Goal: Task Accomplishment & Management: Complete application form

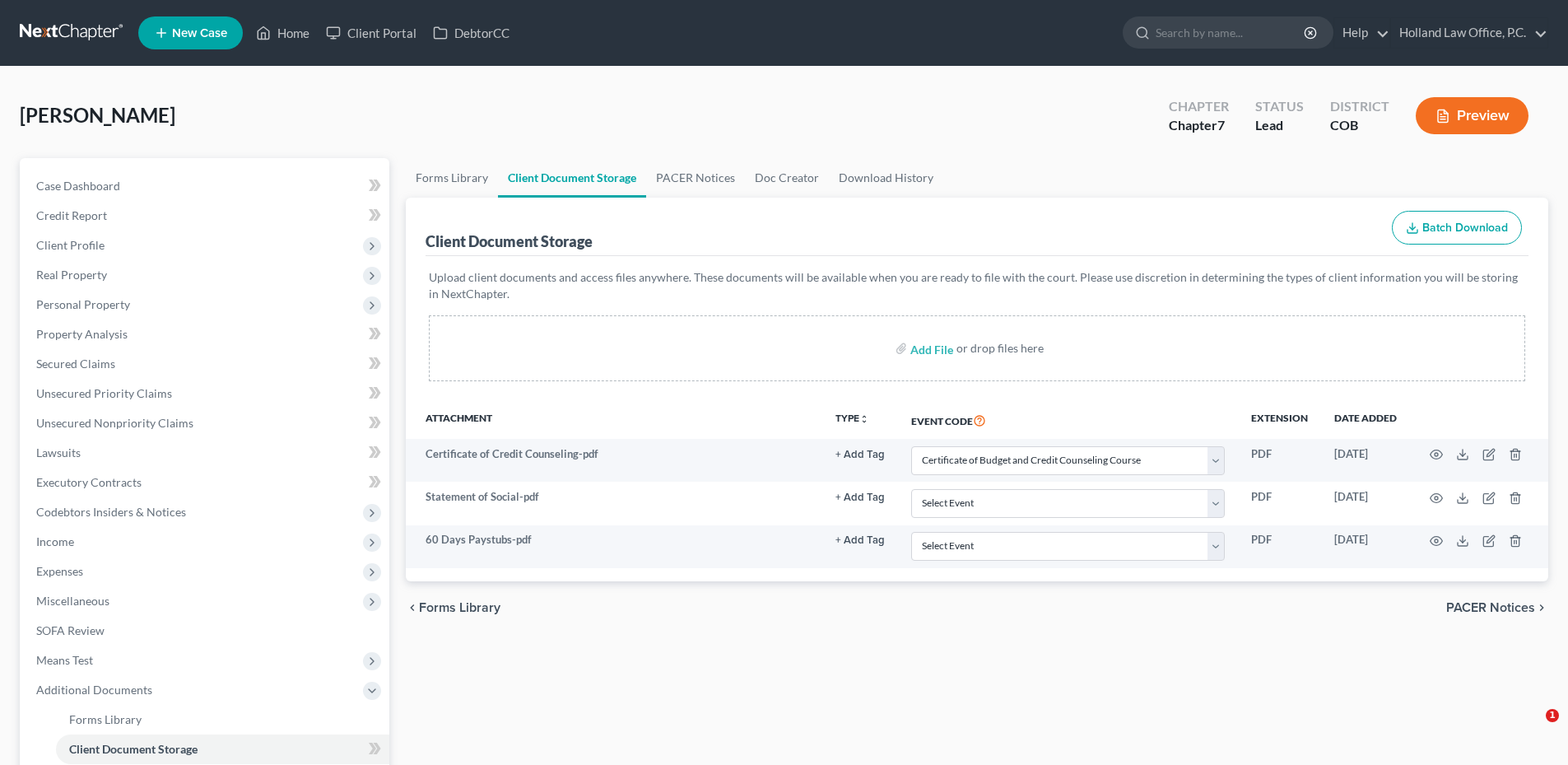
select select "5"
drag, startPoint x: 300, startPoint y: 31, endPoint x: 322, endPoint y: 28, distance: 22.2
click at [300, 31] on link "Home" at bounding box center [283, 33] width 70 height 30
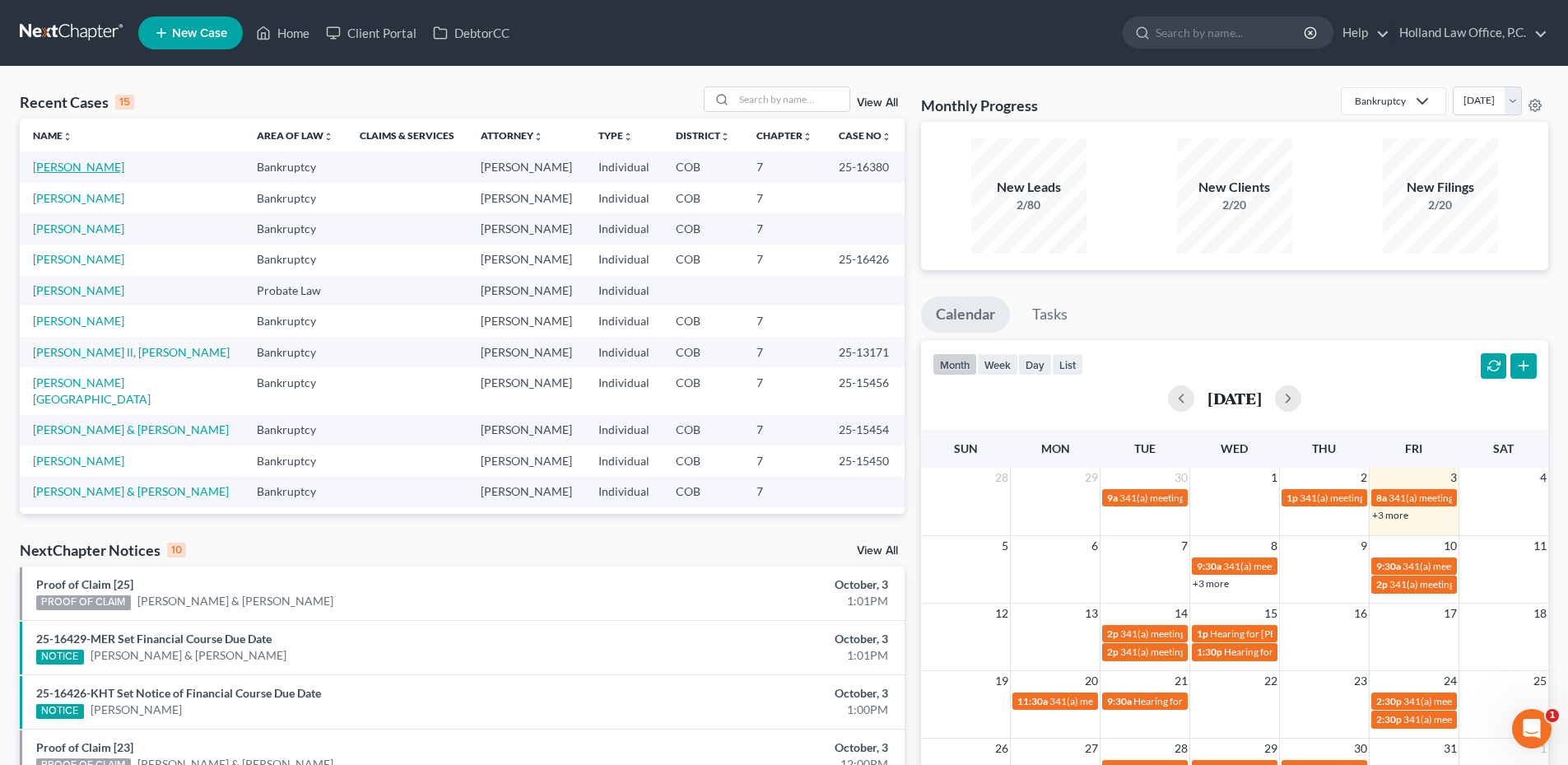
click at [110, 167] on link "[PERSON_NAME]" at bounding box center [78, 167] width 92 height 14
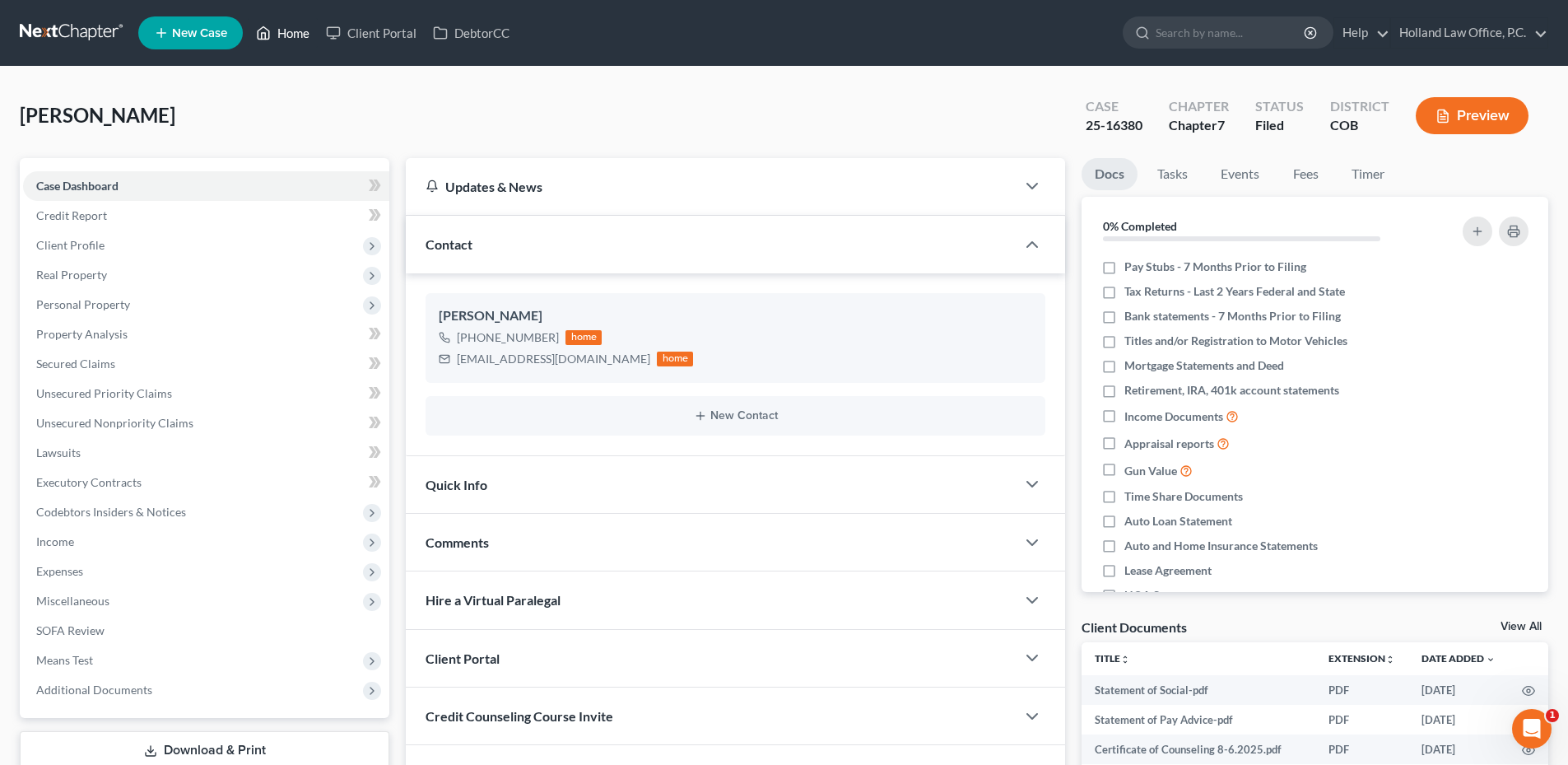
click at [288, 31] on link "Home" at bounding box center [283, 33] width 70 height 30
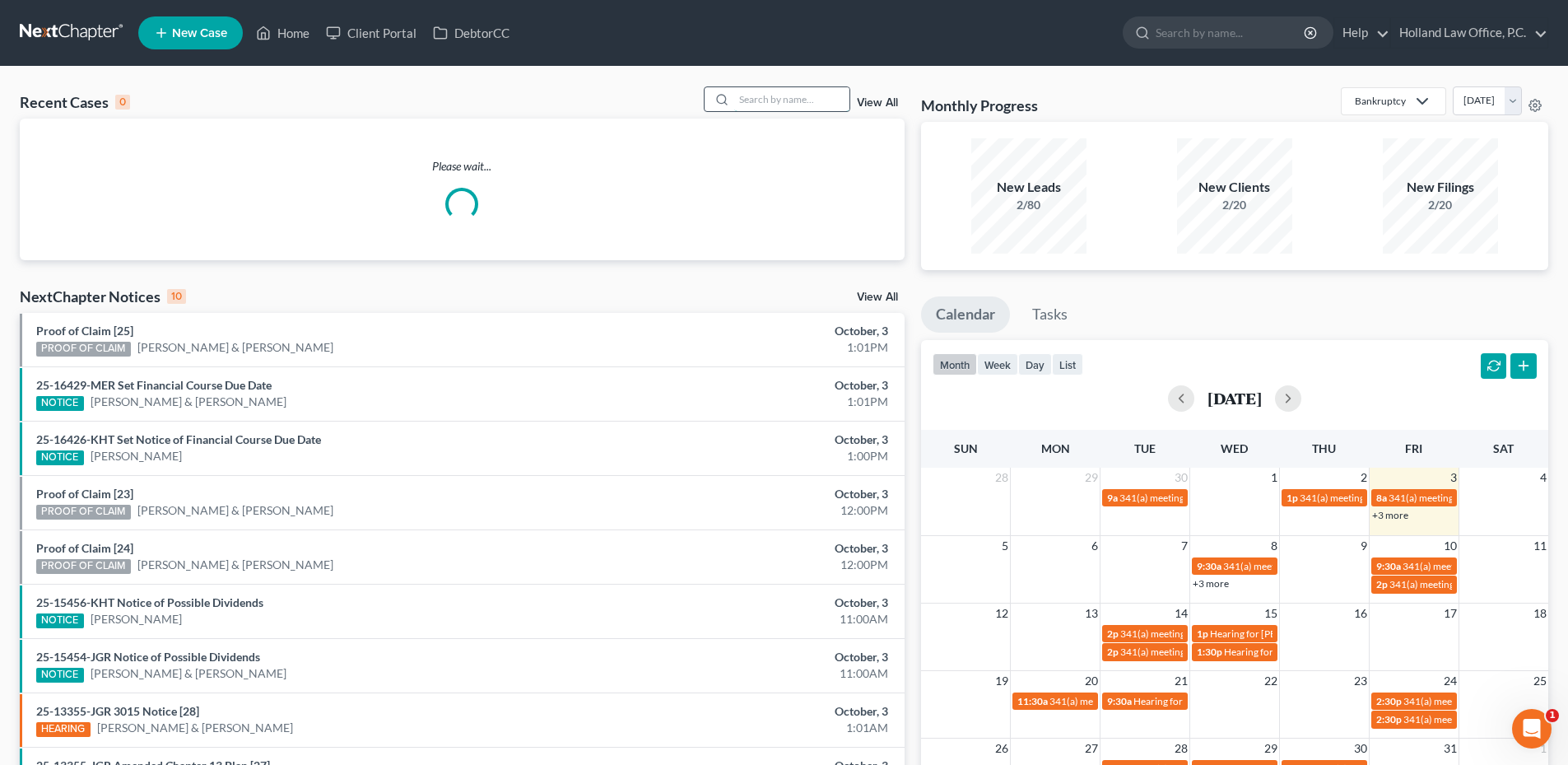
click at [761, 104] on input "search" at bounding box center [791, 98] width 115 height 24
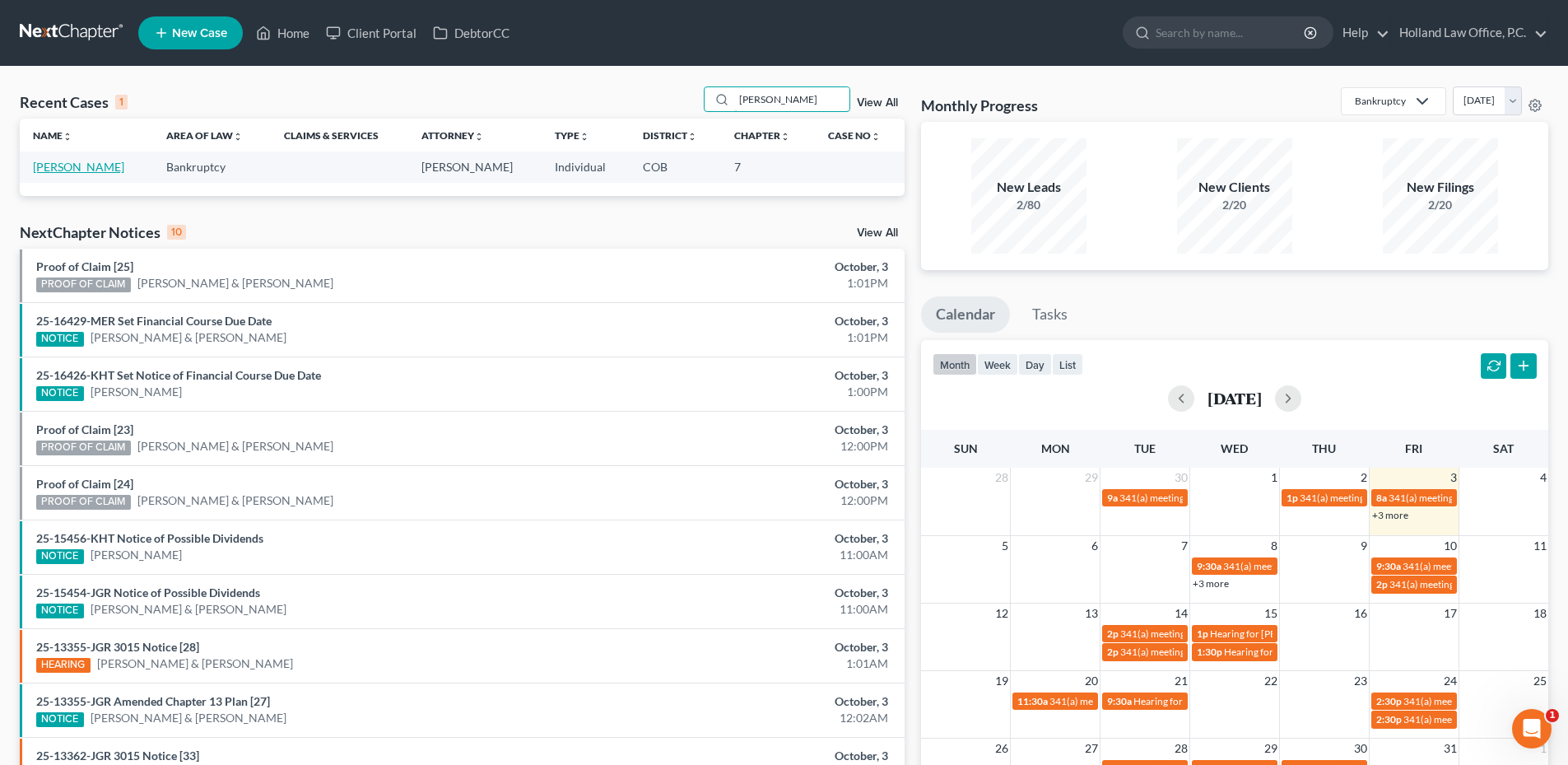
type input "[PERSON_NAME]"
click at [89, 174] on link "[PERSON_NAME]" at bounding box center [78, 167] width 92 height 14
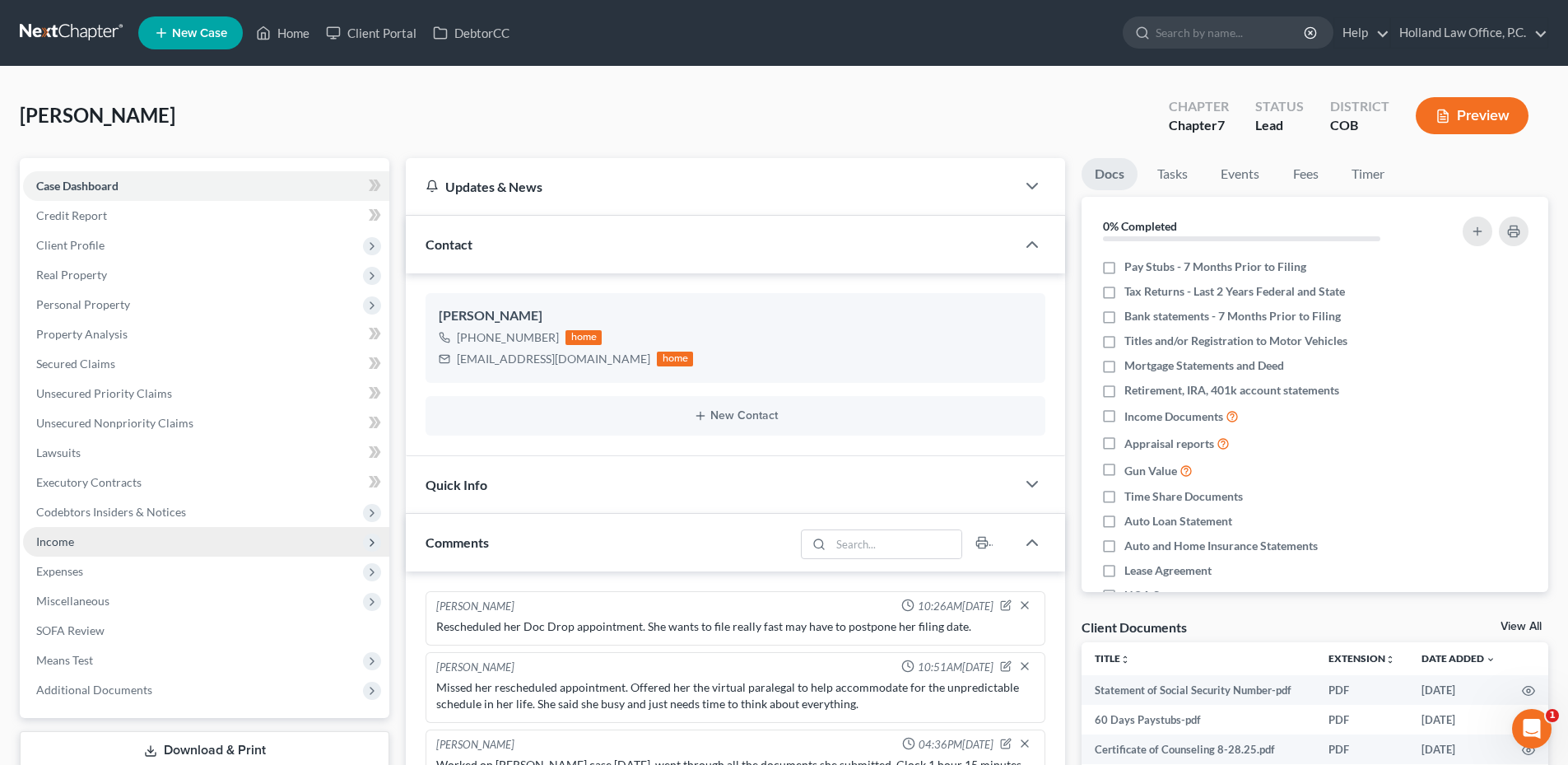
scroll to position [51, 0]
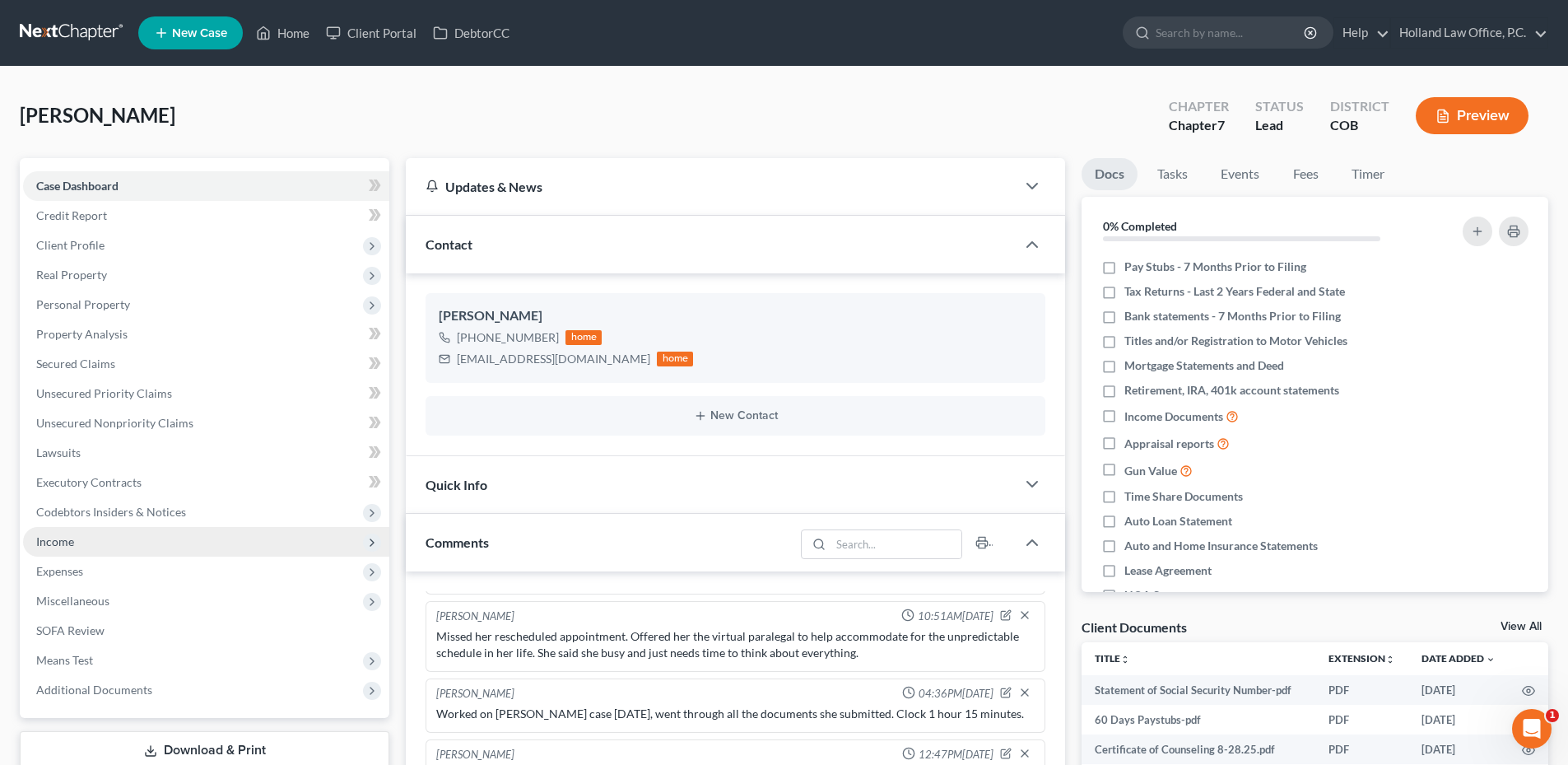
click at [57, 534] on span "Income" at bounding box center [55, 541] width 38 height 14
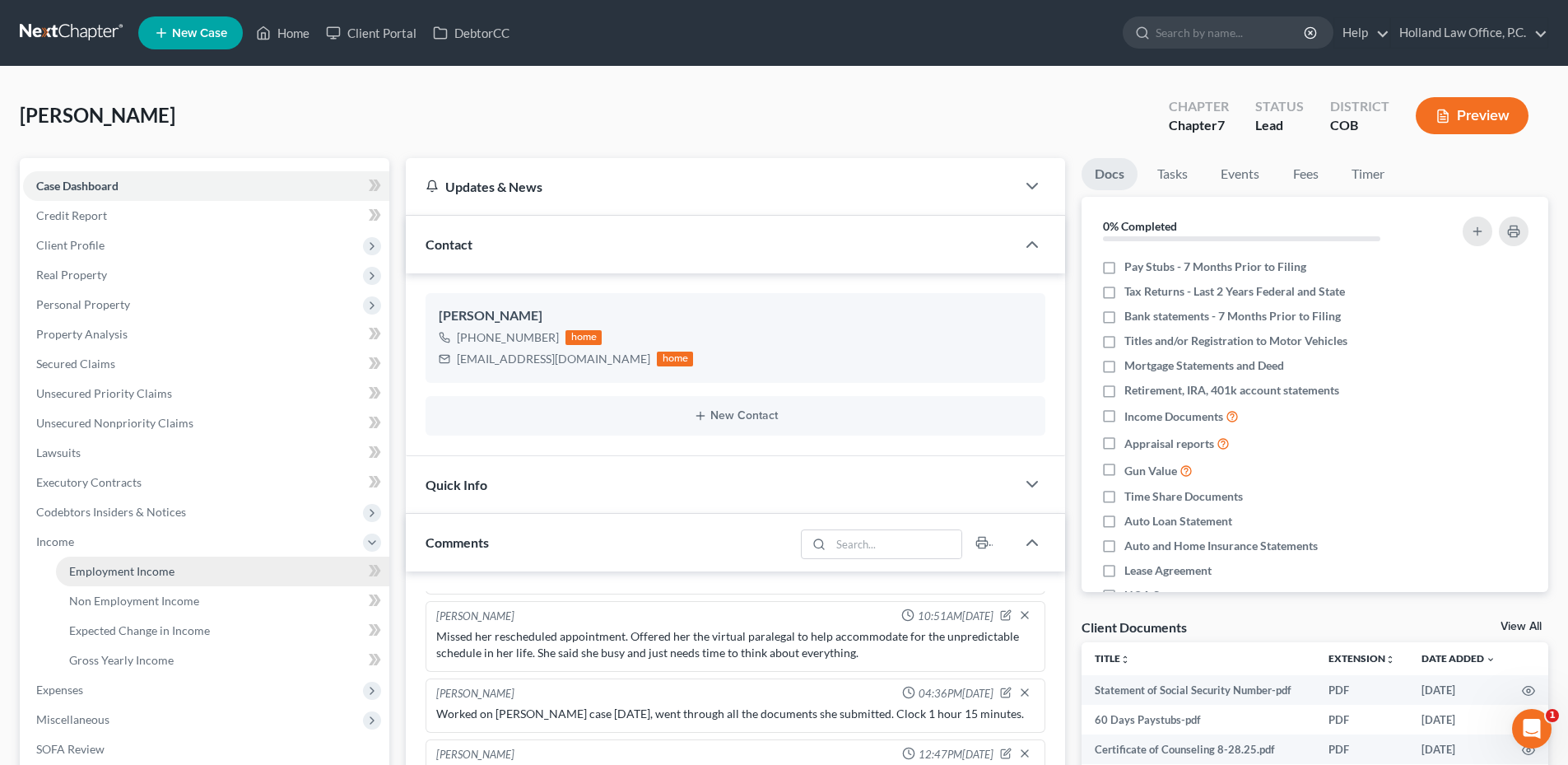
click at [109, 573] on span "Employment Income" at bounding box center [122, 571] width 105 height 14
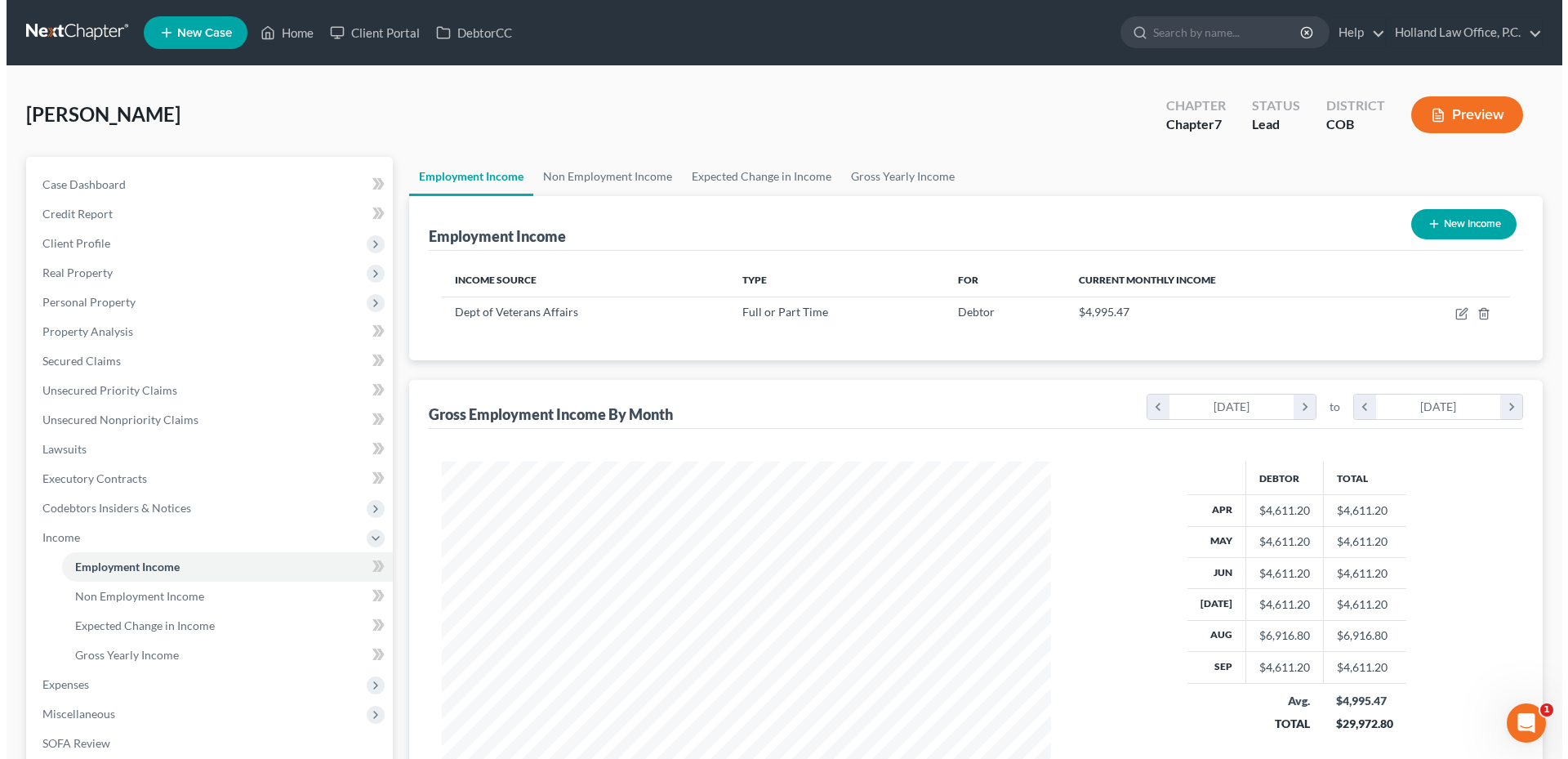
scroll to position [304, 642]
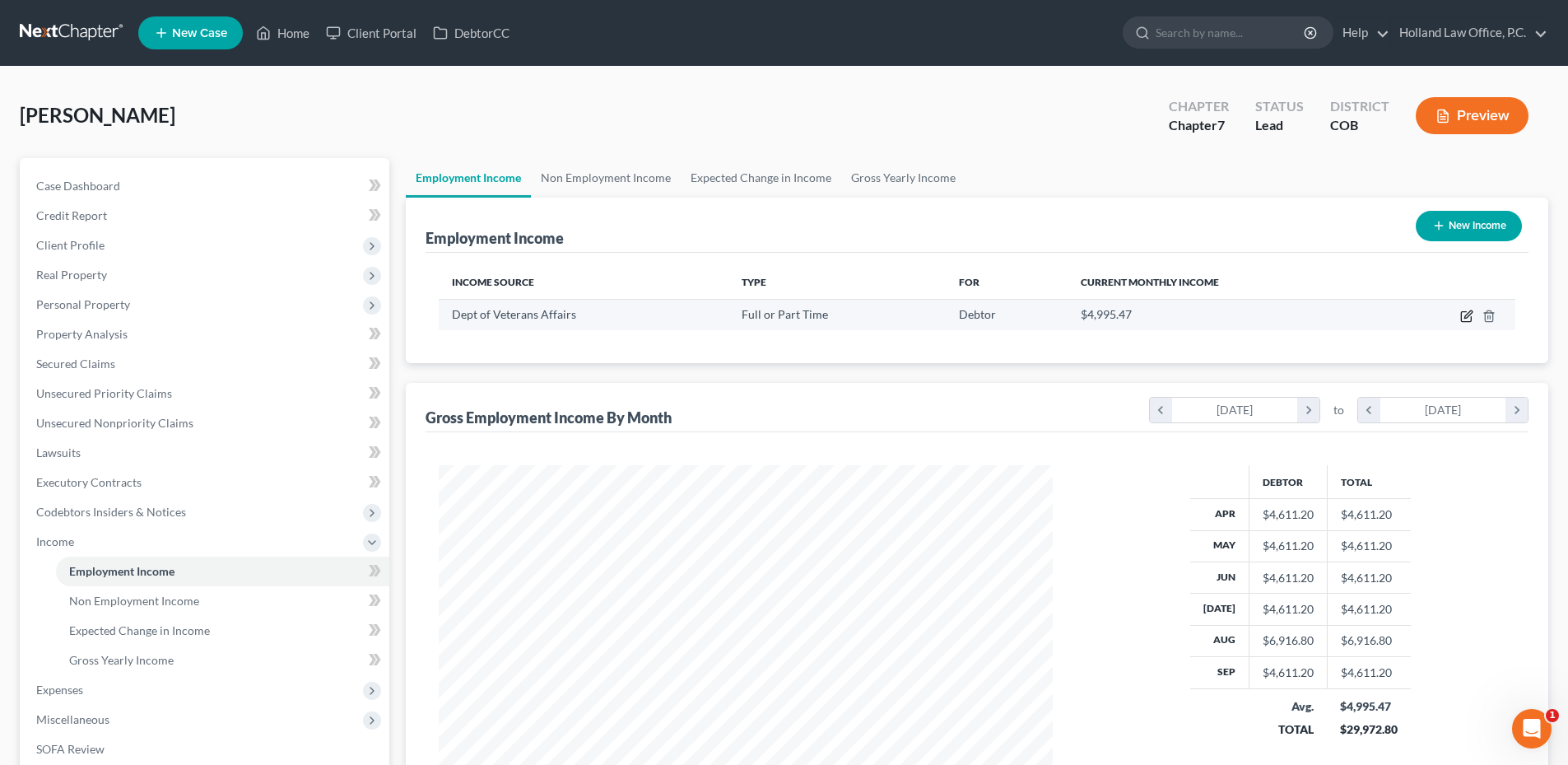
click at [1469, 317] on icon "button" at bounding box center [1467, 316] width 14 height 14
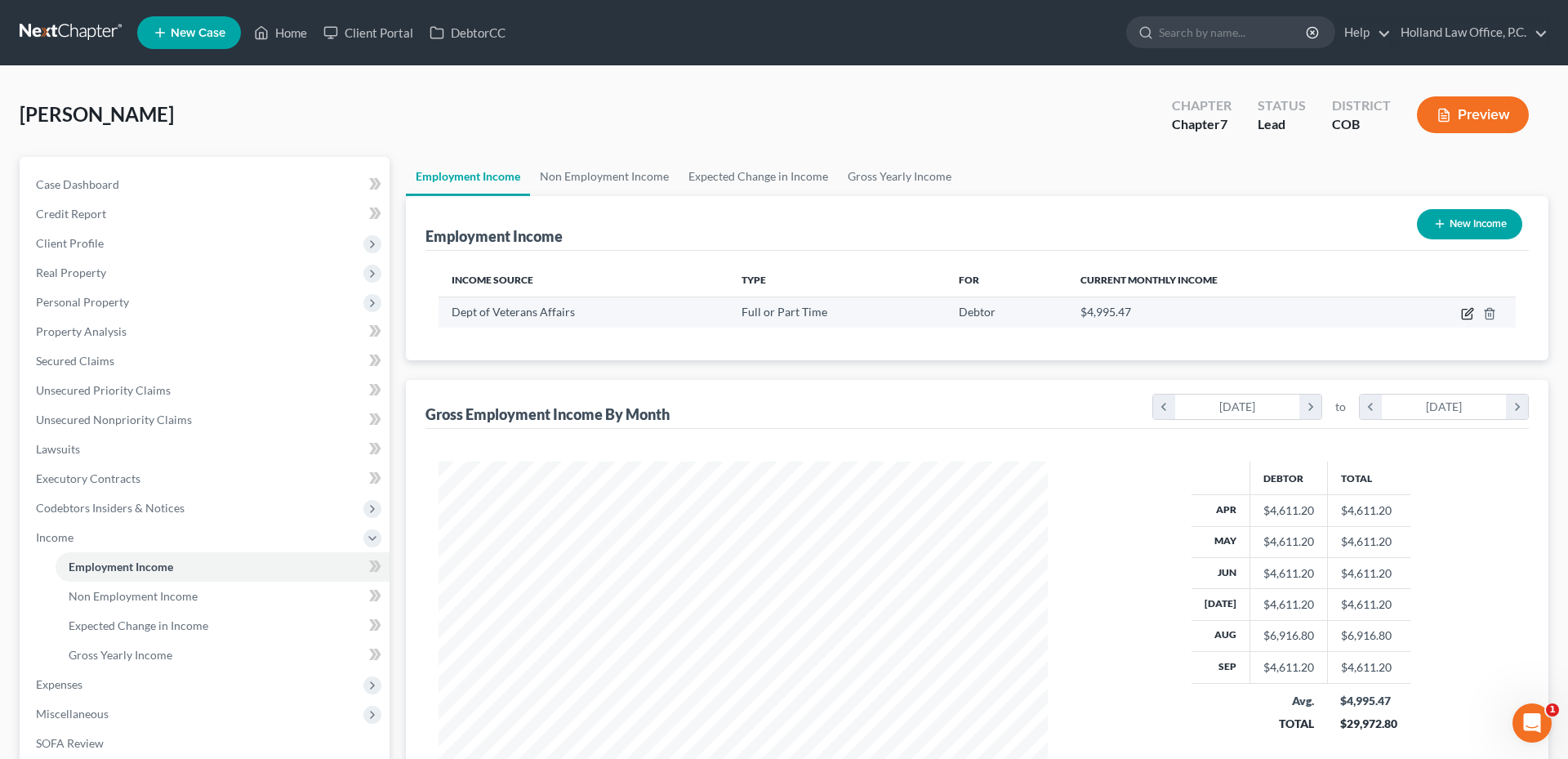
select select "0"
select select "8"
select select "2"
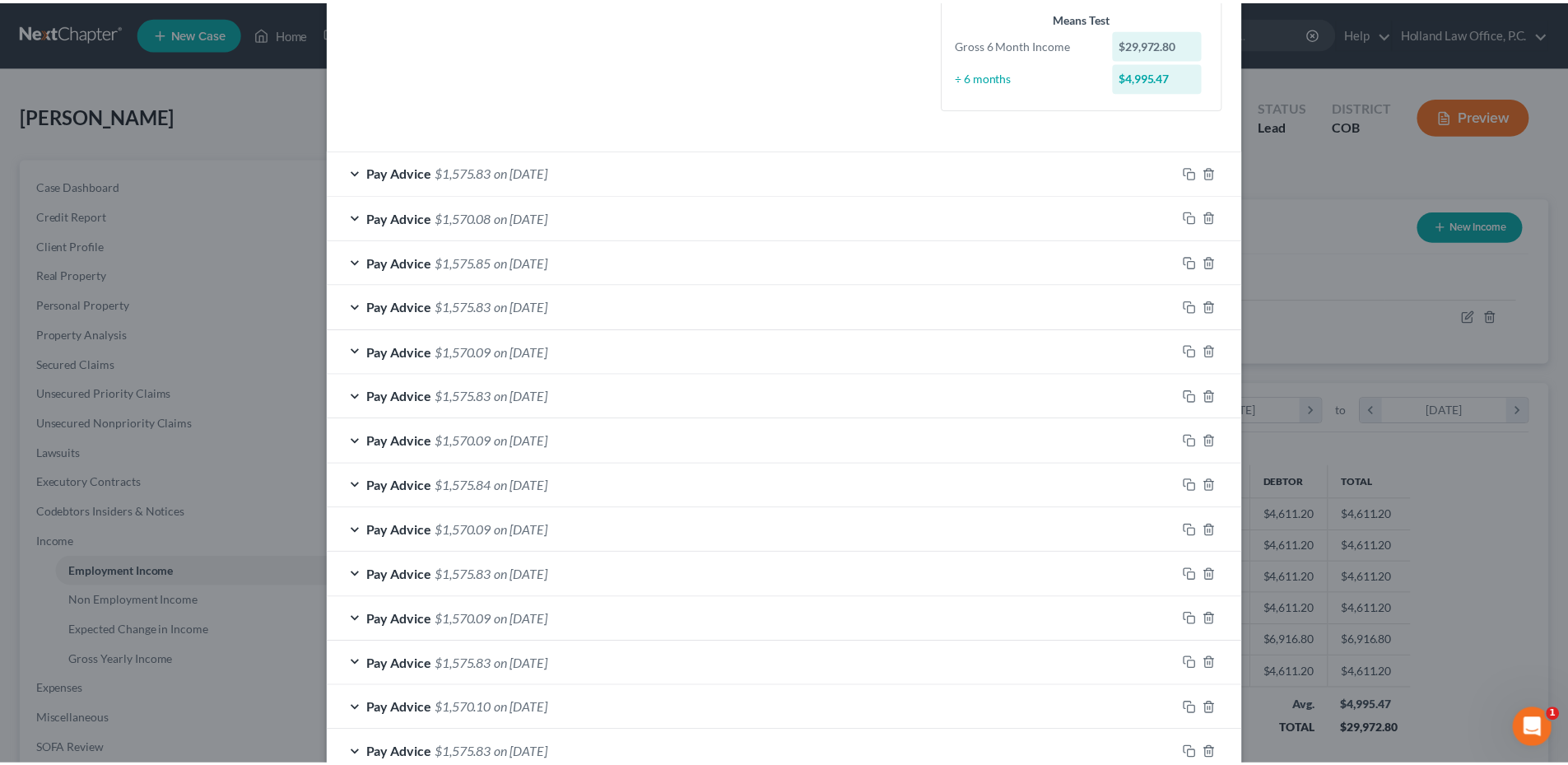
scroll to position [645, 0]
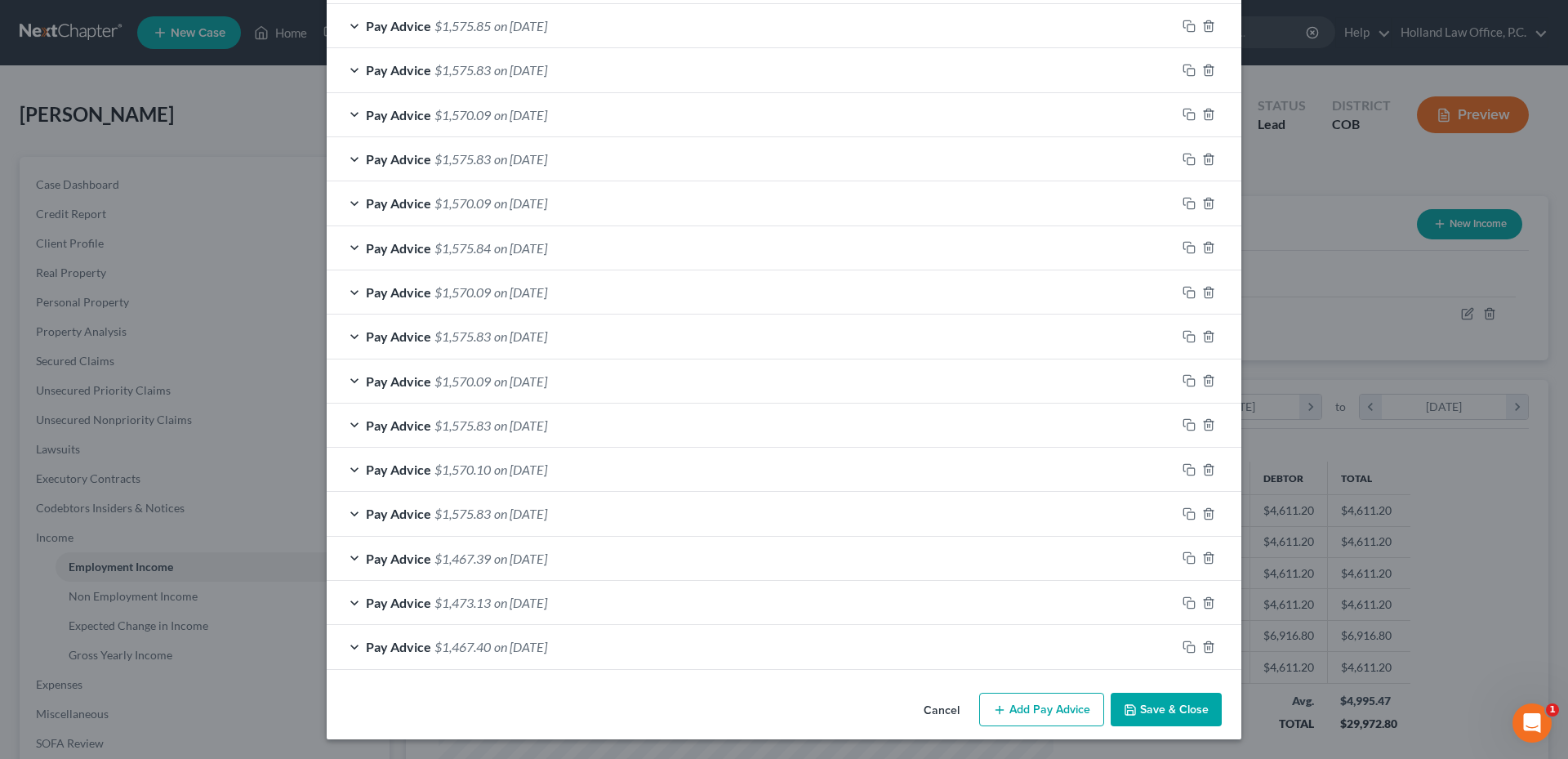
click at [1135, 708] on button "Save & Close" at bounding box center [1166, 710] width 111 height 34
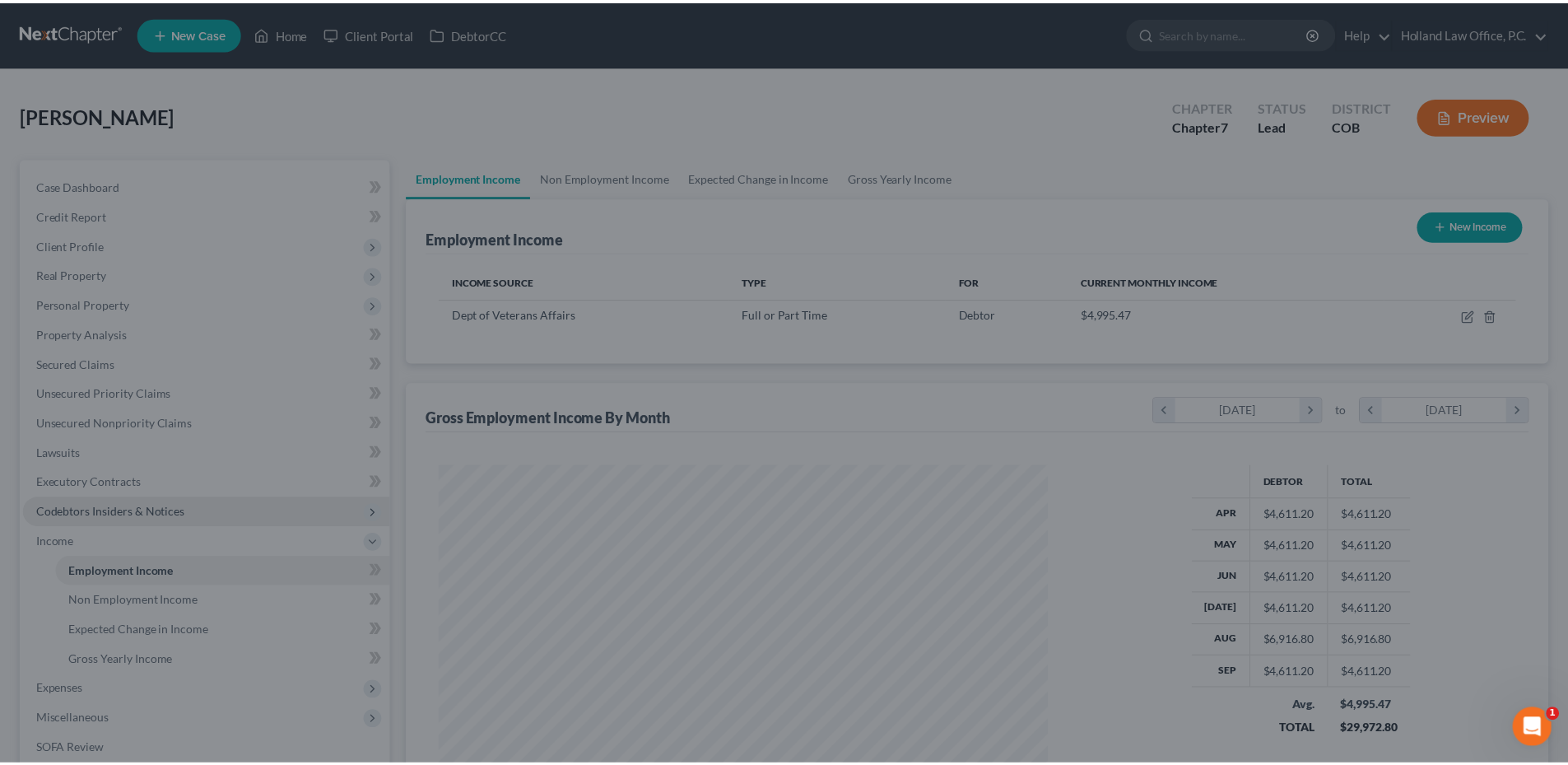
scroll to position [822978, 822329]
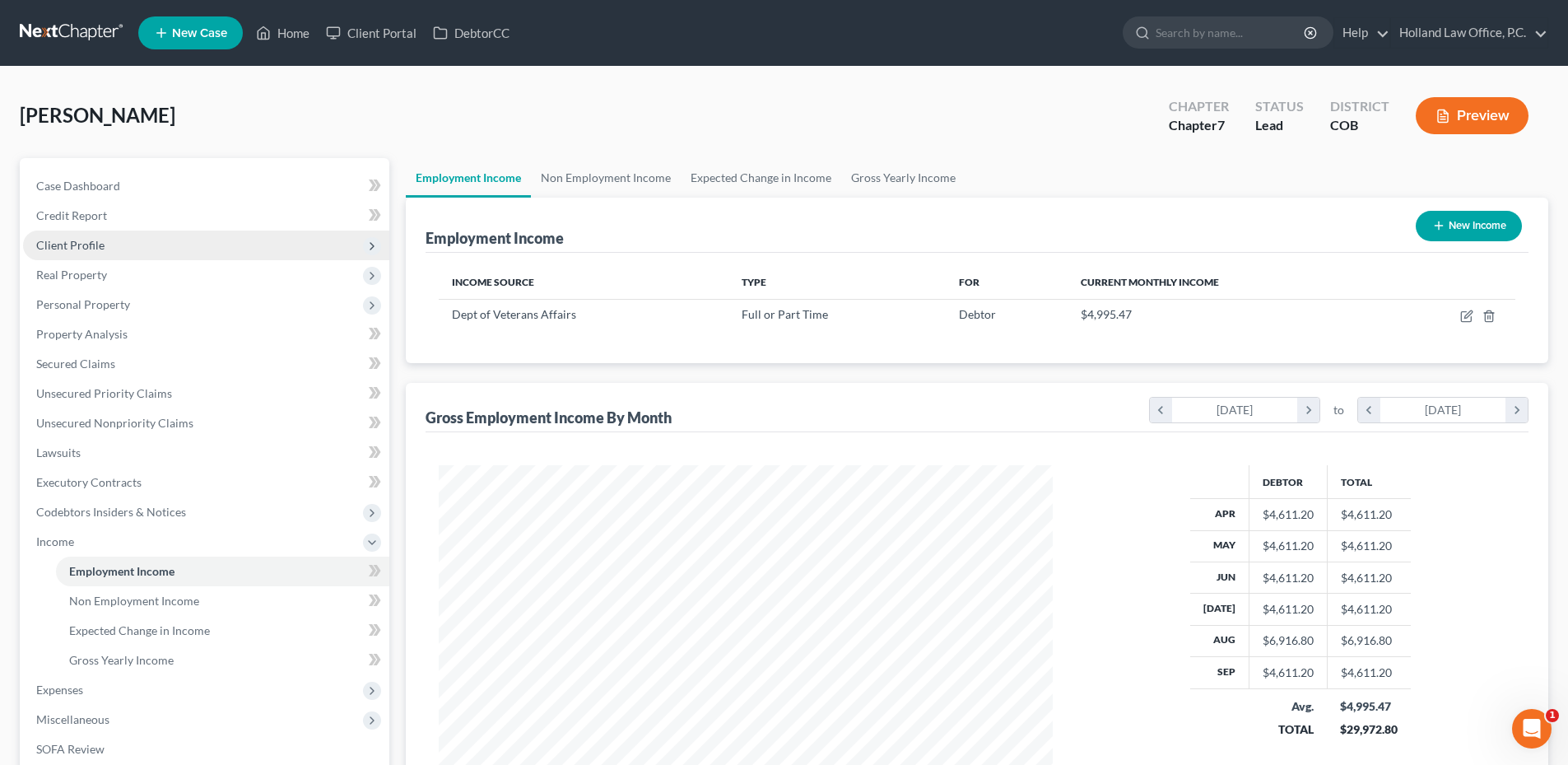
click at [87, 248] on span "Client Profile" at bounding box center [70, 245] width 68 height 14
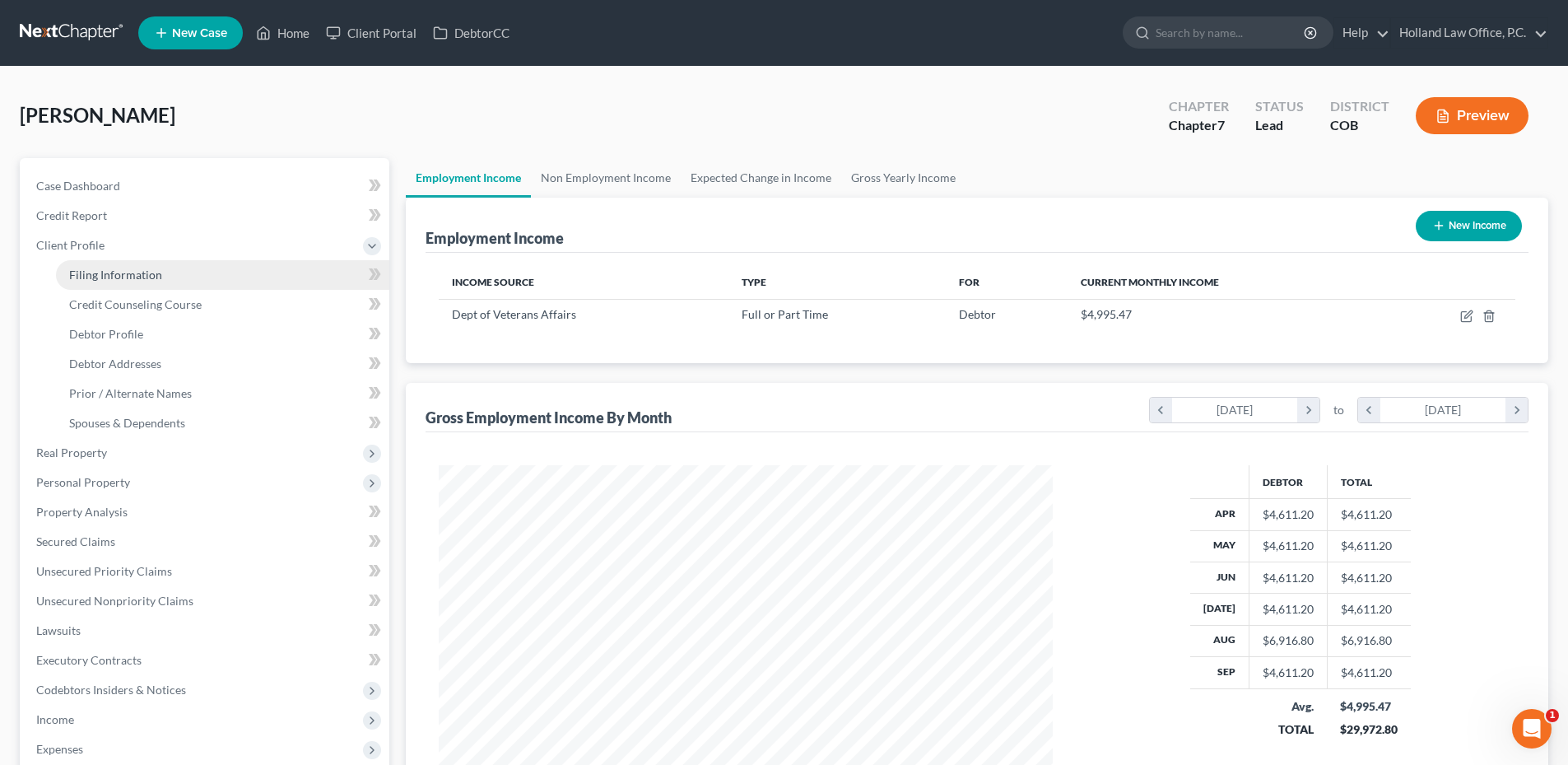
click at [133, 284] on link "Filing Information" at bounding box center [223, 275] width 334 height 30
select select "1"
select select "0"
select select "11"
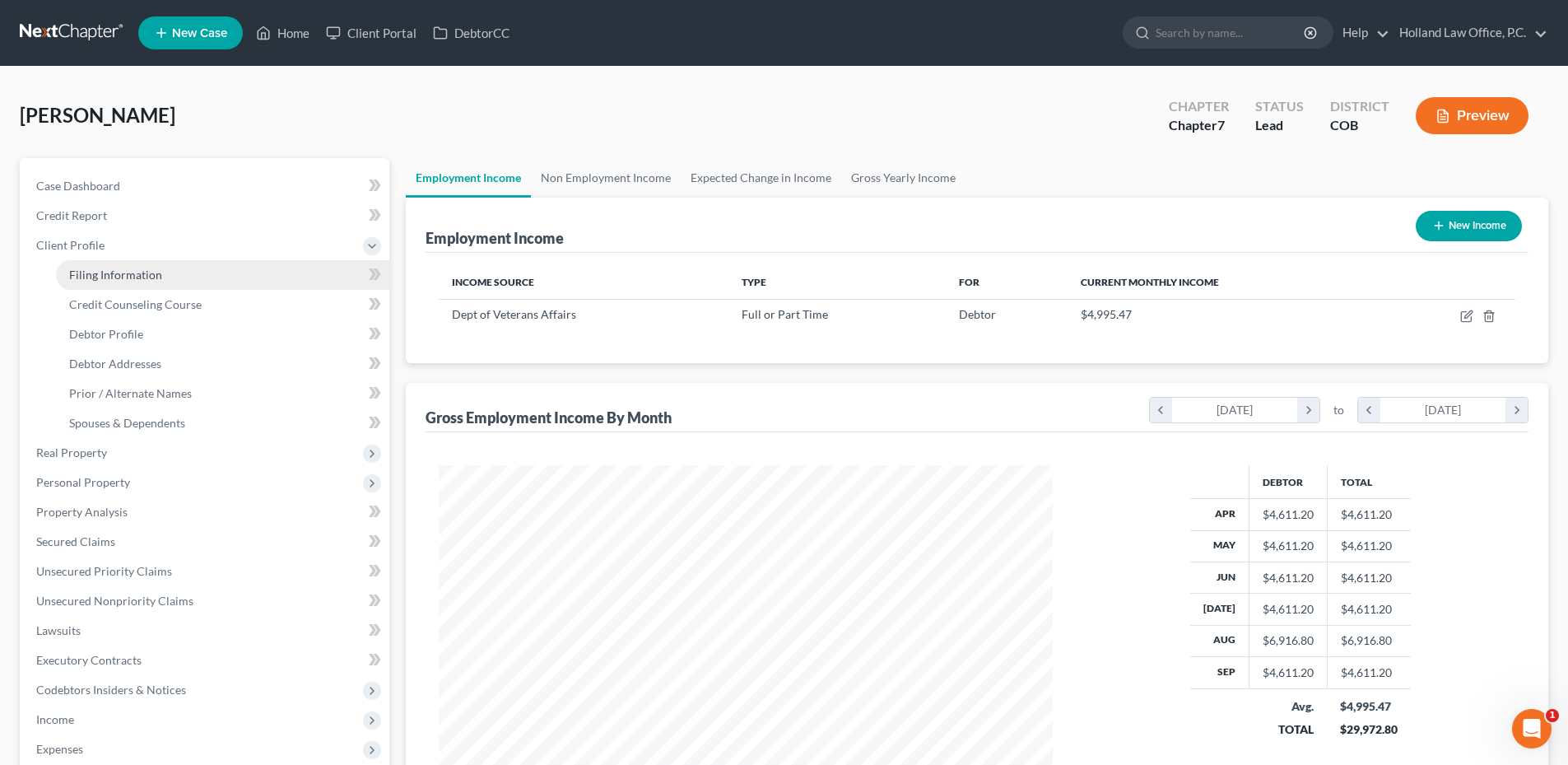
select select "0"
select select "5"
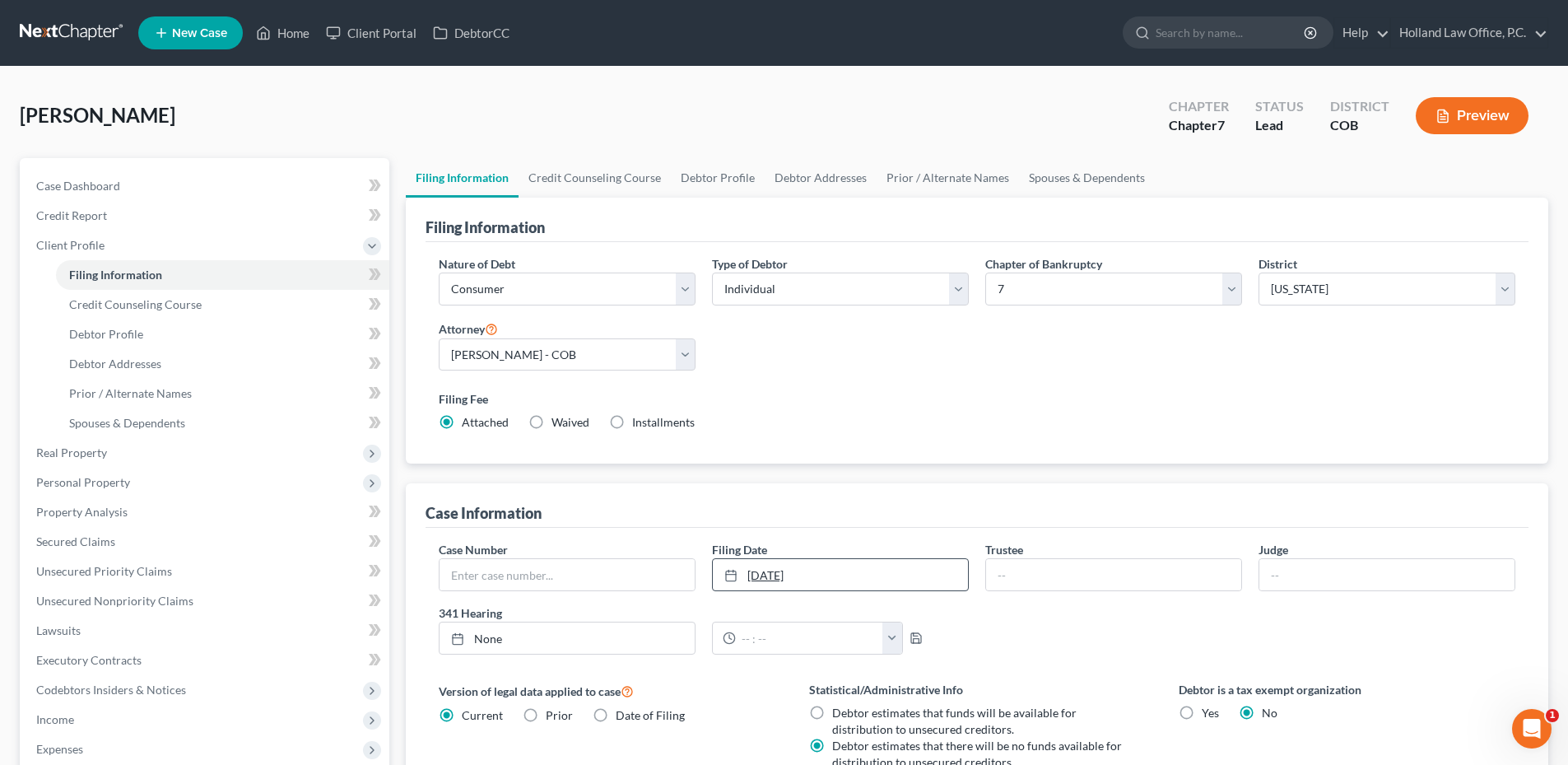
click at [806, 578] on link "[DATE]" at bounding box center [840, 574] width 256 height 31
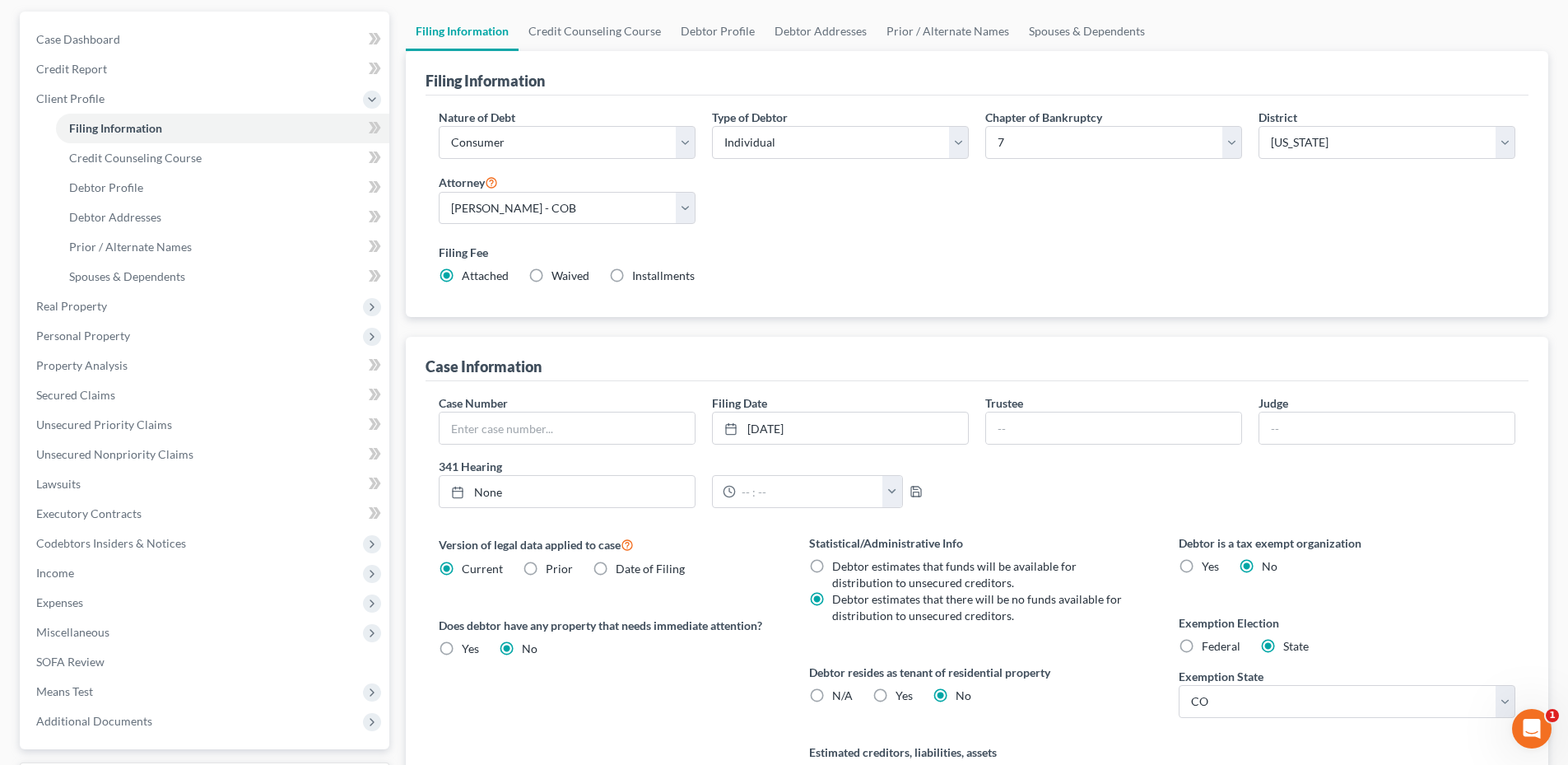
scroll to position [320, 0]
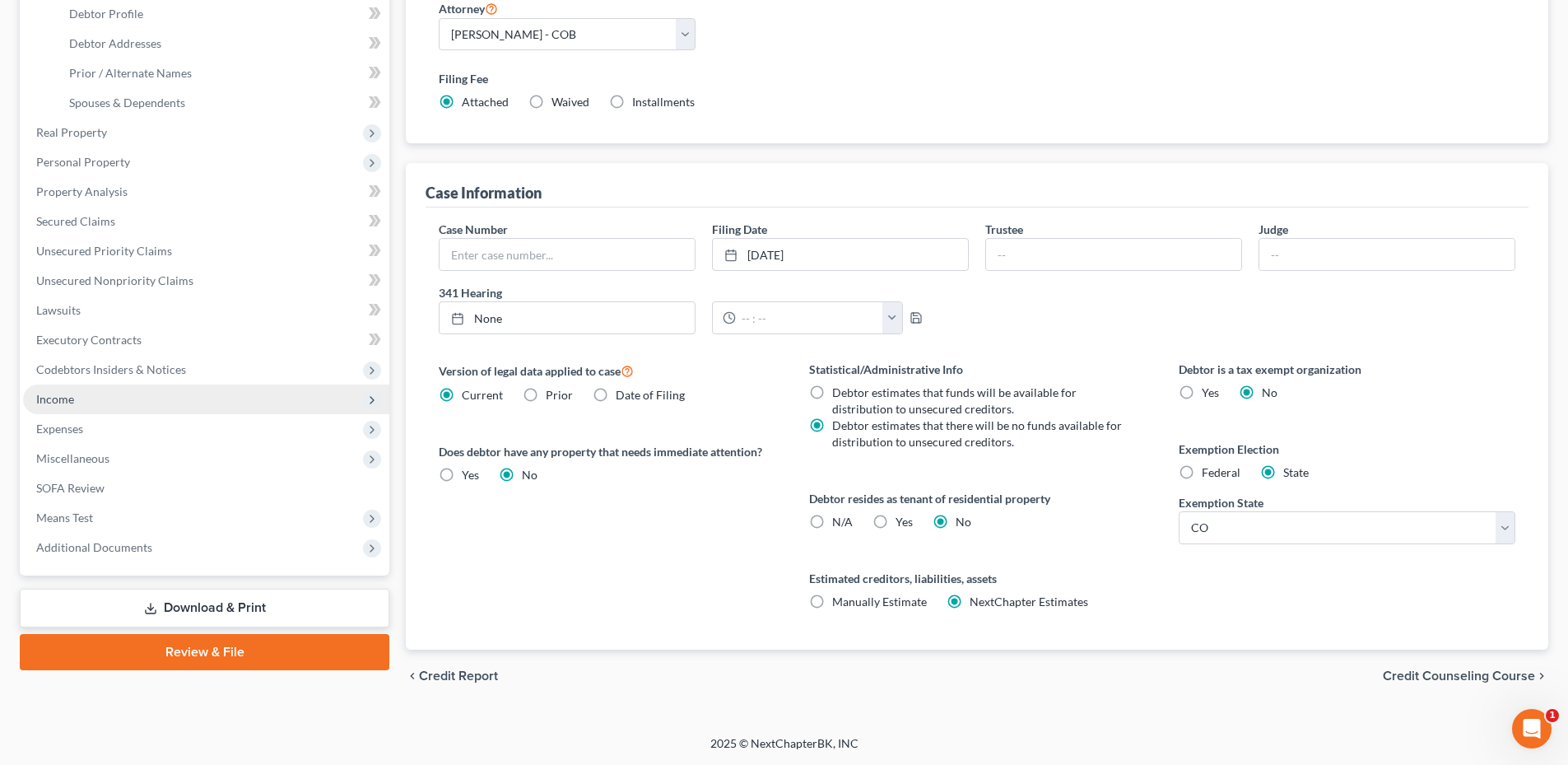
click at [51, 396] on span "Income" at bounding box center [55, 398] width 38 height 14
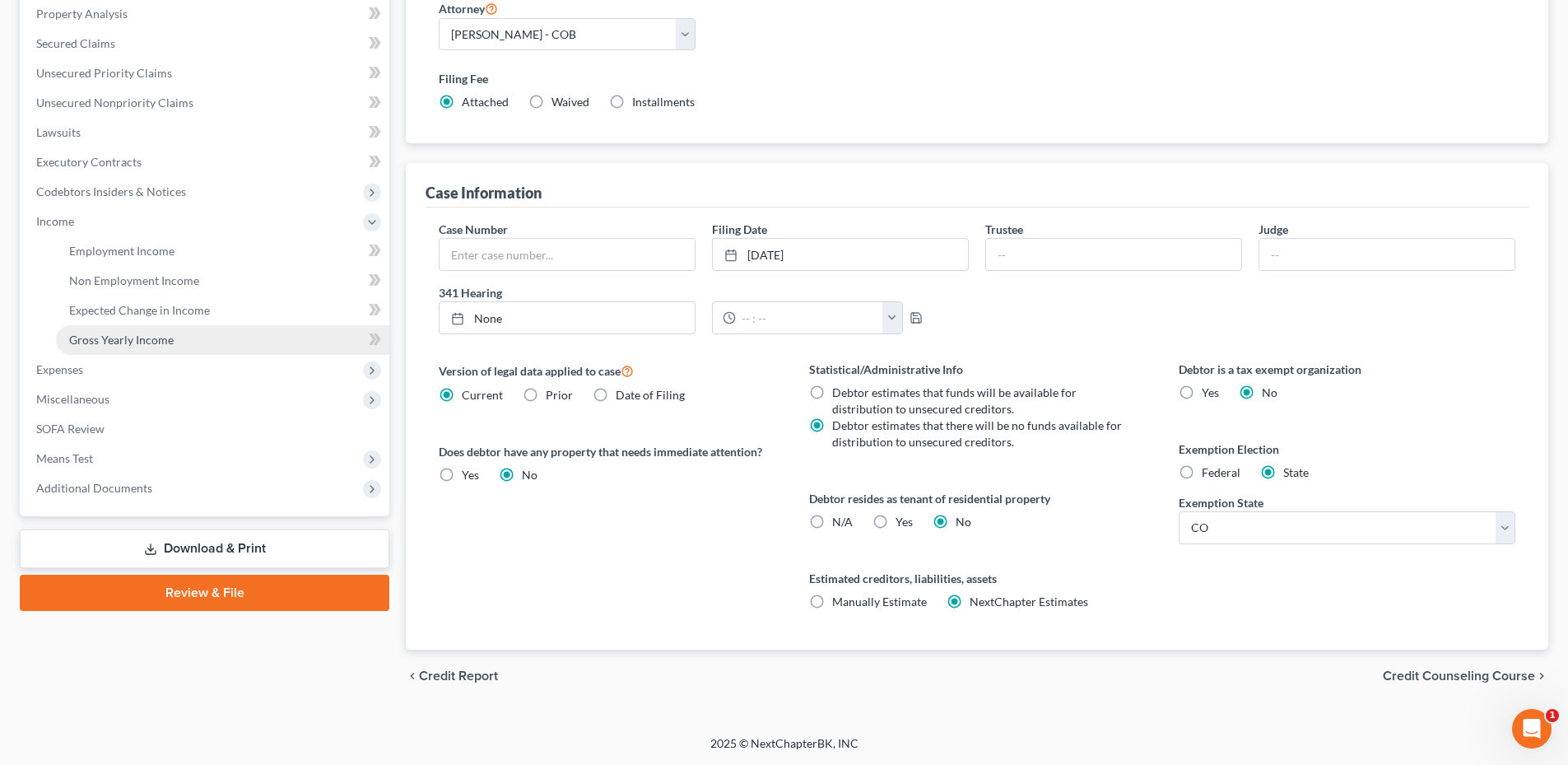
click at [137, 353] on link "Gross Yearly Income" at bounding box center [223, 340] width 334 height 30
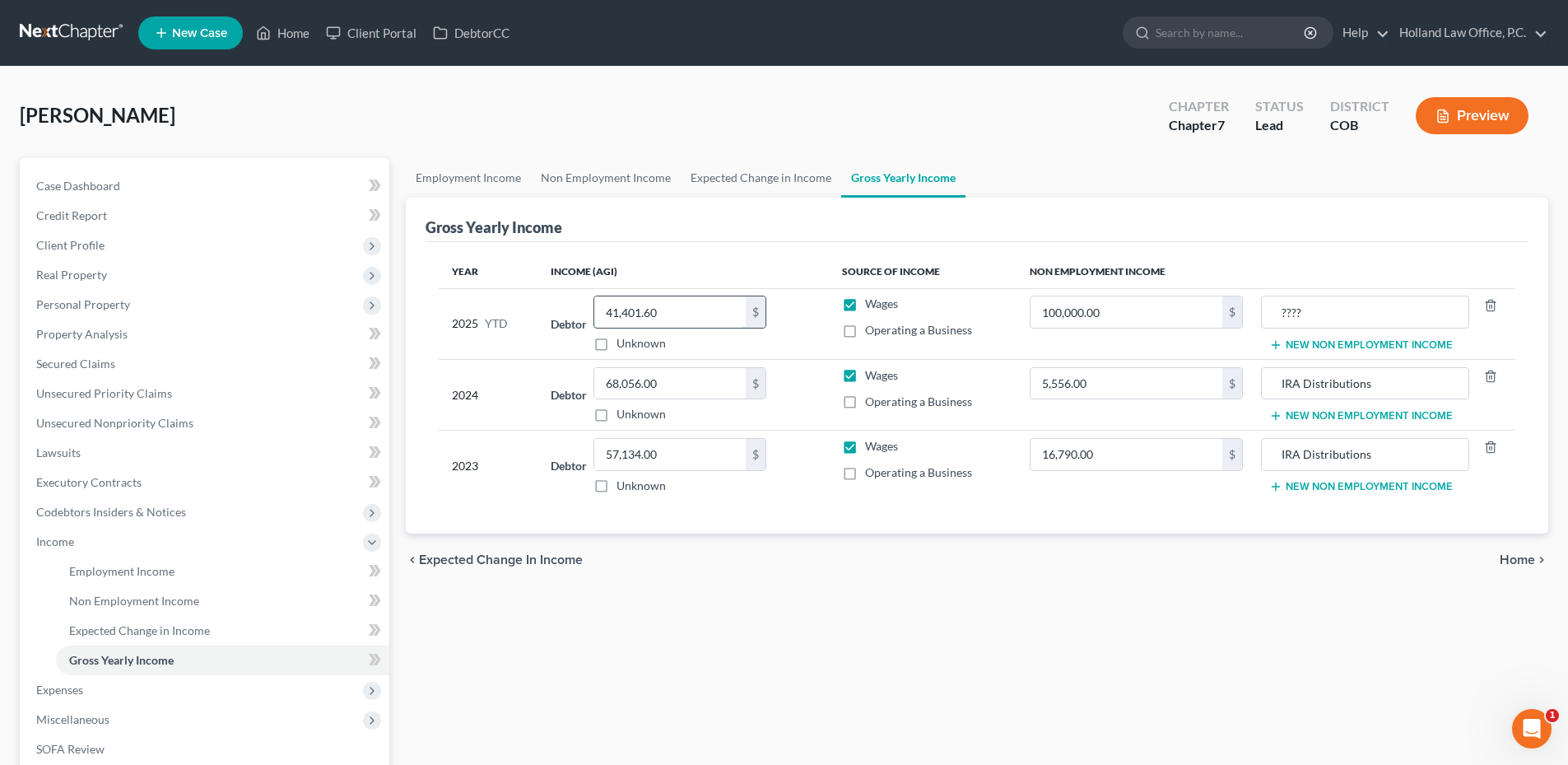
click at [693, 308] on input "41,401.60" at bounding box center [669, 312] width 151 height 31
type input "46,012.80"
click at [786, 659] on div "Employment Income Non Employment Income Expected Change in Income Gross Yearly …" at bounding box center [977, 544] width 1159 height 773
click at [1292, 314] on input "????" at bounding box center [1365, 312] width 189 height 31
click at [1322, 305] on input "????" at bounding box center [1365, 312] width 189 height 31
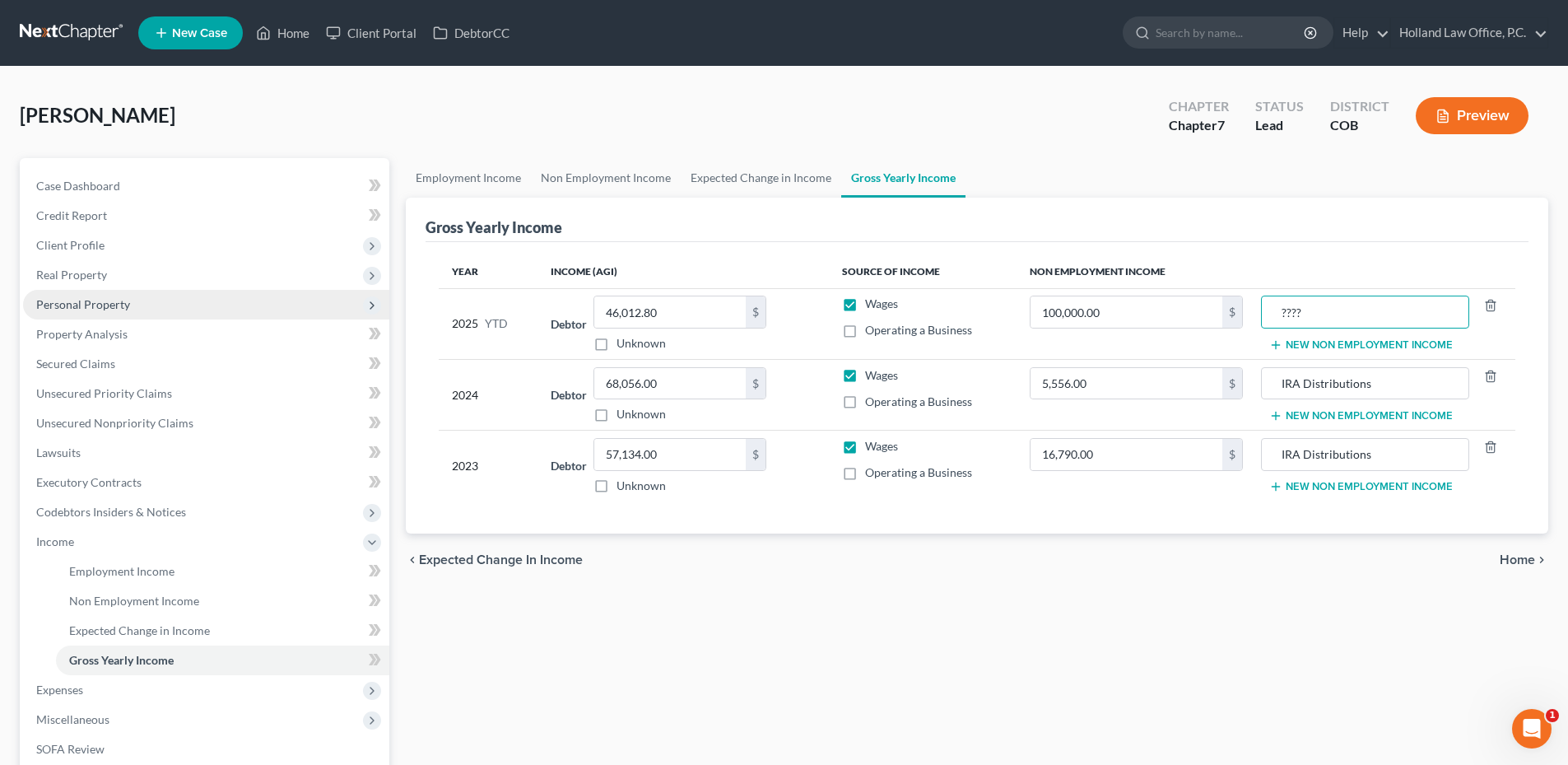
click at [99, 312] on span "Personal Property" at bounding box center [206, 304] width 366 height 30
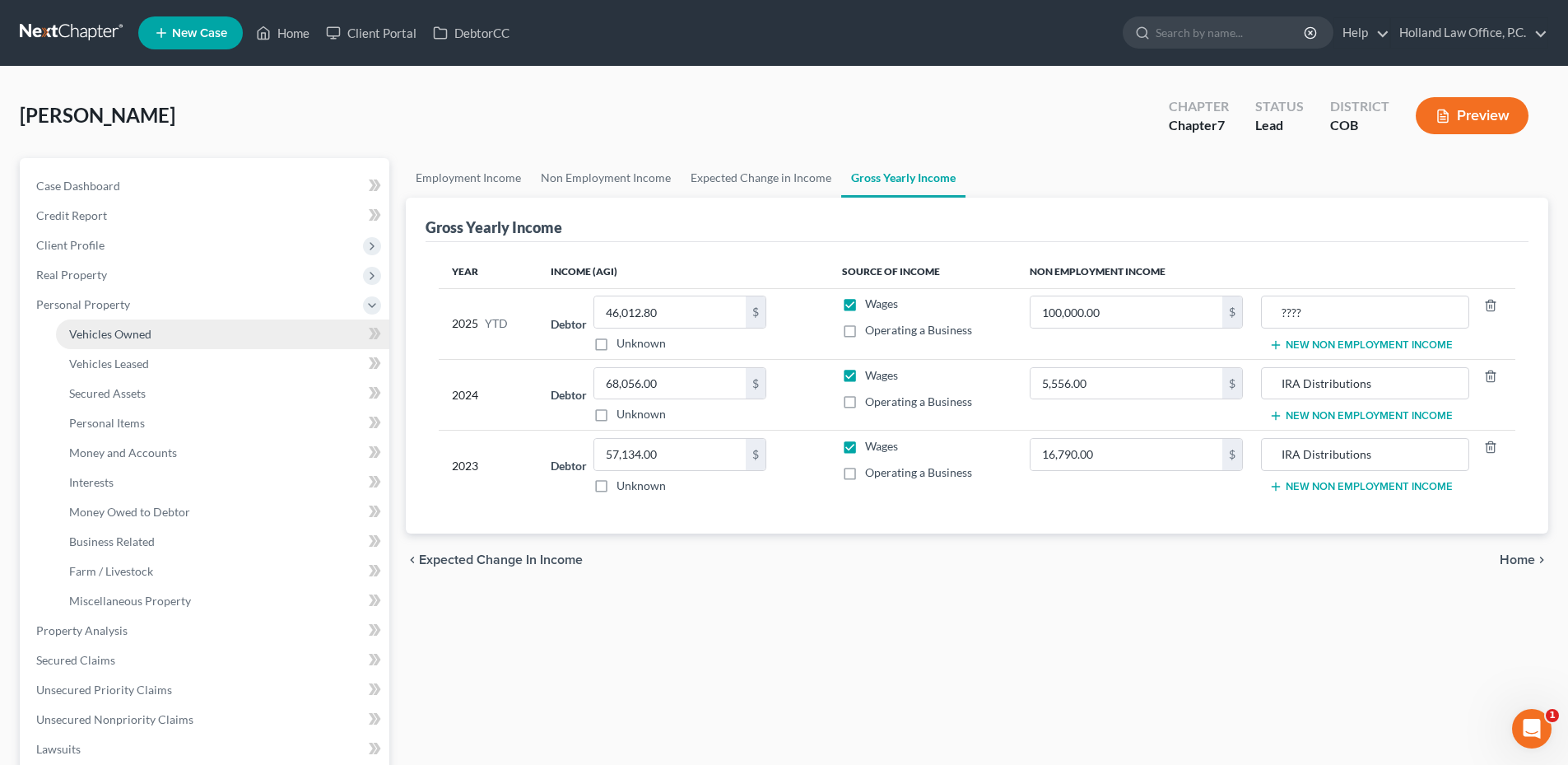
click at [121, 338] on span "Vehicles Owned" at bounding box center [110, 334] width 82 height 14
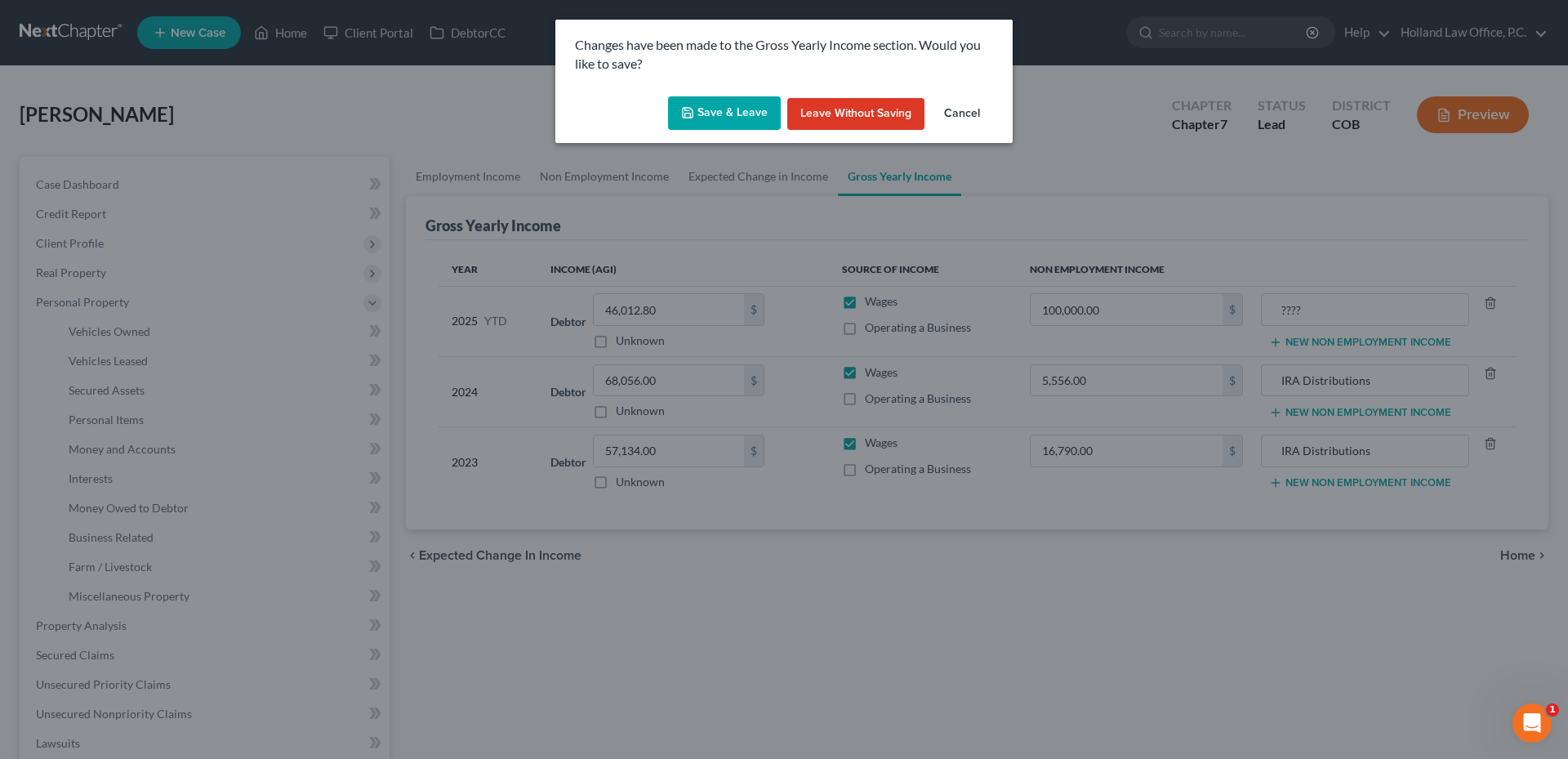
drag, startPoint x: 676, startPoint y: 138, endPoint x: 704, endPoint y: 119, distance: 33.8
click at [688, 134] on div "Save & Leave Leave without Saving Cancel" at bounding box center [784, 117] width 457 height 54
click at [705, 118] on button "Save & Leave" at bounding box center [724, 114] width 113 height 34
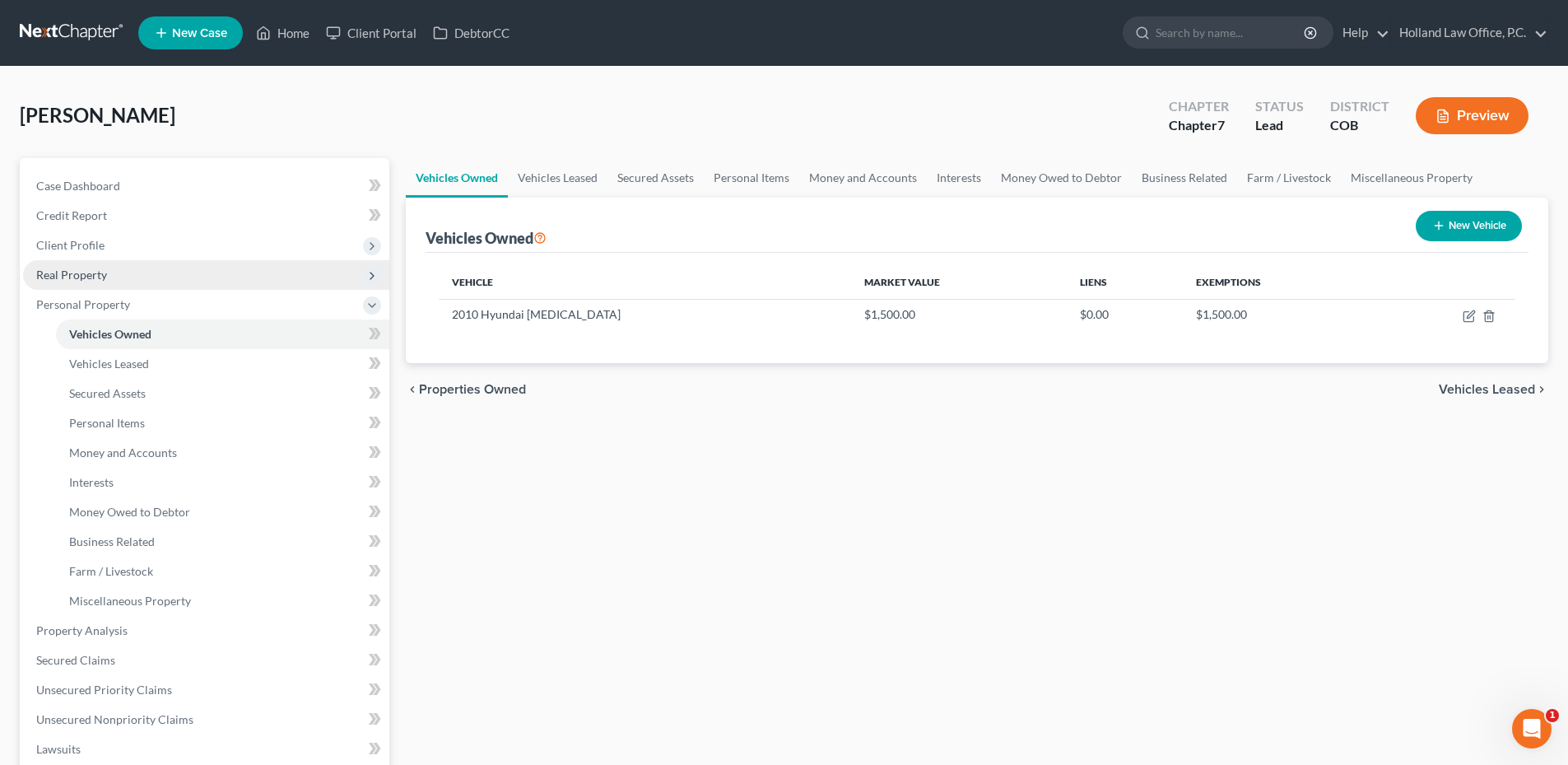
click at [112, 287] on span "Real Property" at bounding box center [206, 275] width 366 height 30
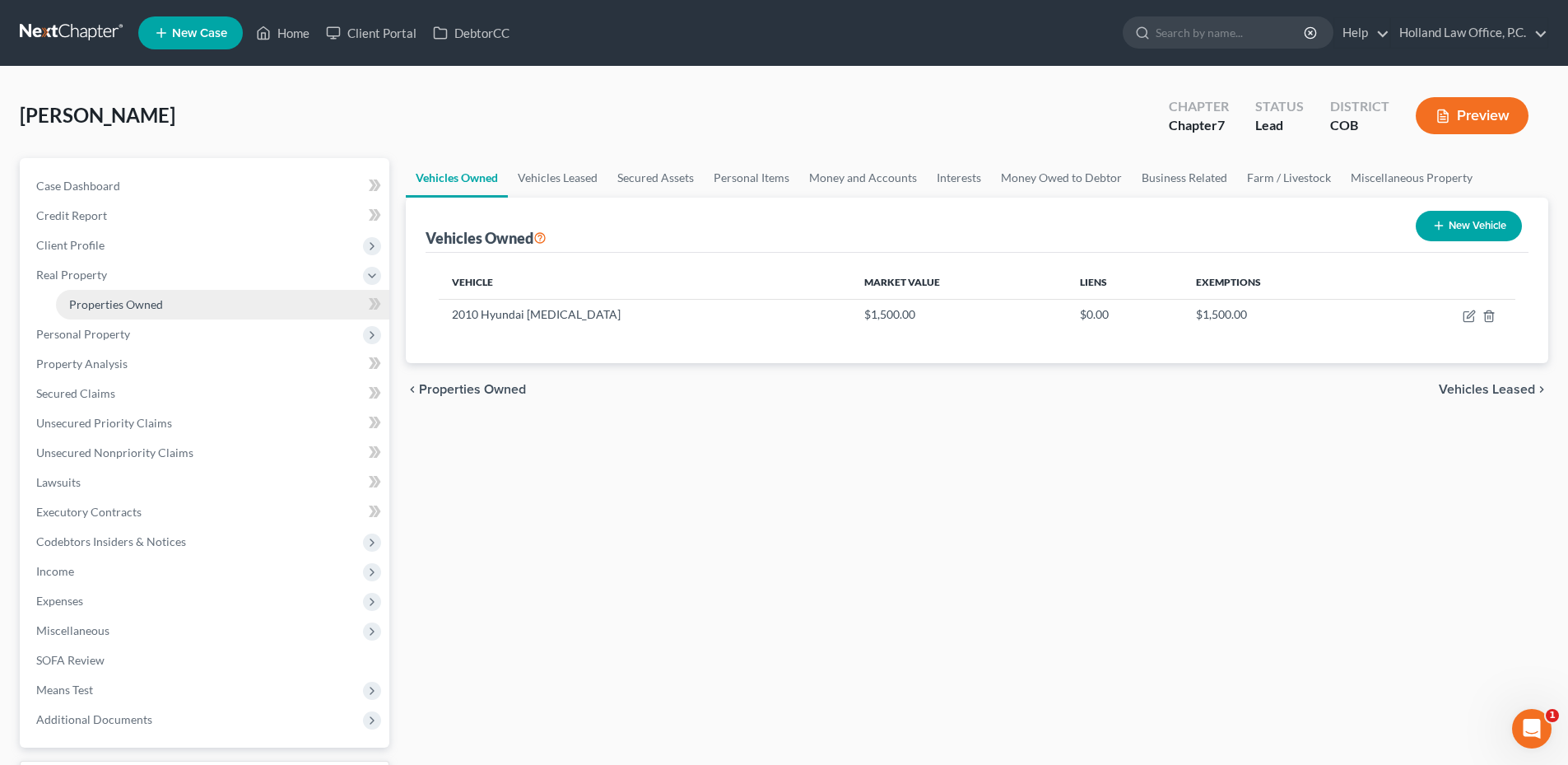
click at [111, 311] on span "Properties Owned" at bounding box center [116, 304] width 94 height 14
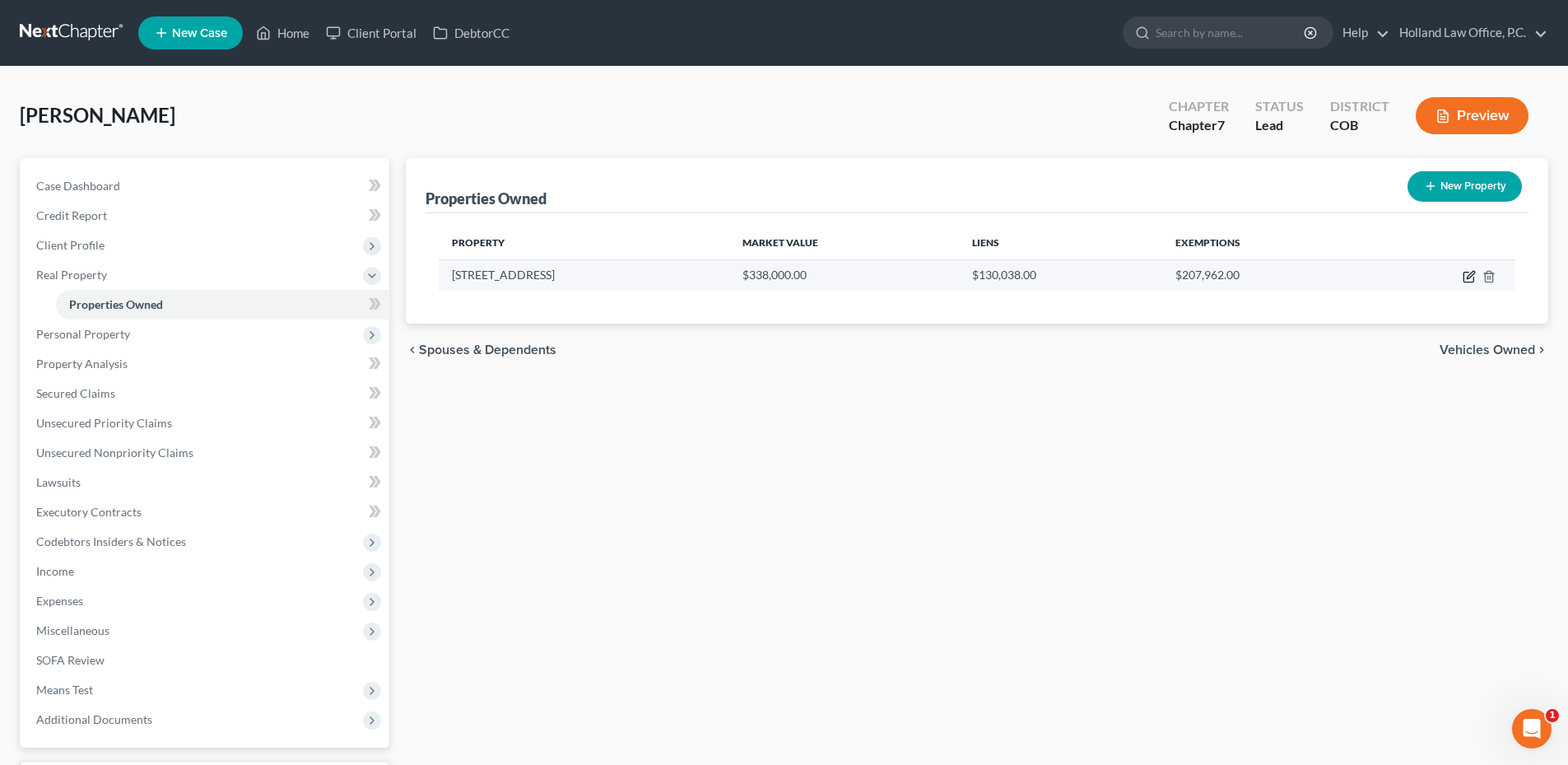
click at [1466, 283] on icon "button" at bounding box center [1468, 277] width 10 height 10
select select "5"
select select "62"
select select "0"
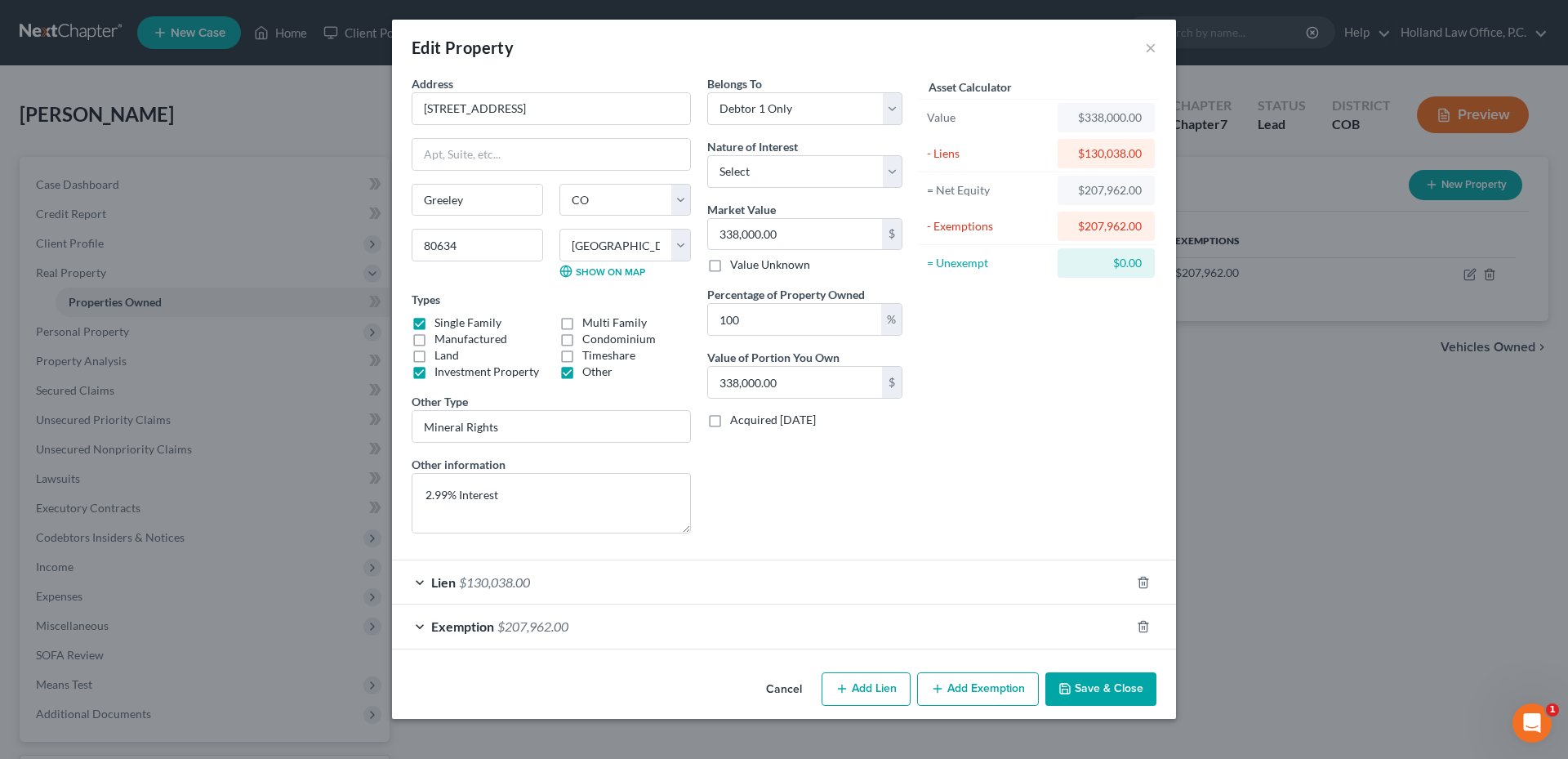
click at [1074, 681] on button "Save & Close" at bounding box center [1100, 689] width 111 height 34
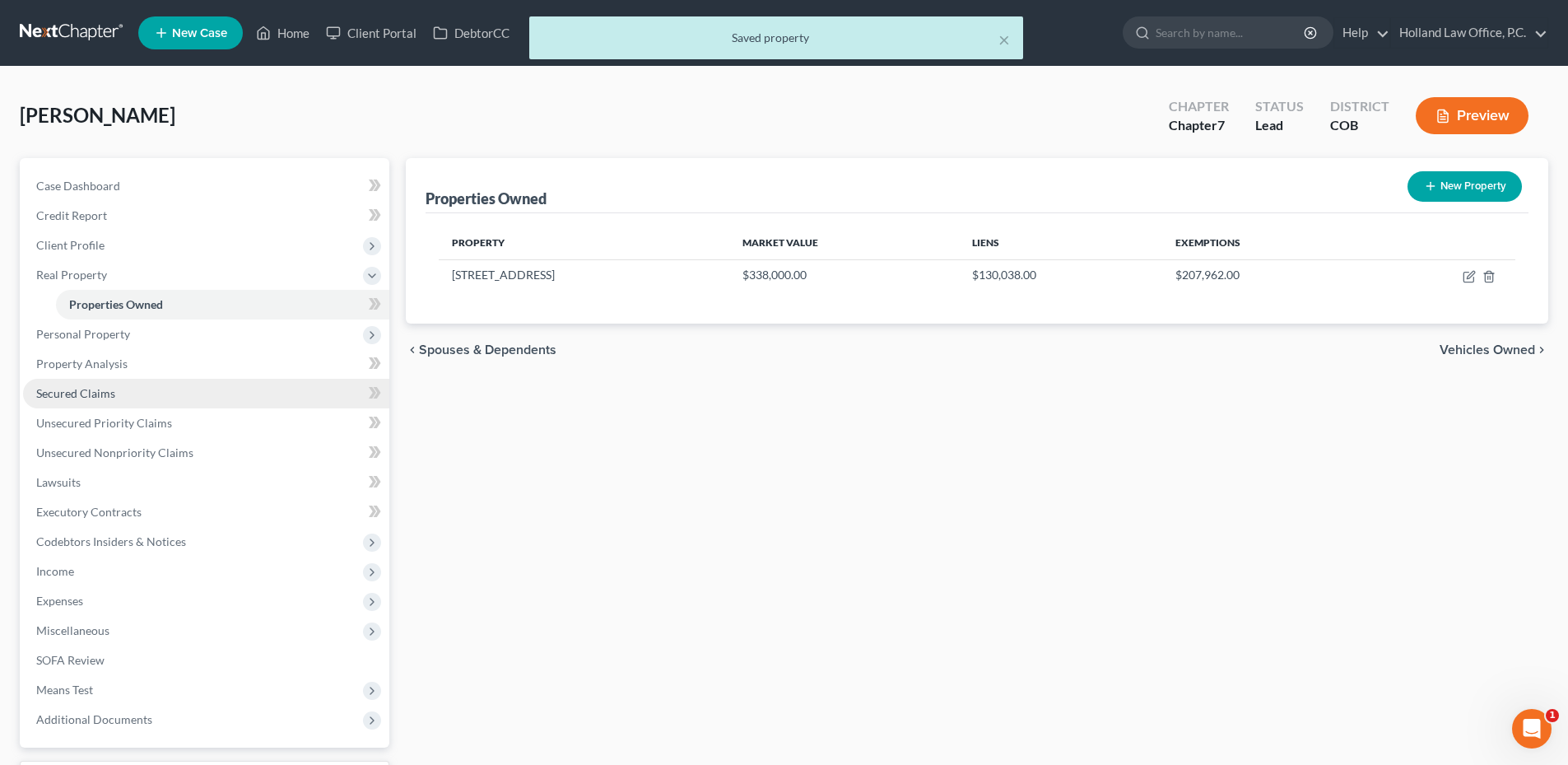
click at [115, 392] on link "Secured Claims" at bounding box center [206, 394] width 366 height 30
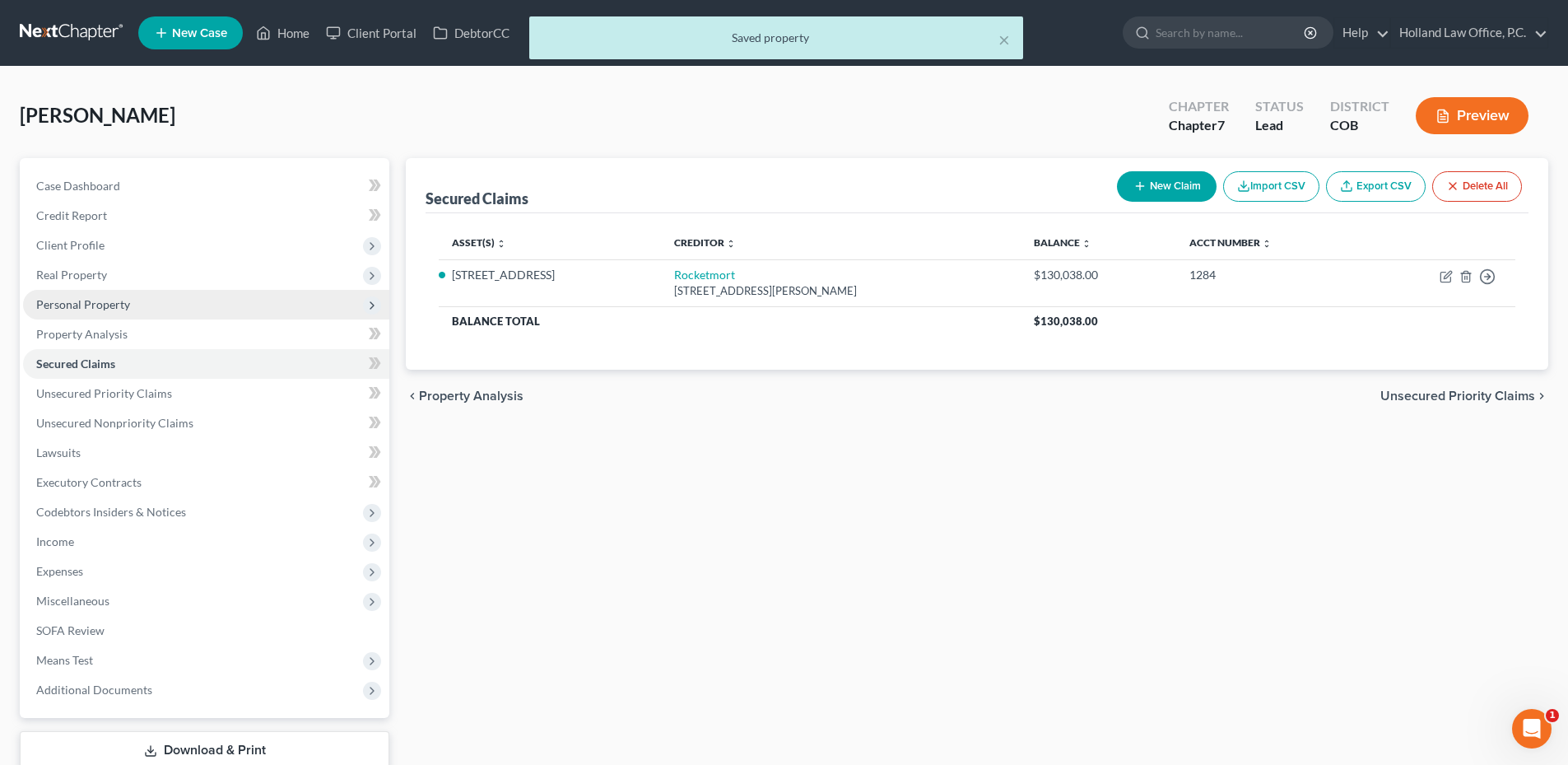
click at [133, 314] on span "Personal Property" at bounding box center [206, 304] width 366 height 30
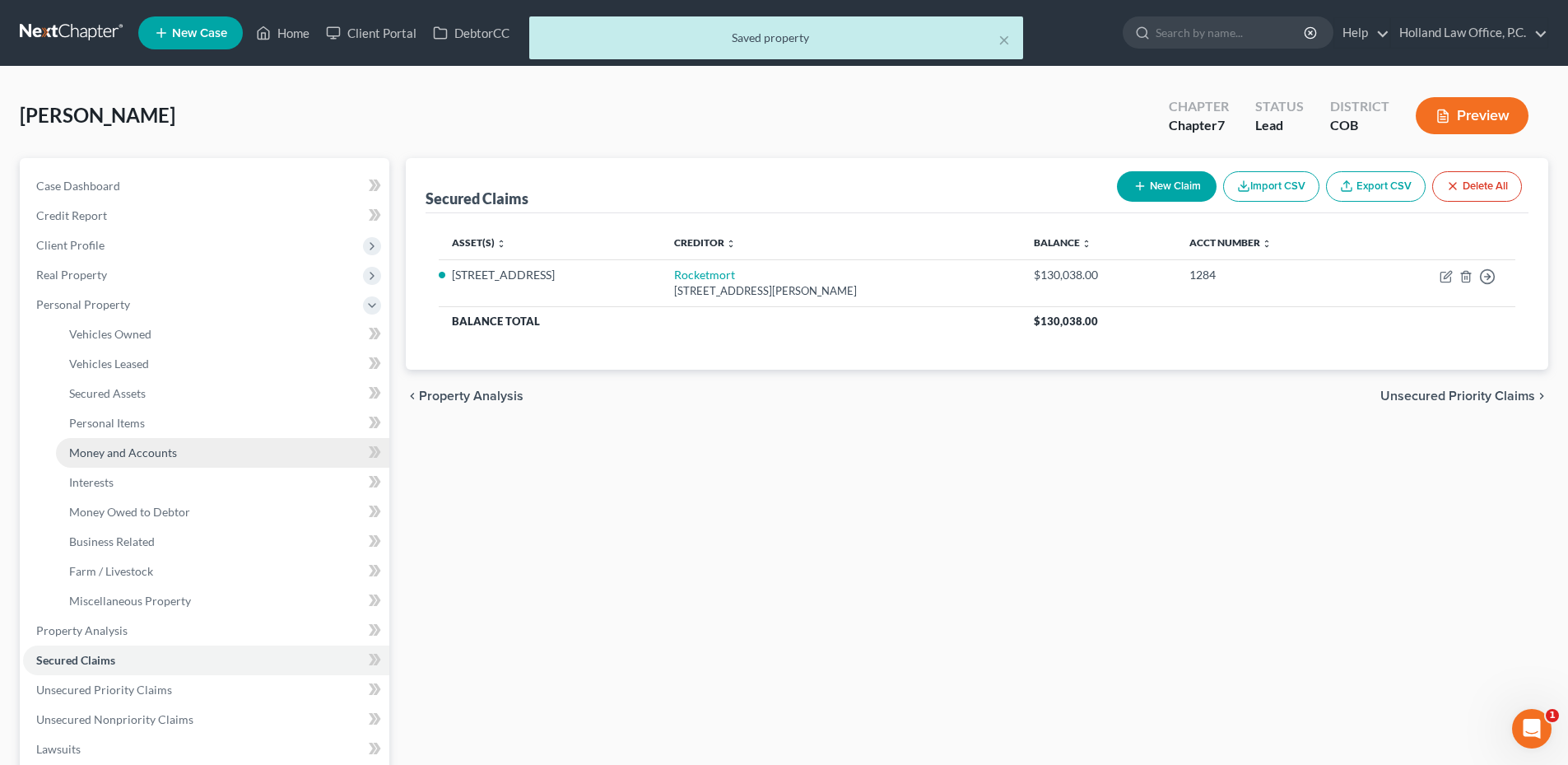
click at [136, 451] on span "Money and Accounts" at bounding box center [123, 452] width 108 height 14
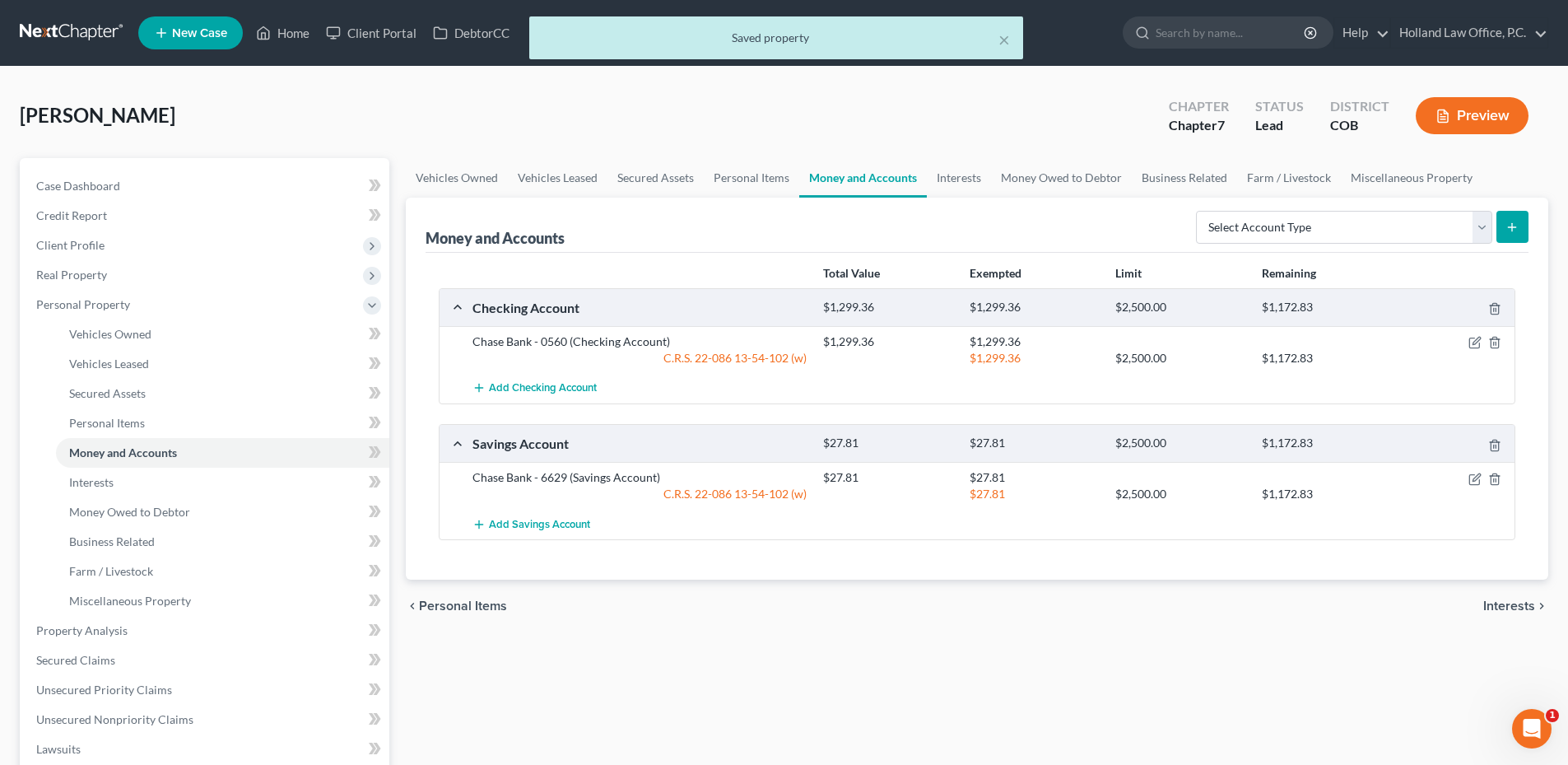
click at [953, 198] on div "Money and Accounts Select Account Type Brokerage Cash on Hand Certificates of D…" at bounding box center [977, 225] width 1103 height 55
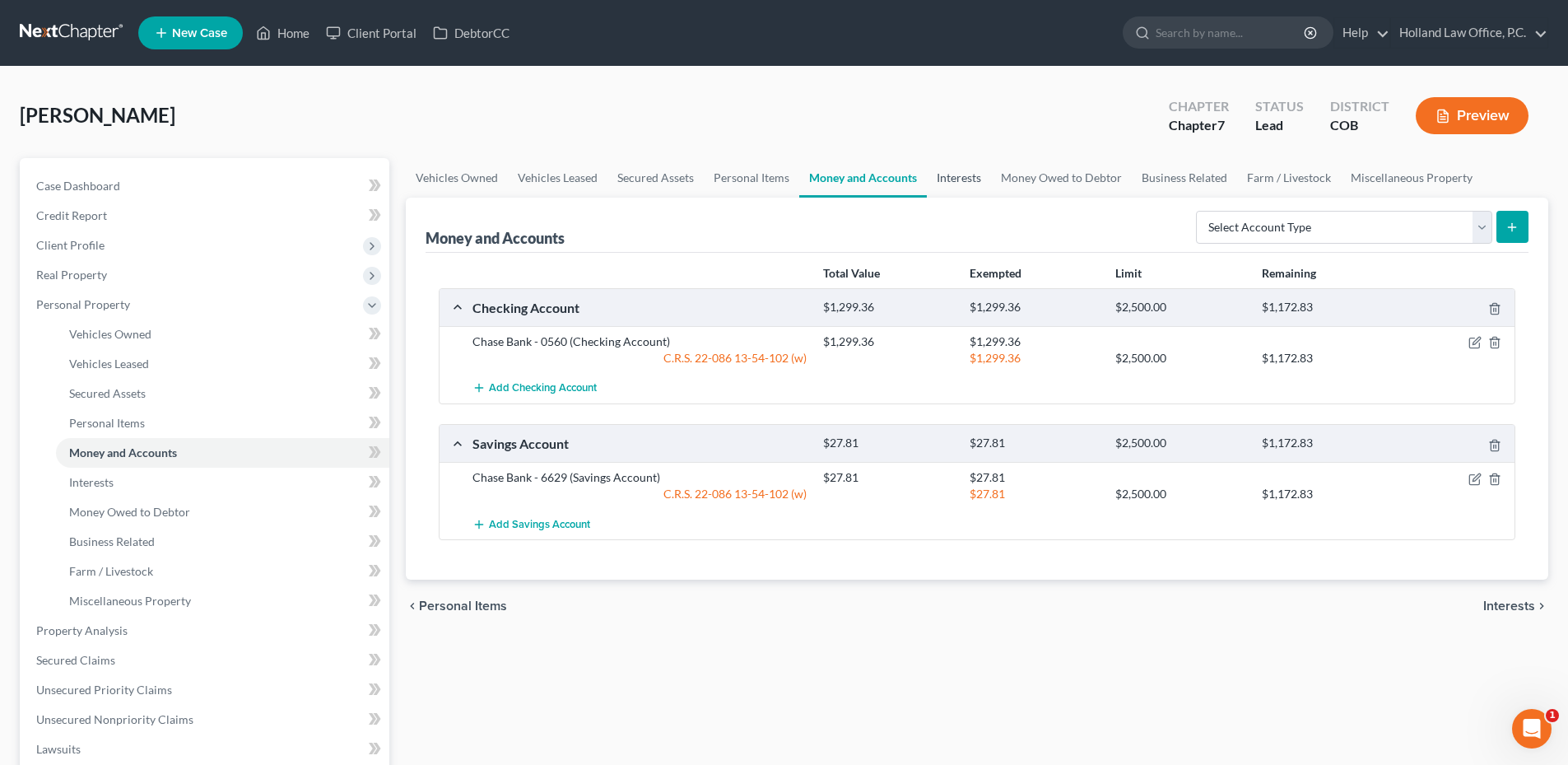
click at [957, 185] on link "Interests" at bounding box center [959, 178] width 65 height 40
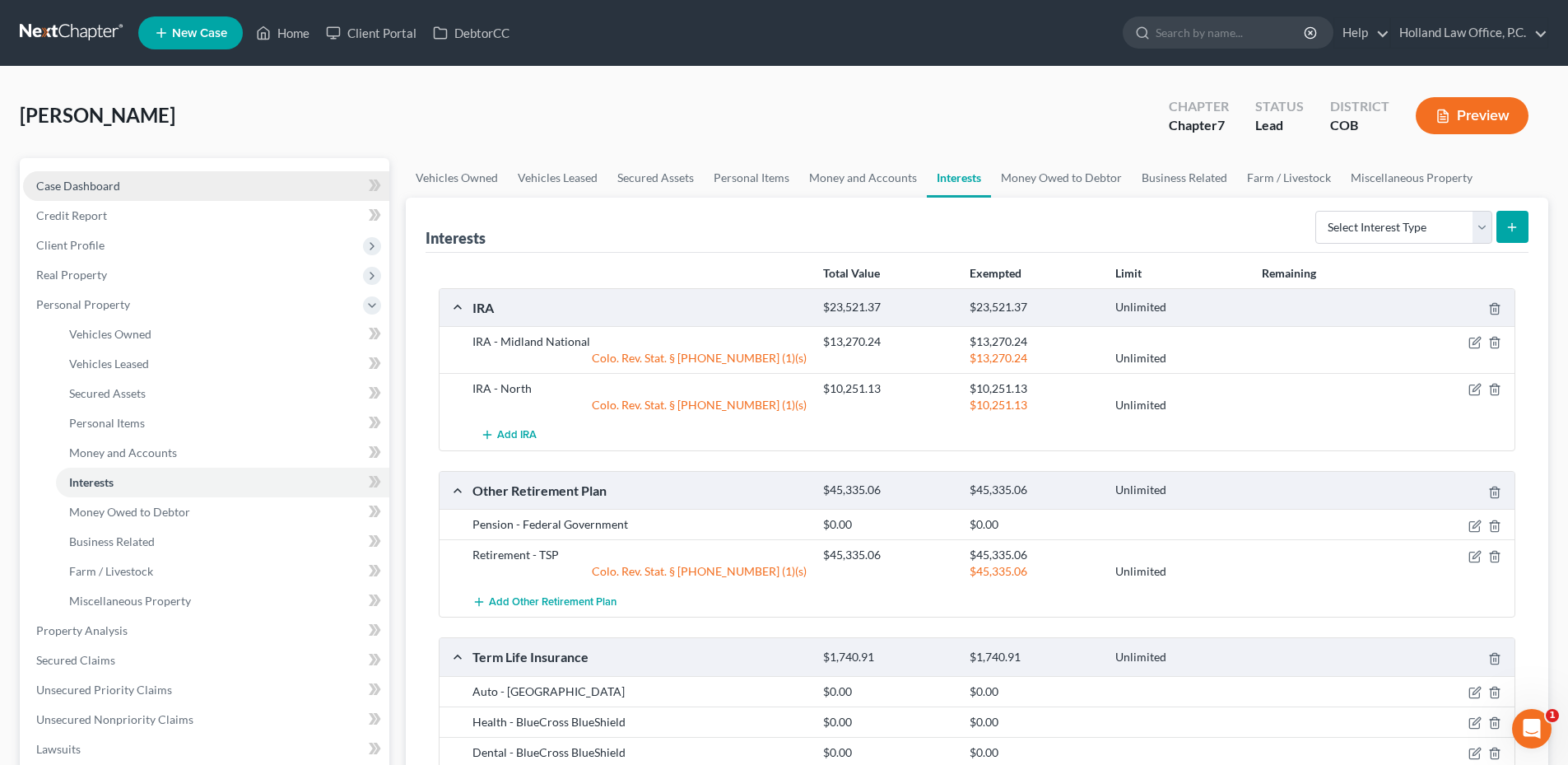
click at [226, 194] on link "Case Dashboard" at bounding box center [206, 186] width 366 height 30
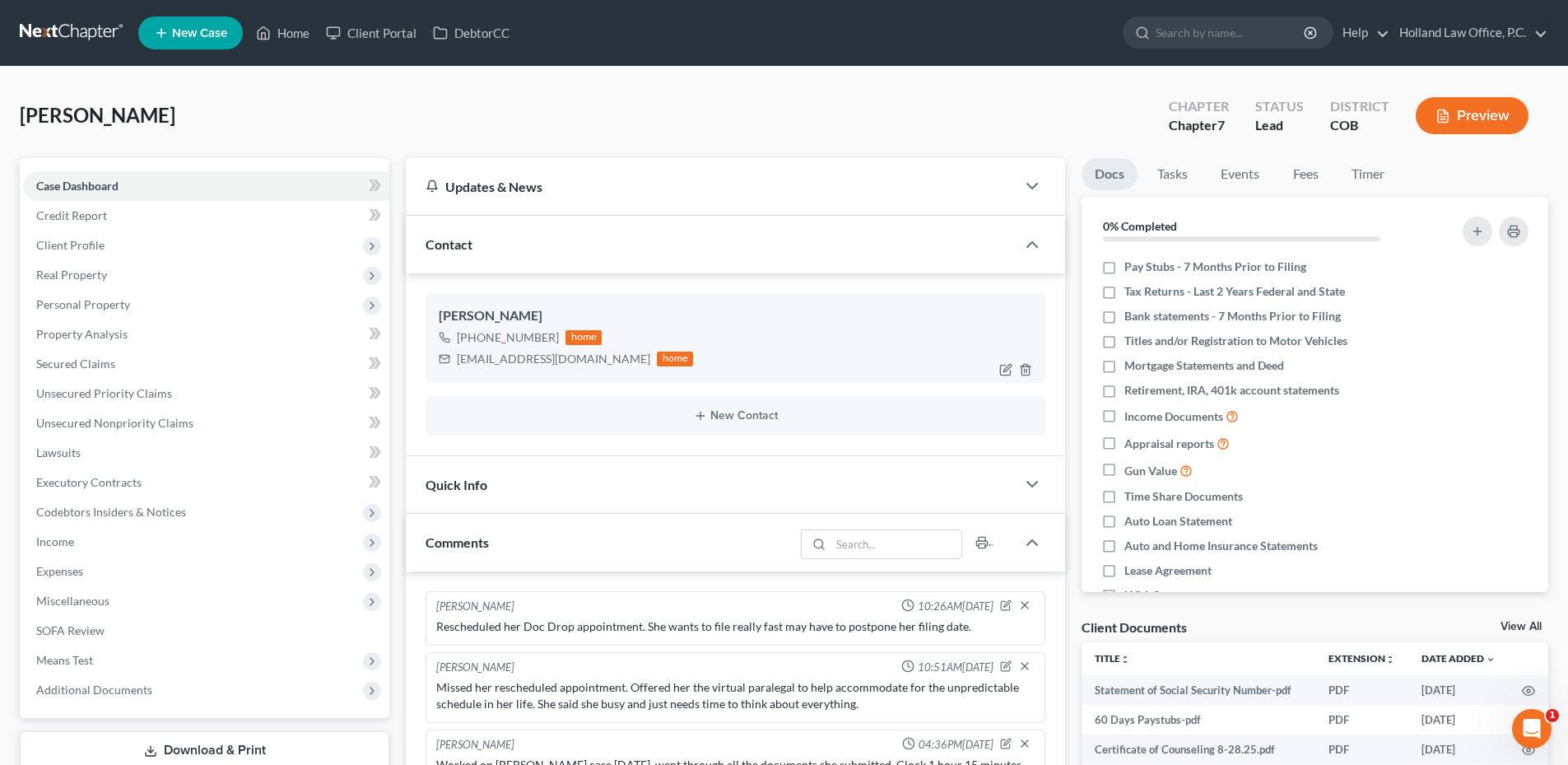
scroll to position [51, 0]
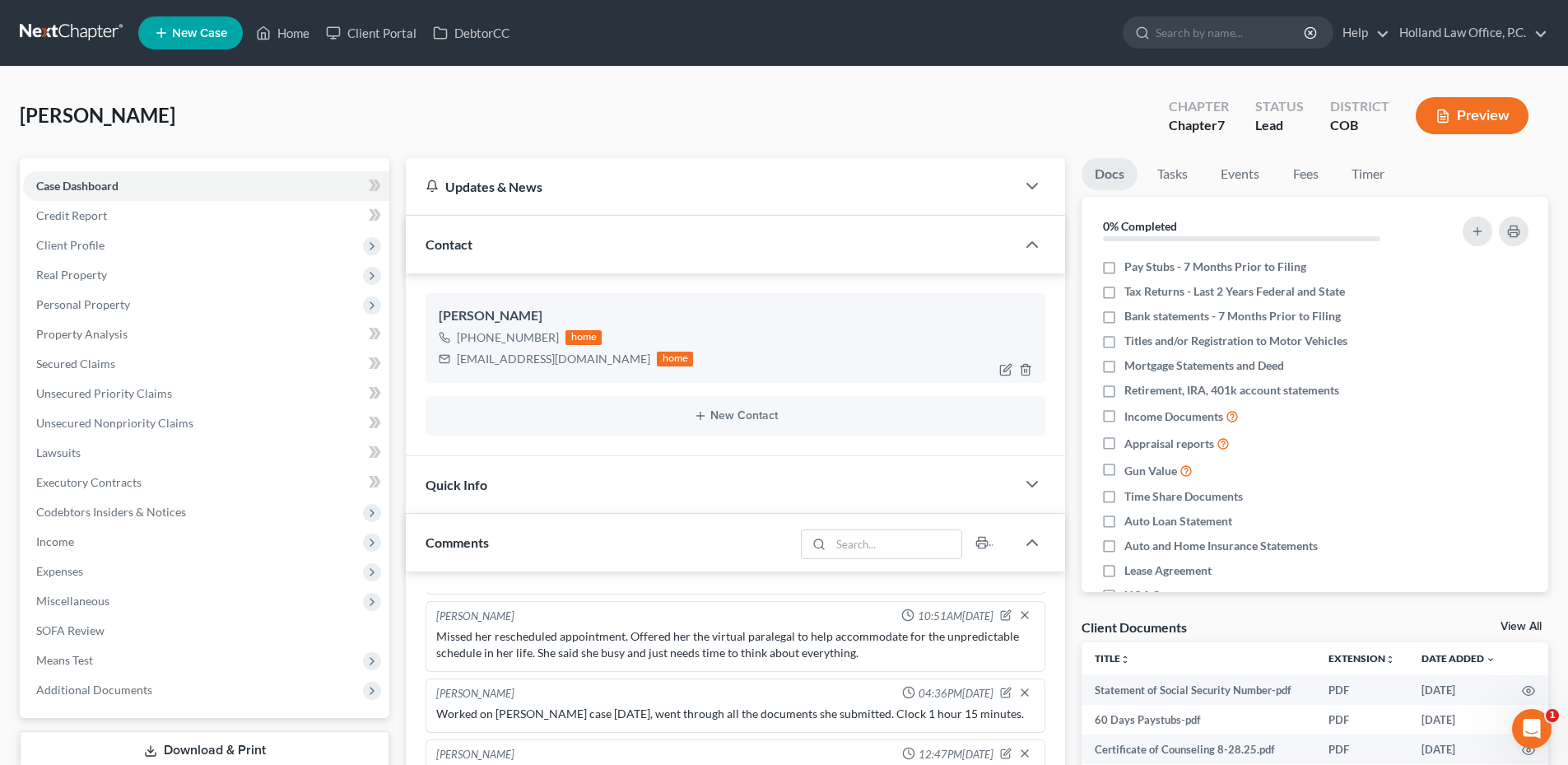
click at [508, 355] on div "[EMAIL_ADDRESS][DOMAIN_NAME]" at bounding box center [554, 359] width 194 height 16
copy div "[EMAIL_ADDRESS][DOMAIN_NAME]"
drag, startPoint x: 149, startPoint y: 311, endPoint x: 138, endPoint y: 391, distance: 80.8
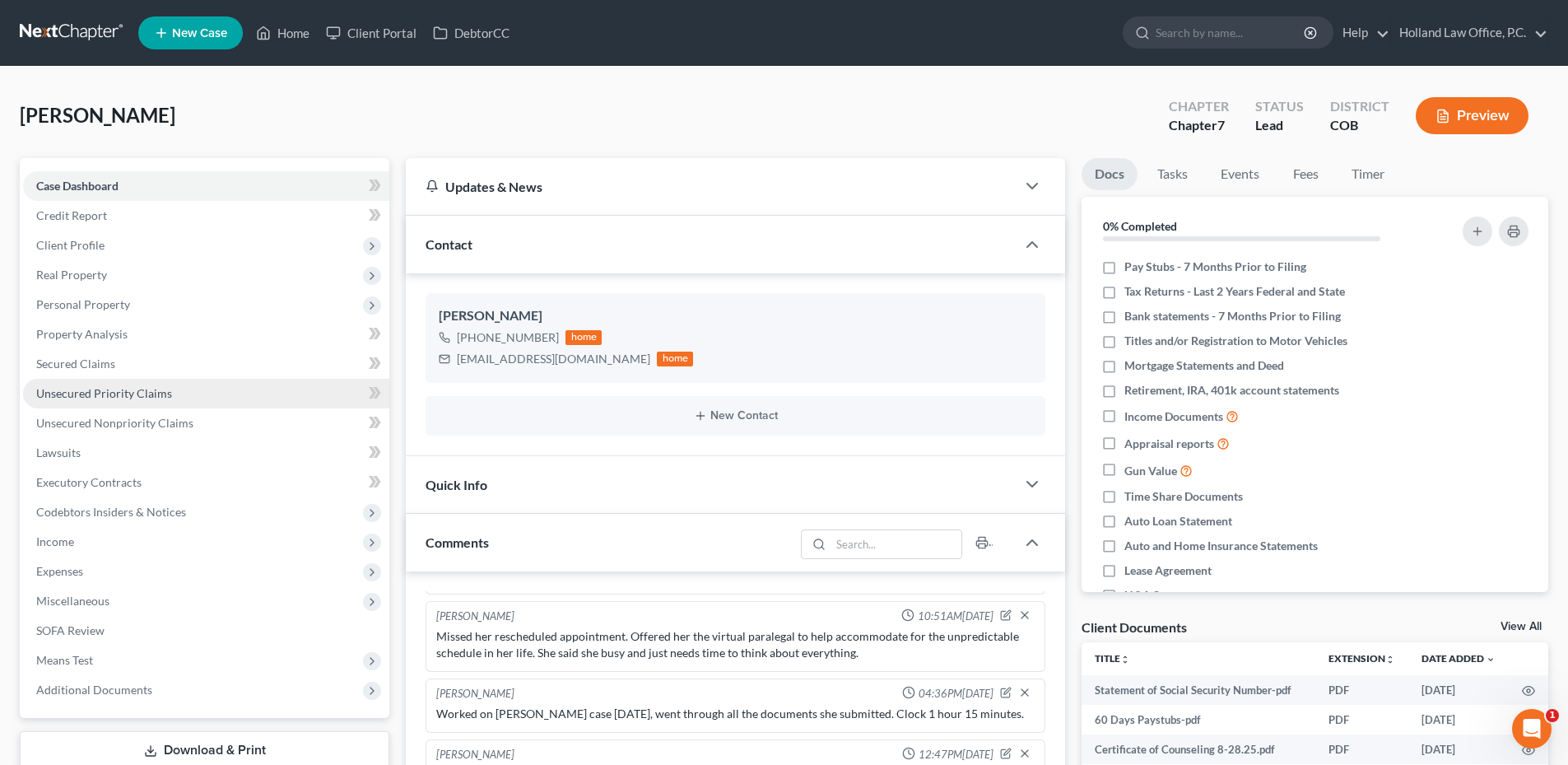
click at [149, 311] on span "Personal Property" at bounding box center [206, 304] width 366 height 30
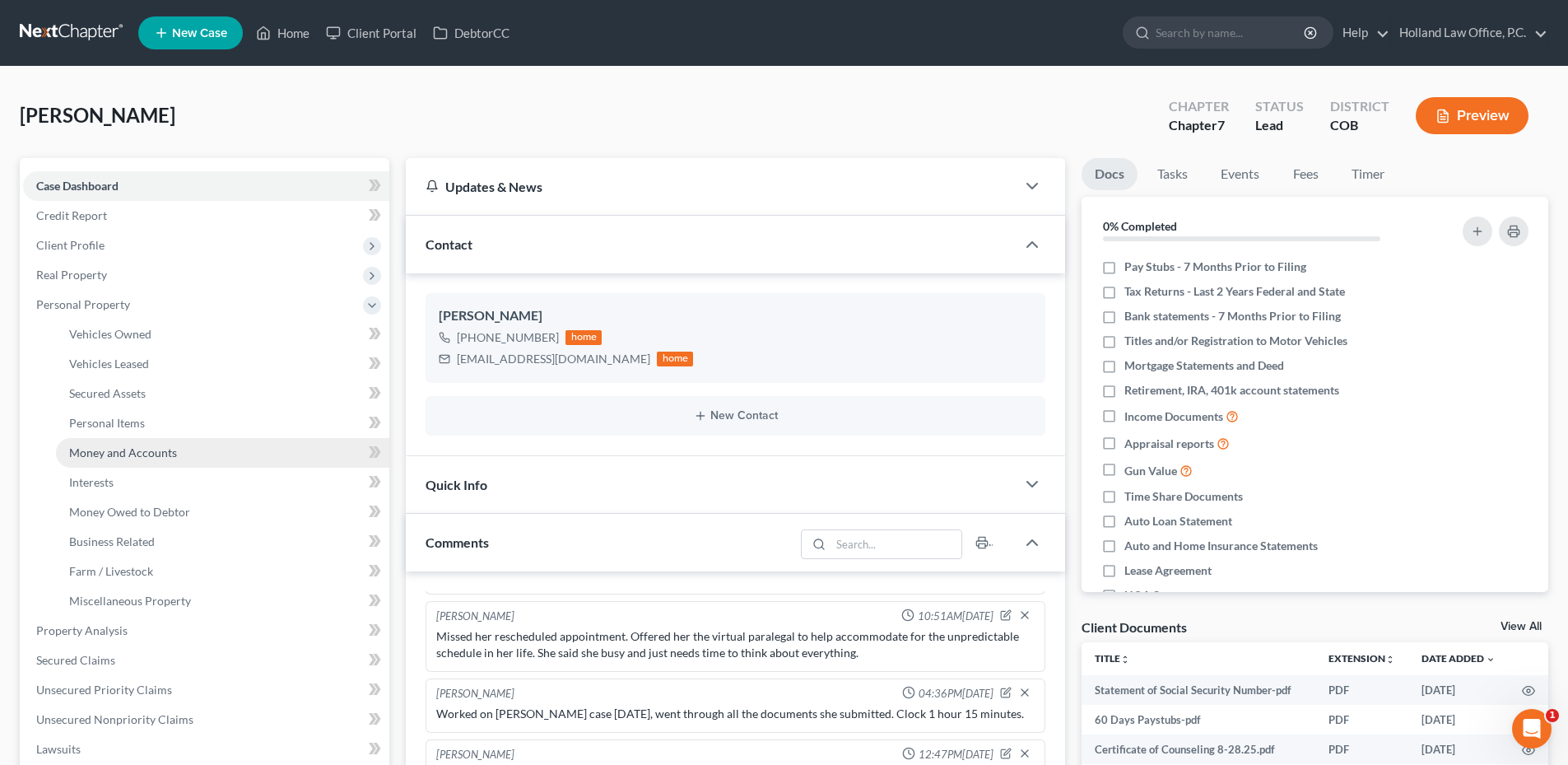
click at [111, 456] on span "Money and Accounts" at bounding box center [123, 452] width 108 height 14
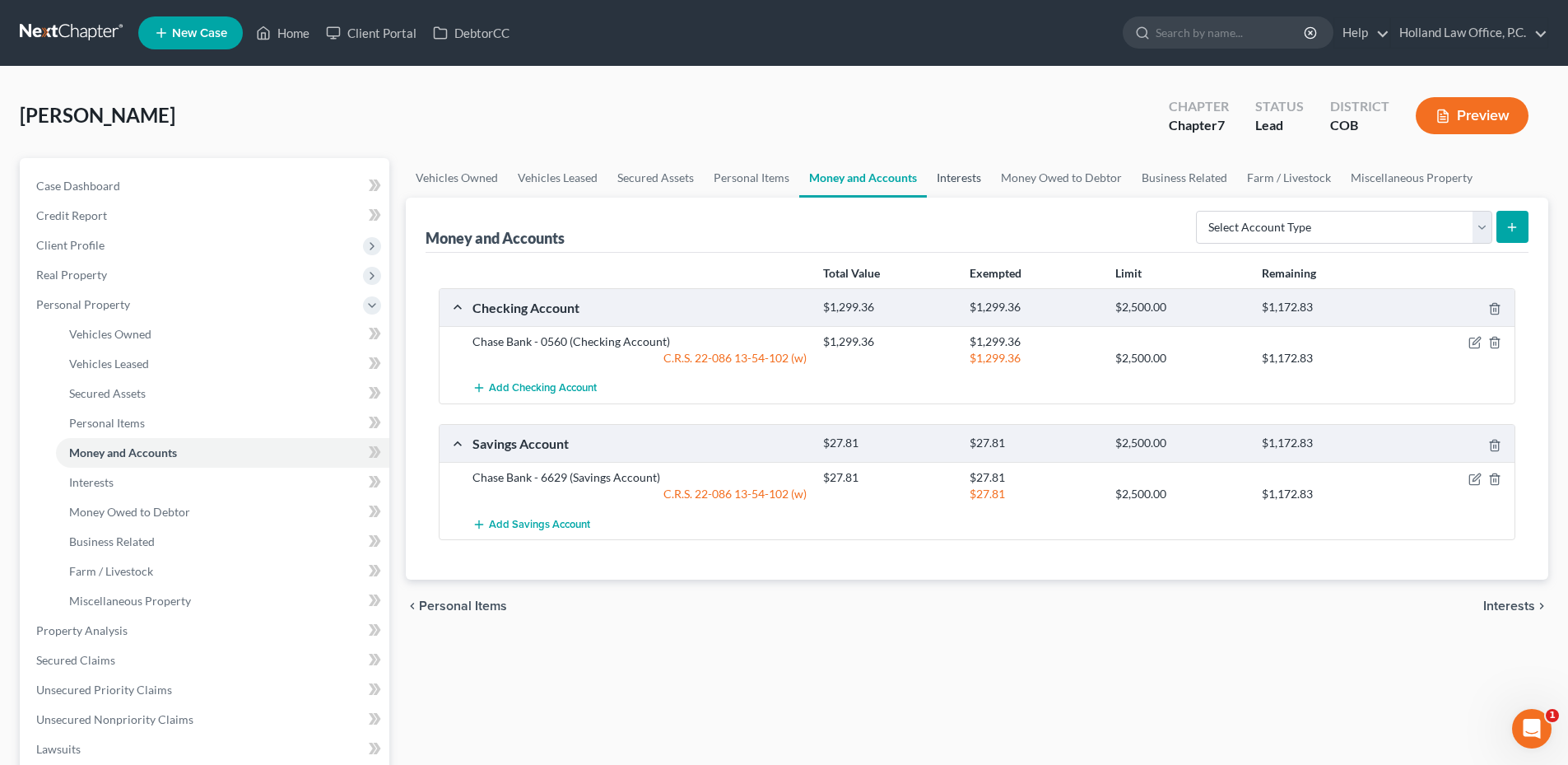
click at [927, 185] on link "Interests" at bounding box center [959, 178] width 65 height 40
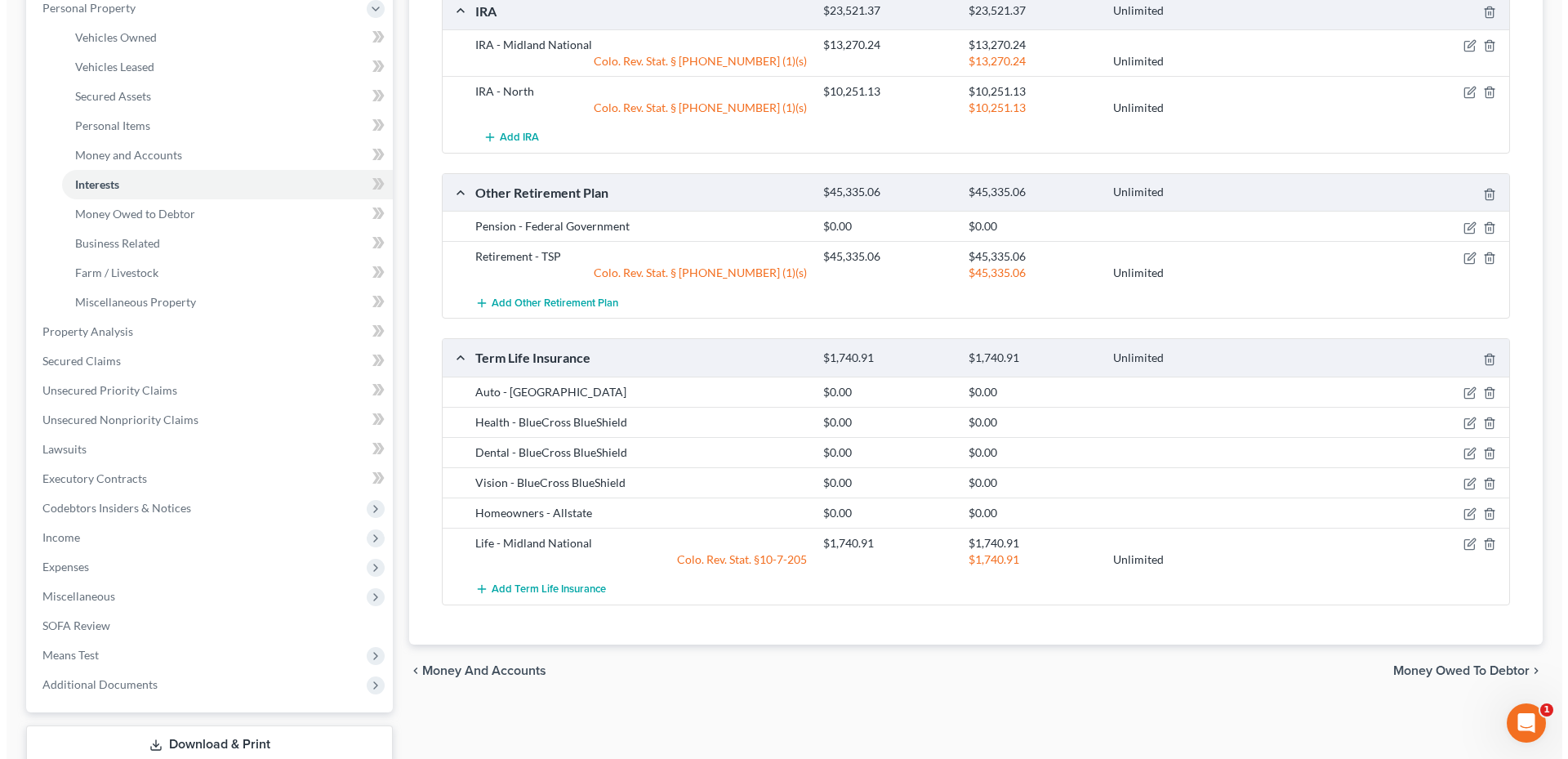
scroll to position [326, 0]
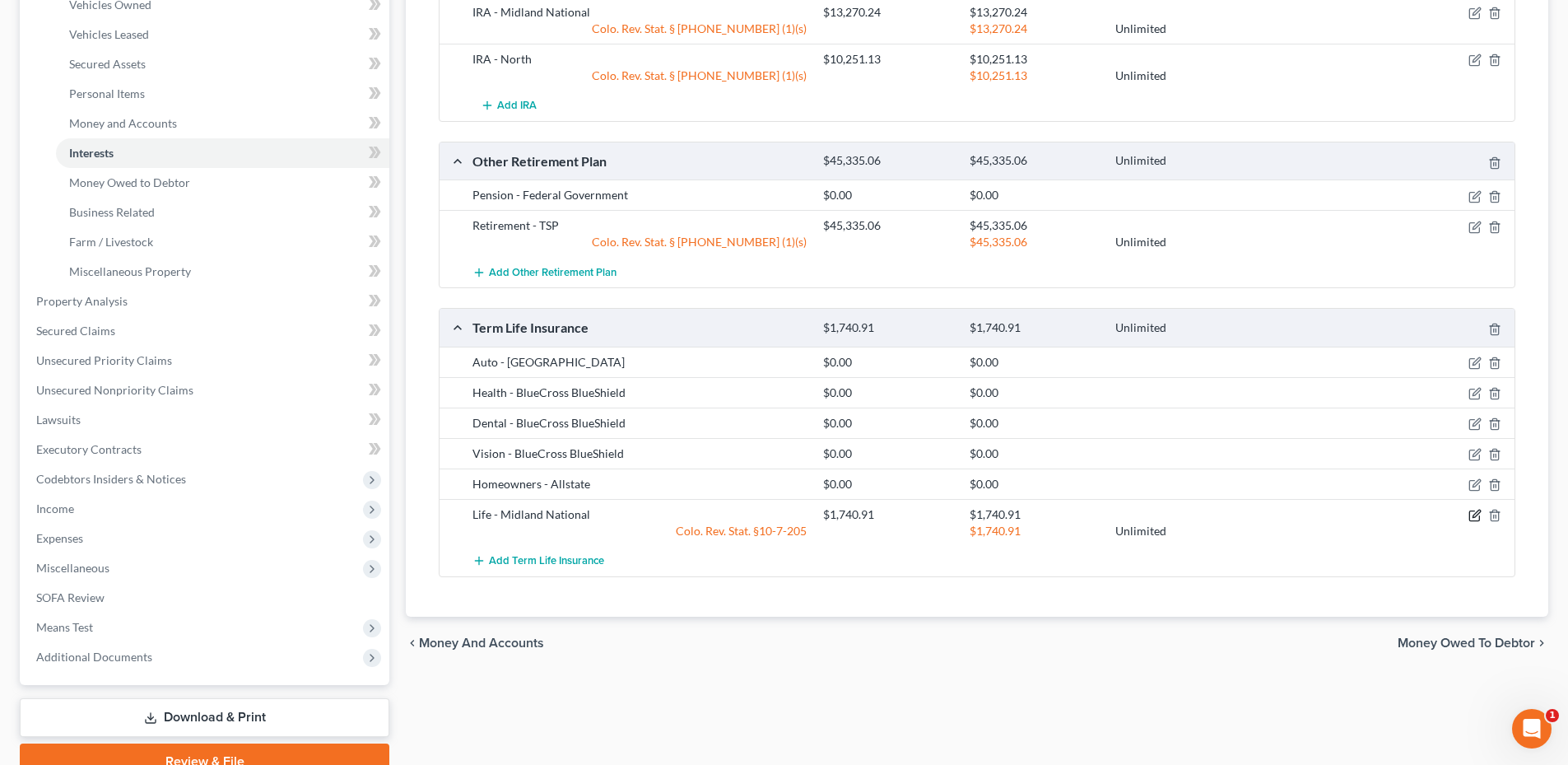
click at [1469, 512] on icon "button" at bounding box center [1473, 516] width 10 height 10
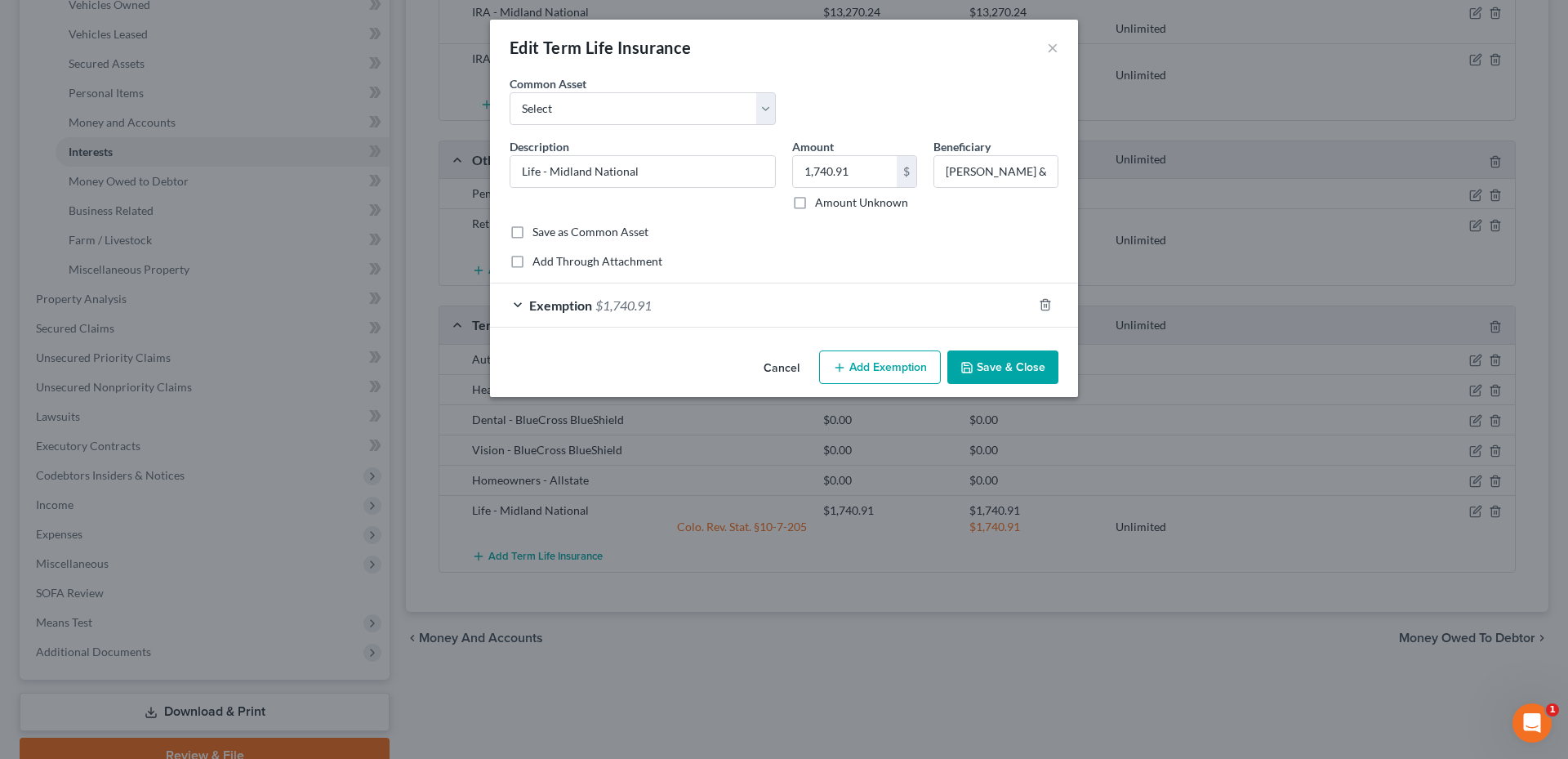
click at [779, 286] on div "Exemption $1,740.91" at bounding box center [761, 304] width 542 height 43
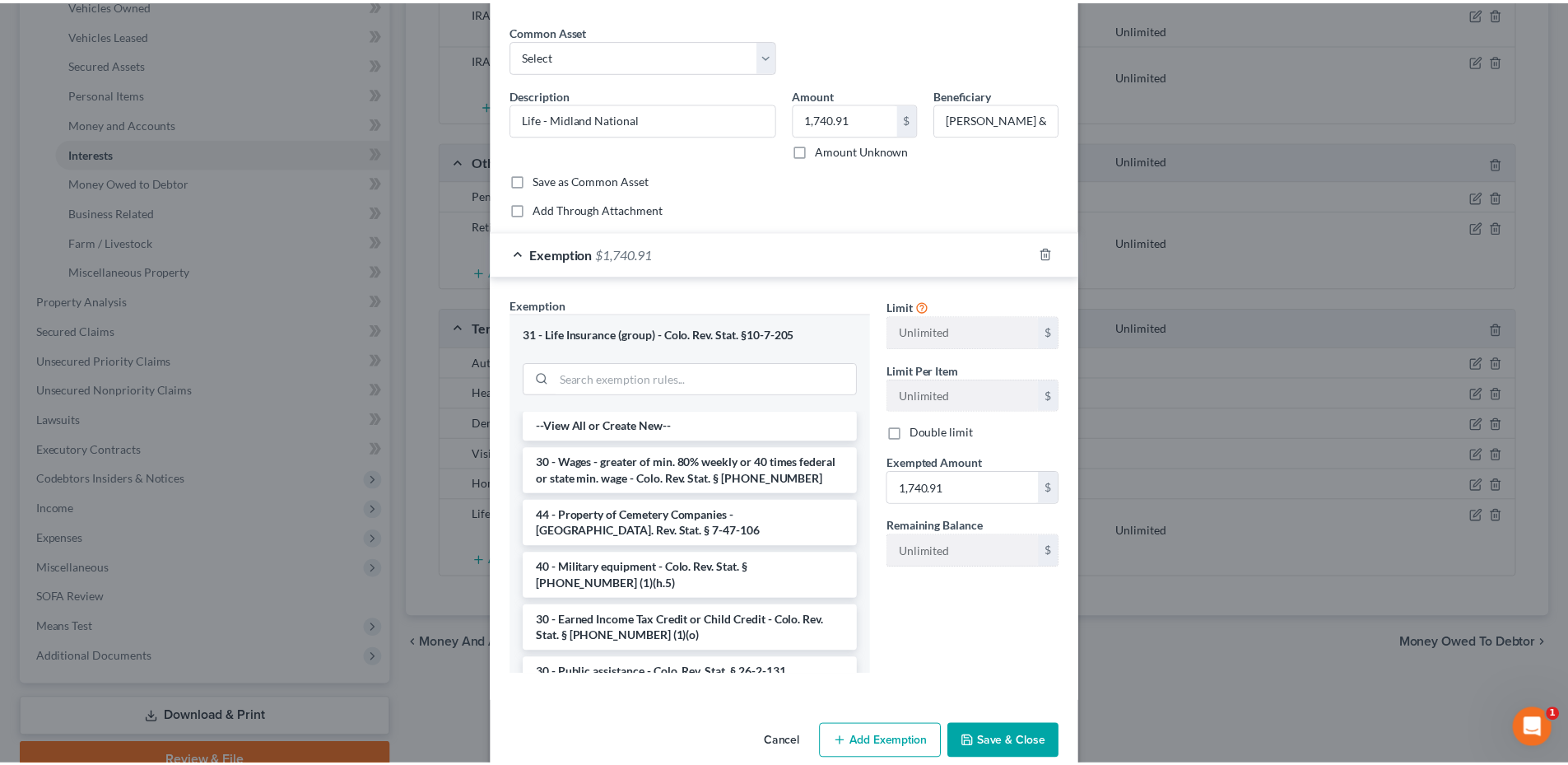
scroll to position [81, 0]
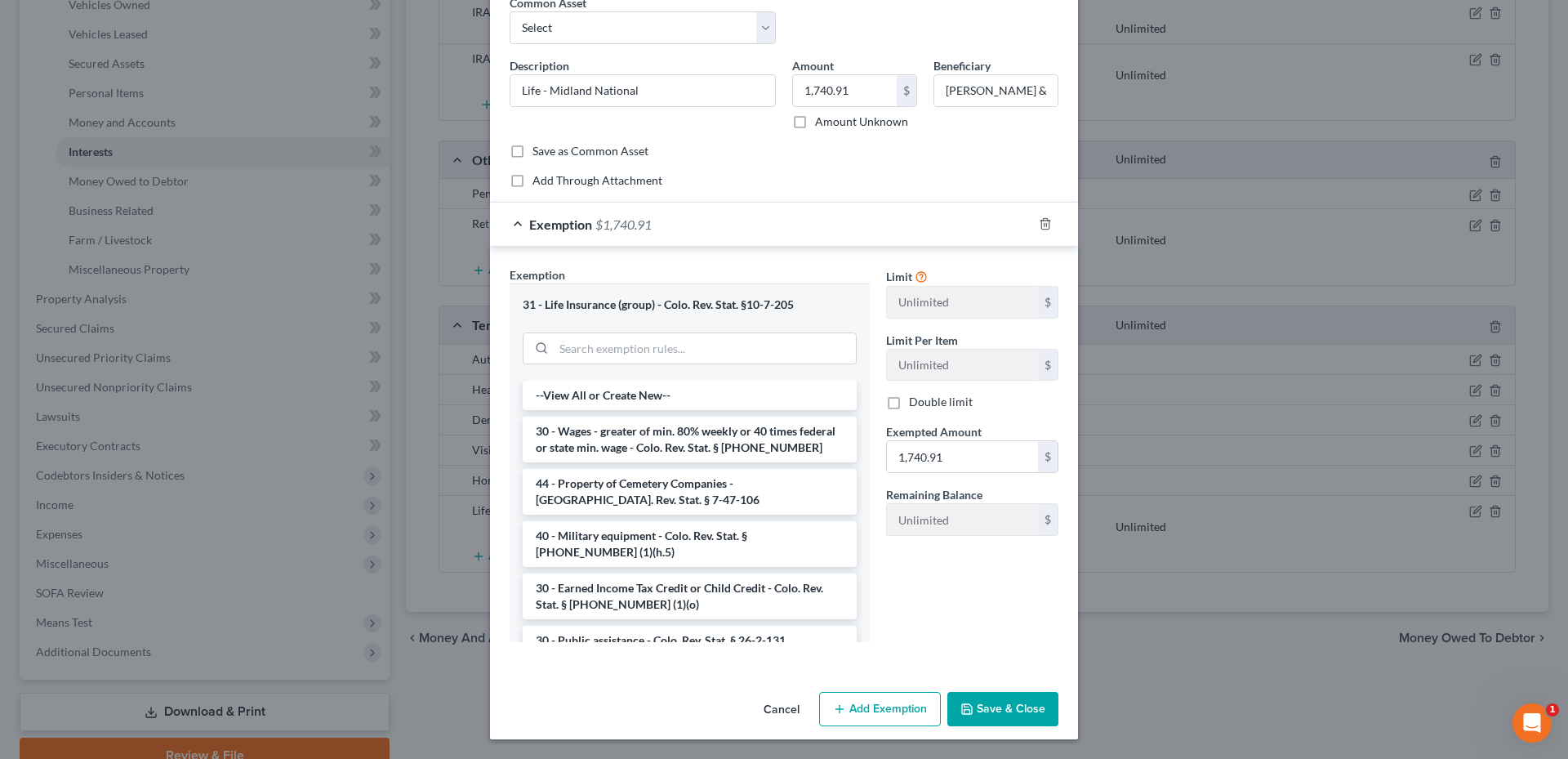
click at [1004, 714] on button "Save & Close" at bounding box center [1003, 709] width 111 height 34
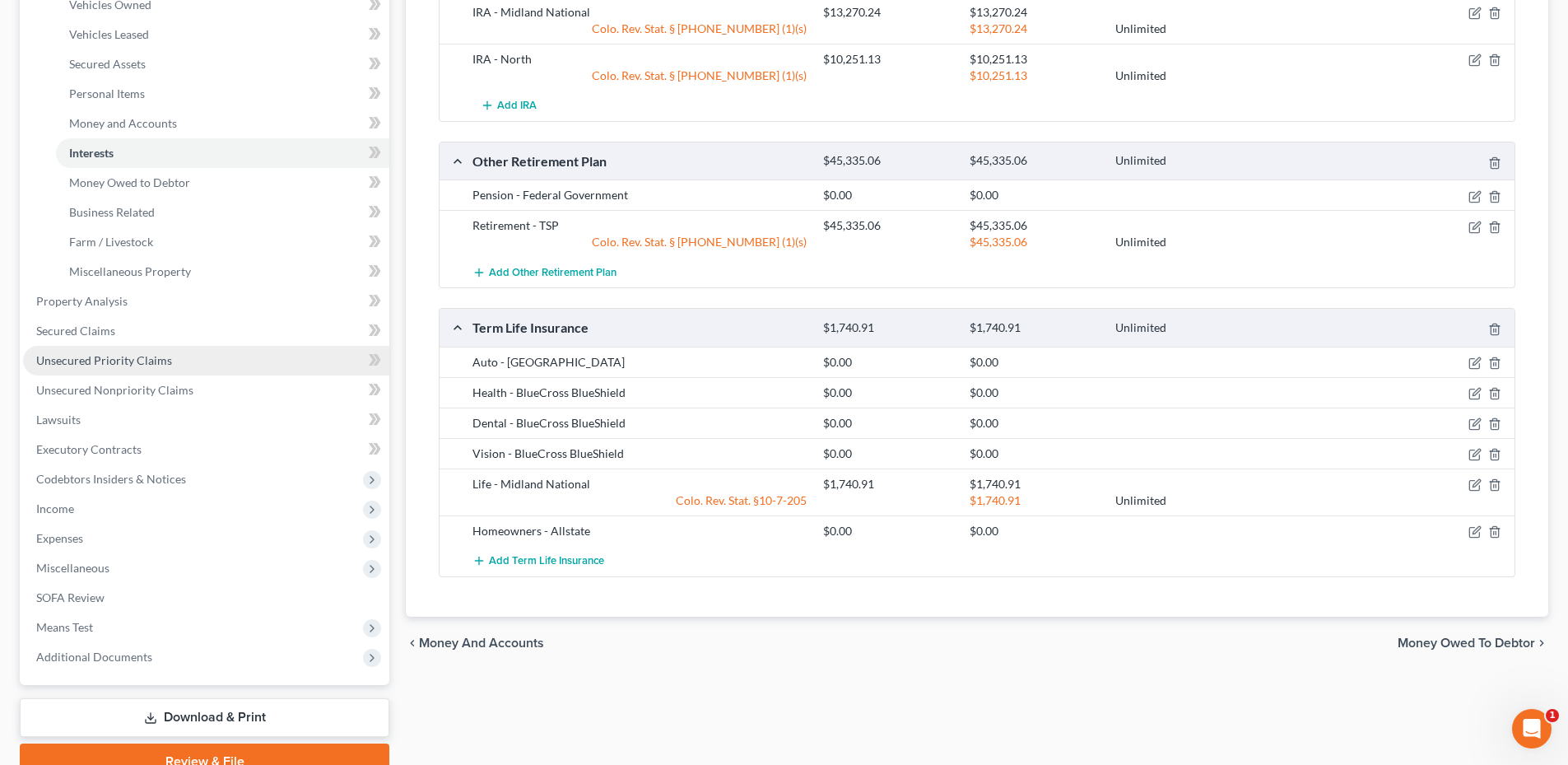
click at [128, 373] on link "Unsecured Priority Claims" at bounding box center [206, 360] width 366 height 30
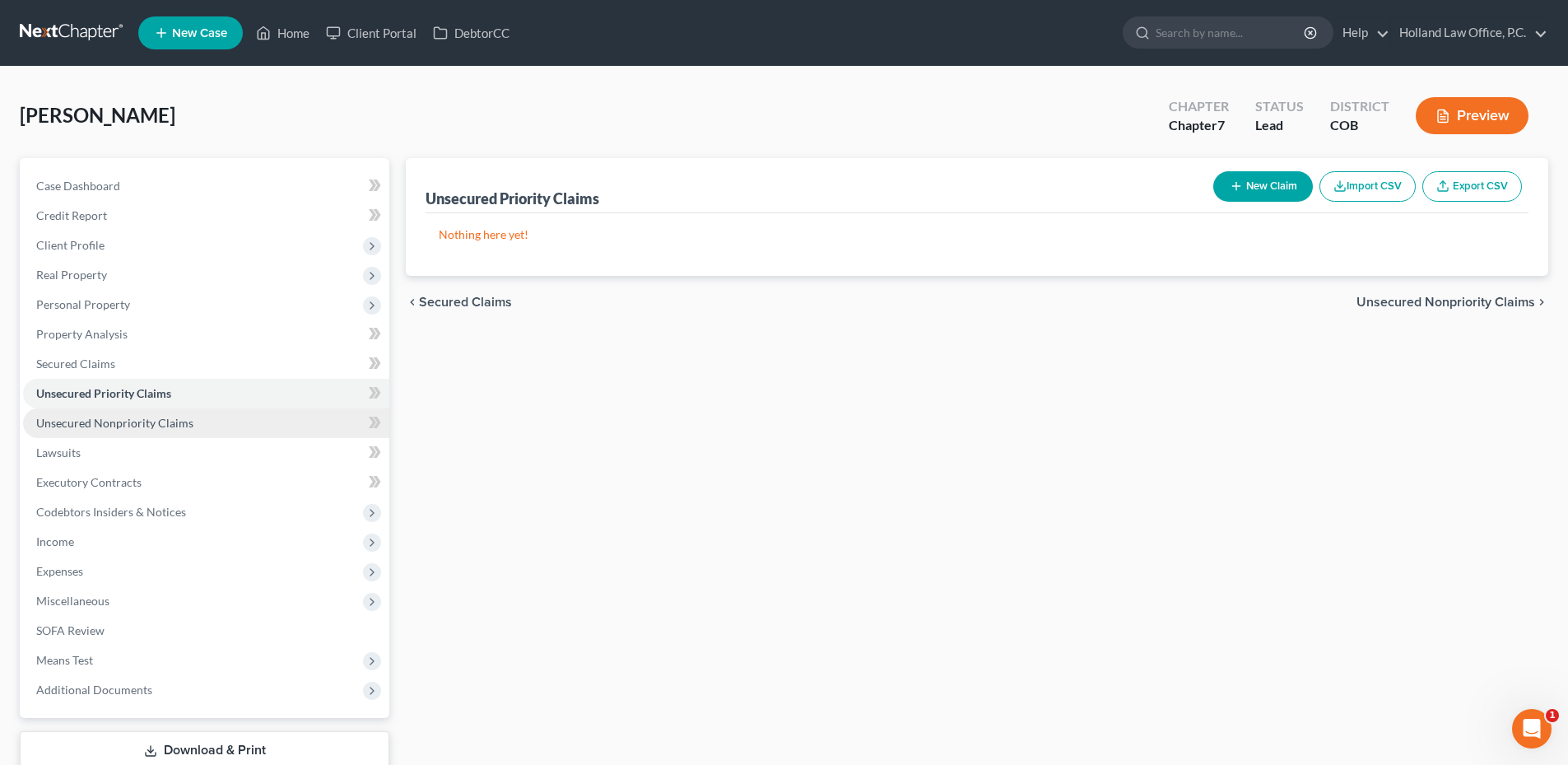
click at [138, 413] on link "Unsecured Nonpriority Claims" at bounding box center [206, 423] width 366 height 30
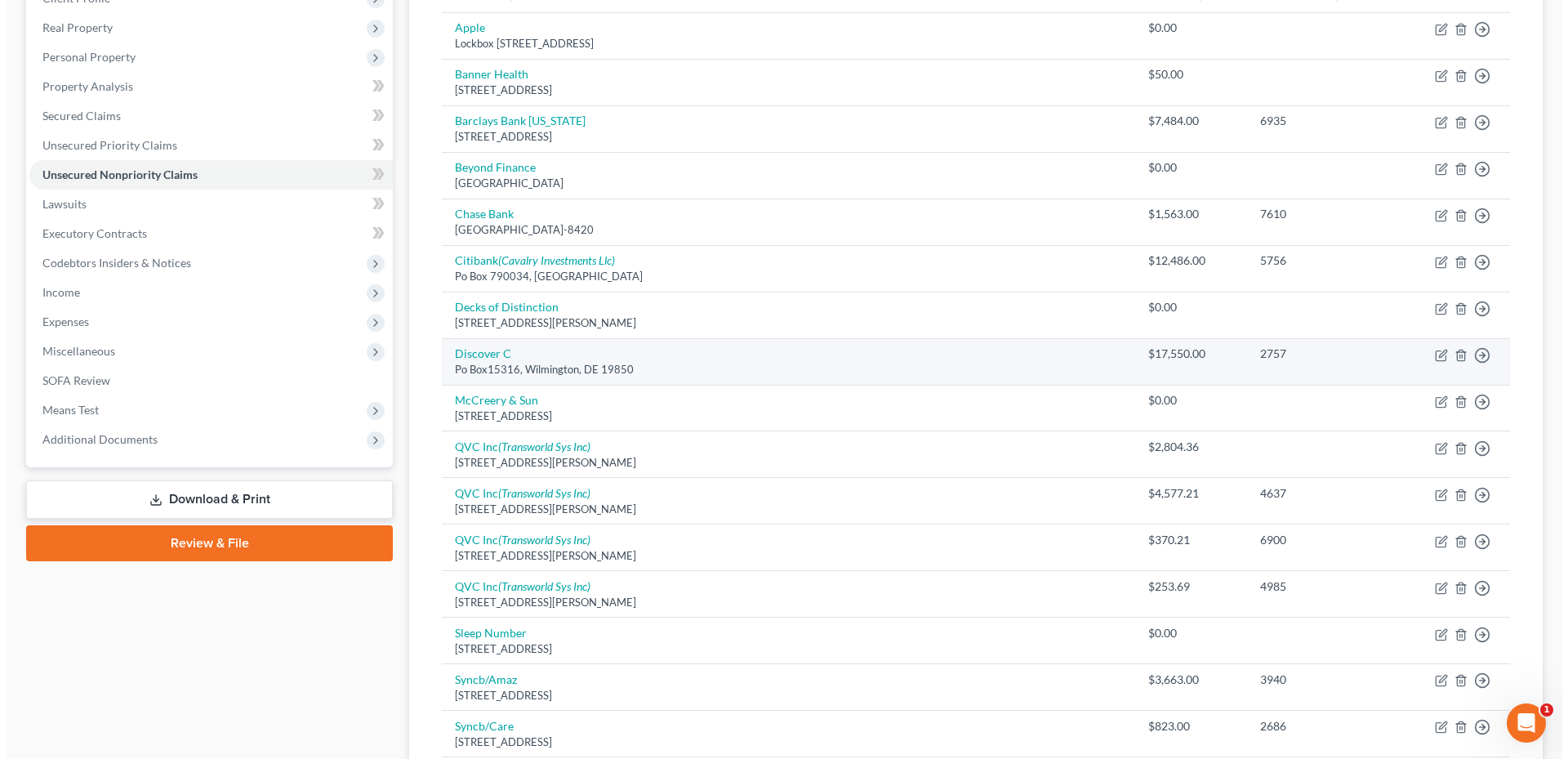
scroll to position [81, 0]
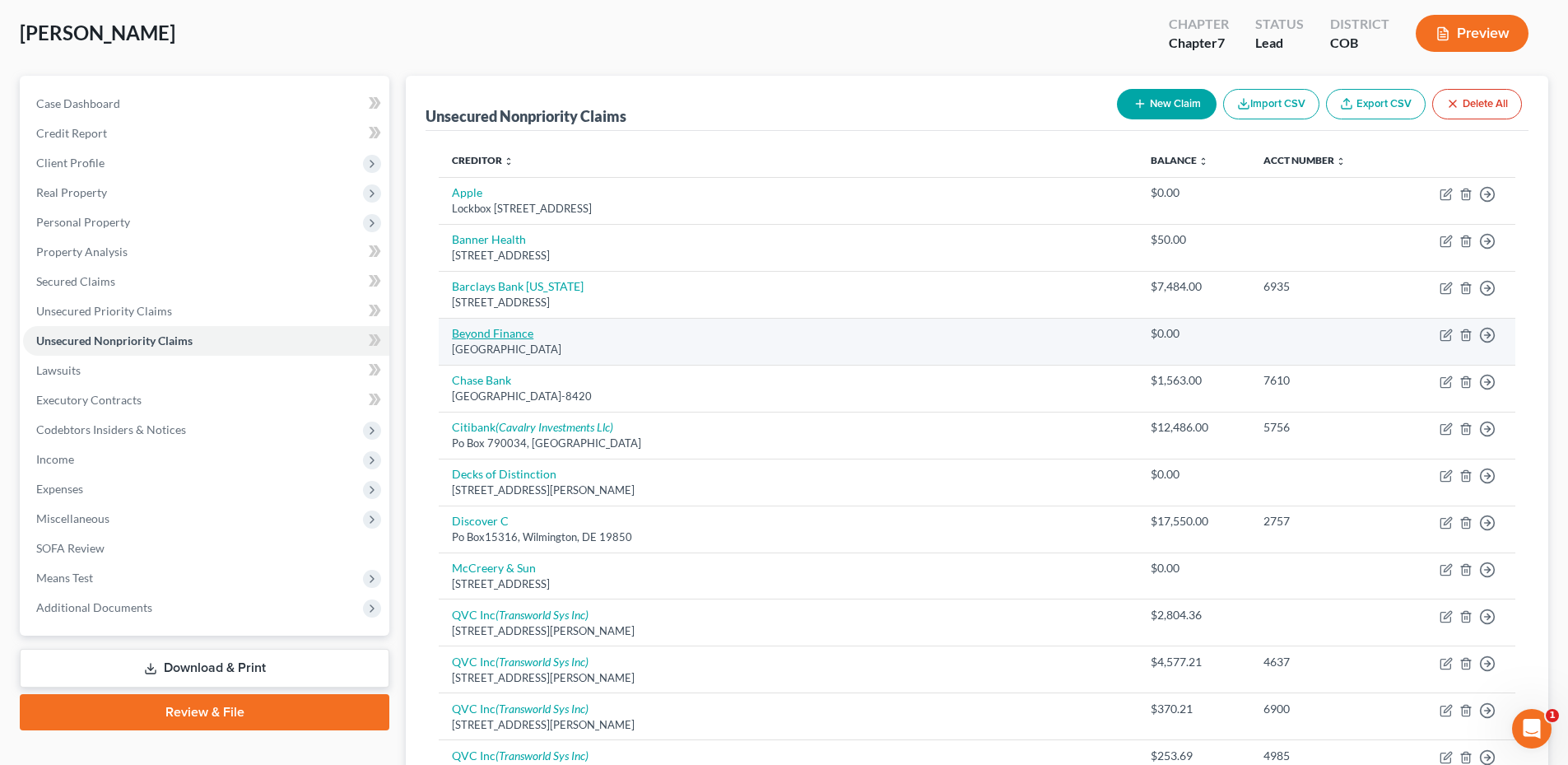
click at [508, 329] on link "Beyond Finance" at bounding box center [493, 333] width 81 height 14
select select "45"
select select "16"
select select "0"
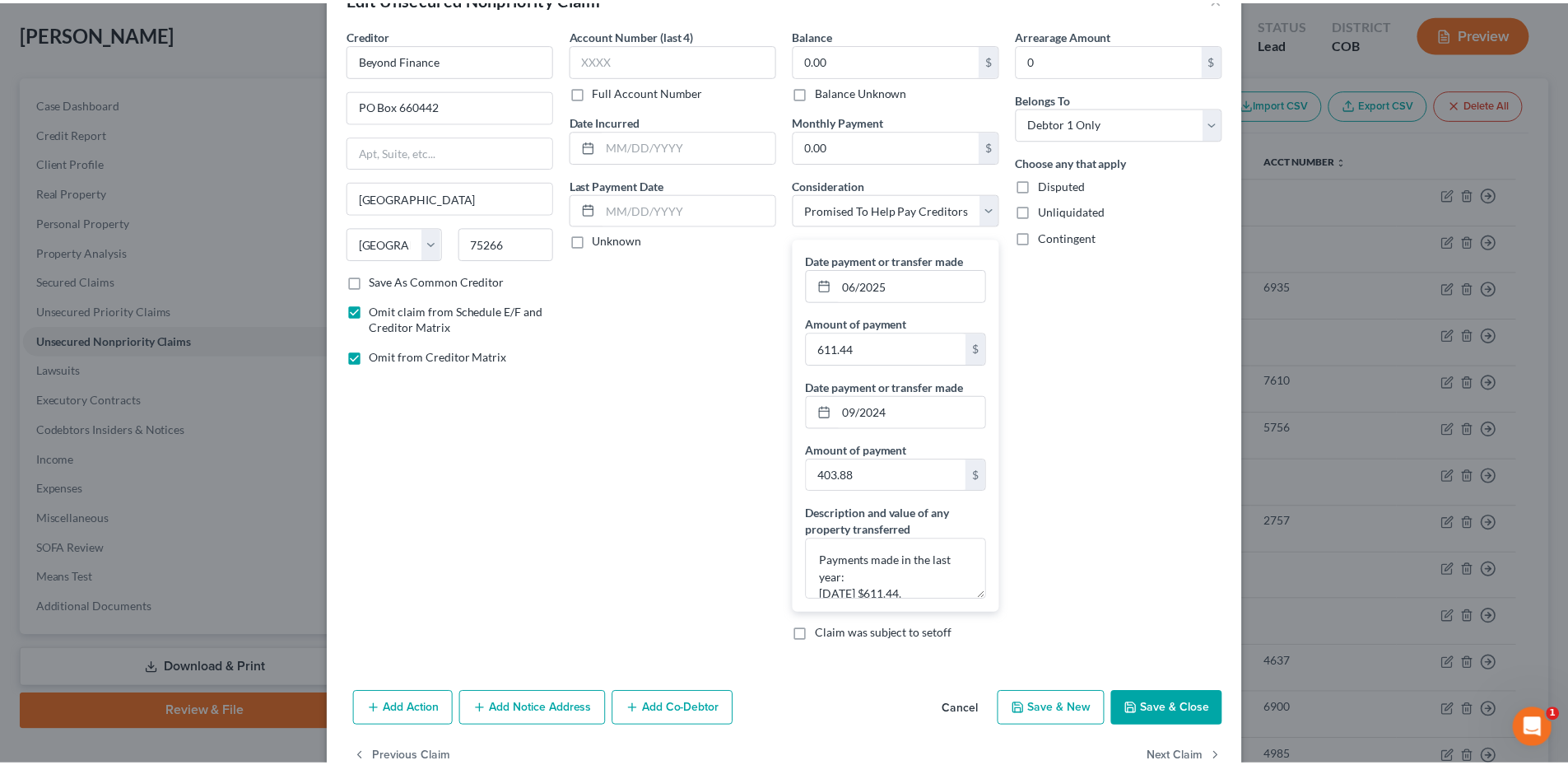
scroll to position [93, 0]
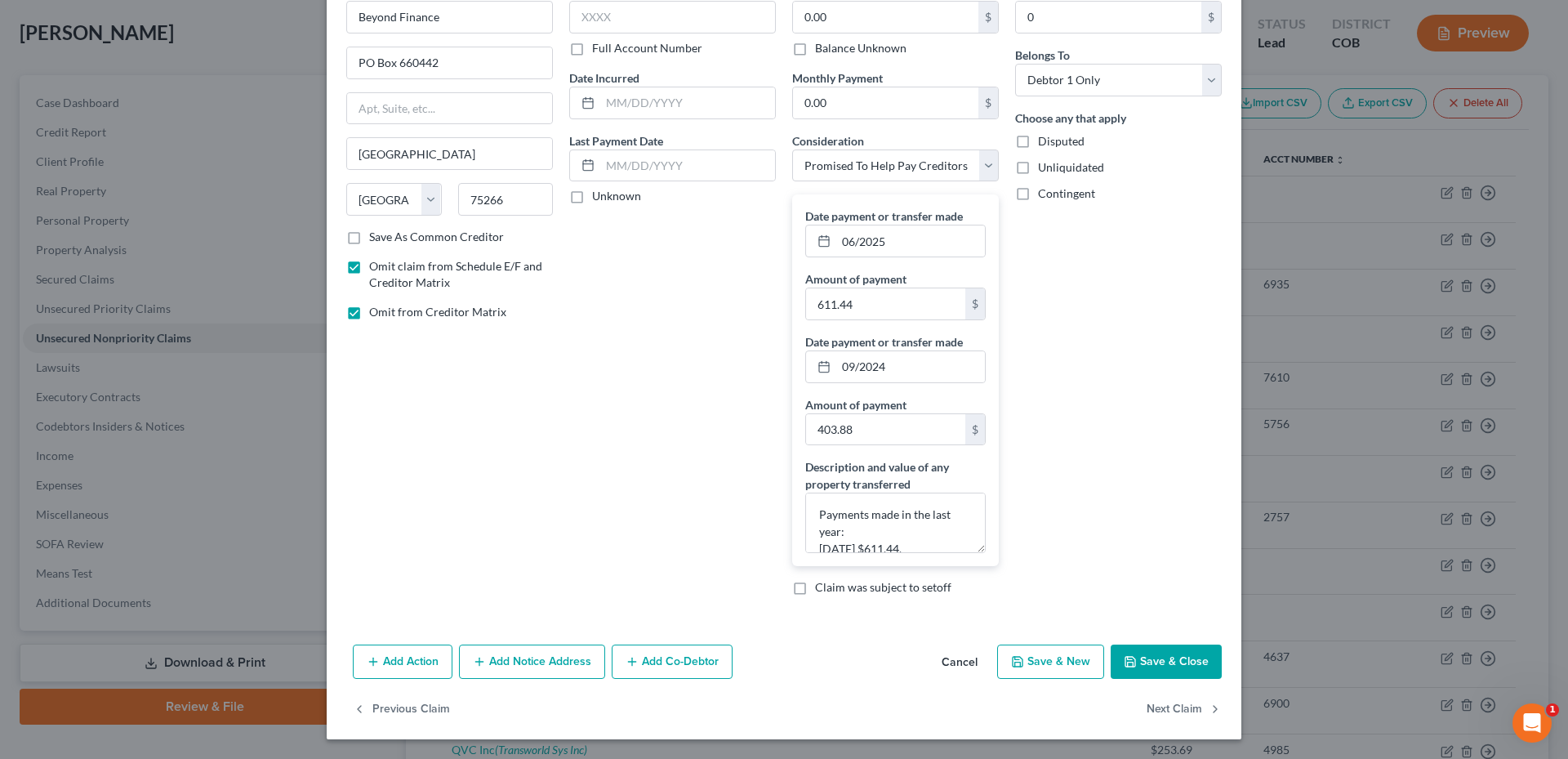
click at [1181, 659] on button "Save & Close" at bounding box center [1166, 661] width 111 height 34
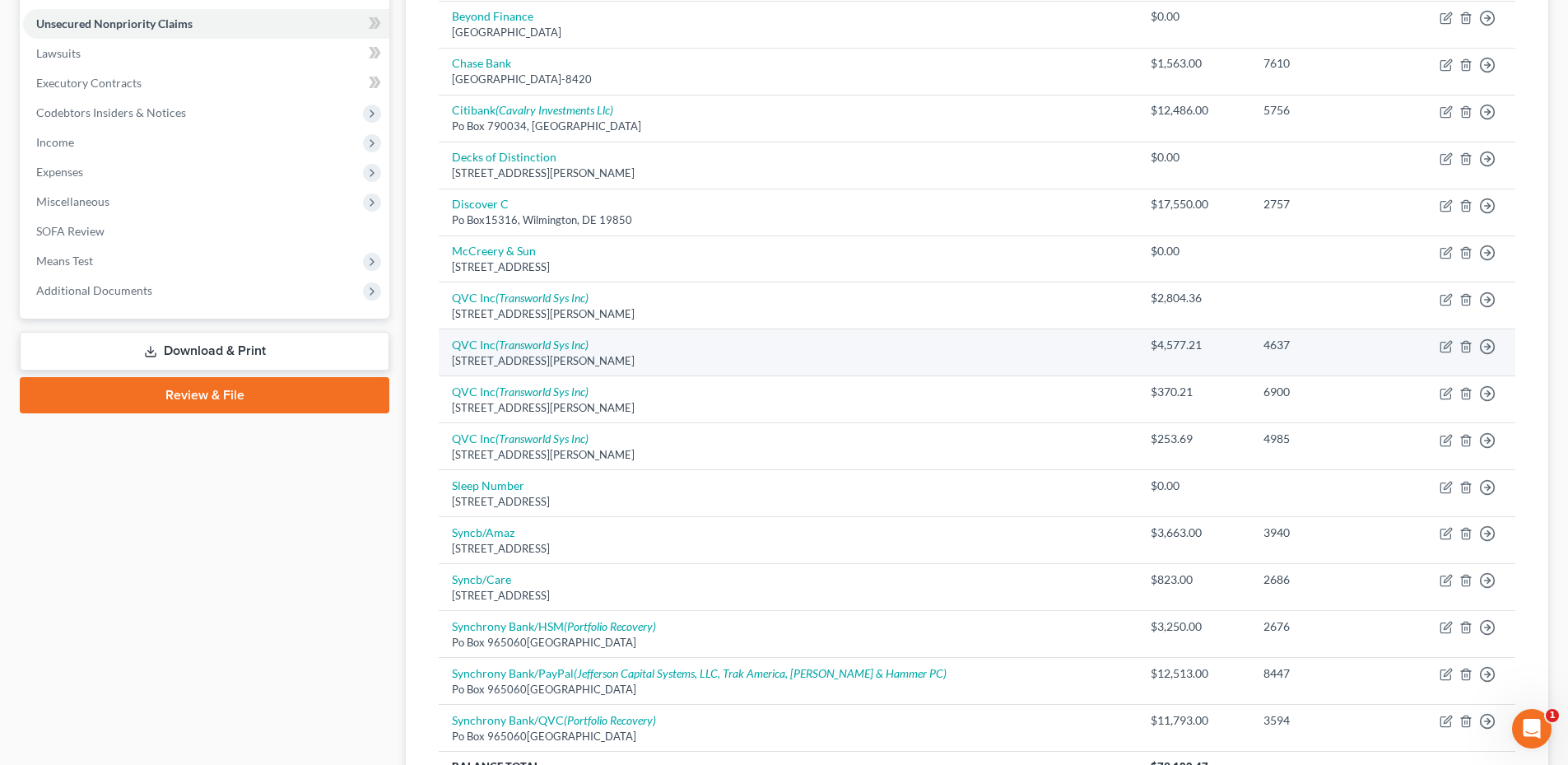
scroll to position [317, 0]
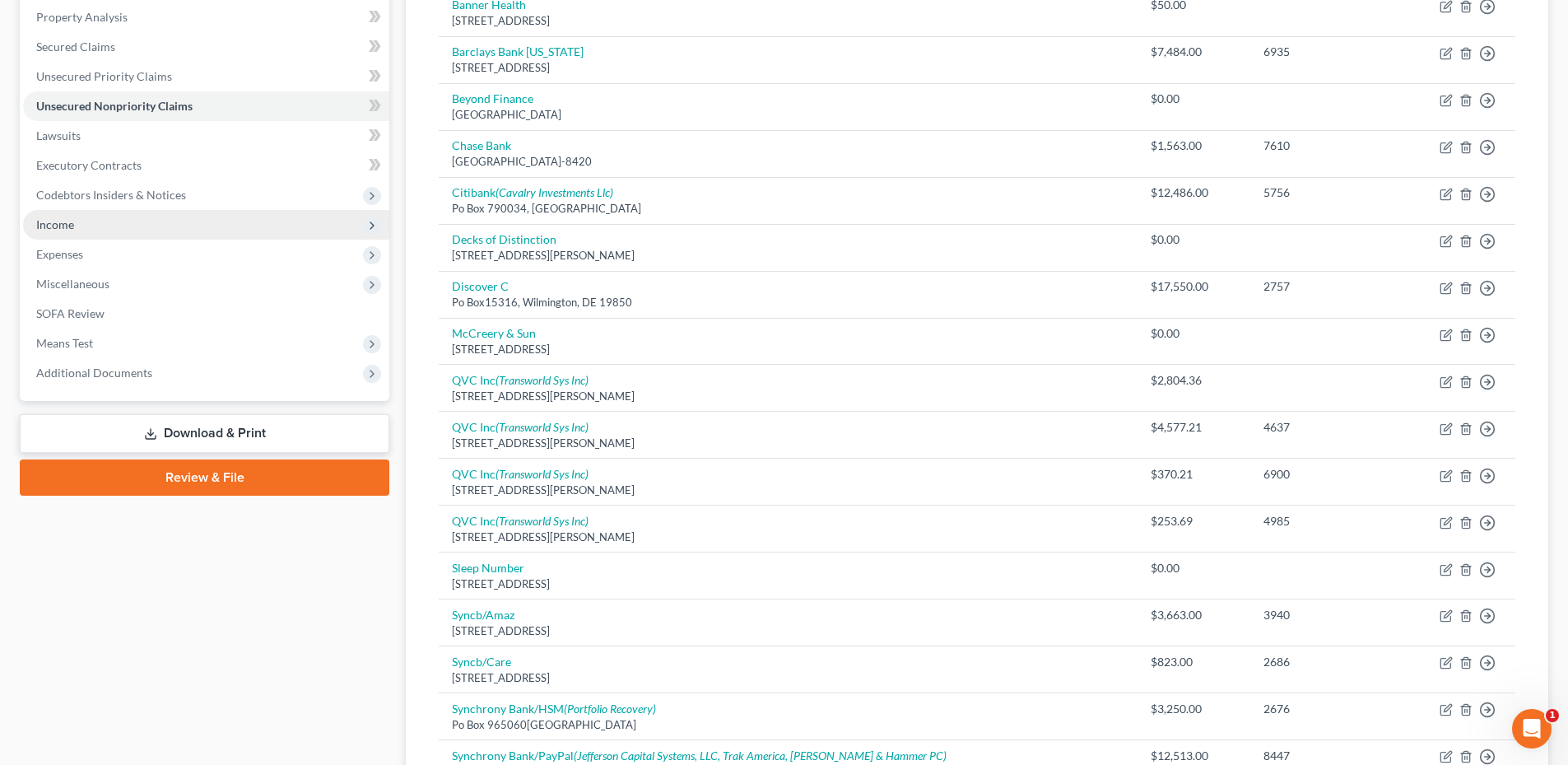
click at [179, 229] on span "Income" at bounding box center [206, 225] width 366 height 30
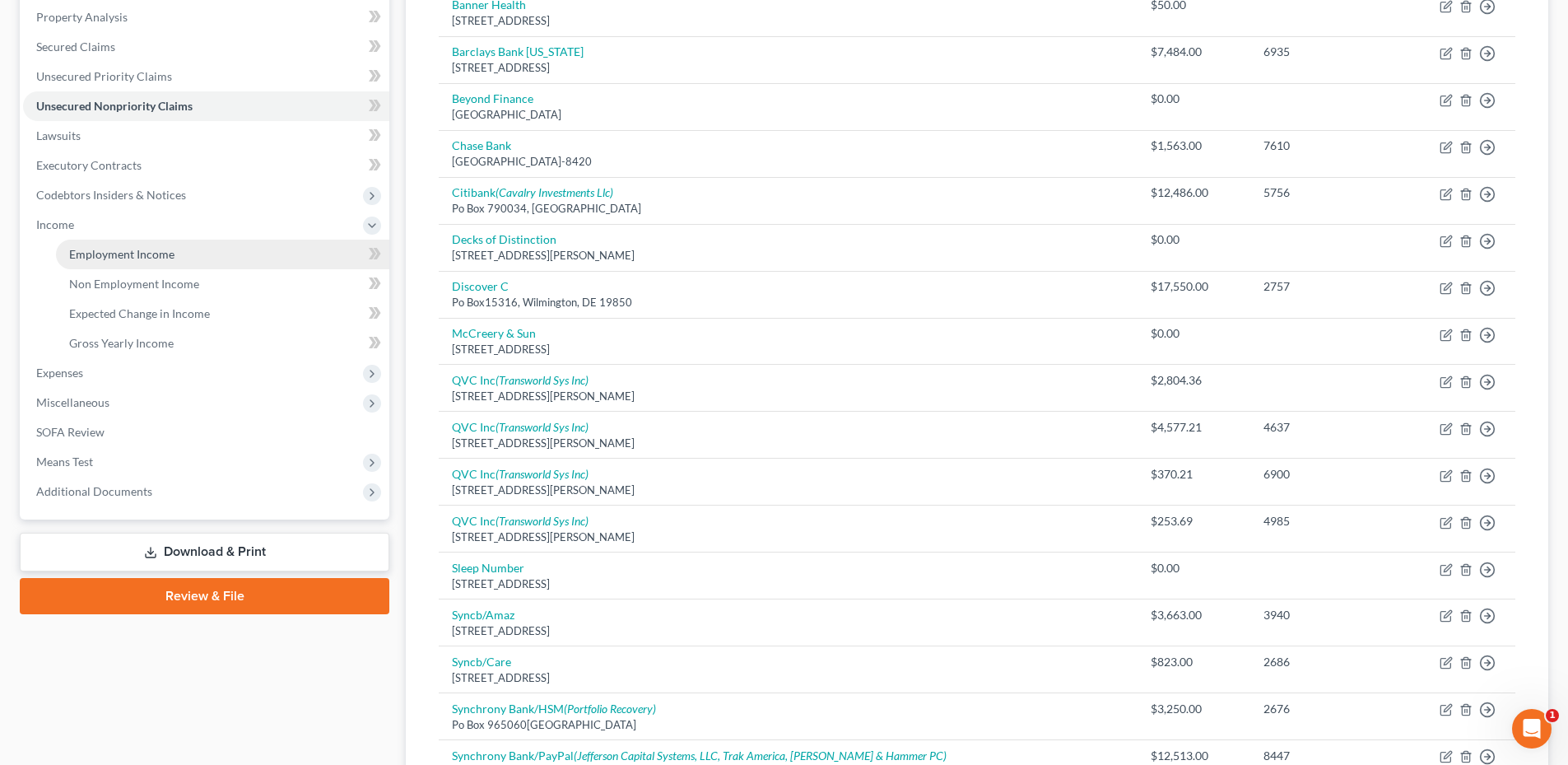
click at [182, 259] on link "Employment Income" at bounding box center [223, 254] width 334 height 30
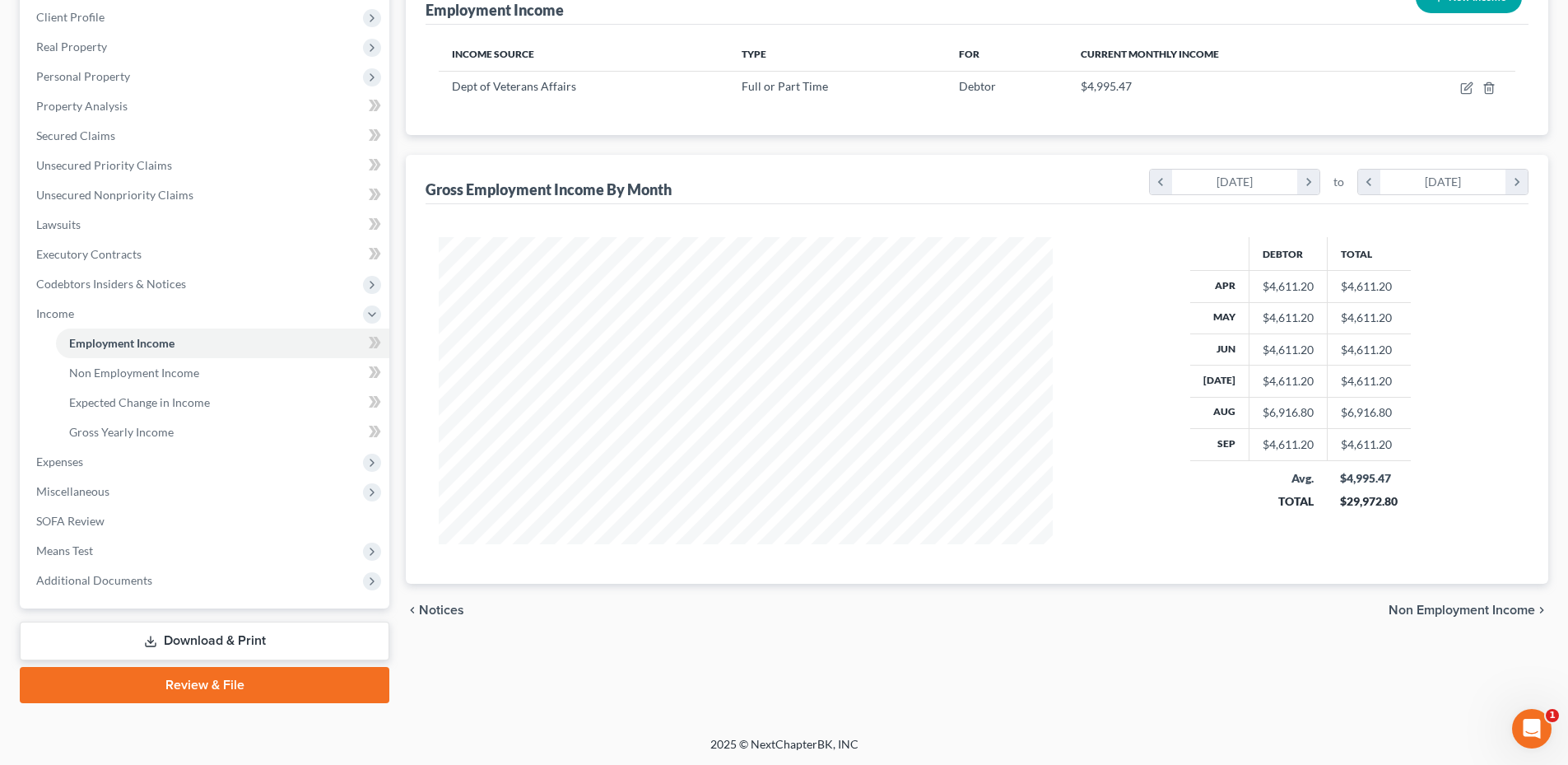
scroll to position [229, 0]
click at [146, 452] on span "Expenses" at bounding box center [206, 461] width 366 height 30
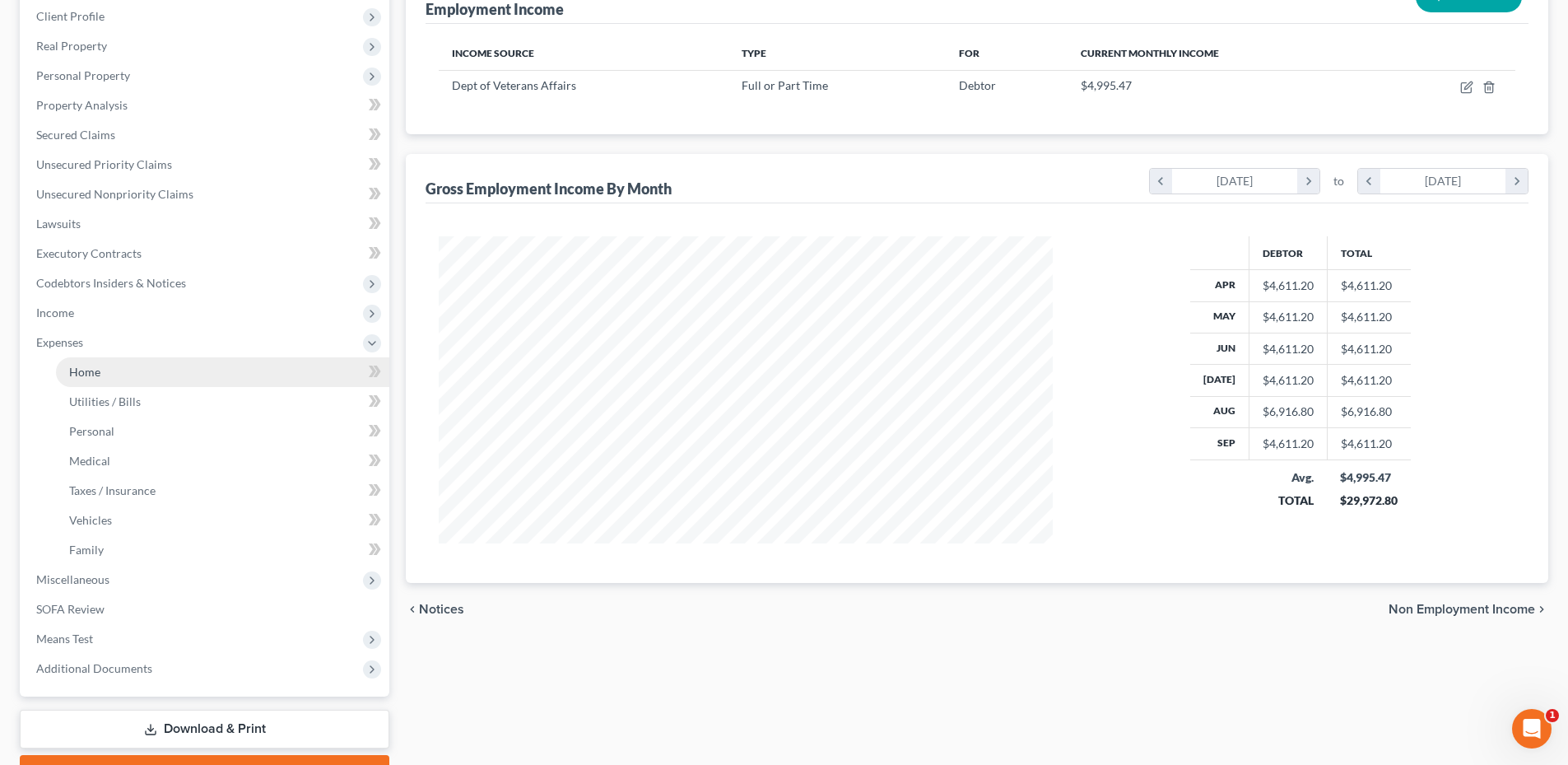
click at [141, 375] on link "Home" at bounding box center [223, 371] width 334 height 30
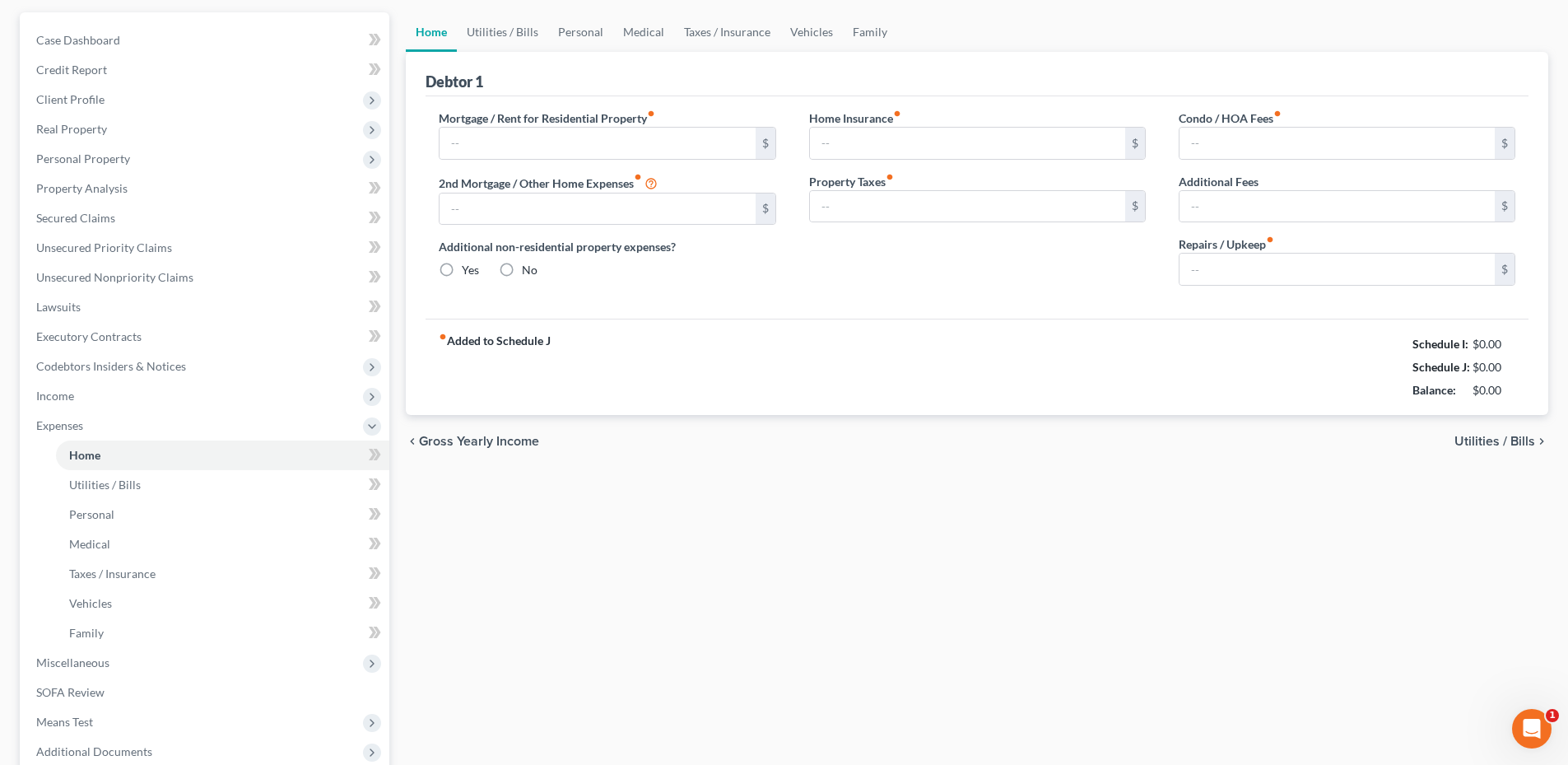
type input "938.29"
type input "0.00"
radio input "true"
type input "0.00"
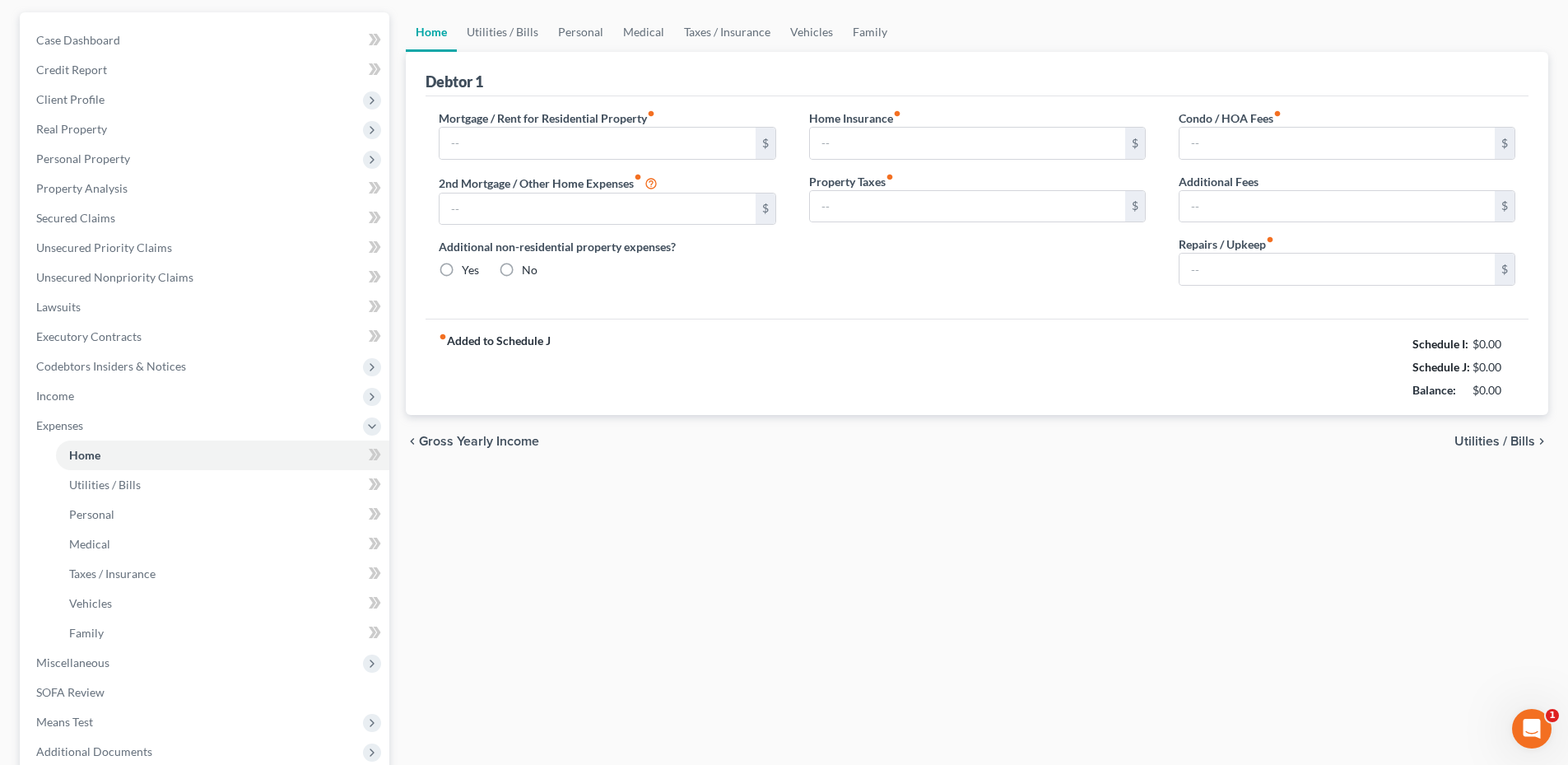
type input "0.00"
type input "100.00"
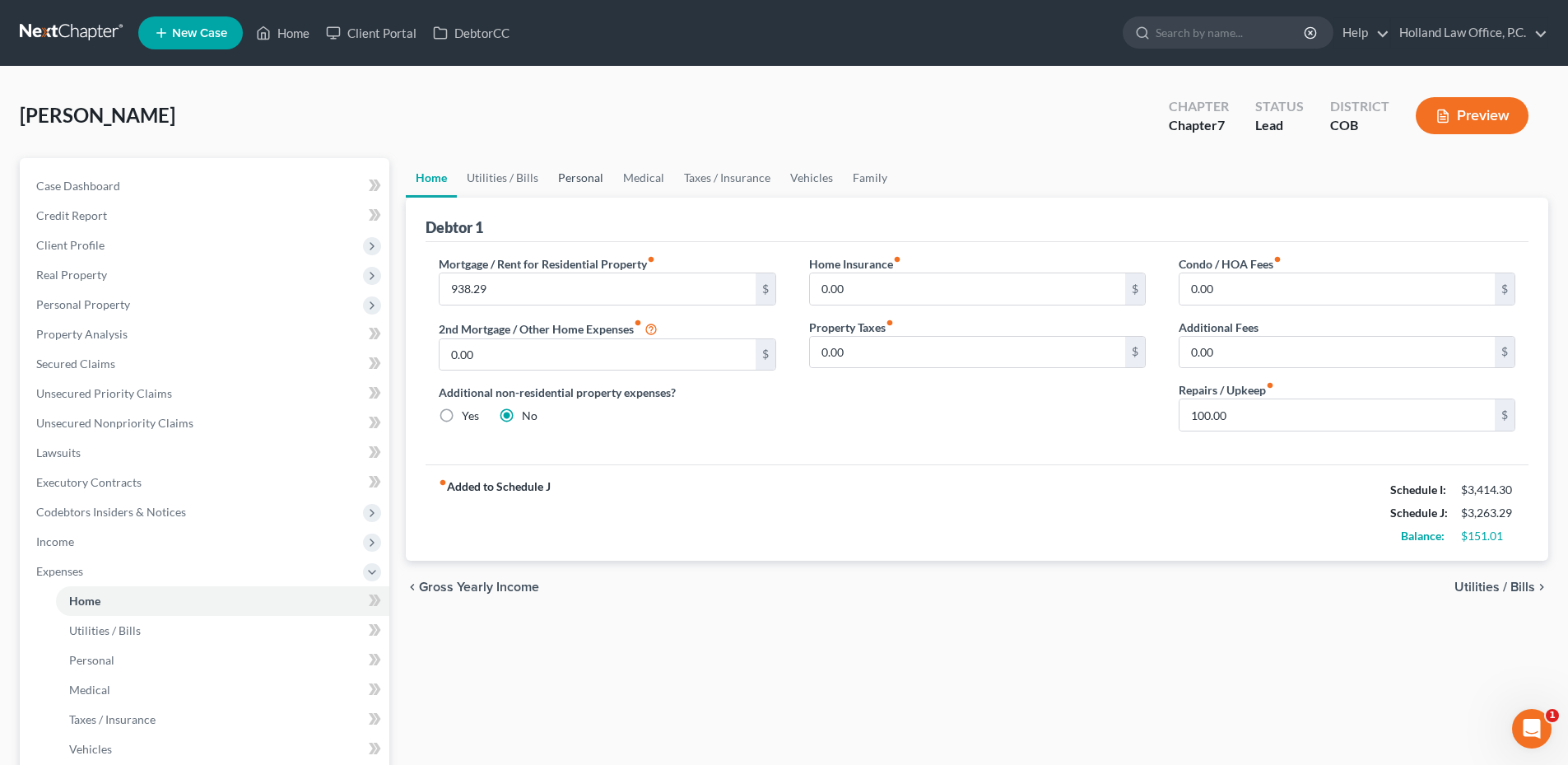
click at [580, 177] on link "Personal" at bounding box center [580, 178] width 65 height 40
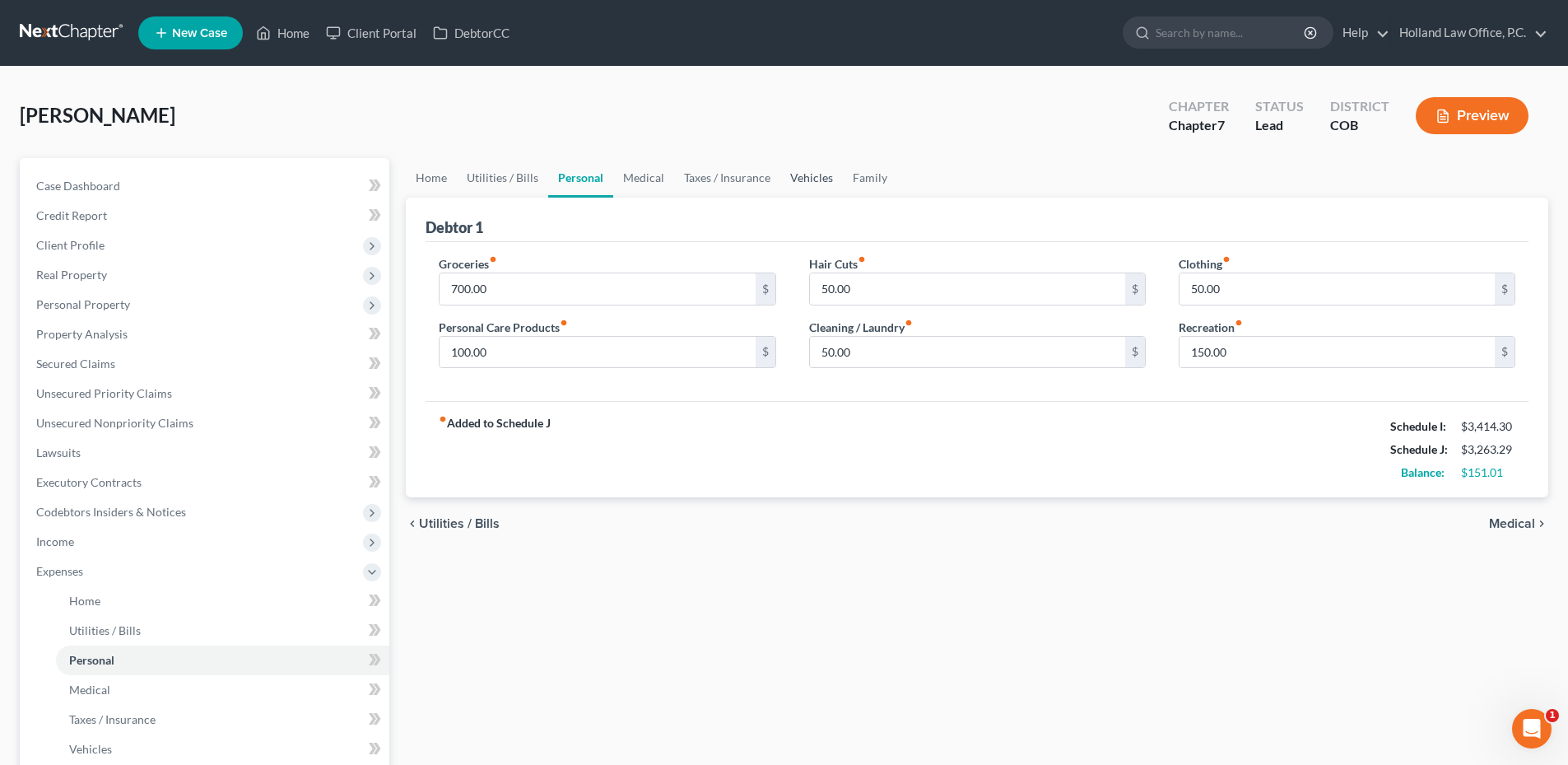
click at [798, 178] on link "Vehicles" at bounding box center [811, 178] width 63 height 40
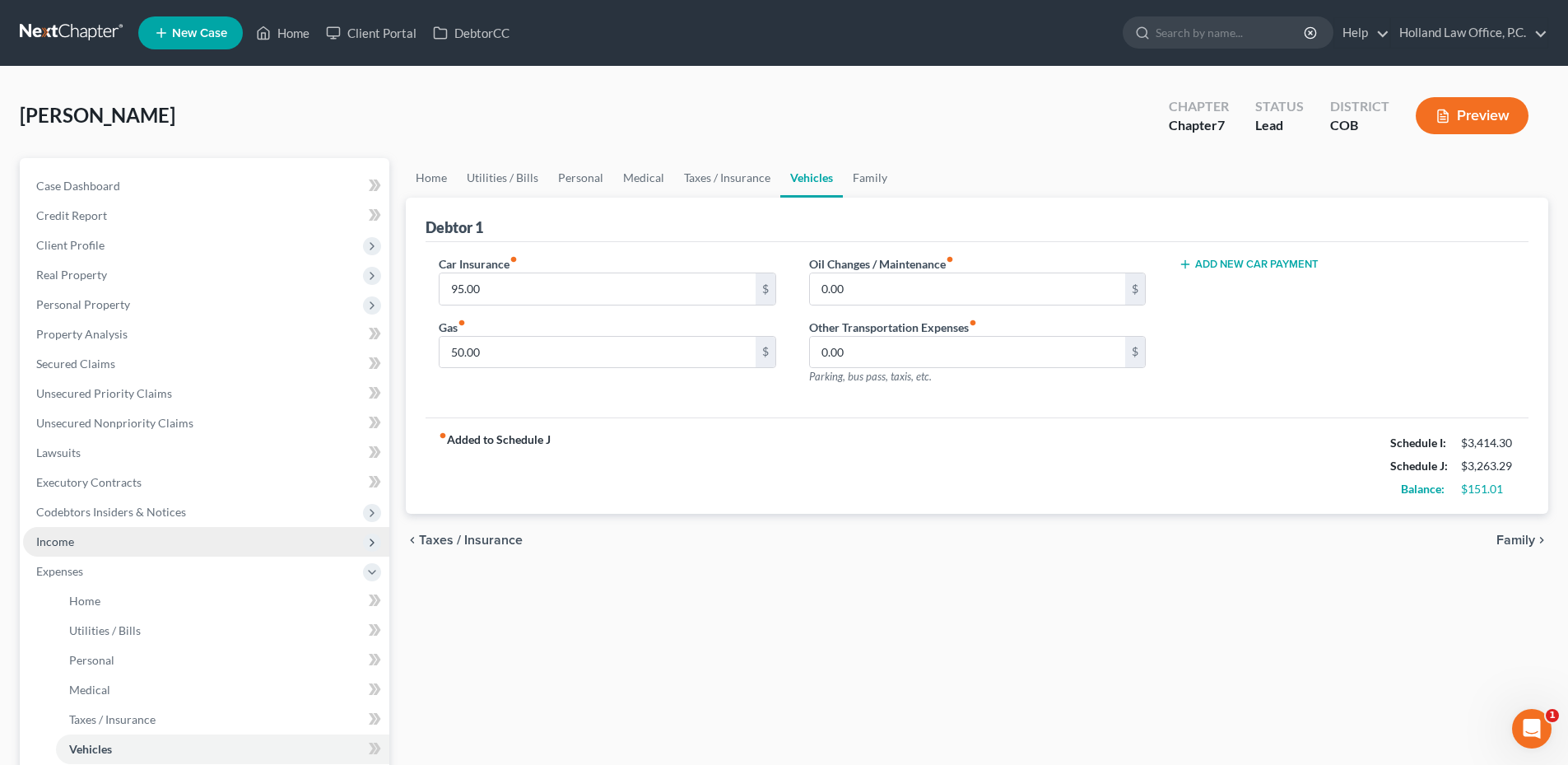
click at [83, 539] on span "Income" at bounding box center [206, 541] width 366 height 30
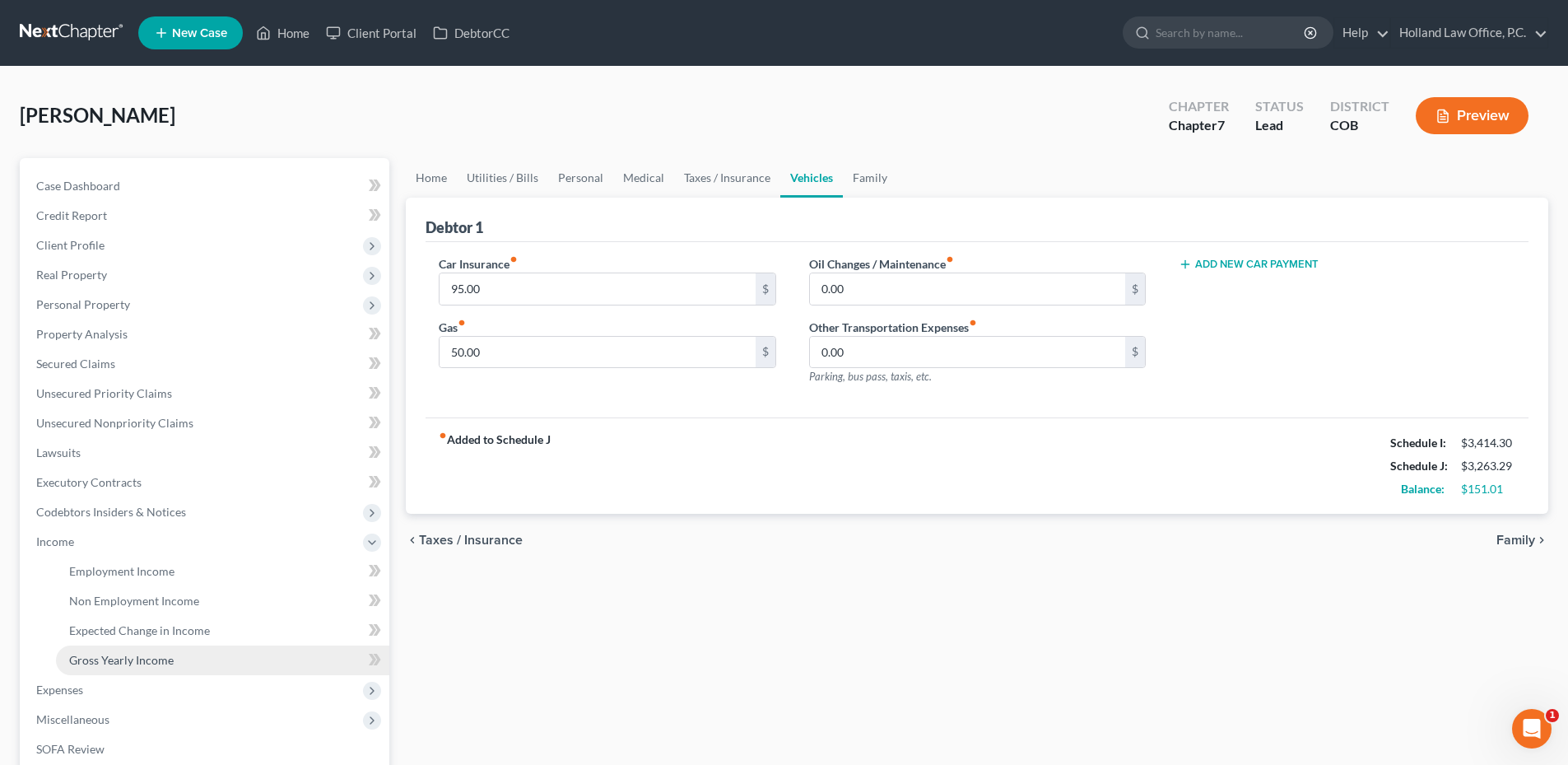
click at [170, 658] on span "Gross Yearly Income" at bounding box center [122, 660] width 104 height 14
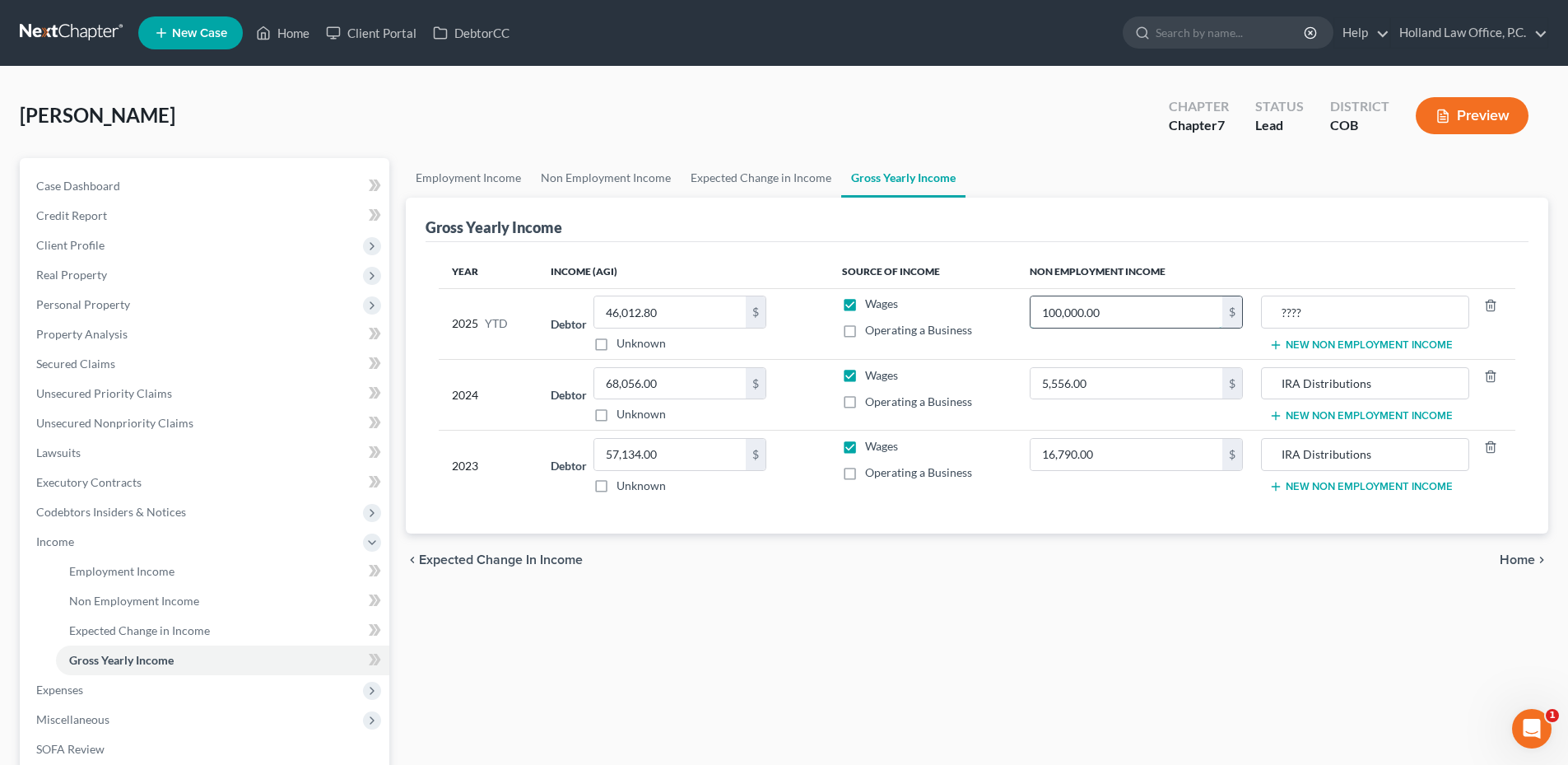
click at [1138, 326] on input "100,000.00" at bounding box center [1125, 312] width 192 height 31
click at [1122, 319] on input "100,000.00" at bounding box center [1125, 312] width 192 height 31
type input "99,031.14"
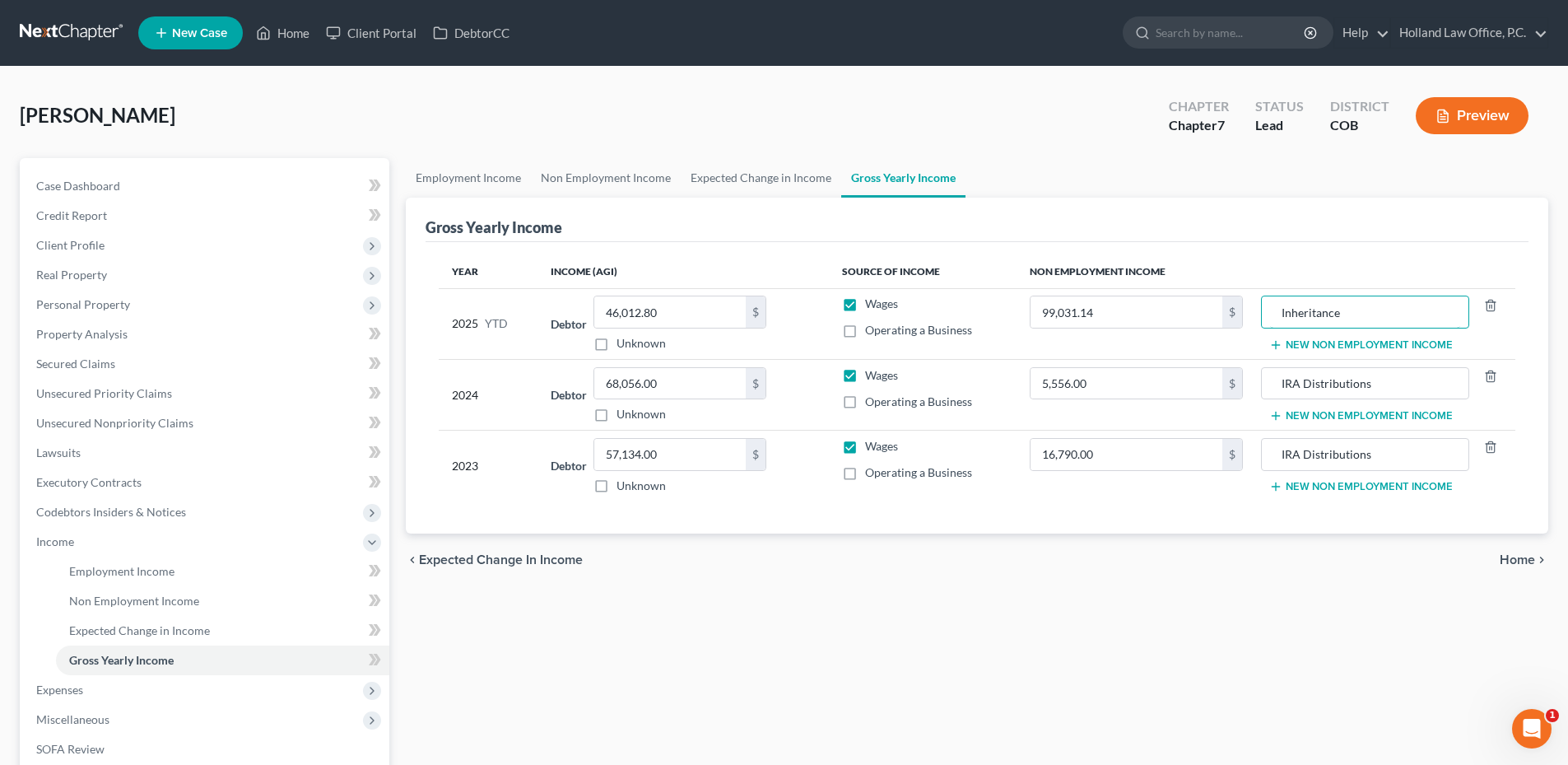
type input "Inheritance"
click at [151, 414] on link "Unsecured Nonpriority Claims" at bounding box center [206, 423] width 366 height 30
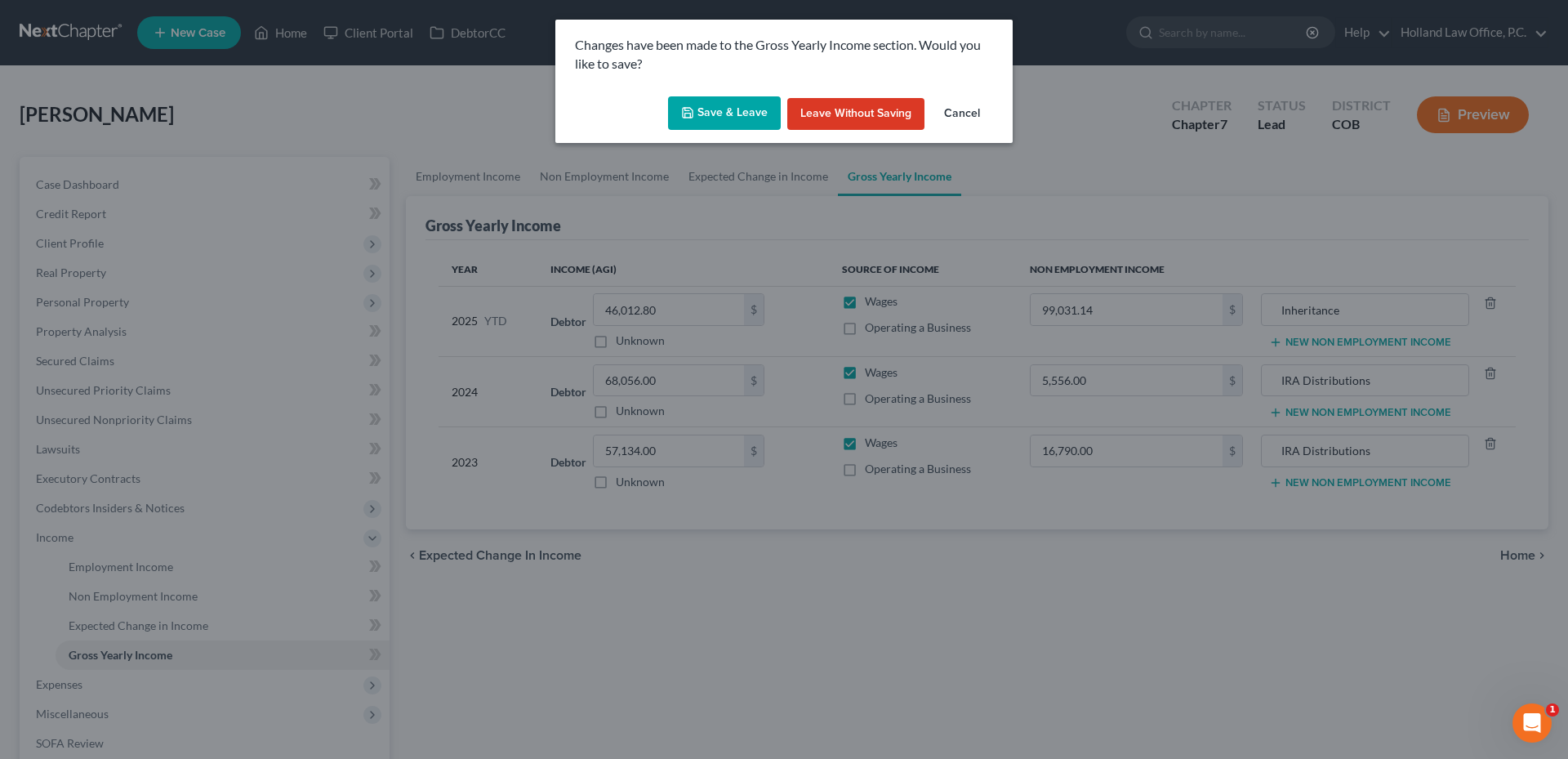
click at [730, 103] on button "Save & Leave" at bounding box center [724, 114] width 113 height 34
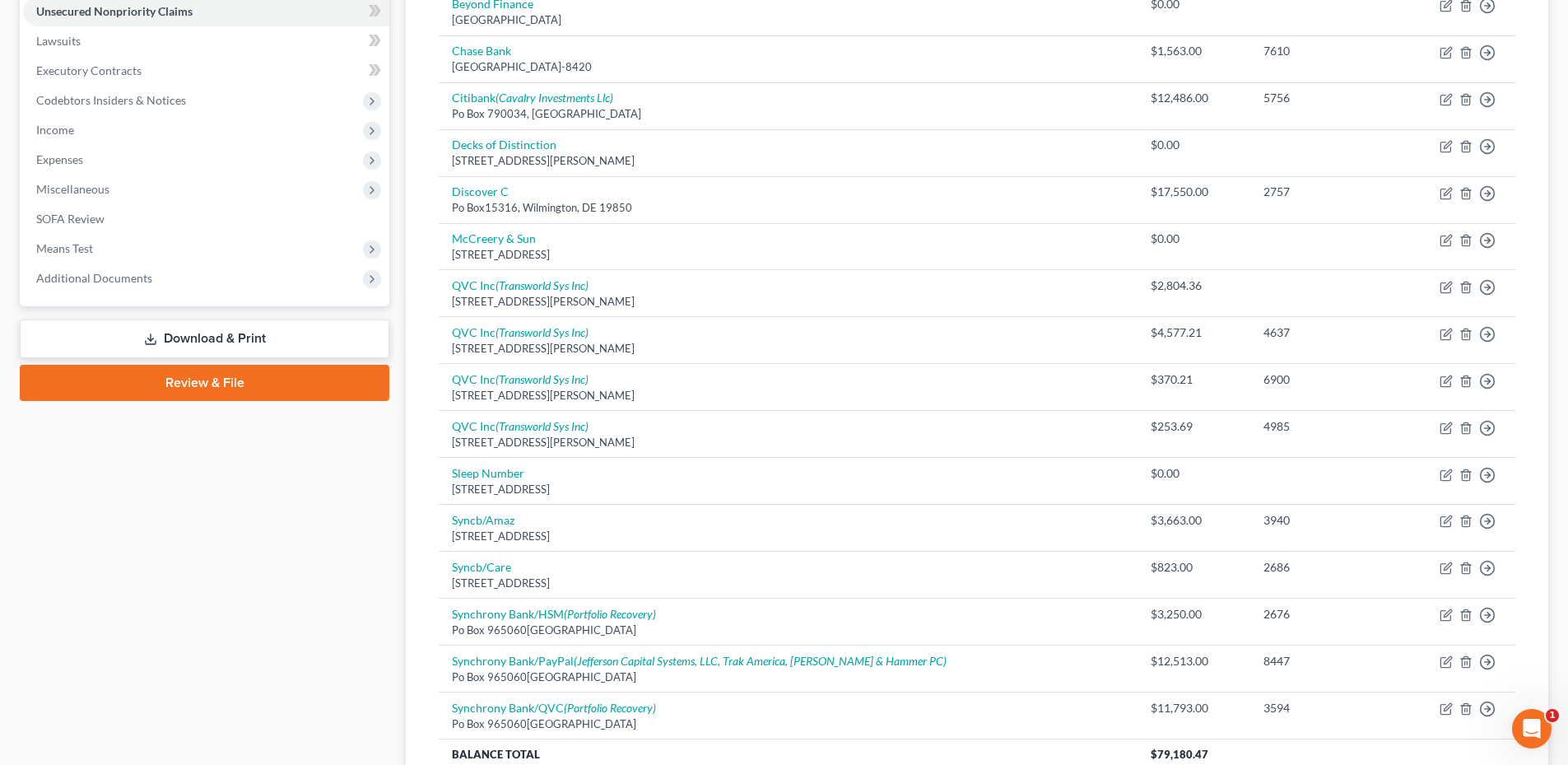
scroll to position [82, 0]
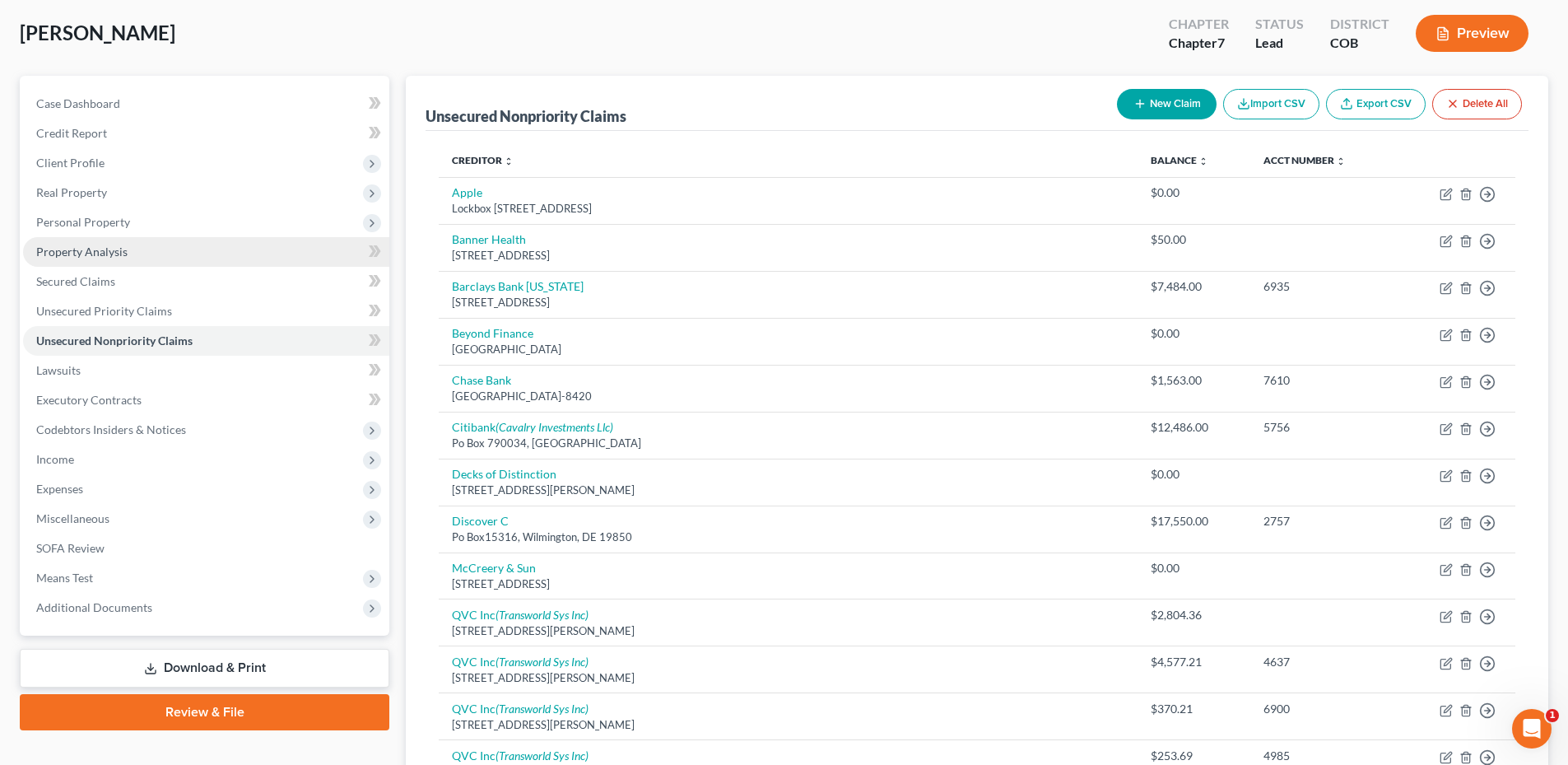
click at [110, 243] on link "Property Analysis" at bounding box center [206, 252] width 366 height 30
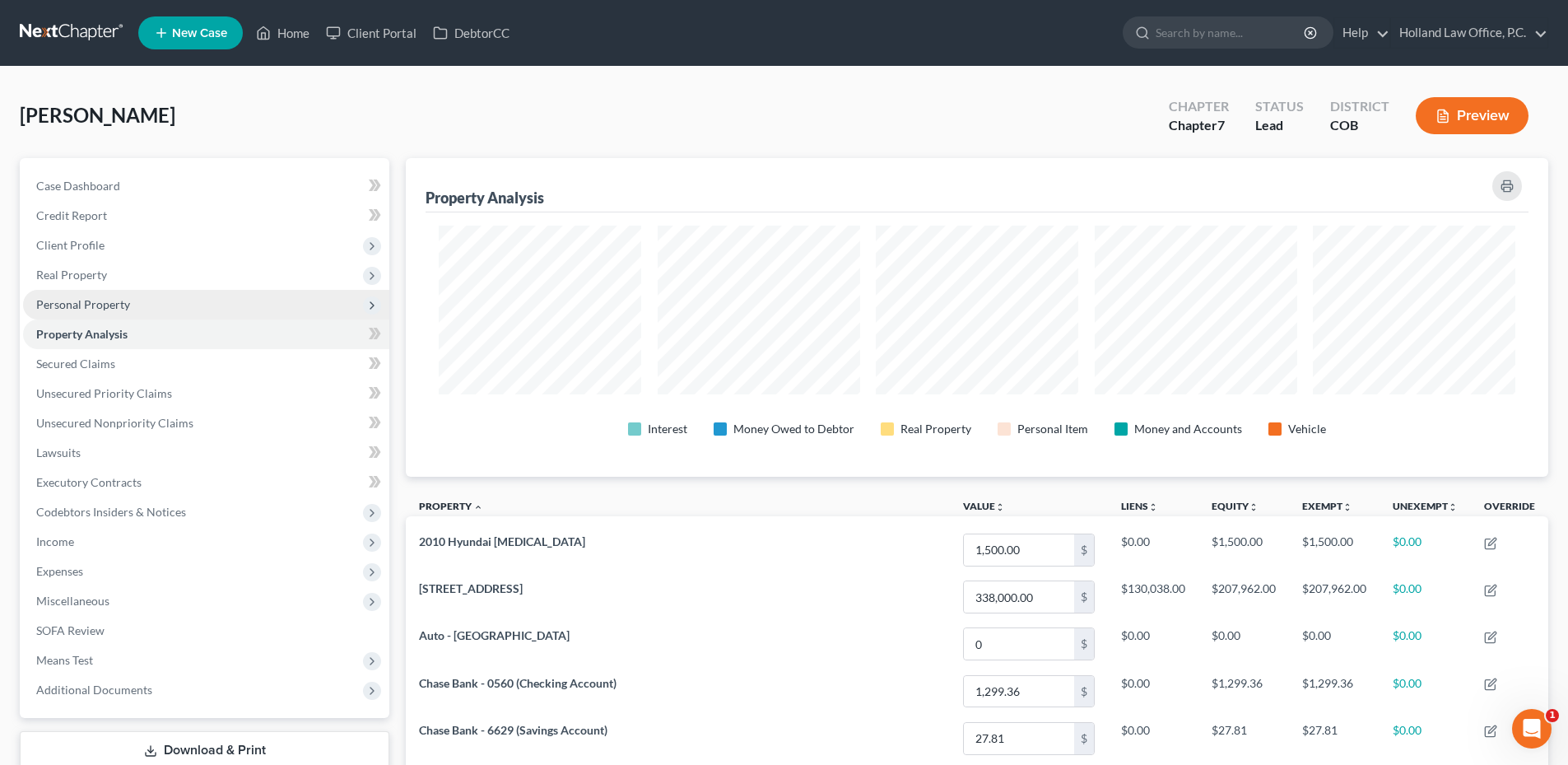
click at [126, 309] on span "Personal Property" at bounding box center [83, 304] width 94 height 14
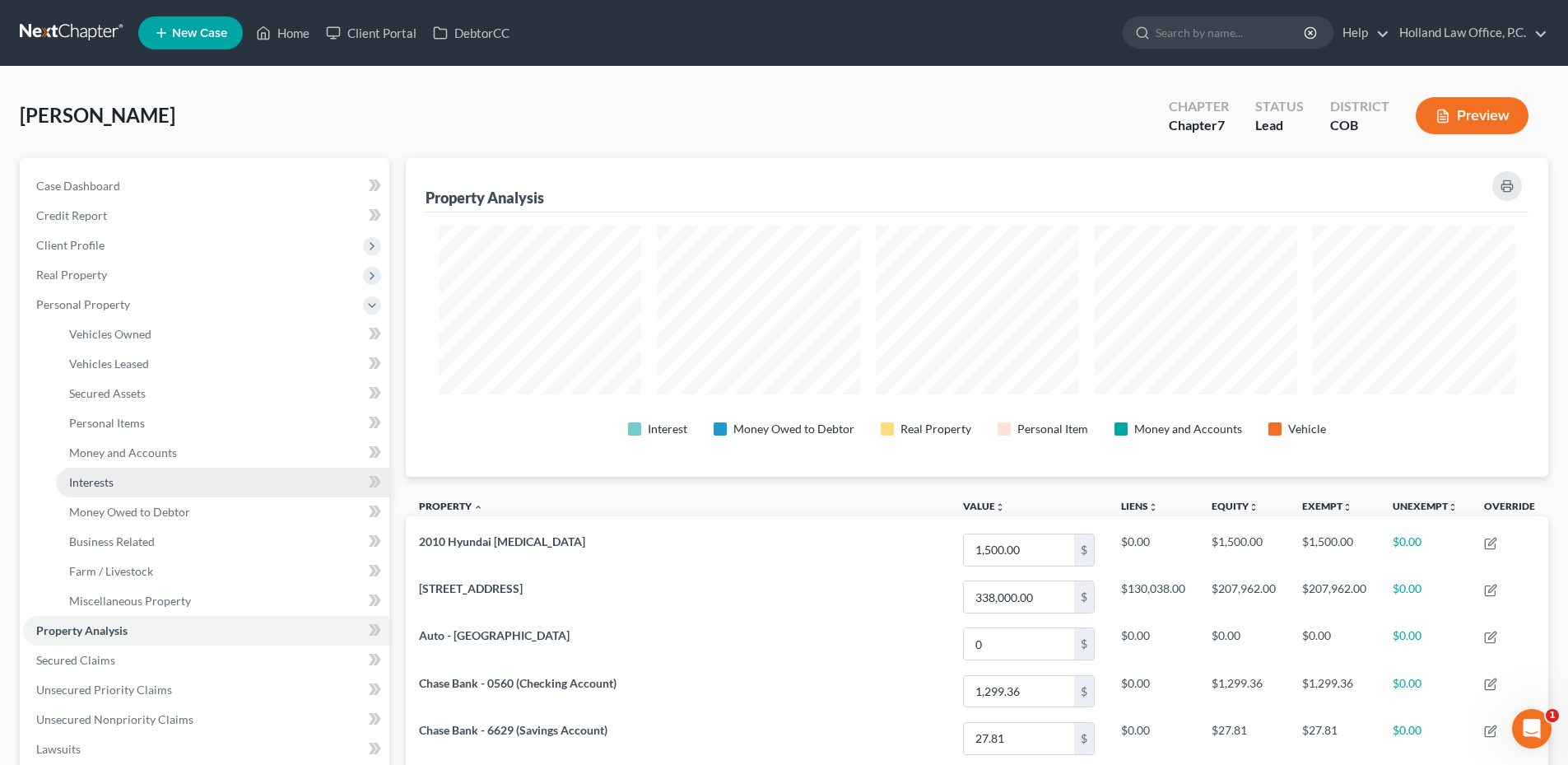
click at [117, 487] on link "Interests" at bounding box center [223, 482] width 334 height 30
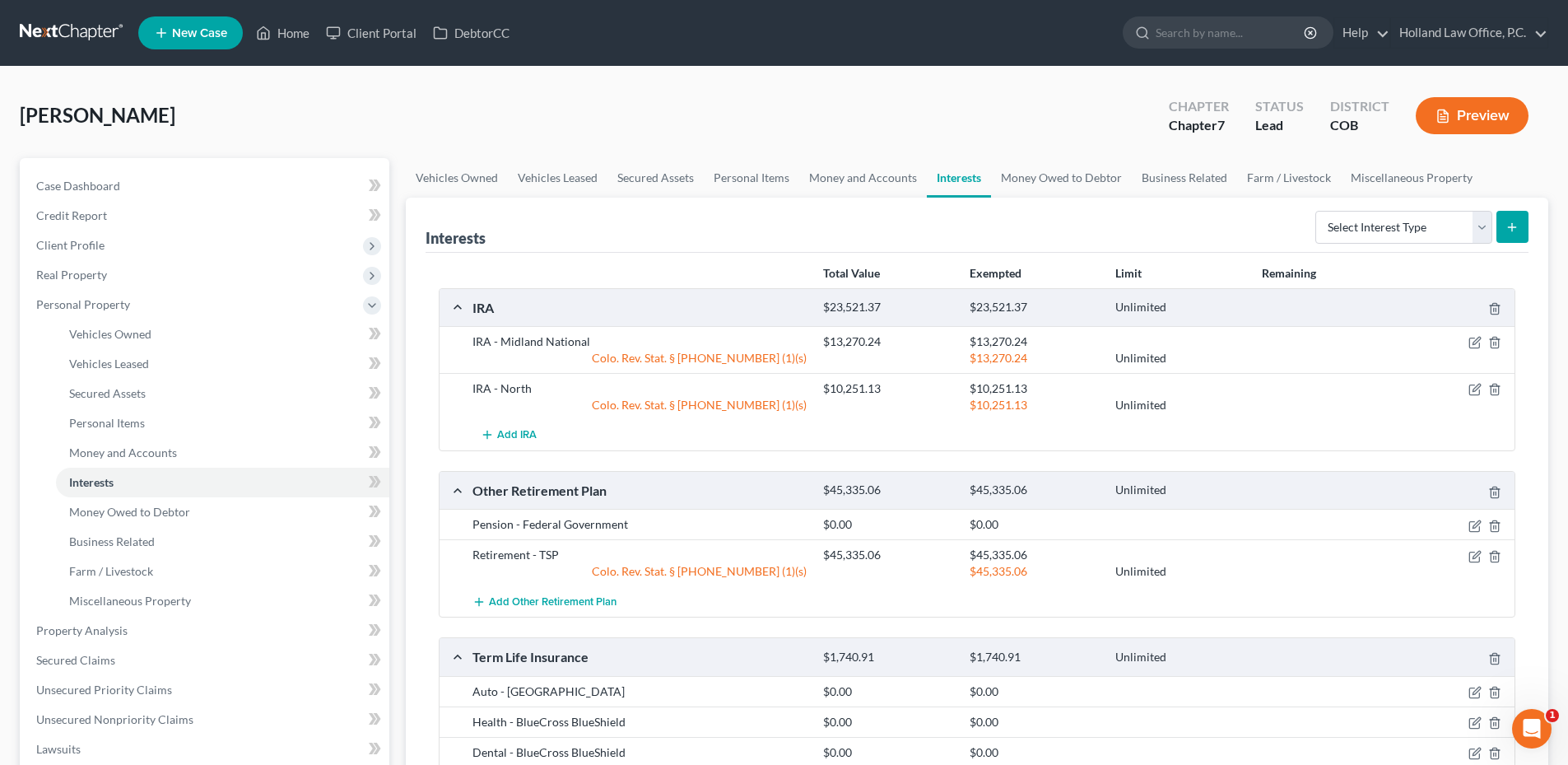
scroll to position [82, 0]
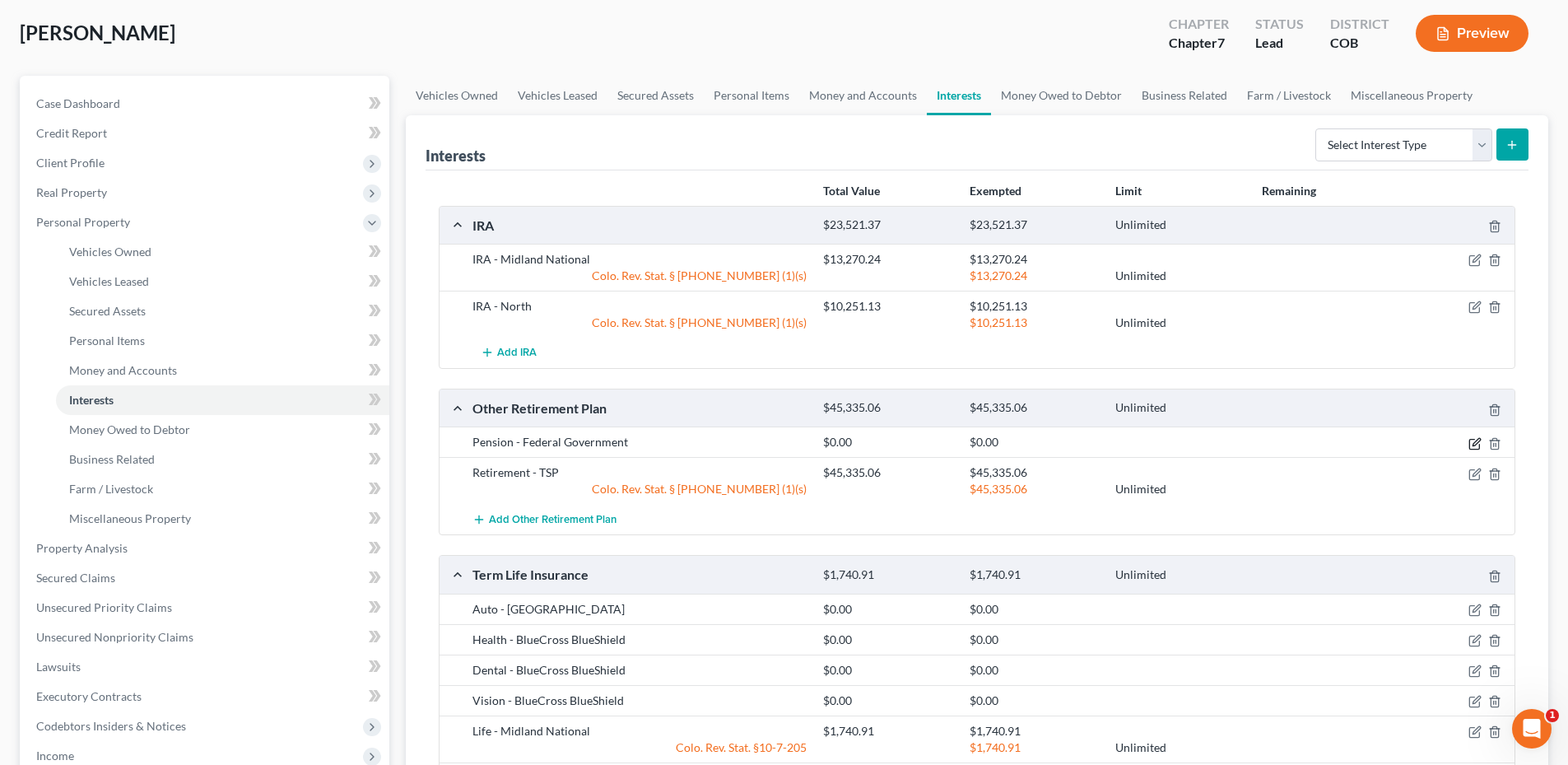
click at [1479, 444] on icon "button" at bounding box center [1474, 444] width 14 height 14
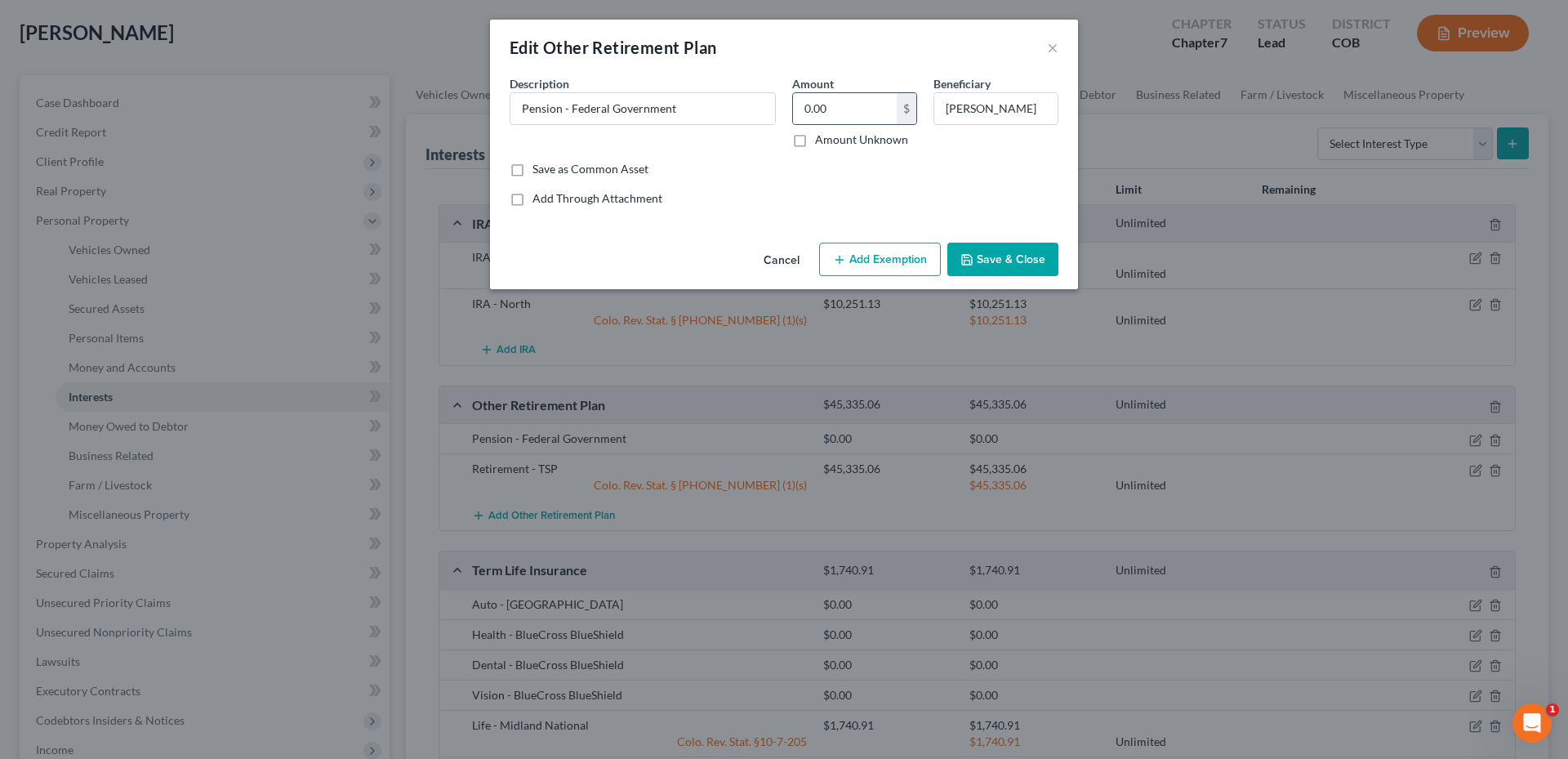
click at [853, 124] on div "0.00 $" at bounding box center [854, 108] width 125 height 33
click at [852, 122] on input "0.00" at bounding box center [845, 108] width 103 height 31
type input "22,879.19"
click at [873, 271] on button "Add Exemption" at bounding box center [879, 259] width 121 height 34
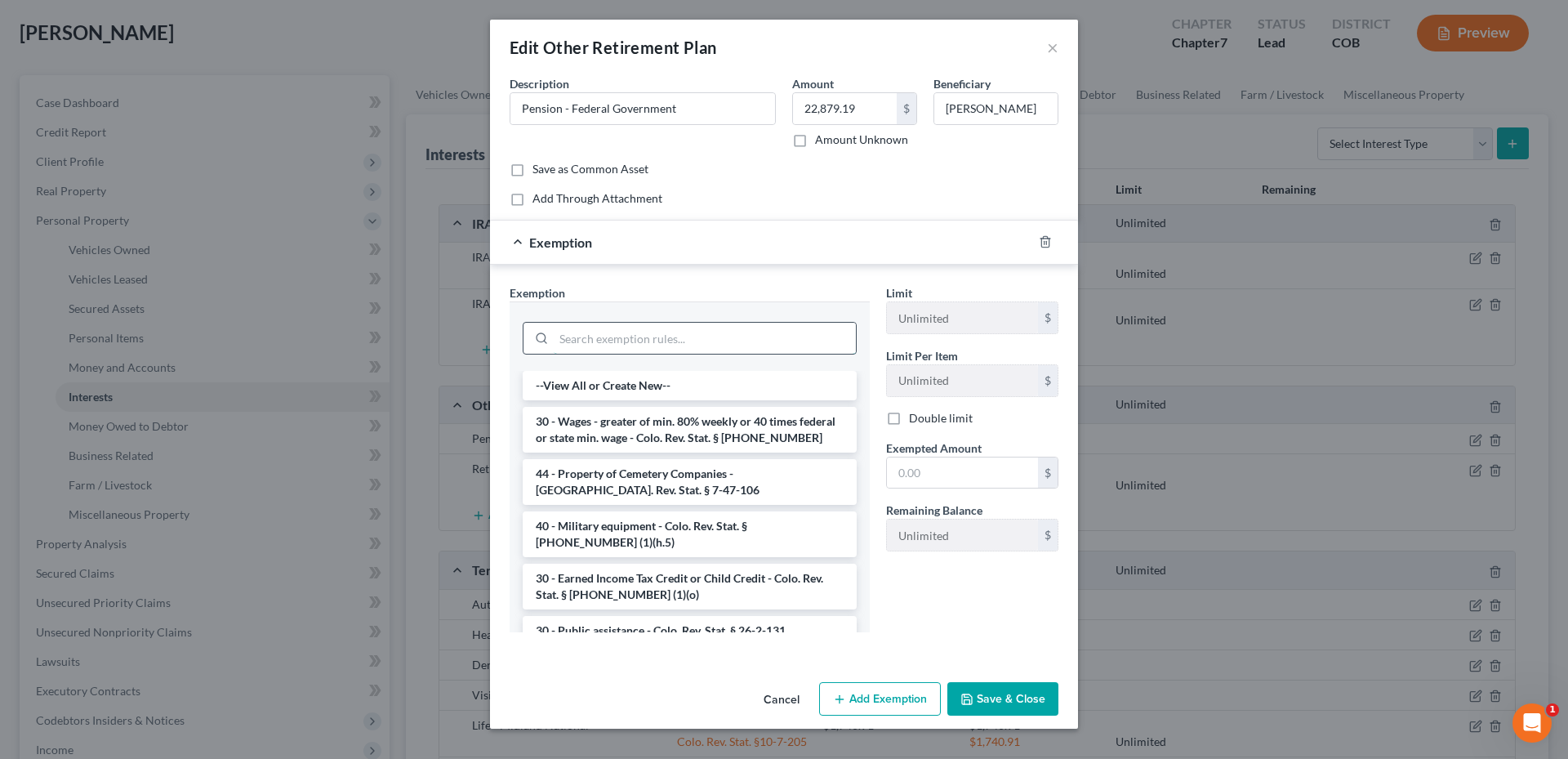
click at [654, 337] on input "search" at bounding box center [705, 338] width 302 height 31
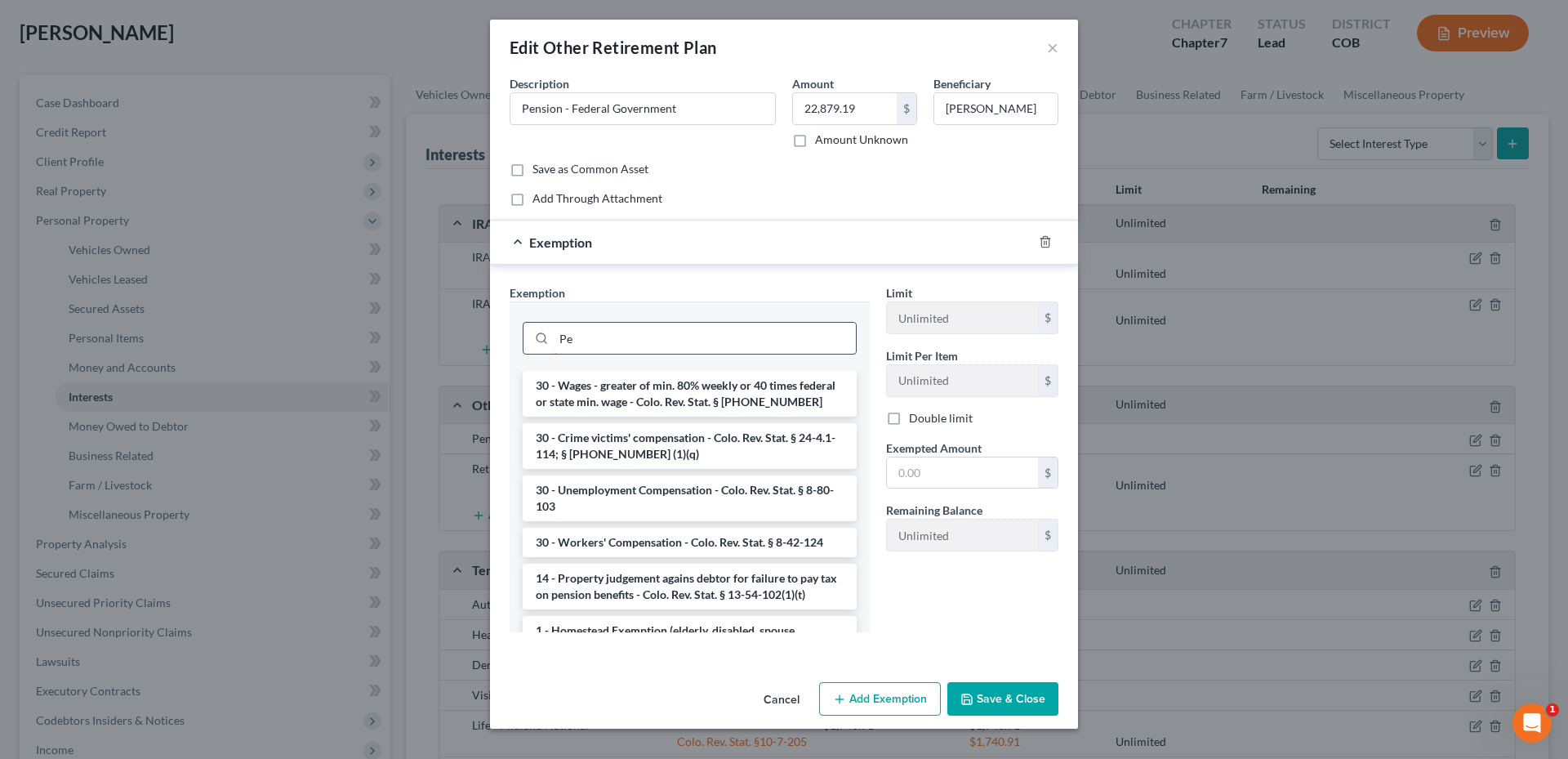
type input "P"
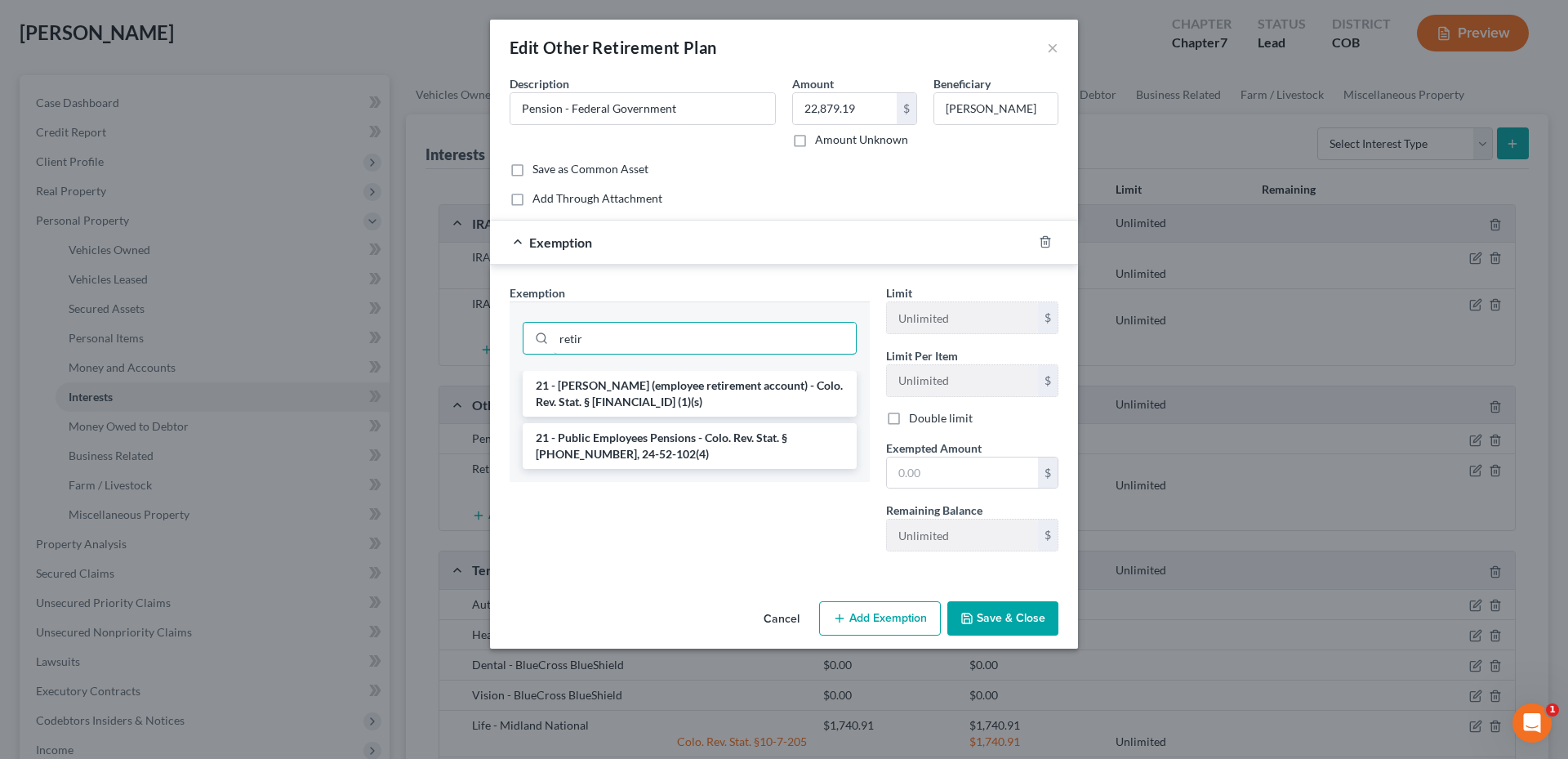
drag, startPoint x: 620, startPoint y: 329, endPoint x: 465, endPoint y: 326, distance: 155.0
click at [453, 329] on div "Edit Other Retirement Plan × An exemption set must first be selected from the F…" at bounding box center [784, 379] width 1568 height 759
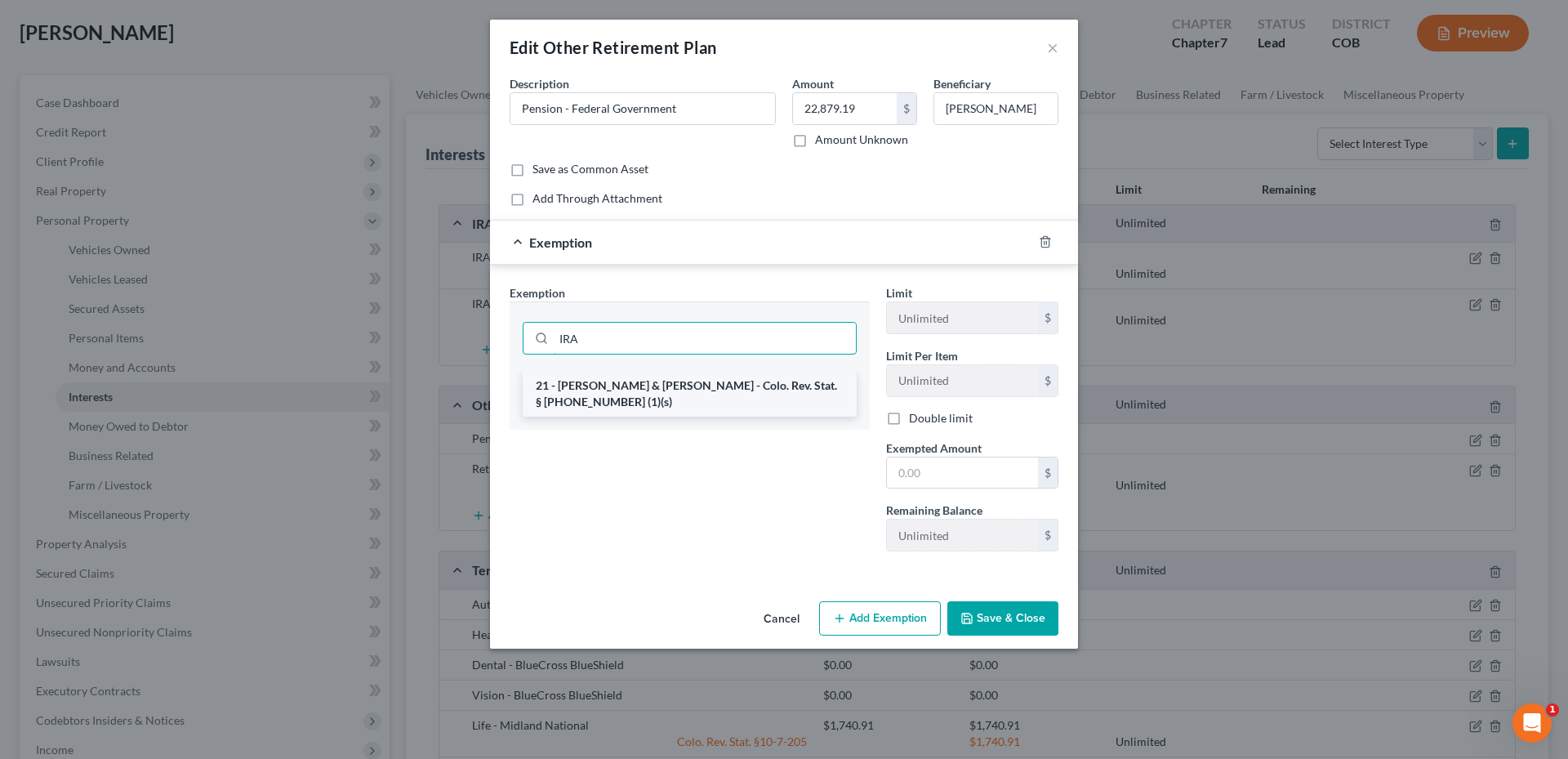
type input "IRA"
click at [671, 393] on li "21 - [PERSON_NAME] & [PERSON_NAME] - Colo. Rev. Stat. § [PHONE_NUMBER] (1)(s)" at bounding box center [689, 393] width 334 height 46
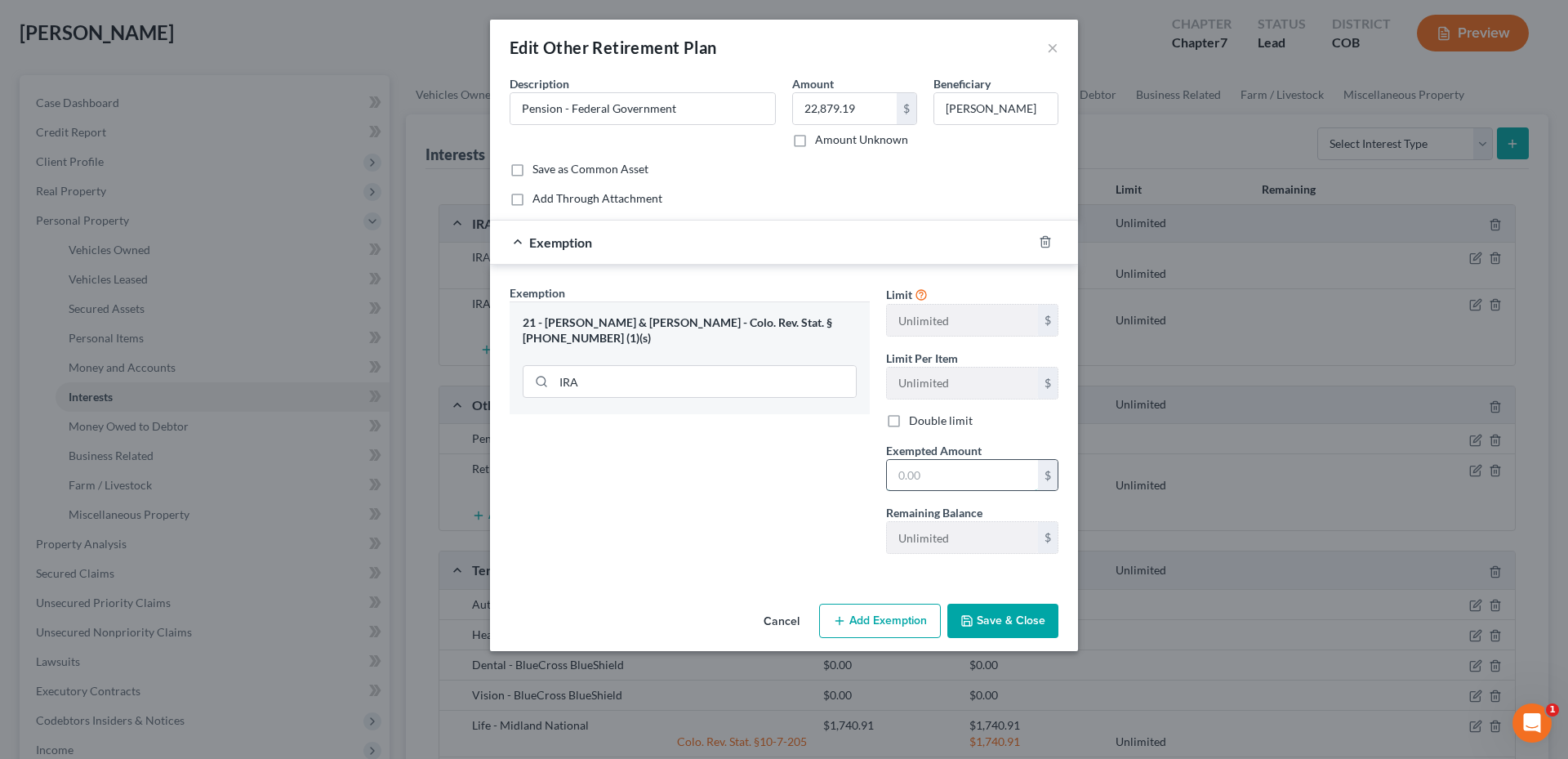
click at [967, 488] on input "text" at bounding box center [962, 475] width 151 height 31
type input "22,879.19"
click at [998, 618] on button "Save & Close" at bounding box center [1003, 621] width 111 height 34
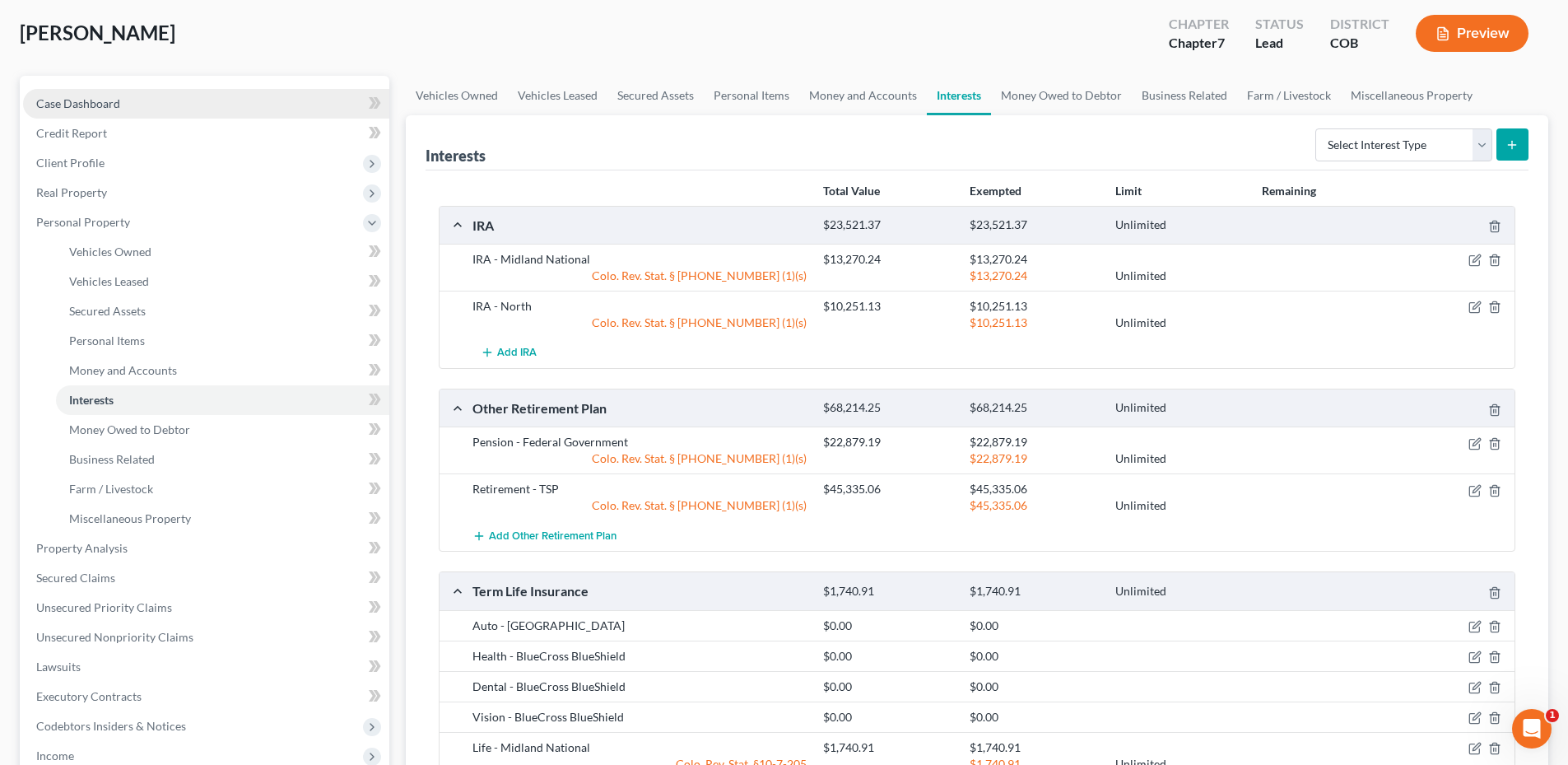
drag, startPoint x: 65, startPoint y: 91, endPoint x: 242, endPoint y: 102, distance: 177.3
click at [65, 91] on link "Case Dashboard" at bounding box center [206, 103] width 366 height 30
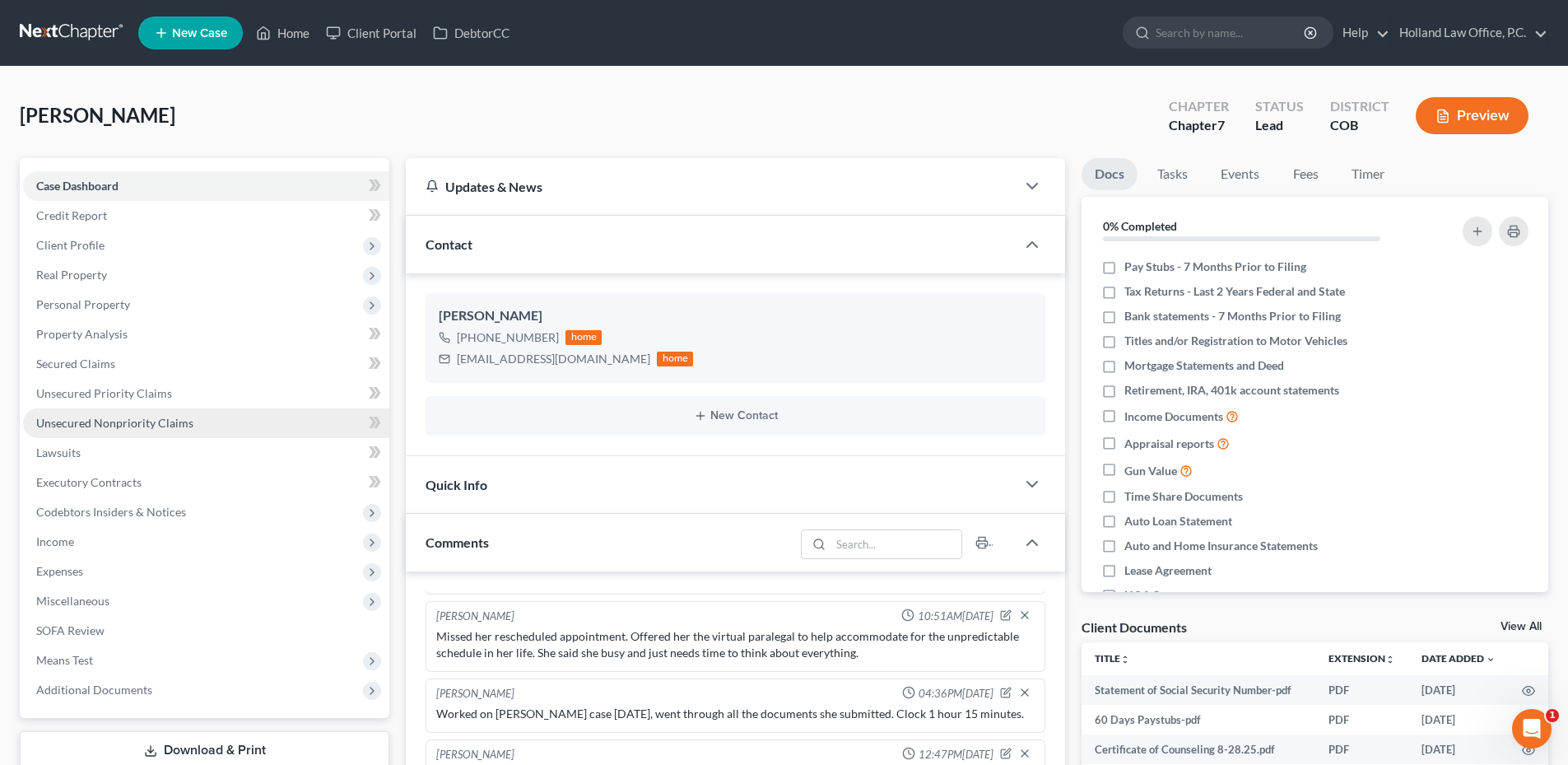
click at [133, 426] on span "Unsecured Nonpriority Claims" at bounding box center [115, 423] width 157 height 14
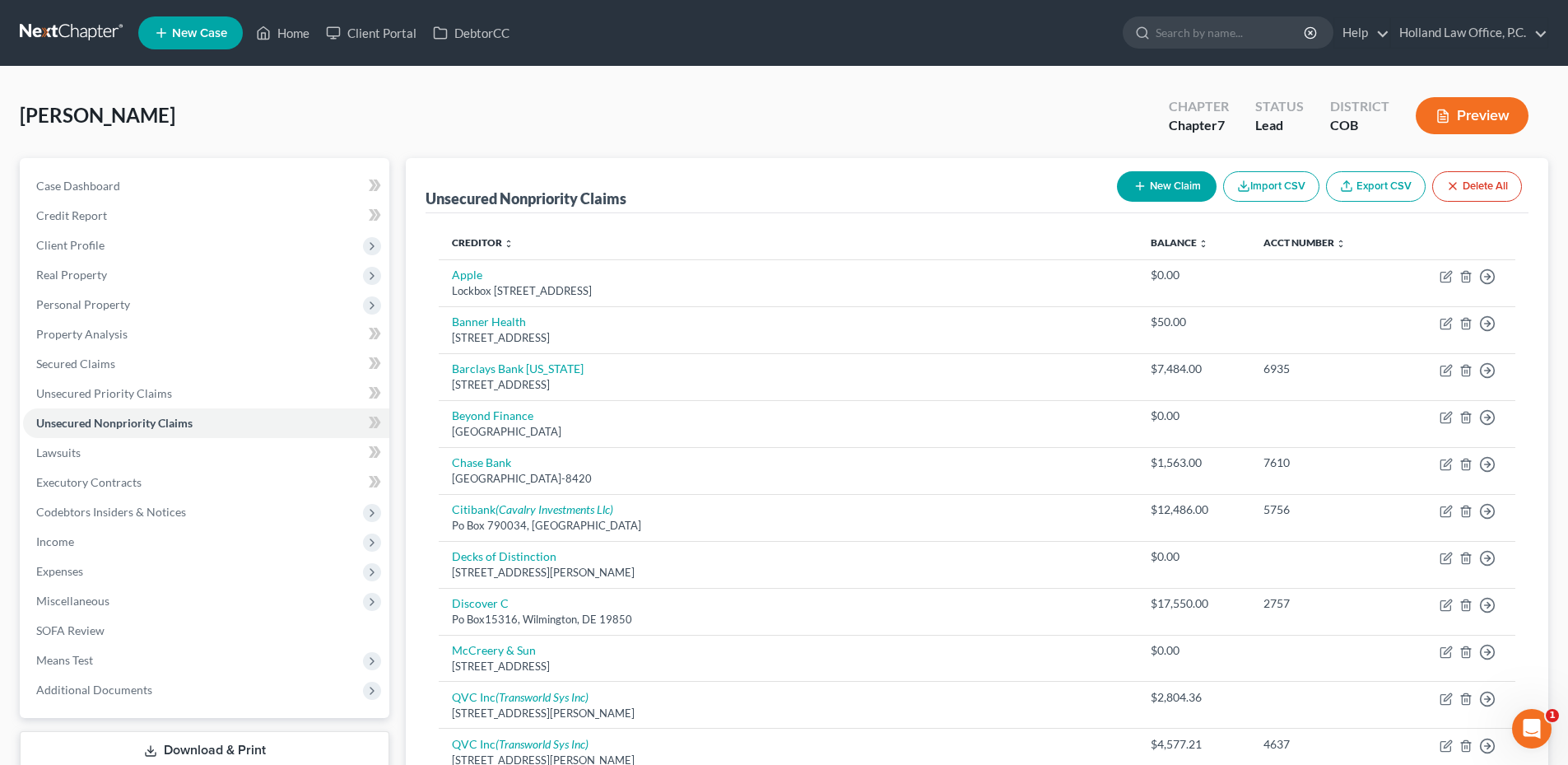
click at [1182, 193] on button "New Claim" at bounding box center [1166, 187] width 99 height 31
select select "0"
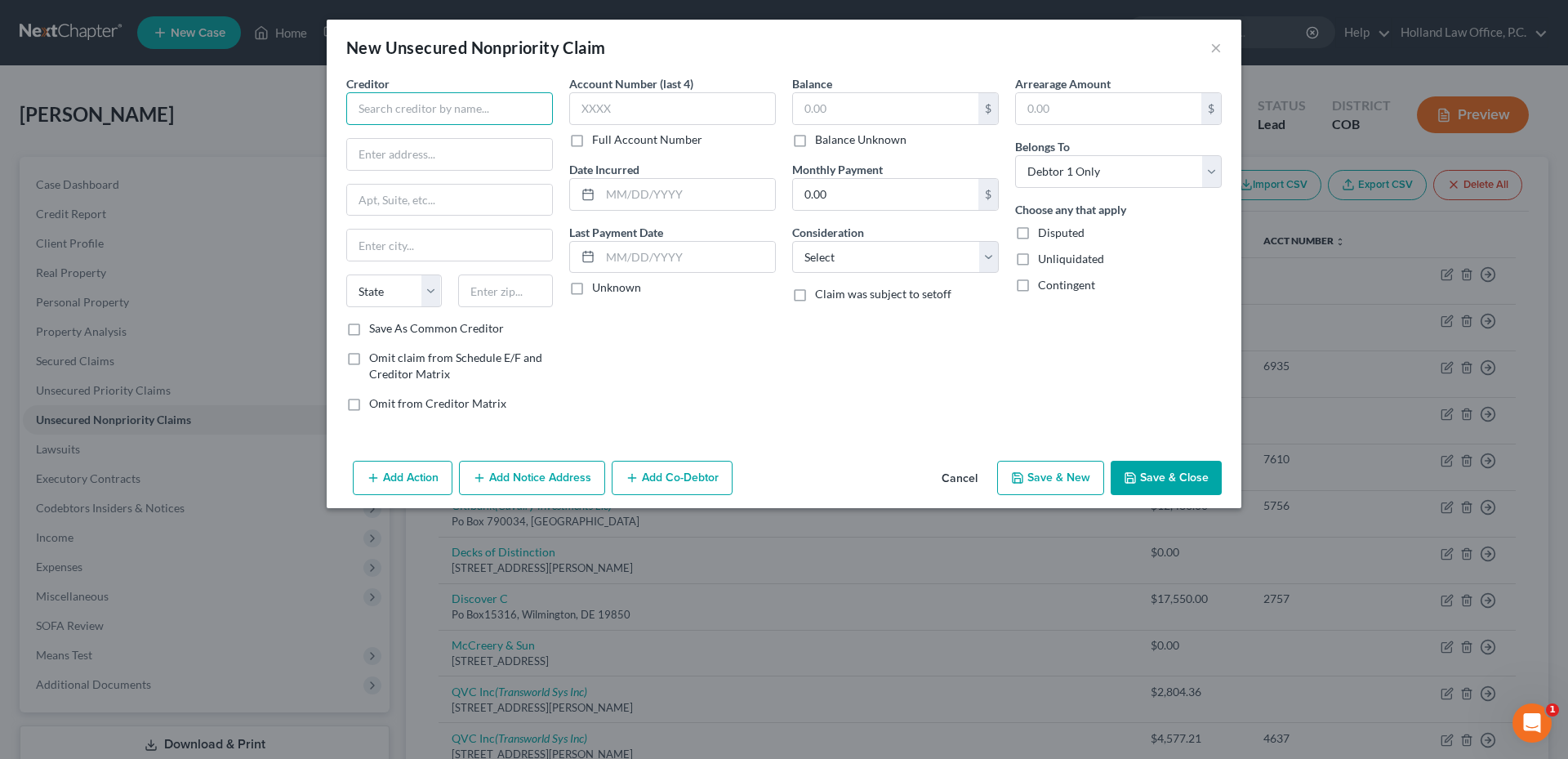
click at [437, 116] on input "text" at bounding box center [450, 108] width 207 height 33
drag, startPoint x: 384, startPoint y: 114, endPoint x: 495, endPoint y: 102, distance: 111.6
click at [482, 108] on input "ShopPay" at bounding box center [450, 108] width 207 height 33
drag, startPoint x: 431, startPoint y: 117, endPoint x: 325, endPoint y: 91, distance: 109.1
click at [202, 111] on div "New Unsecured Nonpriority Claim × Creditor * Shop State [US_STATE][GEOGRAPHIC_D…" at bounding box center [784, 379] width 1568 height 759
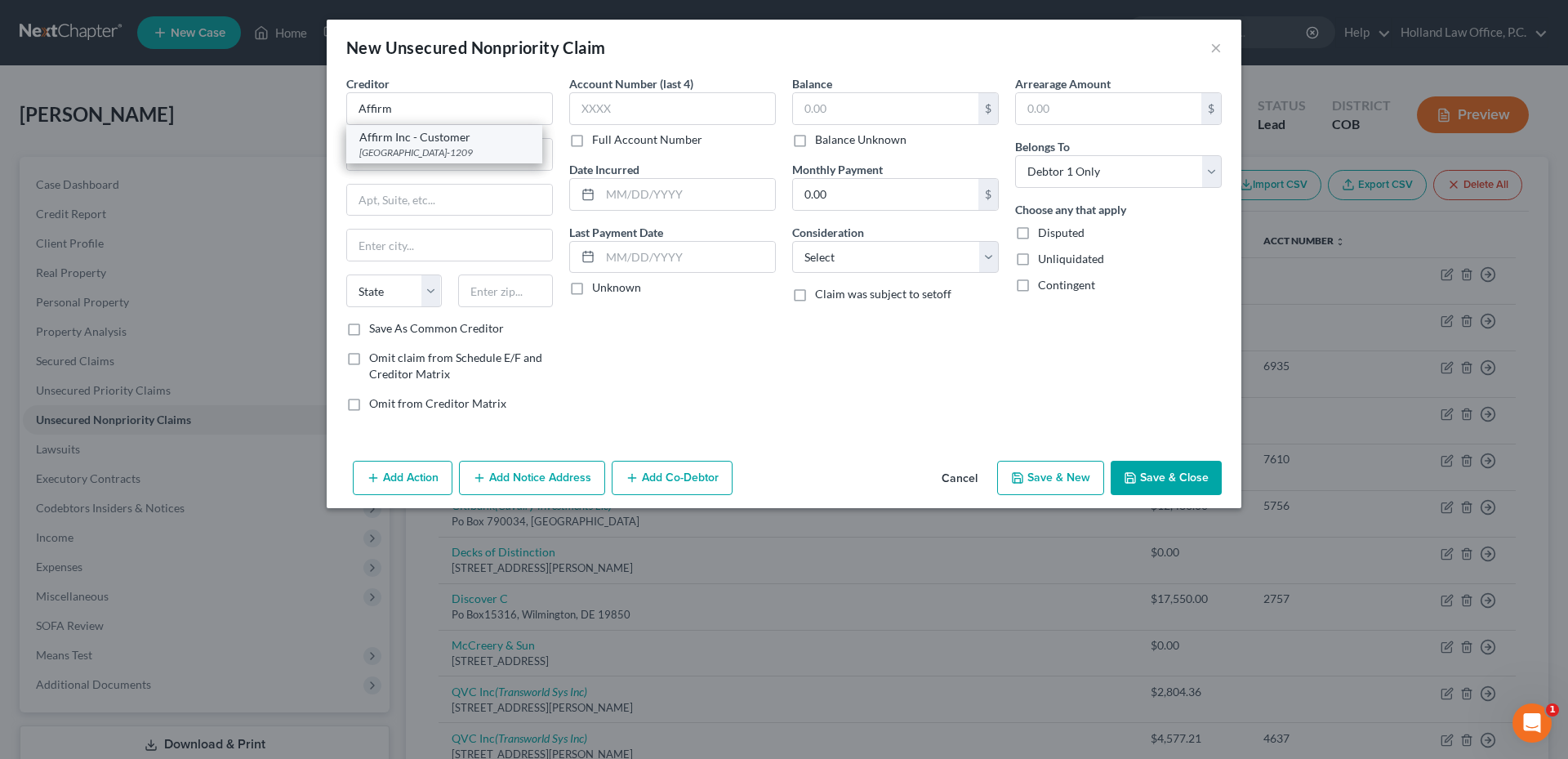
click at [437, 146] on div "[GEOGRAPHIC_DATA]-1209" at bounding box center [445, 152] width 170 height 14
type input "Affirm Inc - Customer"
type input "PO Box 201209"
type input "[GEOGRAPHIC_DATA]"
select select "45"
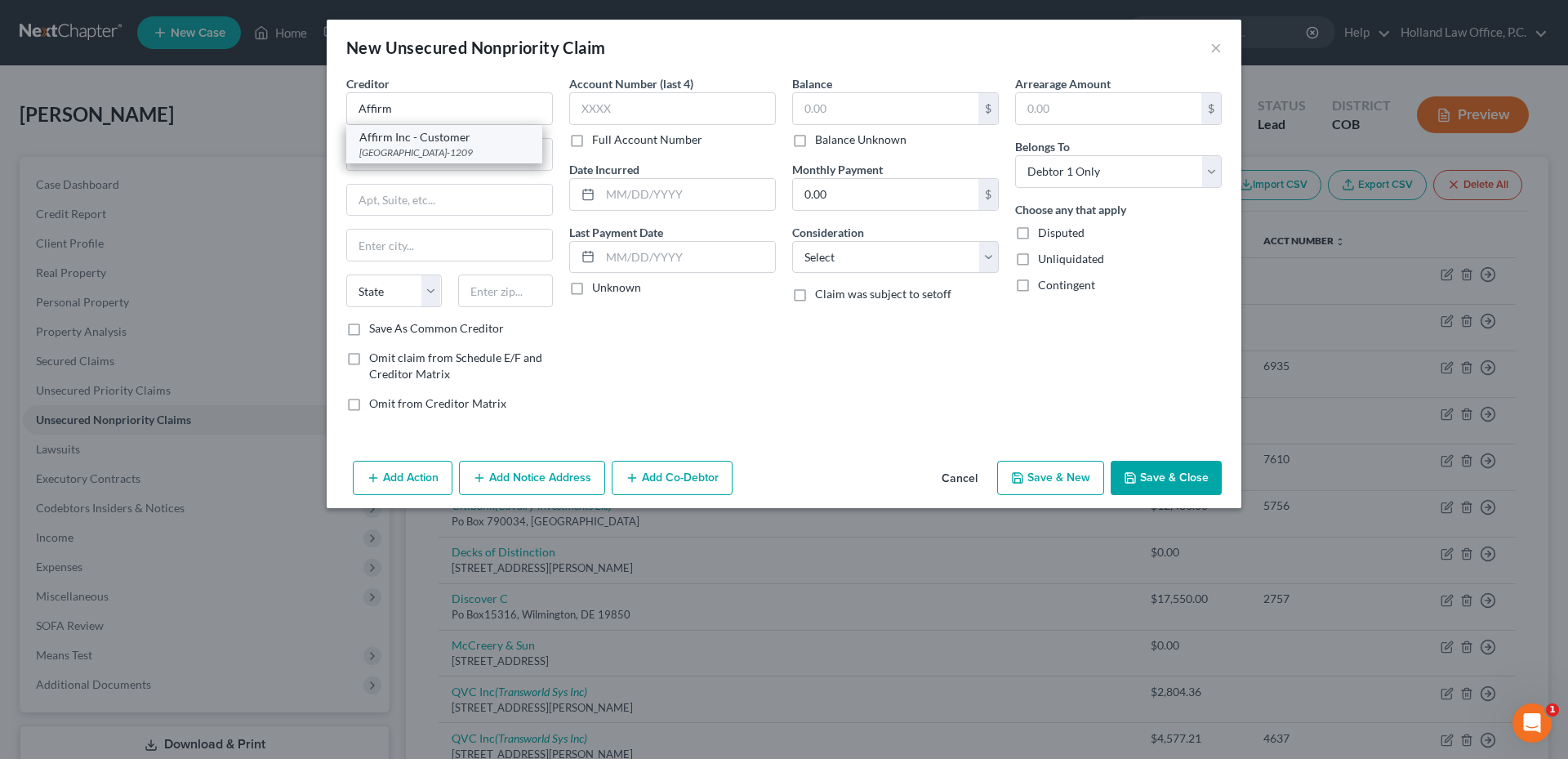
type input "75320-1209"
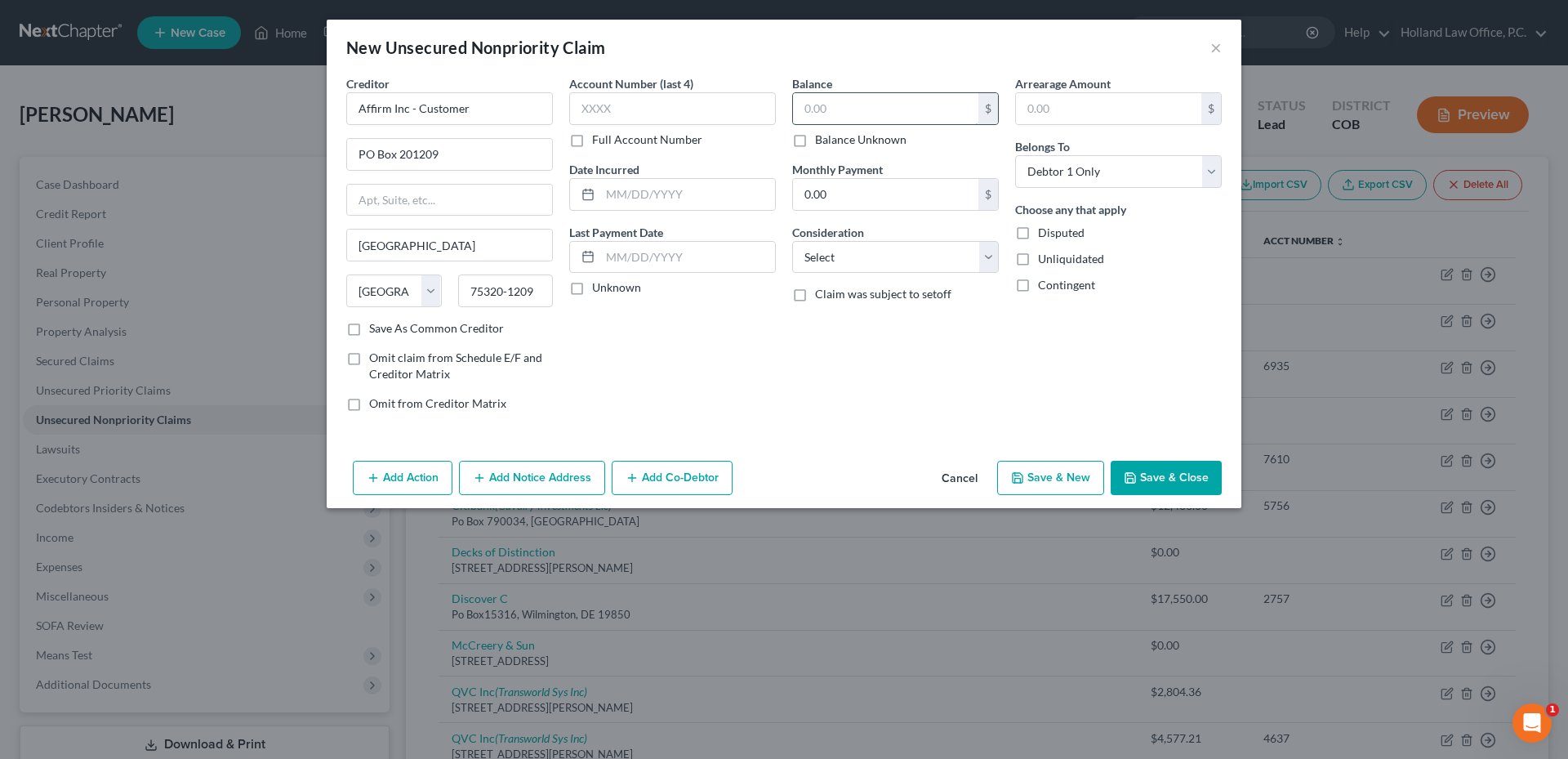
click at [842, 98] on input "text" at bounding box center [886, 108] width 186 height 31
drag, startPoint x: 407, startPoint y: 109, endPoint x: 568, endPoint y: 105, distance: 161.0
click at [563, 106] on div "Creditor * Affirm Inc - Customer PO Box 201209 [GEOGRAPHIC_DATA] [US_STATE] AK …" at bounding box center [784, 250] width 892 height 349
type input "Affirm Inc"
click at [875, 102] on input "text" at bounding box center [886, 108] width 186 height 31
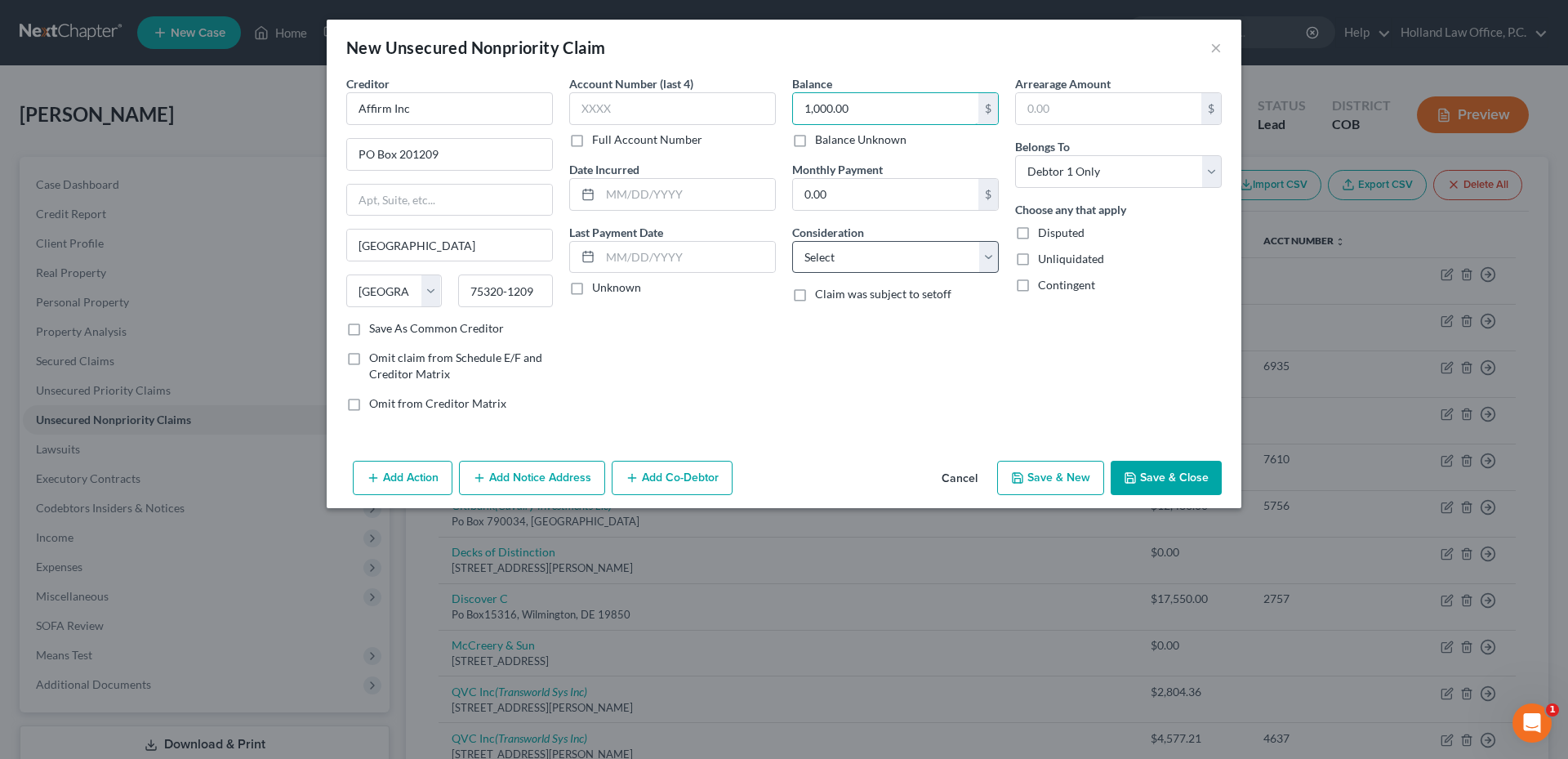
type input "1,000.00"
click at [861, 272] on select "Select Cable / Satellite Services Collection Agency Credit Card Debt Debt Couns…" at bounding box center [895, 257] width 207 height 33
select select "2"
click at [792, 241] on select "Select Cable / Satellite Services Collection Agency Credit Card Debt Debt Couns…" at bounding box center [895, 257] width 207 height 33
click at [864, 341] on div "Balance 1,000.00 $ Balance Unknown Balance Undetermined 1,000.00 $ Balance Unkn…" at bounding box center [894, 250] width 223 height 349
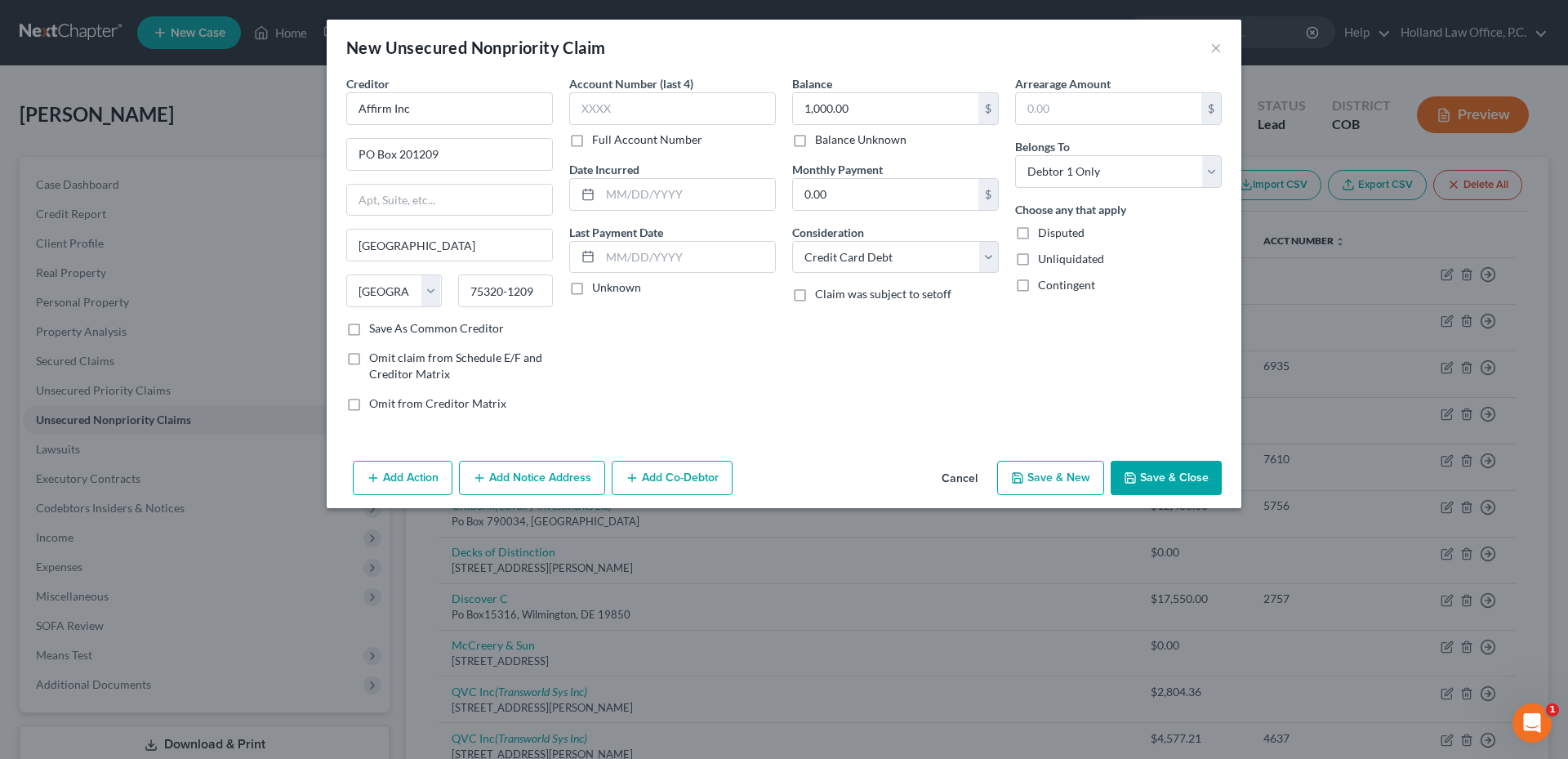
drag, startPoint x: 1195, startPoint y: 492, endPoint x: 1195, endPoint y: 479, distance: 13.0
click at [1195, 492] on button "Save & Close" at bounding box center [1166, 478] width 111 height 34
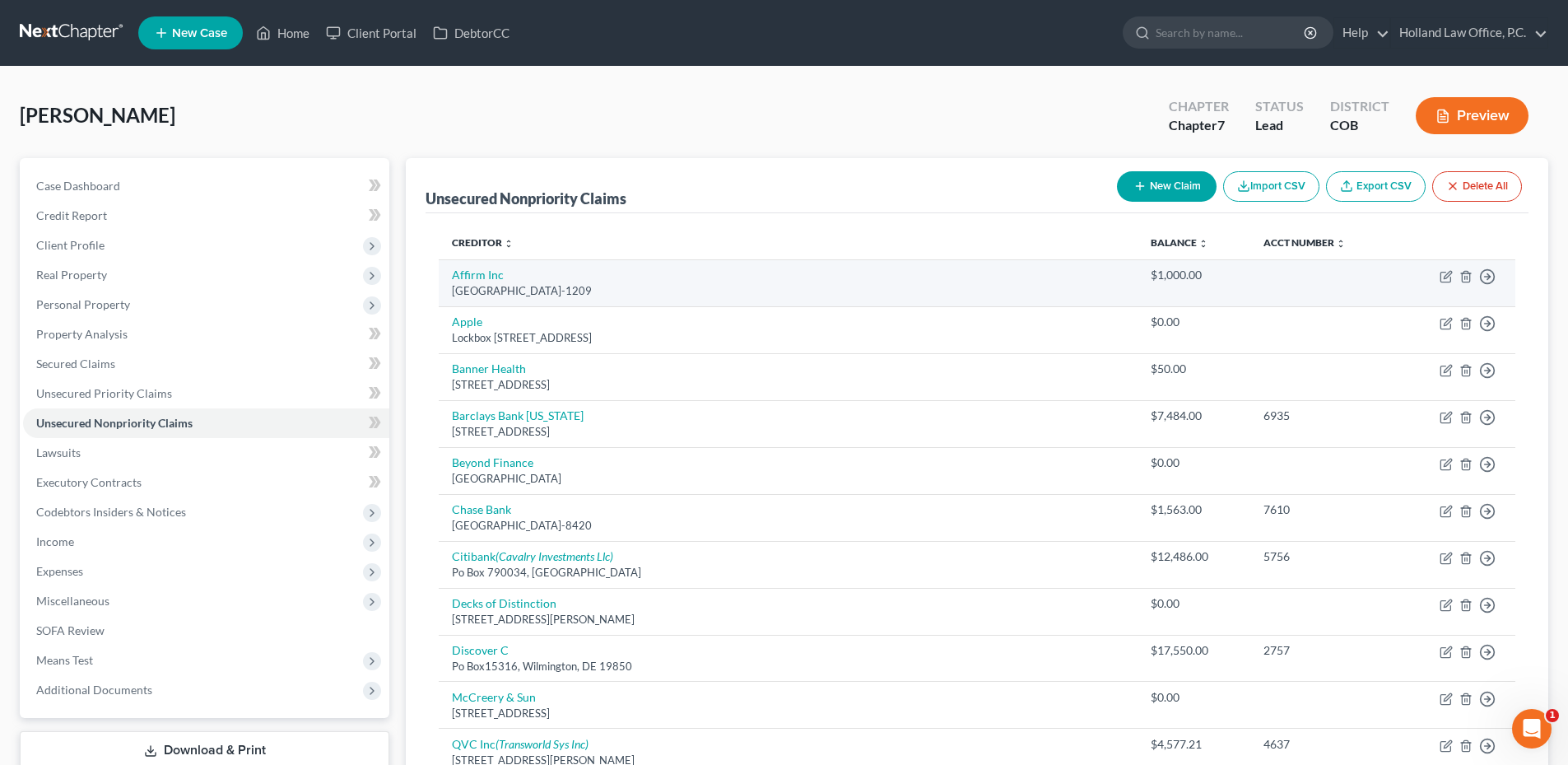
click at [479, 284] on div "[GEOGRAPHIC_DATA]-1209" at bounding box center [788, 291] width 672 height 15
click at [480, 281] on link "Affirm Inc" at bounding box center [478, 274] width 52 height 14
select select "45"
select select "2"
select select "0"
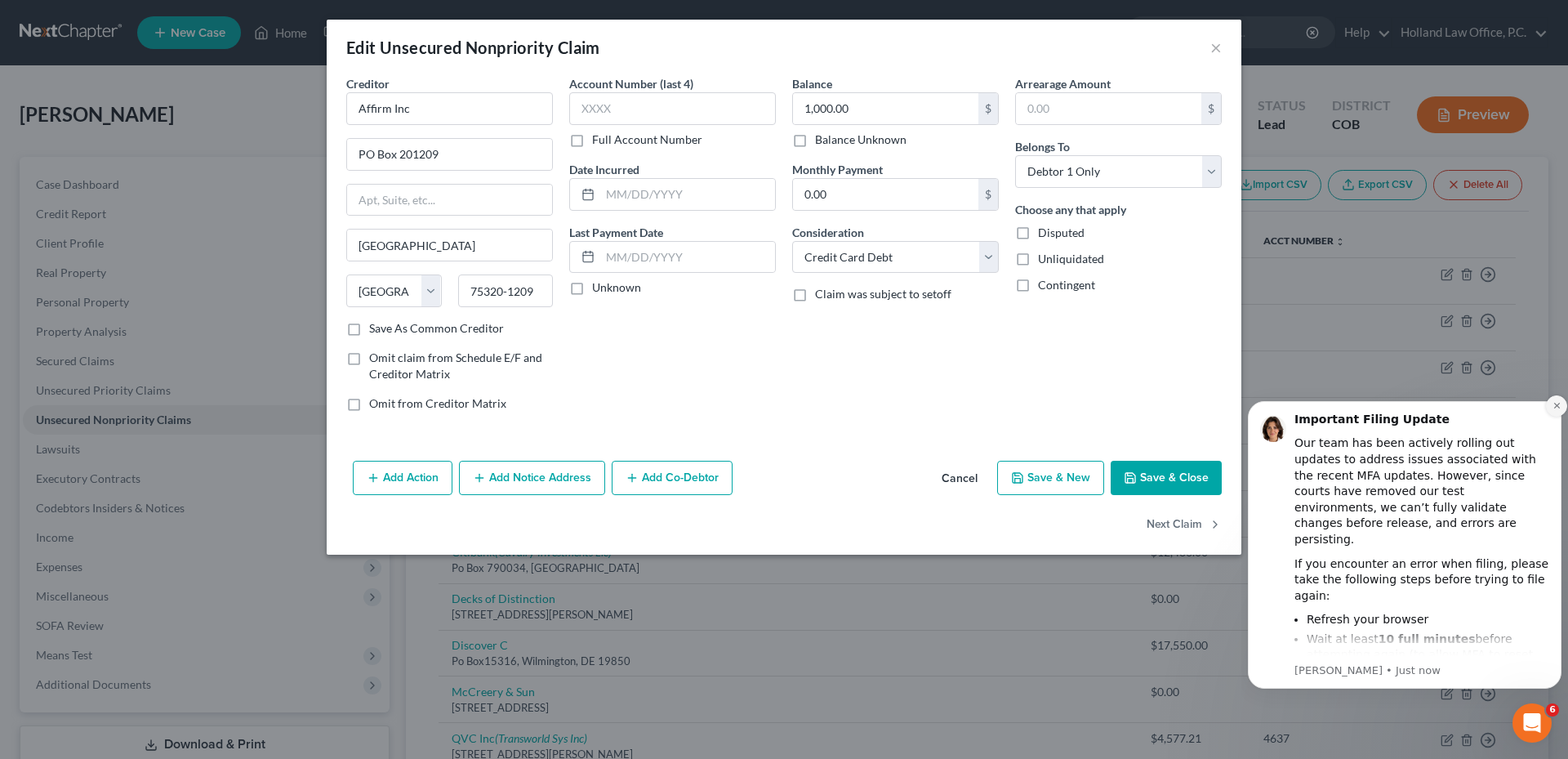
click at [1557, 399] on button "Dismiss notification" at bounding box center [1557, 406] width 21 height 21
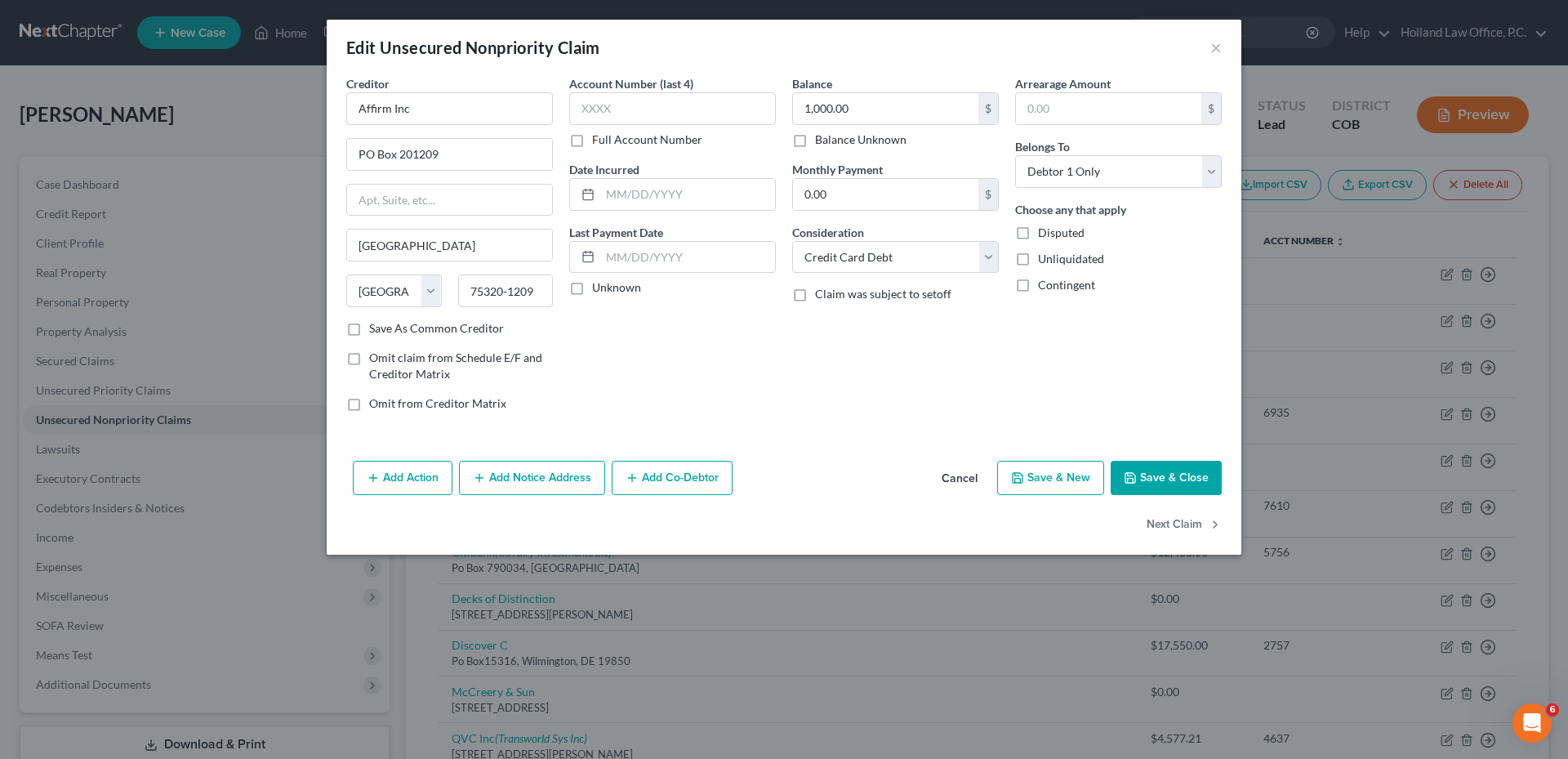
click at [736, 331] on div "Account Number (last 4) Full Account Number Date Incurred Last Payment Date Unk…" at bounding box center [672, 250] width 223 height 349
click at [1178, 482] on button "Save & Close" at bounding box center [1166, 478] width 111 height 34
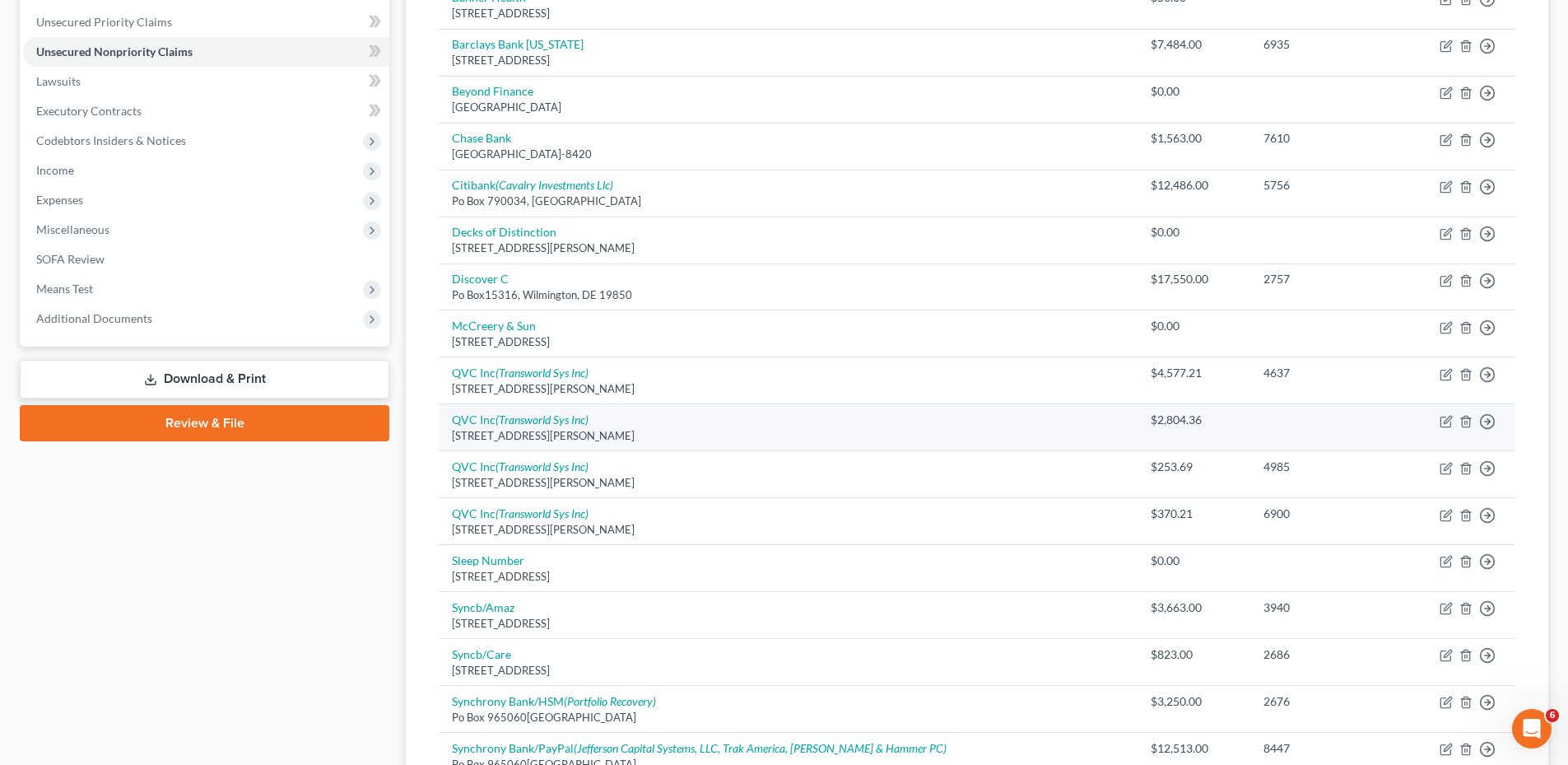
scroll to position [412, 0]
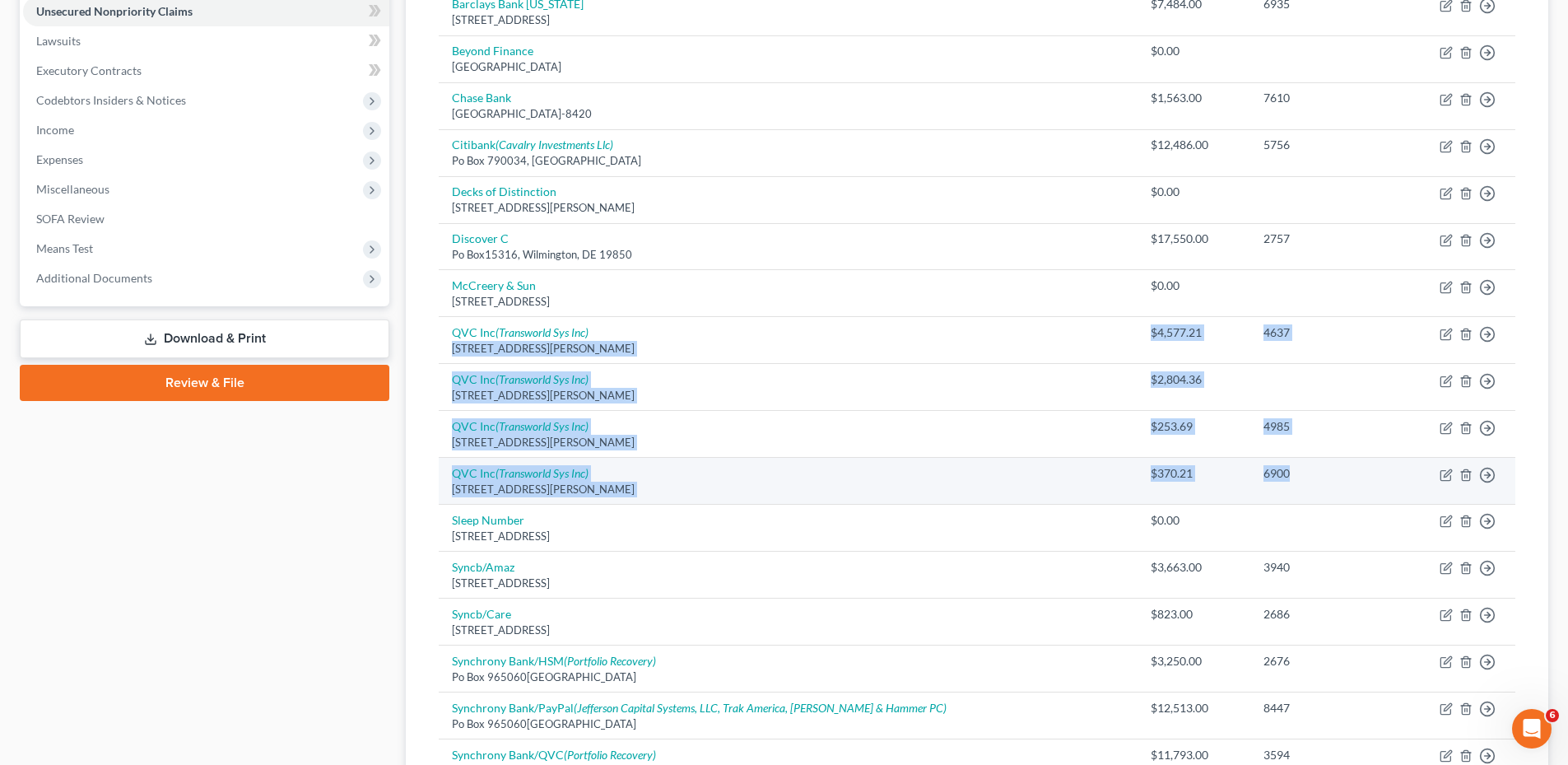
drag, startPoint x: 1094, startPoint y: 340, endPoint x: 1322, endPoint y: 474, distance: 264.5
click at [1322, 474] on tbody "Affirm Inc PO Box 201209, Dallas, TX 75320-1209 $1,000.00 Move to D Move to E M…" at bounding box center [977, 332] width 1076 height 969
click at [1323, 474] on div "6900" at bounding box center [1323, 473] width 120 height 16
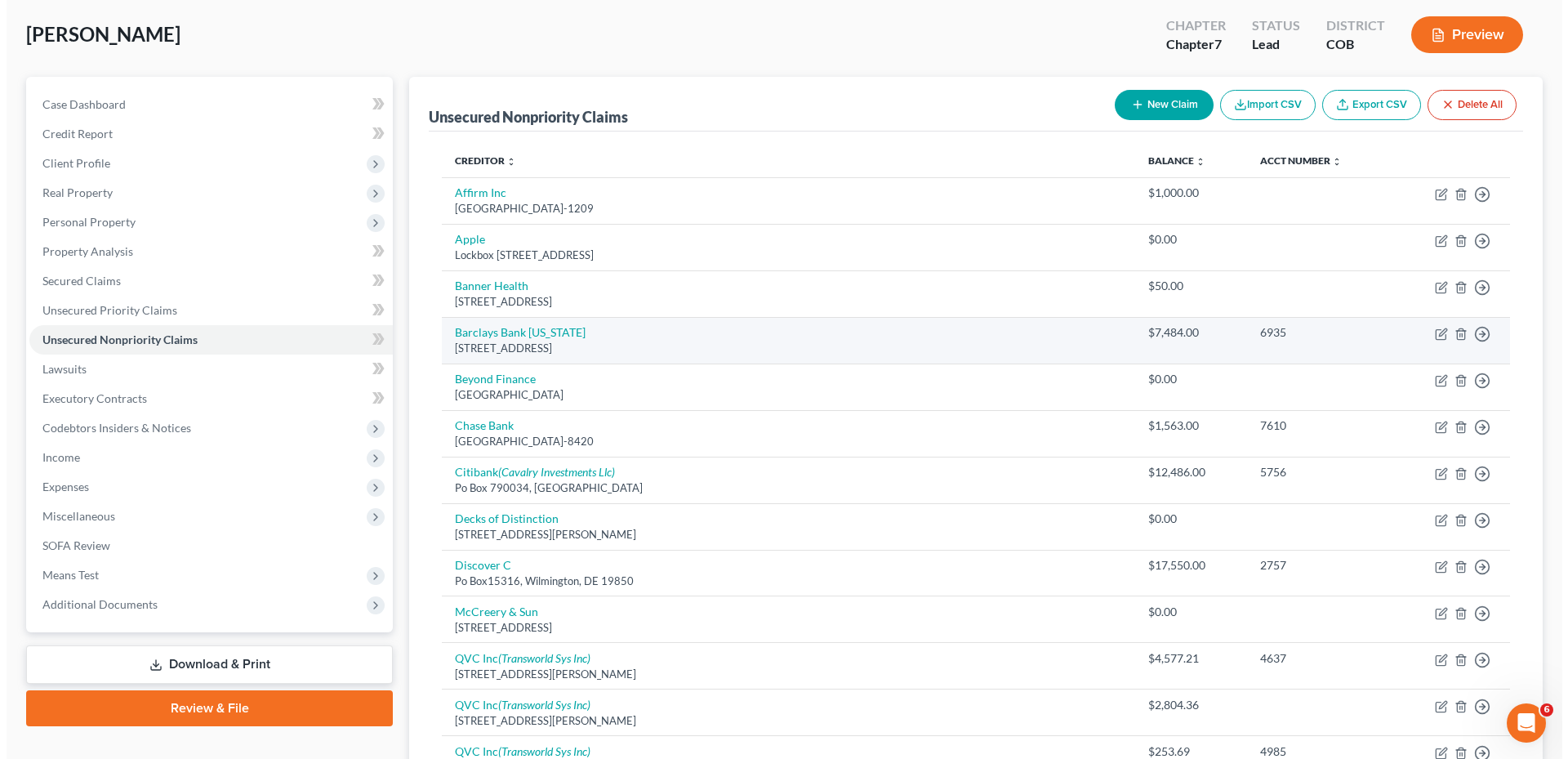
scroll to position [0, 0]
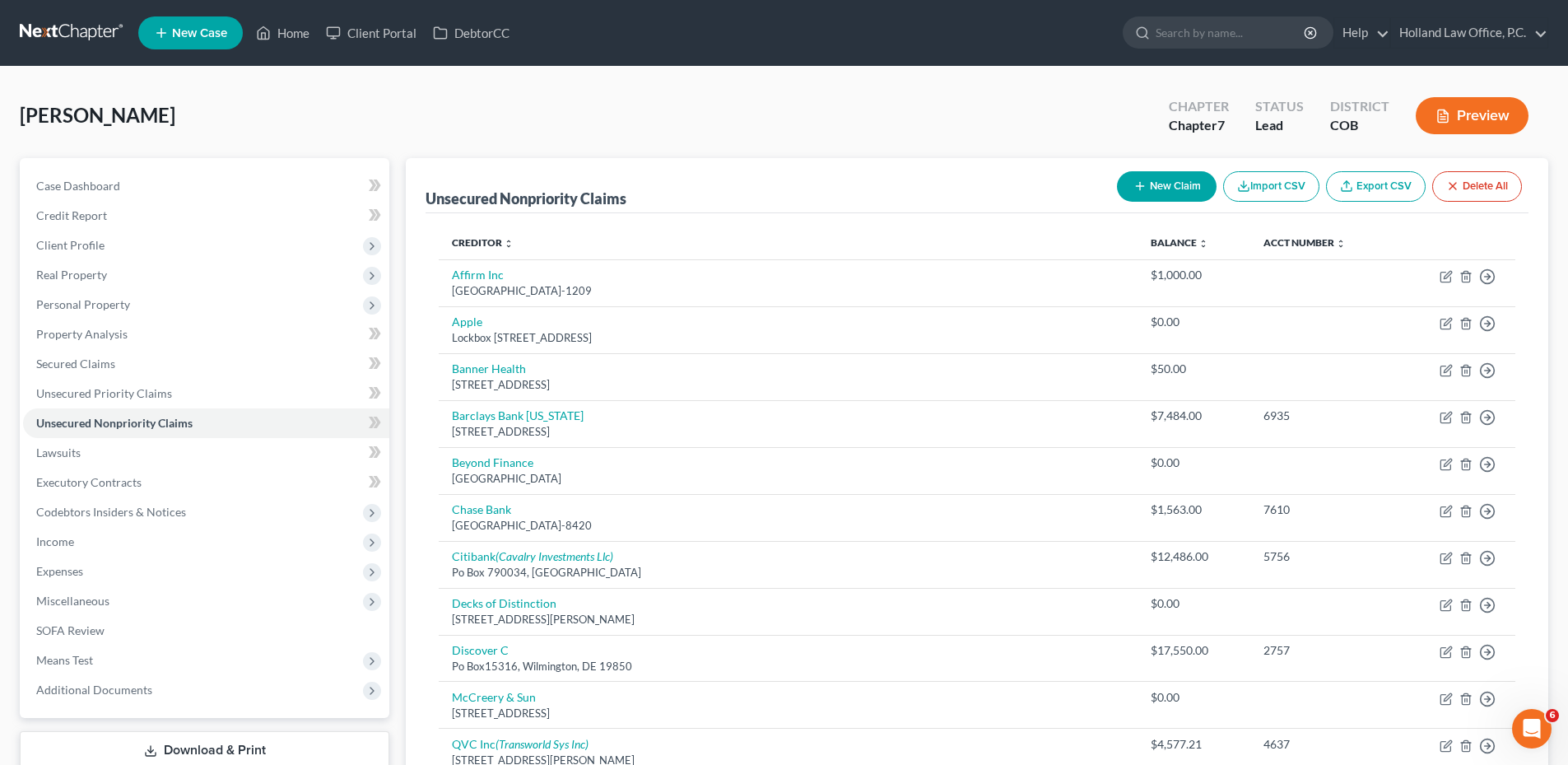
click at [1168, 173] on button "New Claim" at bounding box center [1166, 187] width 99 height 31
select select "0"
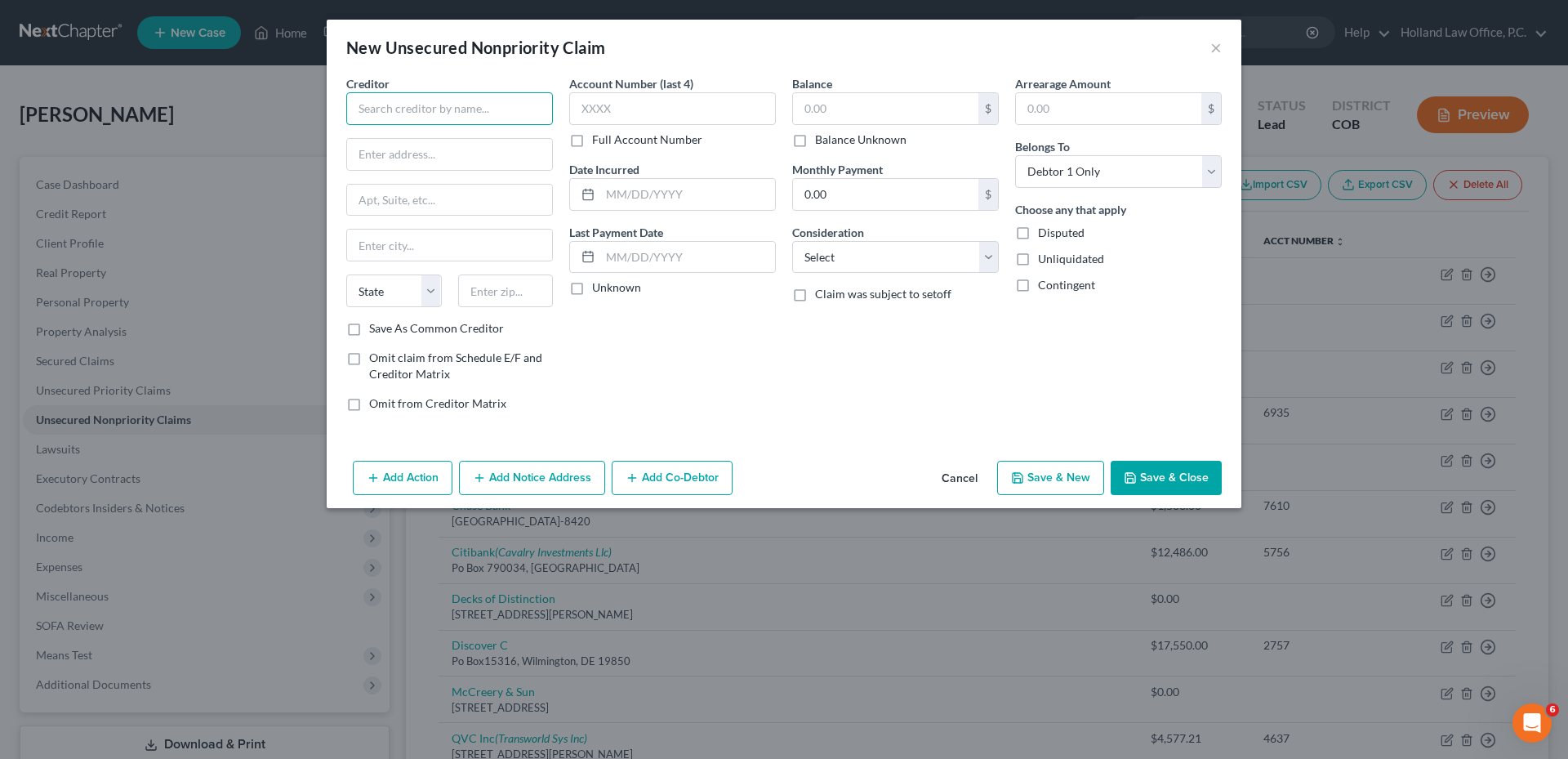
drag, startPoint x: 465, startPoint y: 122, endPoint x: 460, endPoint y: 114, distance: 9.4
click at [465, 120] on input "text" at bounding box center [450, 108] width 207 height 33
click at [430, 143] on div "QVC Inc" at bounding box center [445, 137] width 170 height 16
type input "QVC Inc"
type input "1200 Wilson Dr"
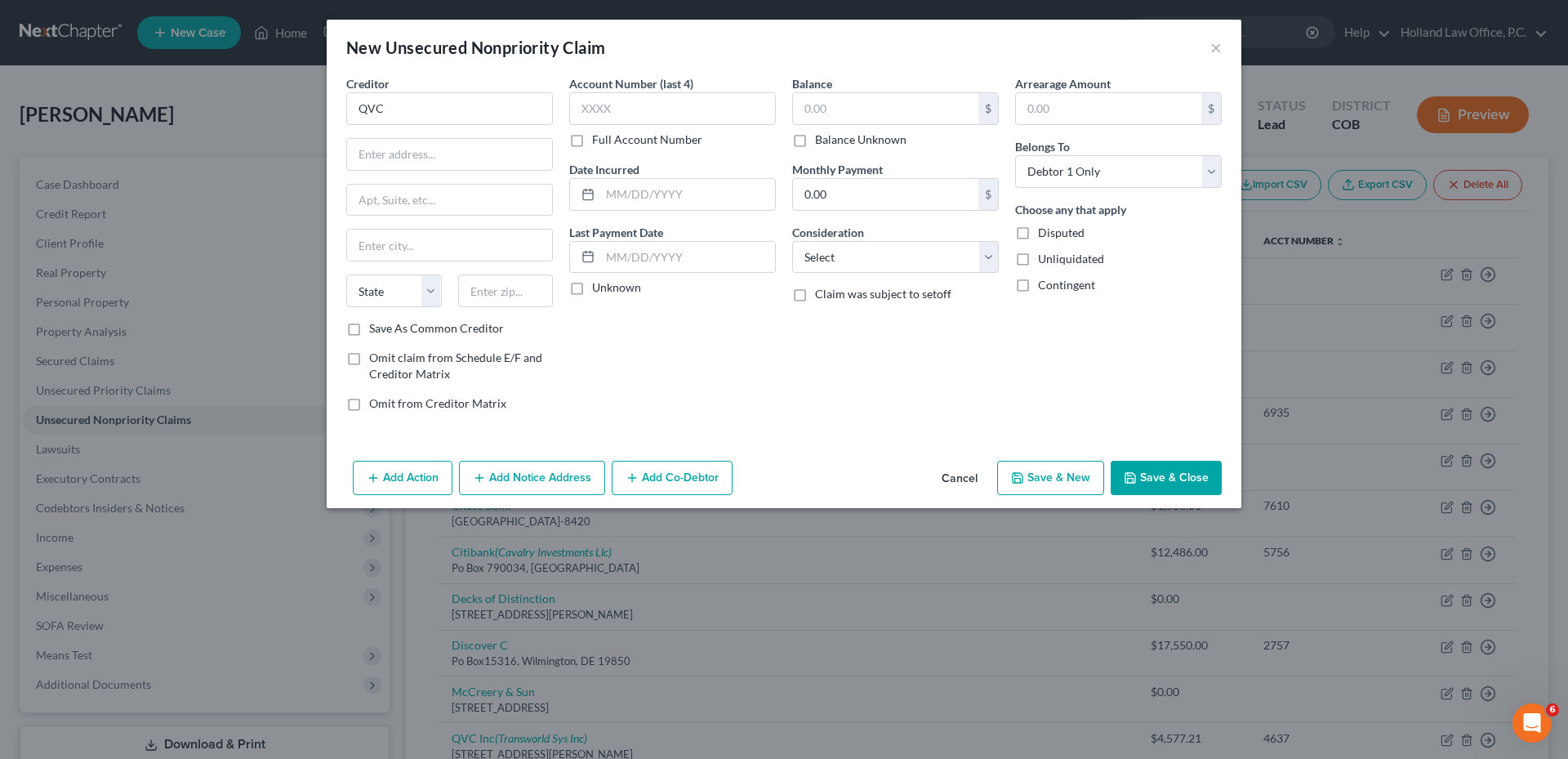
type input "West Chester"
select select "39"
type input "19380"
click at [560, 471] on button "Add Notice Address" at bounding box center [532, 478] width 146 height 34
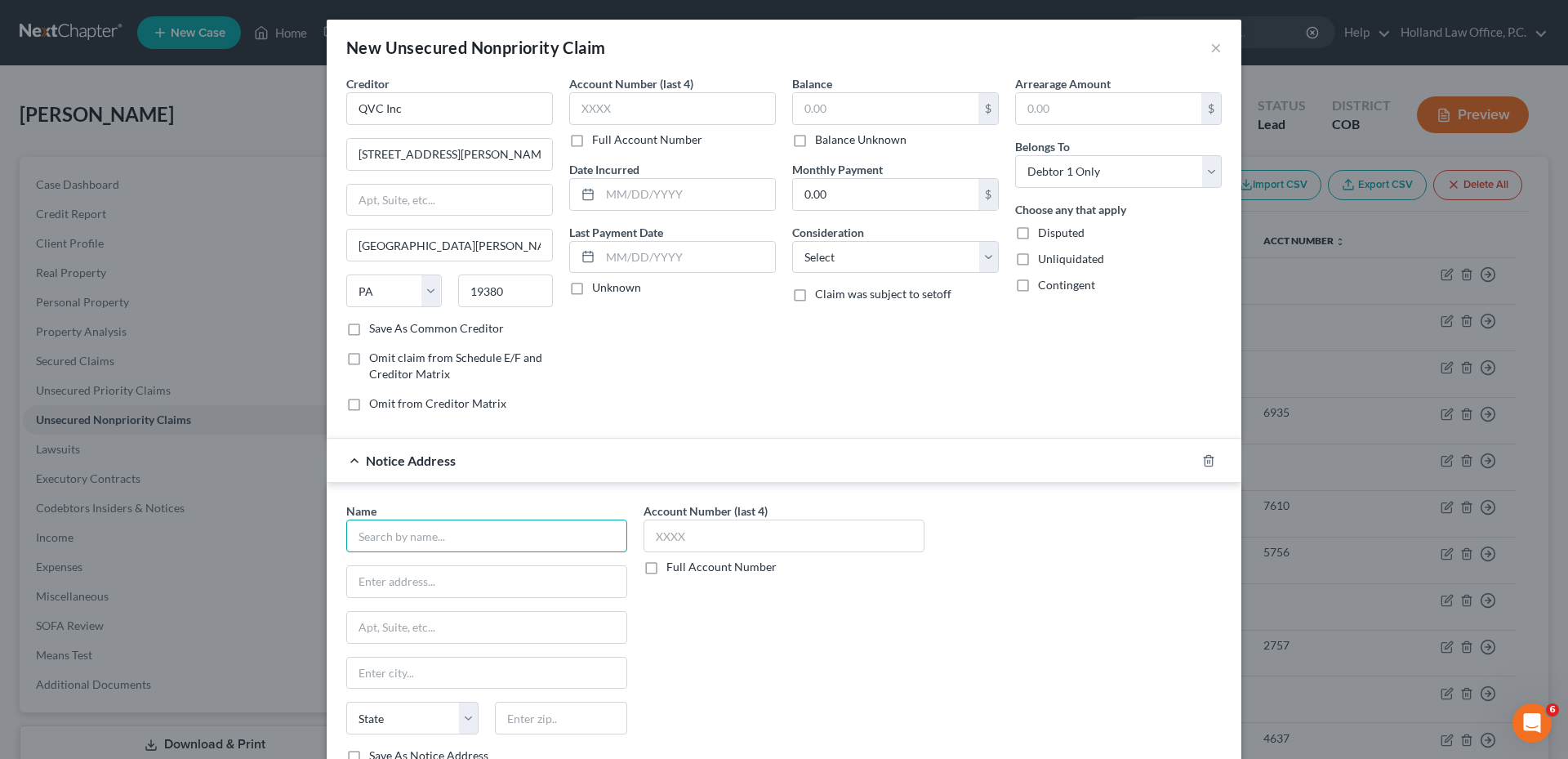
click at [440, 539] on input "text" at bounding box center [487, 536] width 281 height 33
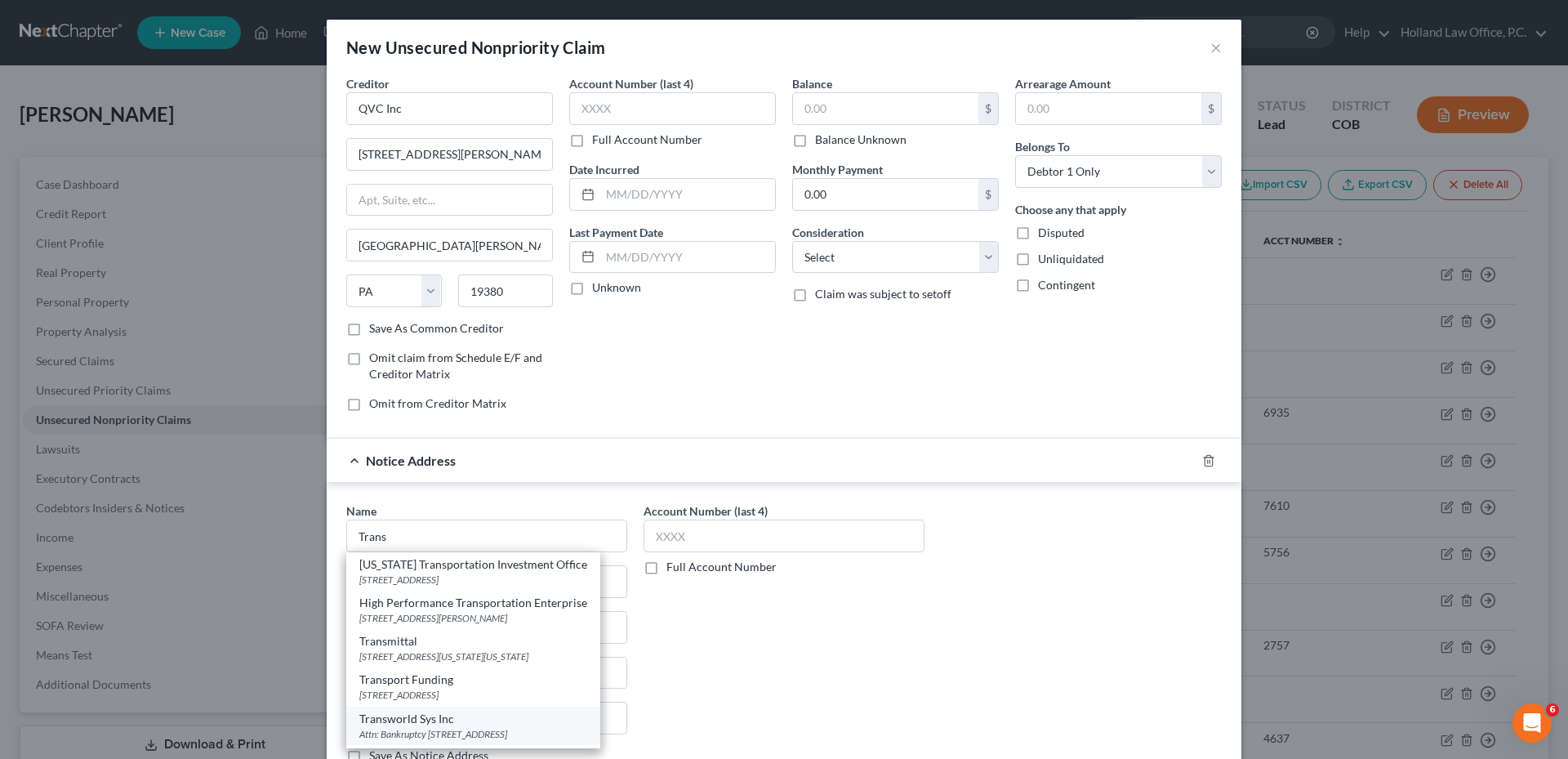
click at [423, 722] on div "Transworld Sys Inc" at bounding box center [474, 718] width 228 height 16
type input "Transworld Sys Inc"
type input "Attn: Bankruptcy"
type input "Po Box 15618"
type input "Wilmington"
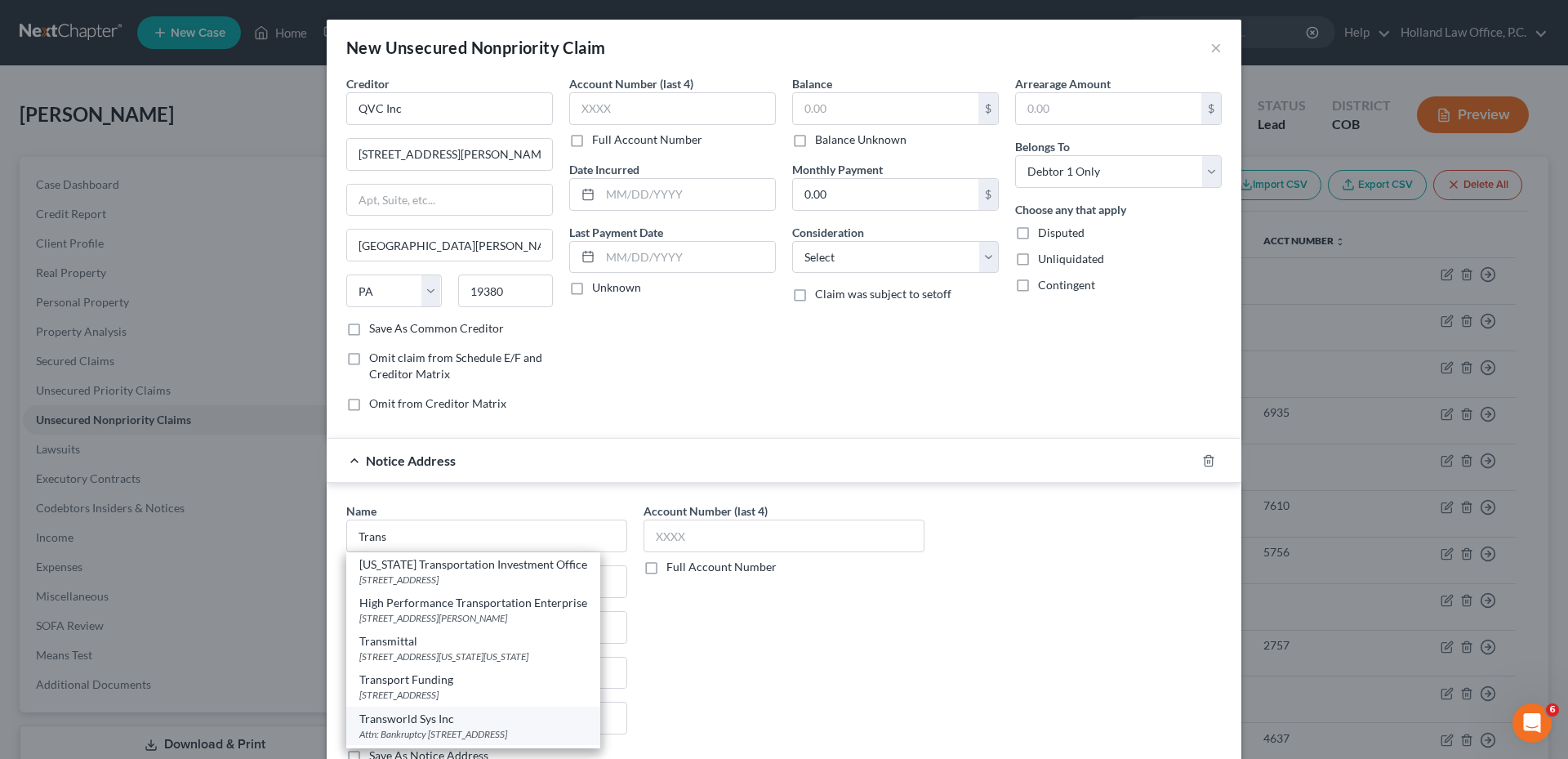
select select "39"
type input "15618"
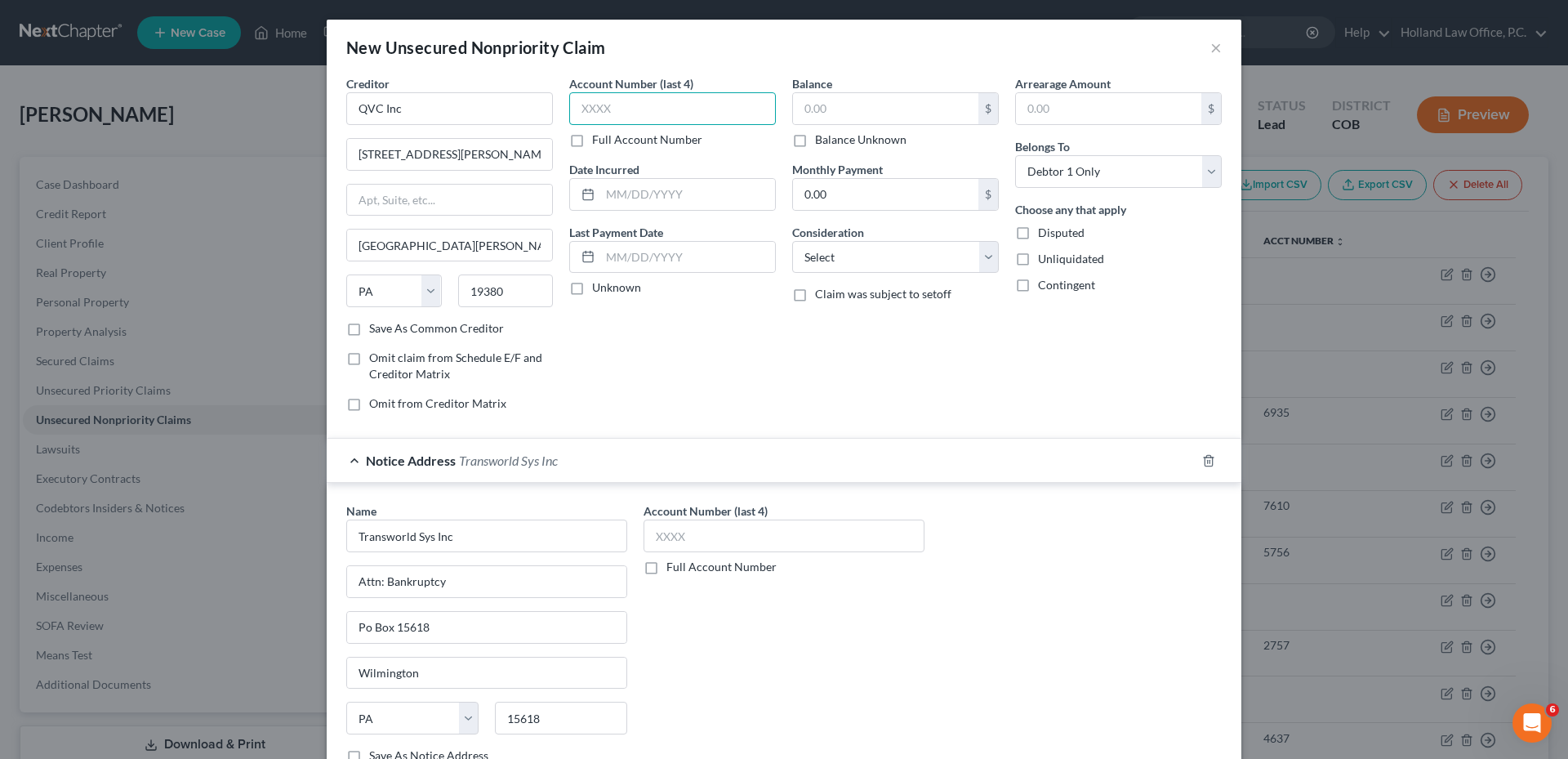
click at [629, 109] on input "text" at bounding box center [673, 108] width 207 height 33
type input "9880"
click at [685, 531] on input "text" at bounding box center [784, 536] width 281 height 33
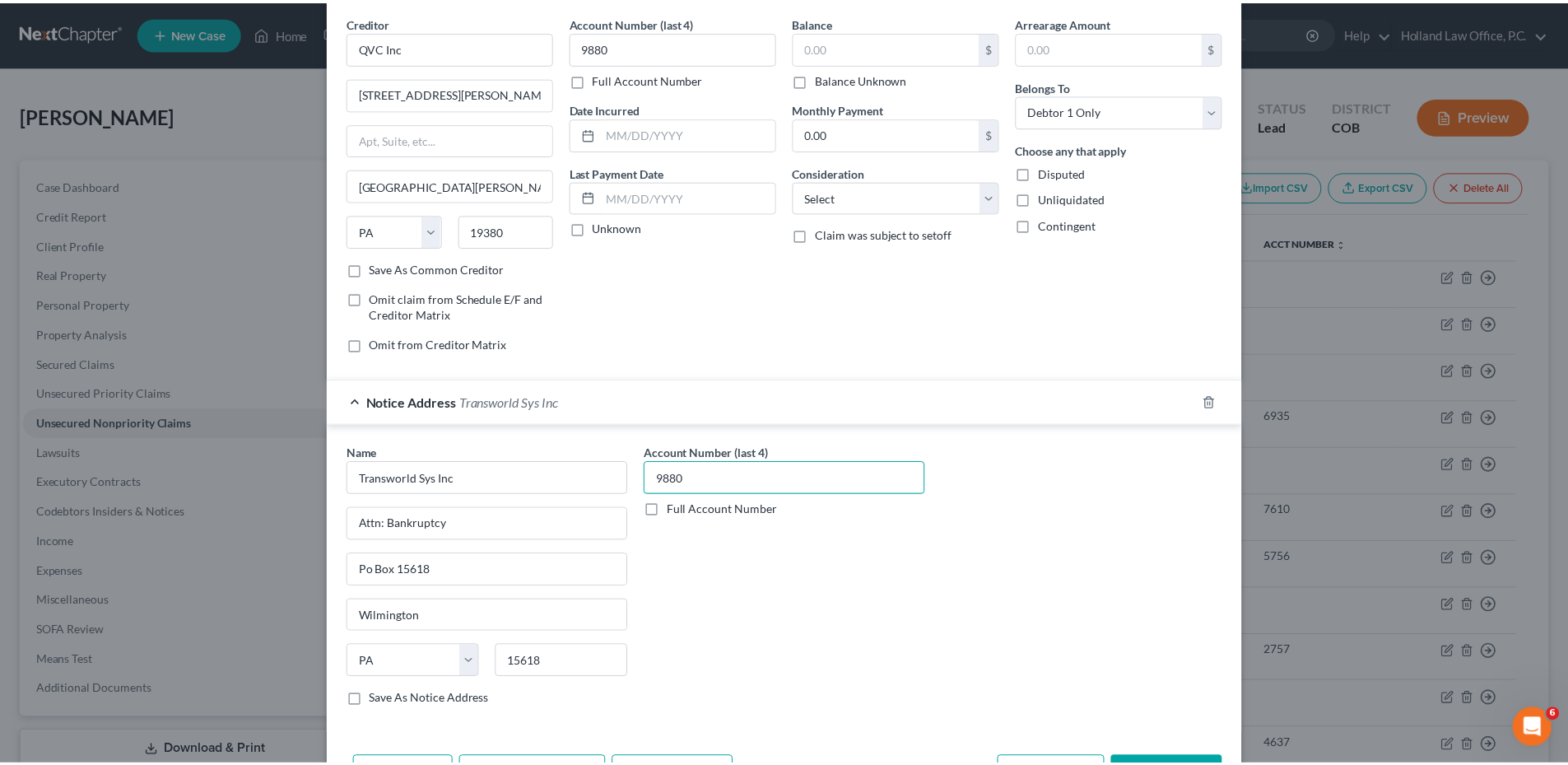
scroll to position [122, 0]
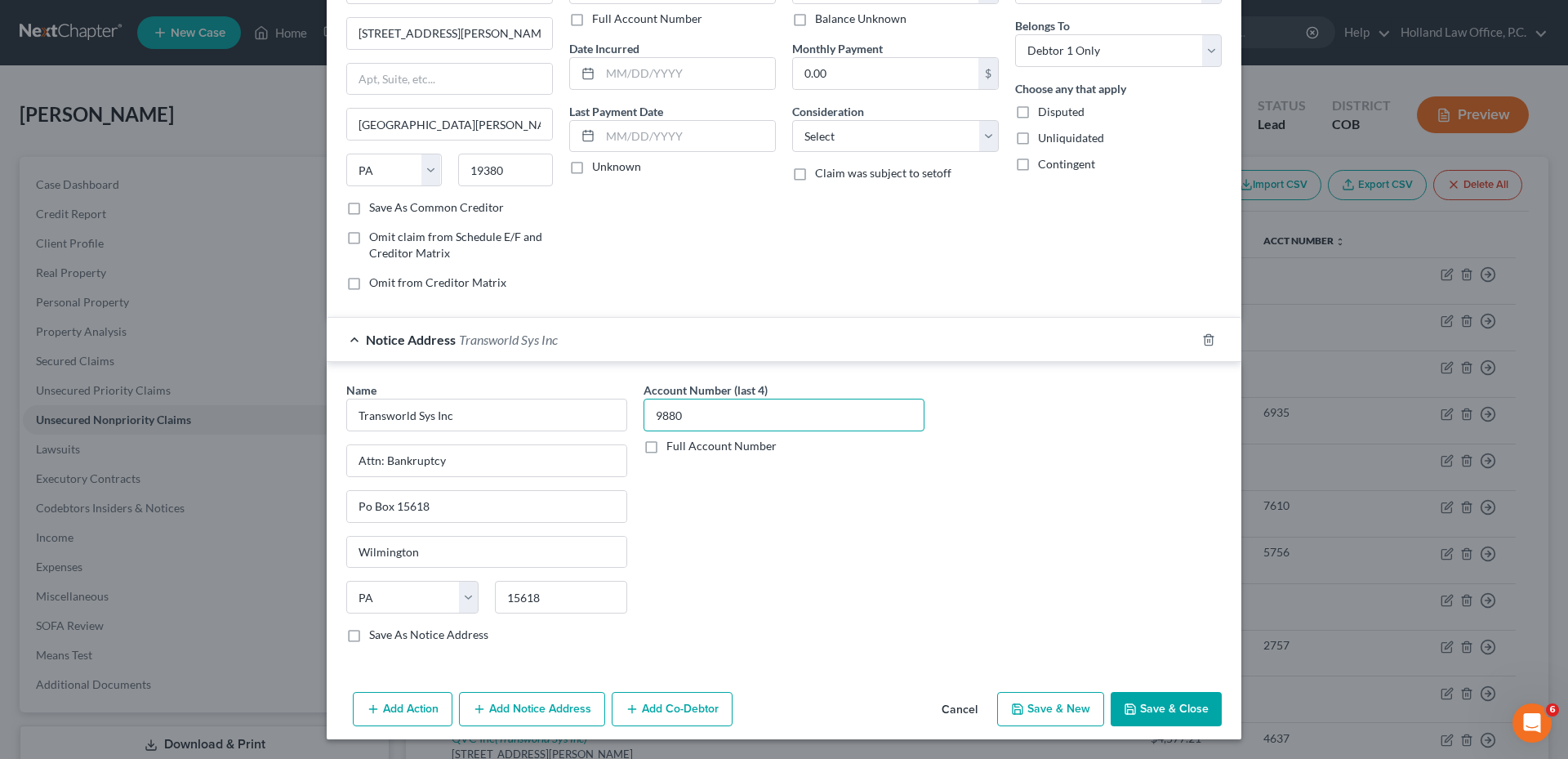
type input "9880"
click at [1188, 694] on button "Save & Close" at bounding box center [1166, 709] width 111 height 34
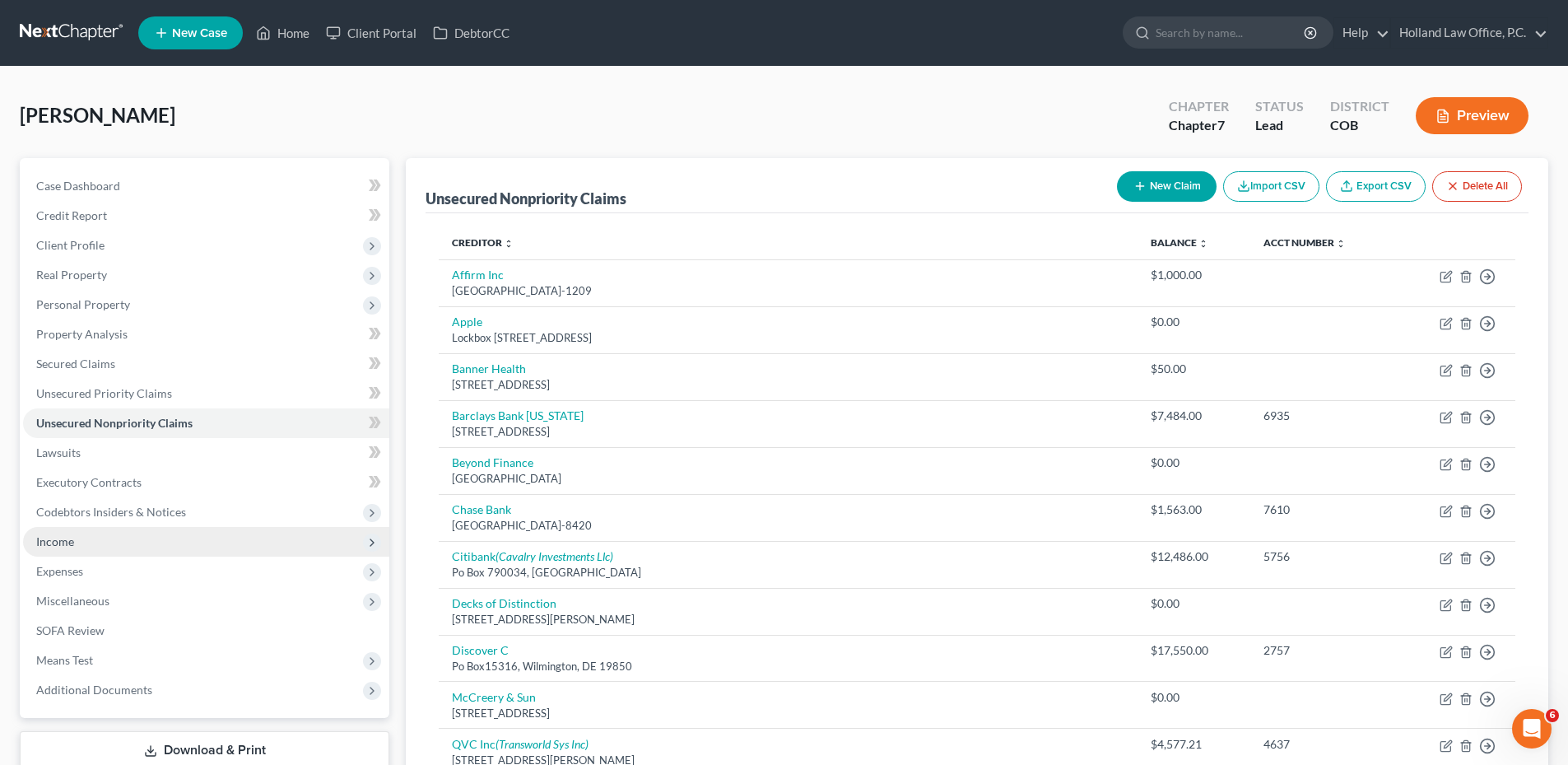
click at [90, 538] on span "Income" at bounding box center [206, 541] width 366 height 30
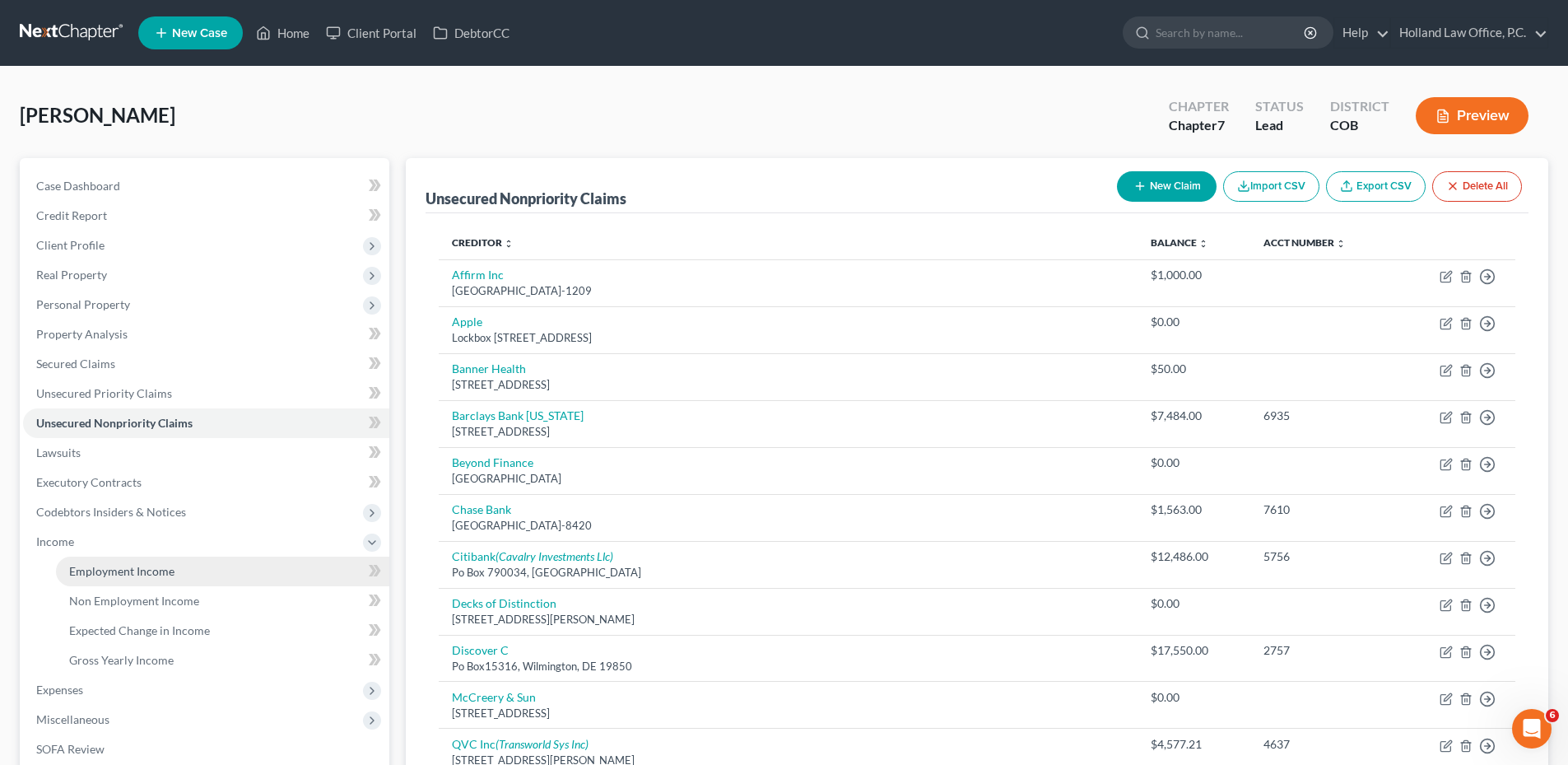
click at [107, 565] on span "Employment Income" at bounding box center [122, 571] width 105 height 14
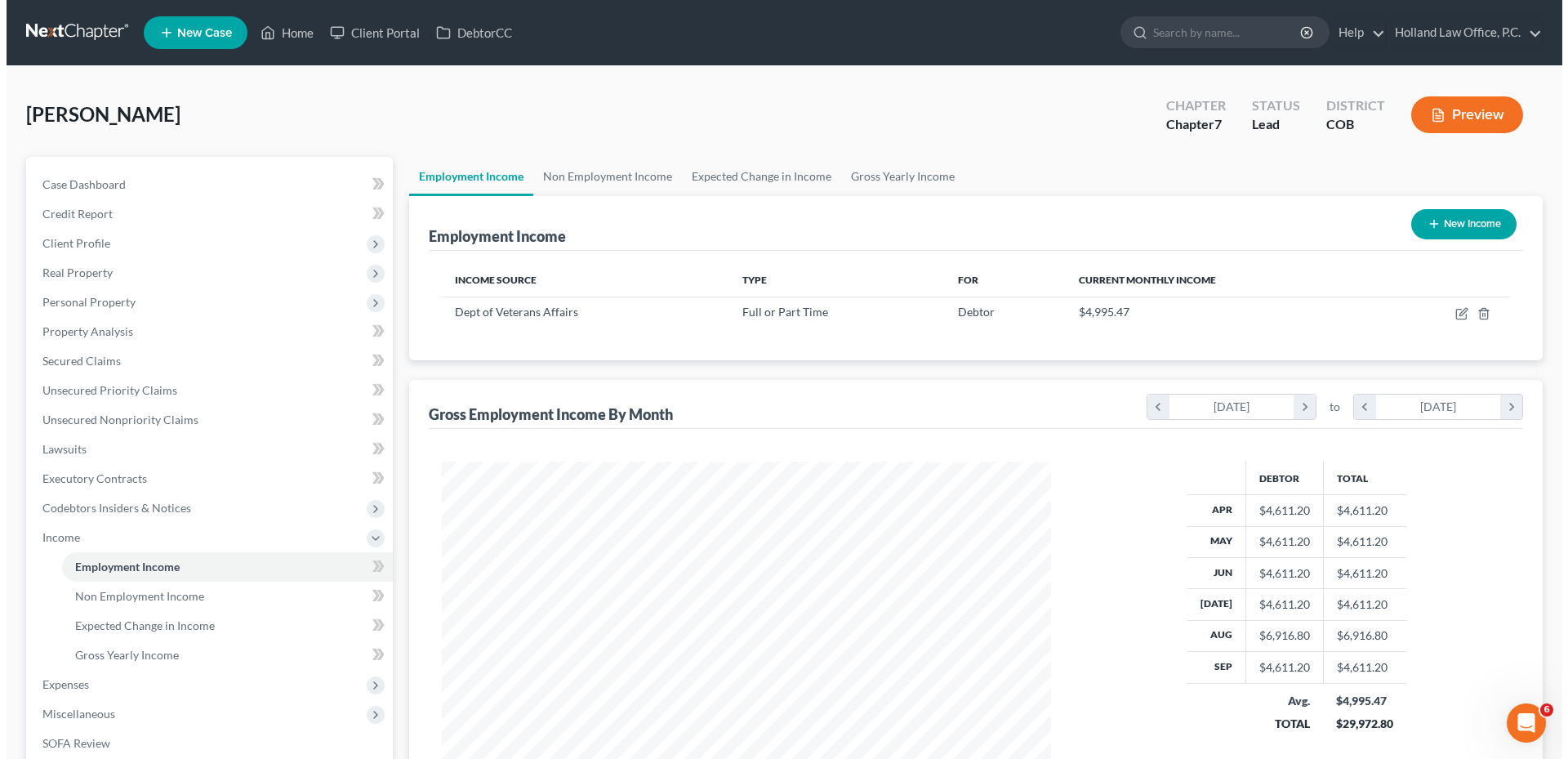
scroll to position [304, 642]
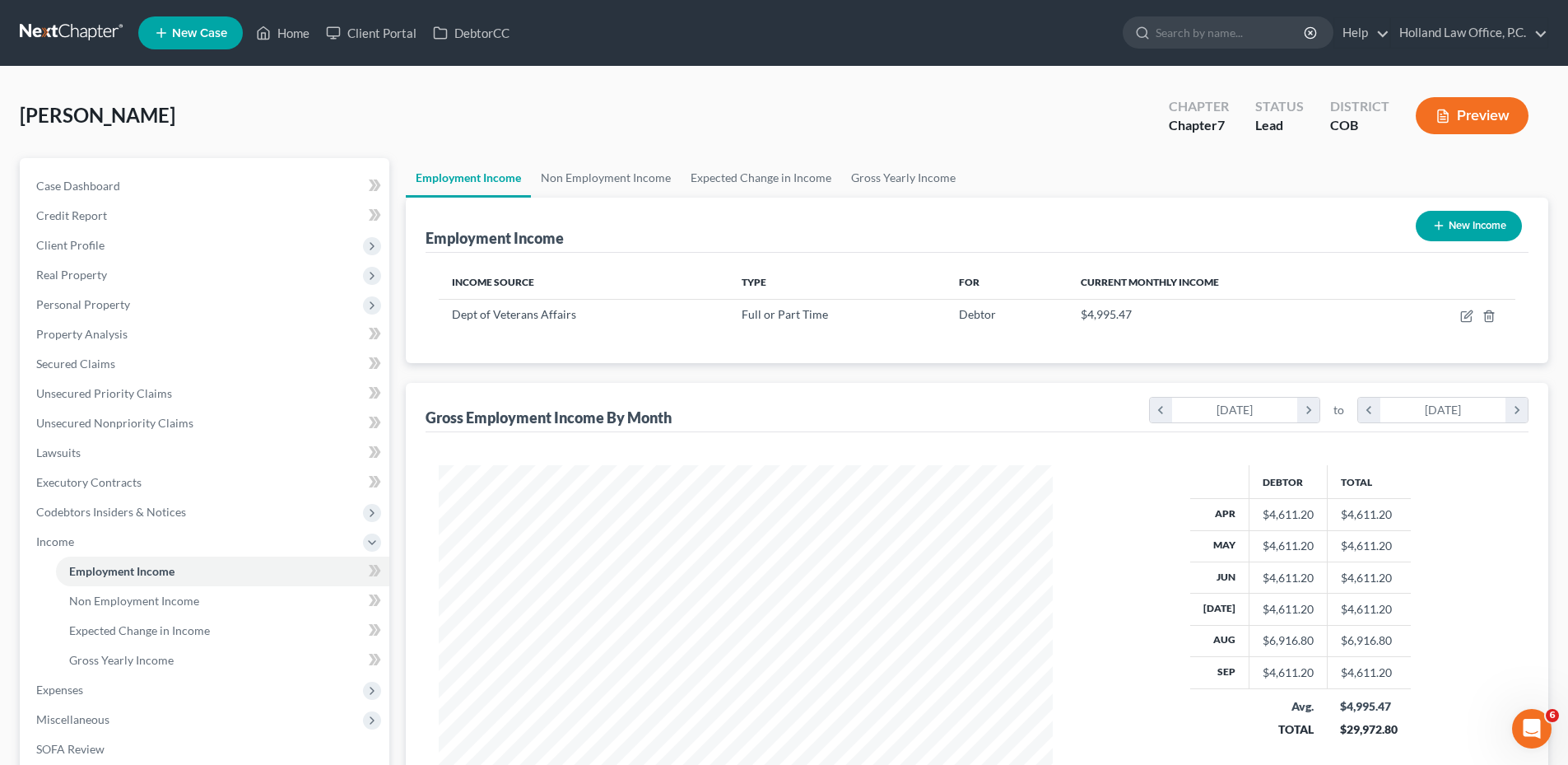
click at [1476, 132] on button "Preview" at bounding box center [1472, 116] width 113 height 37
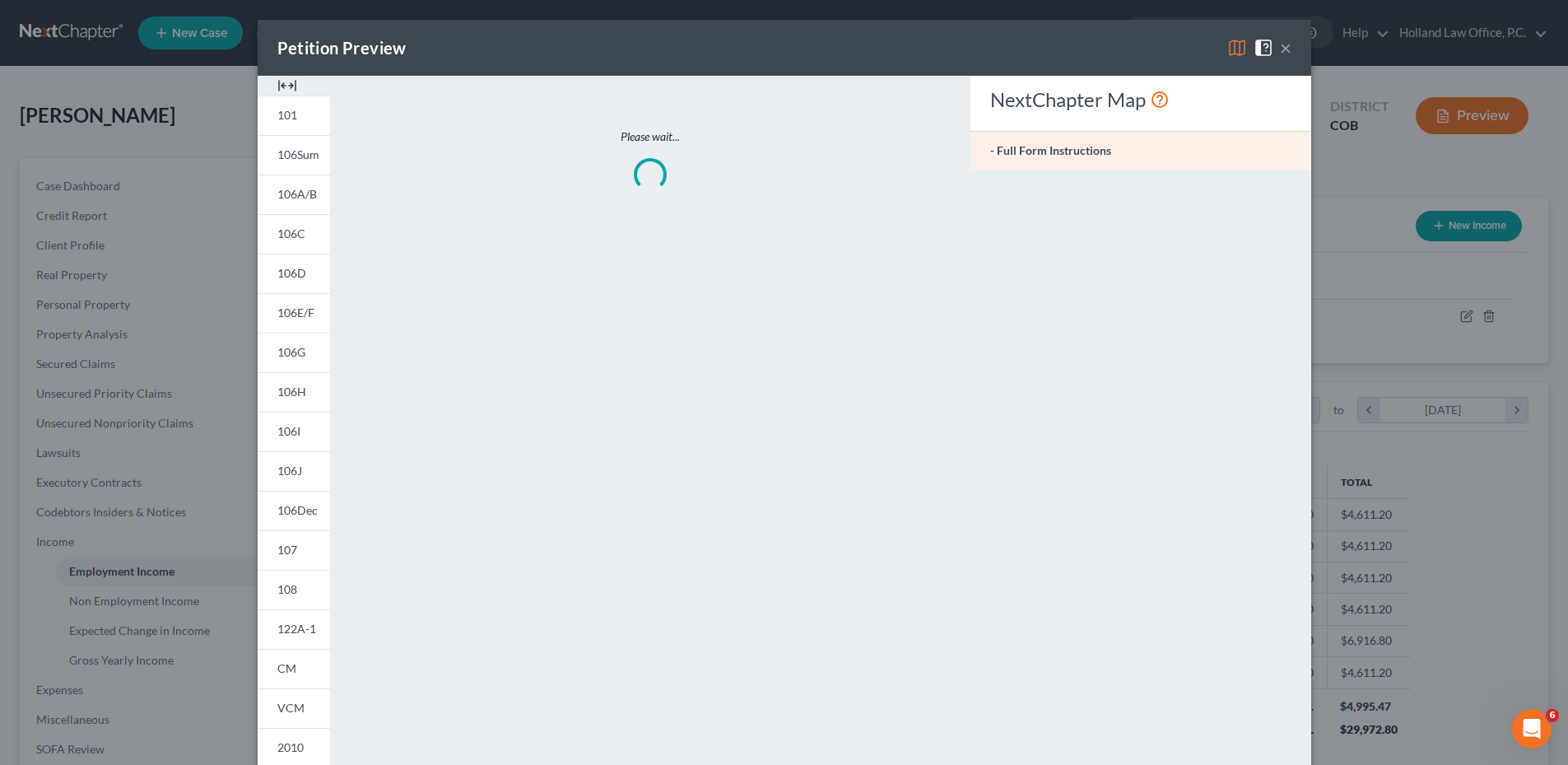
scroll to position [310, 653]
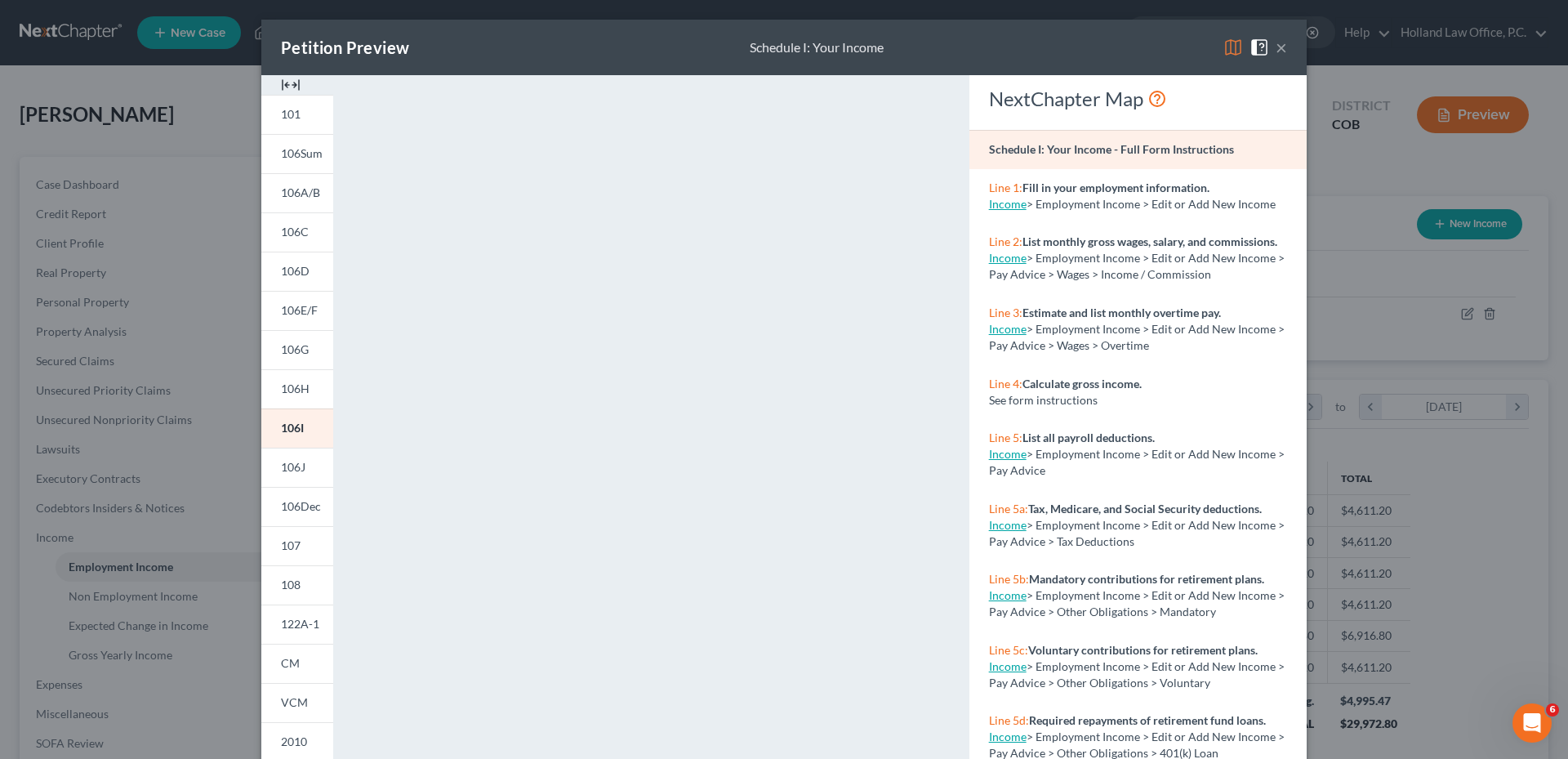
click at [1281, 50] on div "Petition Preview Schedule I: Your Income ×" at bounding box center [784, 47] width 1045 height 56
click at [1279, 50] on button "×" at bounding box center [1281, 47] width 11 height 19
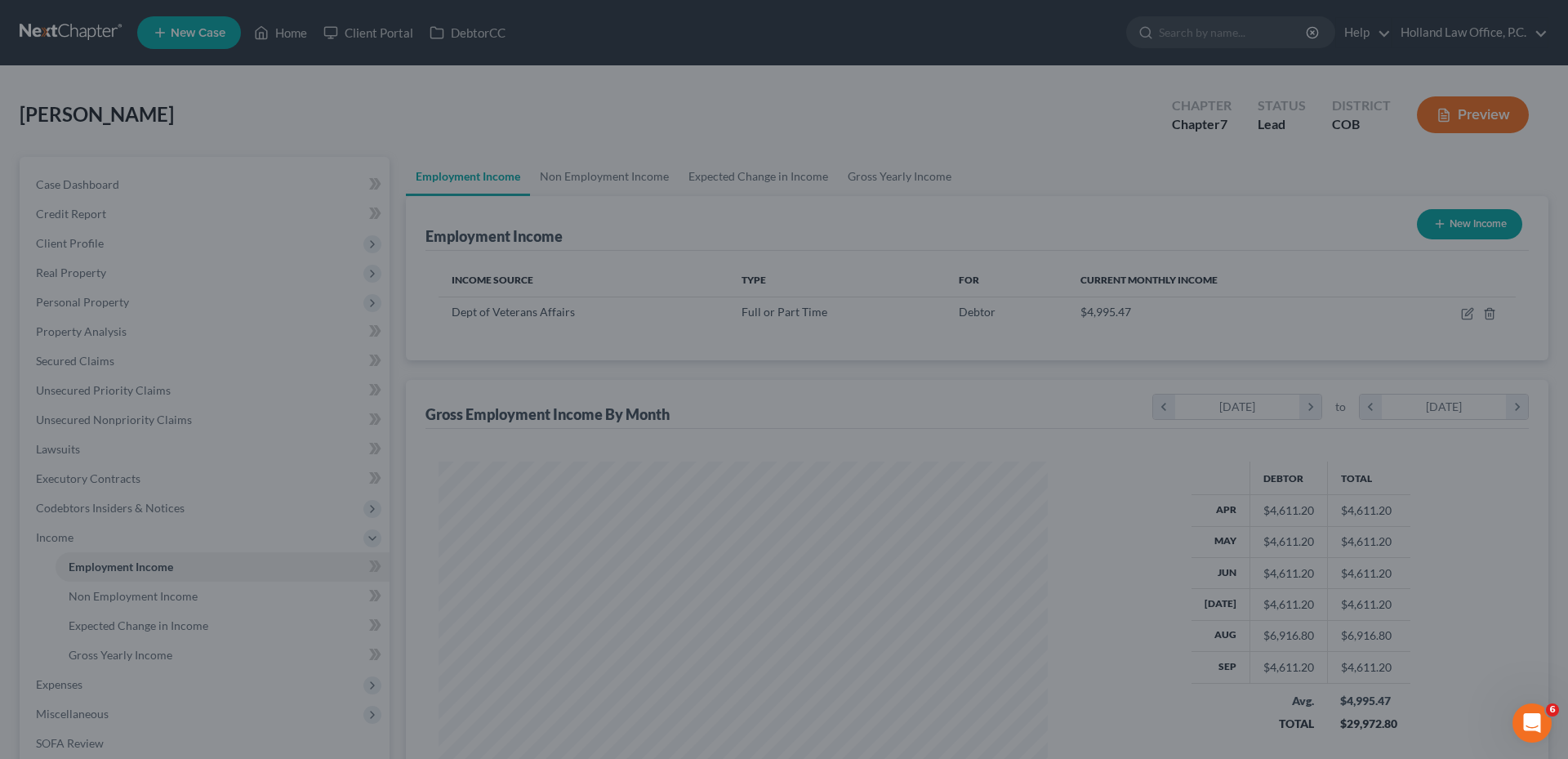
scroll to position [816523, 815807]
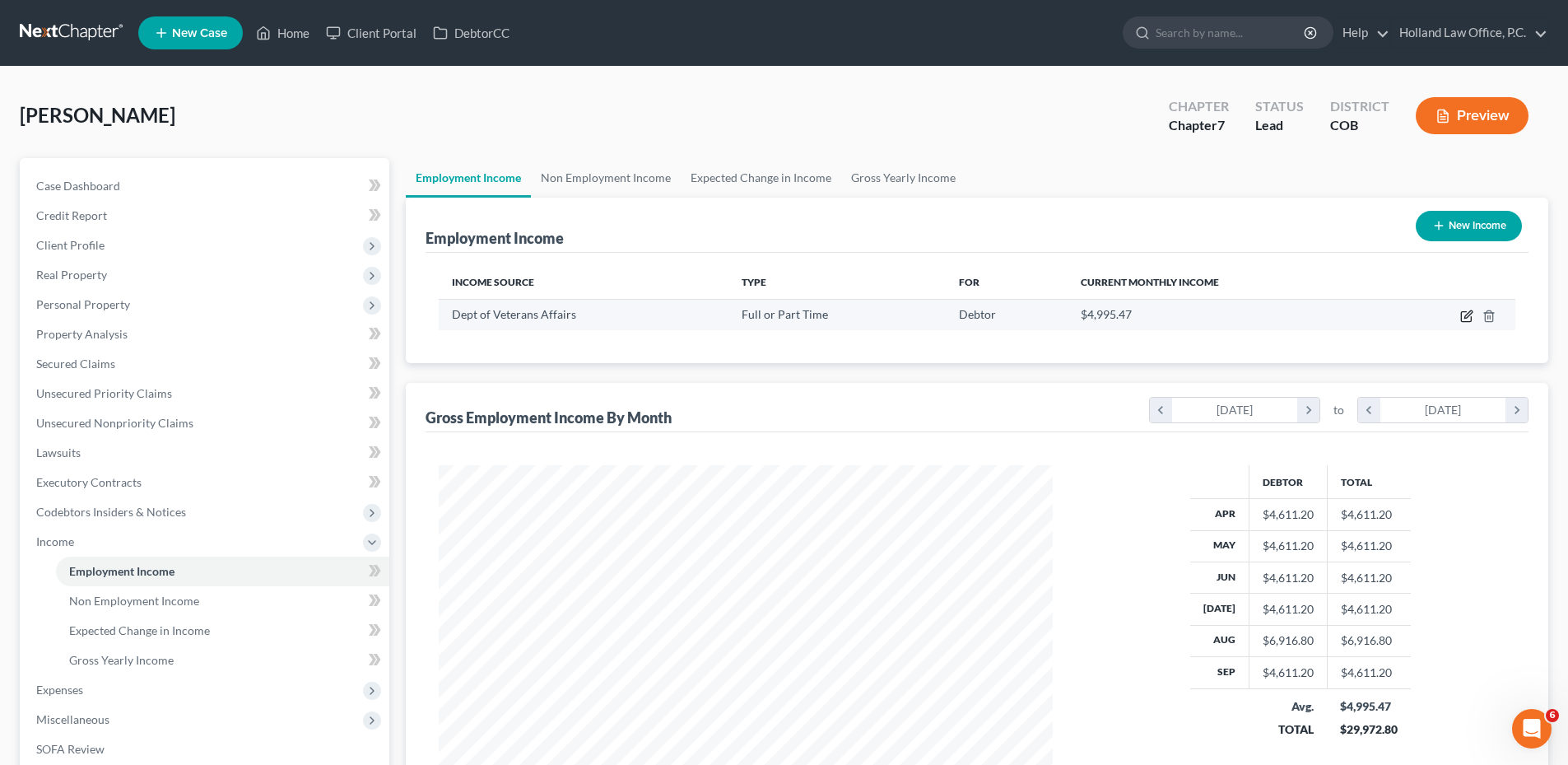
click at [1463, 319] on icon "button" at bounding box center [1467, 316] width 14 height 14
select select "0"
select select "8"
select select "2"
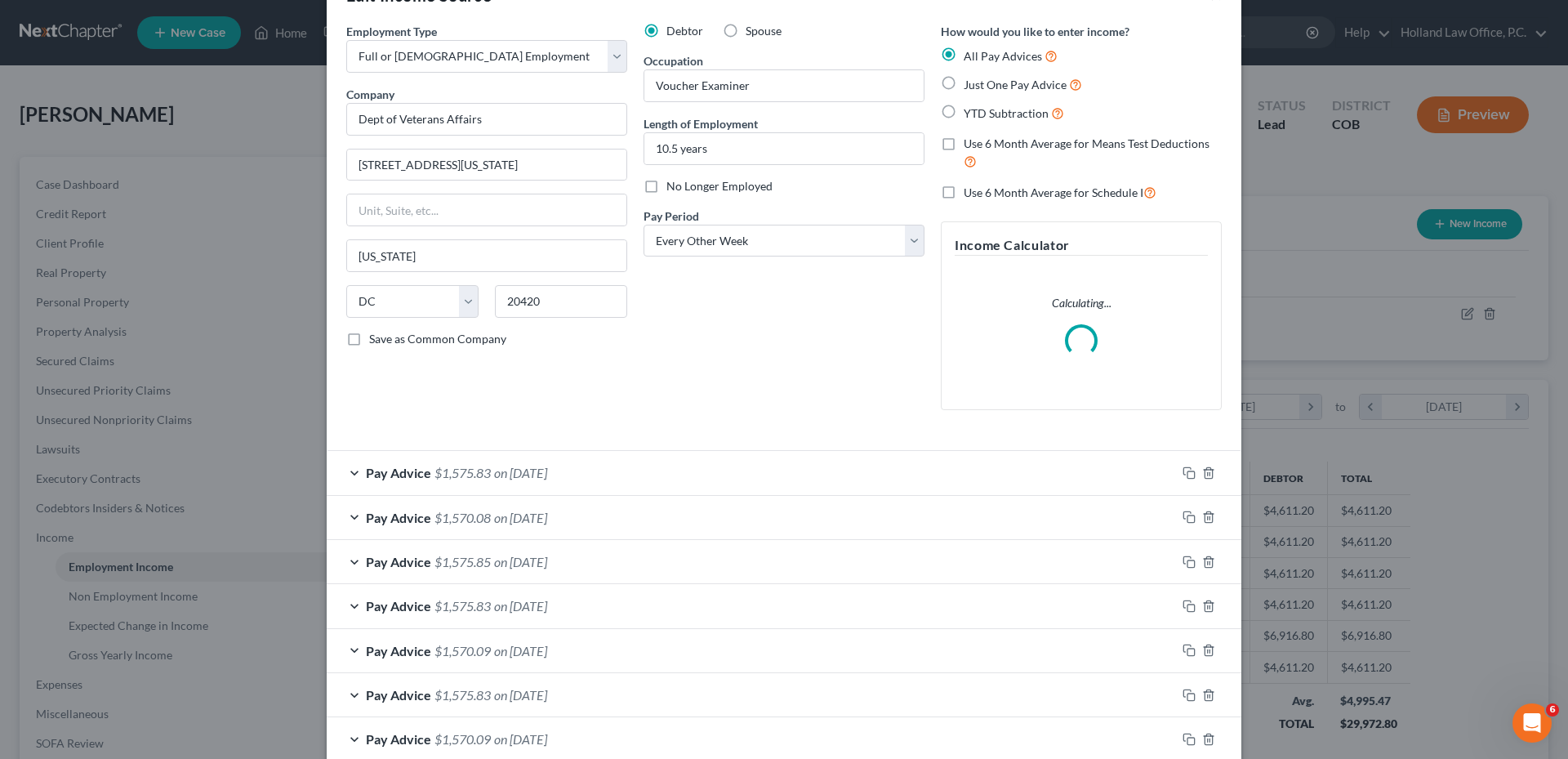
scroll to position [81, 0]
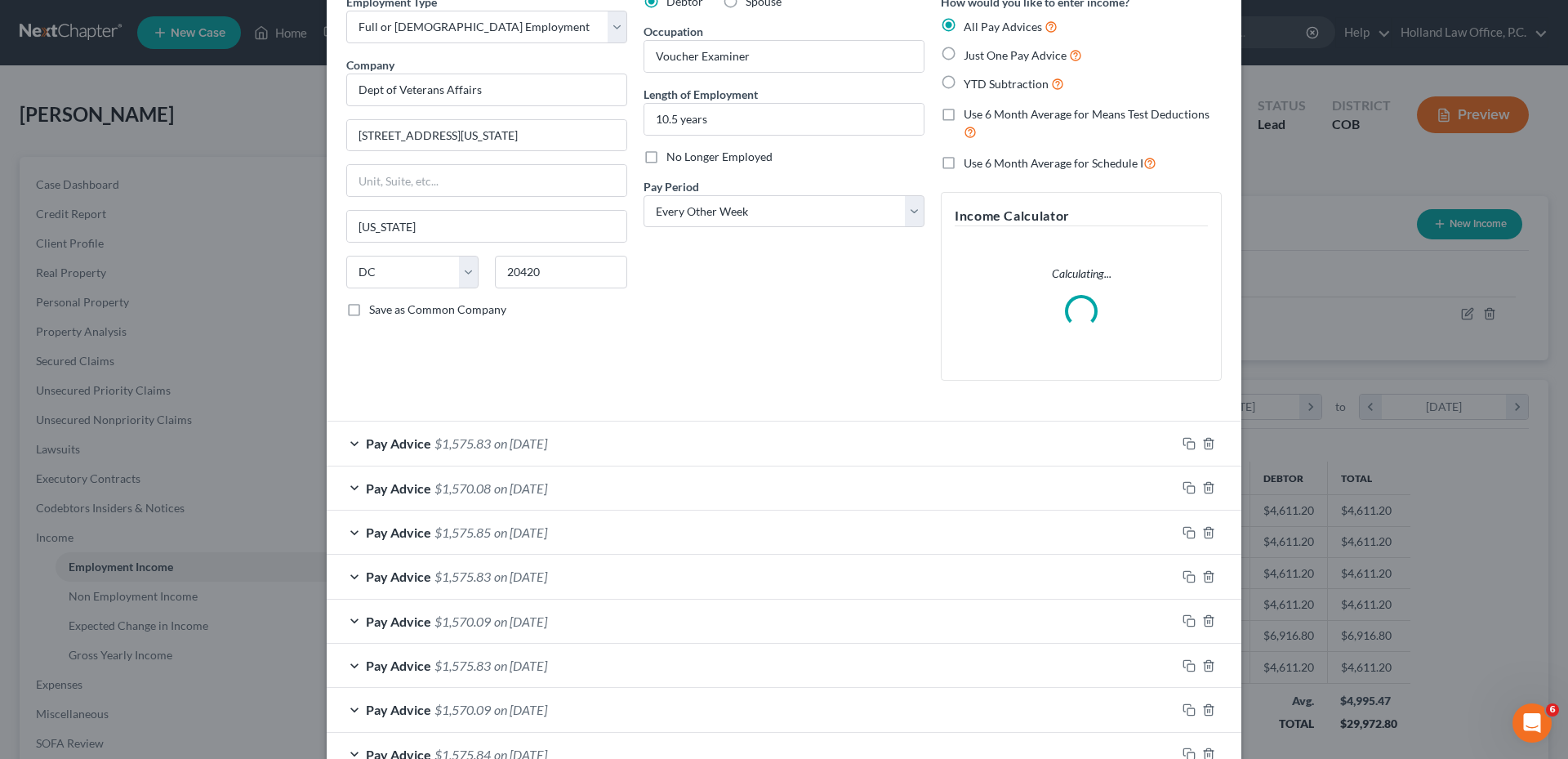
click at [586, 428] on div "Pay Advice $1,575.83 on 09/26/2025" at bounding box center [751, 442] width 850 height 43
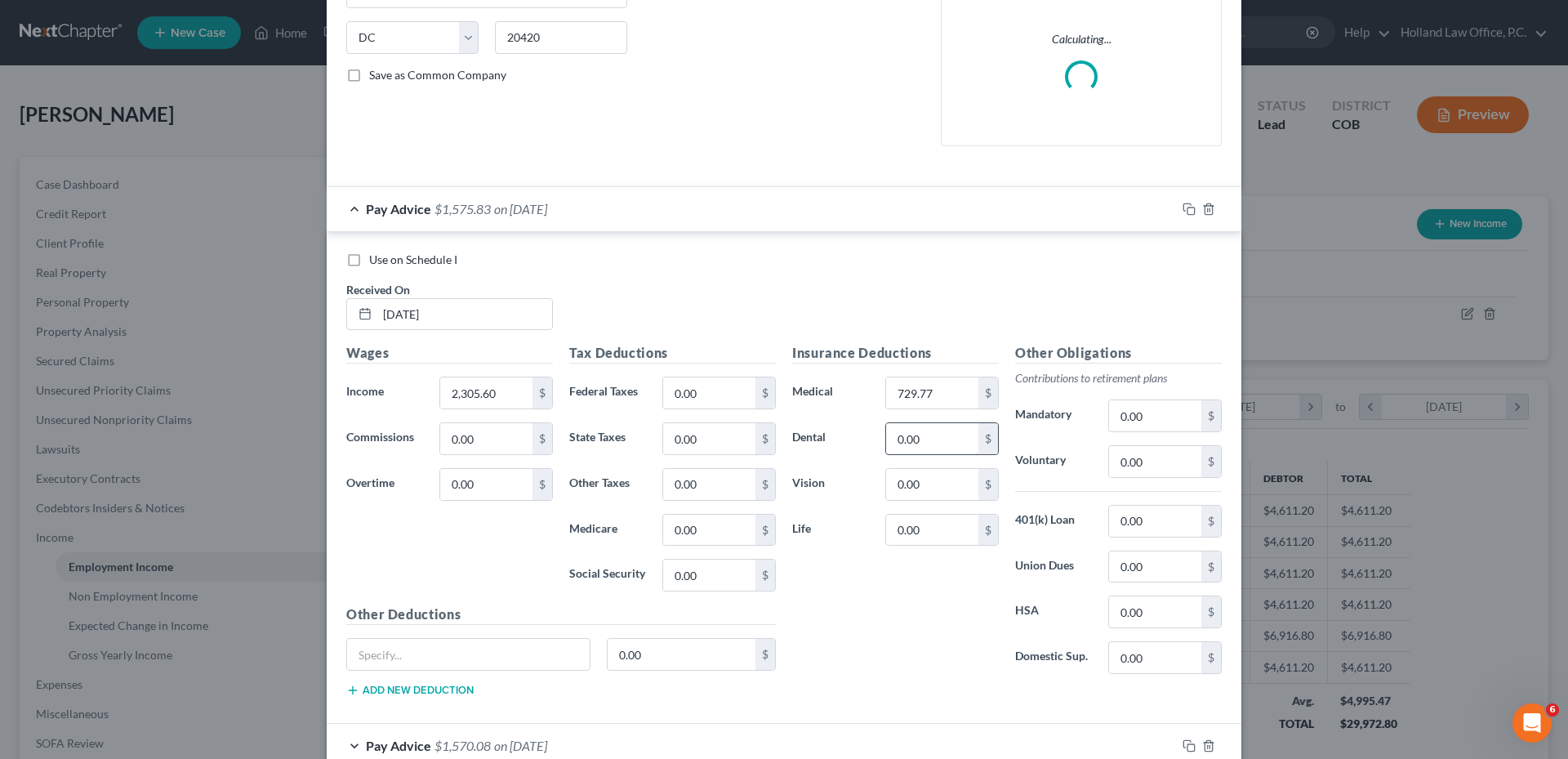
scroll to position [409, 0]
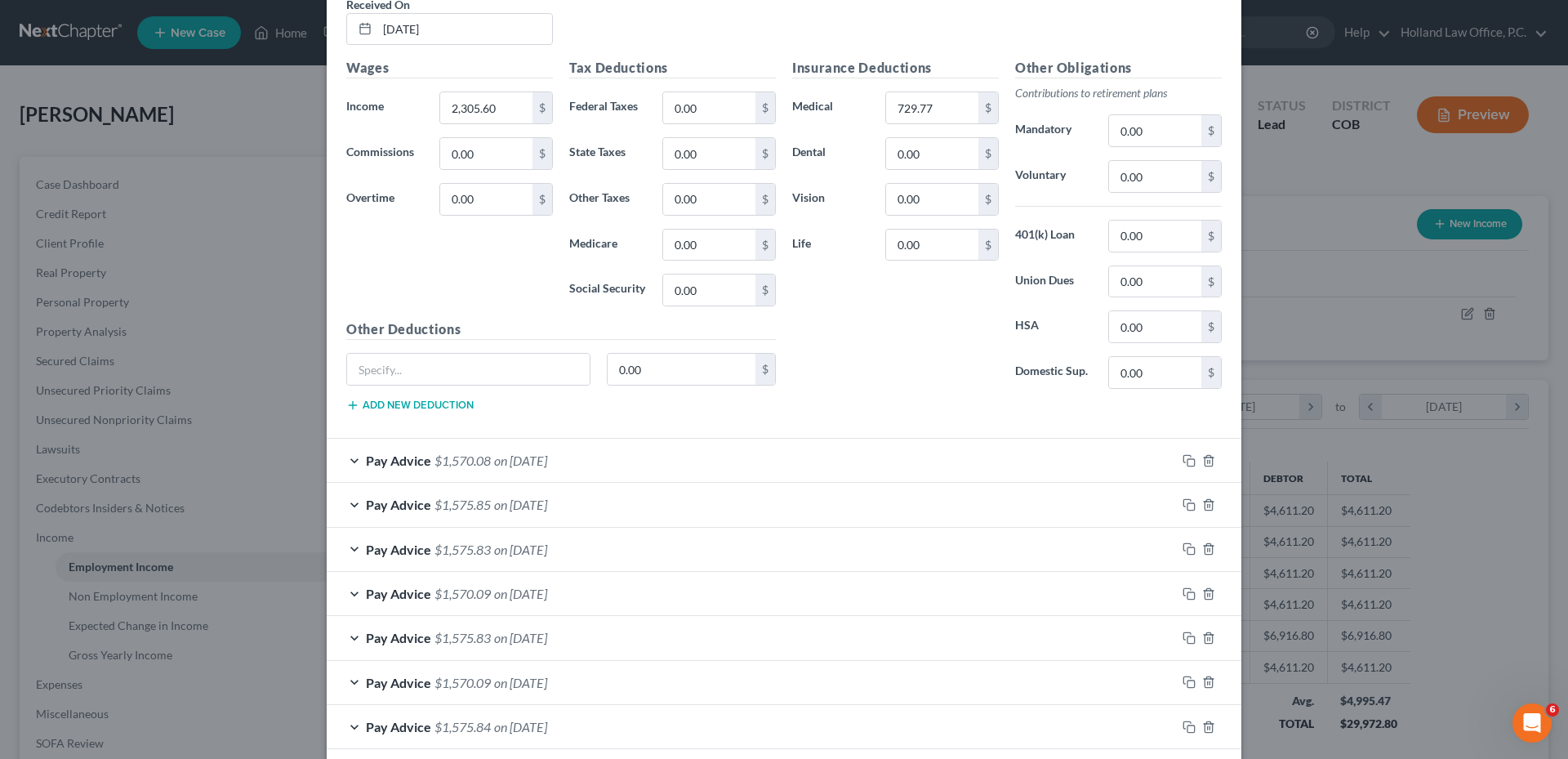
click at [625, 451] on div "Pay Advice $1,570.08 on 09/12/2025" at bounding box center [751, 459] width 850 height 43
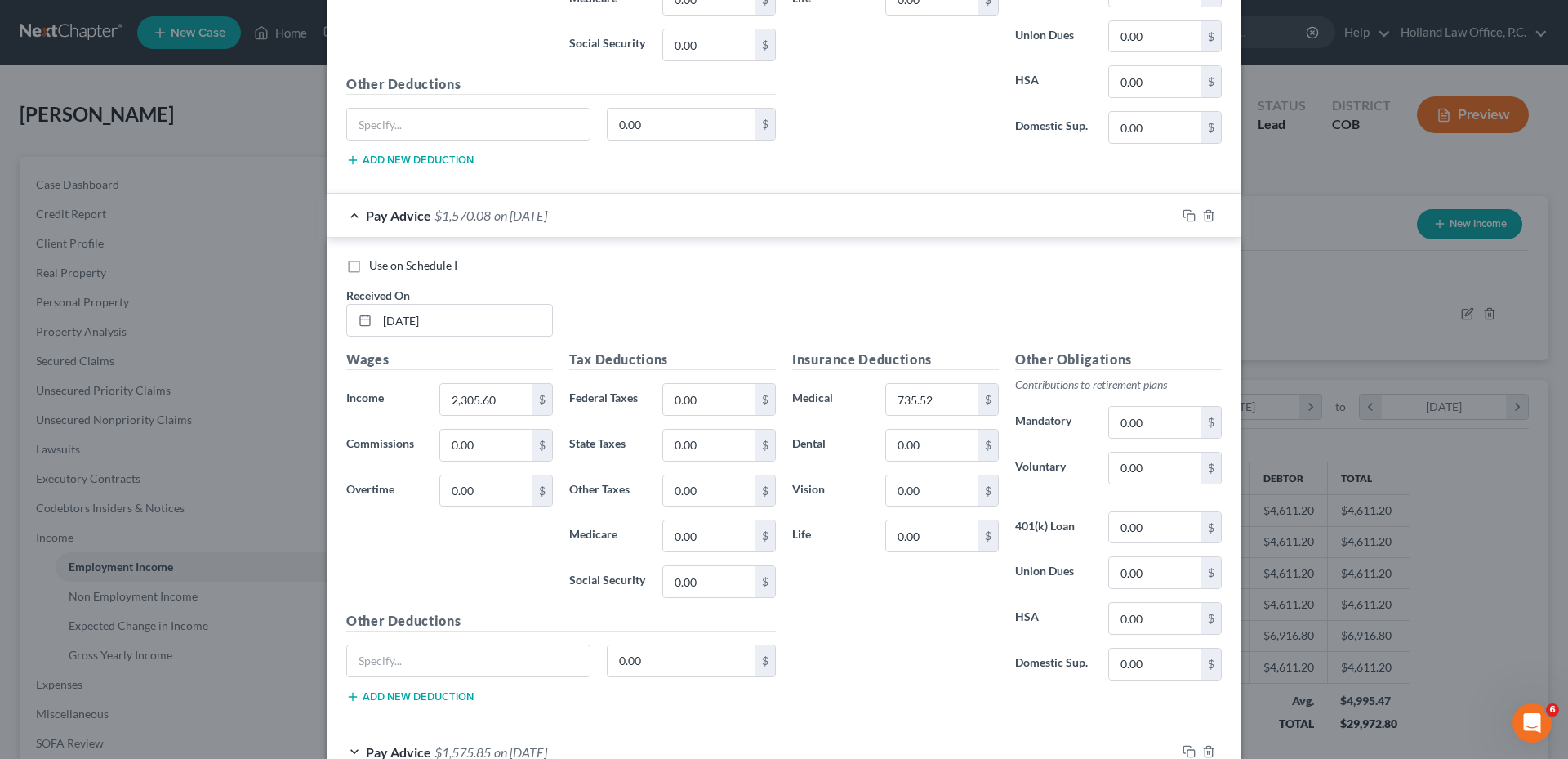
scroll to position [1306, 0]
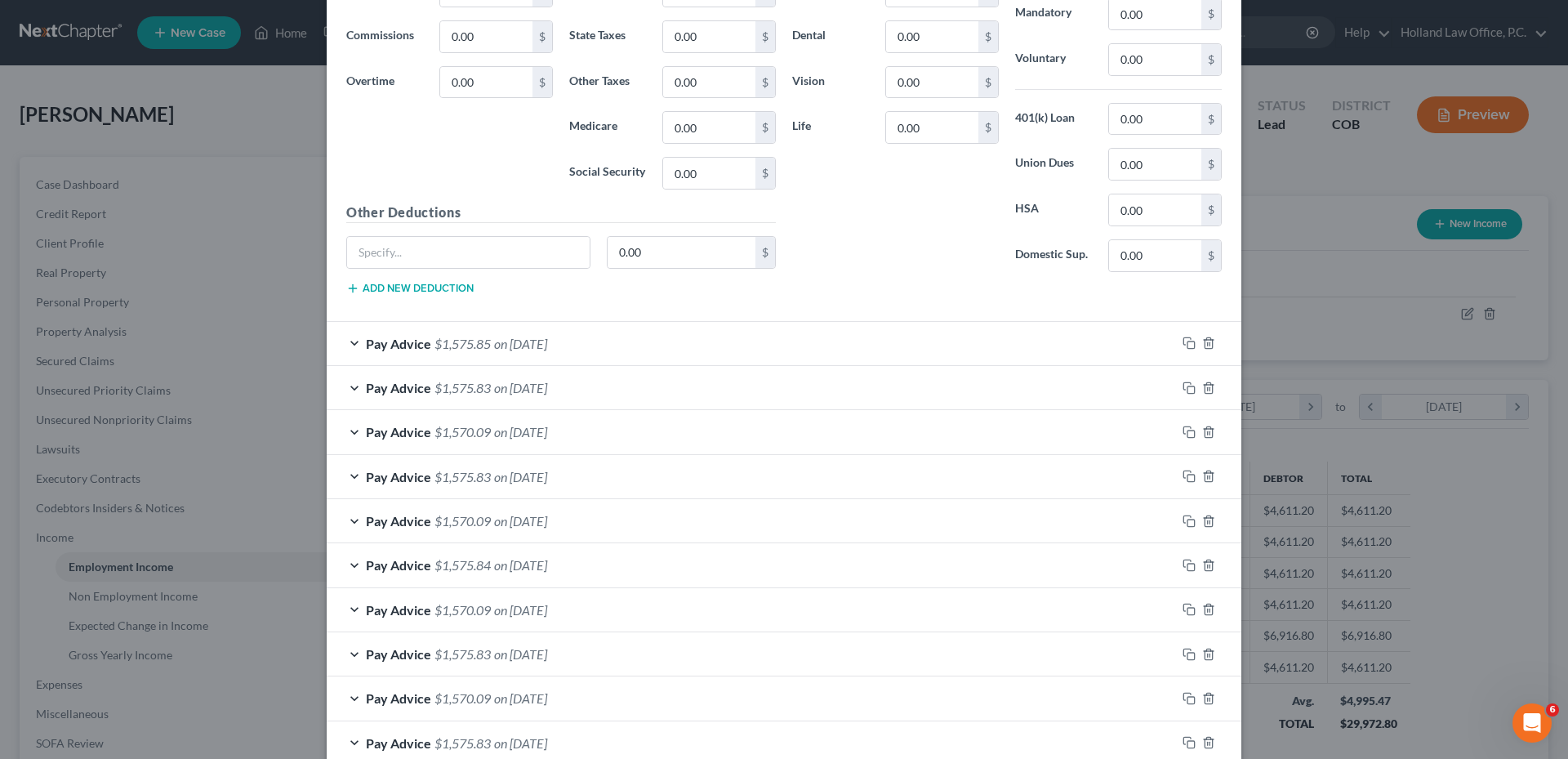
click at [716, 333] on div "Pay Advice $1,575.85 on 08/29/2025" at bounding box center [751, 343] width 850 height 43
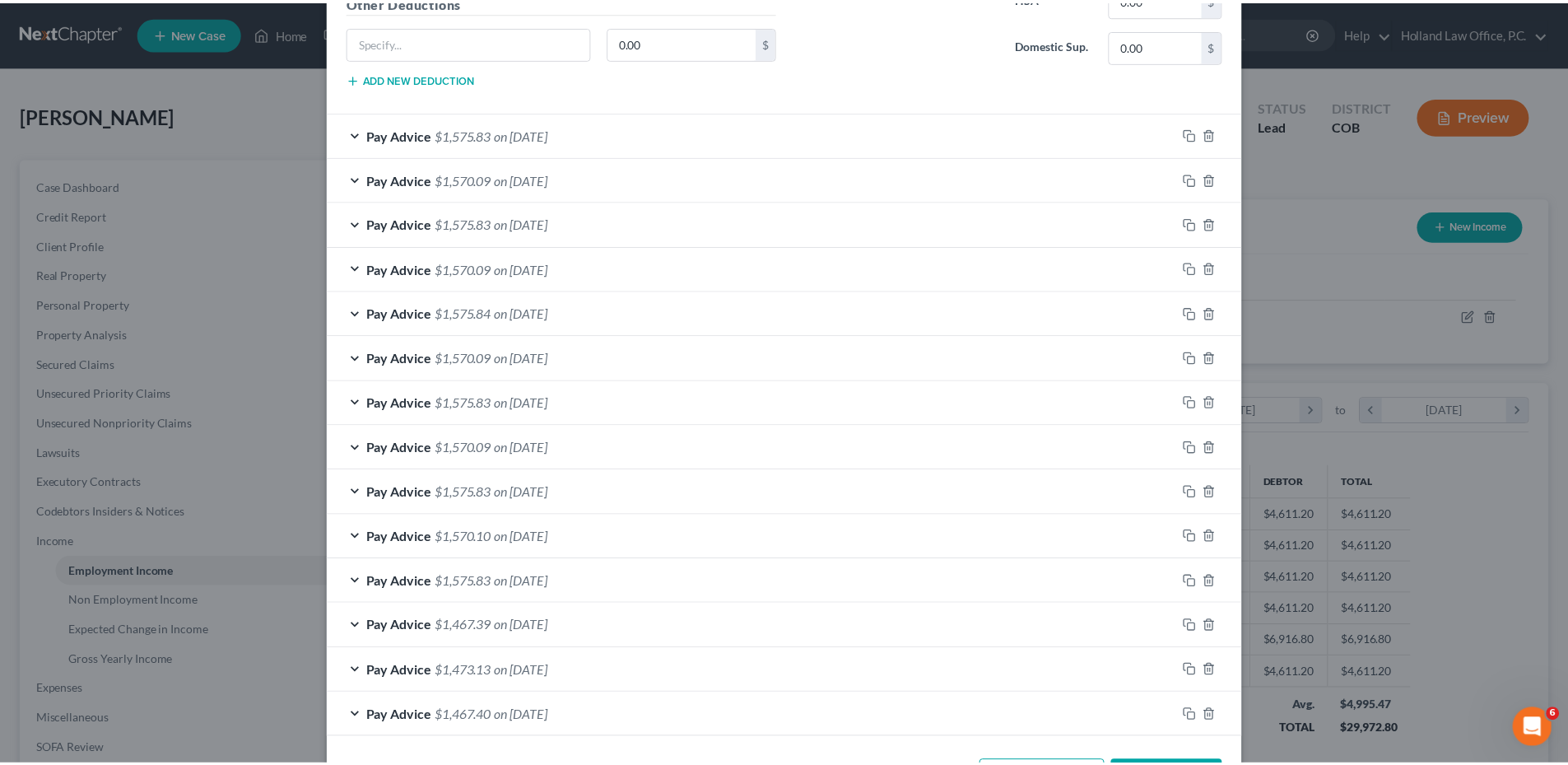
scroll to position [2134, 0]
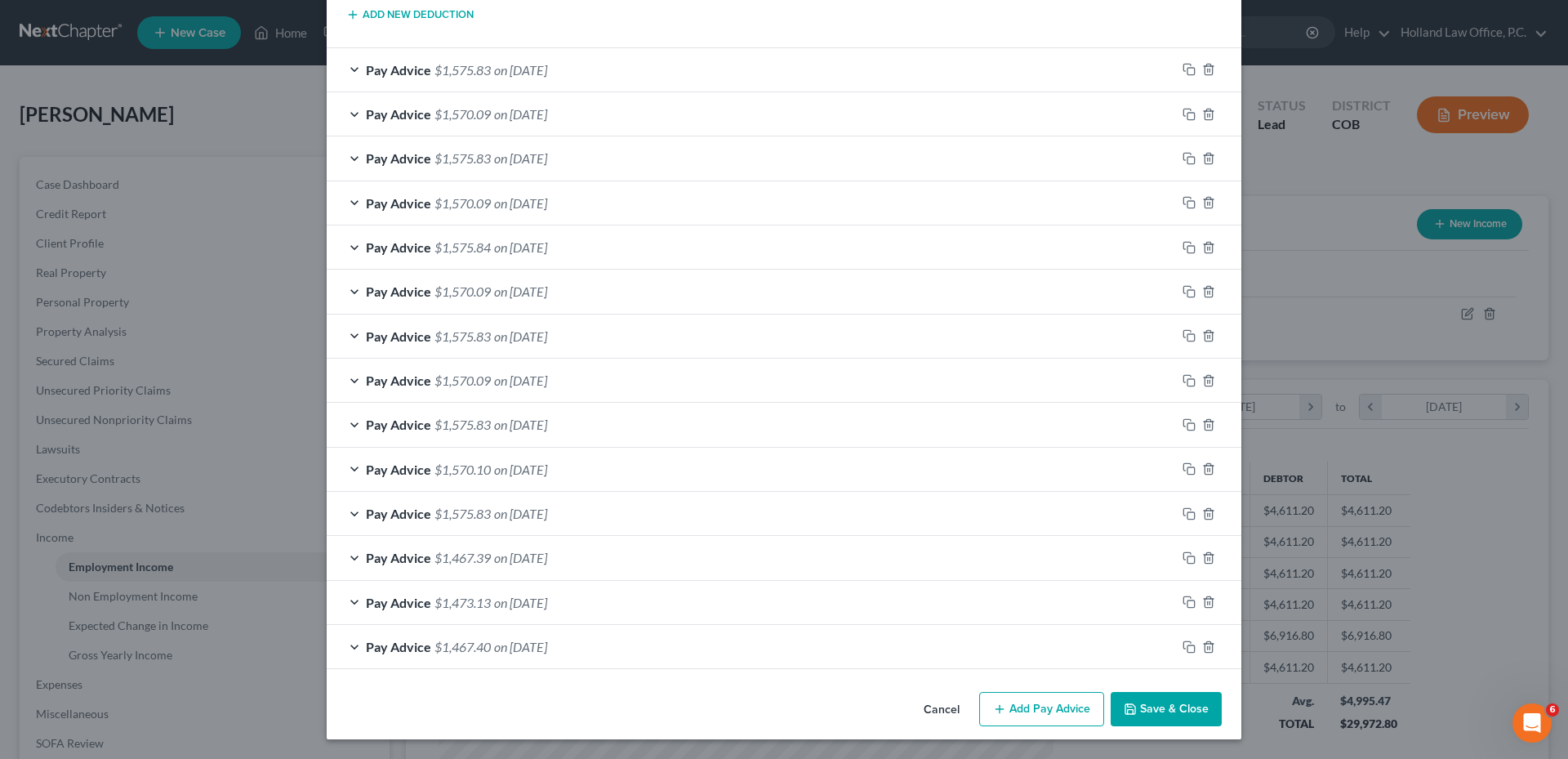
click at [1152, 714] on button "Save & Close" at bounding box center [1166, 709] width 111 height 34
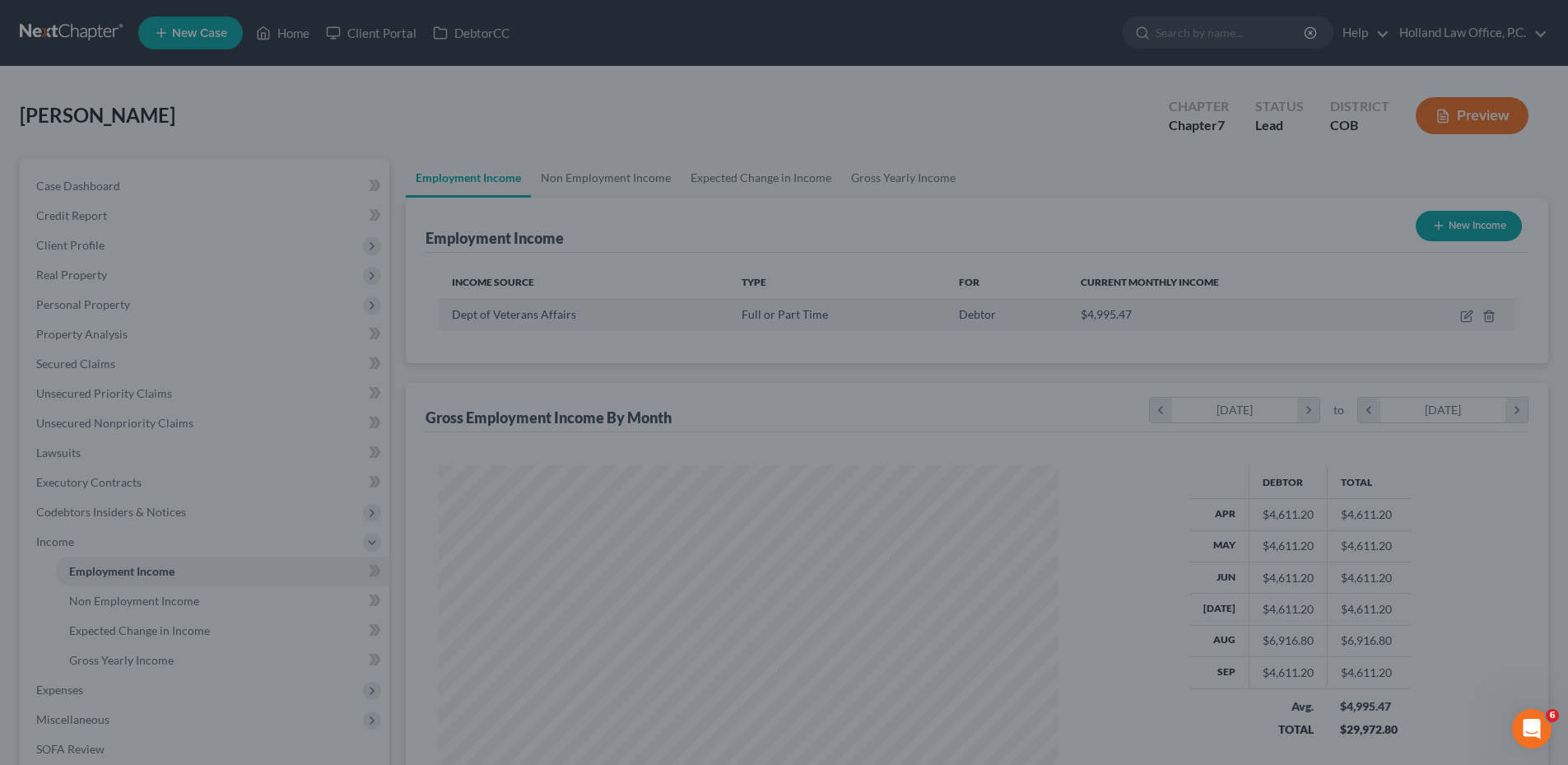
scroll to position [822978, 822329]
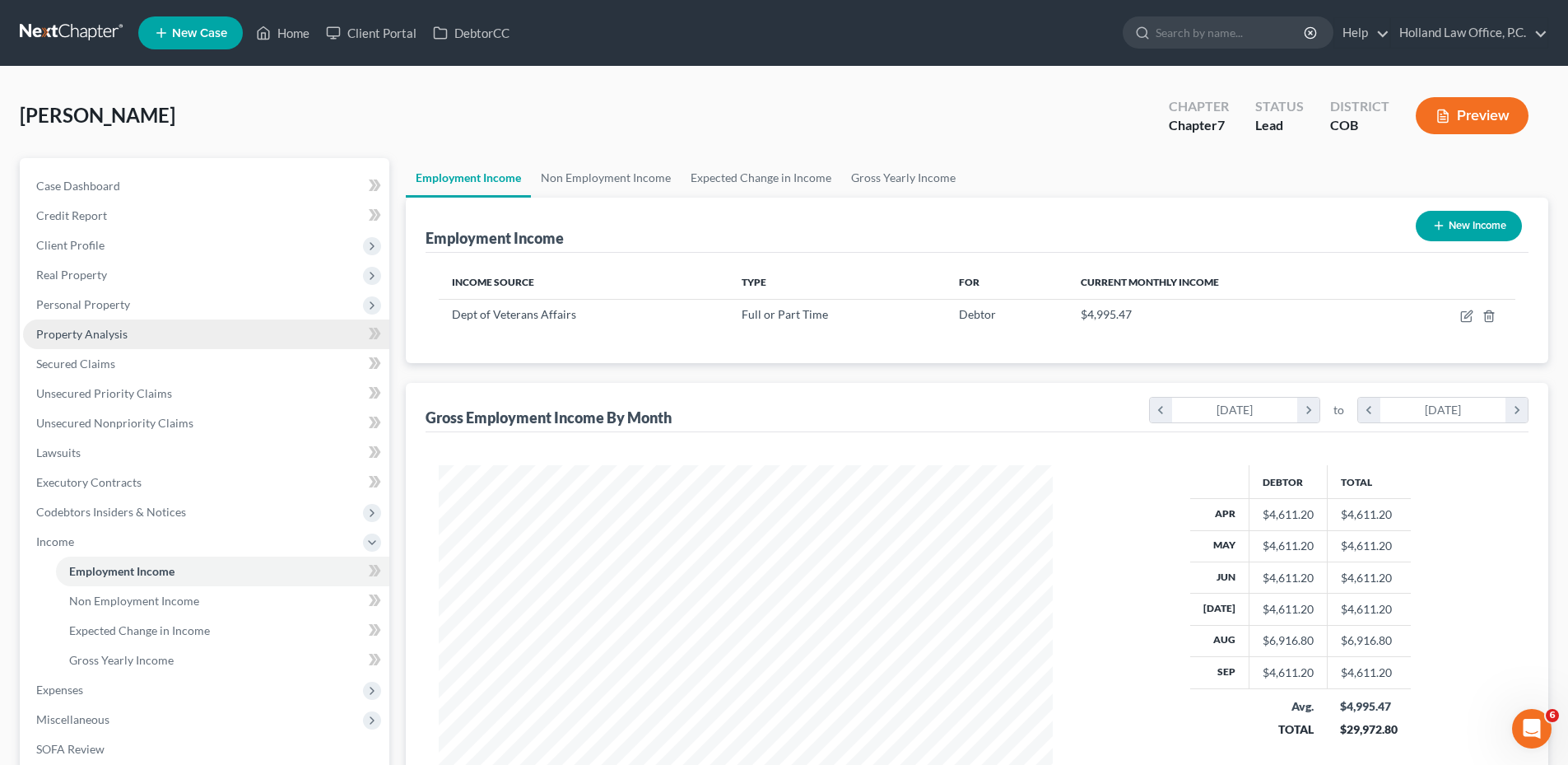
click at [97, 336] on span "Property Analysis" at bounding box center [82, 334] width 92 height 14
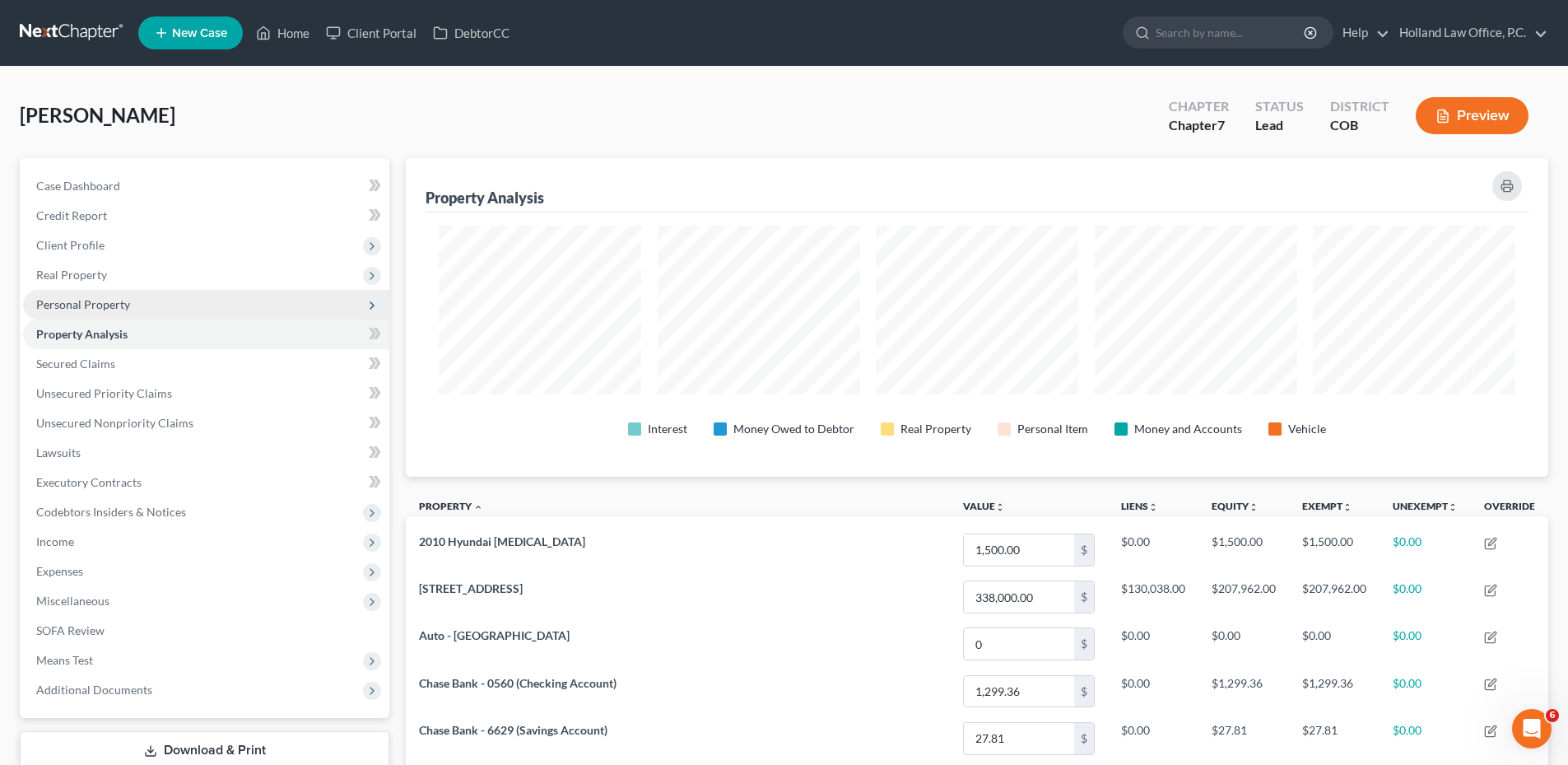
click at [82, 300] on span "Personal Property" at bounding box center [83, 304] width 94 height 14
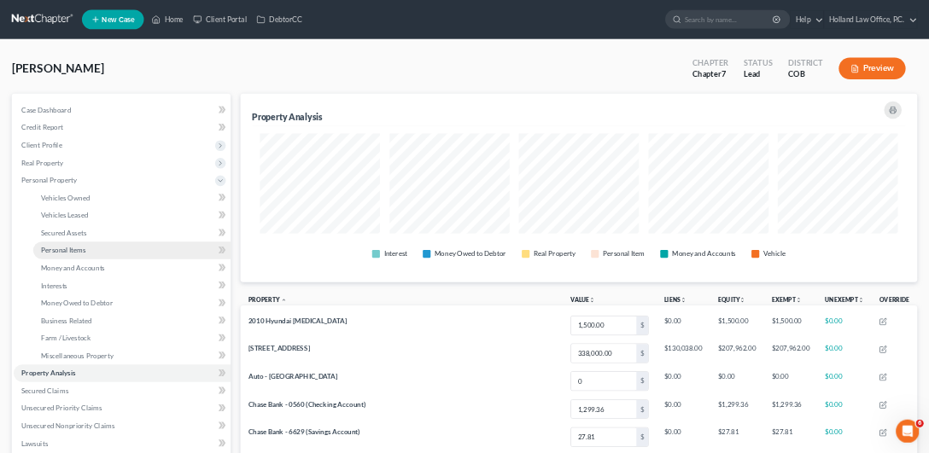
scroll to position [330, 1185]
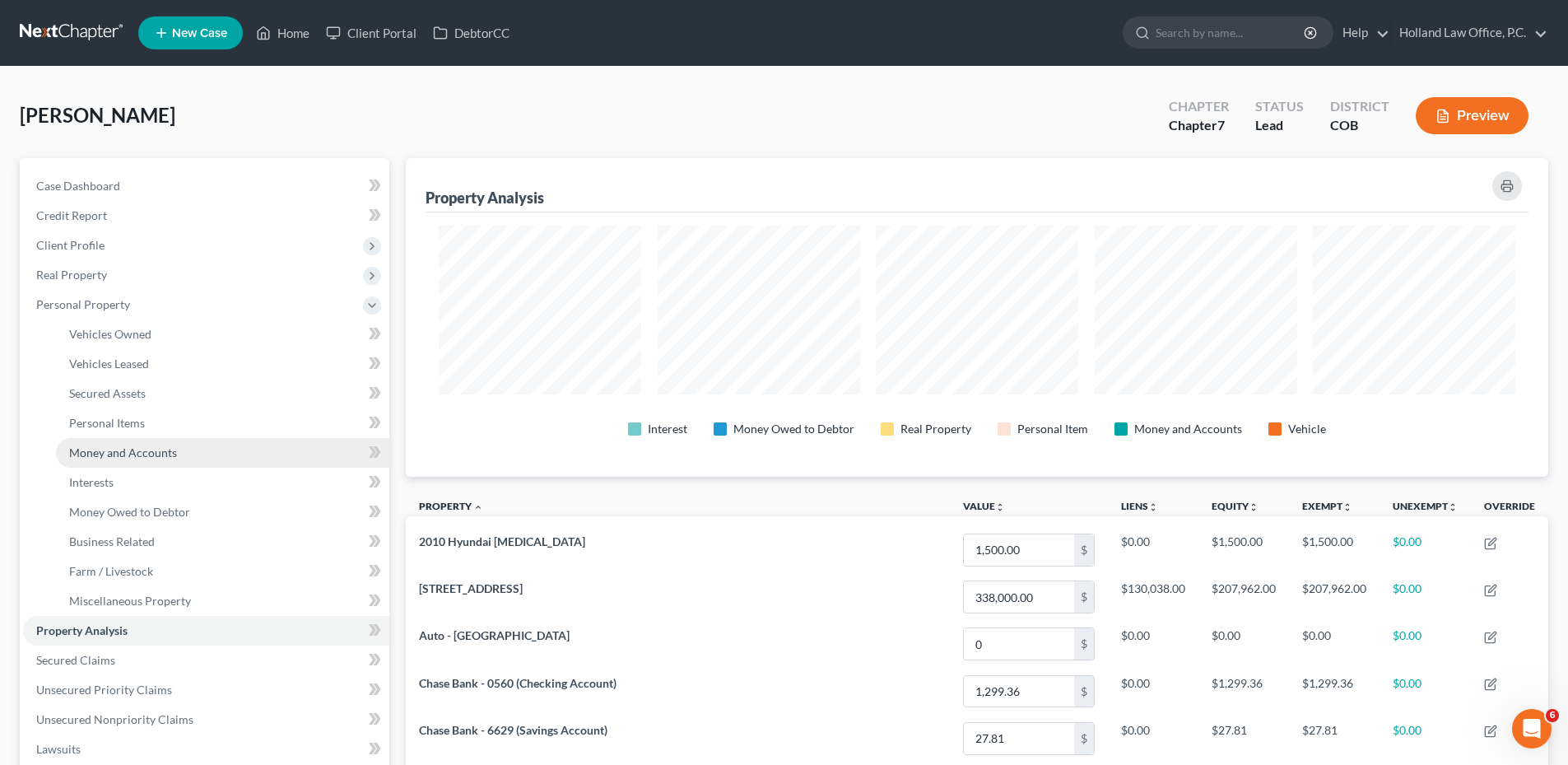
click at [103, 458] on span "Money and Accounts" at bounding box center [123, 452] width 108 height 14
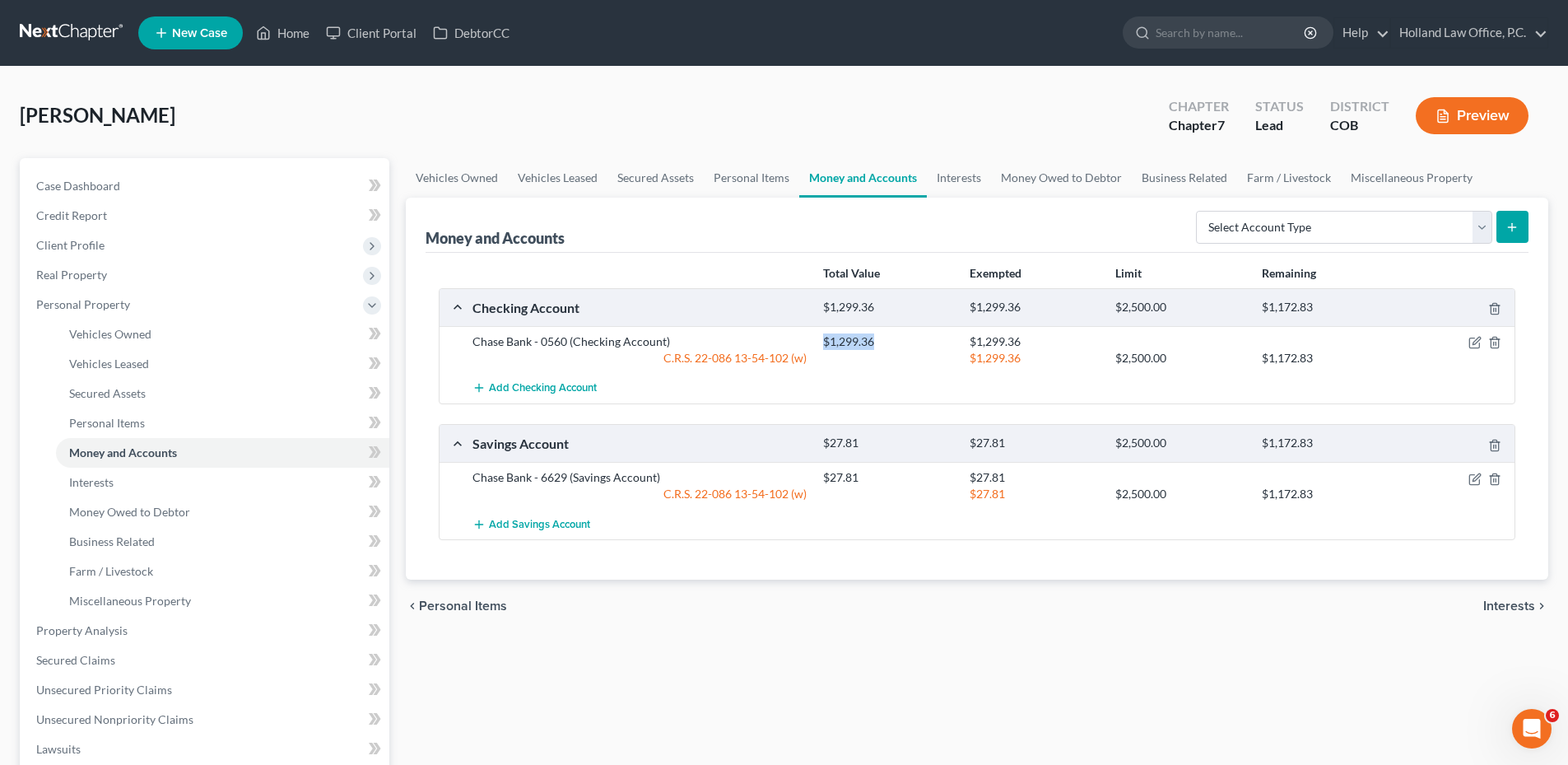
drag, startPoint x: 817, startPoint y: 342, endPoint x: 872, endPoint y: 342, distance: 55.0
click at [872, 342] on div "$1,299.36" at bounding box center [887, 342] width 146 height 16
click at [876, 342] on div "$1,299.36" at bounding box center [887, 342] width 146 height 16
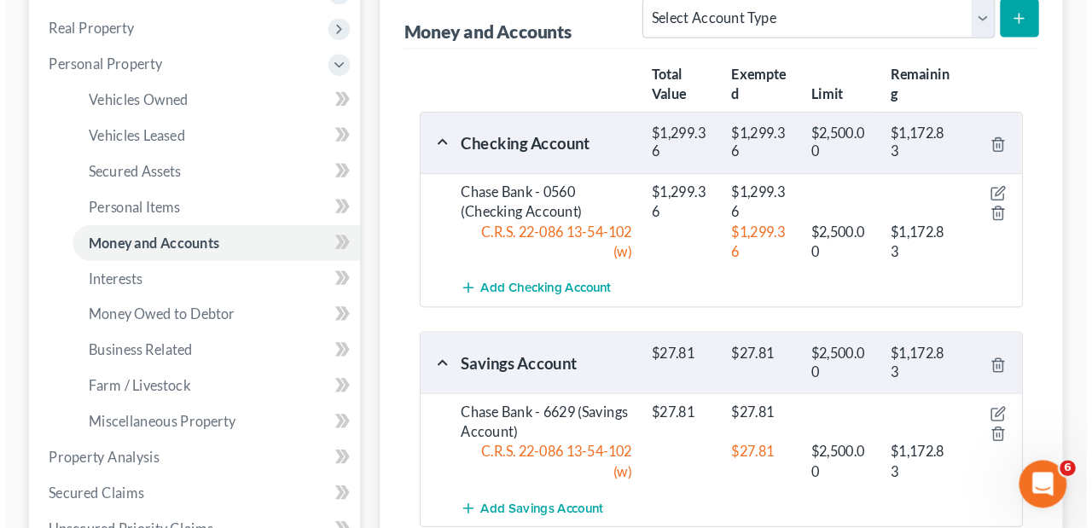
scroll to position [292, 0]
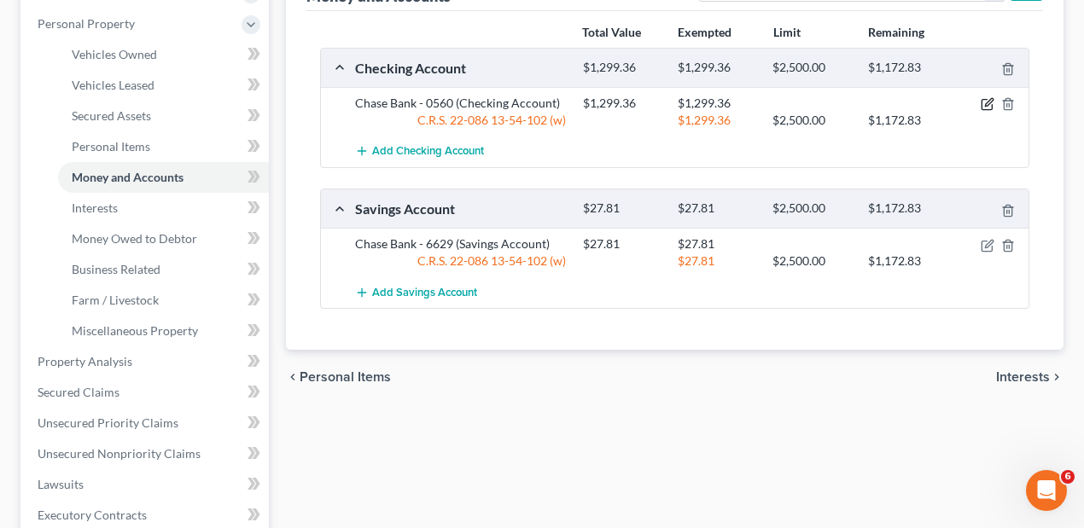
click at [988, 104] on icon "button" at bounding box center [988, 104] width 14 height 14
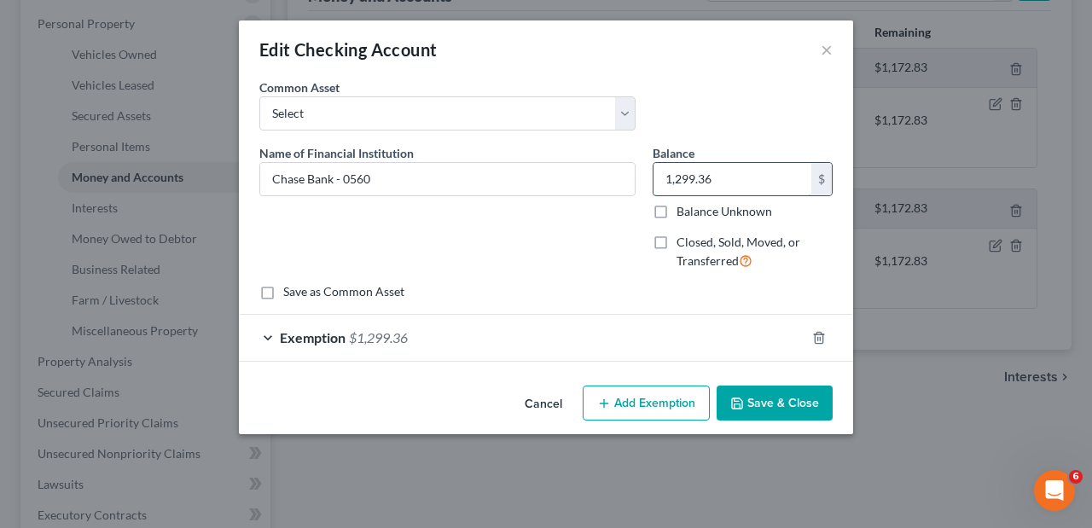
click at [728, 183] on input "1,299.36" at bounding box center [733, 179] width 158 height 32
type input "1,164.72"
click at [514, 349] on div "Exemption $1,299.36" at bounding box center [522, 337] width 567 height 45
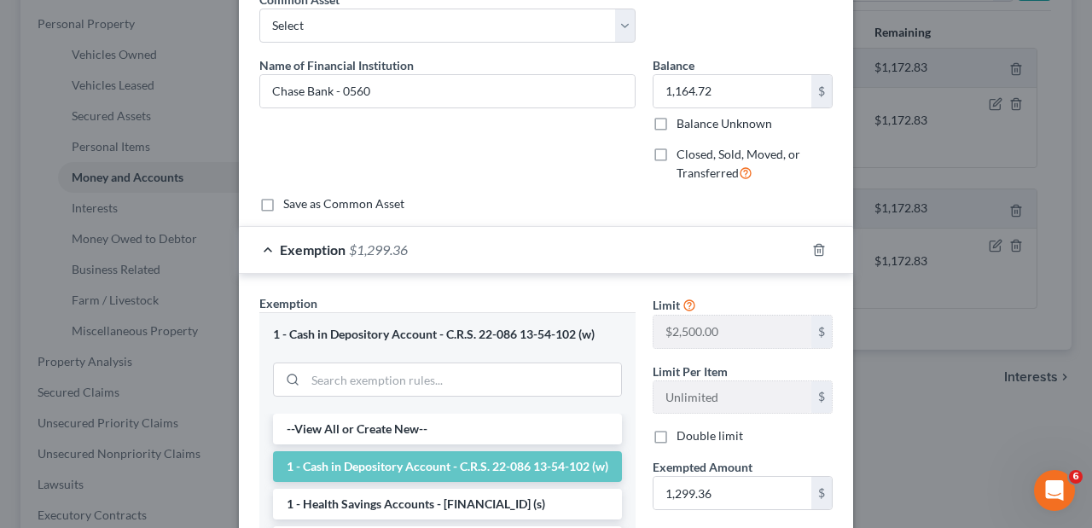
scroll to position [171, 0]
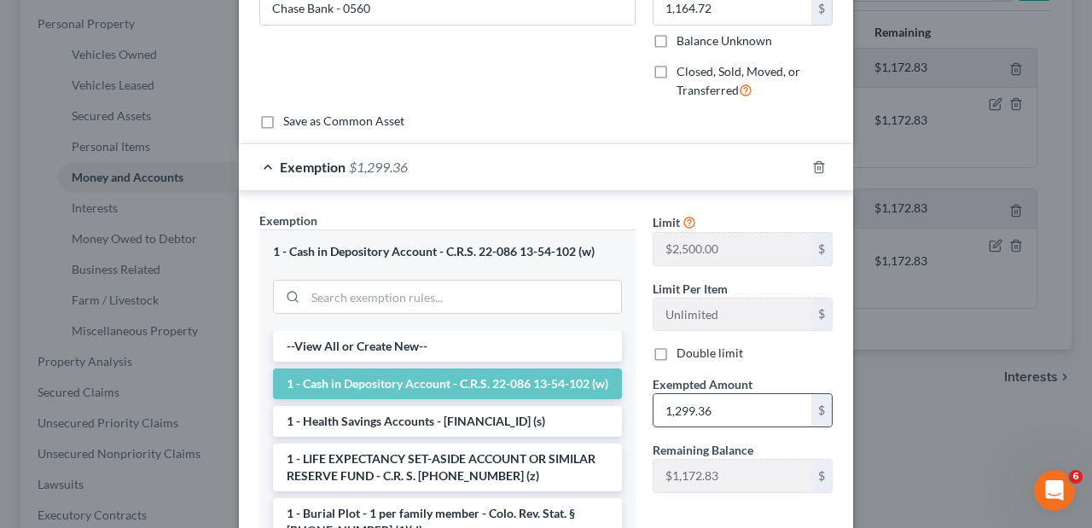
click at [730, 402] on input "1,299.36" at bounding box center [733, 410] width 158 height 32
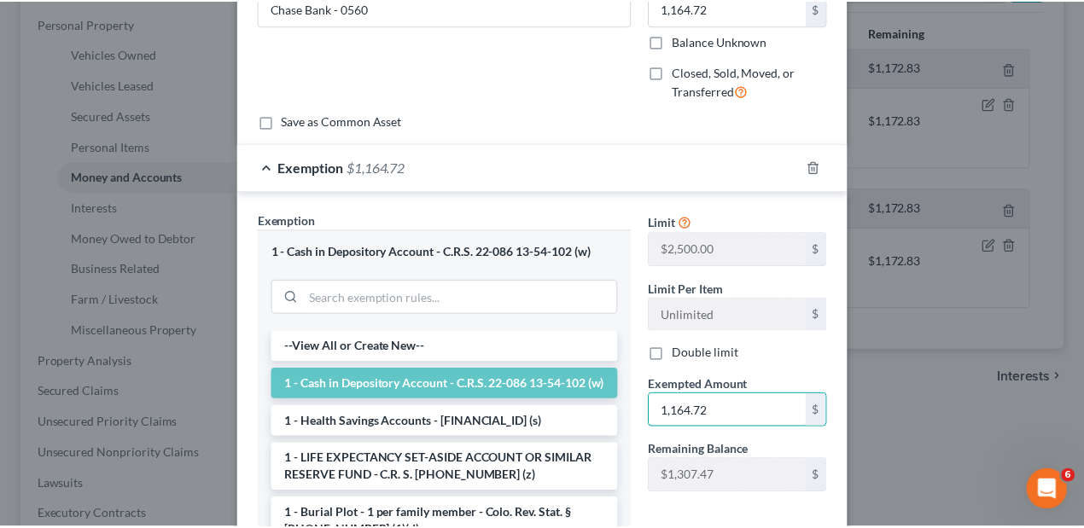
scroll to position [341, 0]
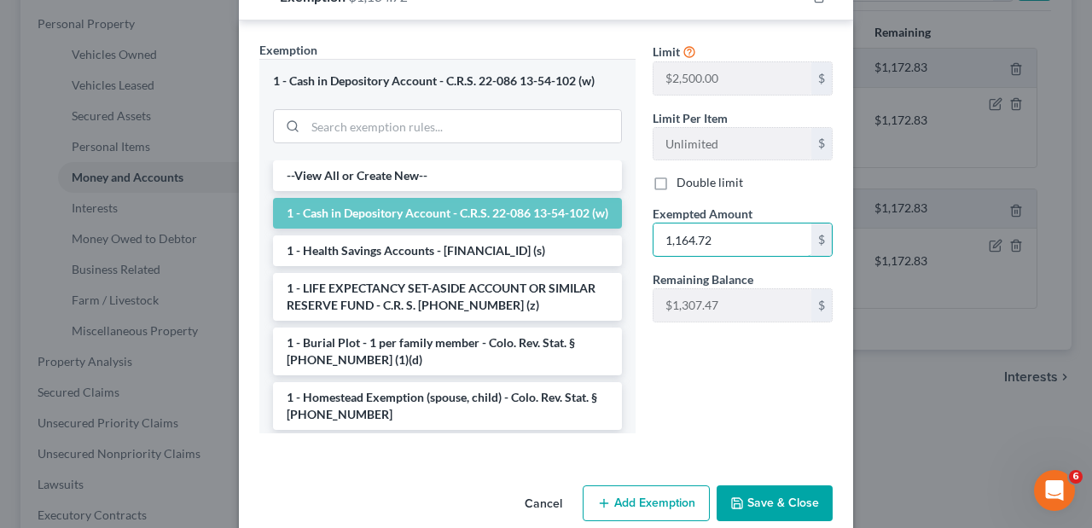
type input "1,164.72"
click at [767, 486] on button "Save & Close" at bounding box center [775, 504] width 116 height 36
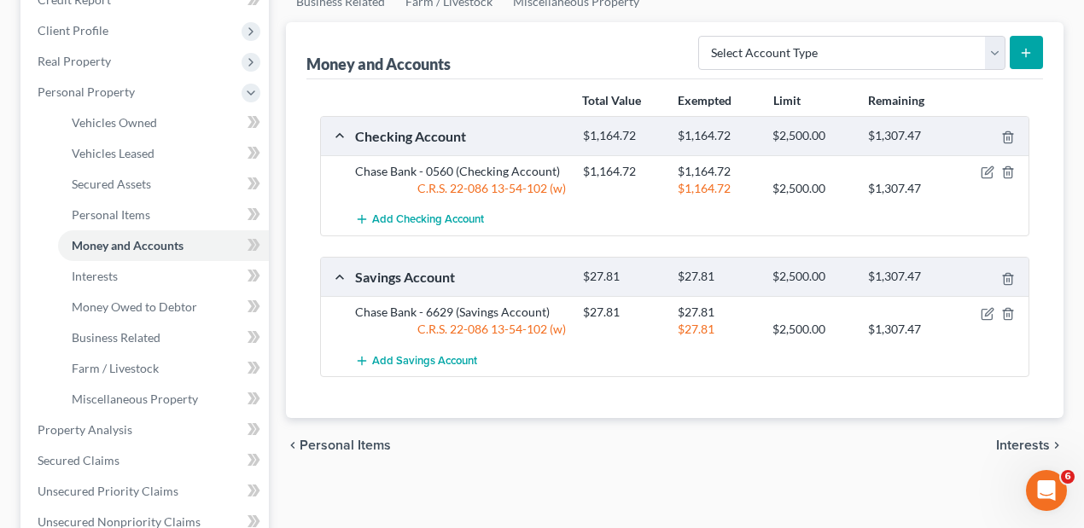
scroll to position [121, 0]
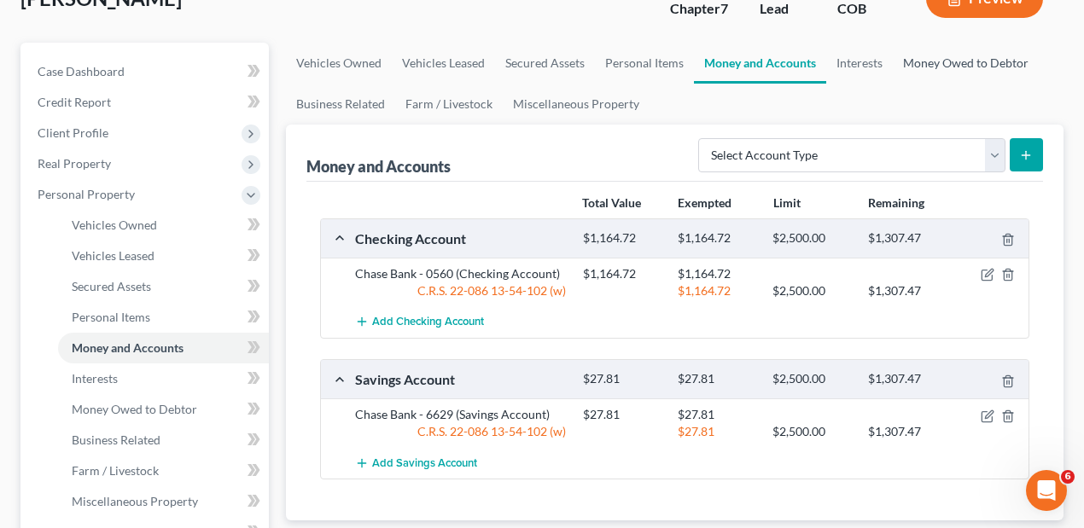
click at [985, 59] on link "Money Owed to Debtor" at bounding box center [966, 63] width 146 height 41
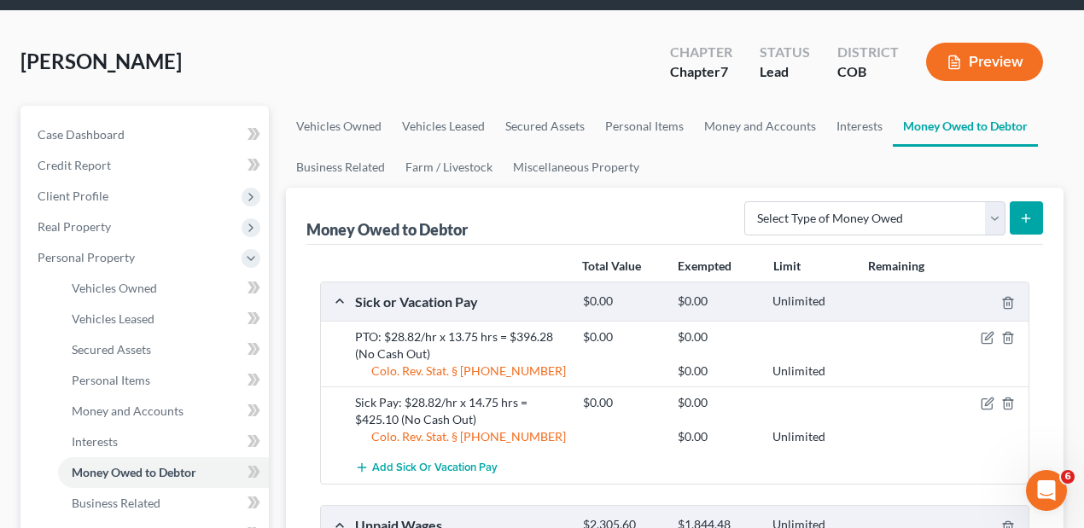
scroll to position [227, 0]
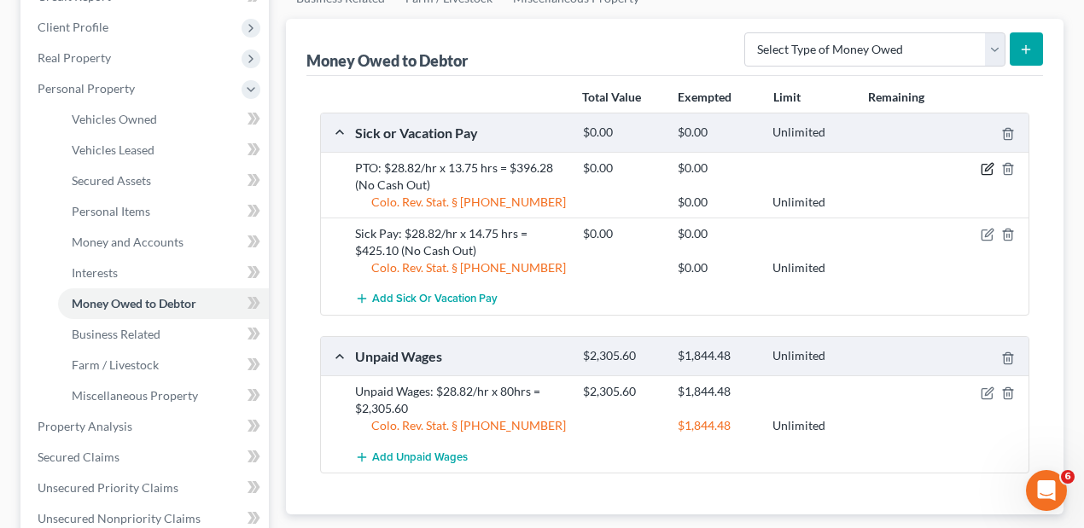
click at [993, 166] on icon "button" at bounding box center [988, 169] width 14 height 14
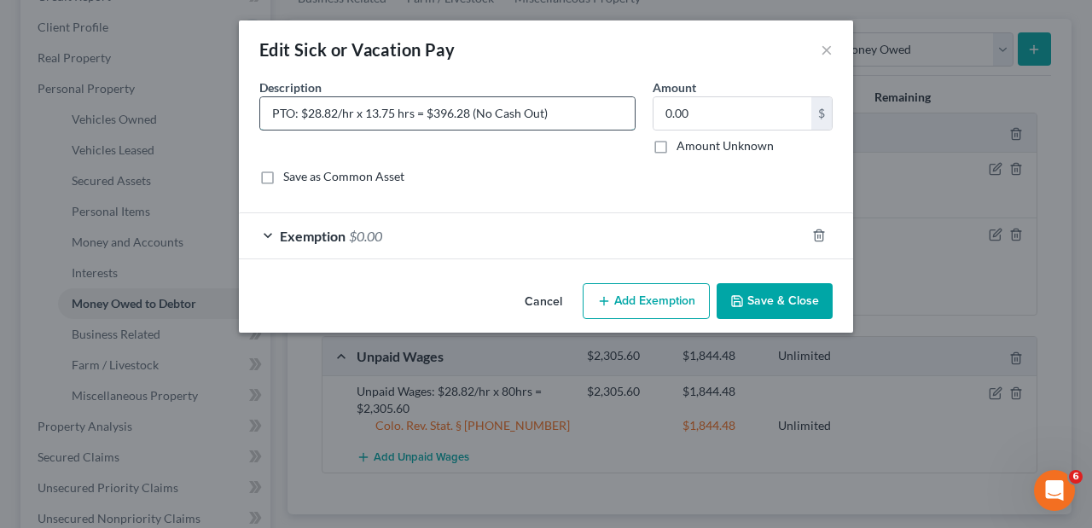
drag, startPoint x: 300, startPoint y: 113, endPoint x: 335, endPoint y: 109, distance: 34.3
click at [335, 109] on input "PTO: $28.82/hr x 13.75 hrs = $396.28 (No Cash Out)" at bounding box center [447, 113] width 375 height 32
click at [352, 113] on input "PTO: 31.4/hr x 13.75 hrs = $396.28 (No Cash Out)" at bounding box center [447, 113] width 375 height 32
drag, startPoint x: 366, startPoint y: 113, endPoint x: 383, endPoint y: 113, distance: 17.1
click at [383, 113] on input "PTO: 31.4/hr x 1$3.75 hrs = $396.28 (No Cash Out)" at bounding box center [447, 113] width 375 height 32
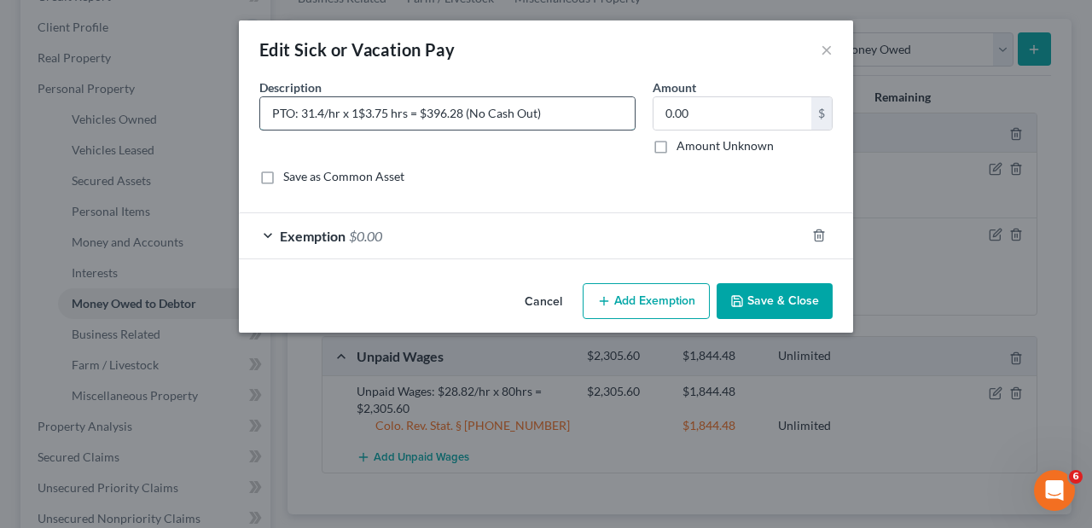
drag, startPoint x: 357, startPoint y: 116, endPoint x: 384, endPoint y: 113, distance: 27.5
click at [384, 113] on input "PTO: 31.4/hr x 1$3.75 hrs = $396.28 (No Cash Out)" at bounding box center [447, 113] width 375 height 32
drag, startPoint x: 447, startPoint y: 104, endPoint x: 435, endPoint y: 113, distance: 14.7
click at [447, 106] on input "PTO: 31.4/hr x $28.82/hrs = $396.28 (No Cash Out)" at bounding box center [447, 113] width 375 height 32
drag, startPoint x: 429, startPoint y: 113, endPoint x: 461, endPoint y: 109, distance: 31.8
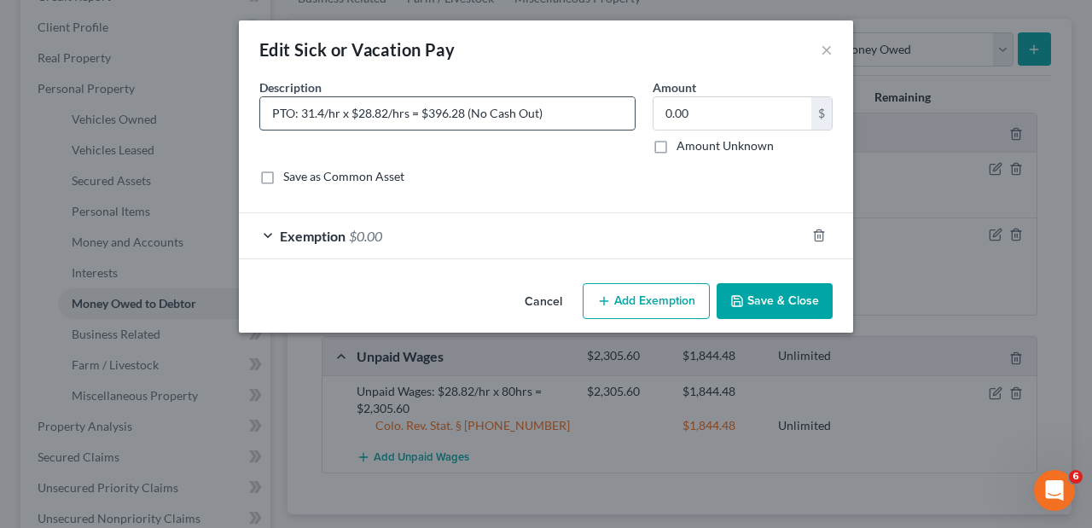
click at [461, 109] on input "PTO: 31.4/hr x $28.82/hrs = $396.28 (No Cash Out)" at bounding box center [447, 113] width 375 height 32
type input "PTO: 31.4/hr x $28.82/hrs = $904.94 (No Cash Out)"
click at [766, 294] on button "Save & Close" at bounding box center [775, 301] width 116 height 36
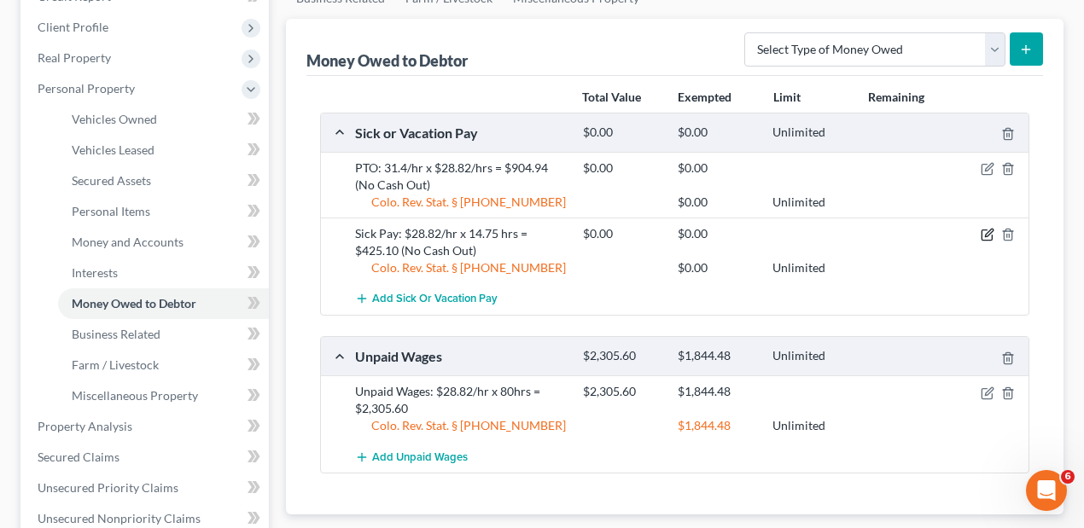
click at [985, 236] on icon "button" at bounding box center [988, 235] width 14 height 14
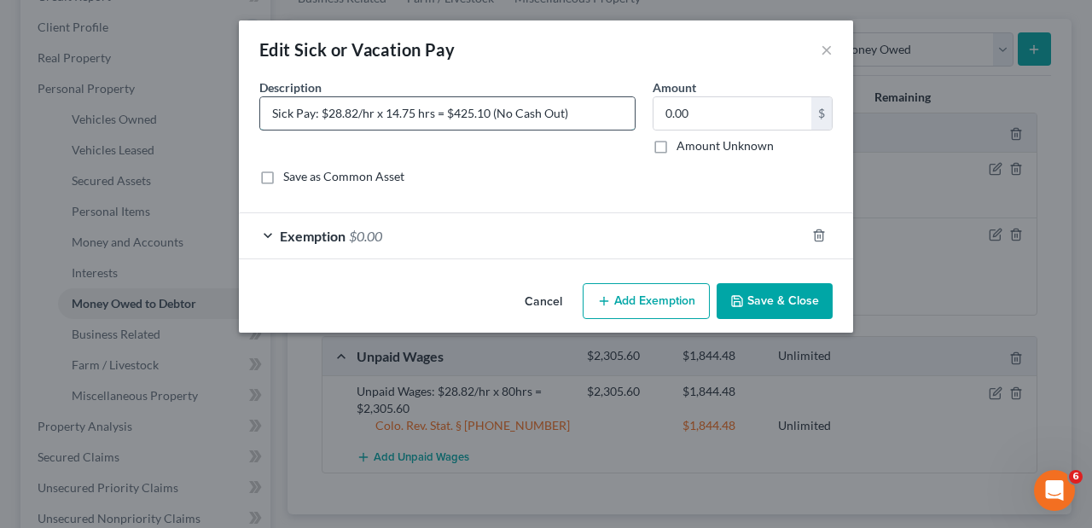
drag, startPoint x: 320, startPoint y: 111, endPoint x: 355, endPoint y: 109, distance: 35.0
click at [354, 110] on input "Sick Pay: $28.82/hr x 14.75 hrs = $425.10 (No Cash Out)" at bounding box center [447, 113] width 375 height 32
click at [355, 109] on input "Sick Pay: $28.82/hr x 14.75 hrs = $425.10 (No Cash Out)" at bounding box center [447, 113] width 375 height 32
drag, startPoint x: 356, startPoint y: 109, endPoint x: 324, endPoint y: 114, distance: 31.9
click at [321, 114] on input "Sick Pay: $28.82/hr x 14.75 hrs = $425.10 (No Cash Out)" at bounding box center [447, 113] width 375 height 32
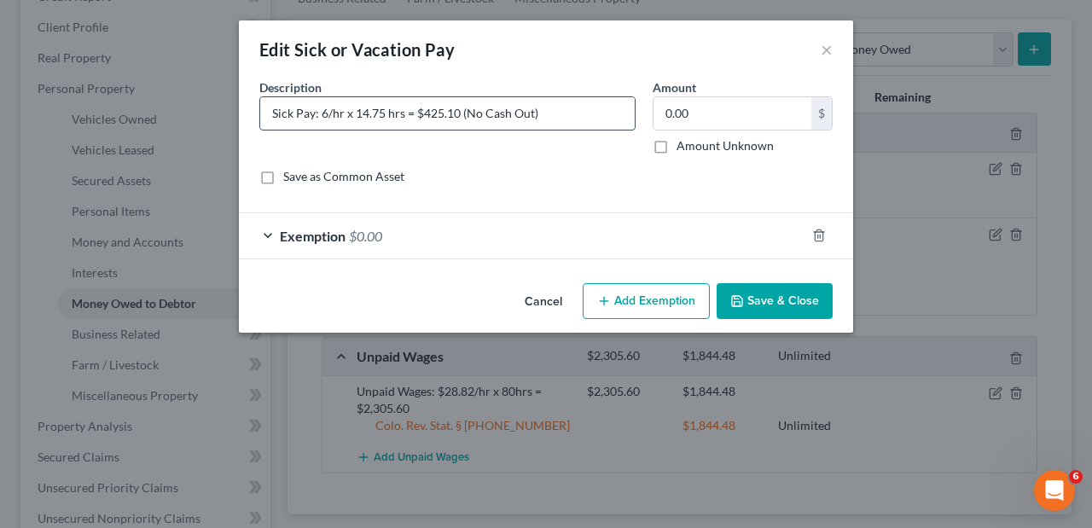
click at [335, 114] on input "Sick Pay: 6/hr x 14.75 hrs = $425.10 (No Cash Out)" at bounding box center [447, 113] width 375 height 32
drag, startPoint x: 353, startPoint y: 114, endPoint x: 377, endPoint y: 112, distance: 24.0
click at [377, 112] on input "Sick Pay: 6hr x 14.75 hrs = $425.10 (No Cash Out)" at bounding box center [447, 113] width 375 height 32
click at [351, 113] on input "Sick Pay: 6hr x 28.82/hrs = $425.10 (No Cash Out)" at bounding box center [447, 113] width 375 height 32
drag, startPoint x: 428, startPoint y: 116, endPoint x: 460, endPoint y: 108, distance: 33.3
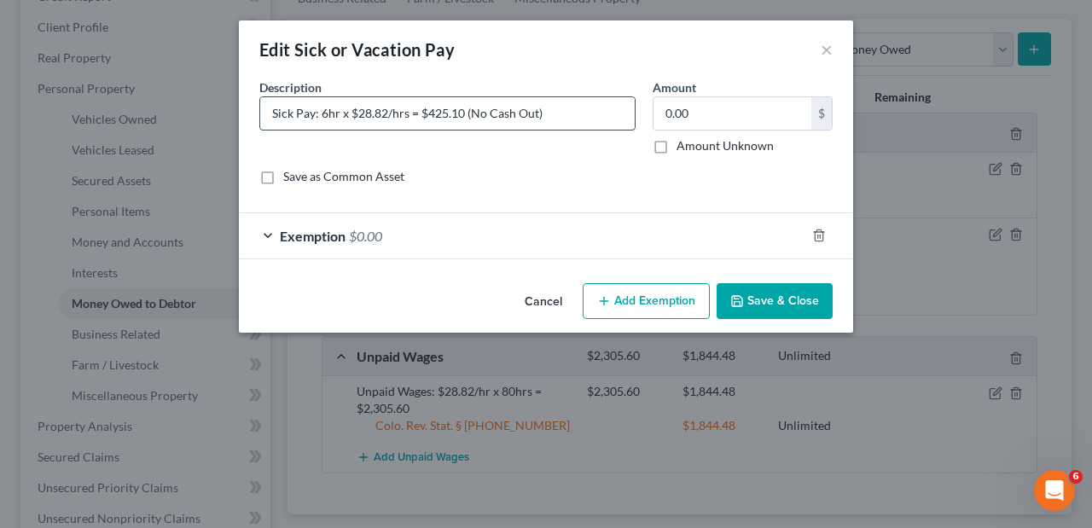
click at [460, 108] on input "Sick Pay: 6hr x $28.82/hrs = $425.10 (No Cash Out)" at bounding box center [447, 113] width 375 height 32
type input "Sick Pay: 6hr x $28.82/hrs = $172.92 (No Cash Out)"
click at [765, 295] on button "Save & Close" at bounding box center [775, 301] width 116 height 36
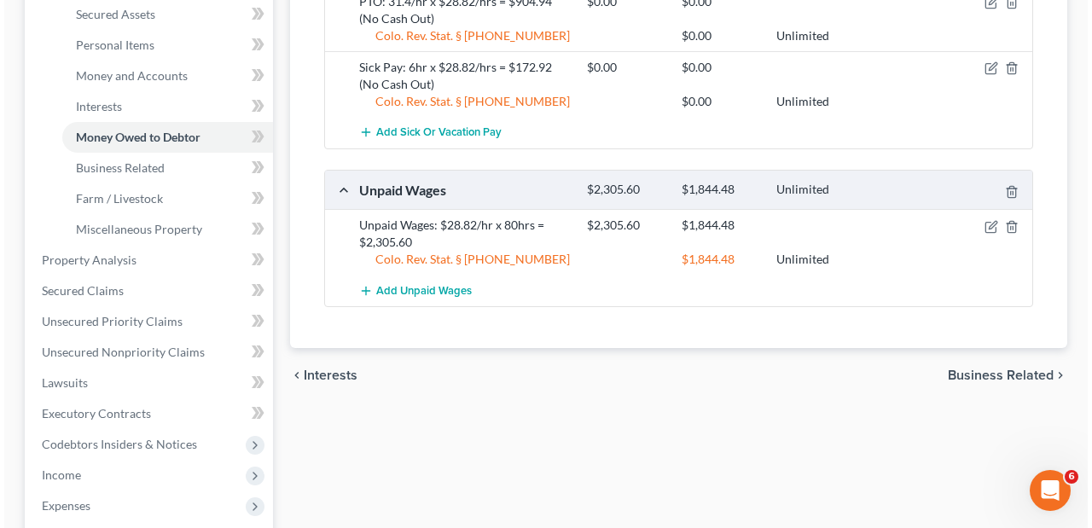
scroll to position [398, 0]
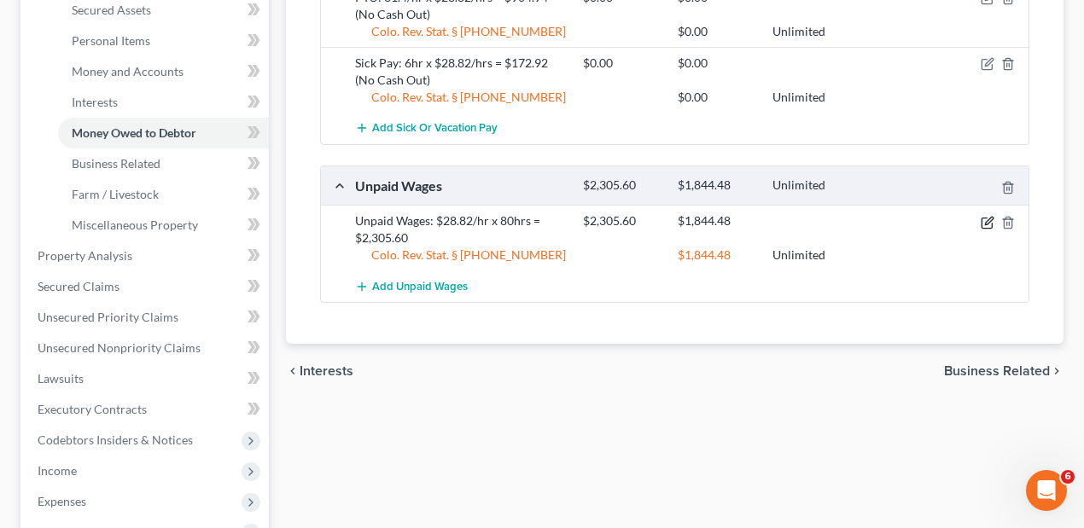
click at [987, 222] on icon "button" at bounding box center [988, 223] width 14 height 14
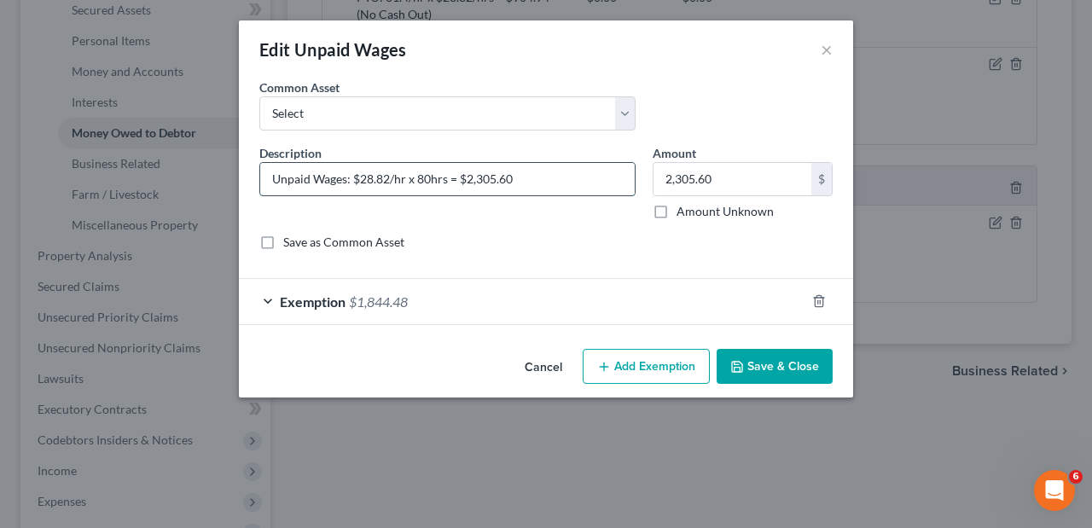
drag, startPoint x: 355, startPoint y: 179, endPoint x: 444, endPoint y: 178, distance: 88.8
click at [444, 178] on input "Unpaid Wages: $28.82/hr x 80hrs = $2,305.60" at bounding box center [447, 179] width 375 height 32
click at [414, 178] on input "Unpaid Wages: $28.82/hr x 80hrs = $2,305.60" at bounding box center [447, 179] width 375 height 32
drag, startPoint x: 416, startPoint y: 179, endPoint x: 427, endPoint y: 178, distance: 11.2
click at [427, 178] on input "Unpaid Wages: $28.82/hr x 80hrs = $2,305.60" at bounding box center [447, 179] width 375 height 32
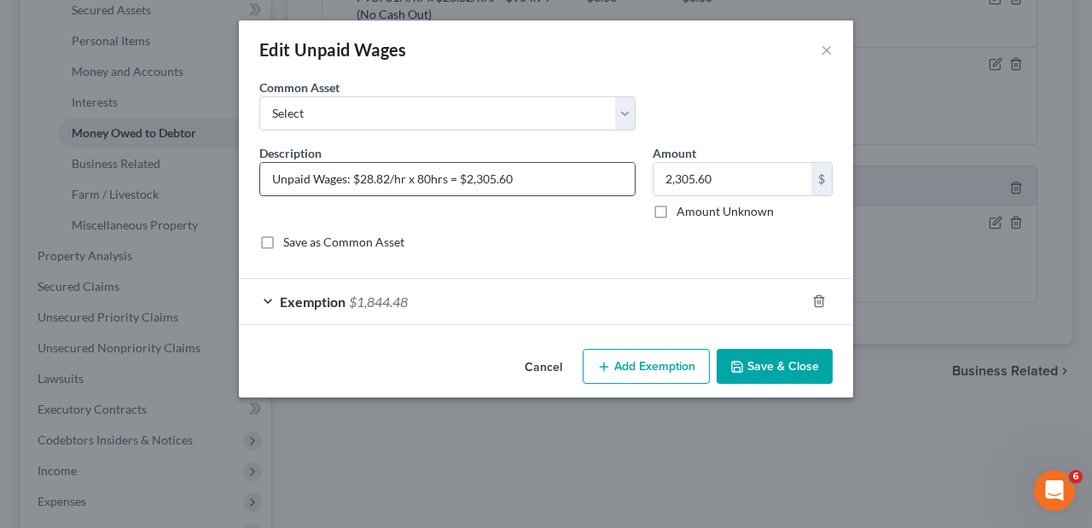
click at [430, 183] on input "Unpaid Wages: $28.82/hr x 80hrs = $2,305.60" at bounding box center [447, 179] width 375 height 32
click at [426, 183] on input "Unpaid Wages: $28.82/hr x 80hrs = $2,305.60" at bounding box center [447, 179] width 375 height 32
click at [430, 181] on input "Unpaid Wages: $28.82/hr x 80hrs = $2,305.60" at bounding box center [447, 179] width 375 height 32
drag, startPoint x: 480, startPoint y: 178, endPoint x: 534, endPoint y: 176, distance: 54.7
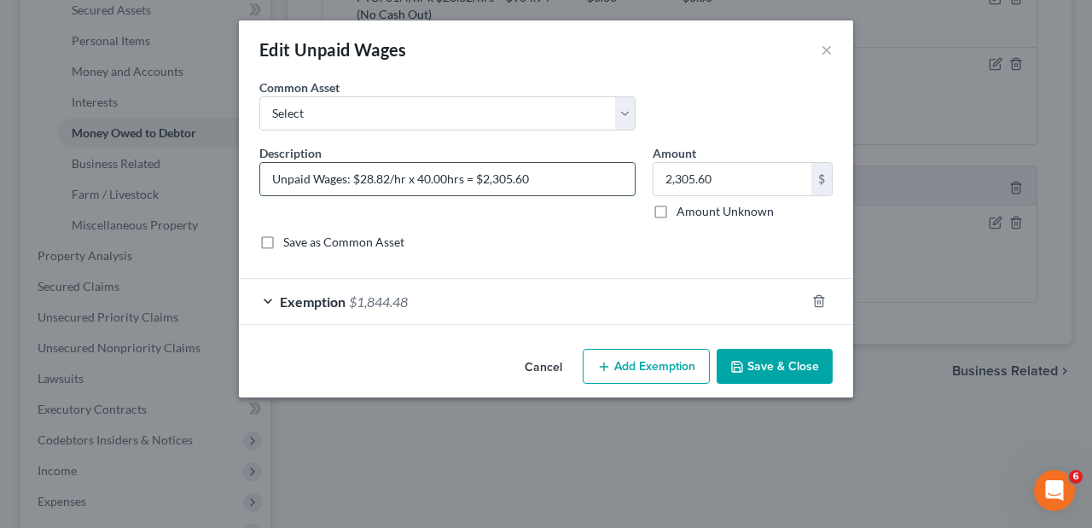
click at [534, 176] on input "Unpaid Wages: $28.82/hr x 40.00hrs = $2,305.60" at bounding box center [447, 179] width 375 height 32
type input "Unpaid Wages: $28.82/hr x 40.00hrs = $1152.80"
click at [713, 178] on input "2,305.60" at bounding box center [733, 179] width 158 height 32
type input "1,152.80"
click at [625, 288] on div "Exemption $1,844.48" at bounding box center [522, 301] width 567 height 45
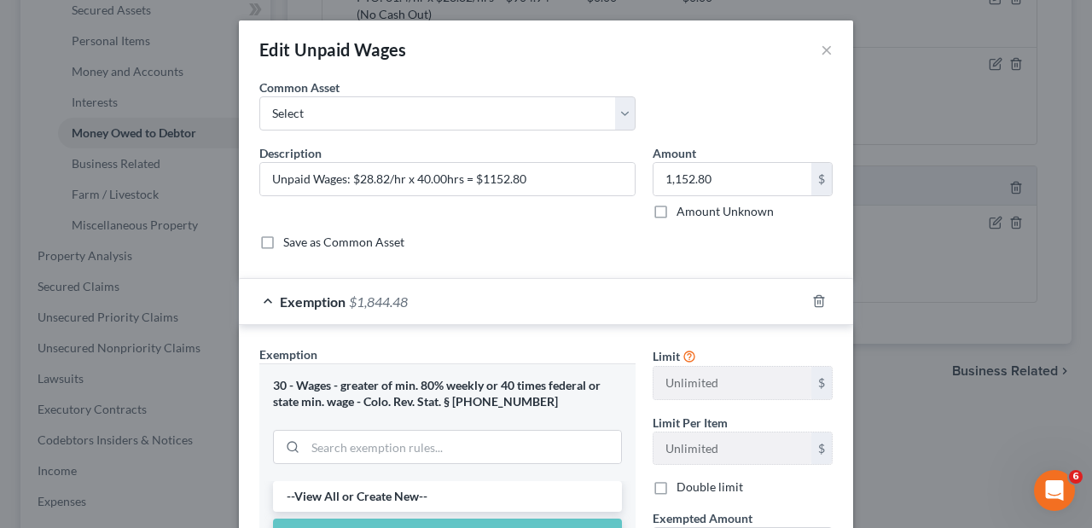
scroll to position [114, 0]
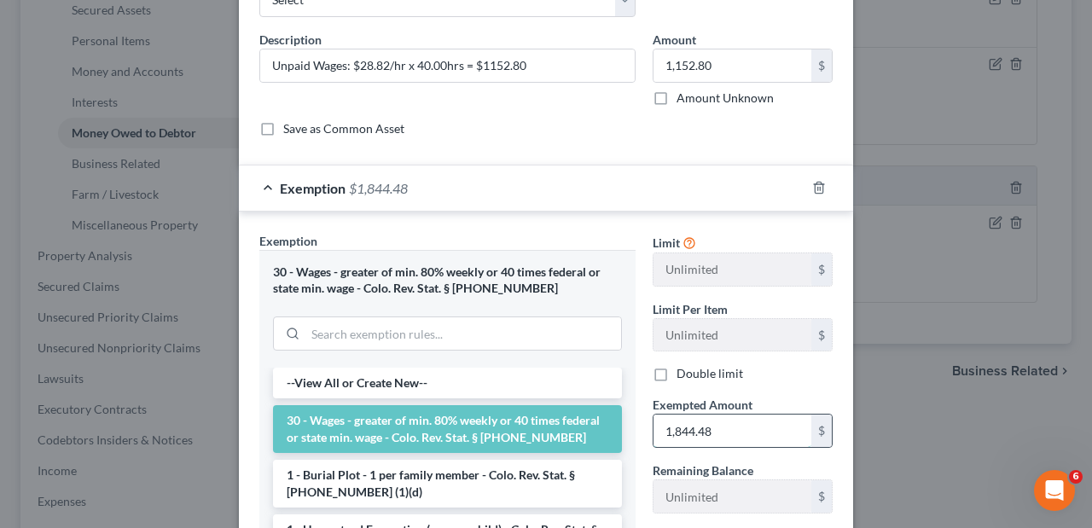
click at [734, 425] on input "1,844.48" at bounding box center [733, 431] width 158 height 32
type input "1"
click at [720, 436] on input "text" at bounding box center [733, 431] width 158 height 32
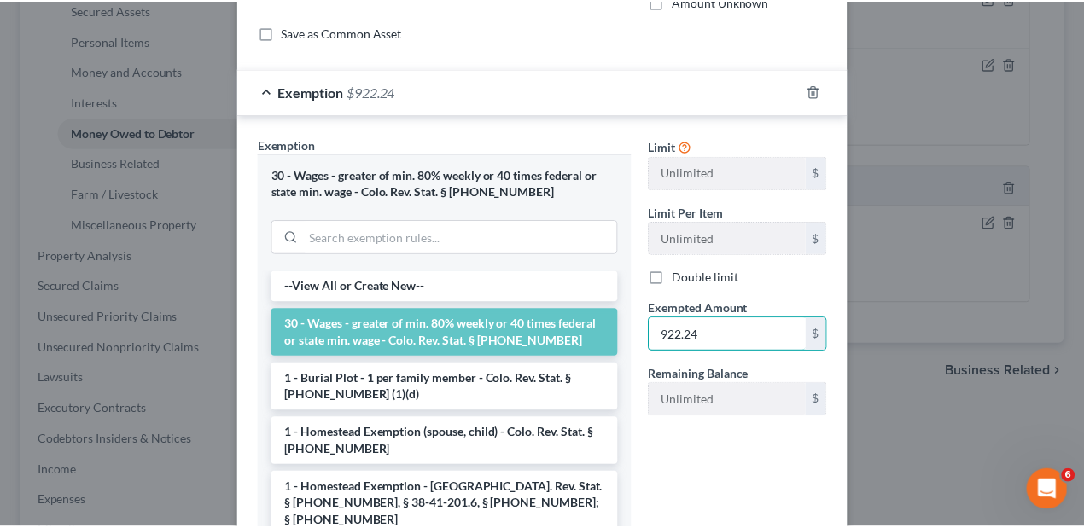
scroll to position [345, 0]
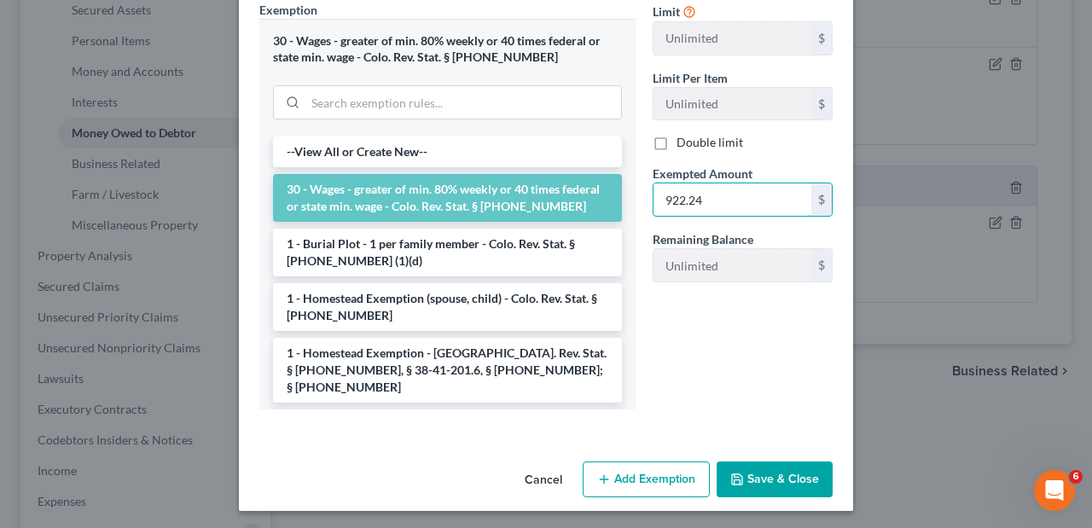
type input "922.24"
click at [746, 469] on button "Save & Close" at bounding box center [775, 480] width 116 height 36
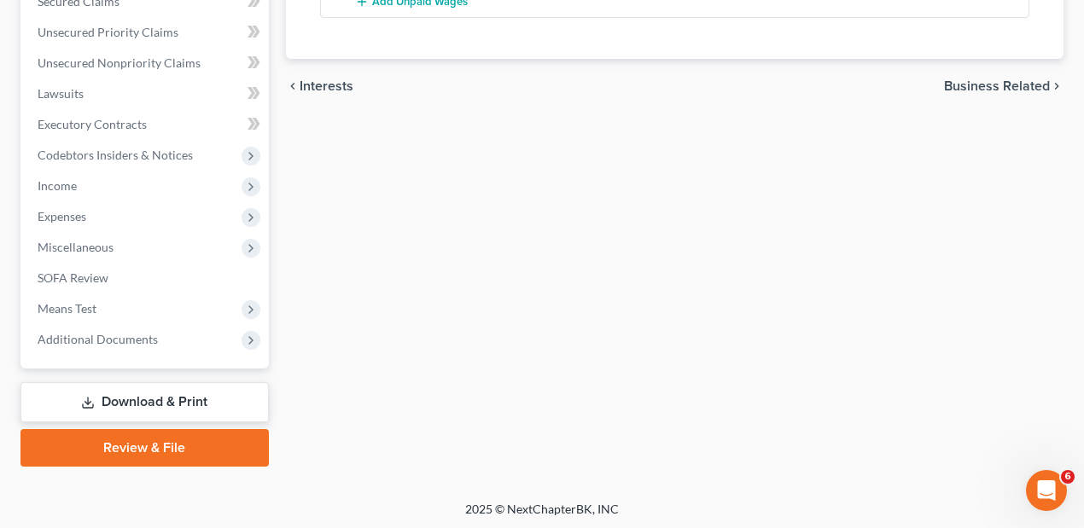
click at [136, 393] on link "Download & Print" at bounding box center [144, 402] width 248 height 40
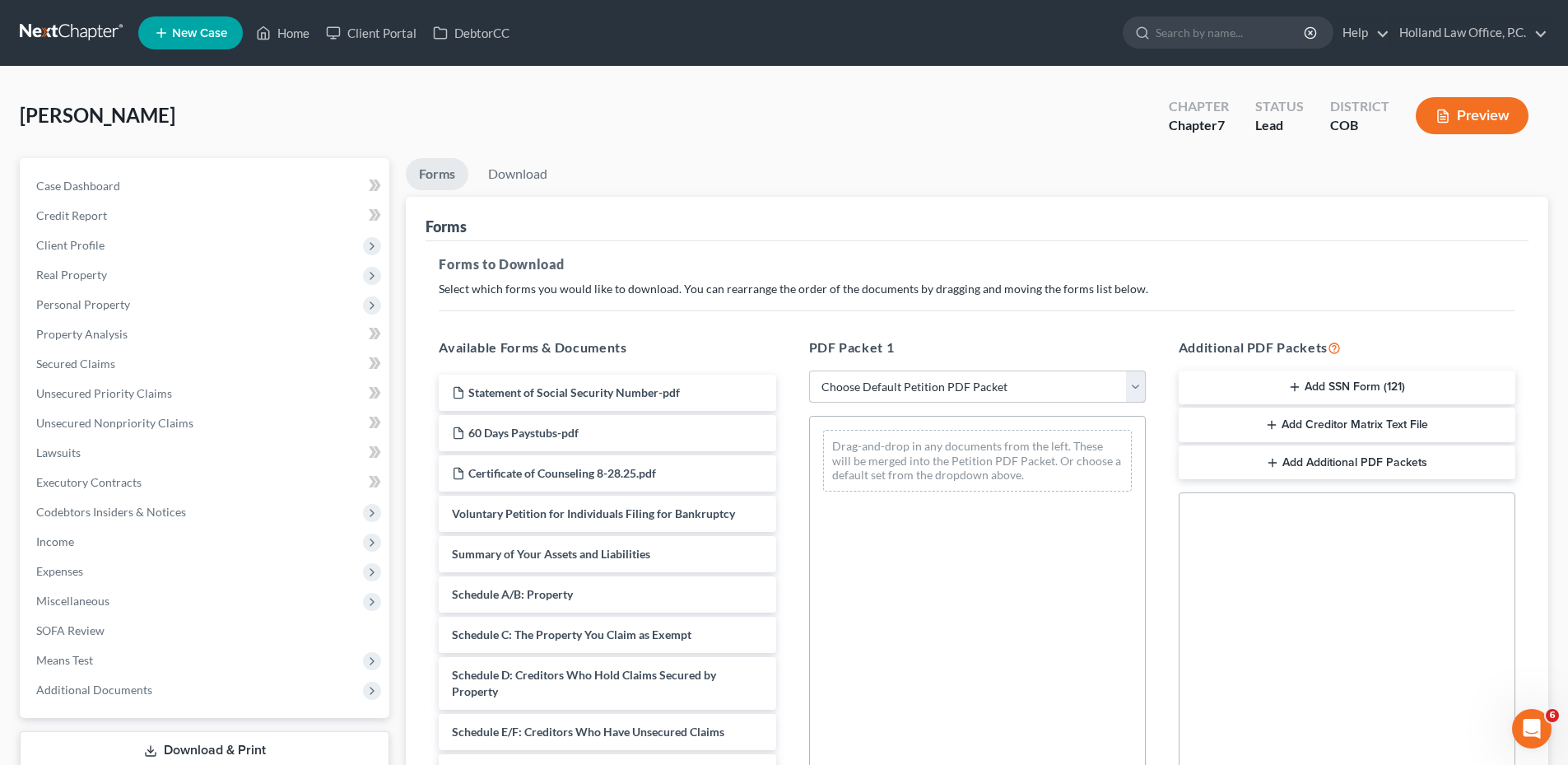
click at [950, 381] on select "Choose Default Petition PDF Packet Complete Bankruptcy Petition (all forms and …" at bounding box center [977, 387] width 337 height 33
select select "6"
click at [809, 370] on select "Choose Default Petition PDF Packet Complete Bankruptcy Petition (all forms and …" at bounding box center [977, 387] width 337 height 33
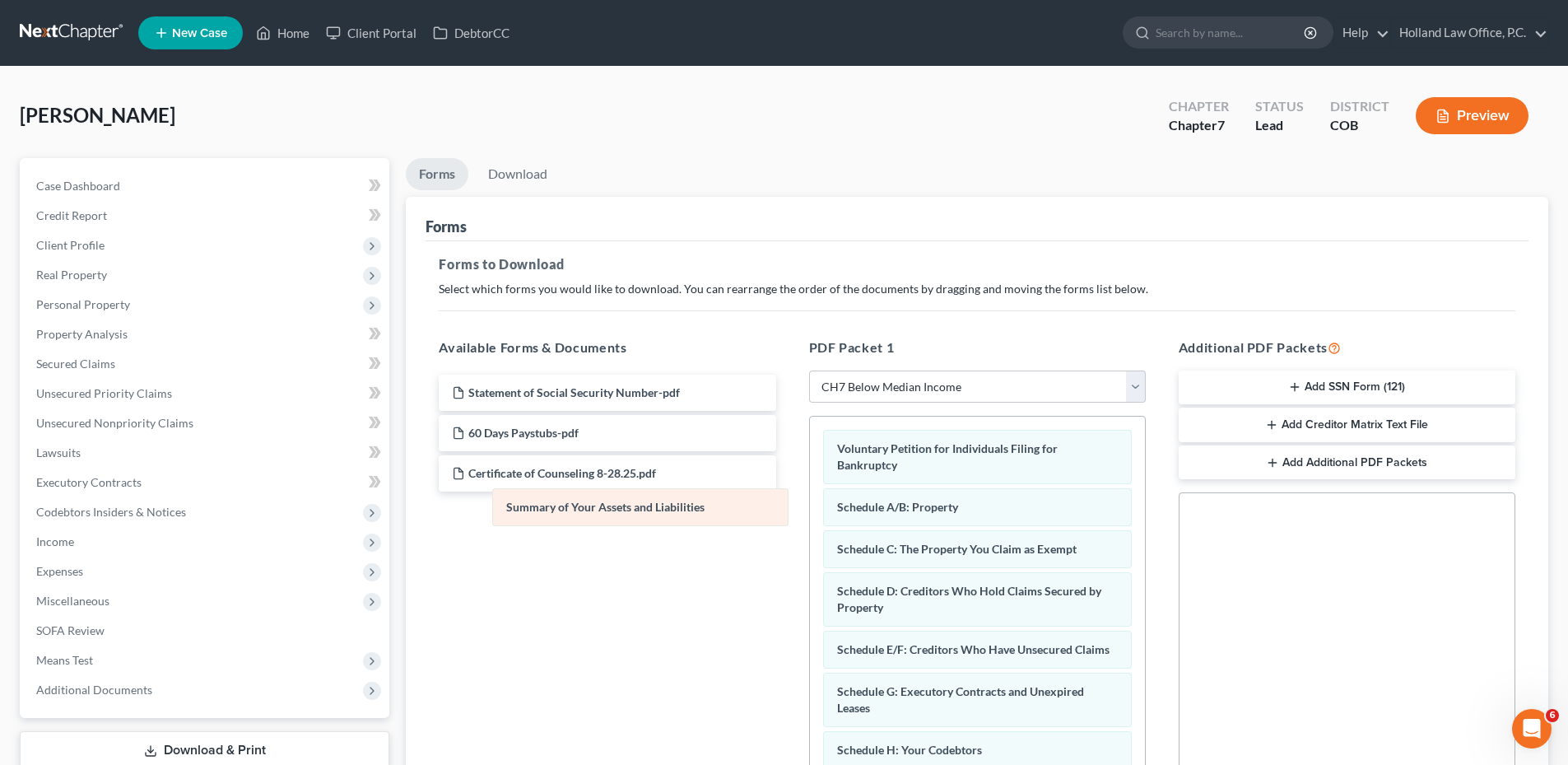
drag, startPoint x: 974, startPoint y: 512, endPoint x: 635, endPoint y: 512, distance: 339.0
click at [1371, 383] on button "Add SSN Form (121)" at bounding box center [1346, 388] width 337 height 35
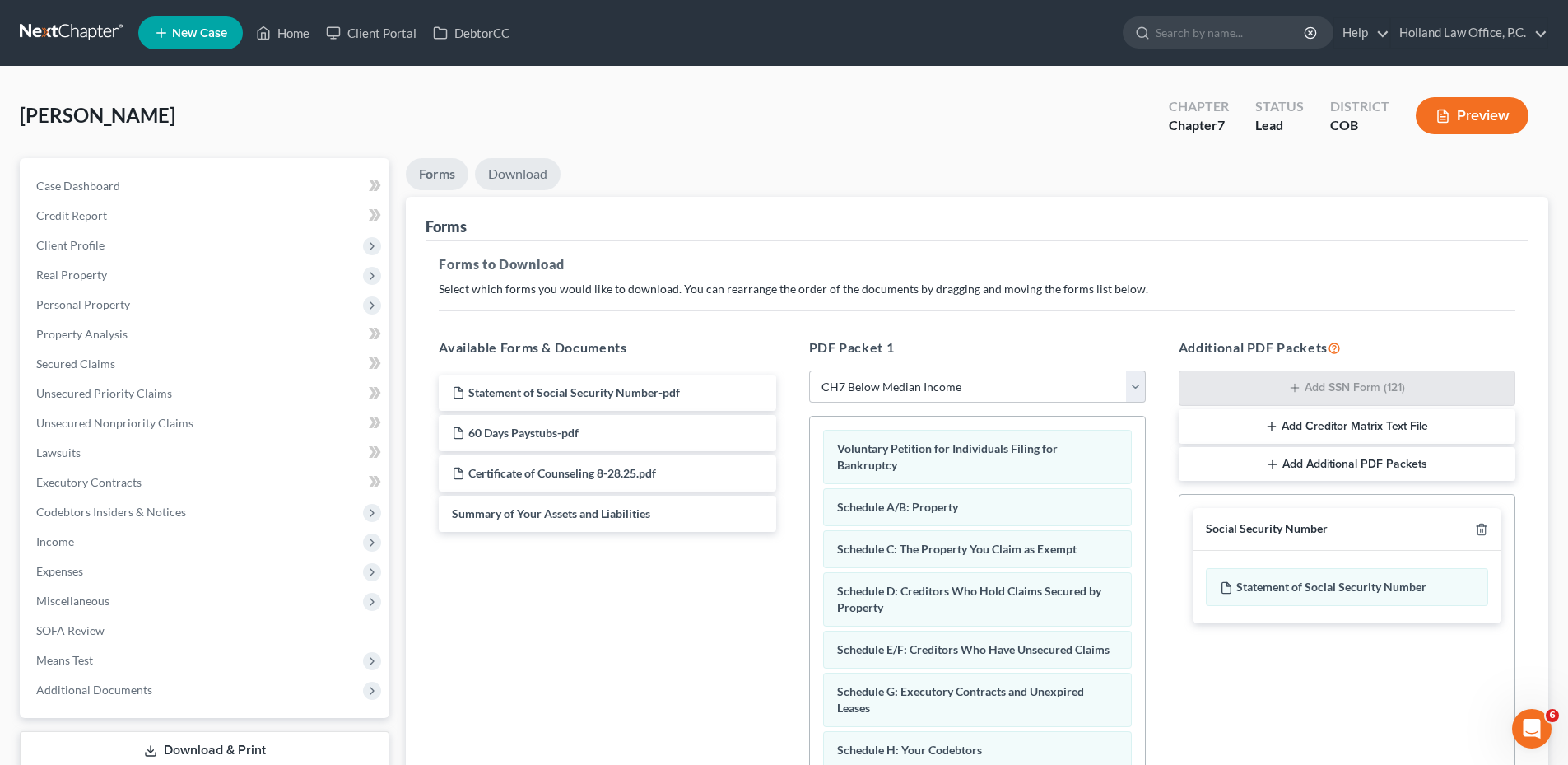
click at [536, 182] on link "Download" at bounding box center [517, 174] width 86 height 32
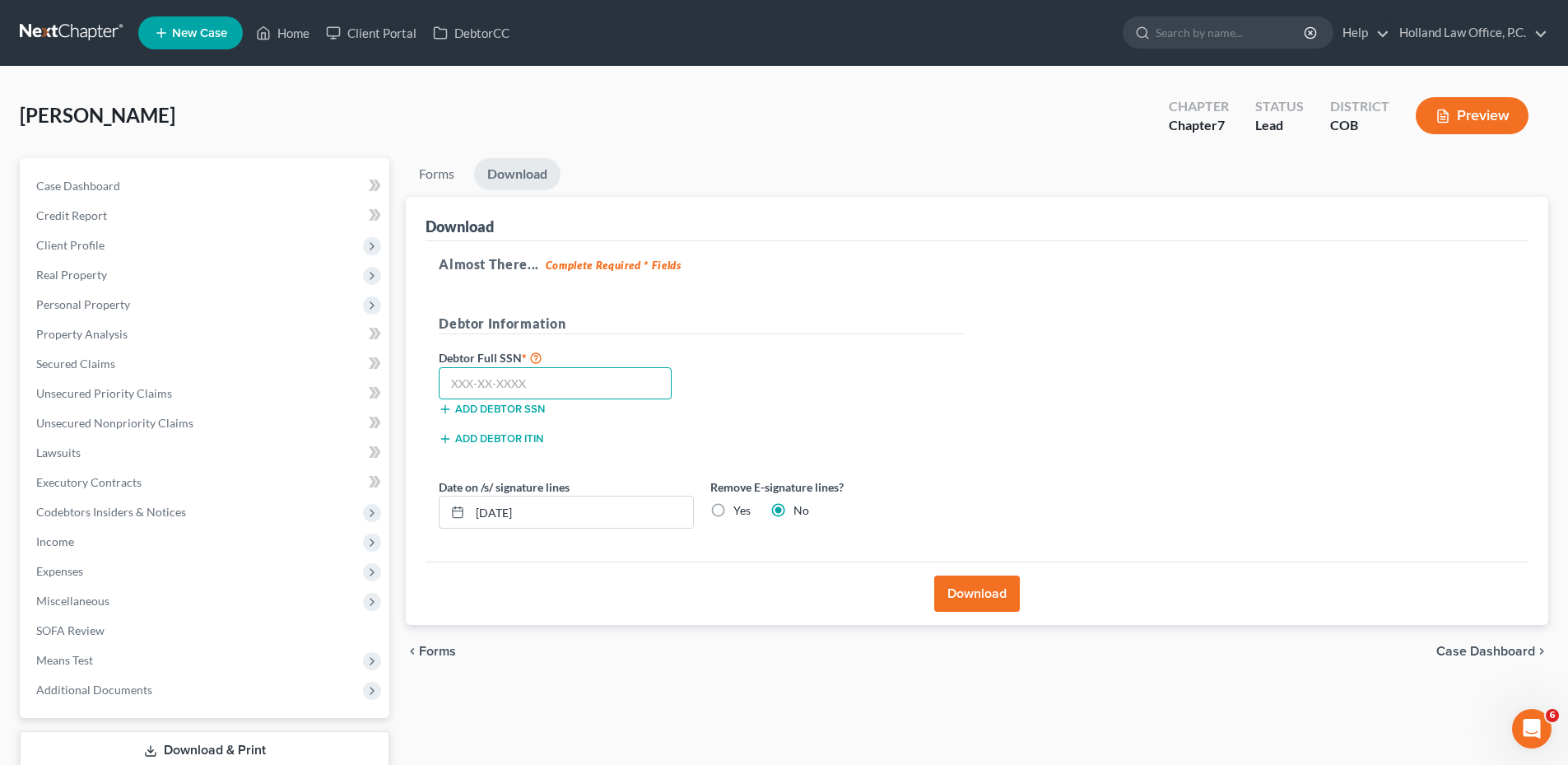
click at [528, 385] on input "text" at bounding box center [555, 384] width 233 height 33
type input "522-02-1989"
click at [732, 505] on div "Yes" at bounding box center [730, 510] width 41 height 16
click at [733, 507] on label "Yes" at bounding box center [742, 510] width 17 height 16
click at [740, 507] on input "Yes" at bounding box center [744, 507] width 11 height 11
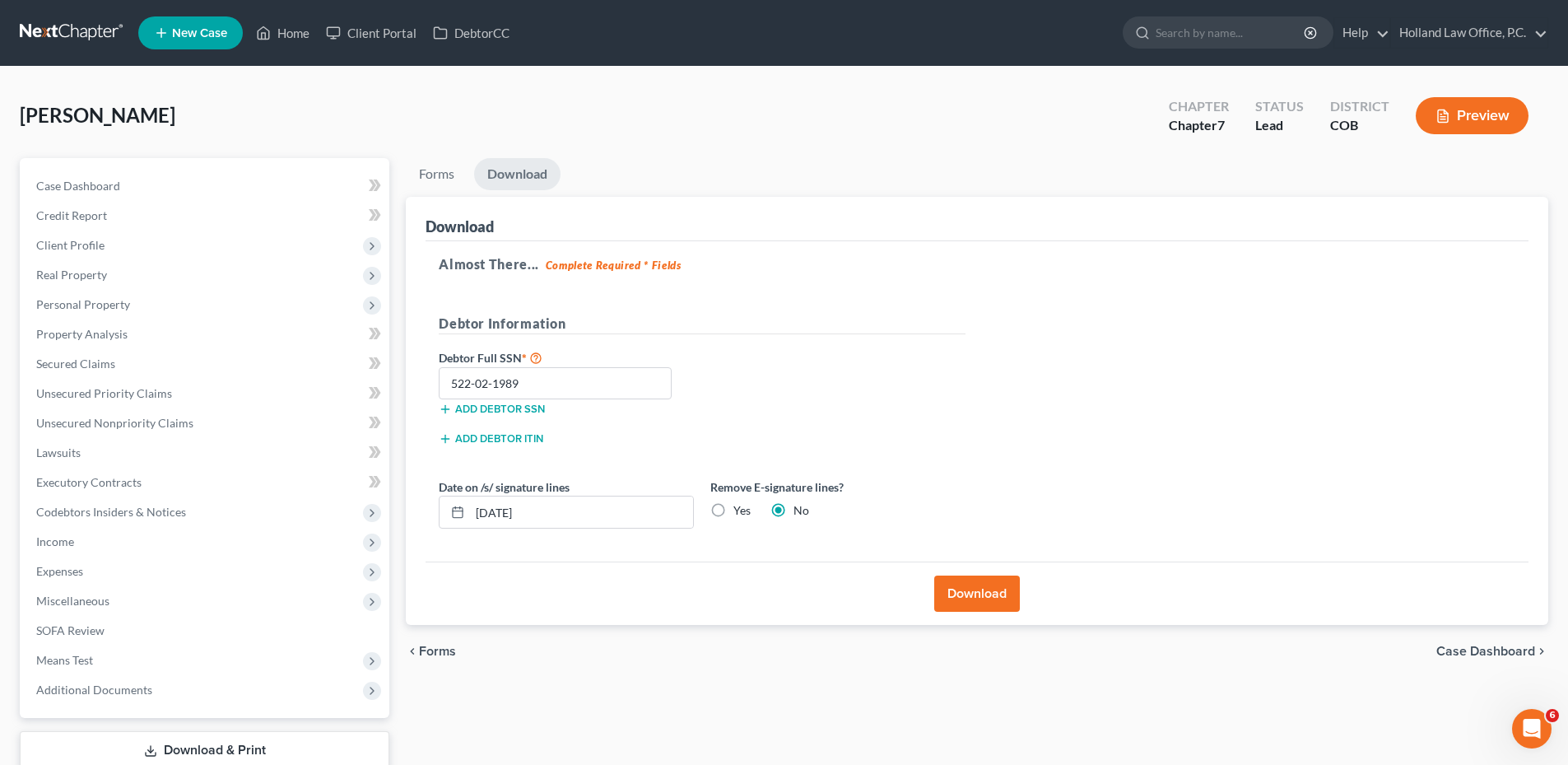
radio input "true"
radio input "false"
click at [988, 589] on button "Download" at bounding box center [977, 594] width 86 height 37
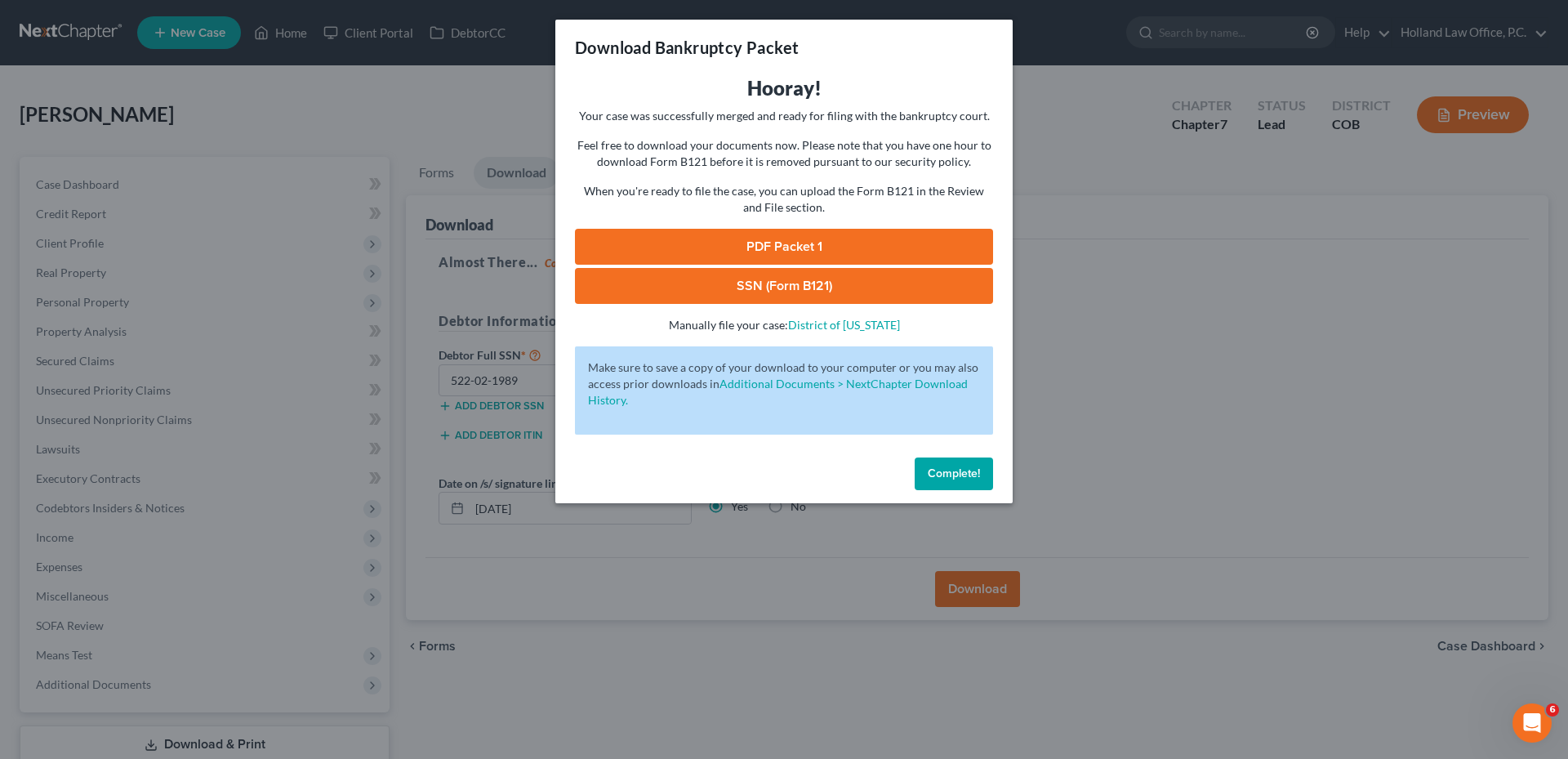
click at [775, 293] on link "SSN (Form B121)" at bounding box center [784, 286] width 418 height 36
click at [813, 236] on link "PDF Packet 1" at bounding box center [784, 247] width 418 height 36
click at [966, 471] on span "Complete!" at bounding box center [953, 473] width 53 height 14
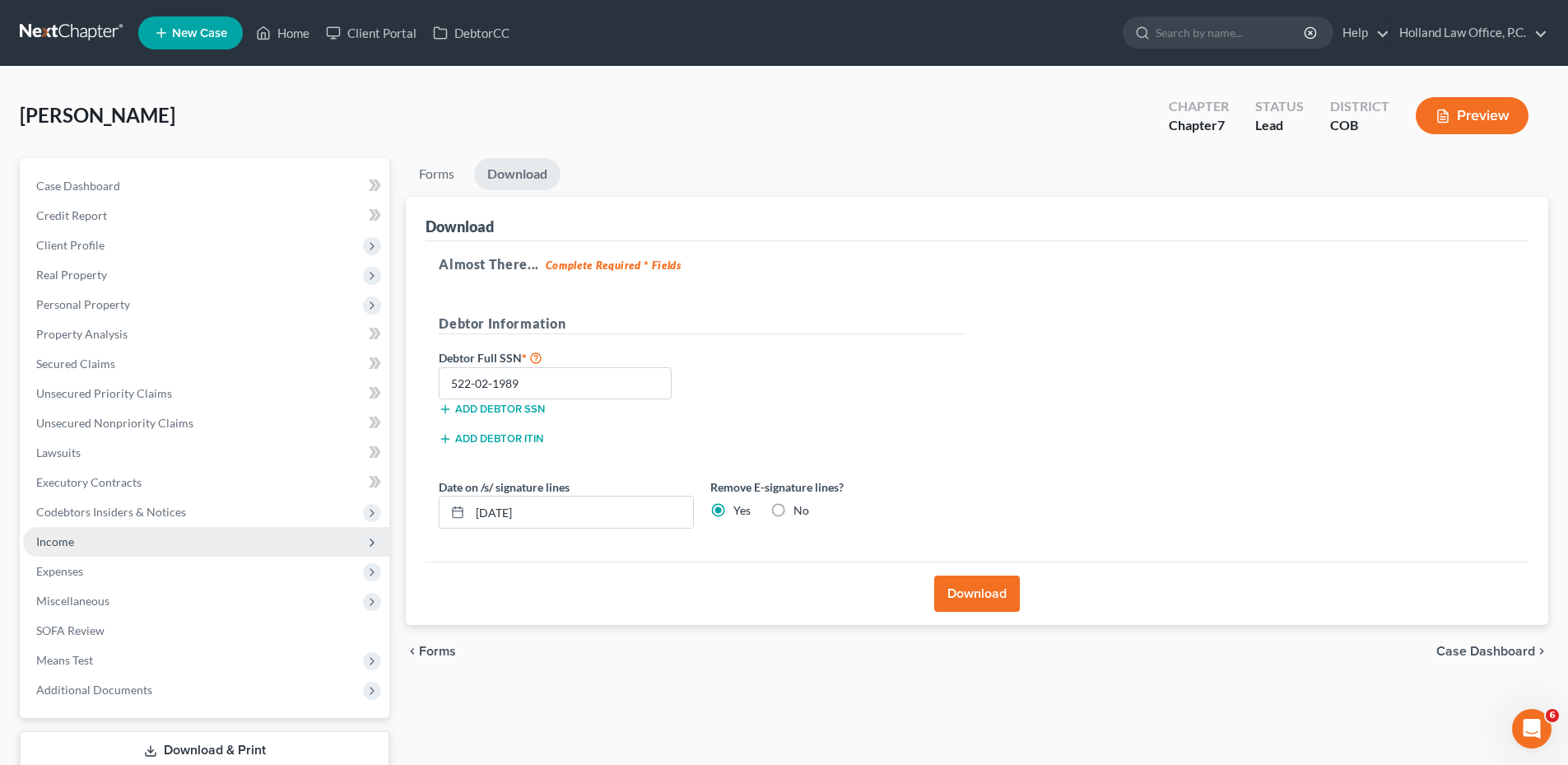
click at [104, 543] on span "Income" at bounding box center [206, 541] width 366 height 30
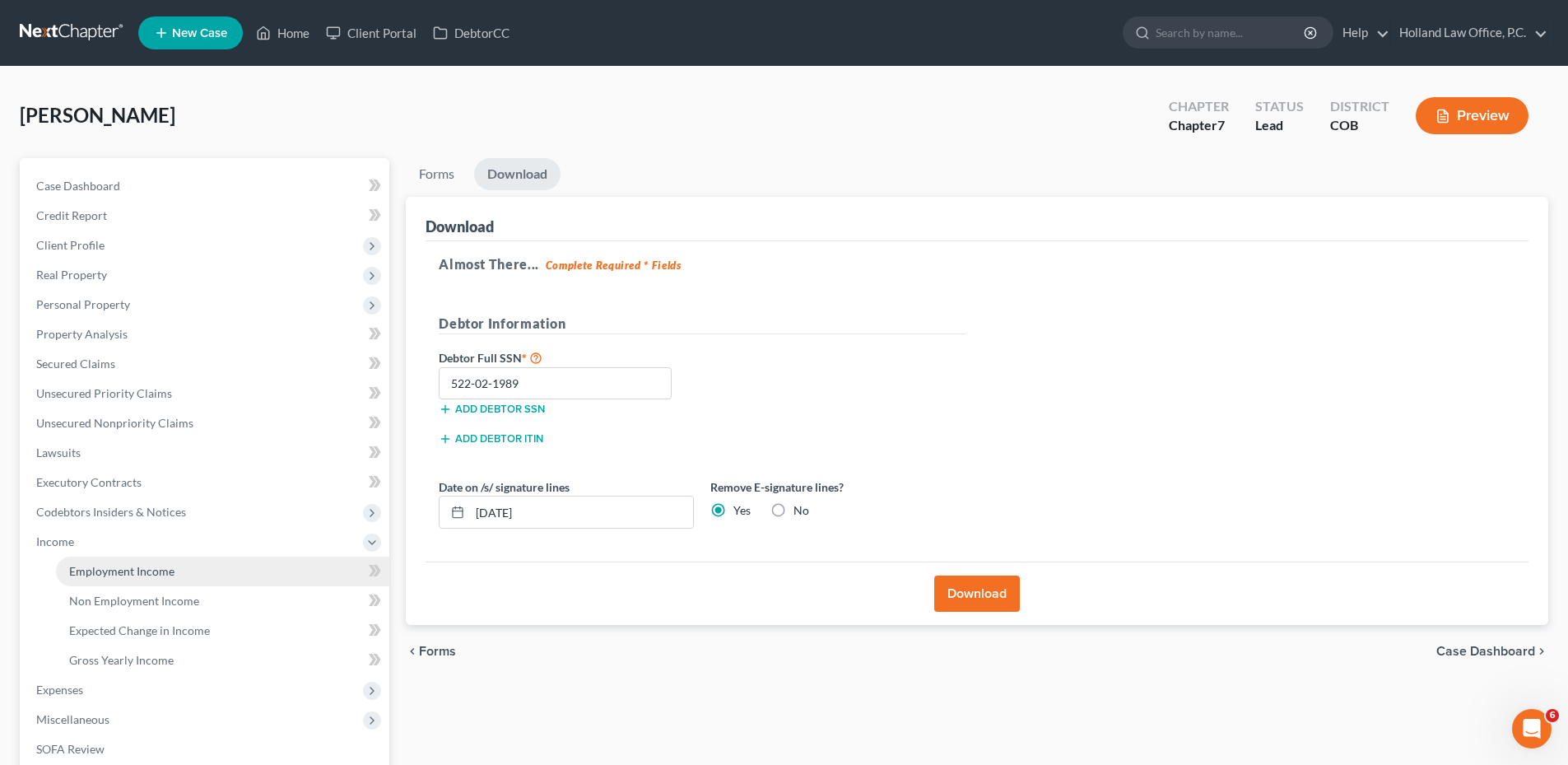
click at [187, 579] on link "Employment Income" at bounding box center [223, 571] width 334 height 30
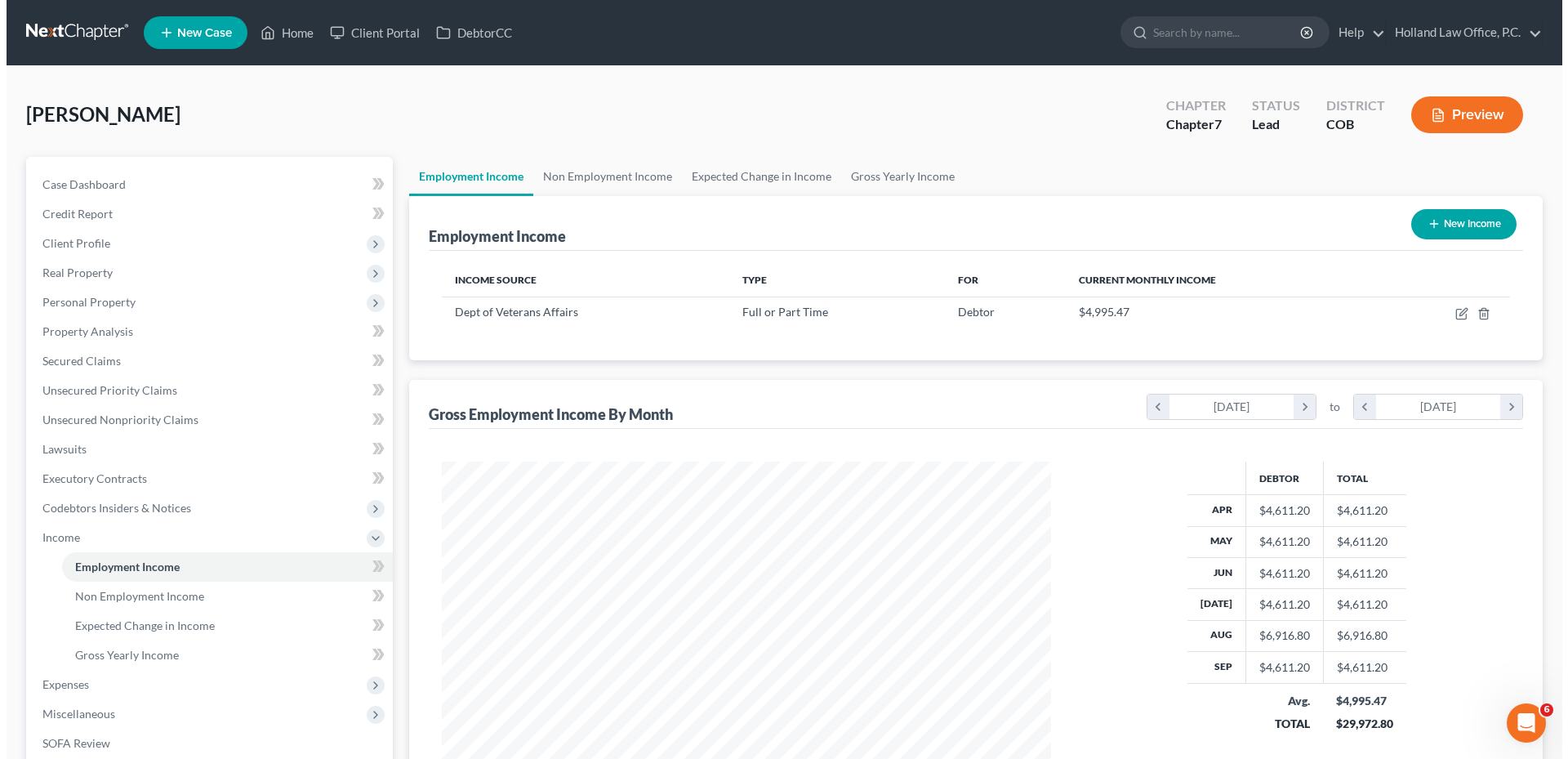
scroll to position [304, 642]
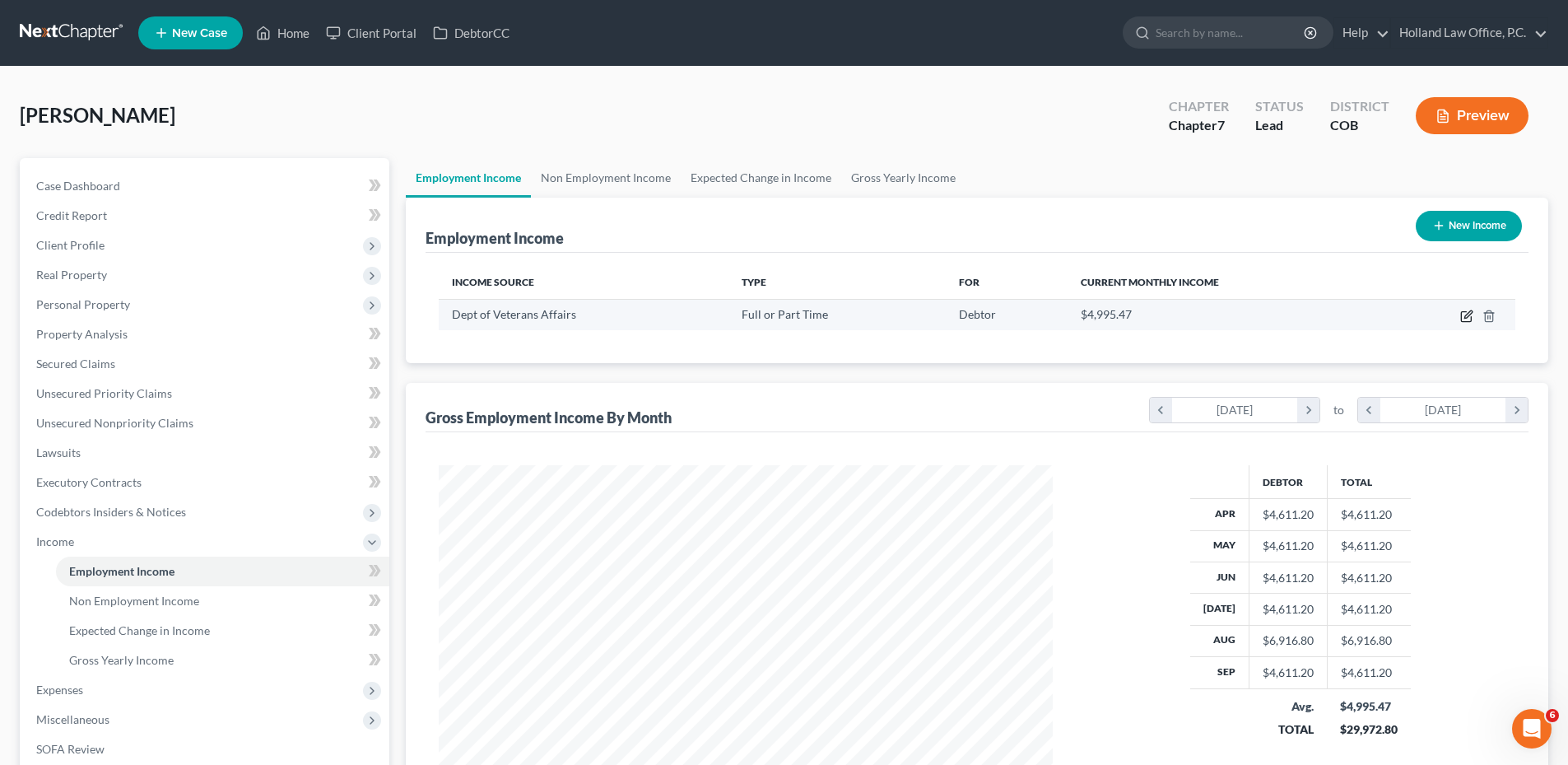
click at [1463, 316] on icon "button" at bounding box center [1467, 316] width 14 height 14
select select "0"
select select "8"
select select "2"
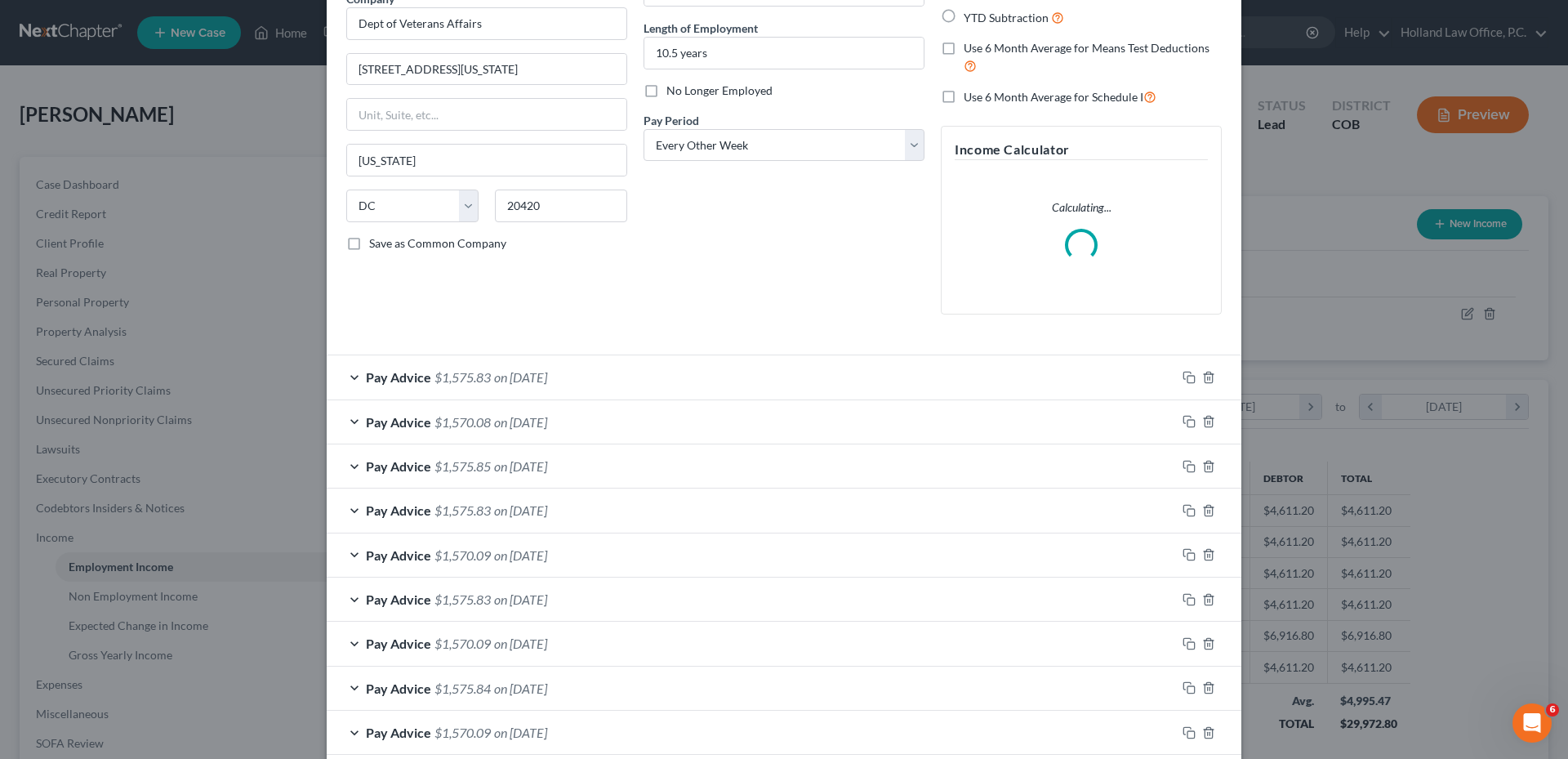
scroll to position [245, 0]
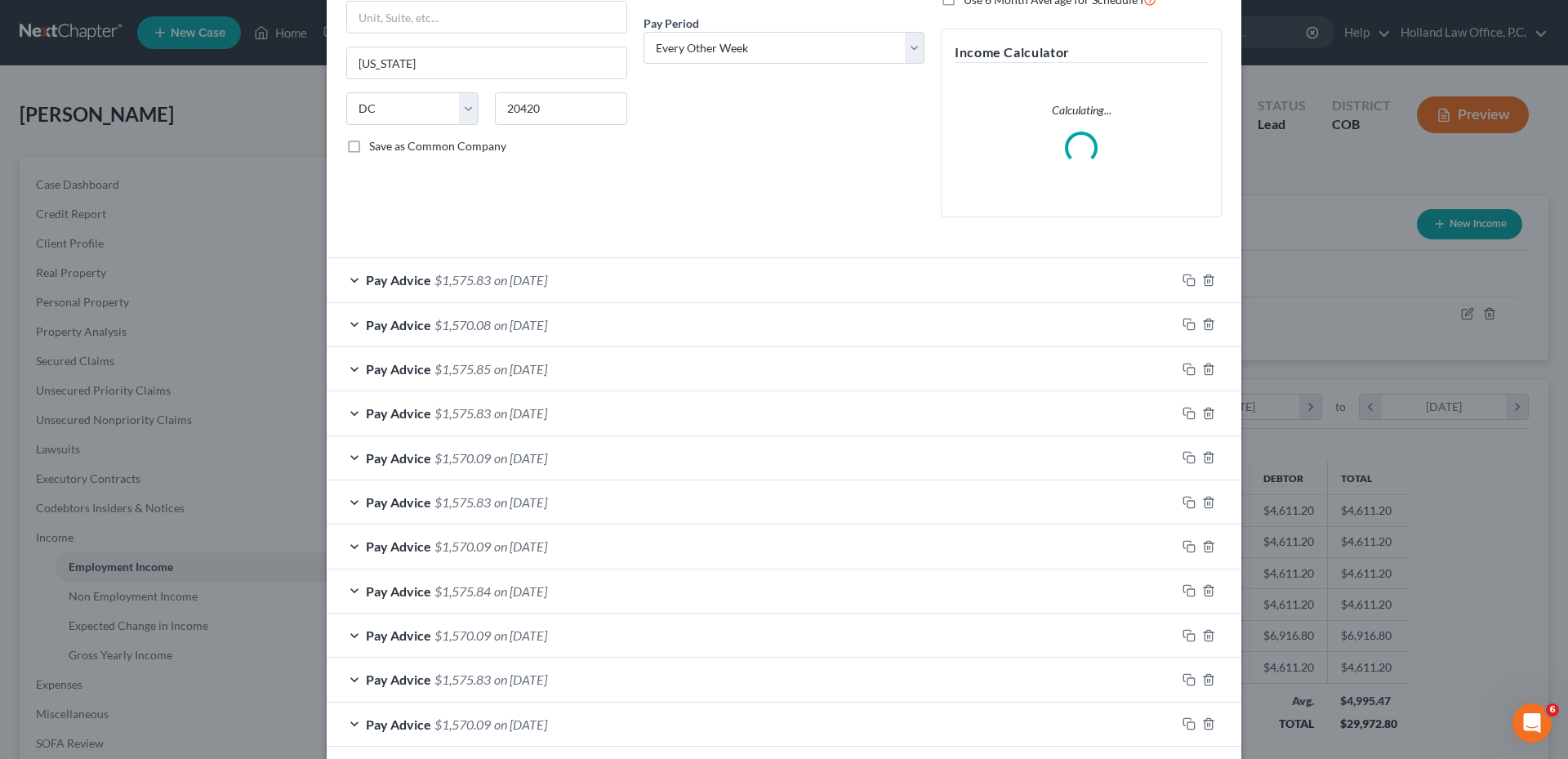
click at [604, 279] on div "Pay Advice $1,575.83 on 09/26/2025" at bounding box center [751, 279] width 850 height 43
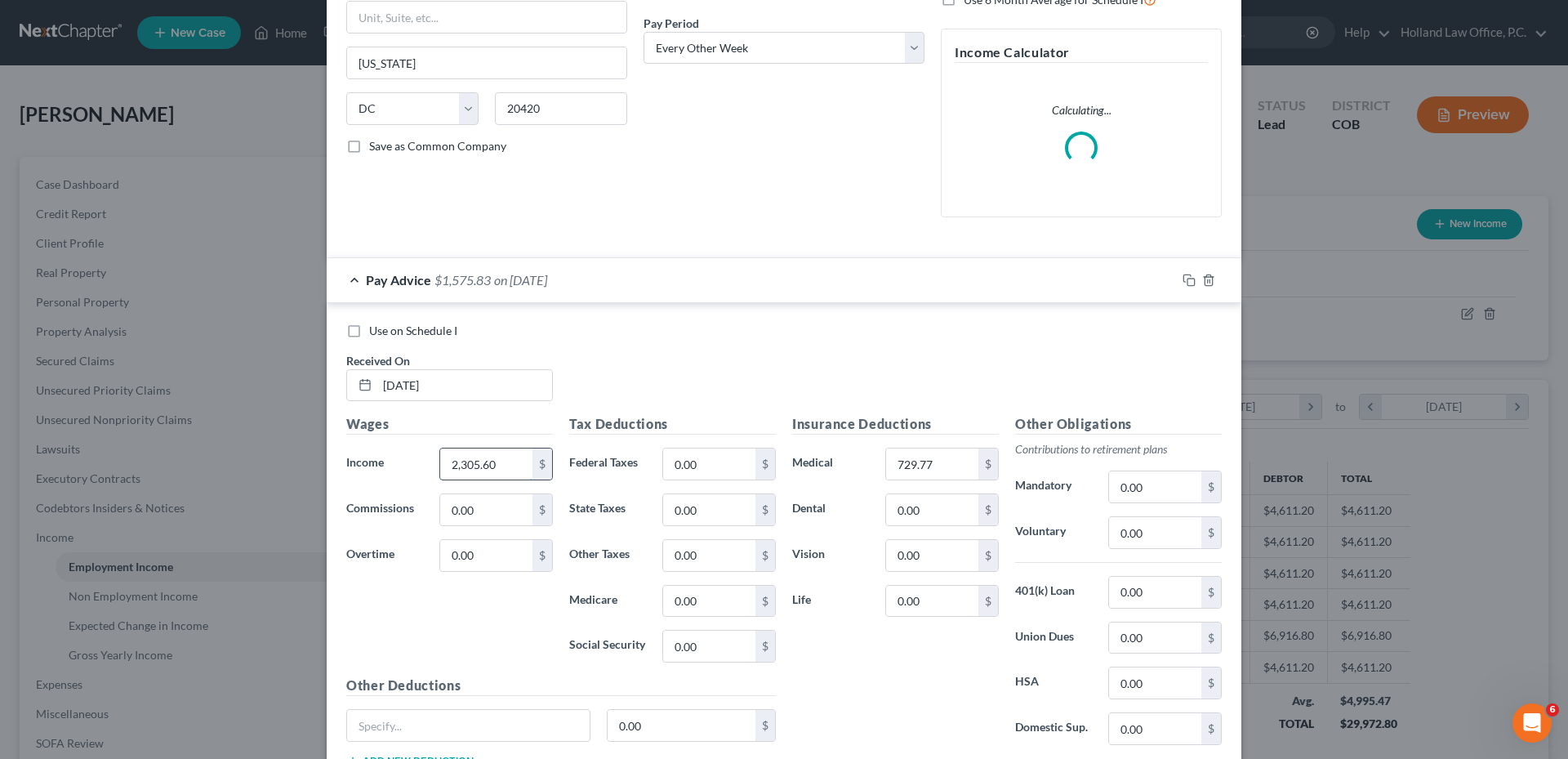
click at [516, 456] on input "2,305.60" at bounding box center [486, 464] width 92 height 31
click at [707, 454] on input "0.00" at bounding box center [709, 464] width 92 height 31
drag, startPoint x: 931, startPoint y: 456, endPoint x: 883, endPoint y: 464, distance: 48.7
click at [885, 464] on div "729.77 $" at bounding box center [941, 464] width 114 height 33
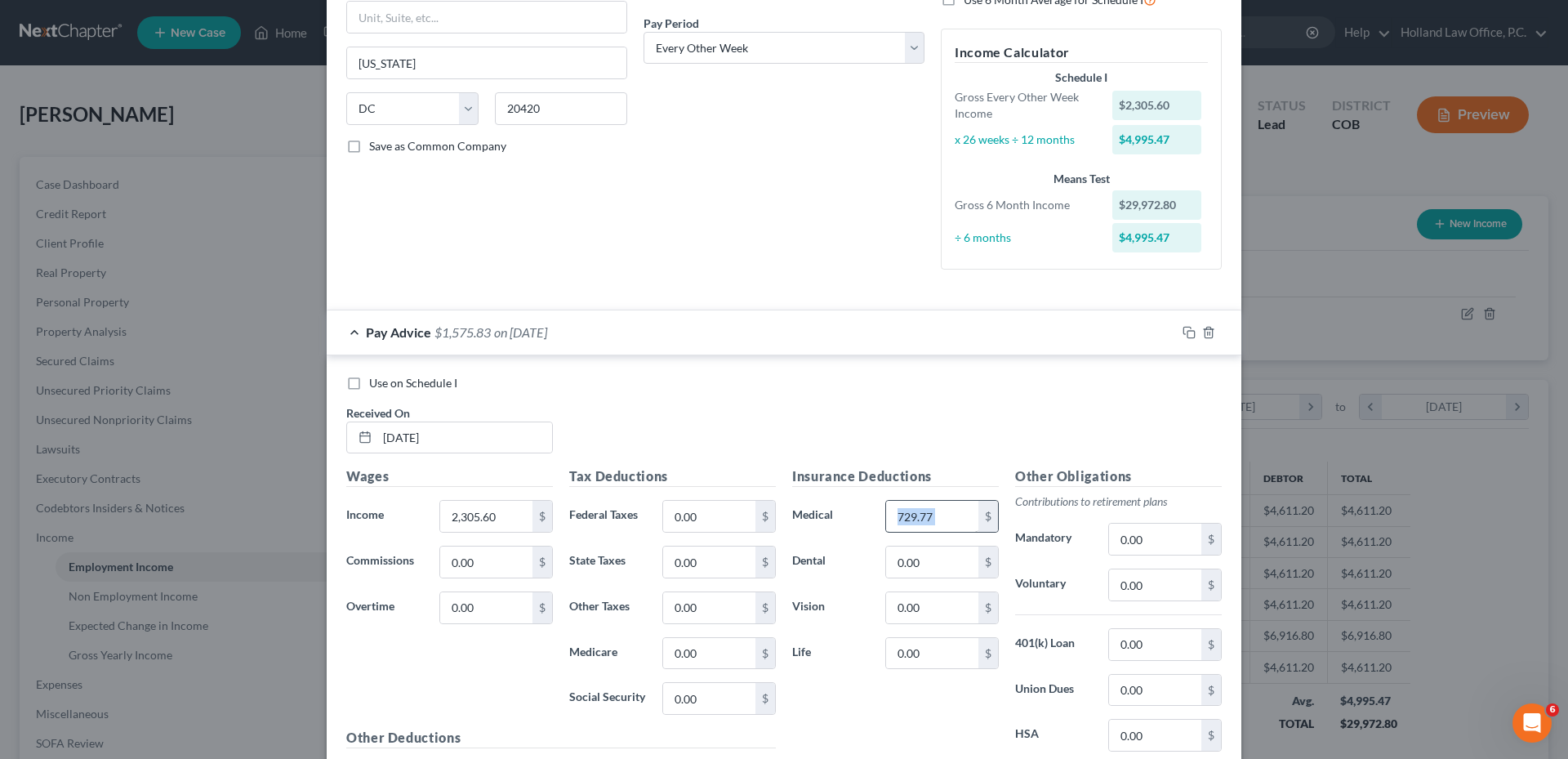
click at [939, 508] on input "729.77" at bounding box center [932, 516] width 92 height 31
click at [689, 516] on input "0.00" at bounding box center [709, 516] width 92 height 31
type input "175.00"
click at [687, 569] on input "0.00" at bounding box center [709, 562] width 92 height 31
type input "84.00"
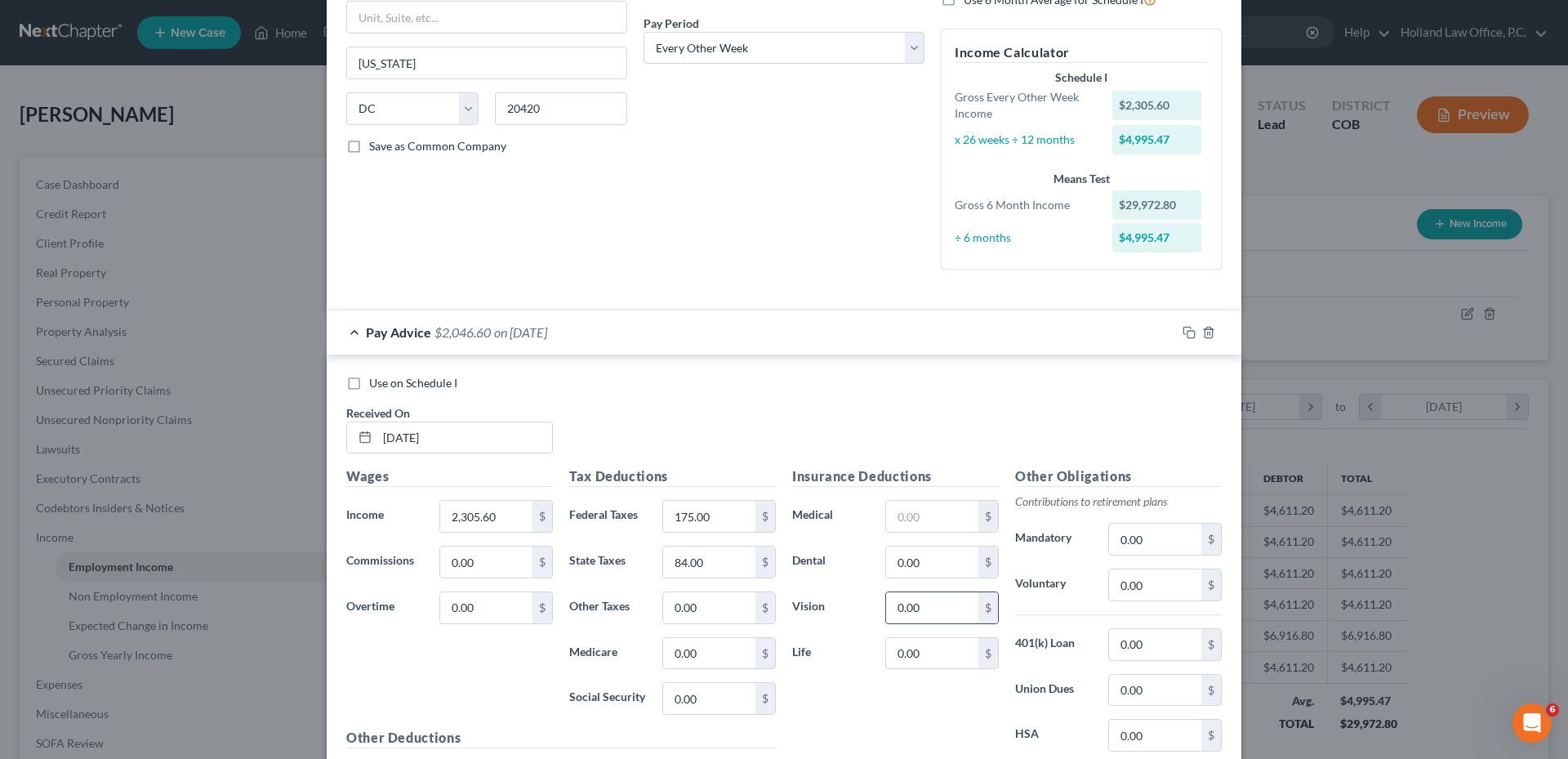
click at [923, 609] on input "0.00" at bounding box center [932, 608] width 92 height 31
type input "3.56"
click at [698, 655] on input "0.00" at bounding box center [709, 654] width 92 height 31
type input "31.35"
click at [1156, 529] on input "0.00" at bounding box center [1155, 539] width 92 height 31
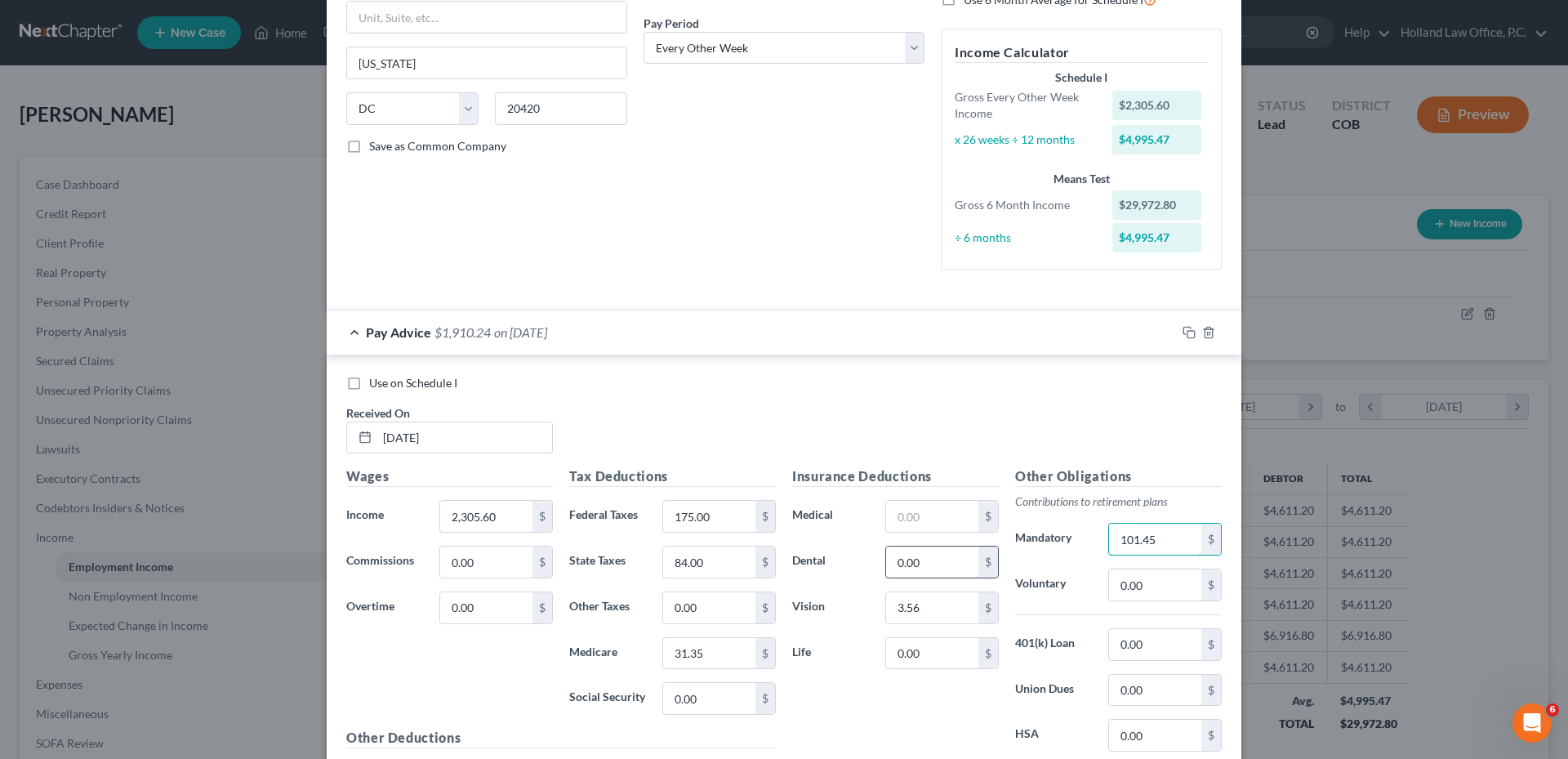
type input "101.45"
click at [932, 566] on input "0.00" at bounding box center [932, 562] width 92 height 31
type input "24.17"
click at [676, 599] on input "0.00" at bounding box center [709, 608] width 92 height 31
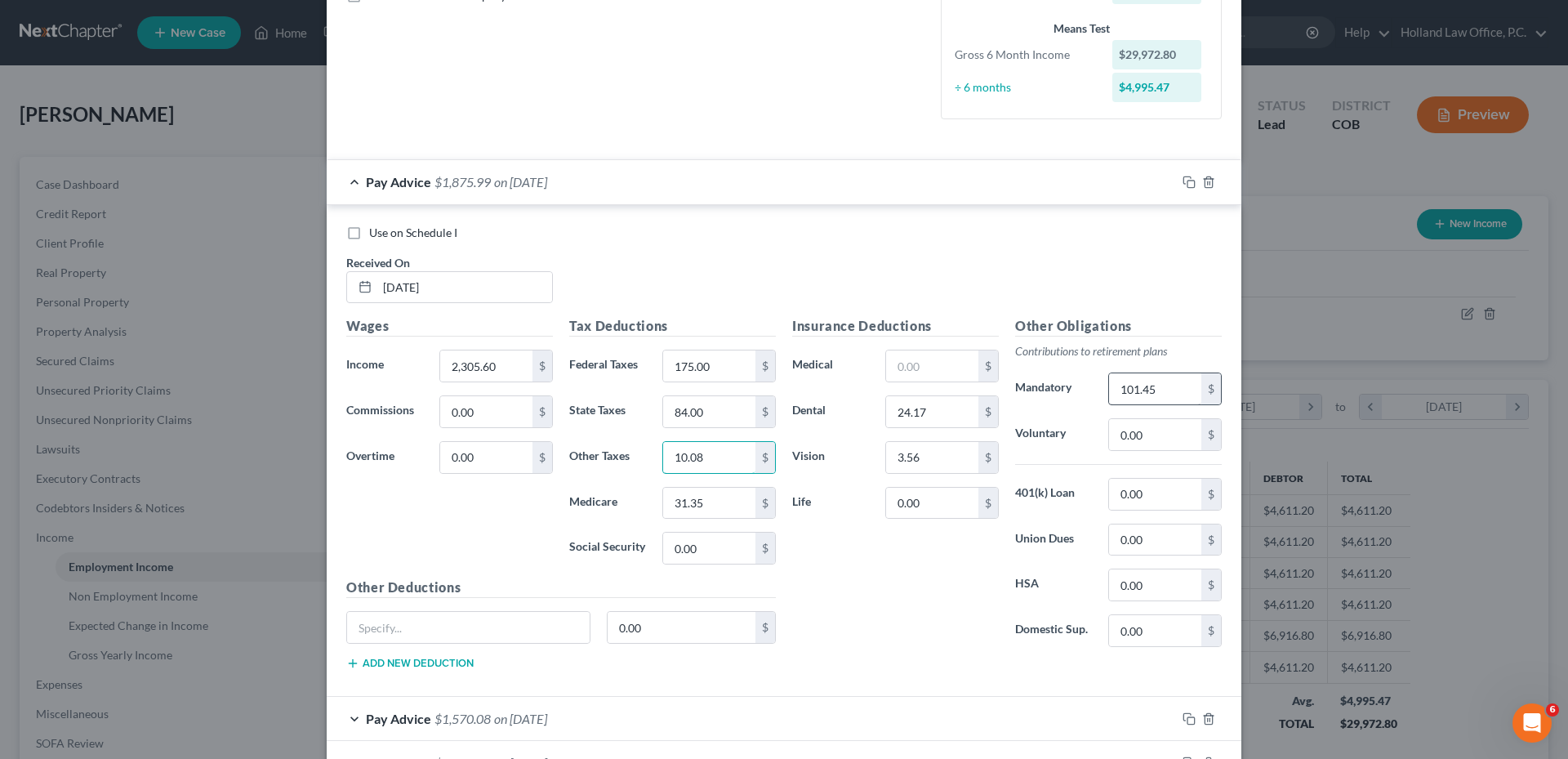
scroll to position [409, 0]
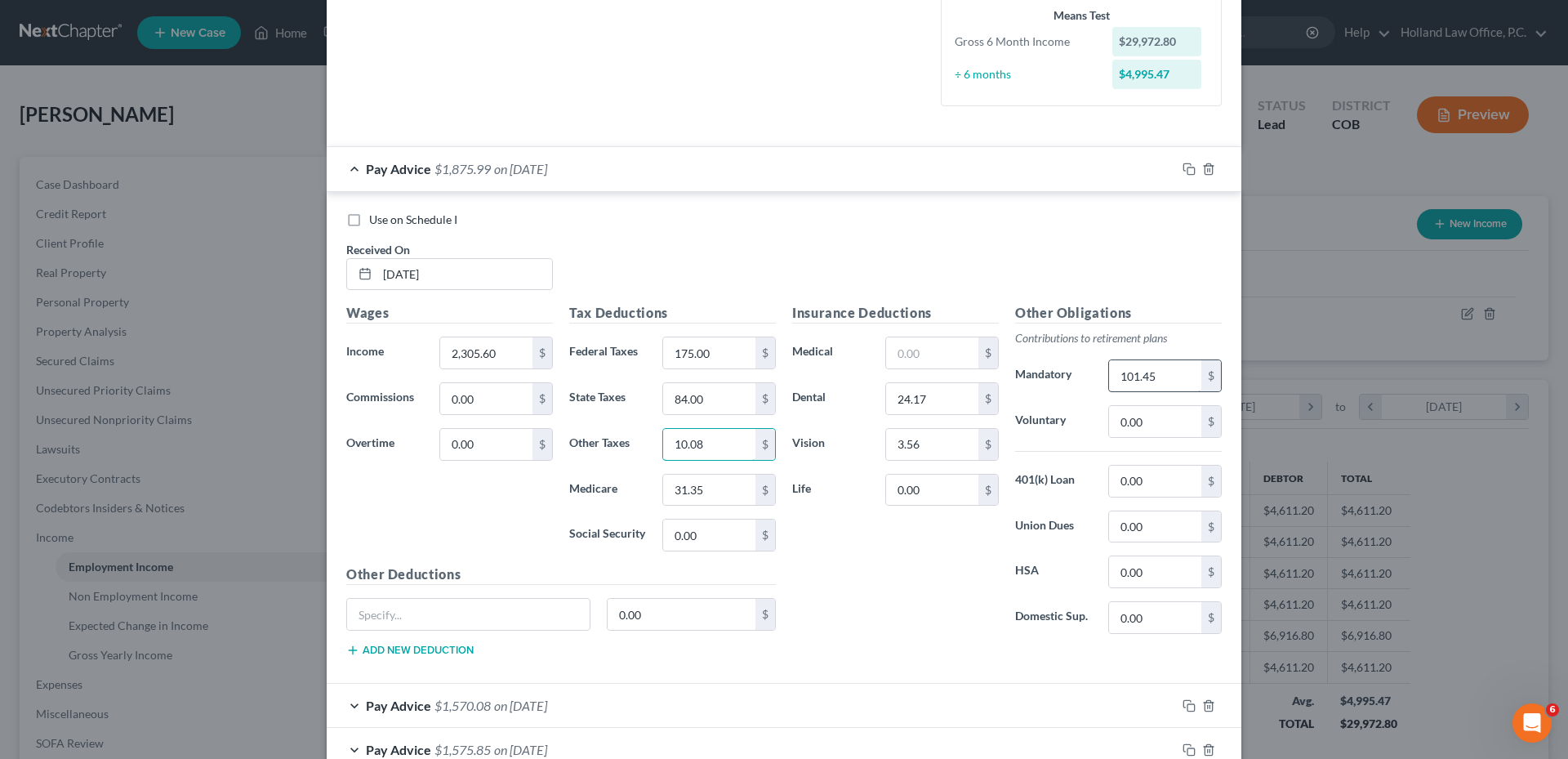
type input "10.08"
click at [1144, 418] on input "0.00" at bounding box center [1155, 421] width 92 height 31
type input "50.00"
click at [886, 346] on input "text" at bounding box center [932, 352] width 92 height 31
type input "314.12"
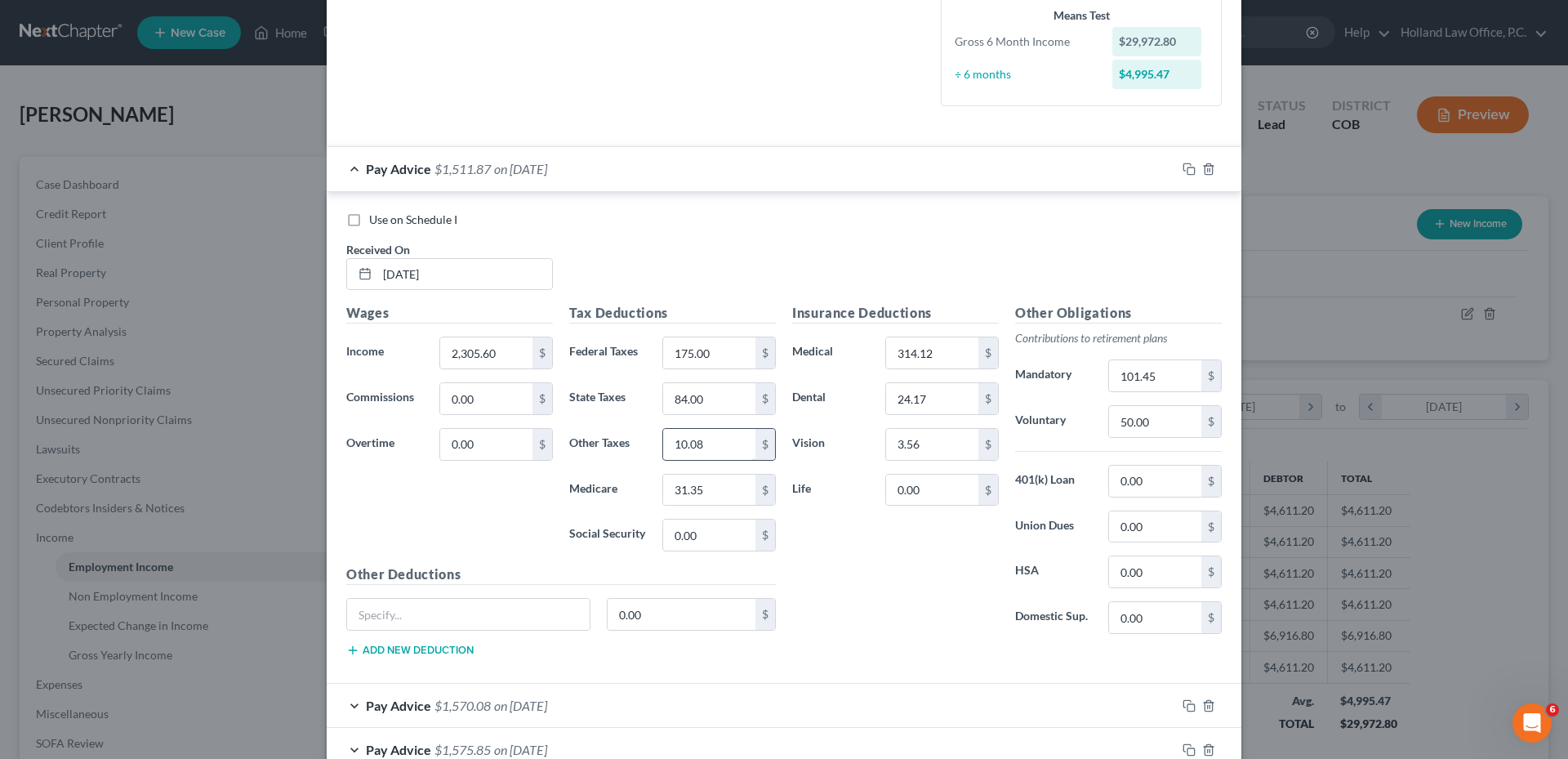
click at [709, 449] on input "10.08" at bounding box center [709, 444] width 92 height 31
click at [960, 347] on input "314.12" at bounding box center [932, 352] width 92 height 31
type input "124.24"
type input "134.03"
click at [744, 517] on div "Tax Deductions Federal Taxes 175.00 $ State Taxes 84.00 $ Other Taxes $ Medicar…" at bounding box center [672, 434] width 223 height 261
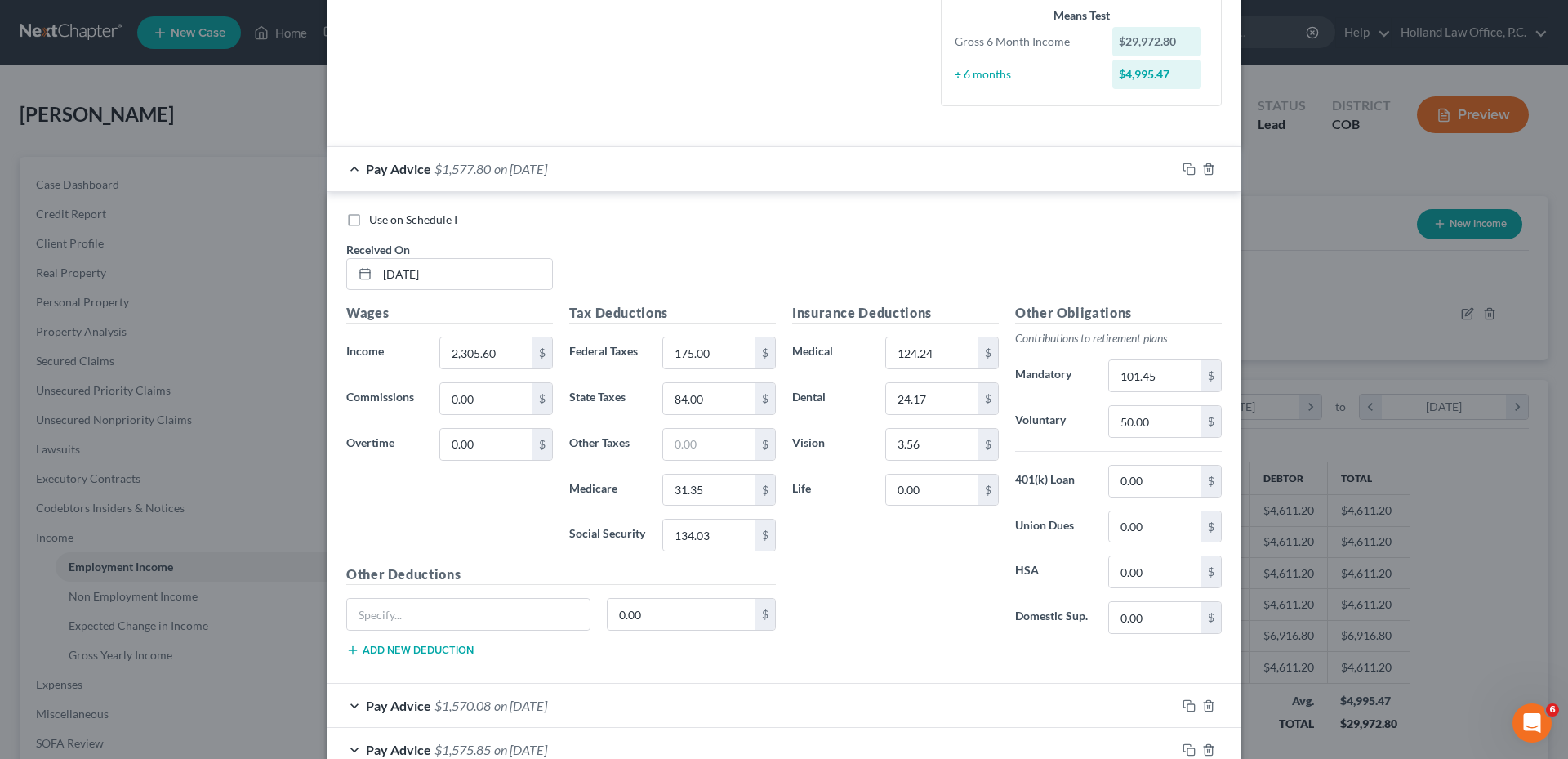
click at [933, 370] on div "Insurance Deductions Medical 124.24 $ Dental 24.17 $ Vision 3.56 $ Life 0.00 $" at bounding box center [894, 475] width 223 height 344
click at [961, 351] on input "123." at bounding box center [932, 352] width 92 height 31
type input "123.24"
click at [955, 450] on input "3.56" at bounding box center [932, 444] width 92 height 31
click at [956, 396] on input "24.17" at bounding box center [932, 398] width 92 height 31
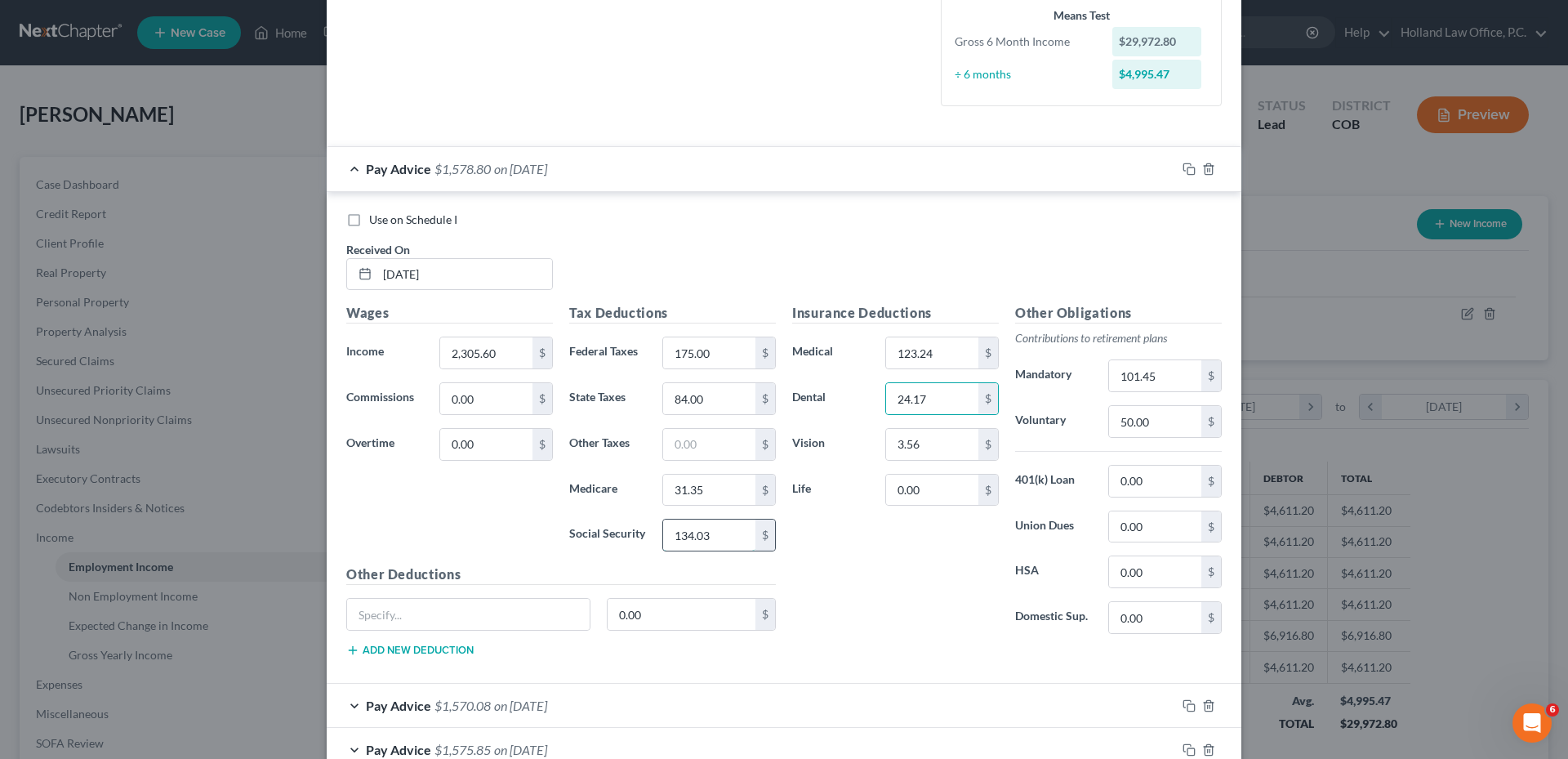
click at [711, 530] on input "134.03" at bounding box center [709, 535] width 92 height 31
click at [736, 257] on div "Use on Schedule I Received On * 09/26/2025" at bounding box center [784, 257] width 892 height 92
click at [896, 395] on input "24.17" at bounding box center [932, 398] width 92 height 31
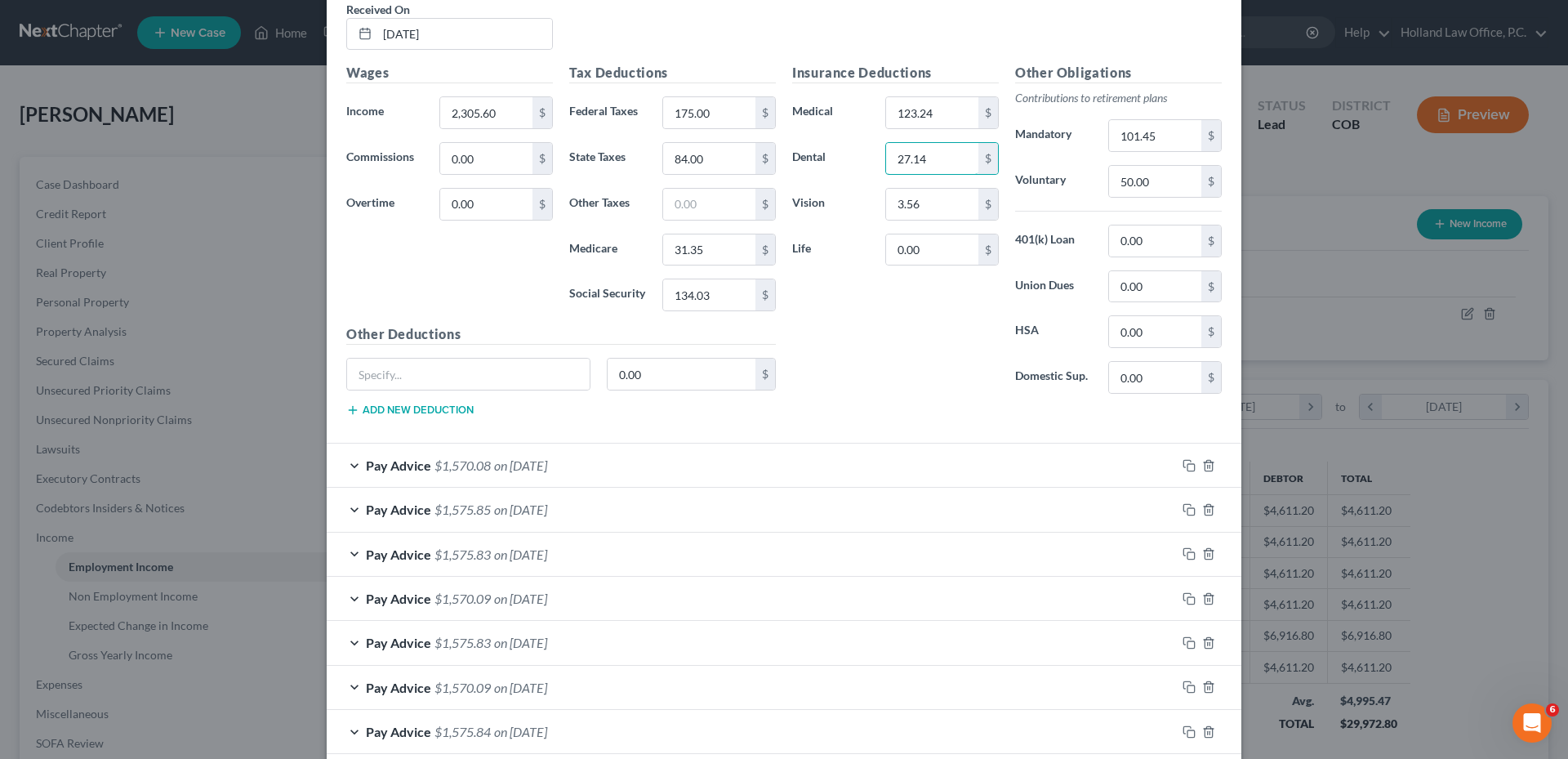
scroll to position [654, 0]
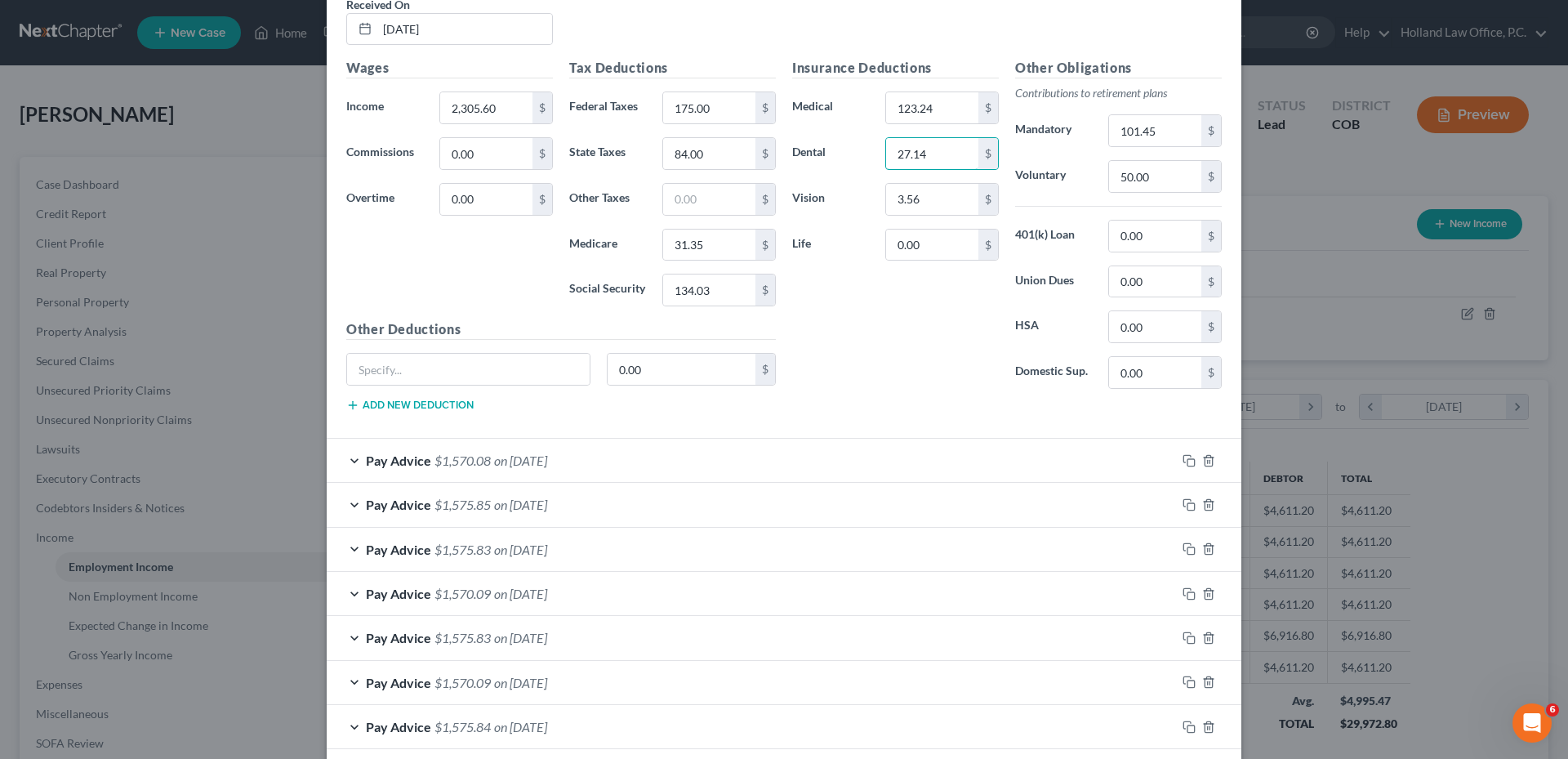
type input "27.14"
click at [544, 455] on span "on [DATE]" at bounding box center [519, 460] width 53 height 15
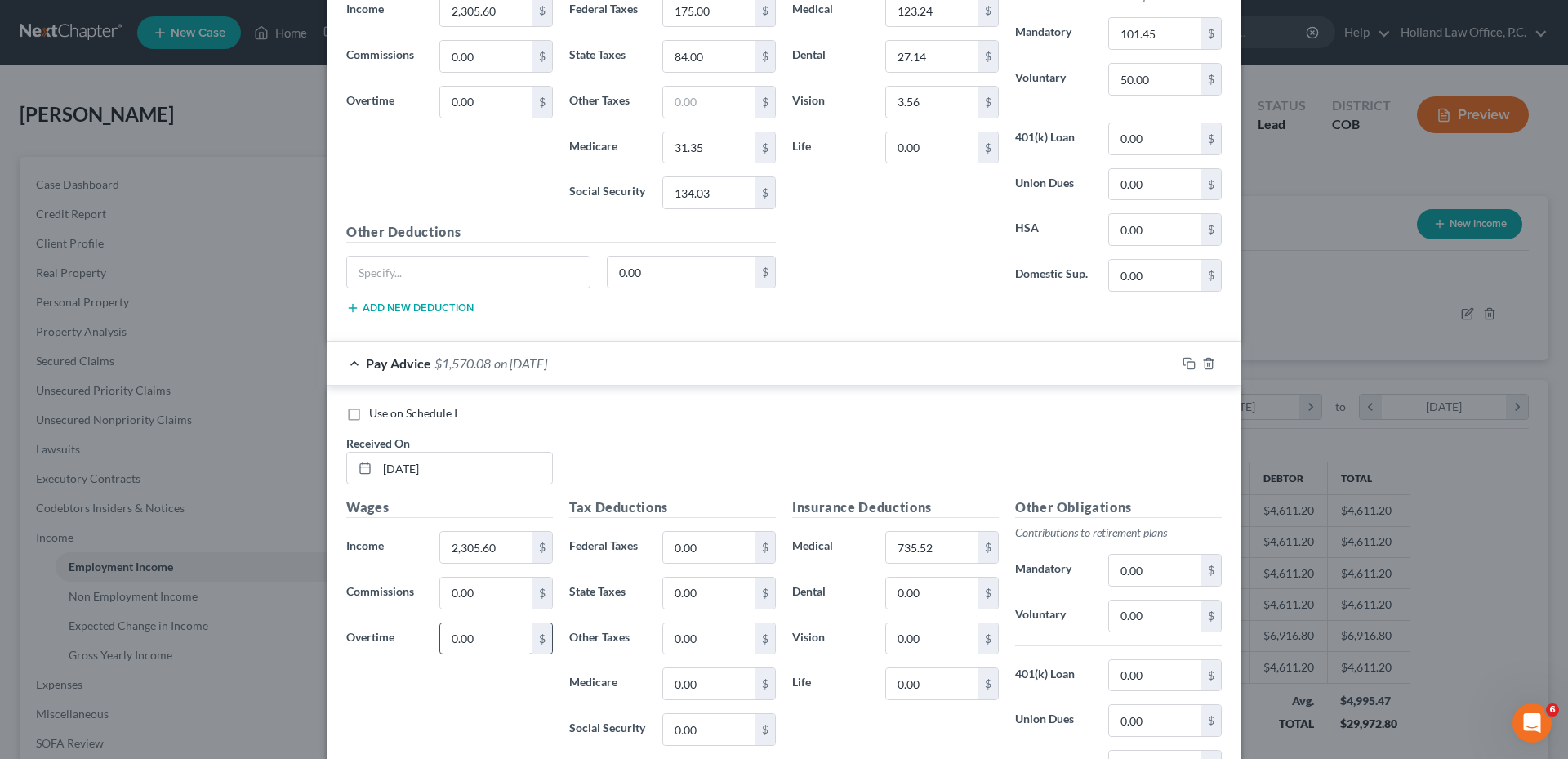
scroll to position [899, 0]
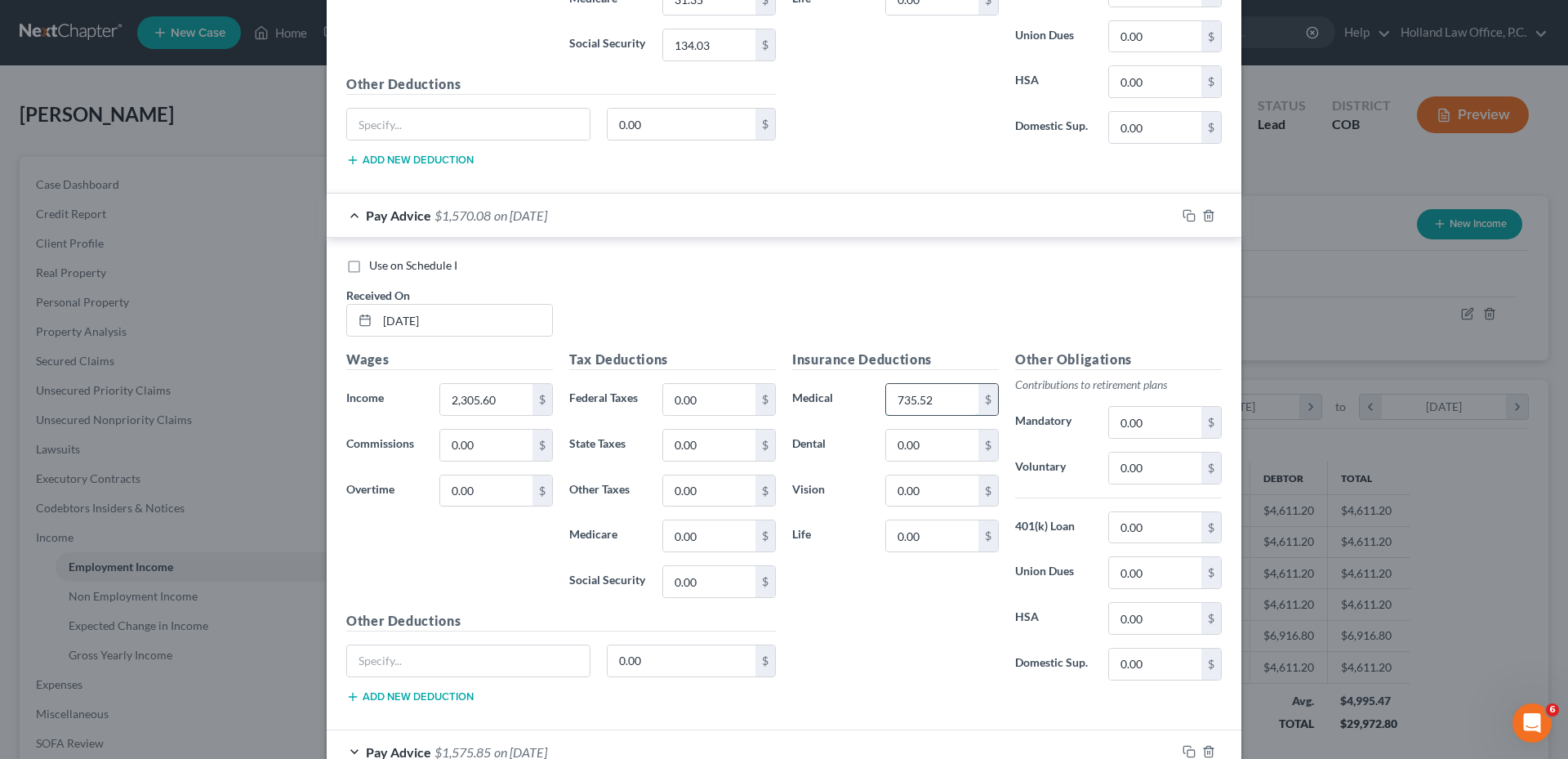
click at [922, 394] on input "735.52" at bounding box center [932, 399] width 92 height 31
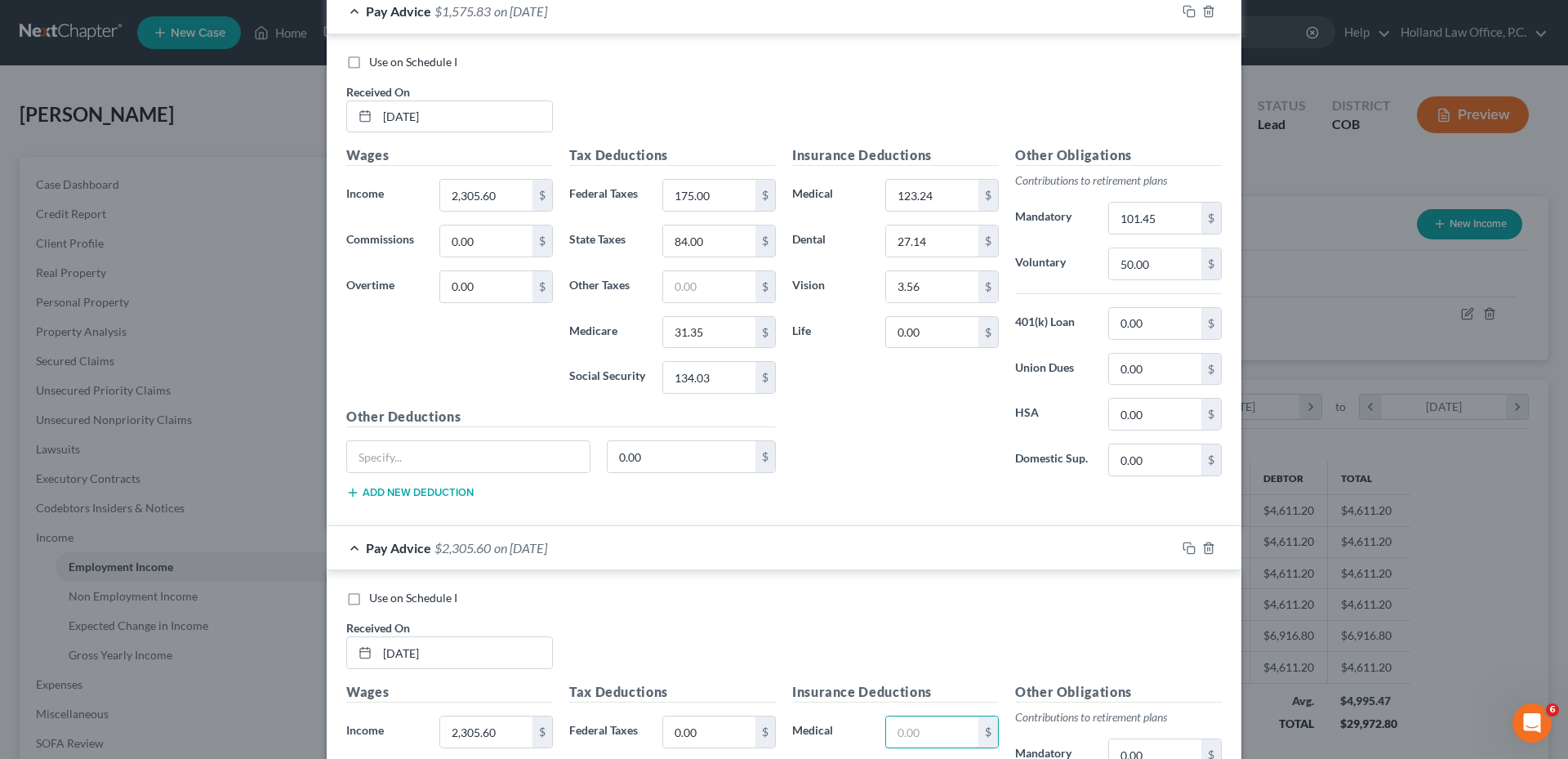
scroll to position [571, 0]
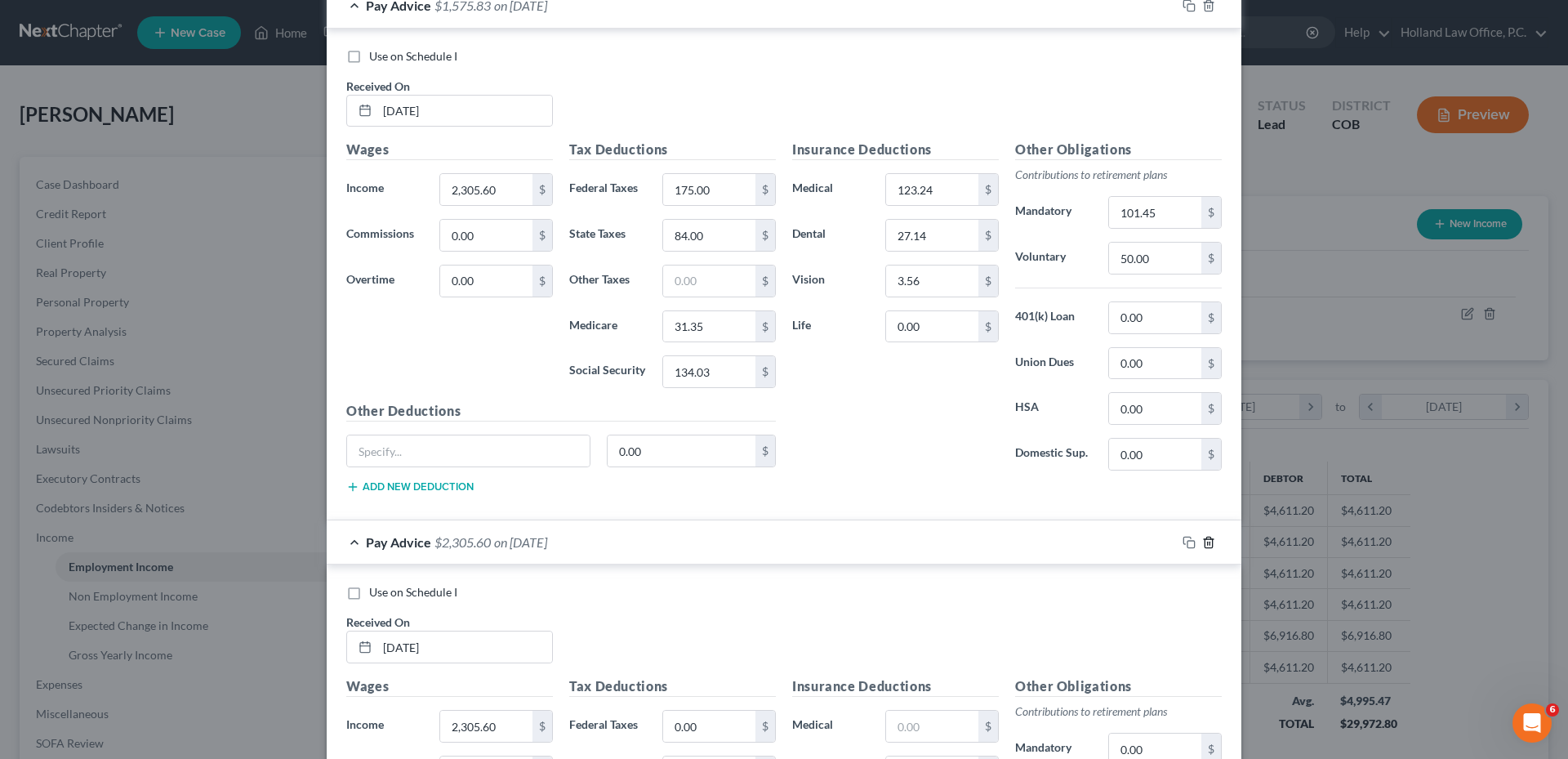
click at [1205, 544] on icon "button" at bounding box center [1208, 543] width 13 height 13
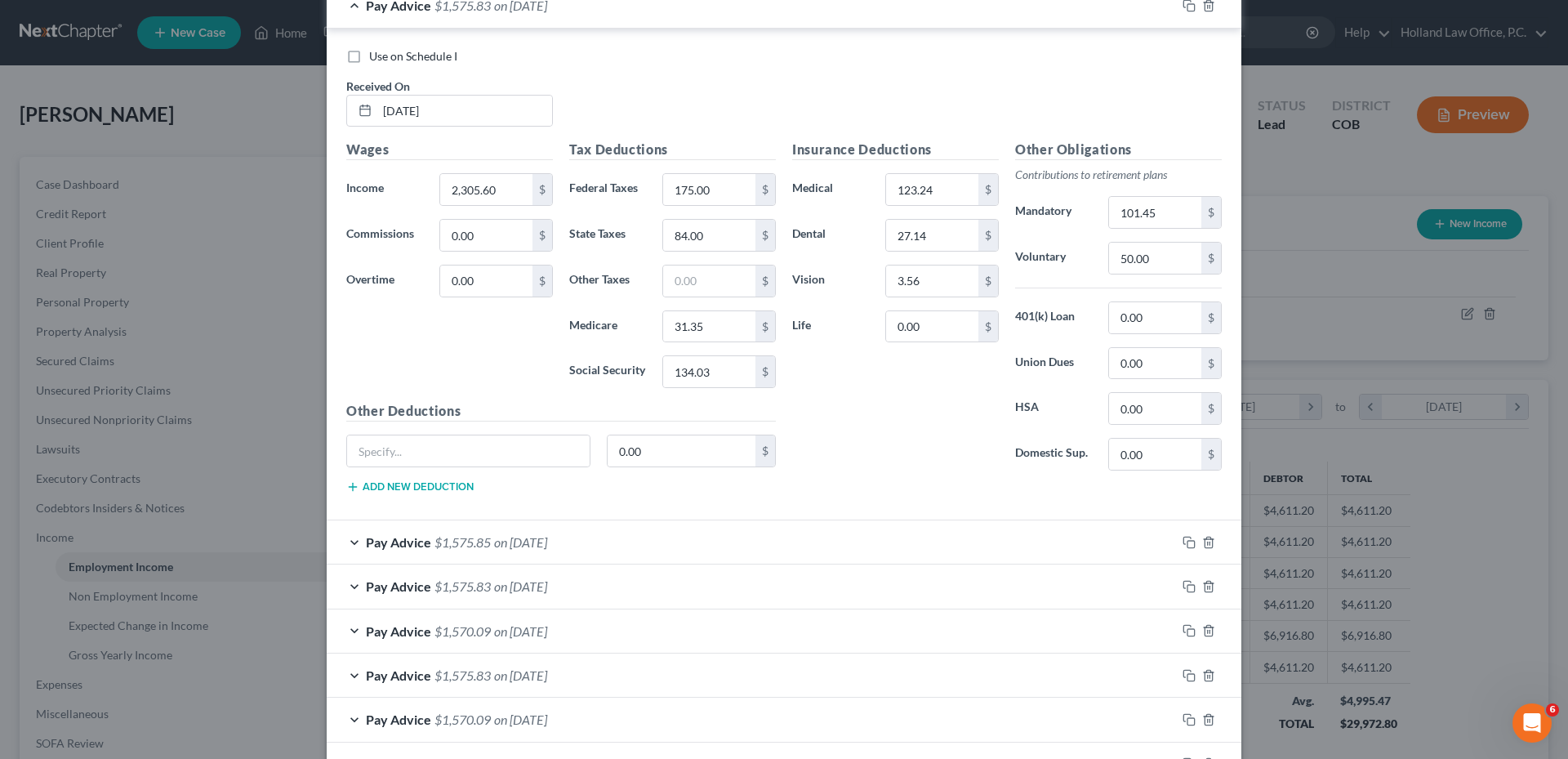
scroll to position [409, 0]
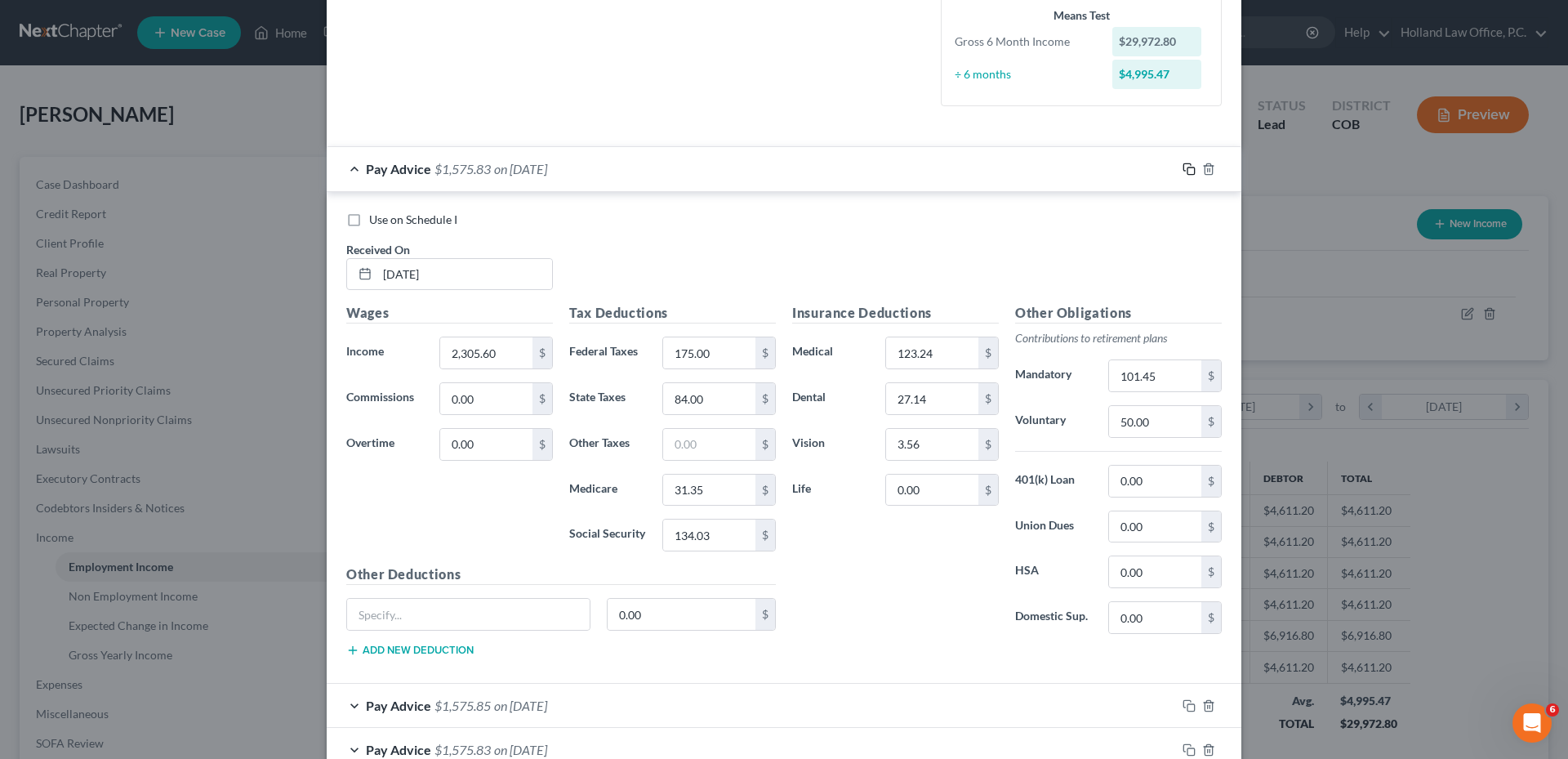
click at [1187, 170] on rect "button" at bounding box center [1191, 171] width 8 height 8
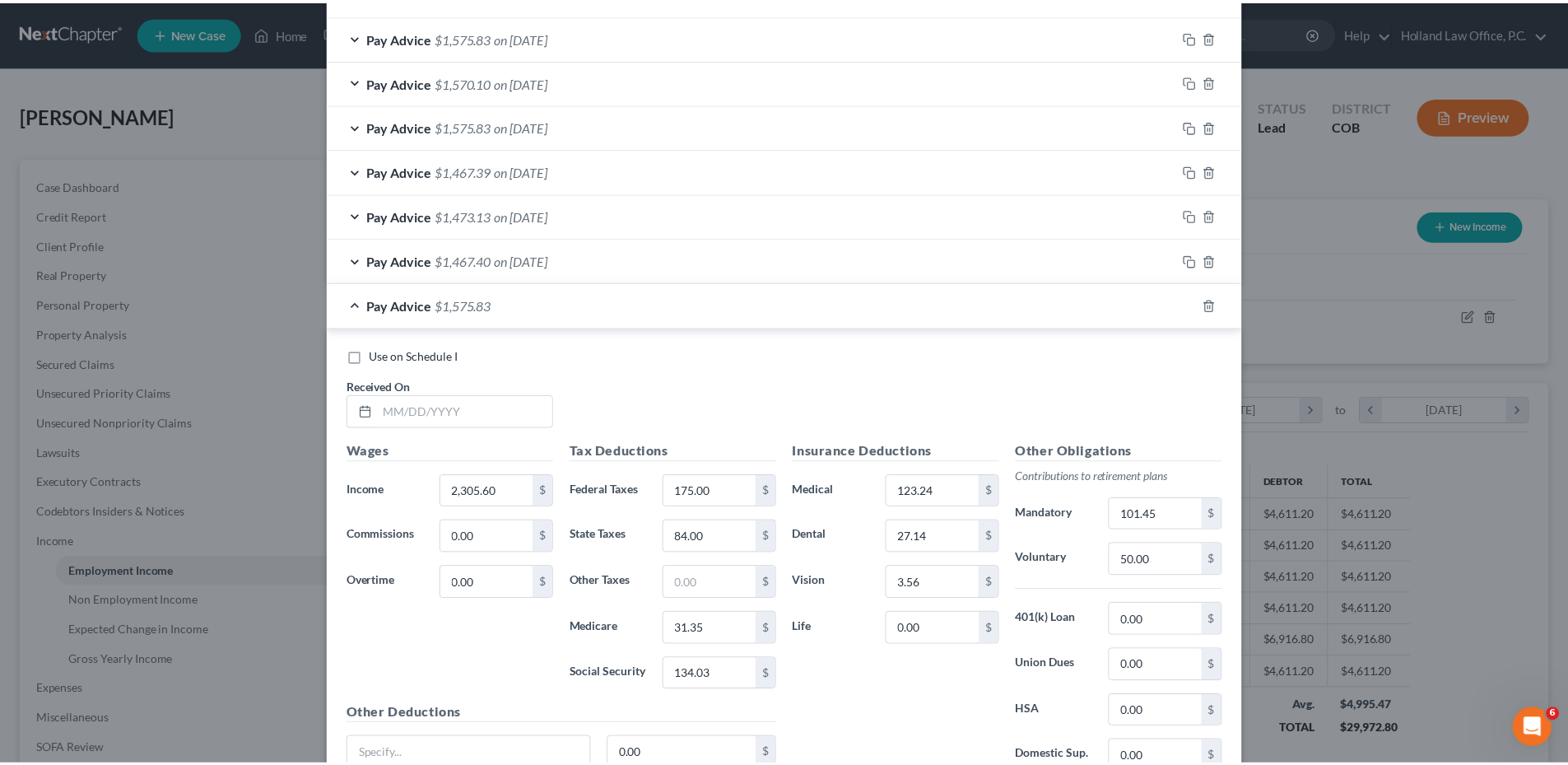
scroll to position [1141, 0]
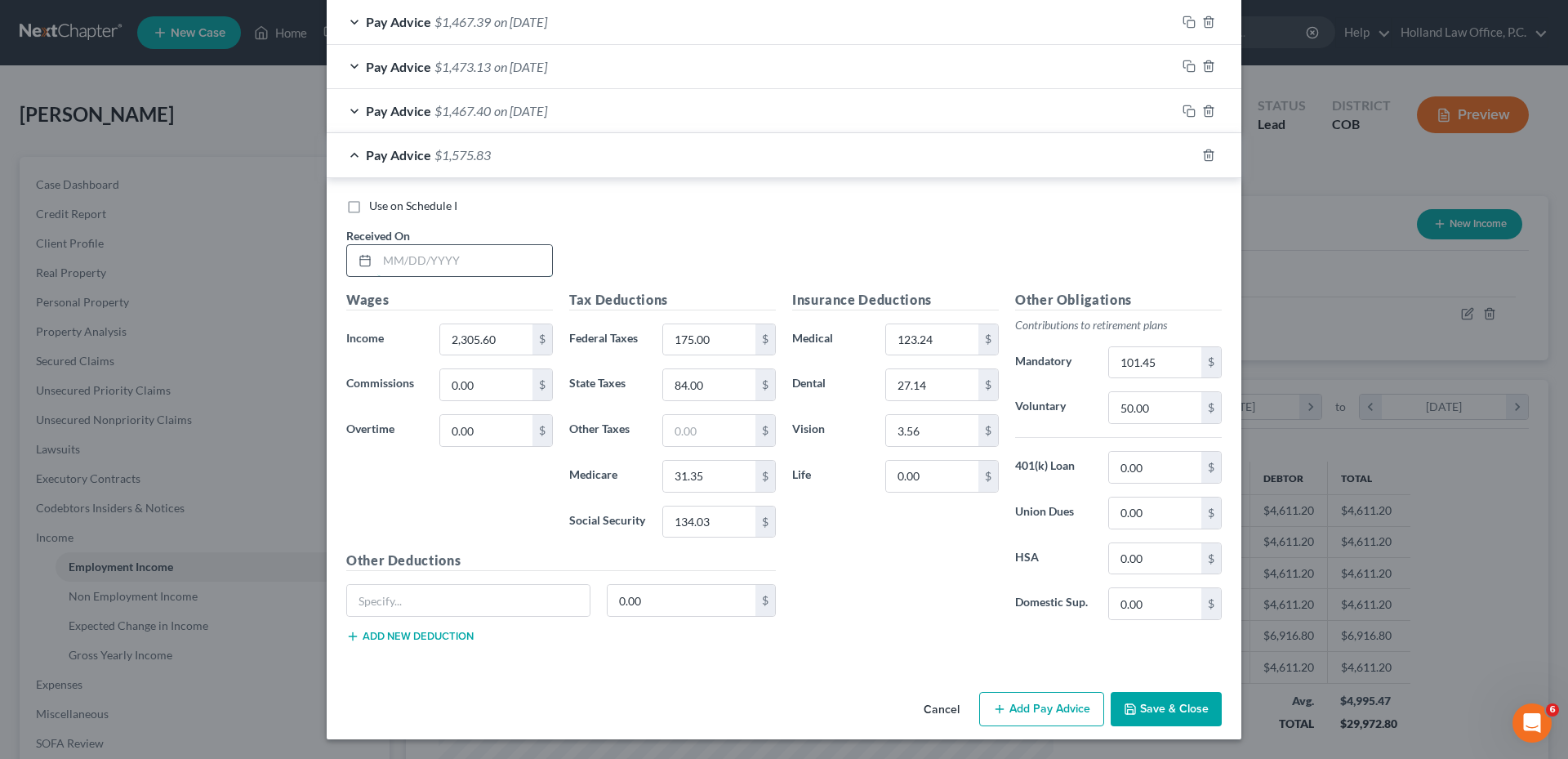
drag, startPoint x: 421, startPoint y: 271, endPoint x: 431, endPoint y: 270, distance: 10.0
click at [421, 271] on input "text" at bounding box center [464, 260] width 175 height 31
type input "9/12/25"
click at [1165, 703] on button "Save & Close" at bounding box center [1166, 709] width 111 height 34
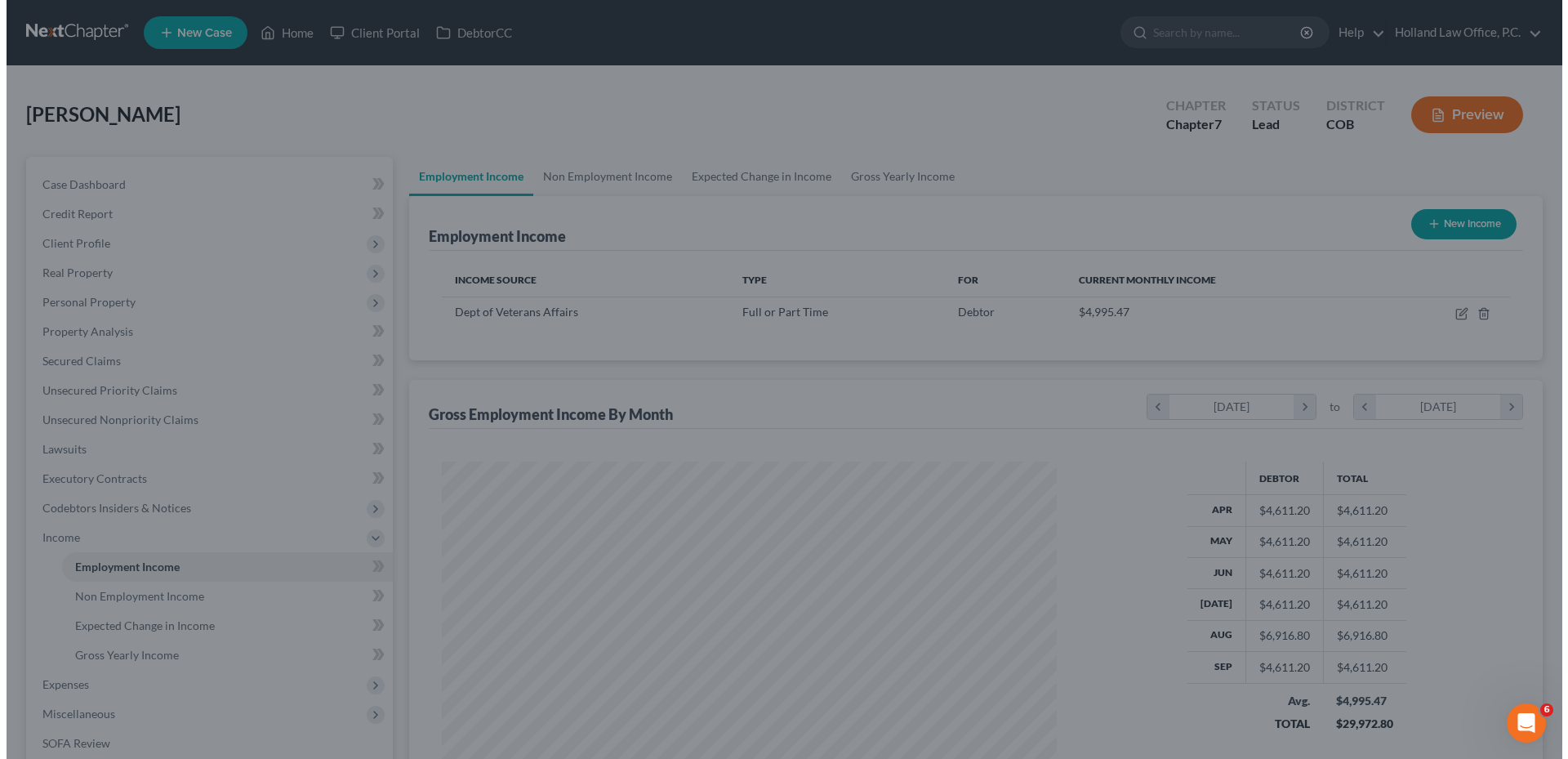
scroll to position [816523, 815807]
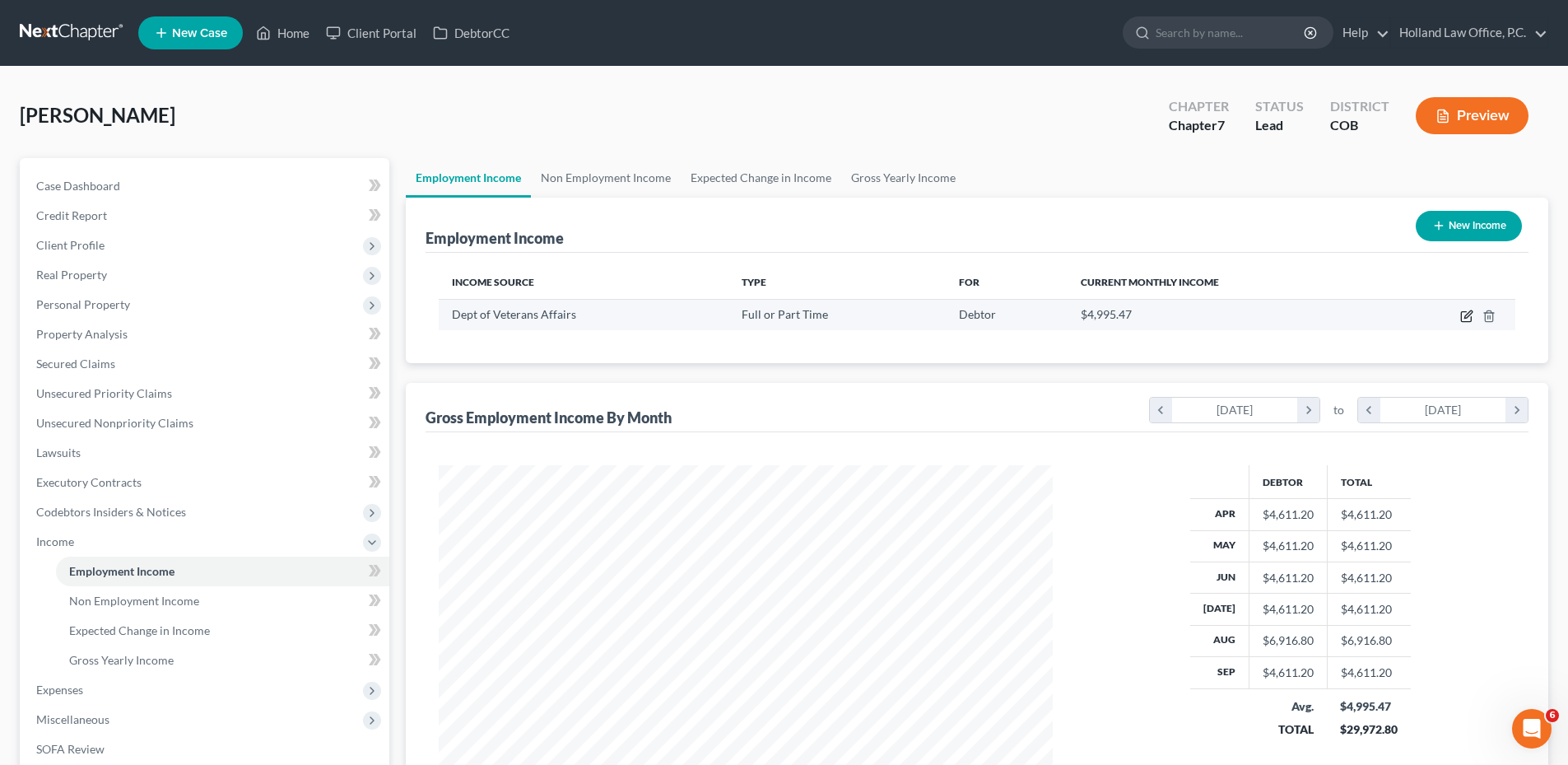
click at [1472, 313] on icon "button" at bounding box center [1468, 314] width 8 height 8
select select "0"
select select "8"
select select "2"
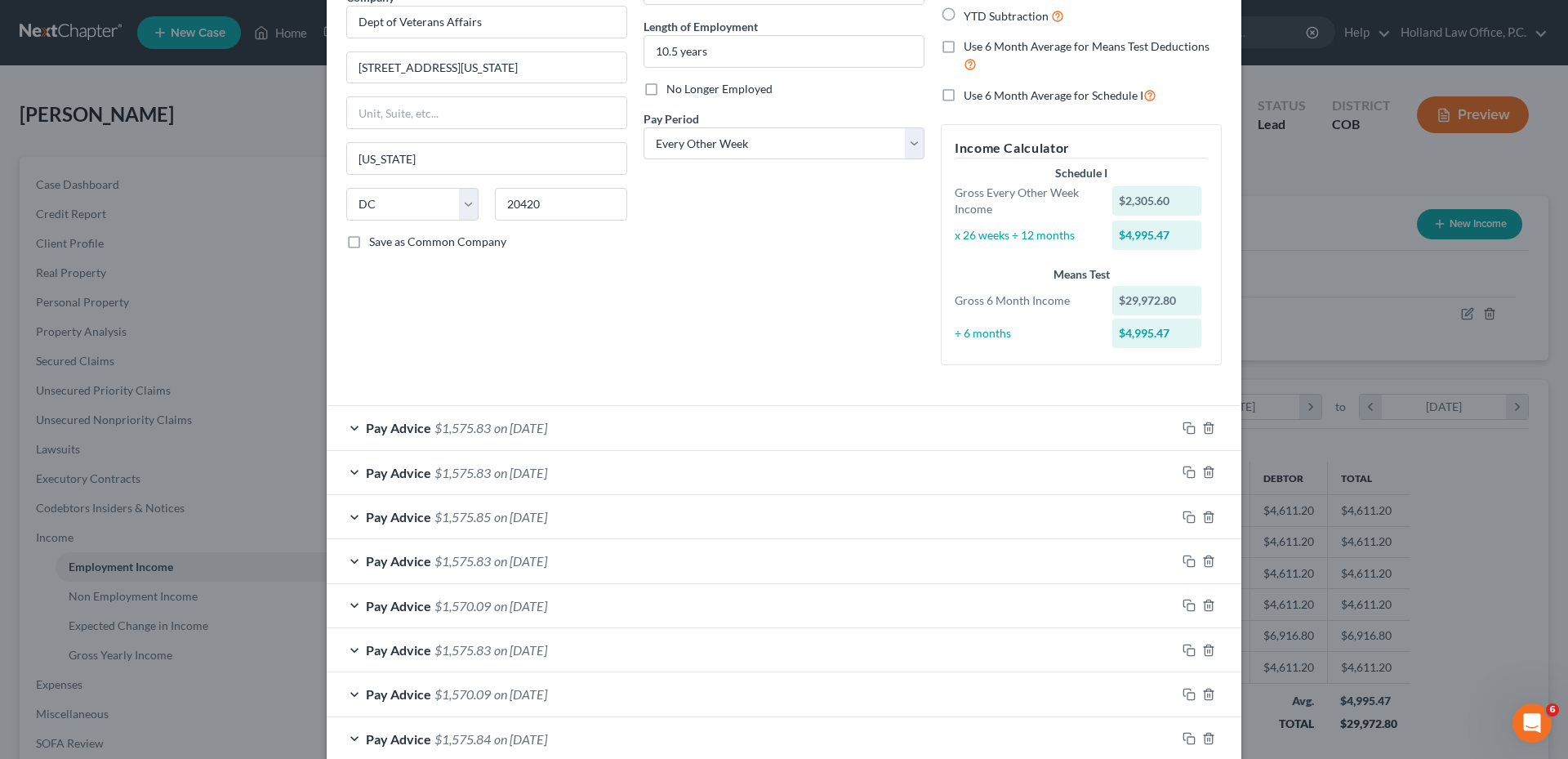
scroll to position [164, 0]
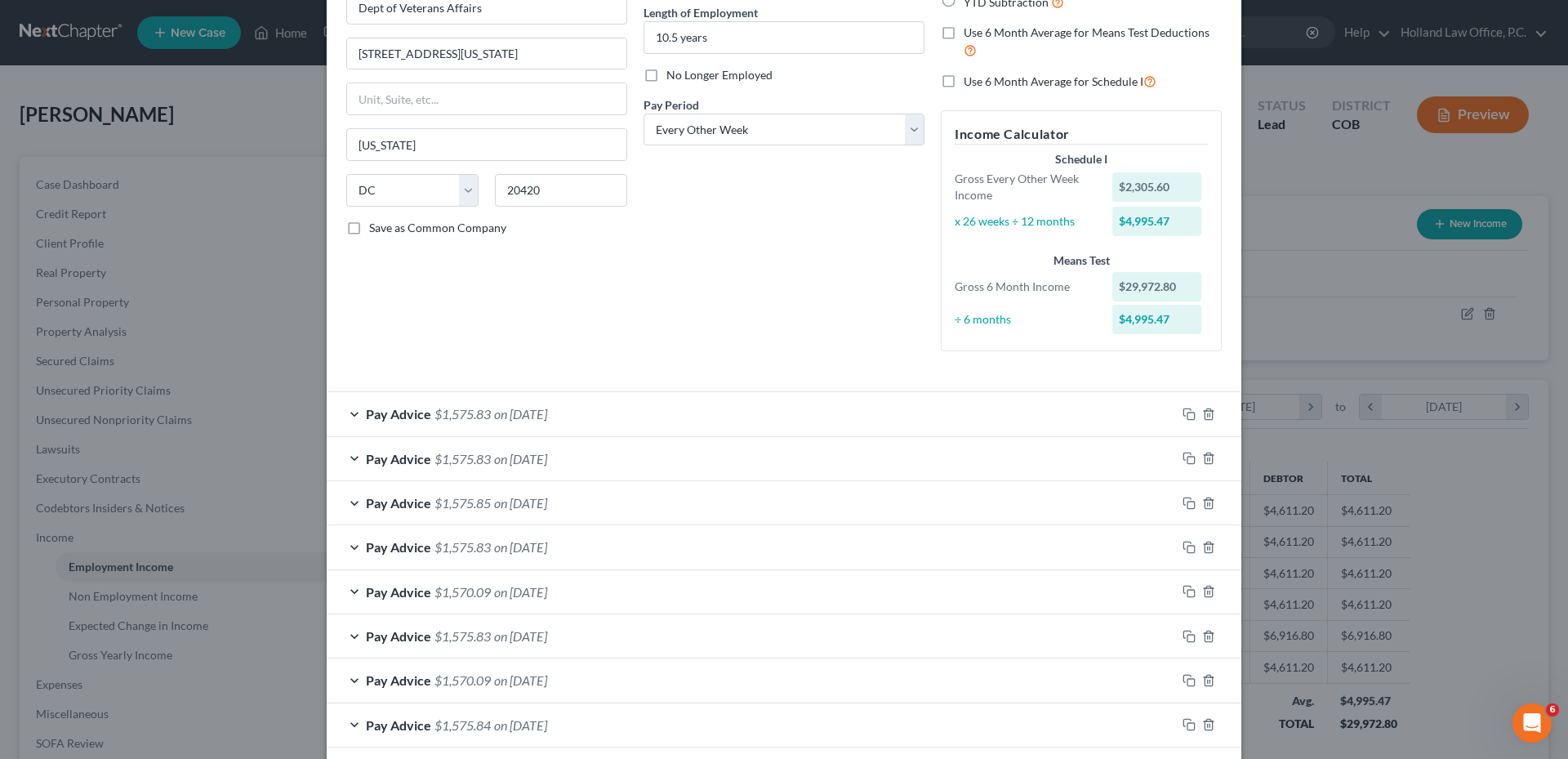
click at [508, 517] on div "Pay Advice $1,575.85 on 08/29/2025" at bounding box center [751, 502] width 850 height 43
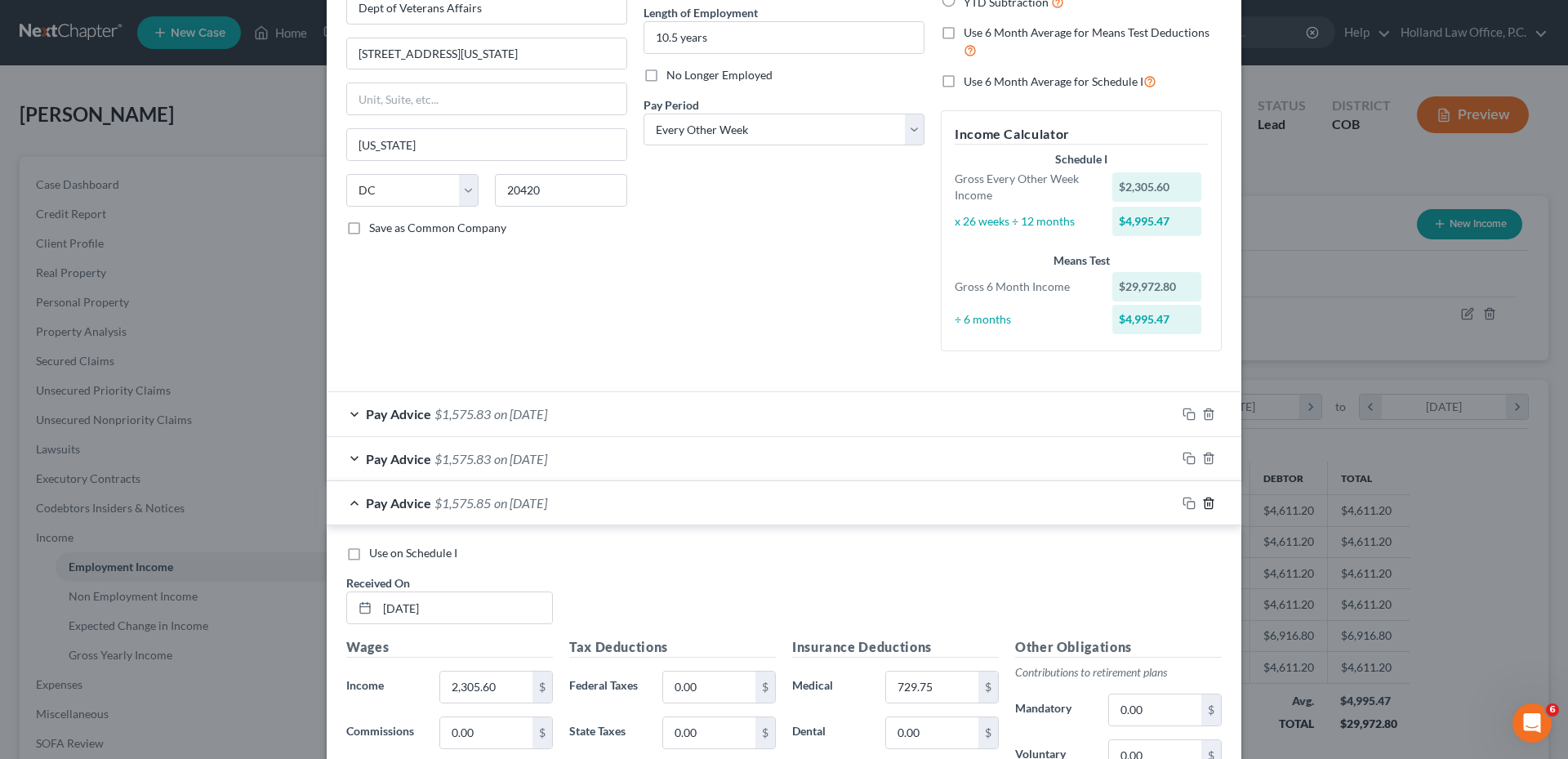
click at [1207, 503] on line "button" at bounding box center [1207, 503] width 0 height 3
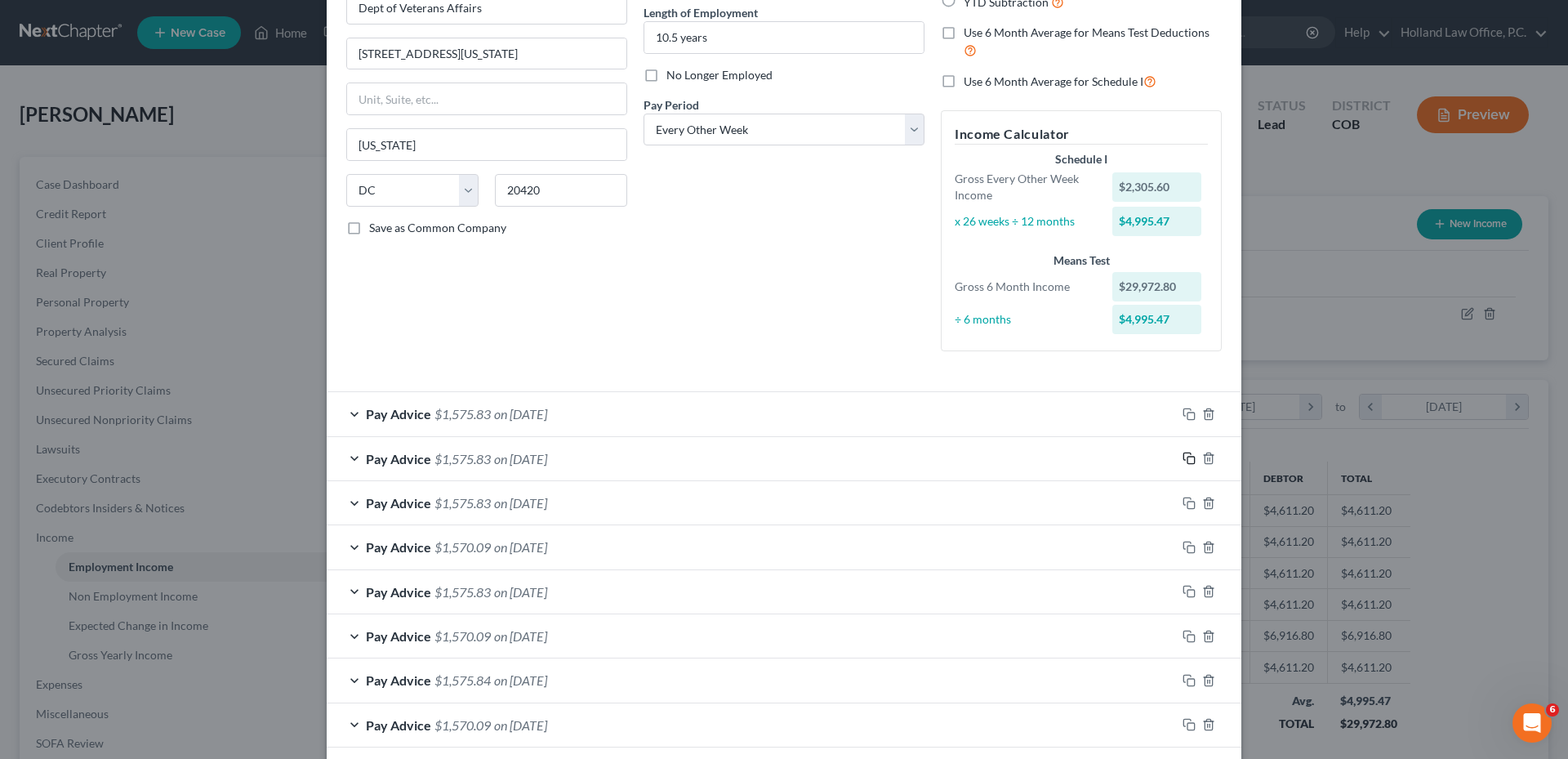
click at [1182, 464] on icon "button" at bounding box center [1189, 458] width 13 height 13
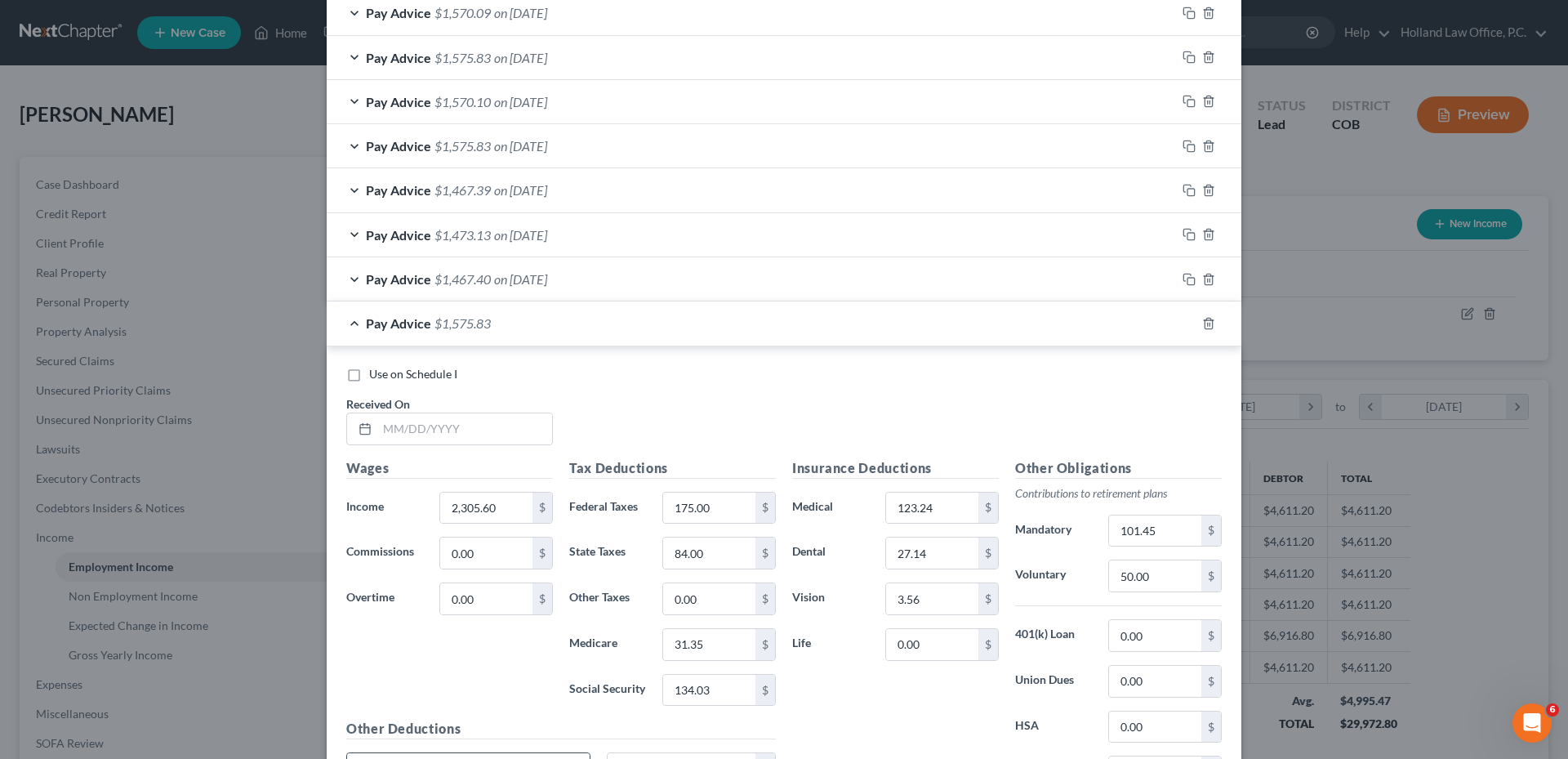
scroll to position [1132, 0]
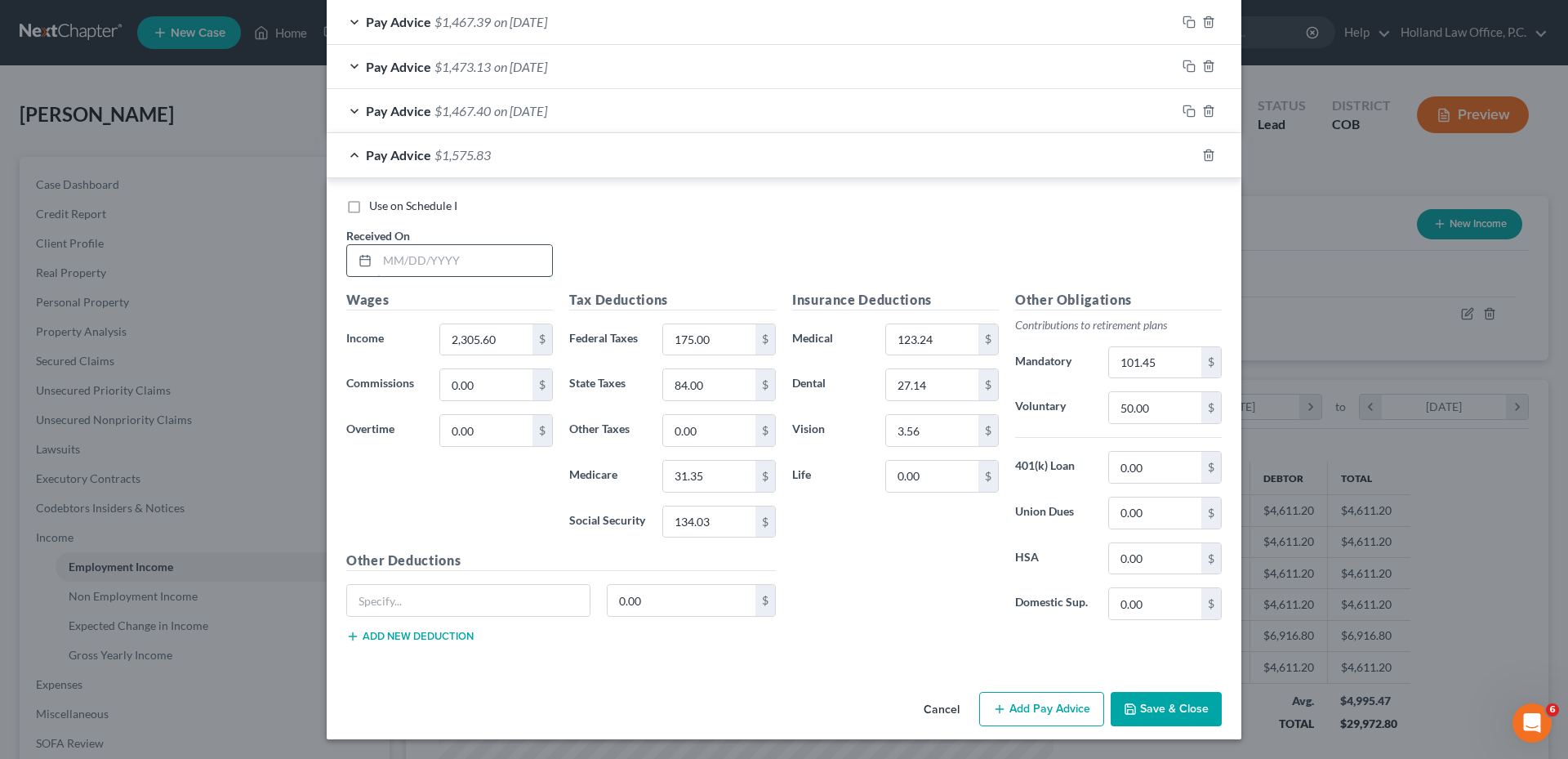
click at [397, 260] on input "text" at bounding box center [464, 260] width 175 height 31
type input "8/23/2025"
click at [1182, 151] on icon "button" at bounding box center [1189, 155] width 13 height 13
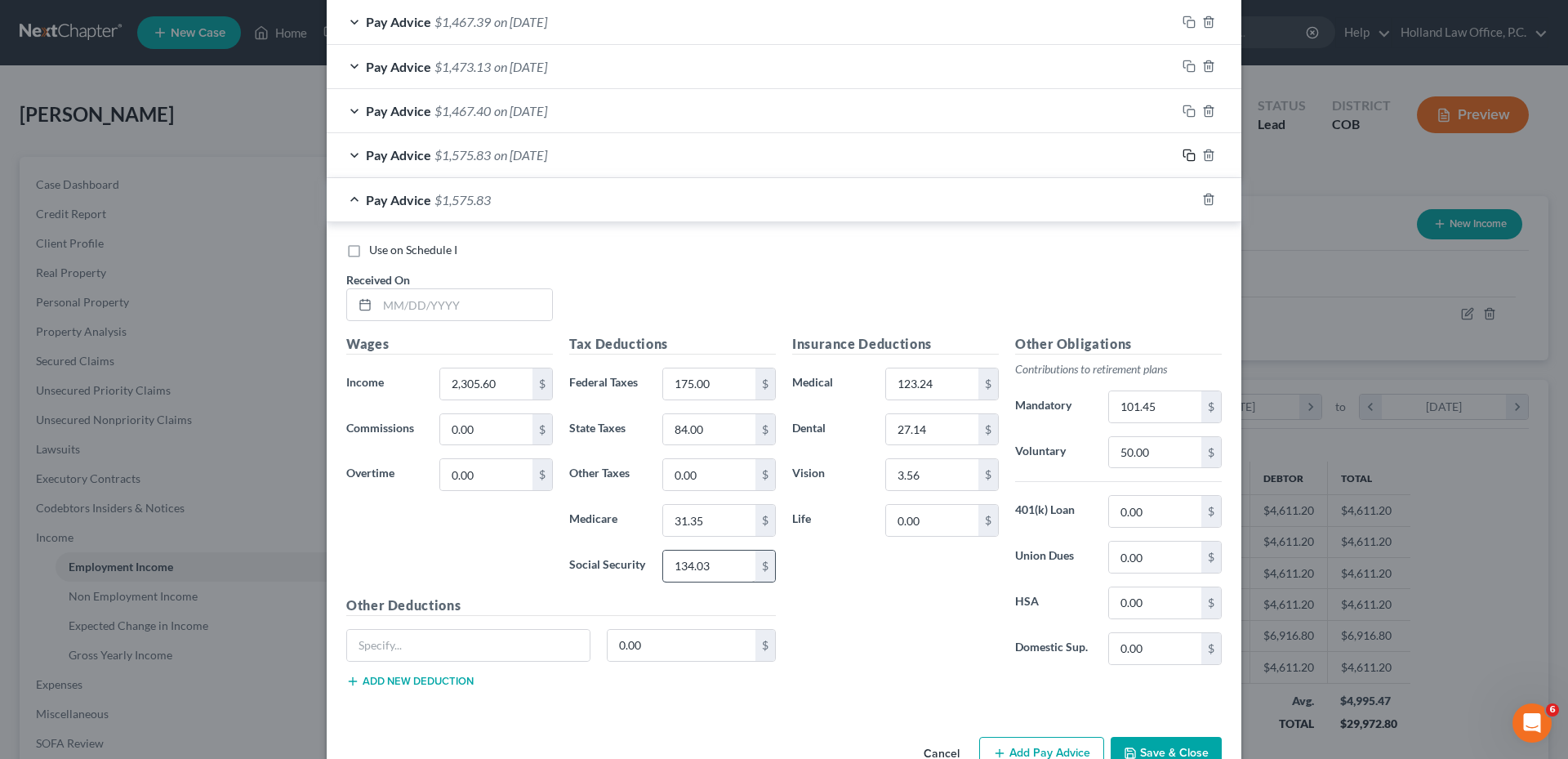
scroll to position [1176, 0]
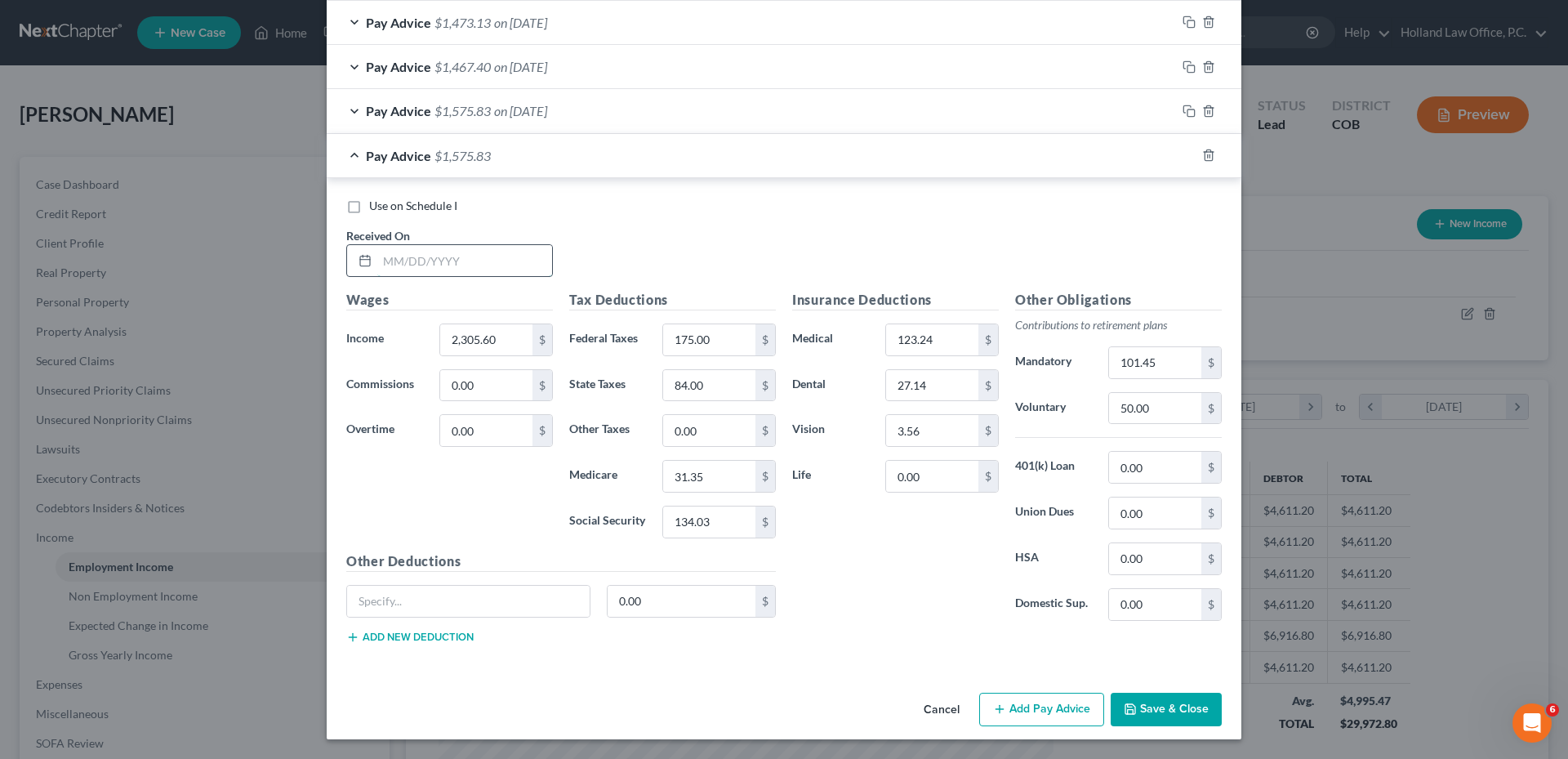
click at [388, 260] on input "text" at bounding box center [464, 260] width 175 height 31
click at [379, 262] on input "5/15/2025" at bounding box center [464, 260] width 175 height 31
type input "8/15/2025"
click at [1151, 699] on button "Save & Close" at bounding box center [1166, 710] width 111 height 34
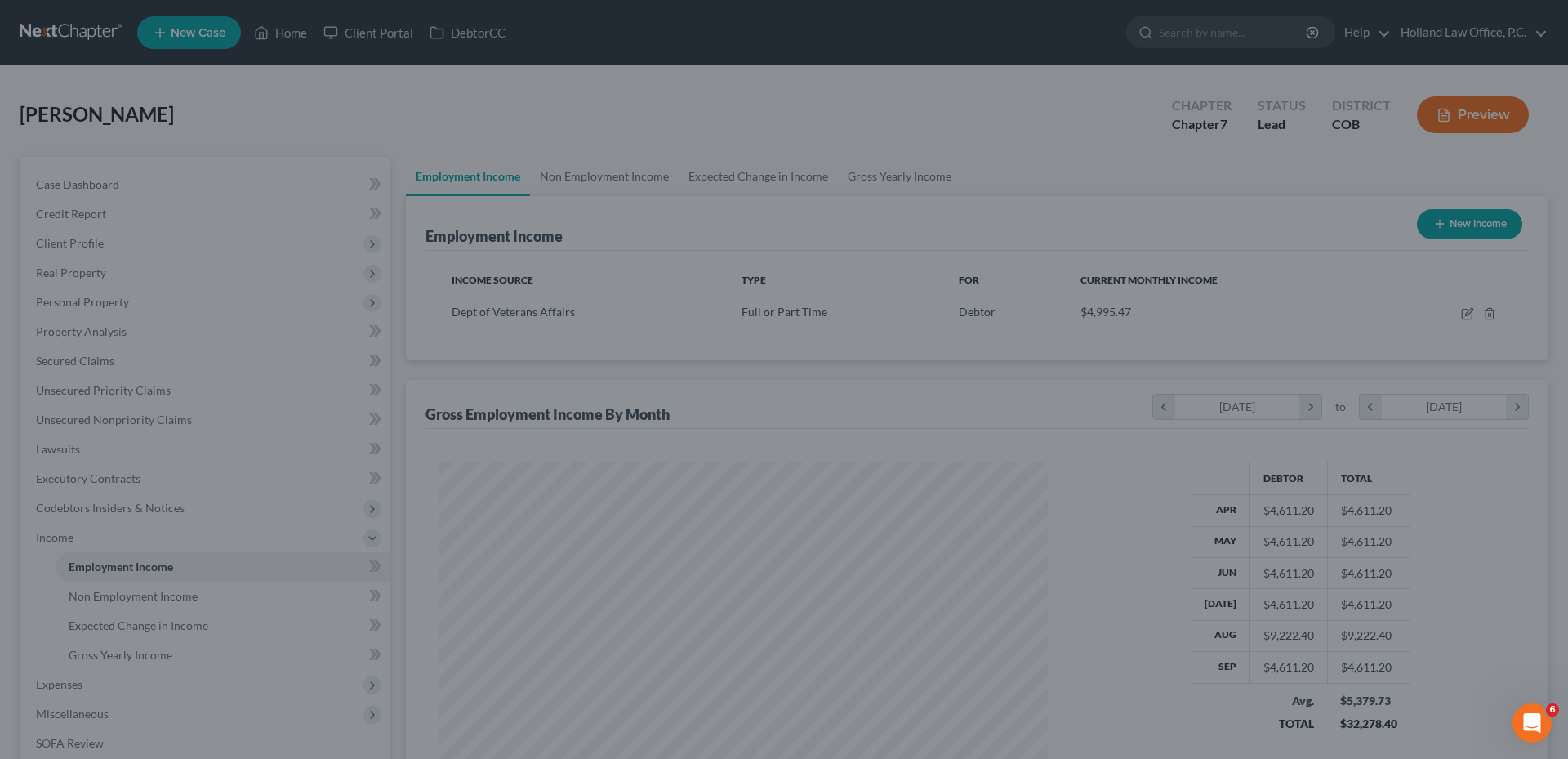
scroll to position [816523, 815807]
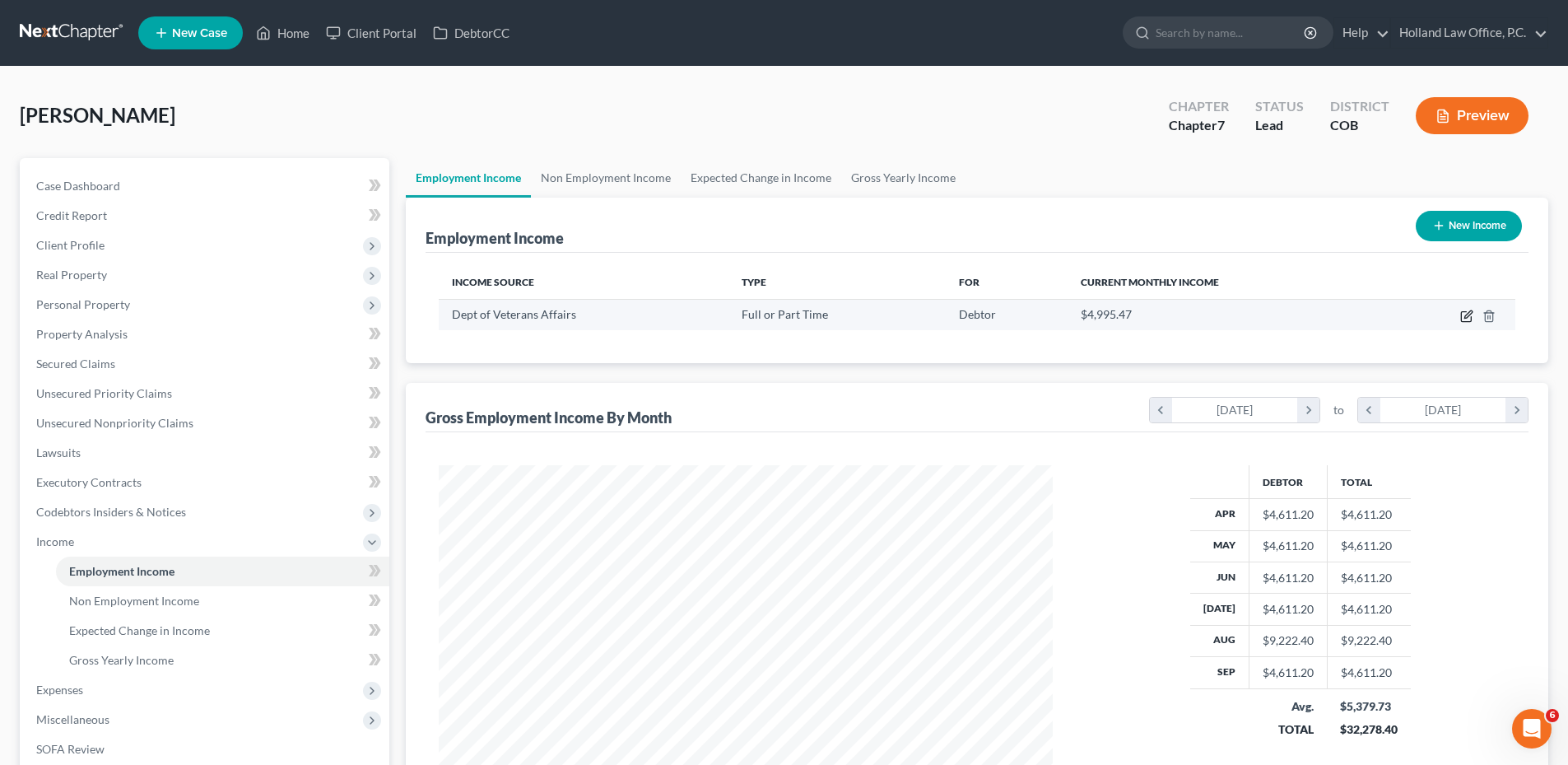
click at [1466, 321] on icon "button" at bounding box center [1466, 316] width 10 height 10
select select "0"
select select "8"
select select "2"
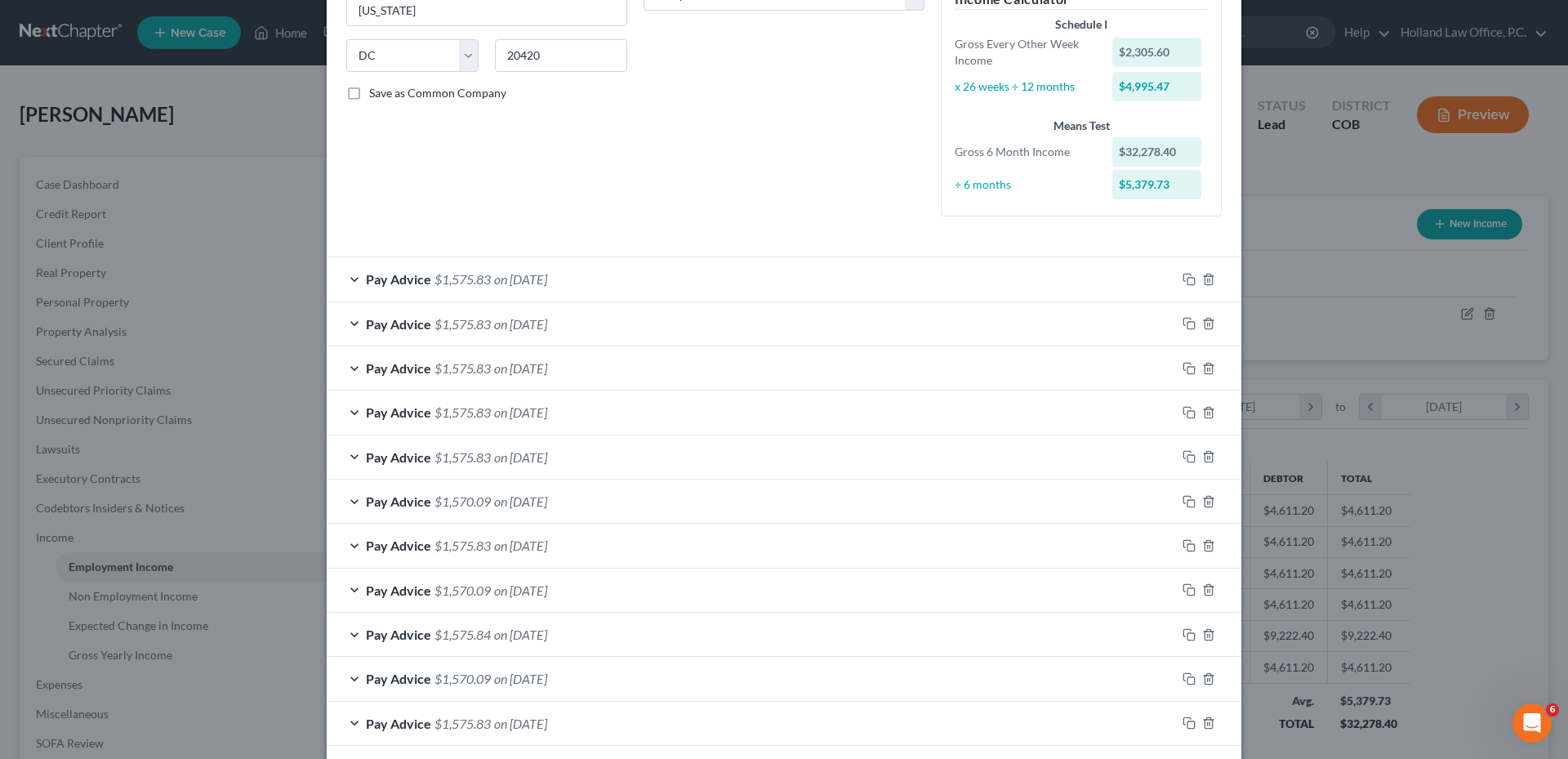
scroll to position [326, 0]
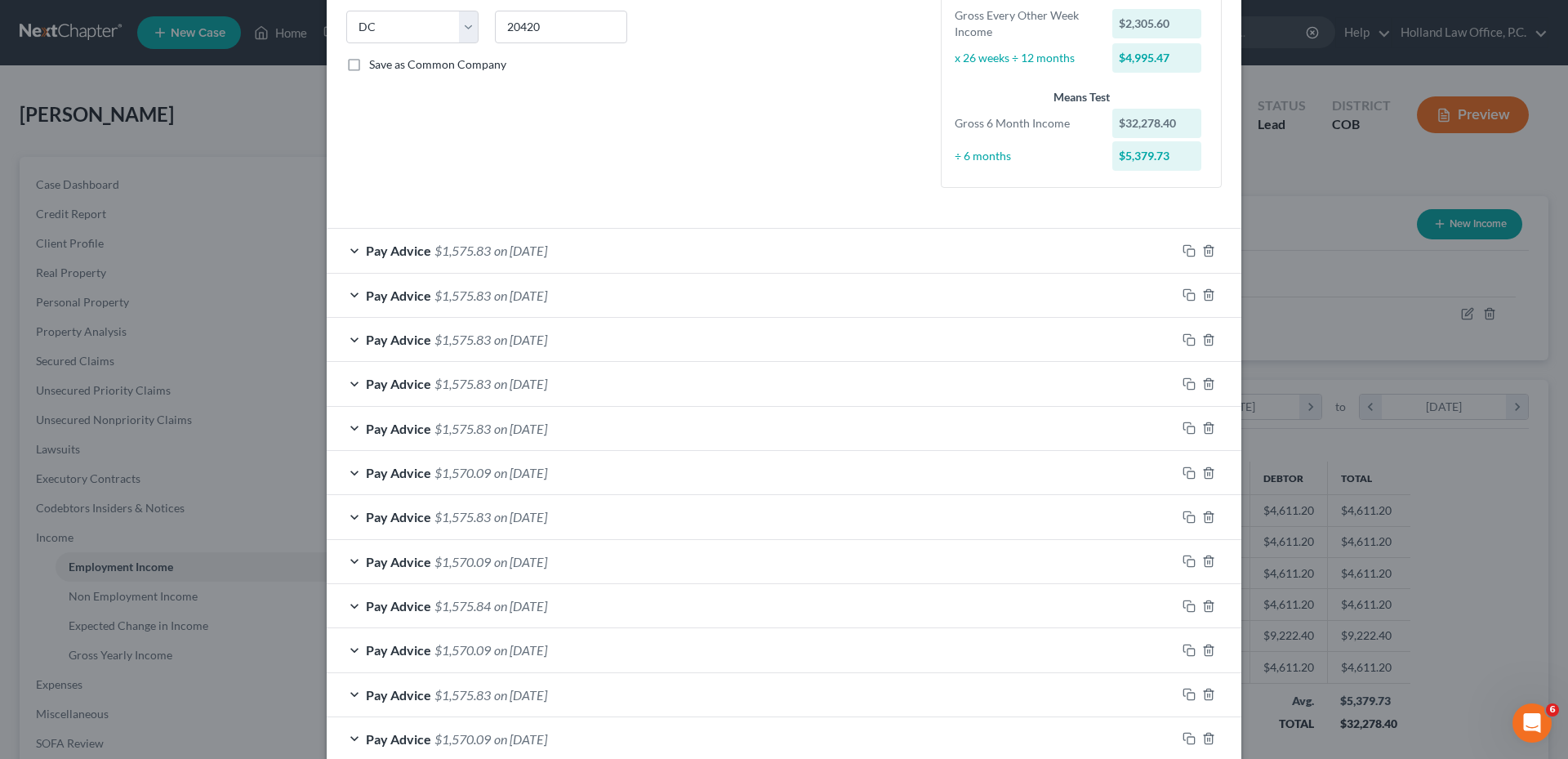
click at [547, 425] on span "on [DATE]" at bounding box center [519, 429] width 53 height 15
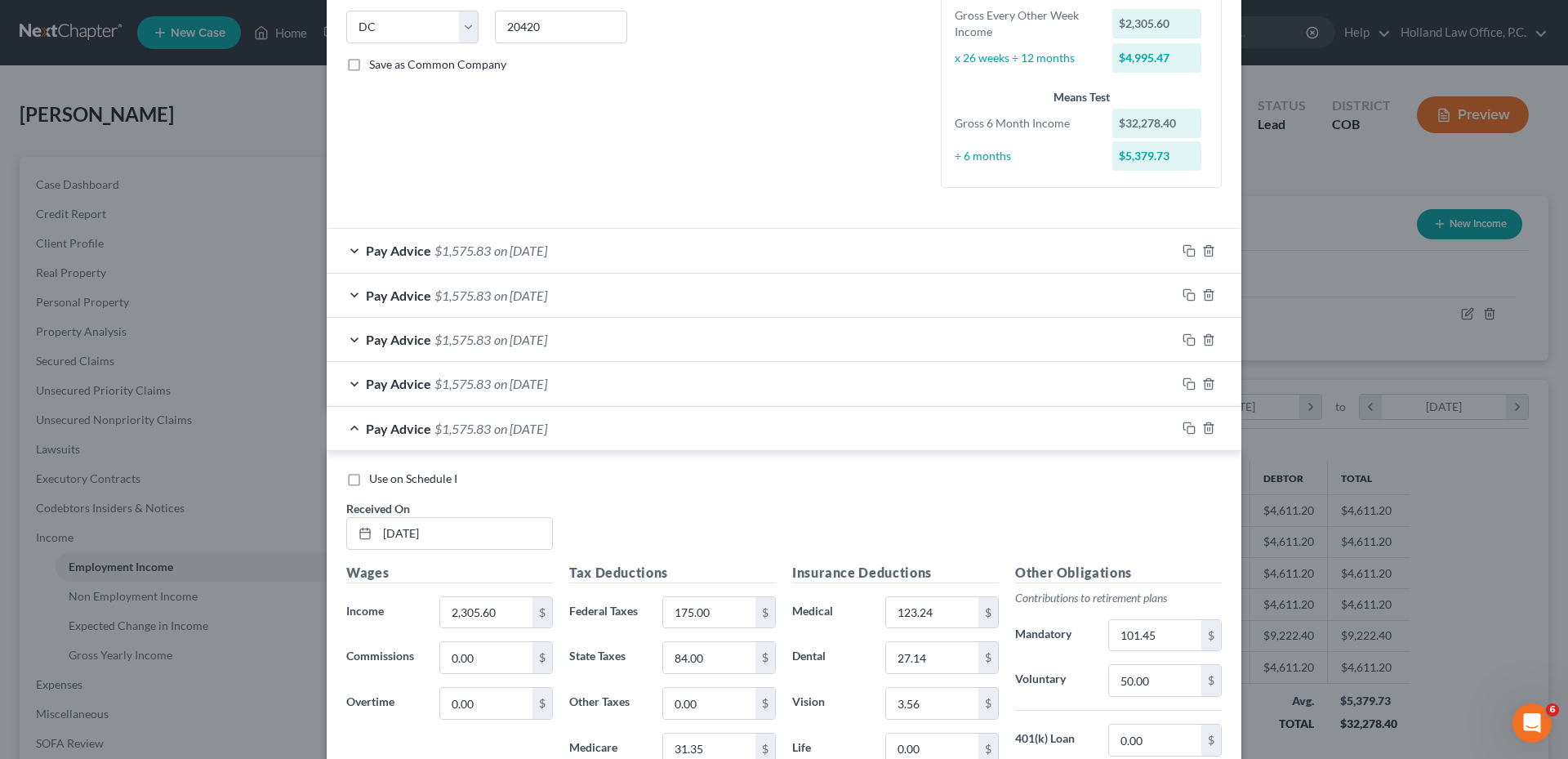
click at [547, 390] on span "on [DATE]" at bounding box center [519, 384] width 53 height 15
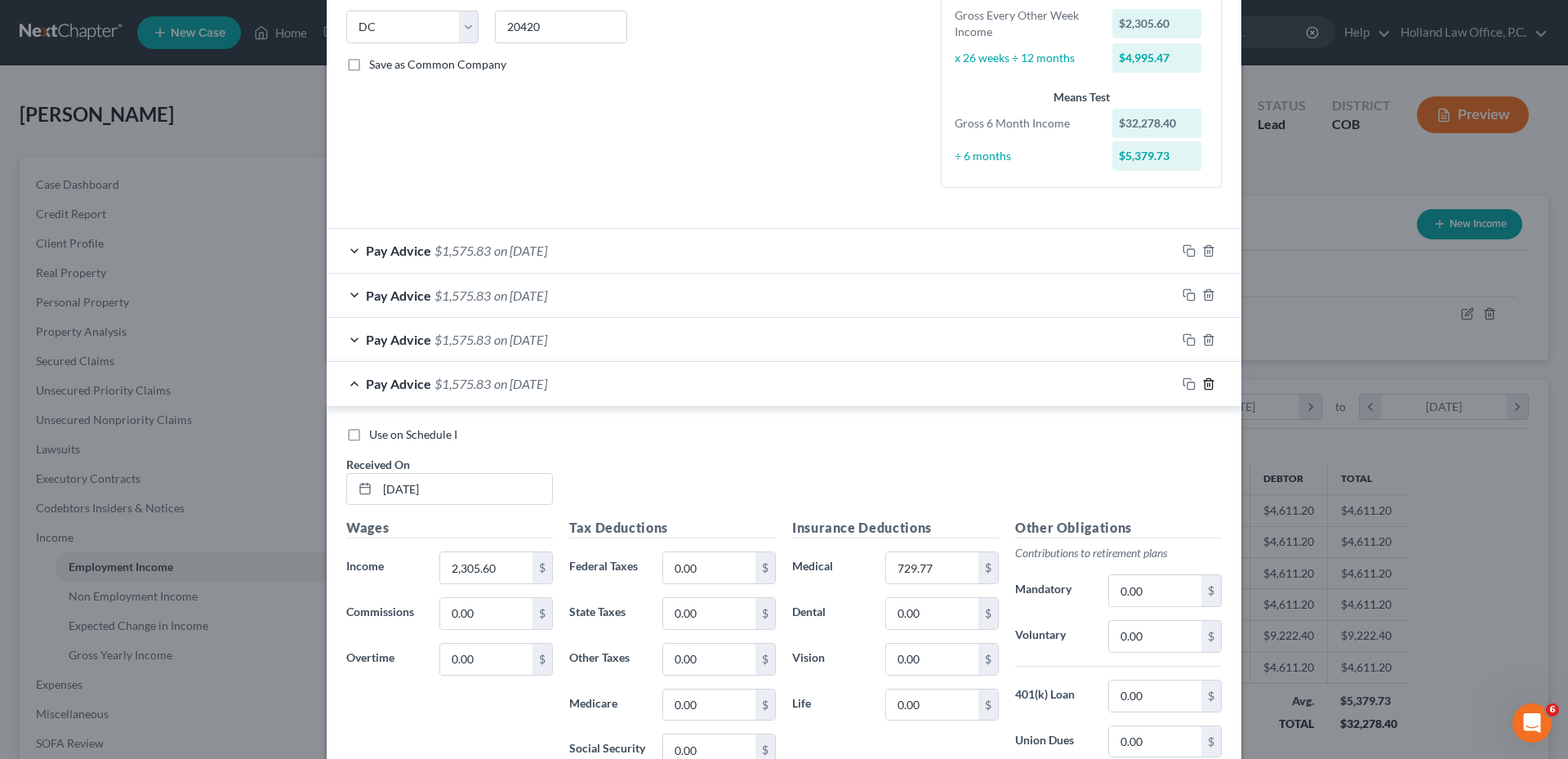
click at [1202, 380] on icon "button" at bounding box center [1208, 384] width 13 height 13
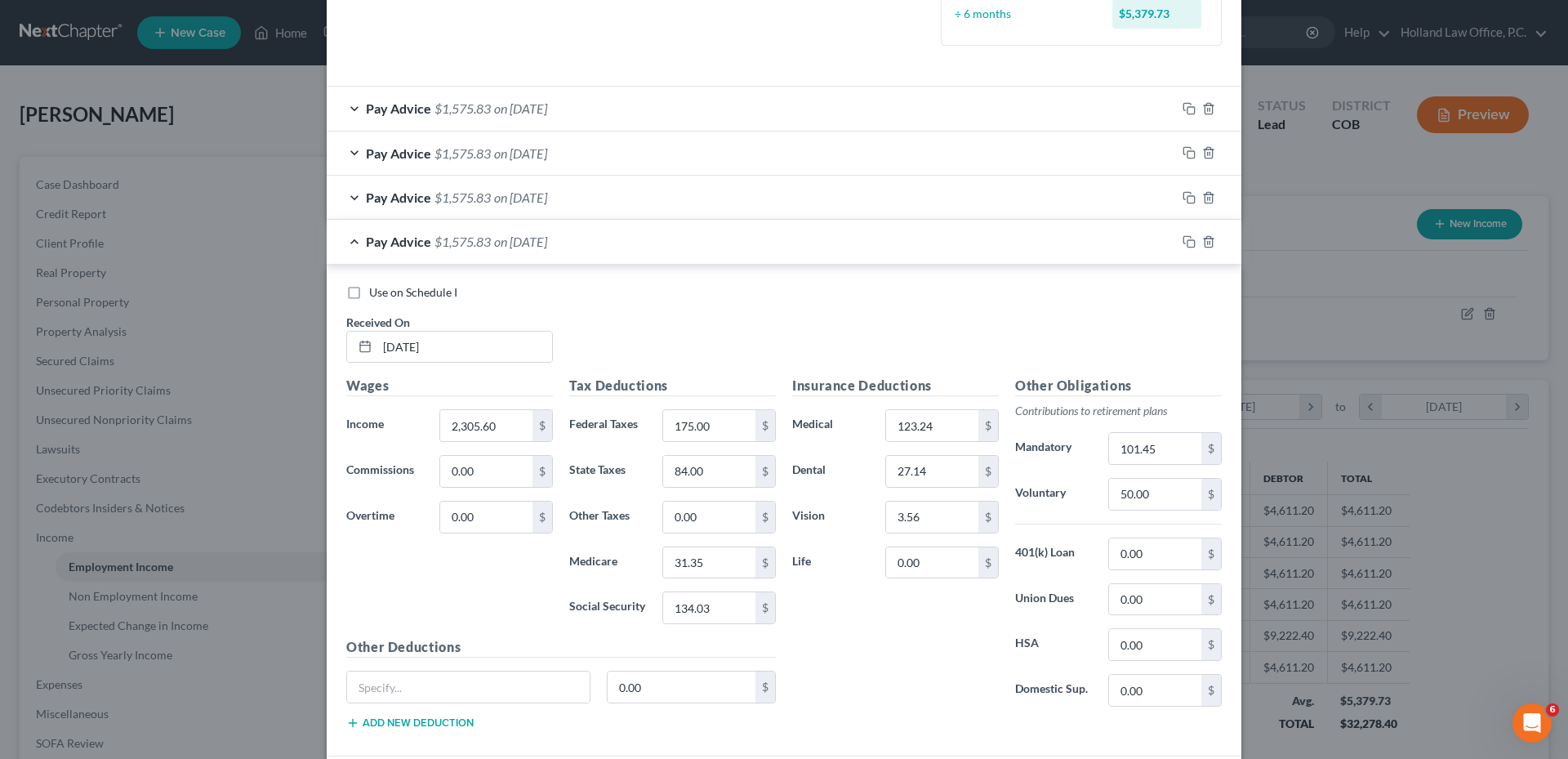
scroll to position [490, 0]
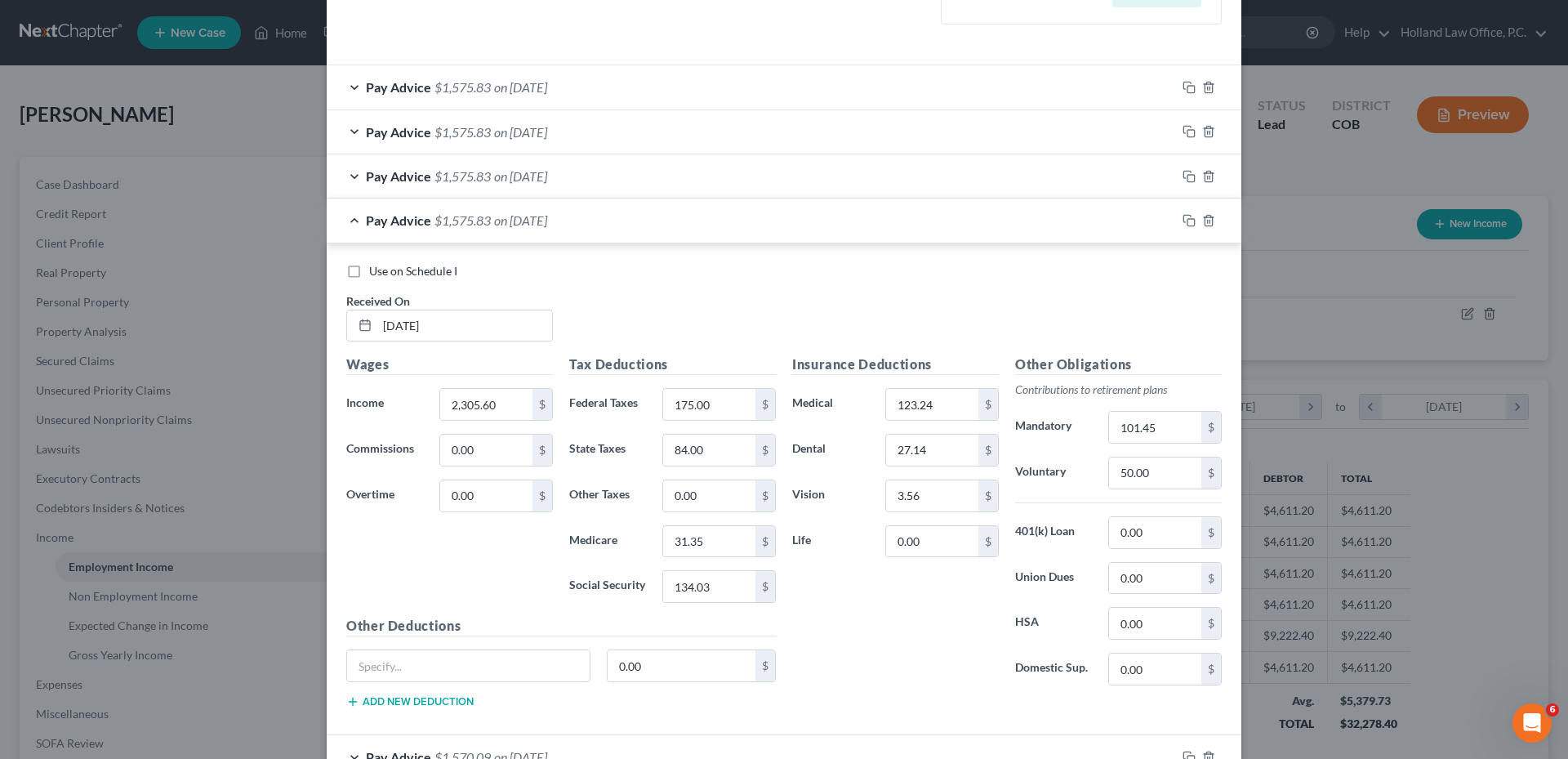
click at [547, 227] on span "on [DATE]" at bounding box center [519, 220] width 53 height 15
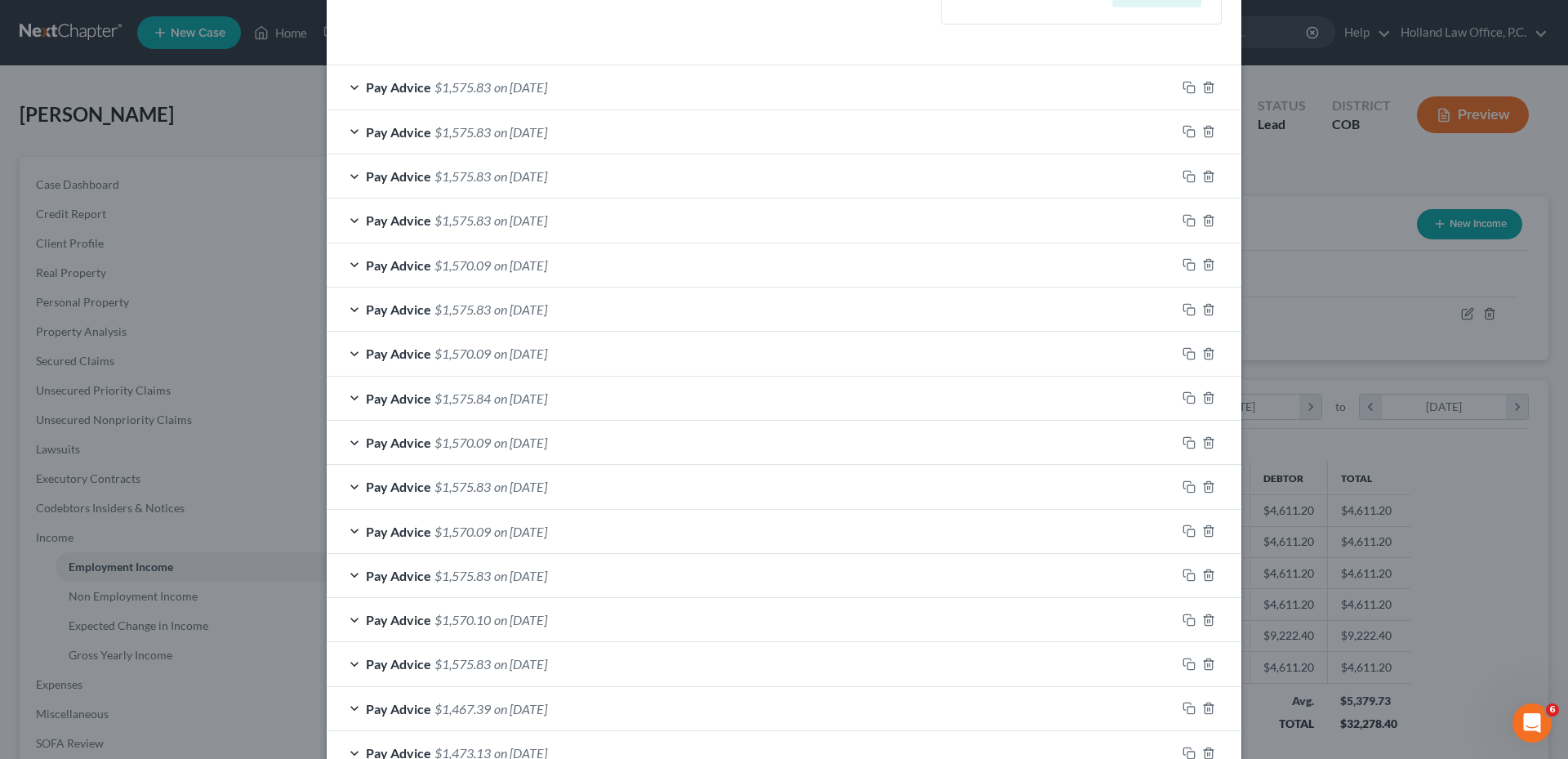
click at [547, 267] on span "on [DATE]" at bounding box center [519, 265] width 53 height 15
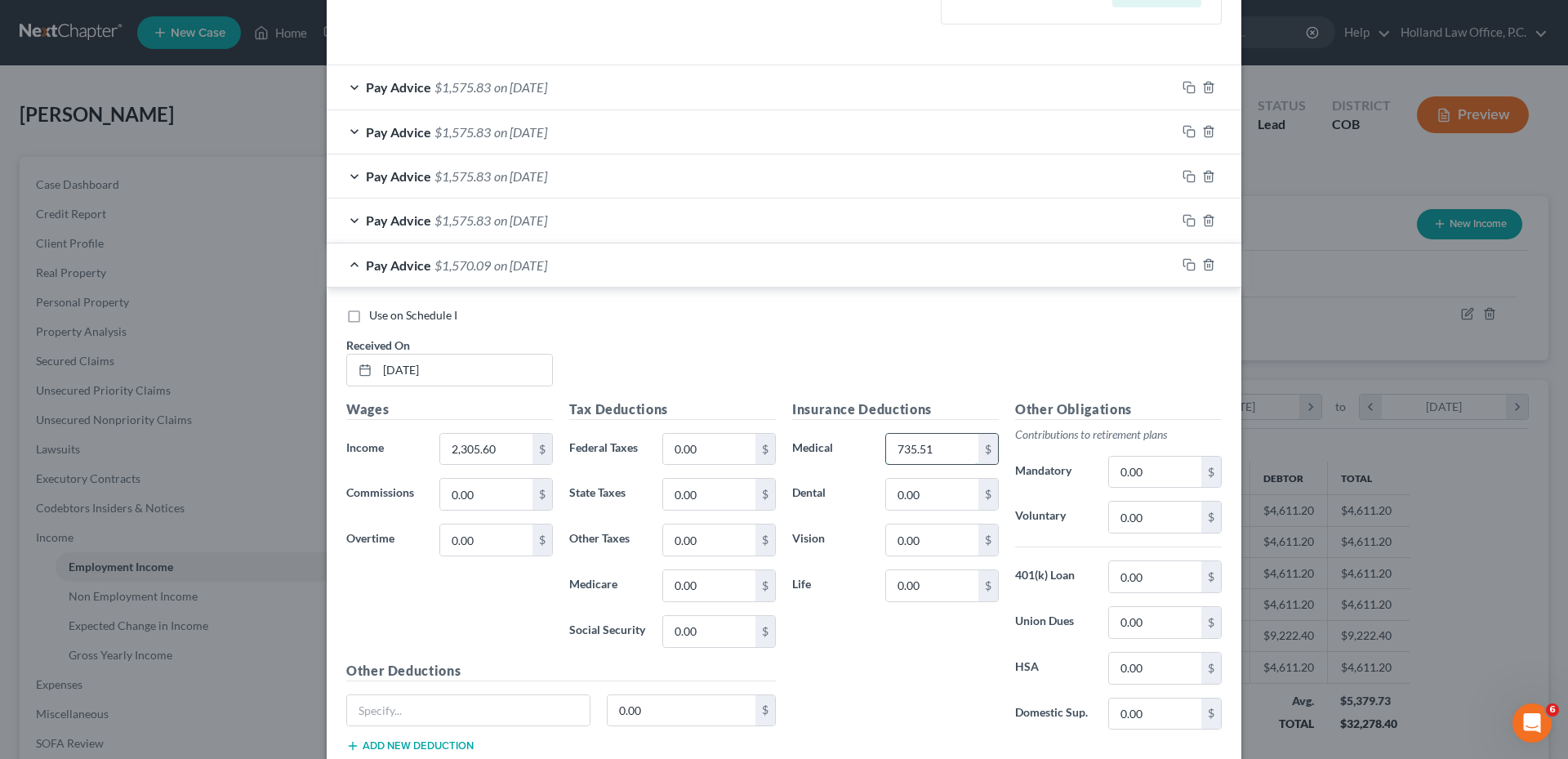
click at [944, 452] on input "735.51" at bounding box center [932, 449] width 92 height 31
click at [694, 448] on input "0.00" at bounding box center [709, 449] width 92 height 31
click at [1137, 477] on input "0.00" at bounding box center [1155, 472] width 92 height 31
type input "101.45"
type input "50.00"
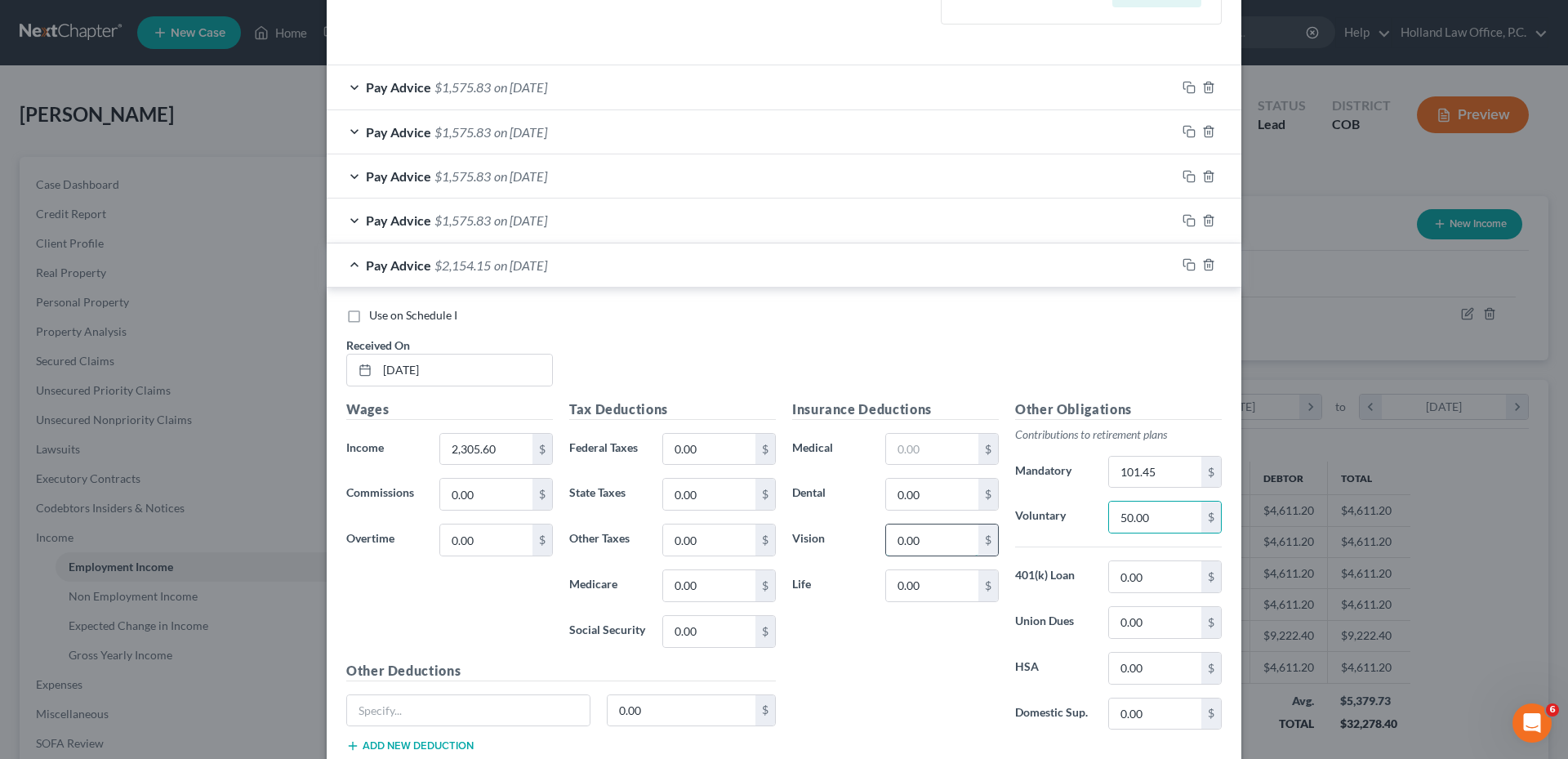
click at [942, 540] on input "0.00" at bounding box center [932, 540] width 92 height 31
type input "3.56"
click at [922, 463] on input "text" at bounding box center [932, 449] width 92 height 31
click at [550, 205] on div "Pay Advice $1,575.83 on 08/15/2025" at bounding box center [751, 219] width 850 height 43
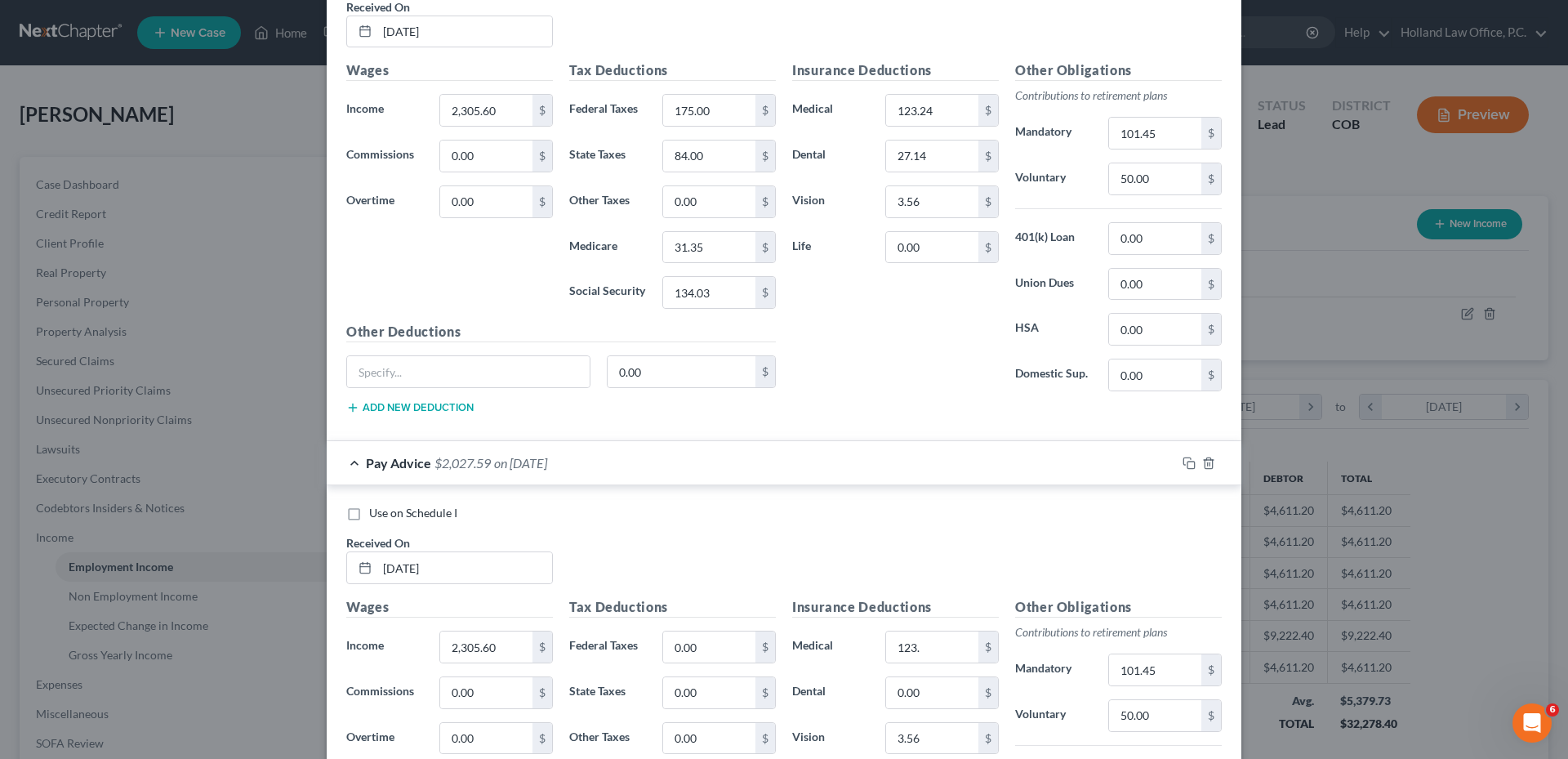
scroll to position [1061, 0]
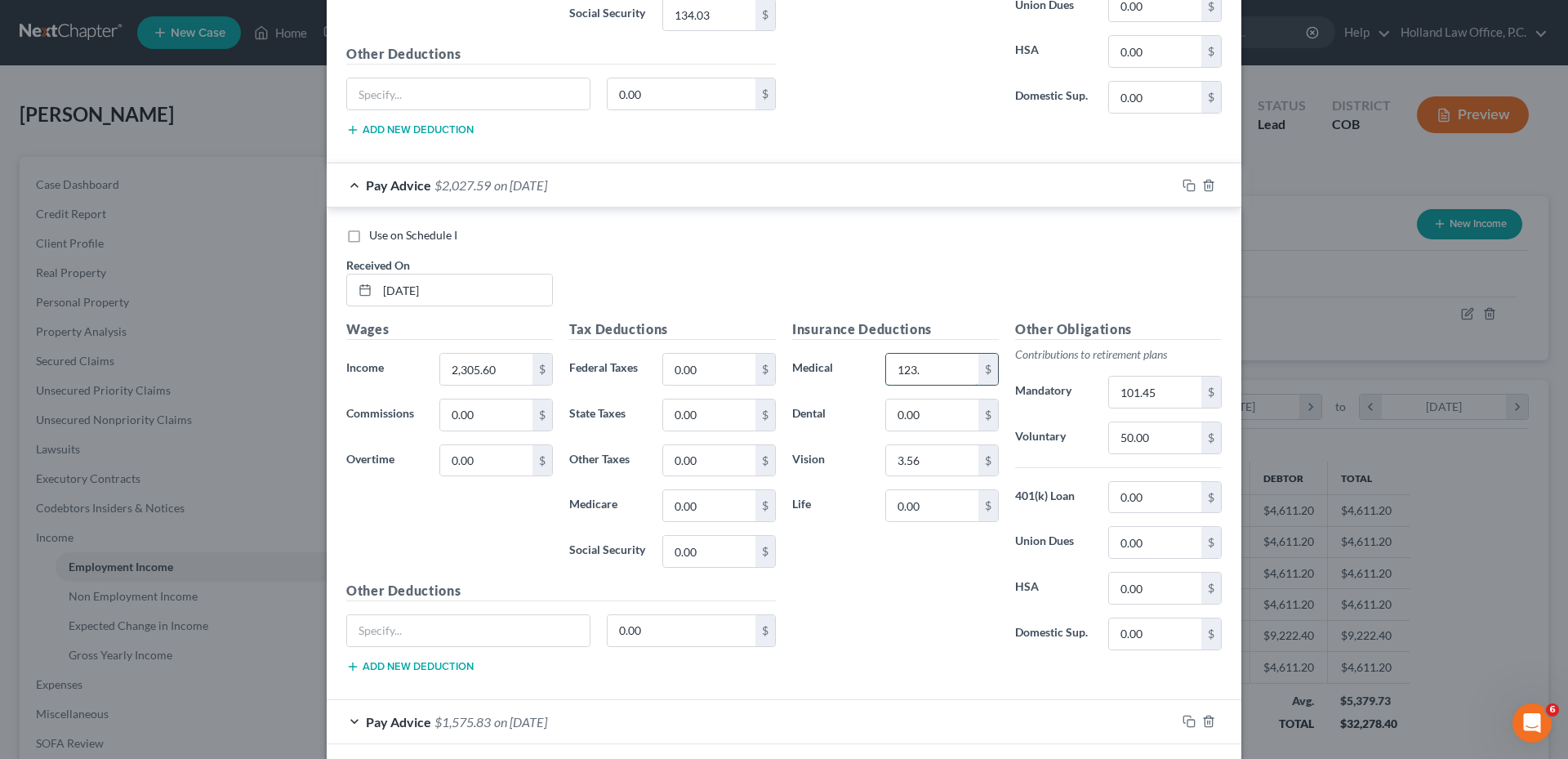
click at [931, 376] on input "123." at bounding box center [932, 369] width 92 height 31
type input "123.24"
click at [716, 370] on input "0.00" at bounding box center [709, 369] width 92 height 31
type input "175.00"
click at [729, 421] on input "0.00" at bounding box center [709, 414] width 92 height 31
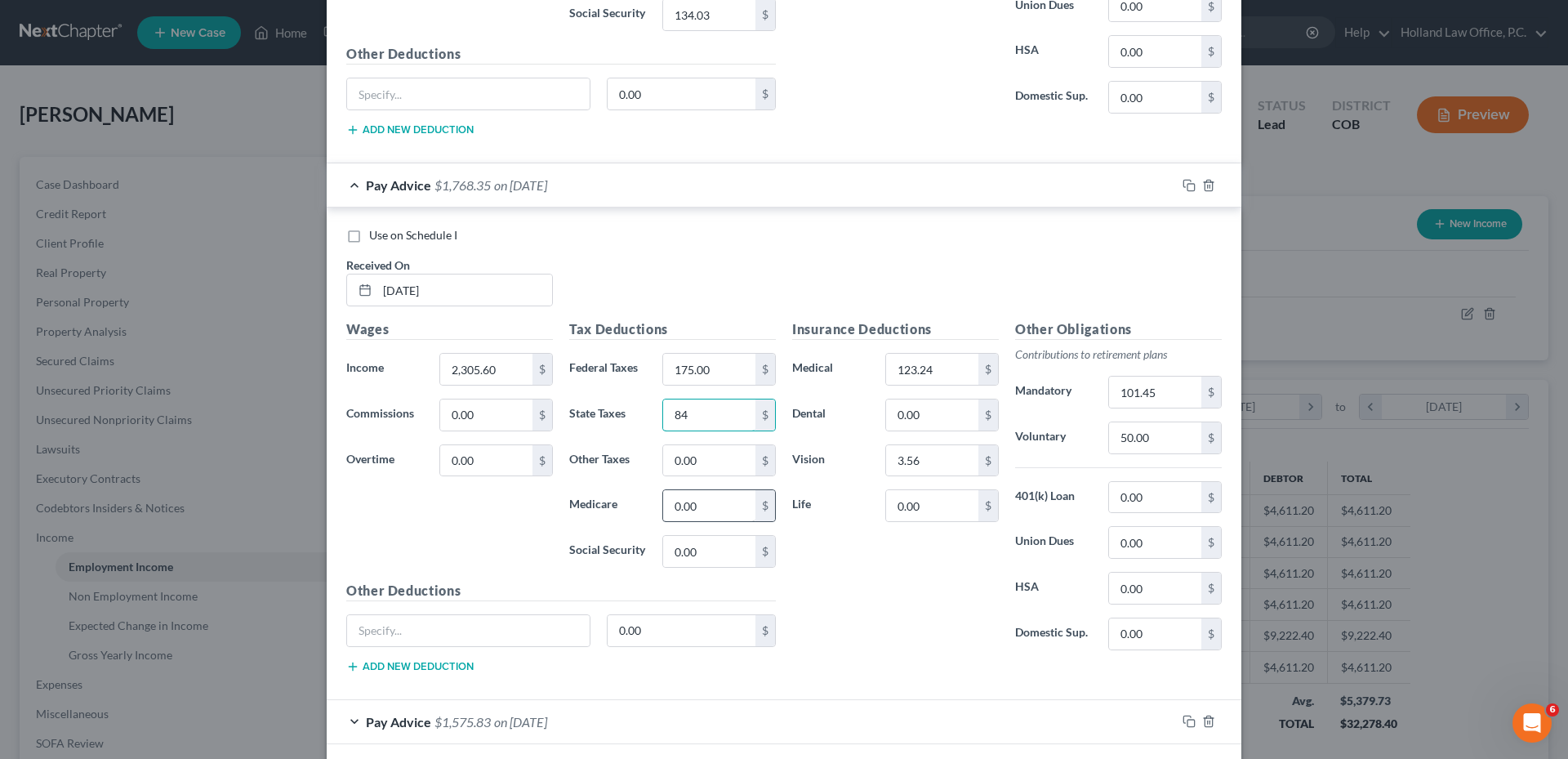
type input "84"
click at [711, 499] on input "0.00" at bounding box center [709, 505] width 92 height 31
type input "31.34"
click at [694, 551] on input "0.00" at bounding box center [709, 551] width 92 height 31
type input "134.03"
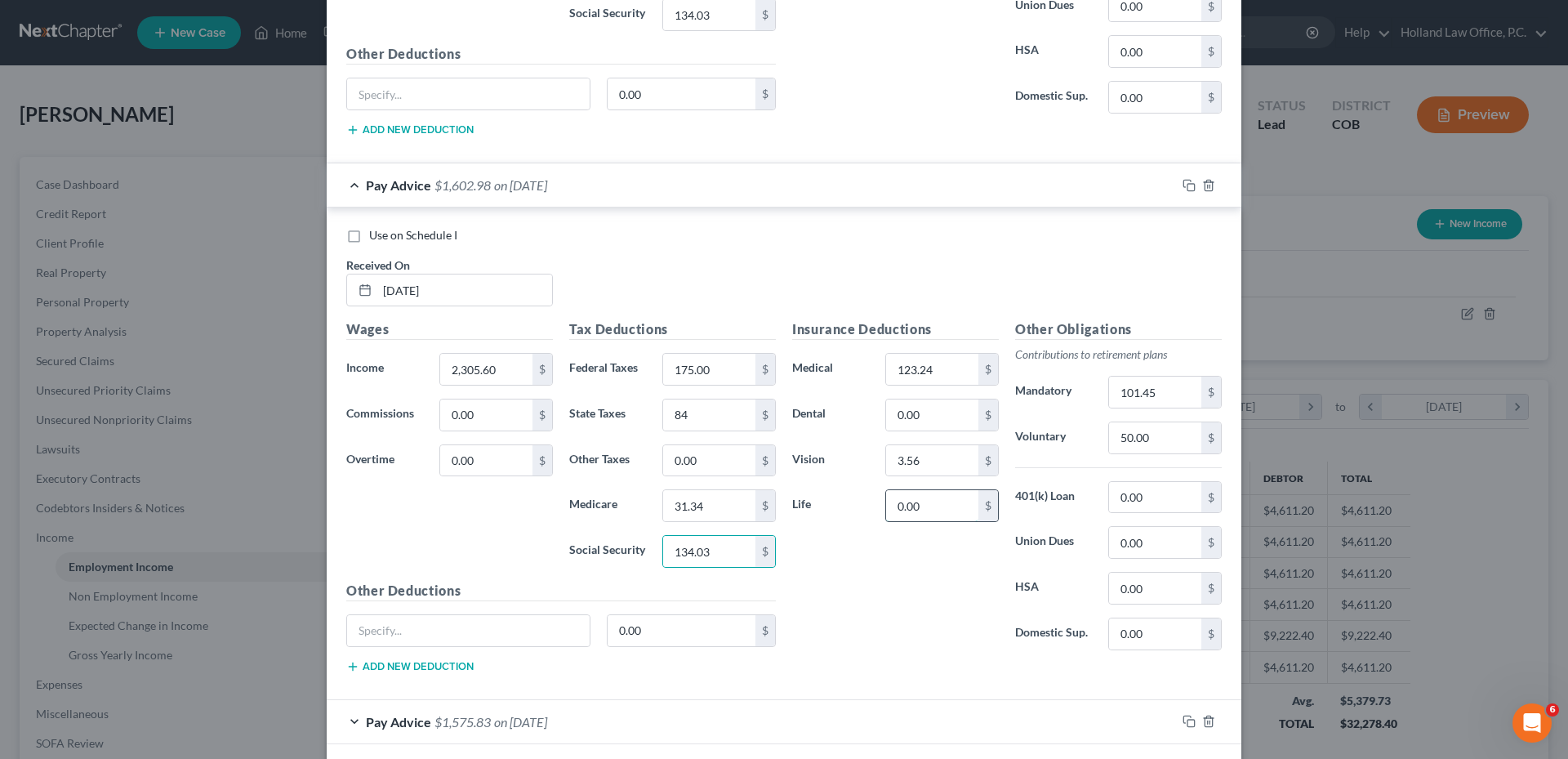
click at [937, 504] on input "0.00" at bounding box center [932, 505] width 92 height 31
click at [931, 419] on input "0.00" at bounding box center [932, 414] width 92 height 31
type input "27.14"
click at [1163, 492] on input "0.00" at bounding box center [1155, 498] width 92 height 31
type input "5.75"
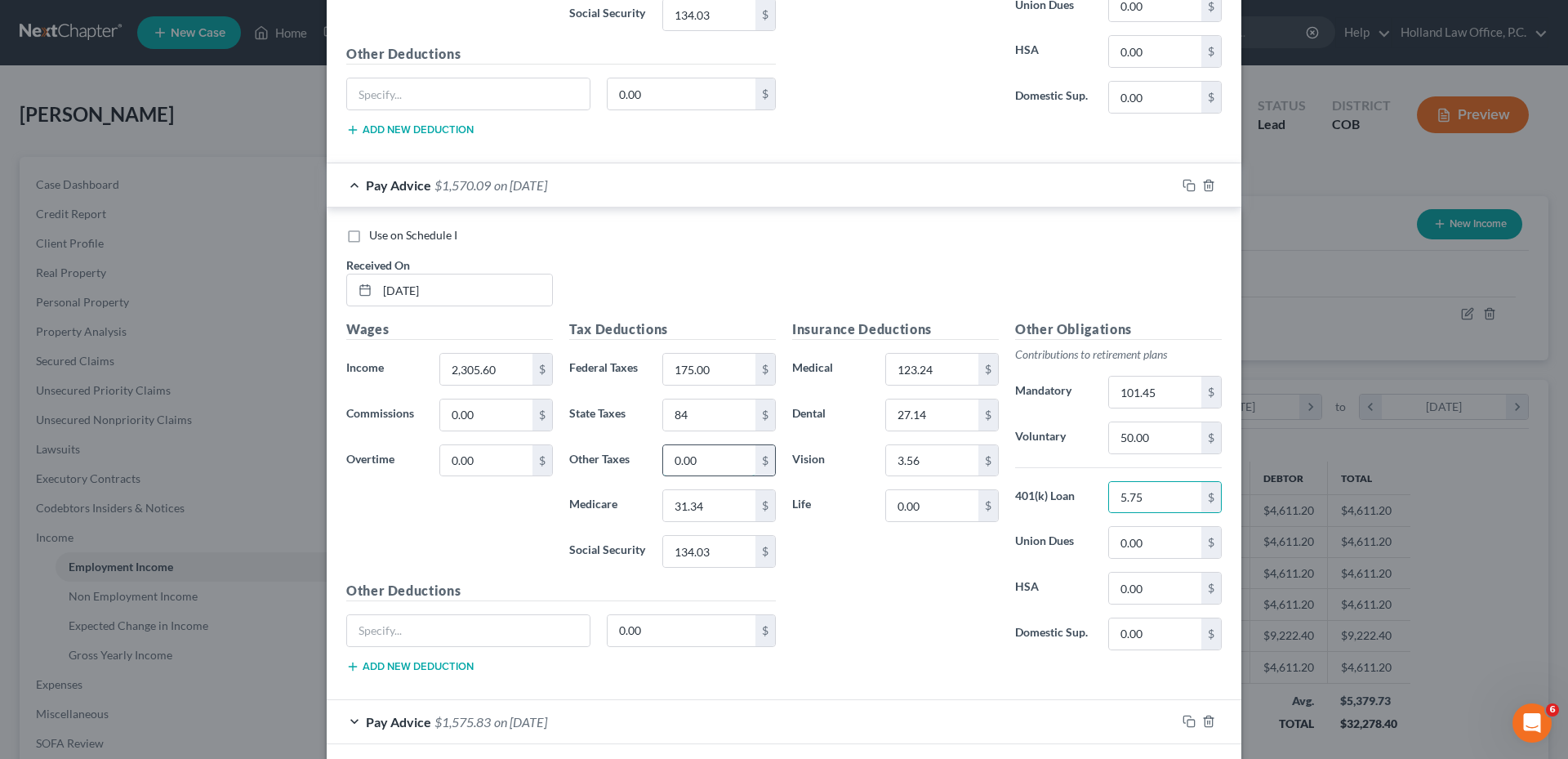
click at [703, 456] on input "0.00" at bounding box center [709, 460] width 92 height 31
click at [1156, 498] on input "5.75" at bounding box center [1155, 498] width 92 height 31
type input "5.75"
click at [855, 614] on div "Insurance Deductions Medical 123.24 $ Dental 27.14 $ Vision 3.56 $ Life 0.00 $" at bounding box center [894, 491] width 223 height 344
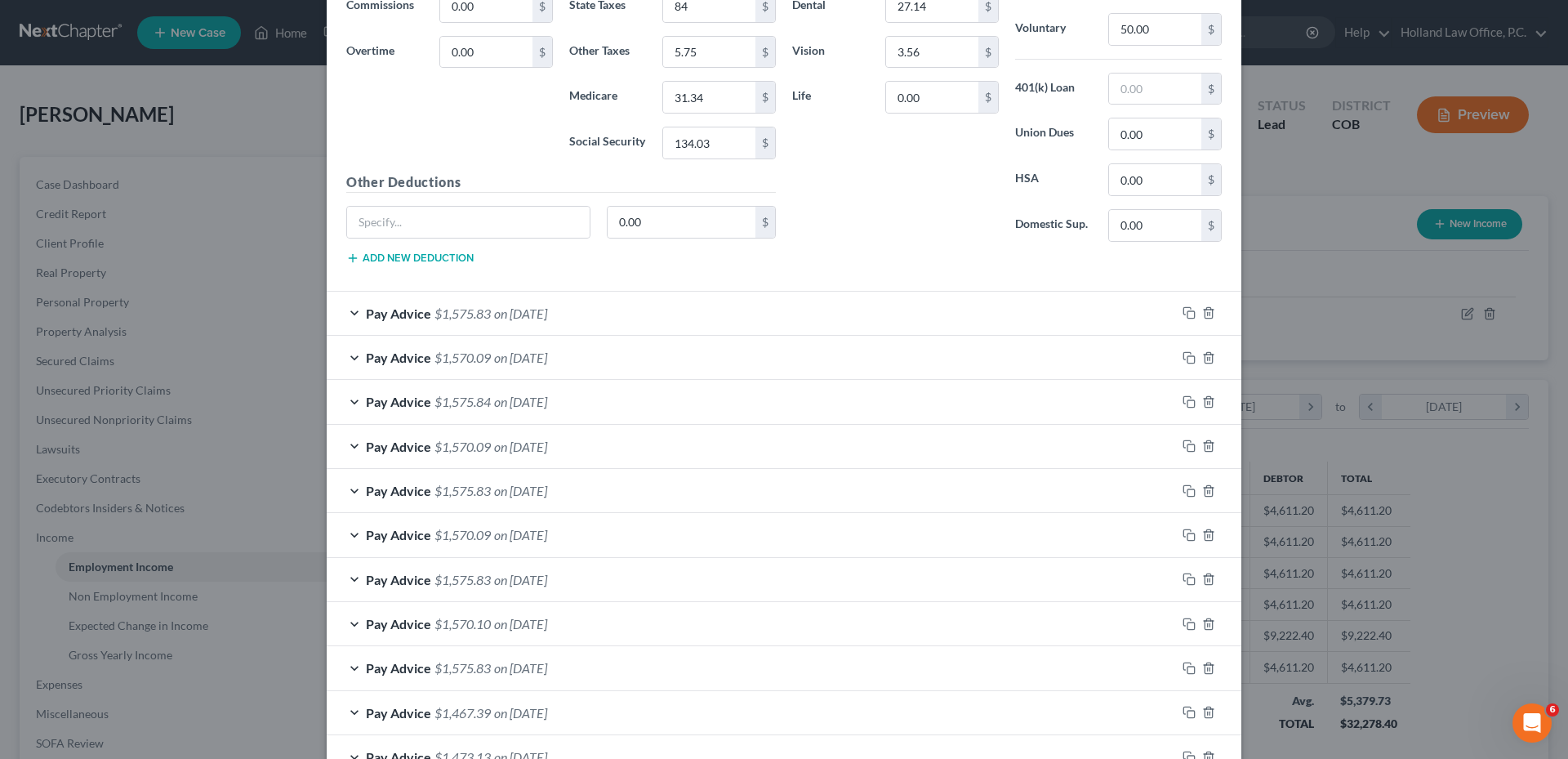
scroll to position [899, 0]
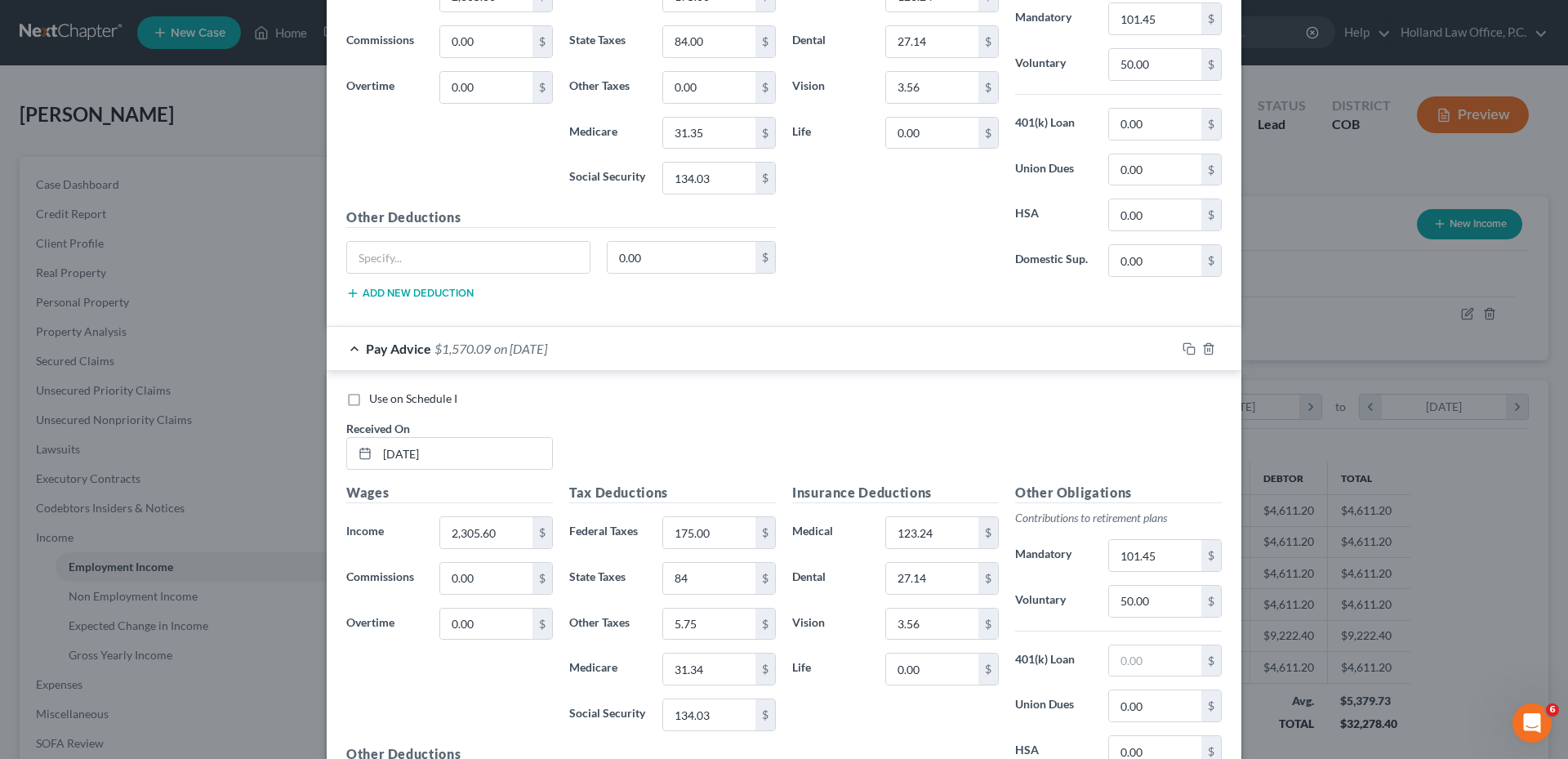
click at [590, 362] on div "Pay Advice $1,570.09 on 08/01/2025" at bounding box center [751, 347] width 850 height 43
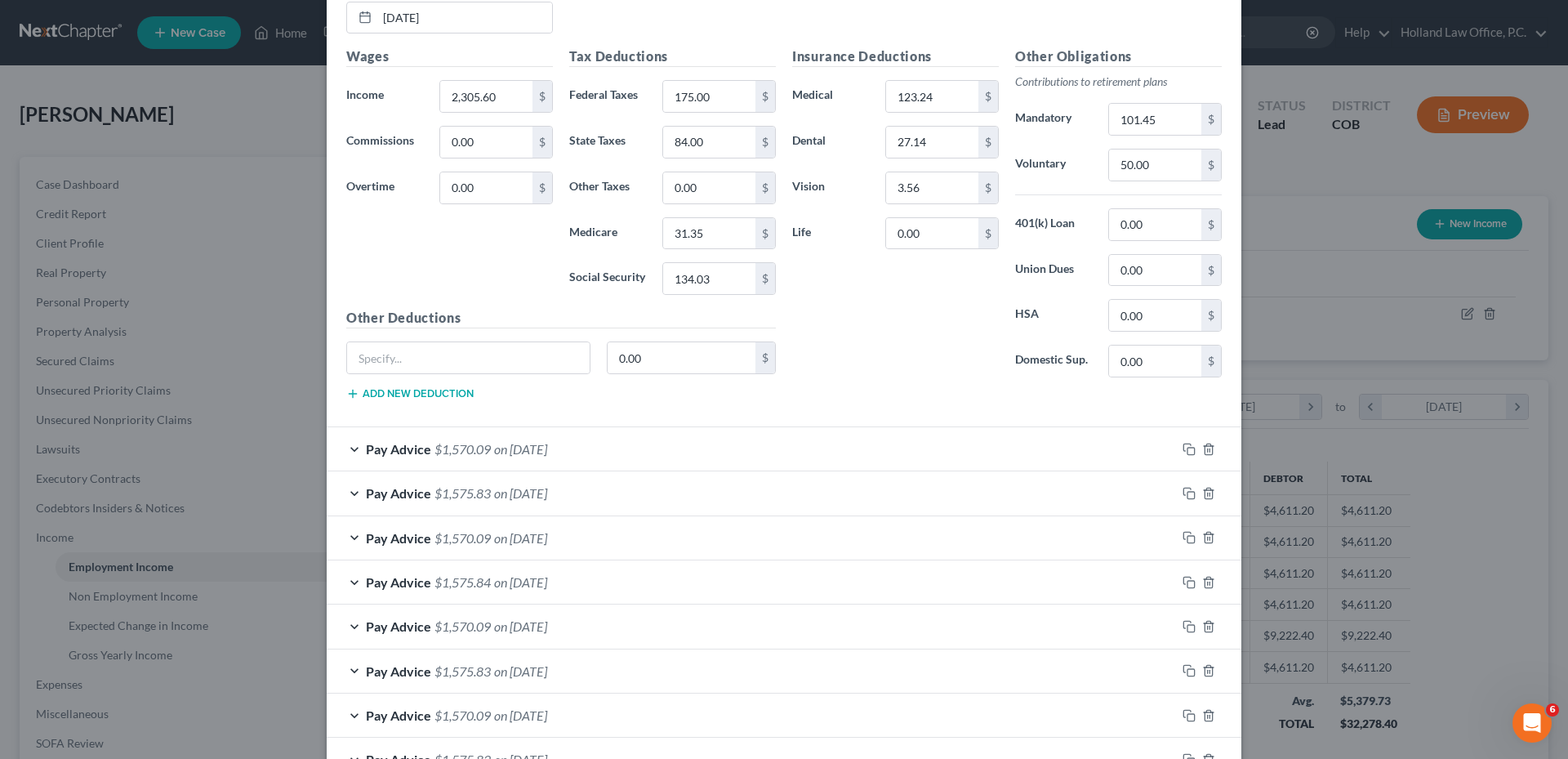
scroll to position [571, 0]
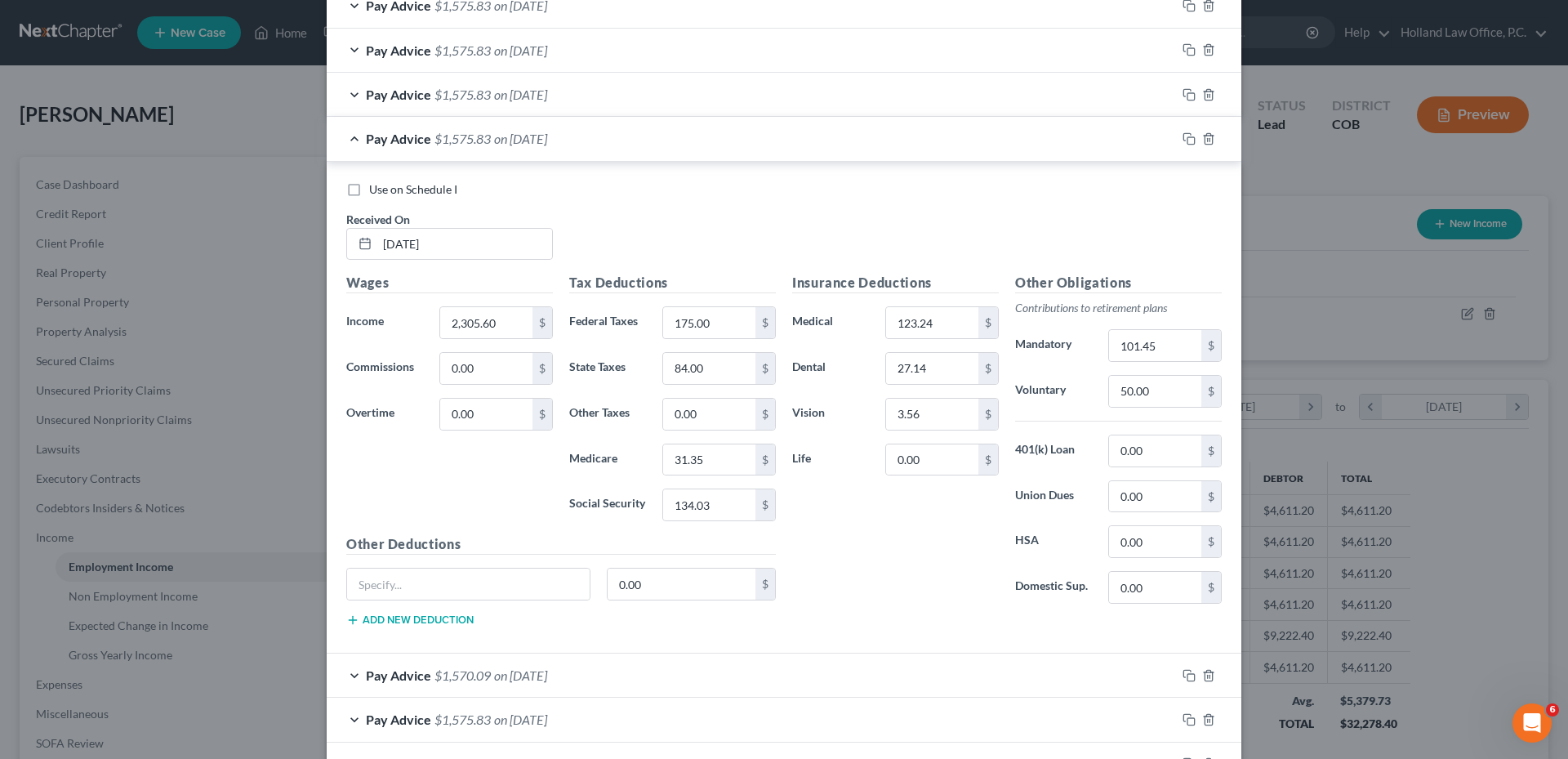
click at [520, 143] on span "on [DATE]" at bounding box center [519, 139] width 53 height 15
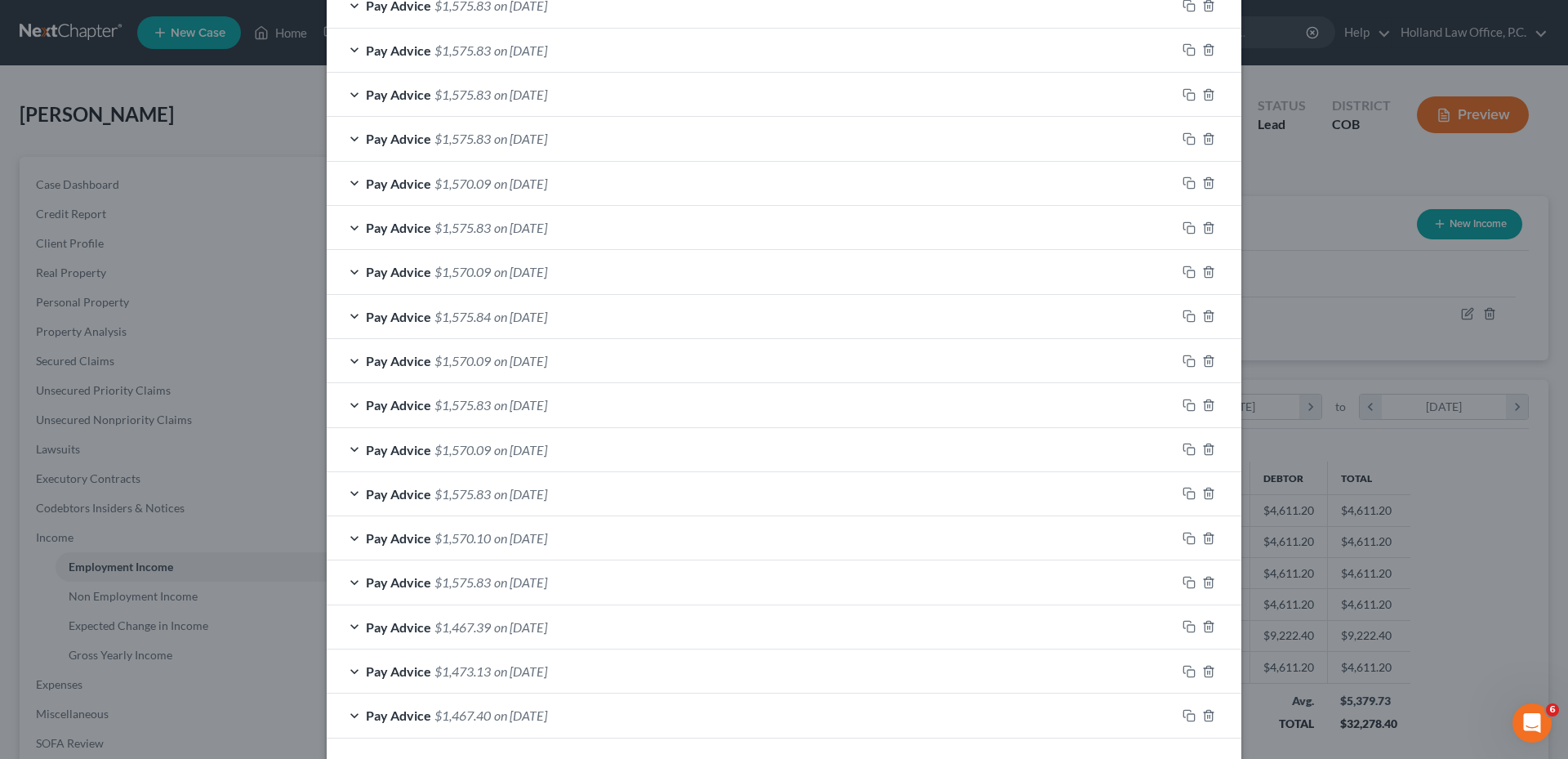
click at [538, 228] on span "on [DATE]" at bounding box center [519, 228] width 53 height 15
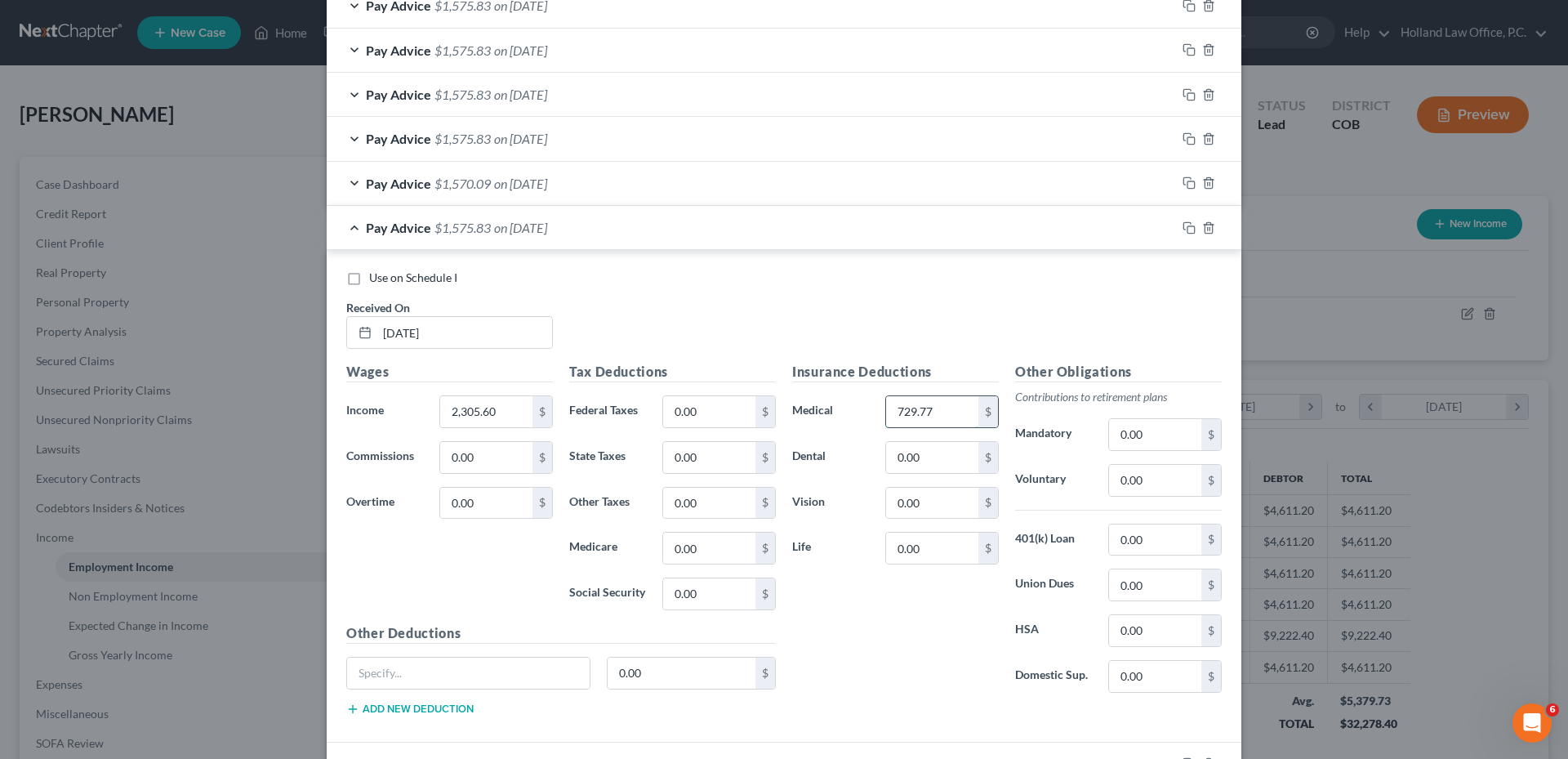
click at [943, 415] on input "729.77" at bounding box center [932, 412] width 92 height 31
click at [1204, 225] on polyline "button" at bounding box center [1208, 225] width 10 height 0
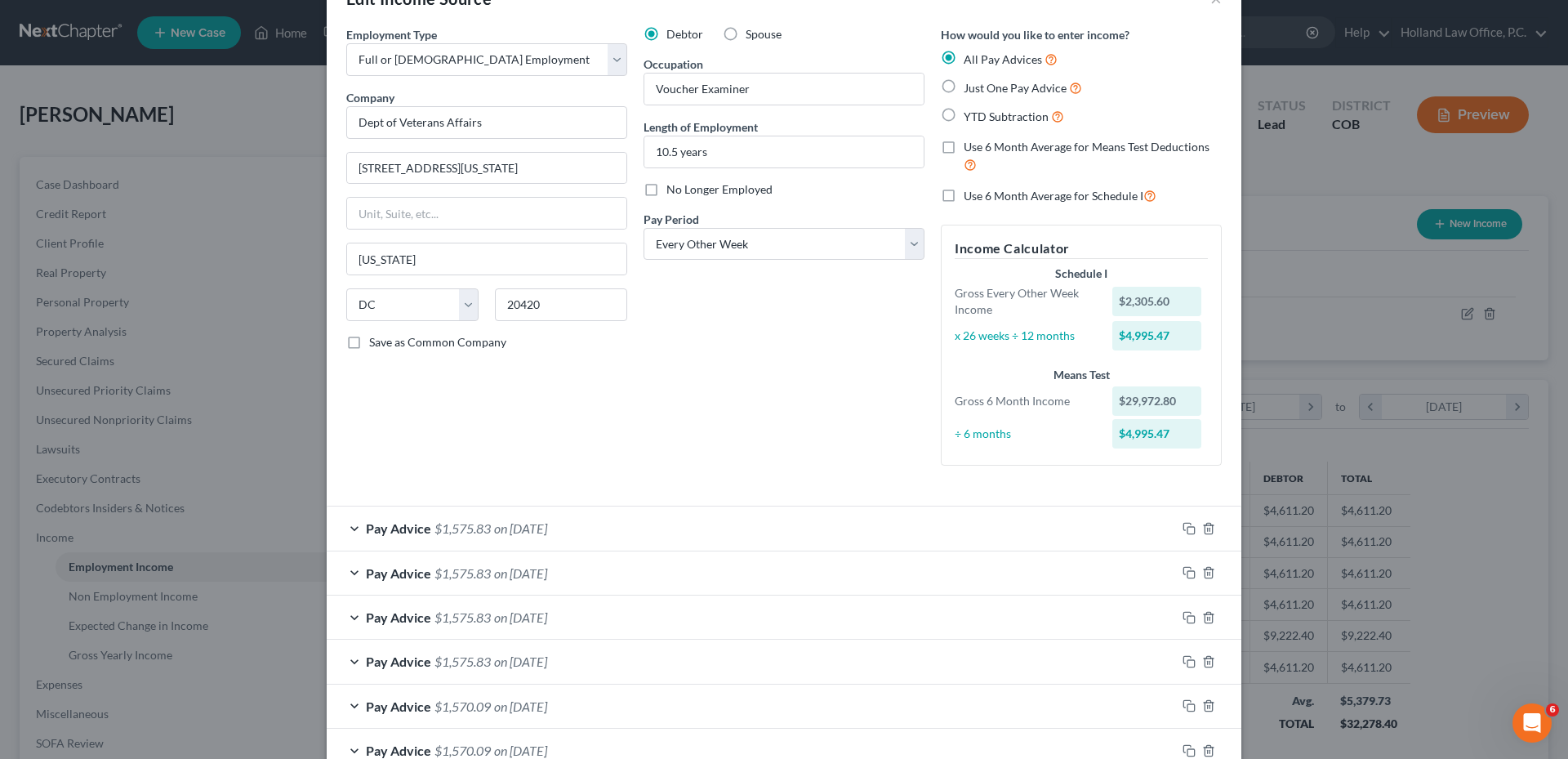
scroll to position [164, 0]
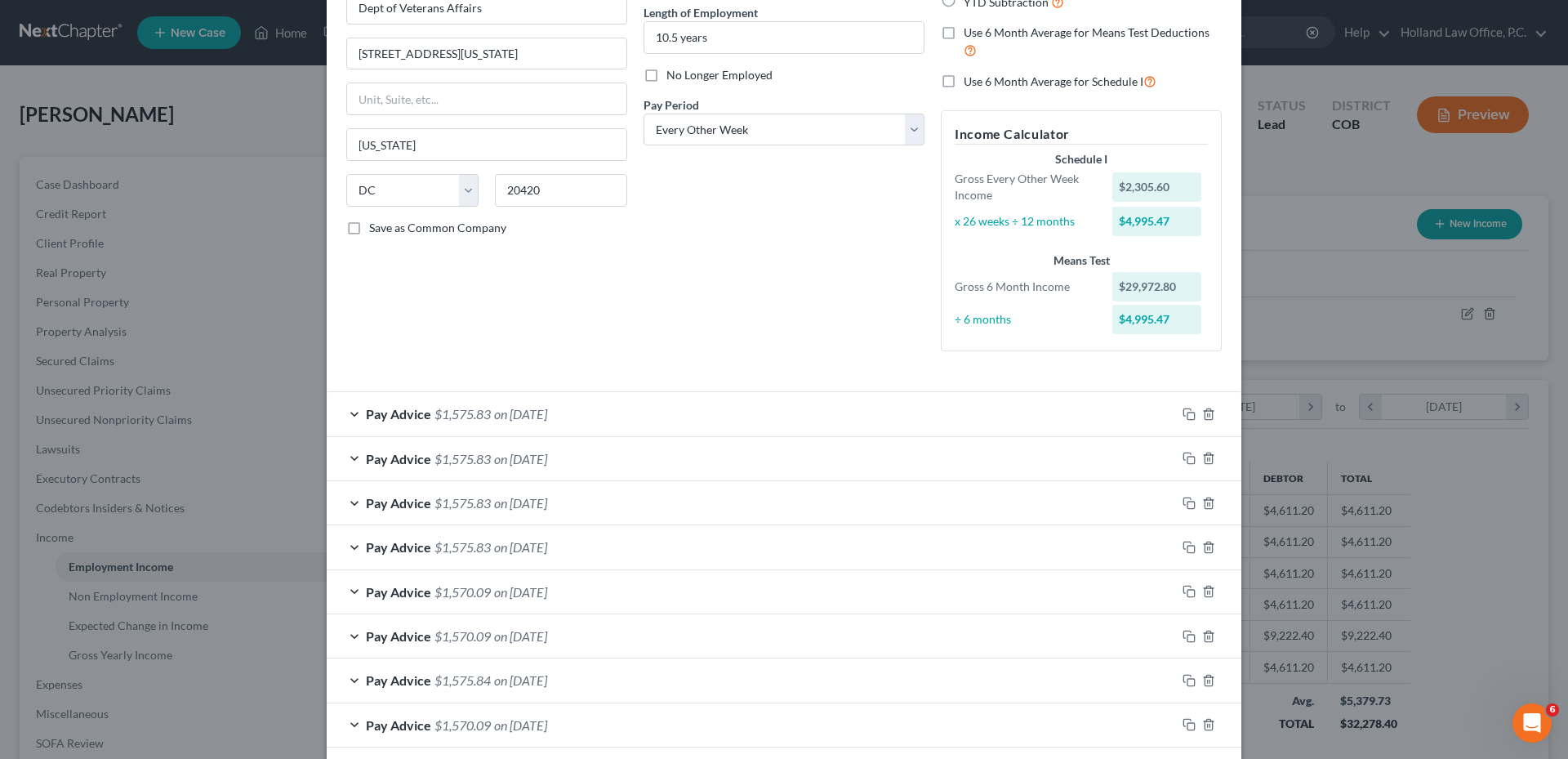
click at [593, 415] on div "Pay Advice $1,575.83 on 09/26/2025" at bounding box center [751, 413] width 850 height 43
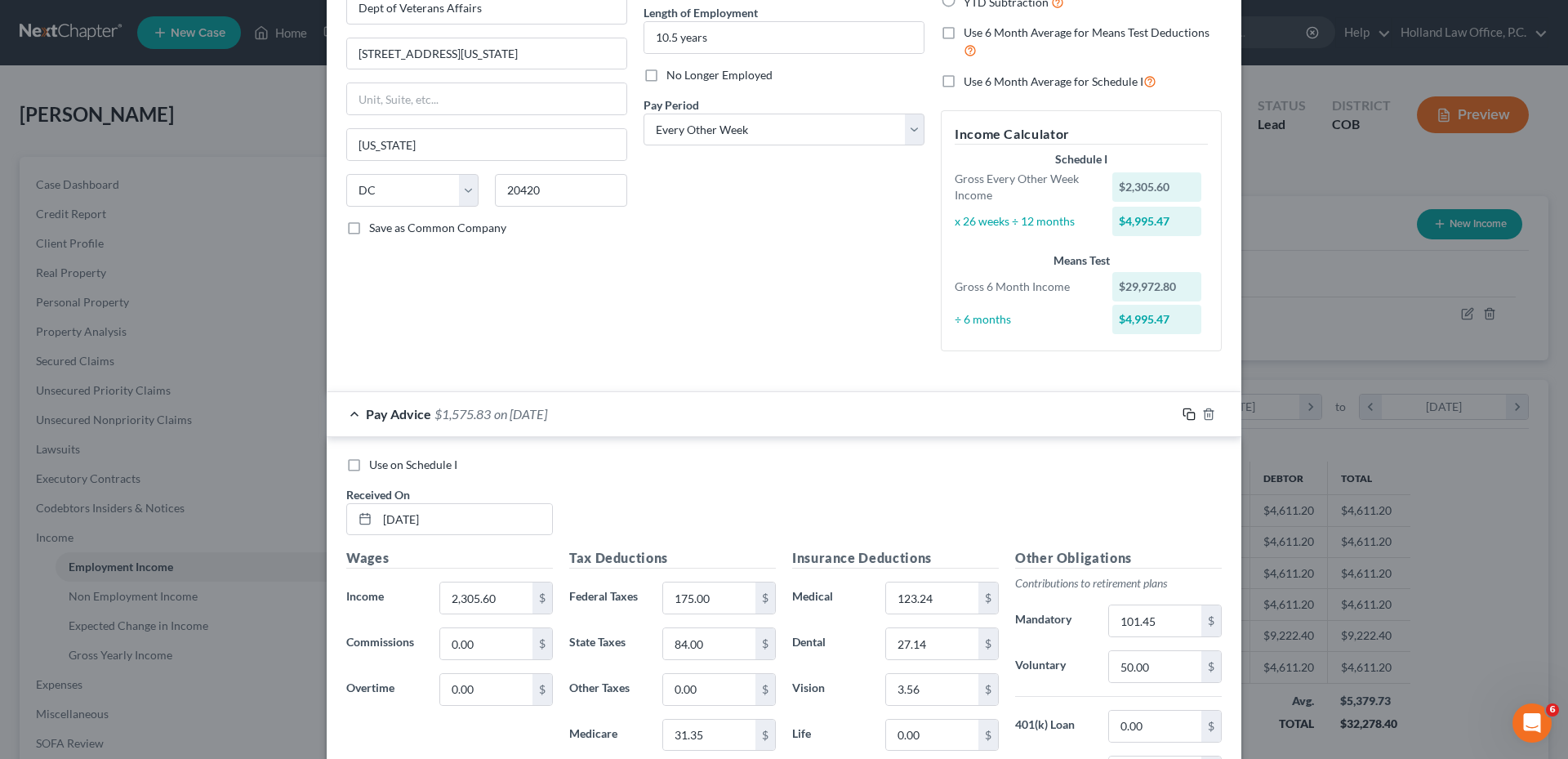
click at [1187, 418] on rect "button" at bounding box center [1191, 416] width 8 height 8
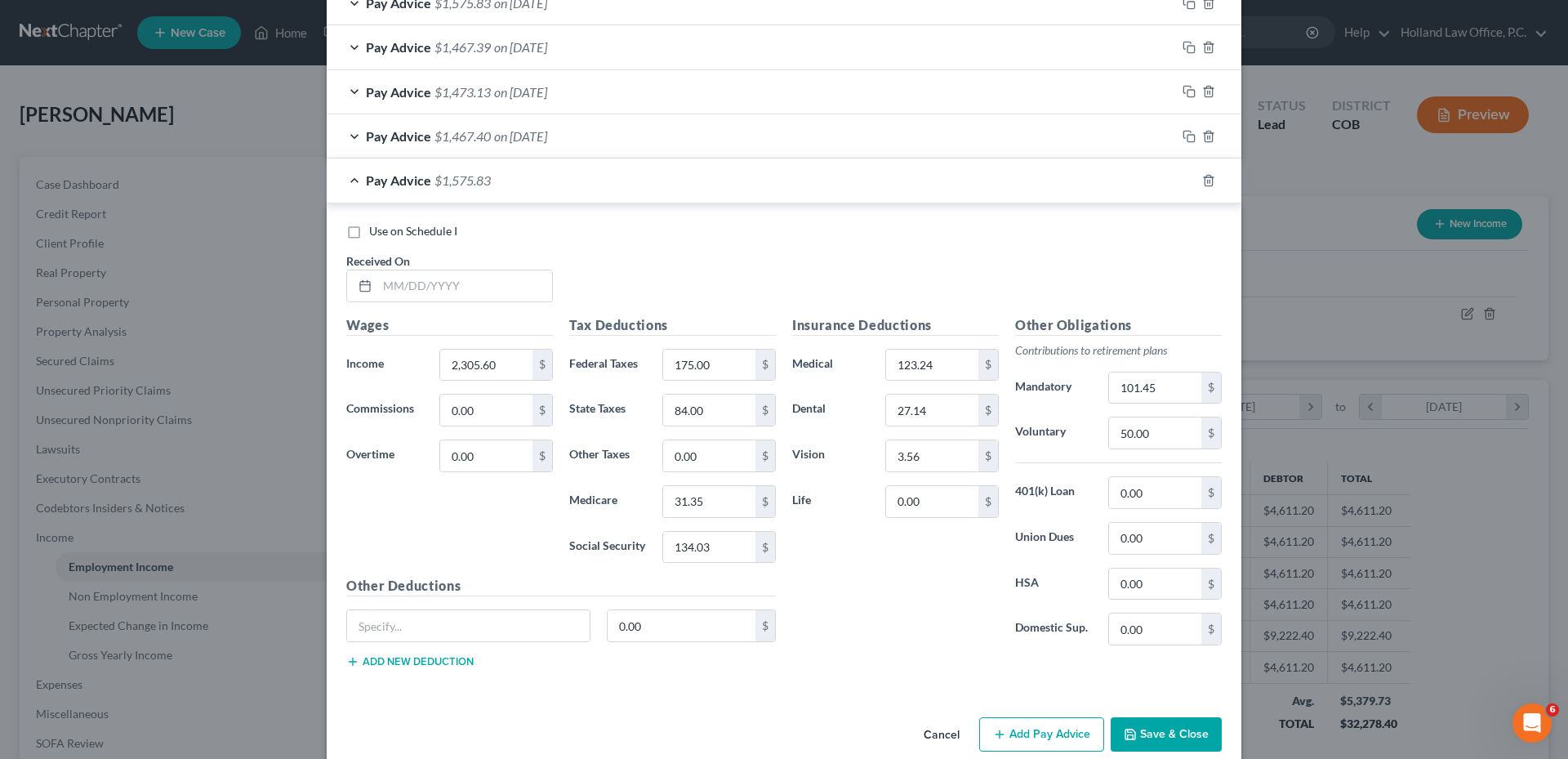
scroll to position [1132, 0]
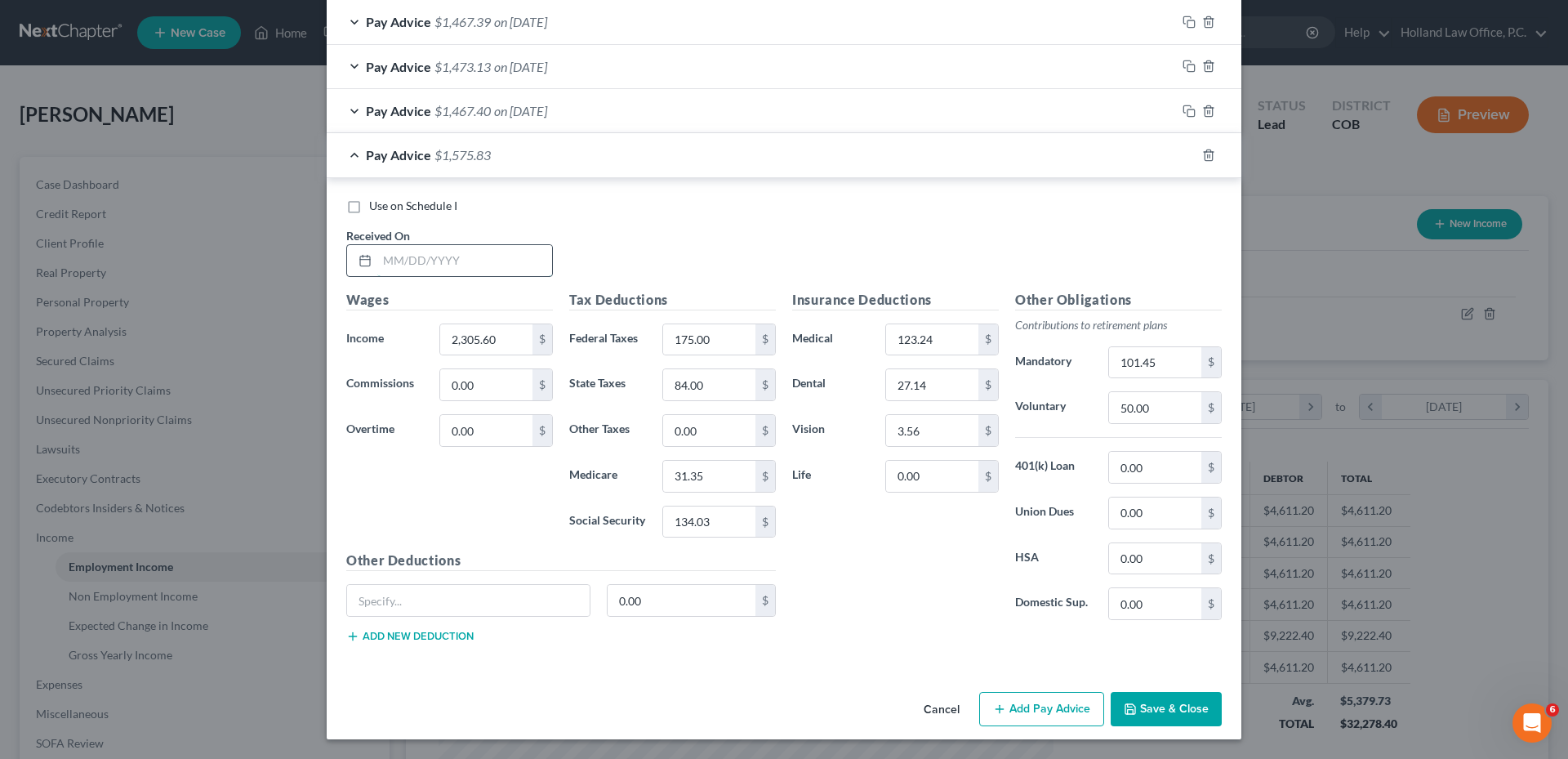
click at [388, 275] on input "text" at bounding box center [464, 260] width 175 height 31
type input "7/12/2025"
click at [950, 161] on div "Pay Advice $1,575.83 on 07/12/2025" at bounding box center [751, 154] width 850 height 43
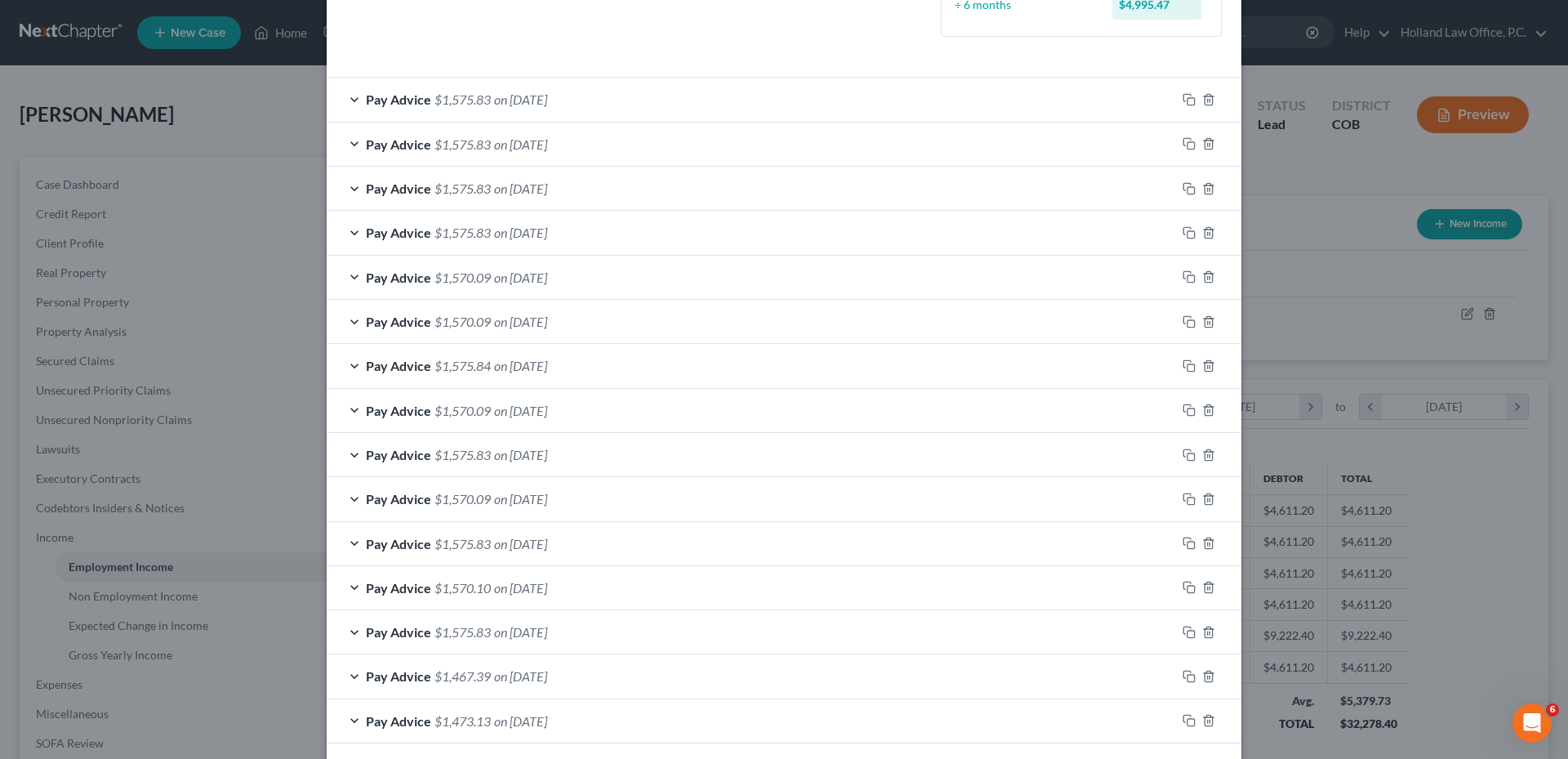
scroll to position [477, 0]
click at [529, 330] on div "Pay Advice $1,570.09 on 07/03/2025" at bounding box center [751, 322] width 850 height 43
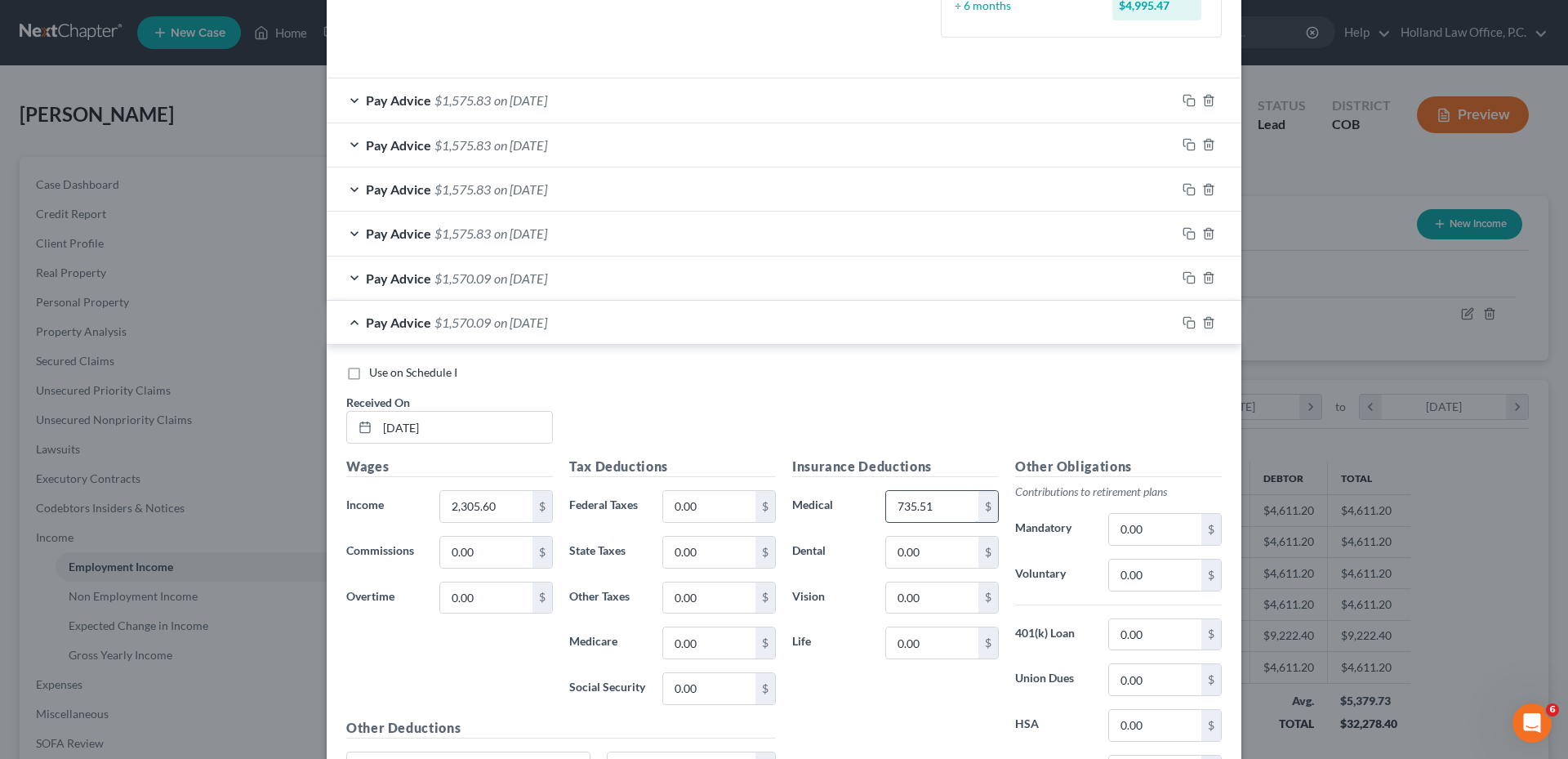
click at [912, 514] on input "735.51" at bounding box center [932, 506] width 92 height 31
click at [712, 514] on input "0.00" at bounding box center [709, 506] width 92 height 31
type input "175.00"
type input "84"
type input "5.75"
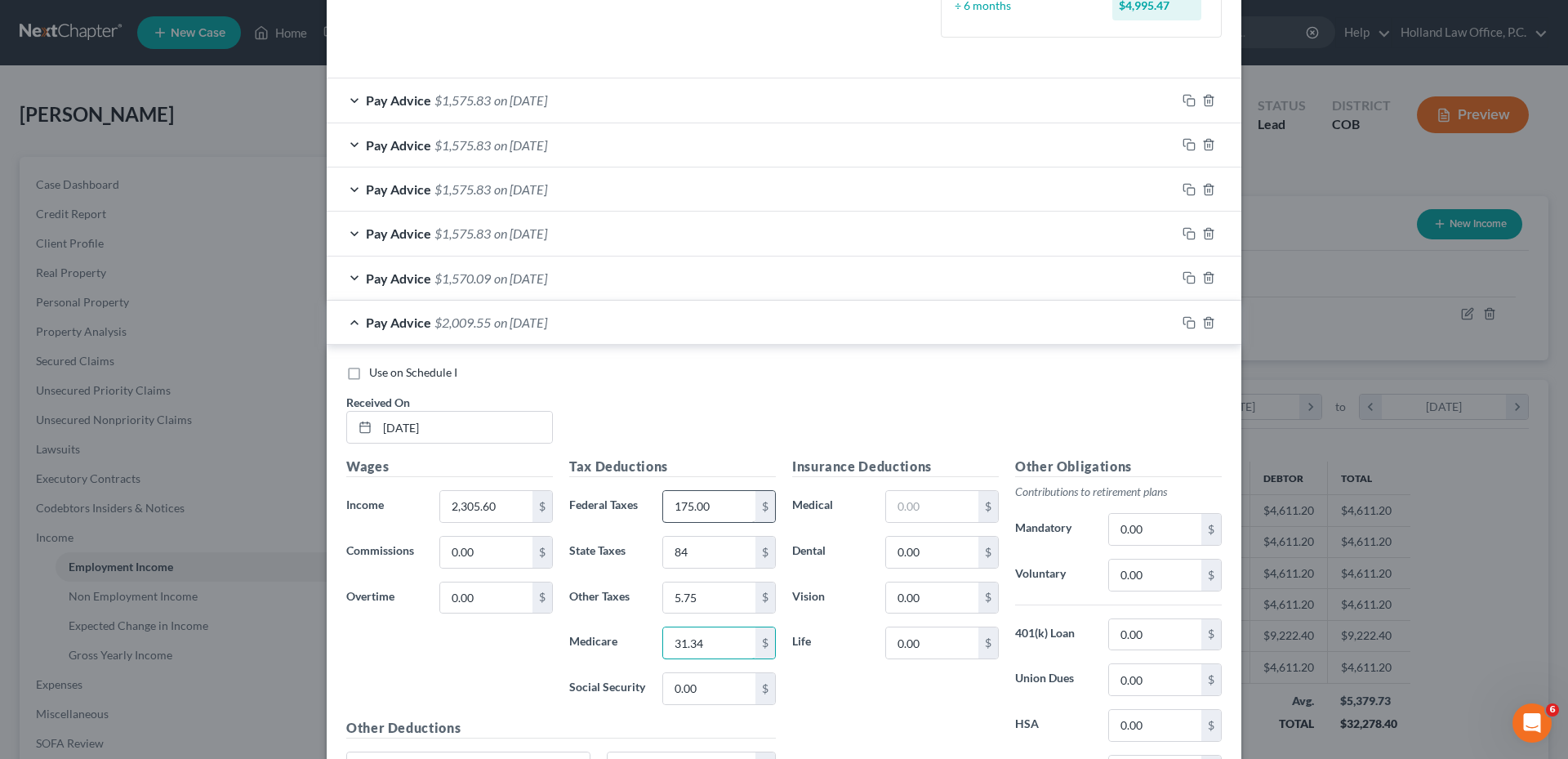
type input "31.34"
type input "134.03"
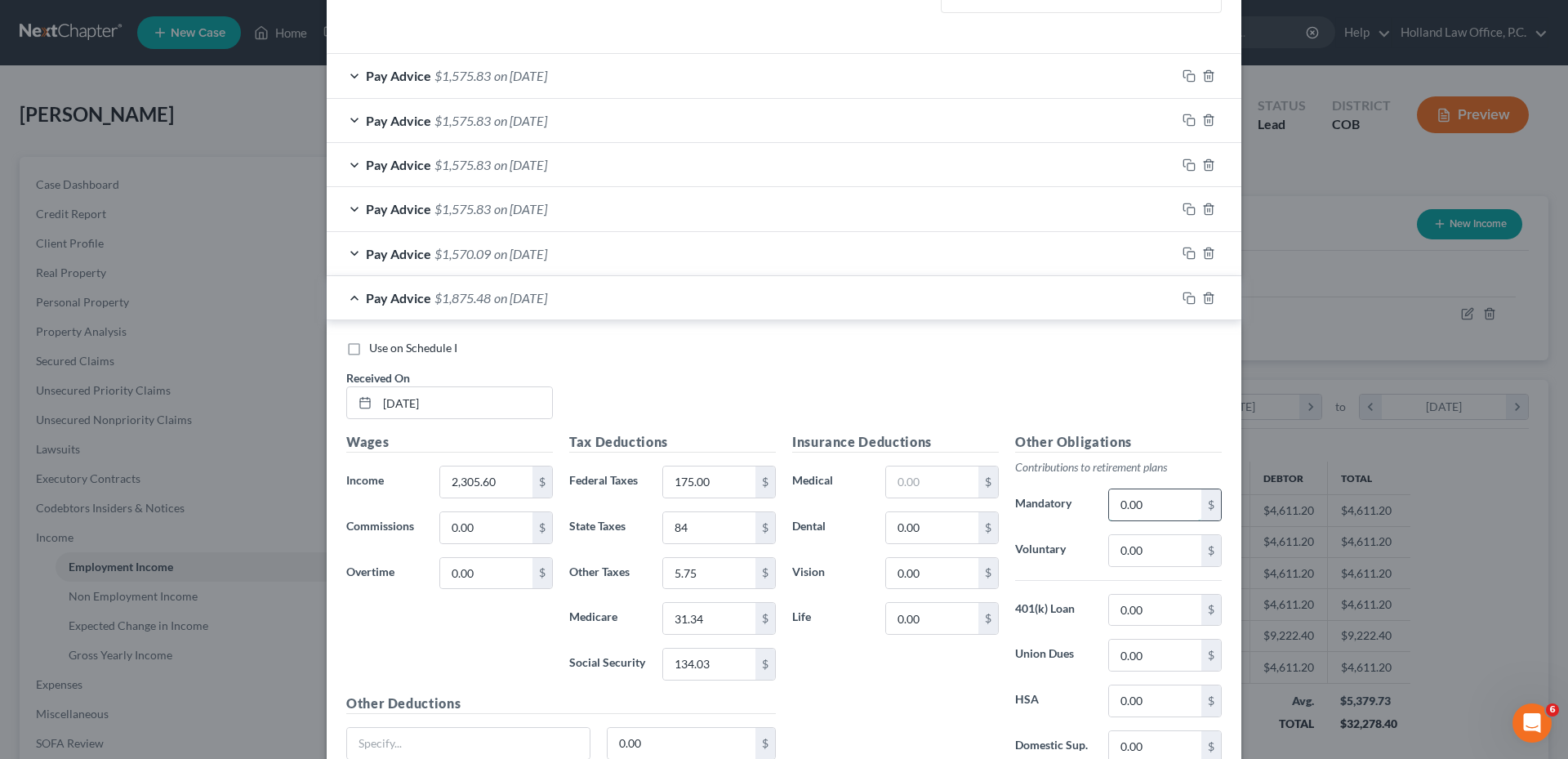
click at [1124, 505] on input "0.00" at bounding box center [1155, 504] width 92 height 31
type input "101.45"
type input "50.00"
click at [899, 495] on input "text" at bounding box center [932, 481] width 92 height 31
type input "123.42"
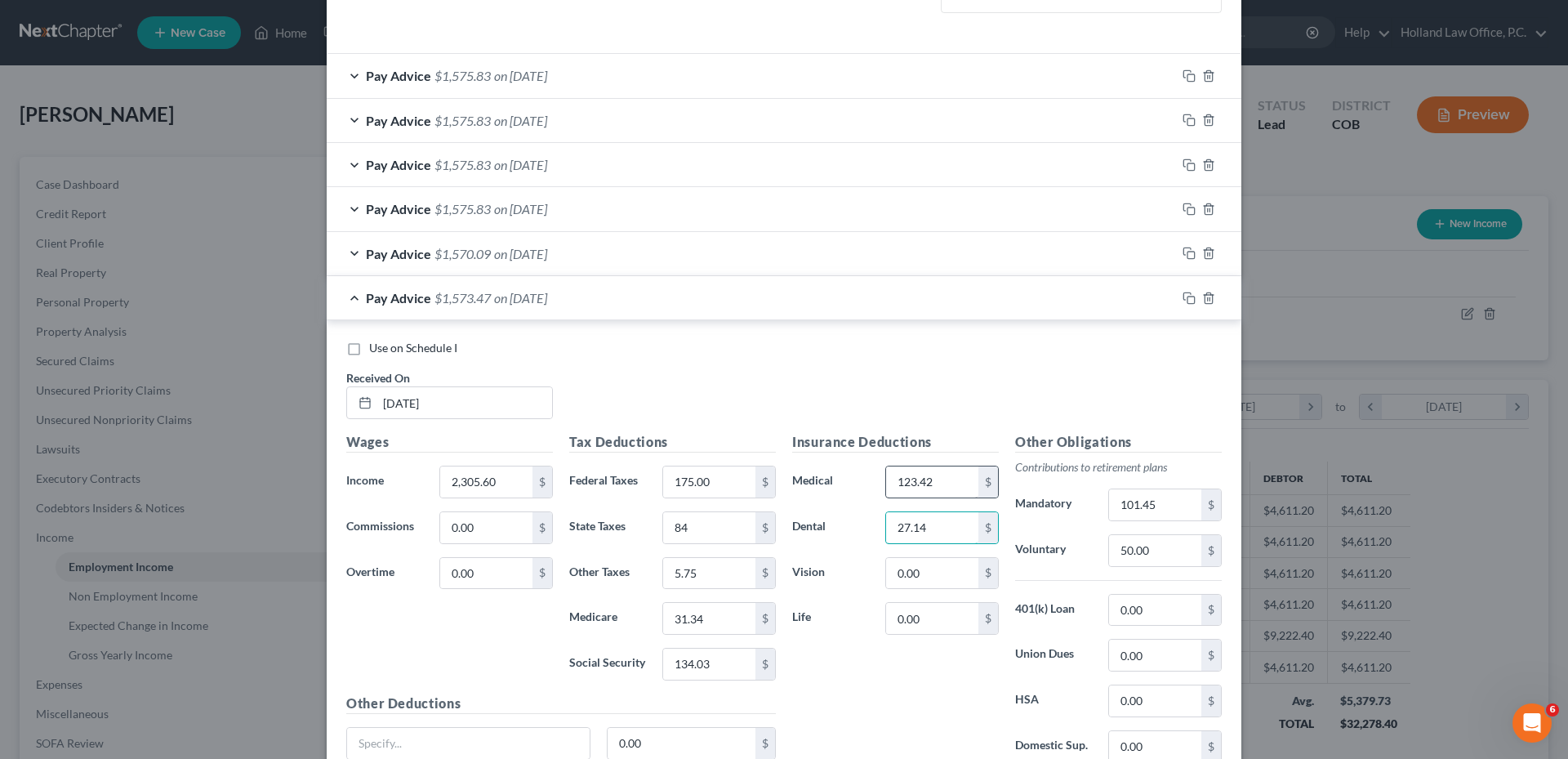
type input "27.14"
type input "2.56"
click at [524, 264] on div "Pay Advice $1,570.09 on 08/01/2025" at bounding box center [751, 253] width 850 height 43
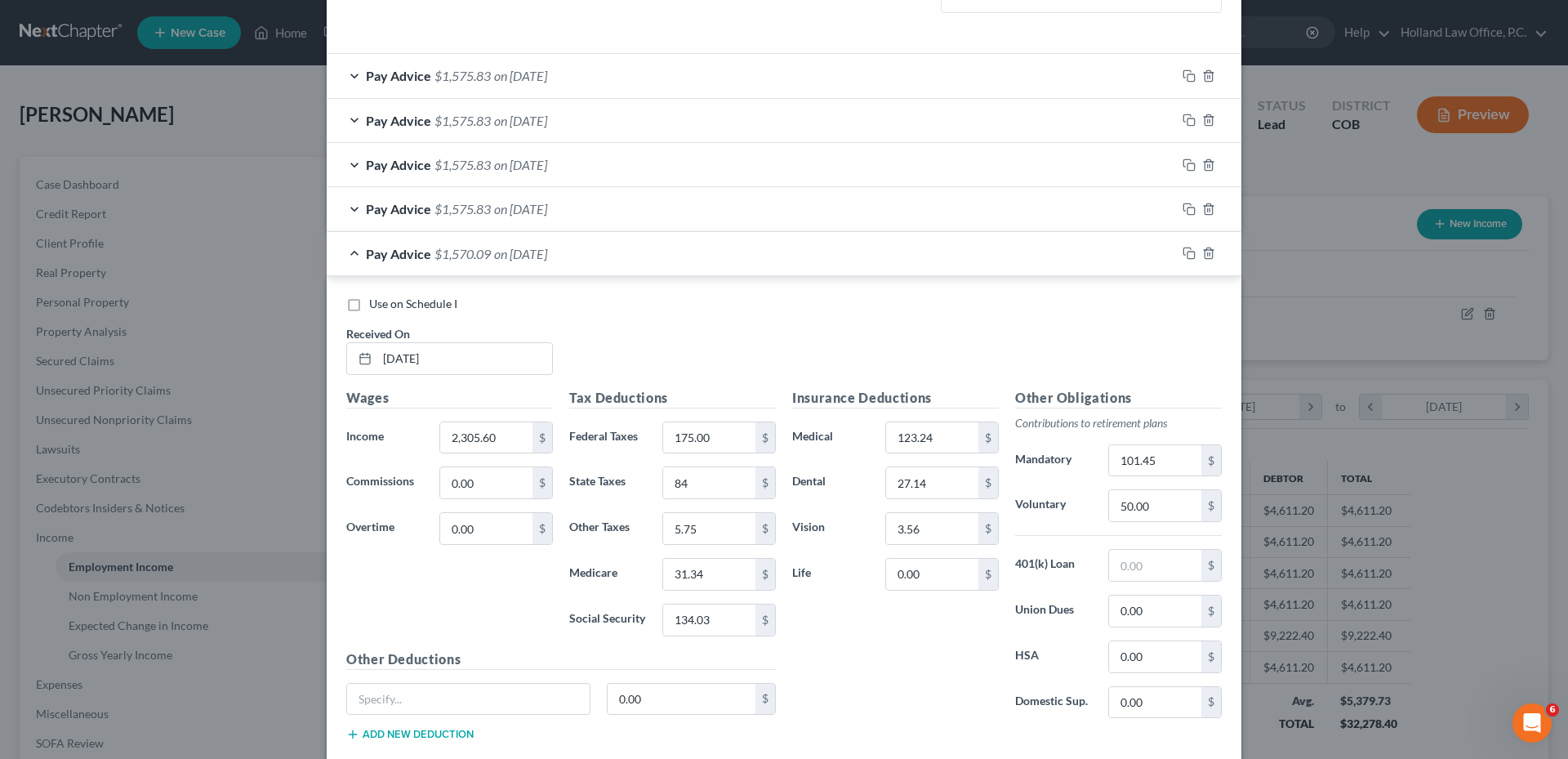
click at [532, 252] on span "on [DATE]" at bounding box center [519, 254] width 53 height 15
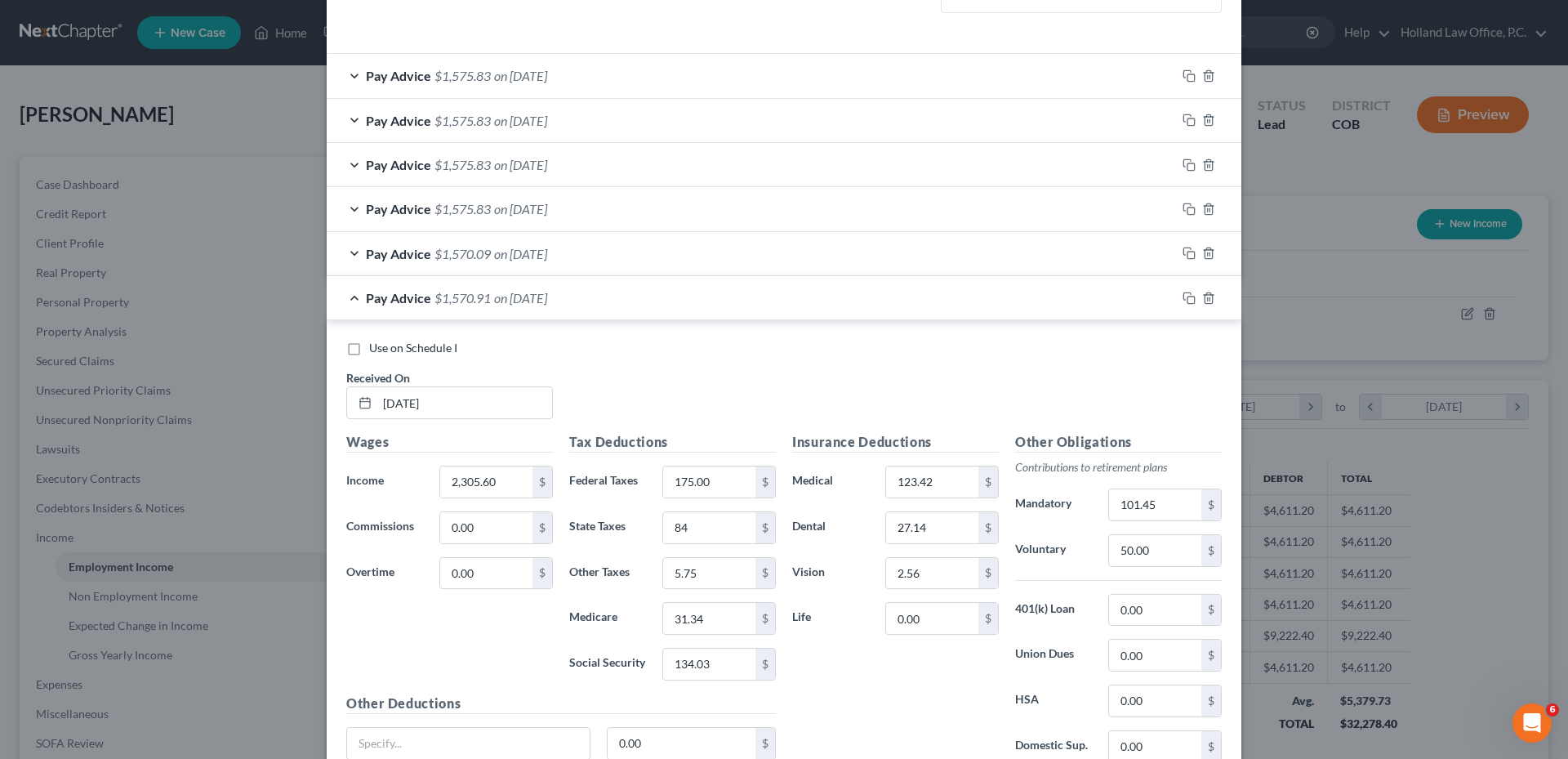
click at [530, 226] on div "Pay Advice $1,575.83 on 08/15/2025" at bounding box center [751, 208] width 850 height 43
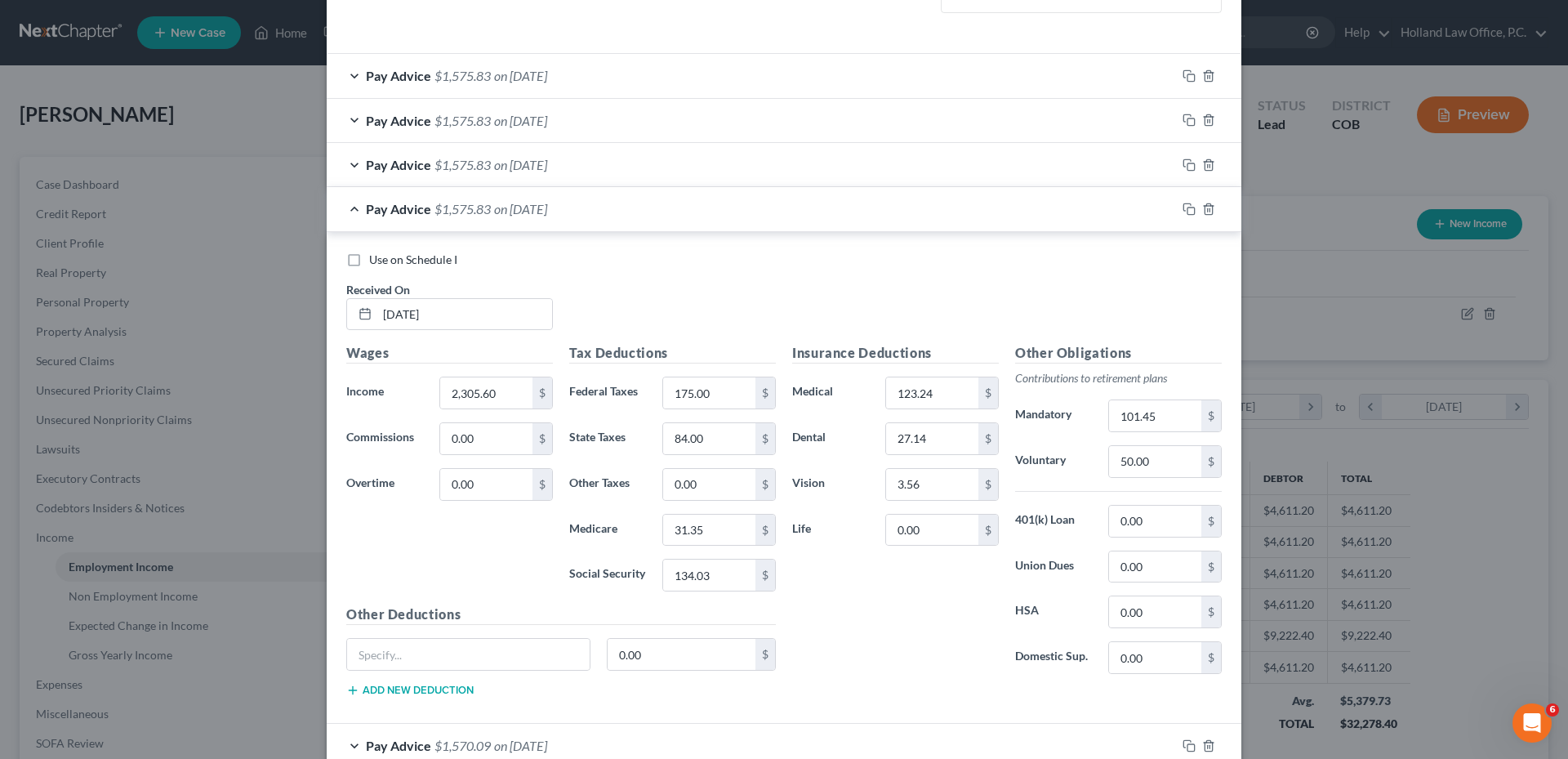
click at [524, 205] on span "on [DATE]" at bounding box center [519, 209] width 53 height 15
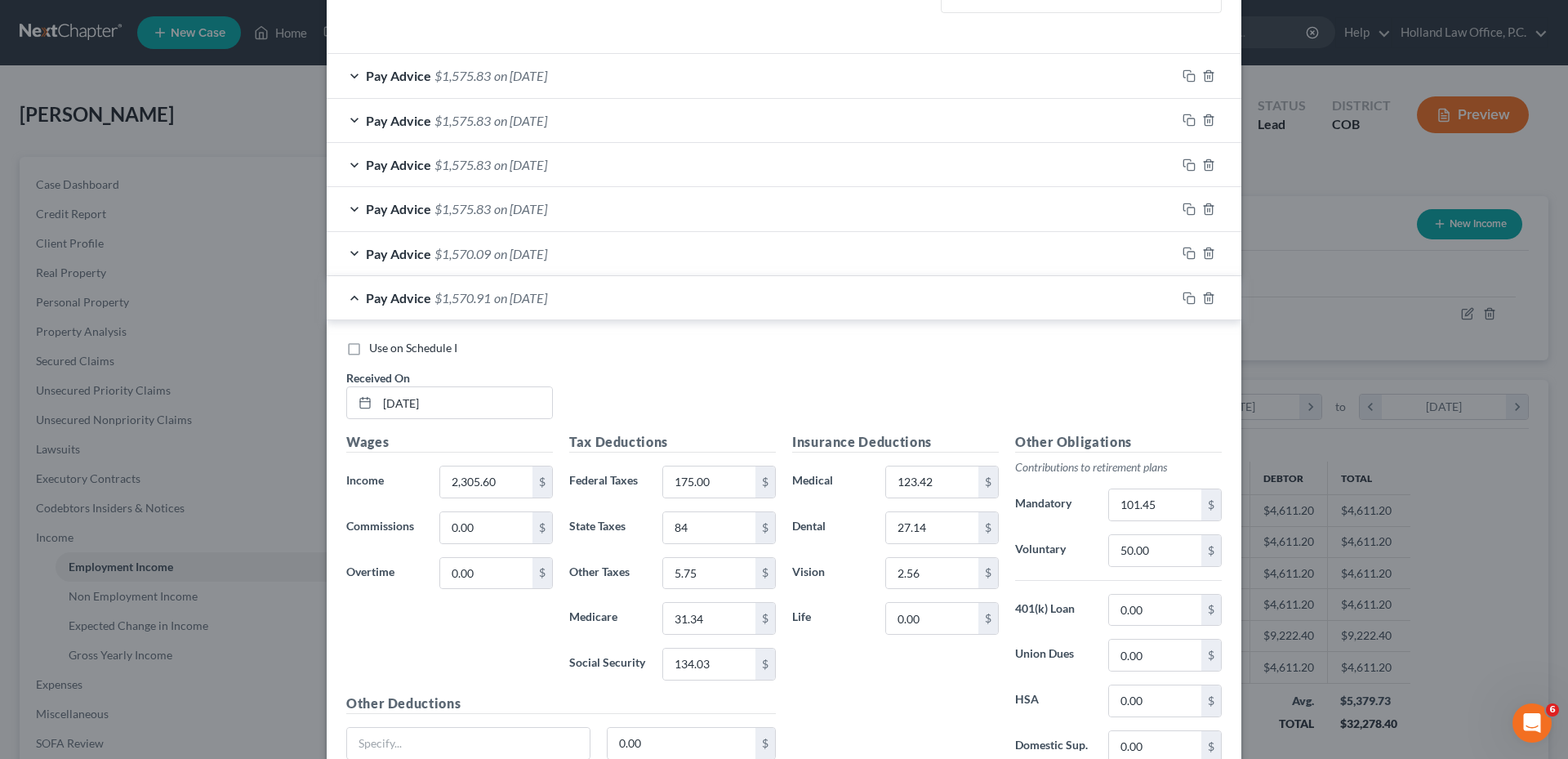
click at [526, 253] on span "on [DATE]" at bounding box center [519, 254] width 53 height 15
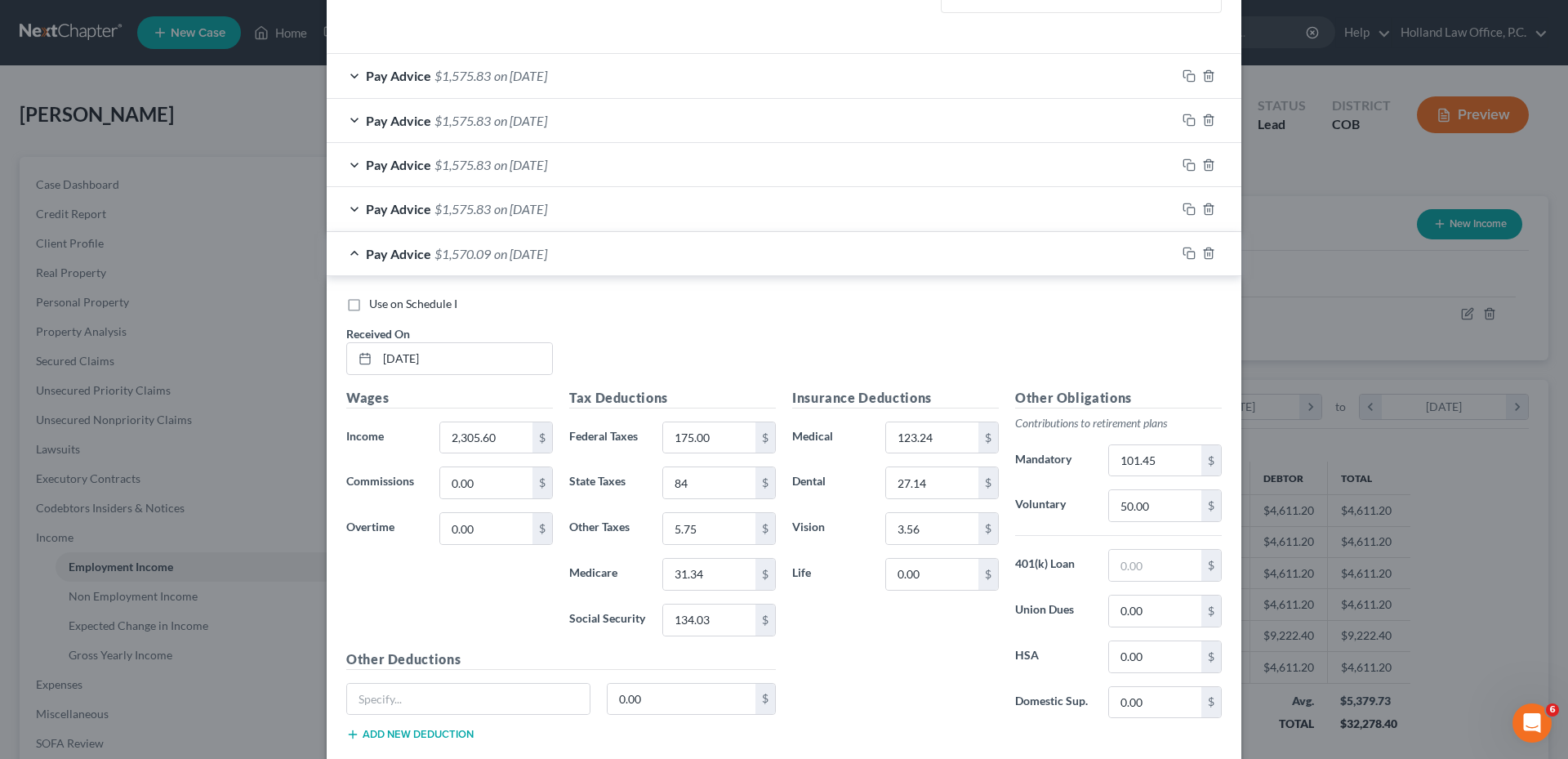
click at [526, 256] on span "on [DATE]" at bounding box center [519, 254] width 53 height 15
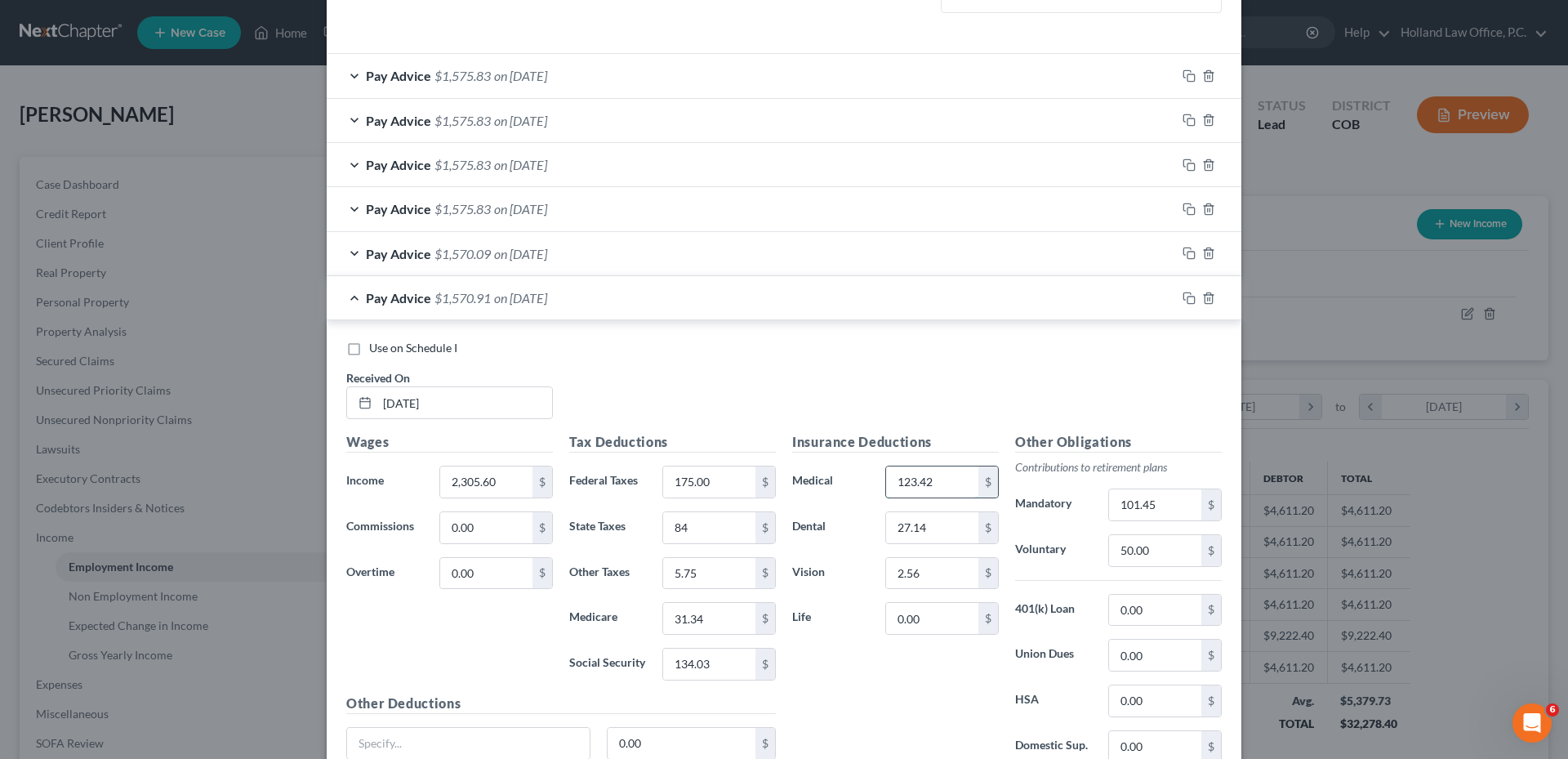
click at [934, 482] on input "123.42" at bounding box center [932, 481] width 92 height 31
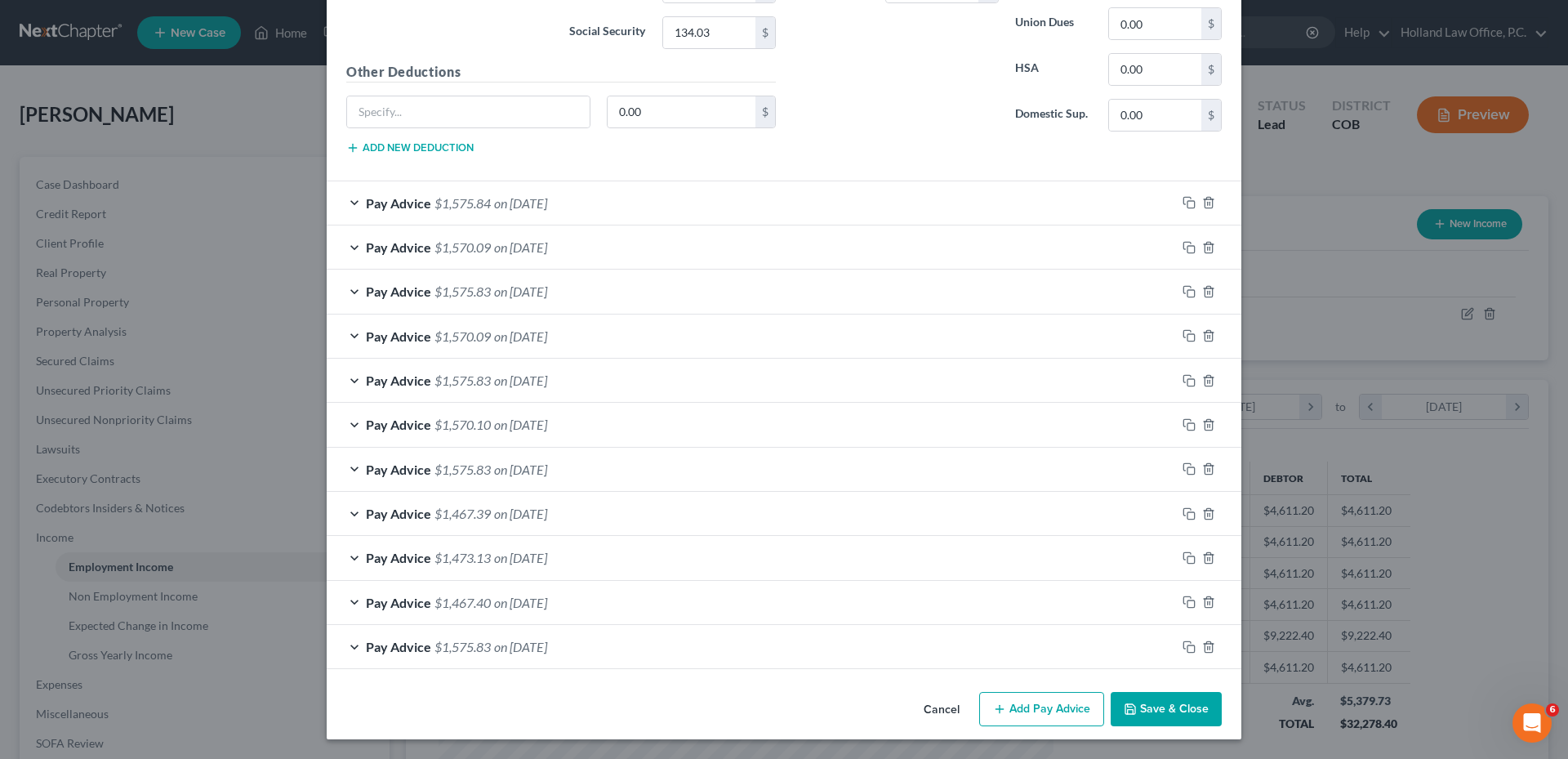
scroll to position [643, 0]
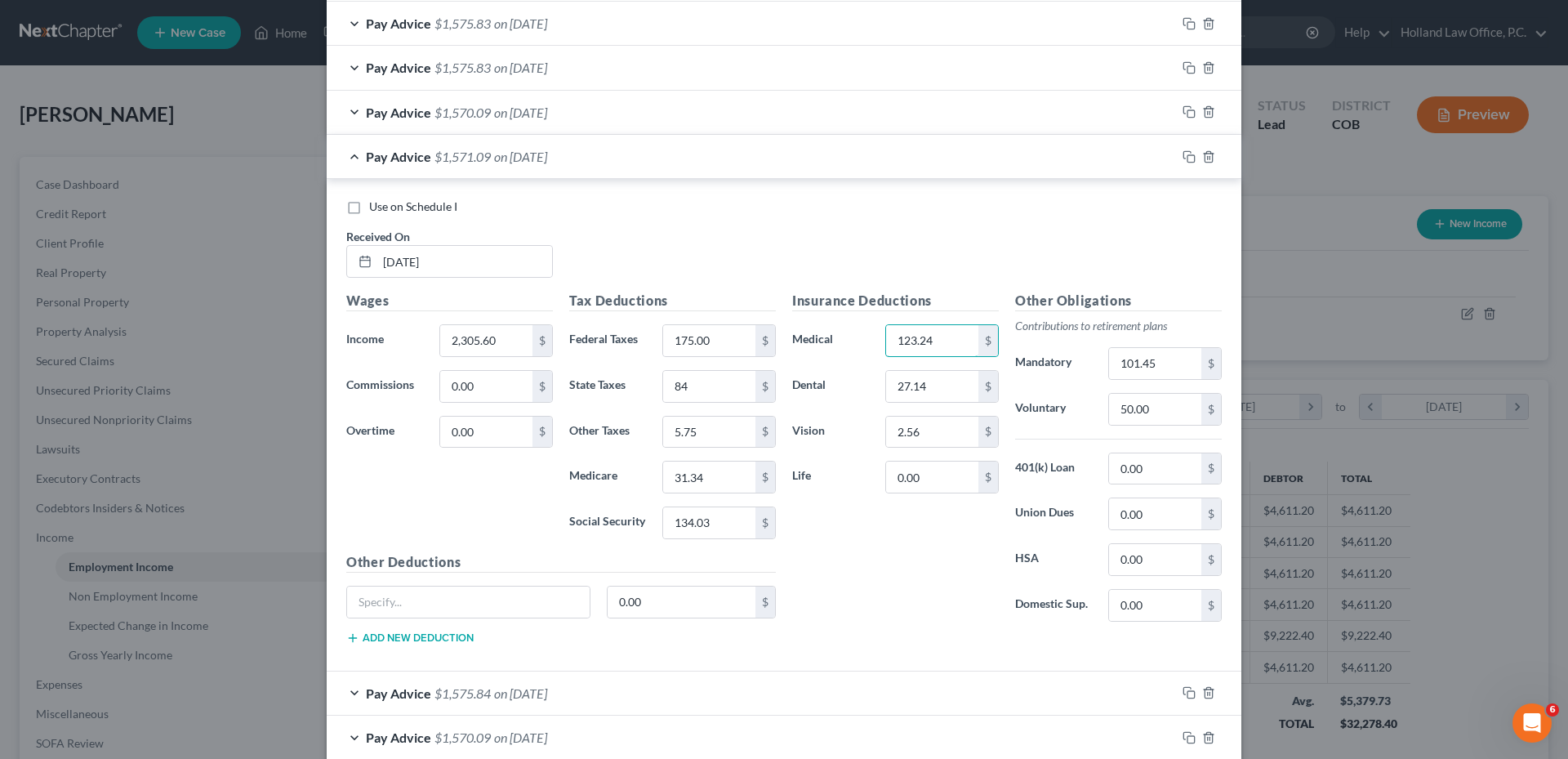
type input "123.24"
click at [540, 165] on div "Pay Advice $1,571.09 on 07/03/2025" at bounding box center [751, 156] width 850 height 43
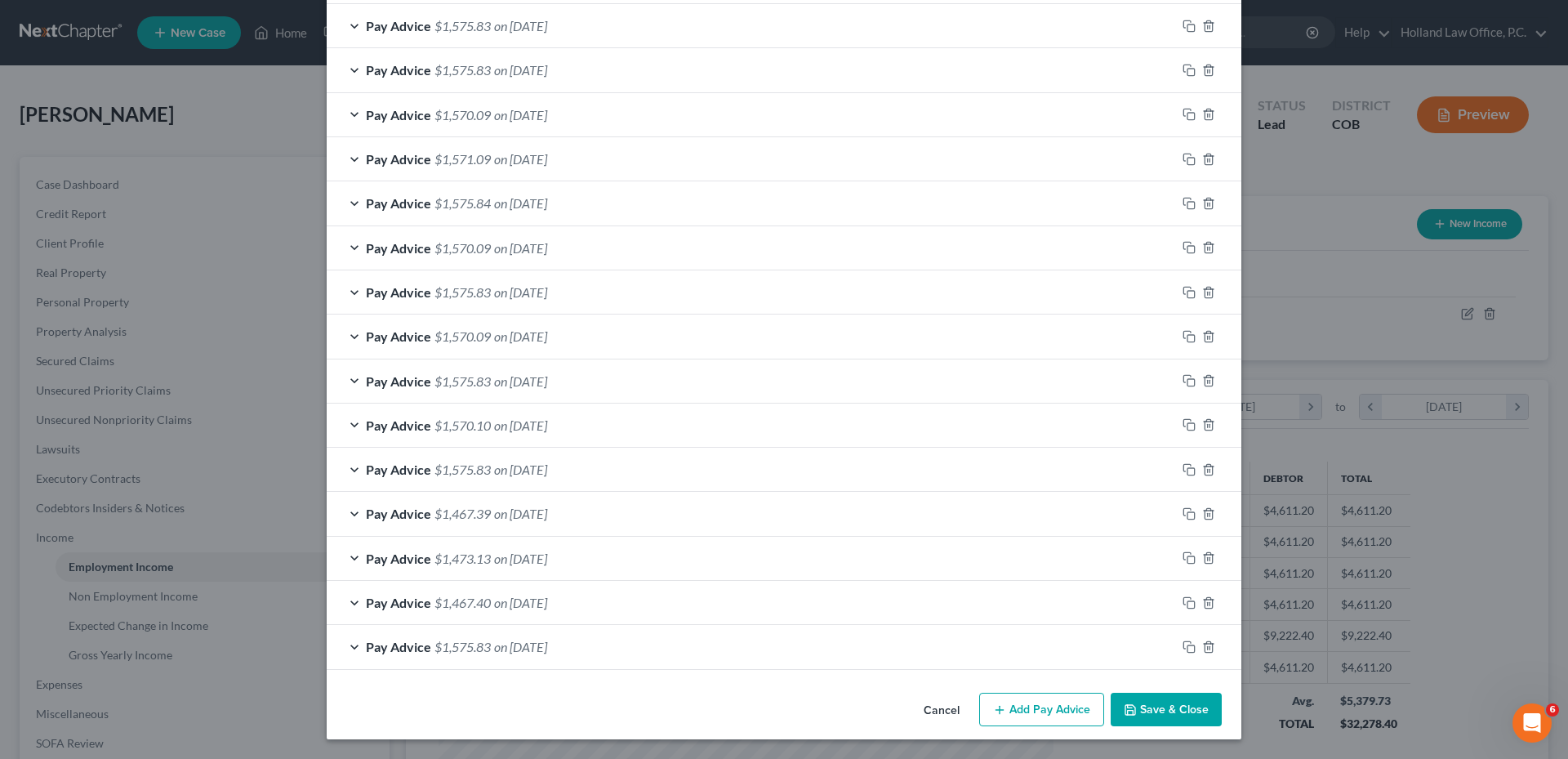
scroll to position [640, 0]
click at [547, 206] on span "on [DATE]" at bounding box center [519, 203] width 53 height 15
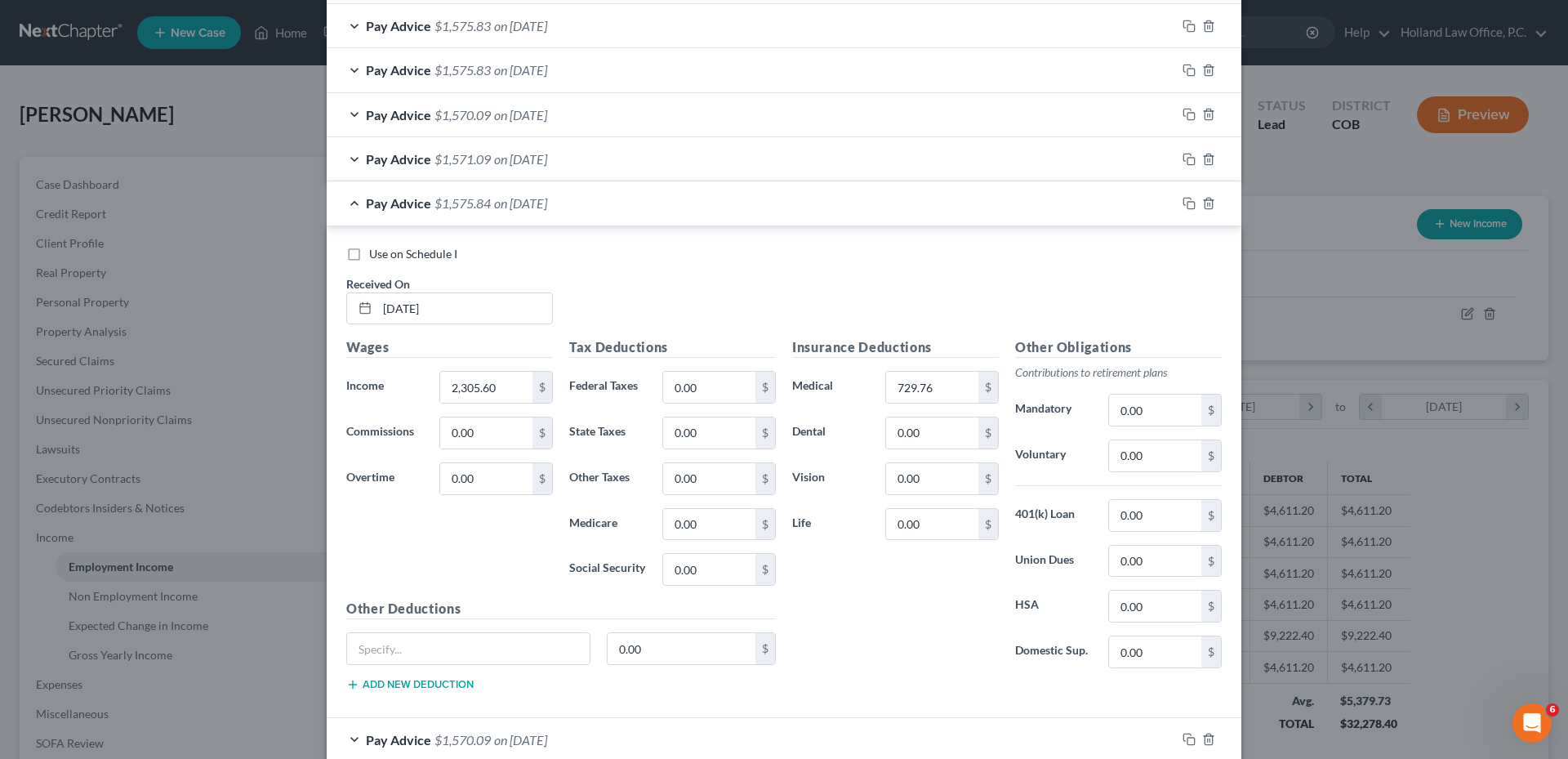
scroll to position [643, 0]
click at [925, 385] on input "729.76" at bounding box center [932, 385] width 92 height 31
click at [1202, 205] on icon "button" at bounding box center [1208, 201] width 13 height 13
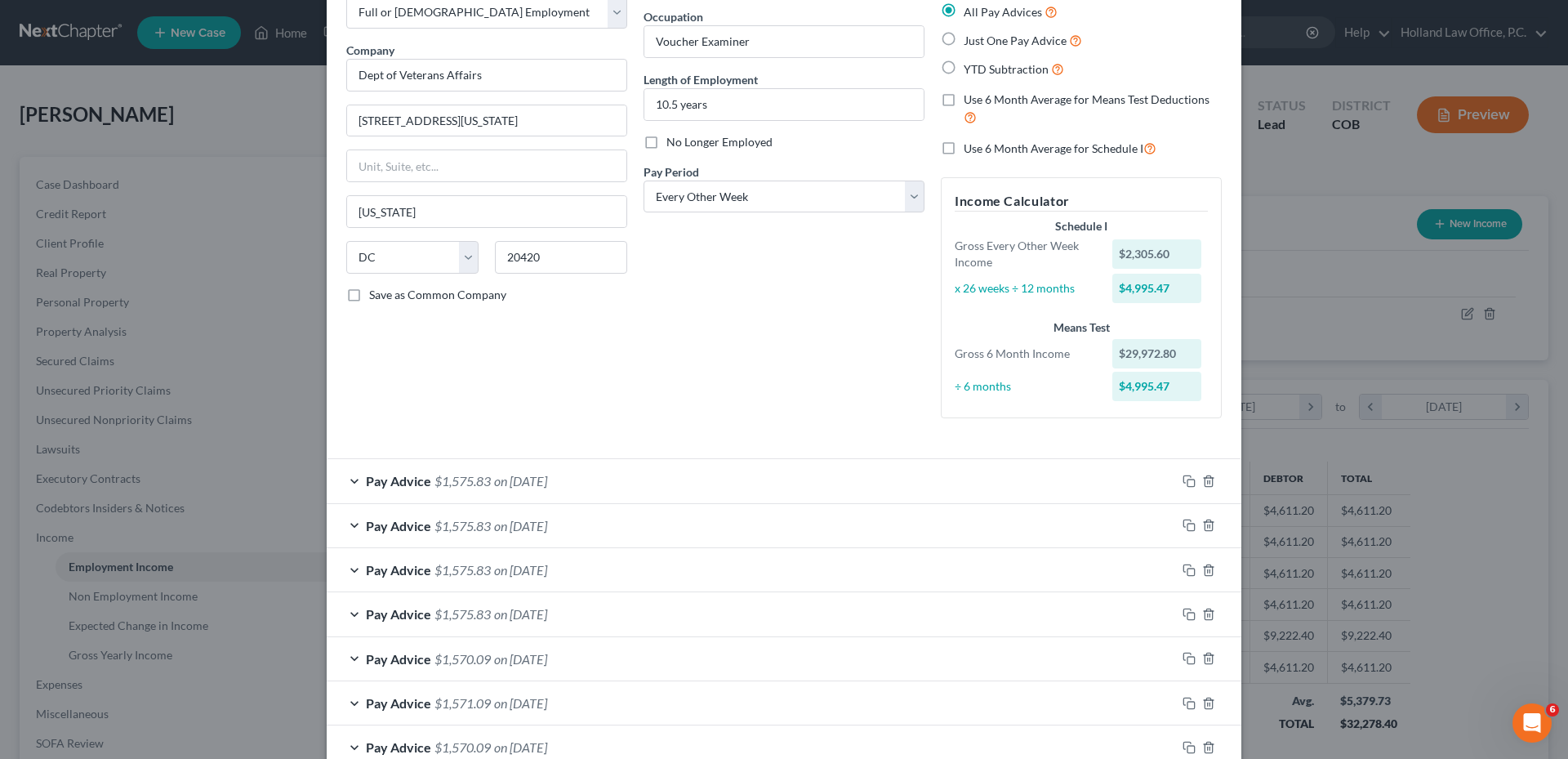
scroll to position [0, 0]
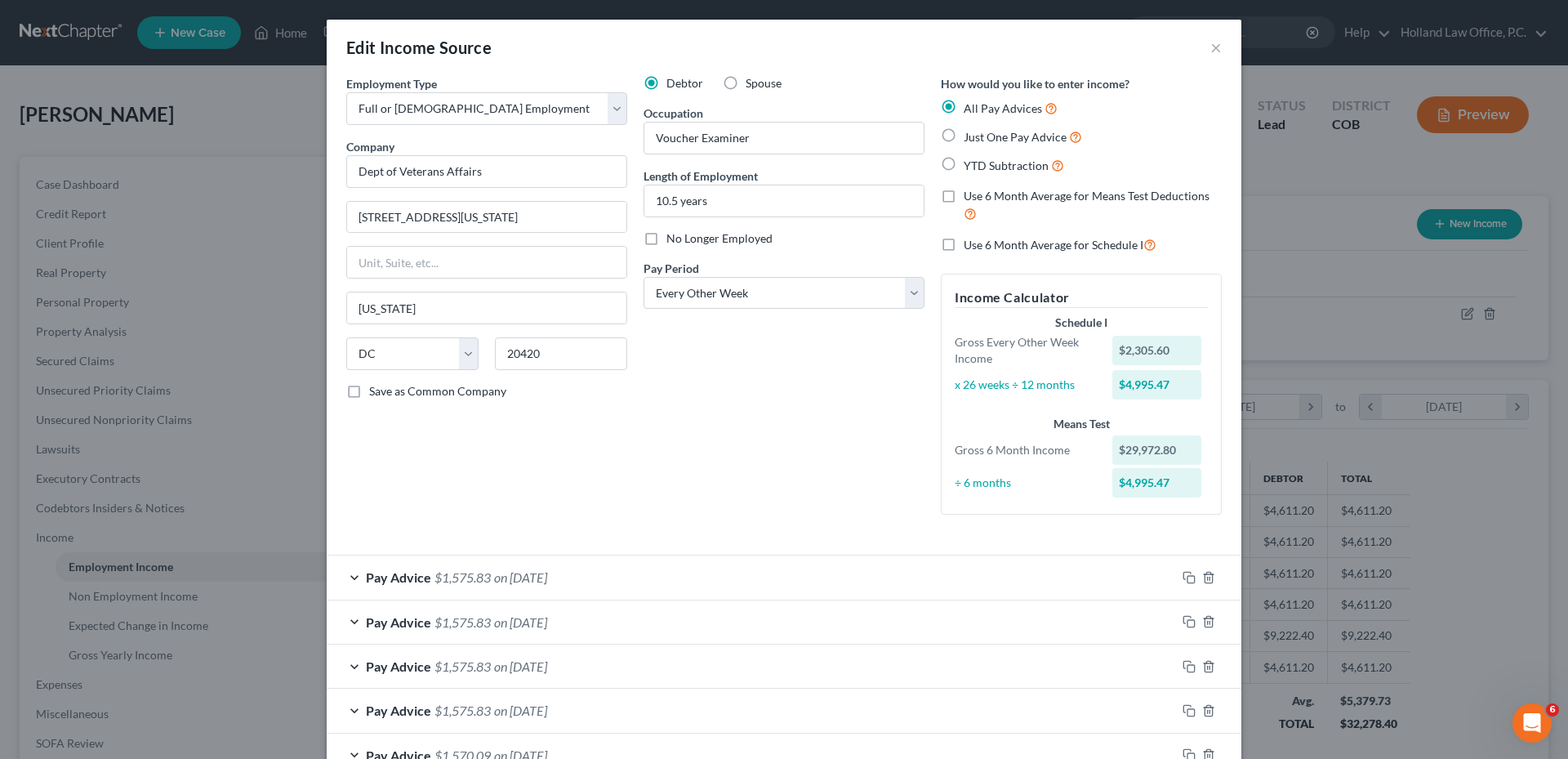
click at [561, 569] on div "Pay Advice $1,575.83 on 09/26/2025" at bounding box center [751, 576] width 850 height 43
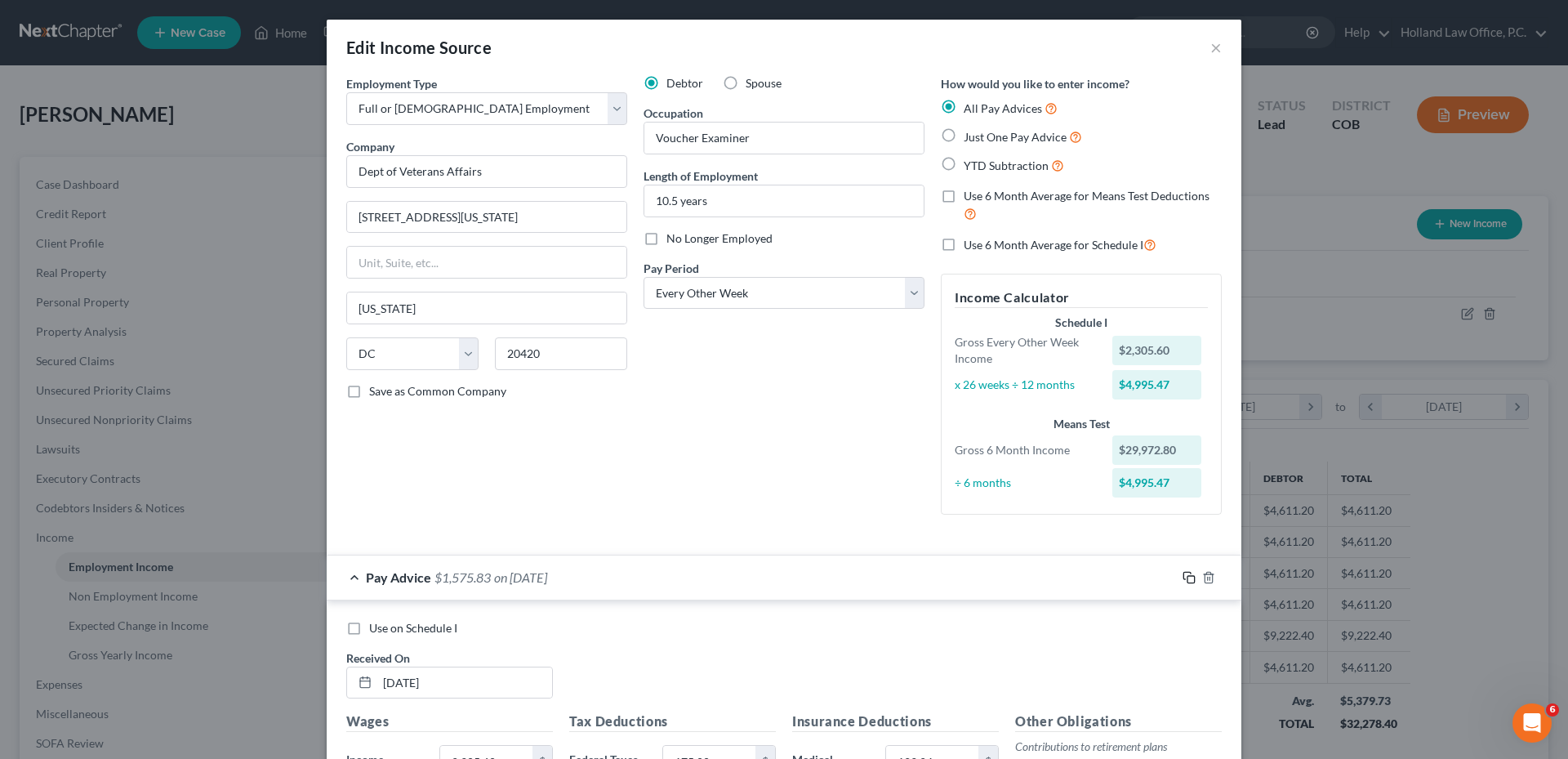
click at [1187, 580] on icon "button" at bounding box center [1189, 578] width 13 height 13
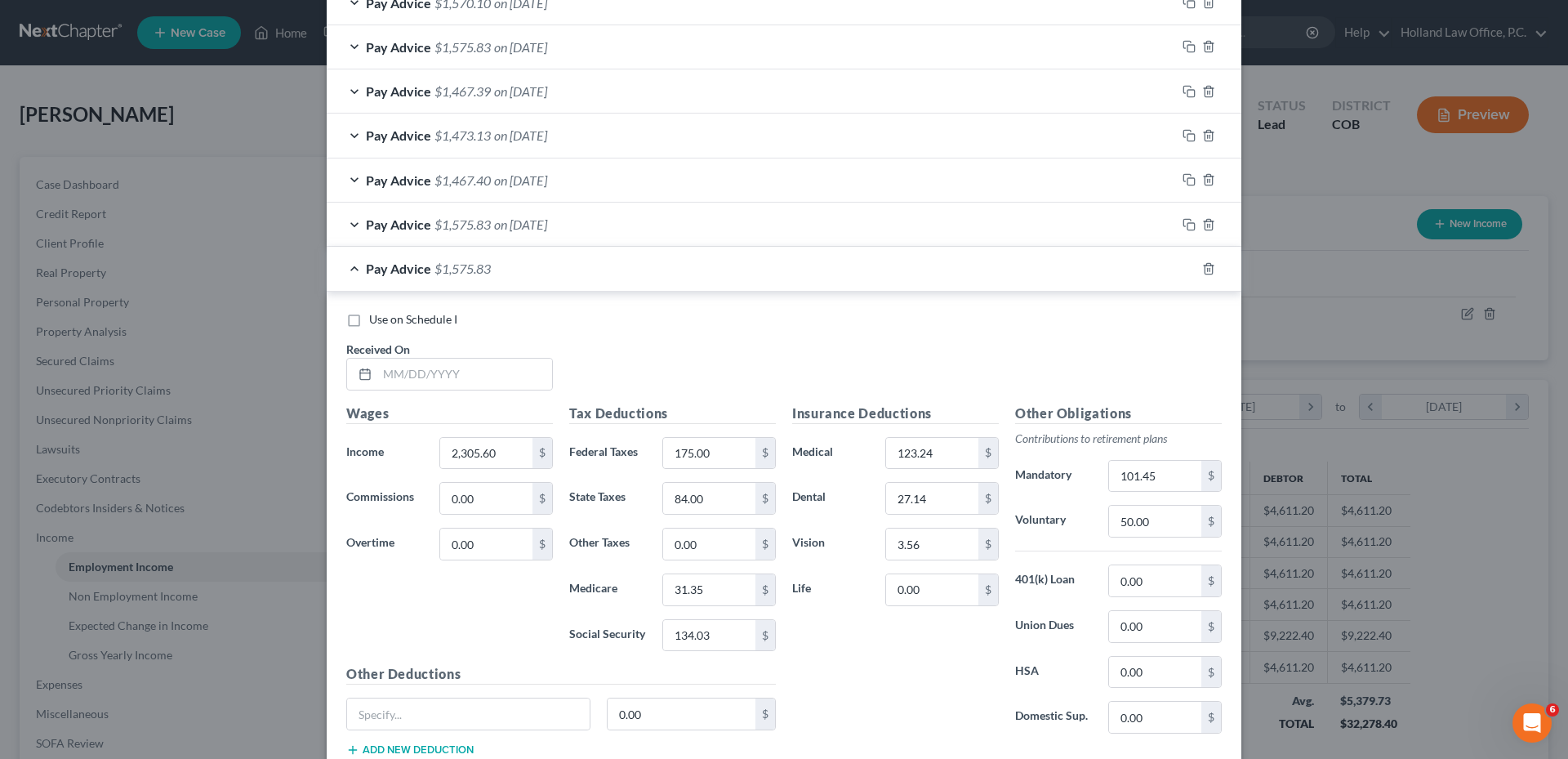
scroll to position [1132, 0]
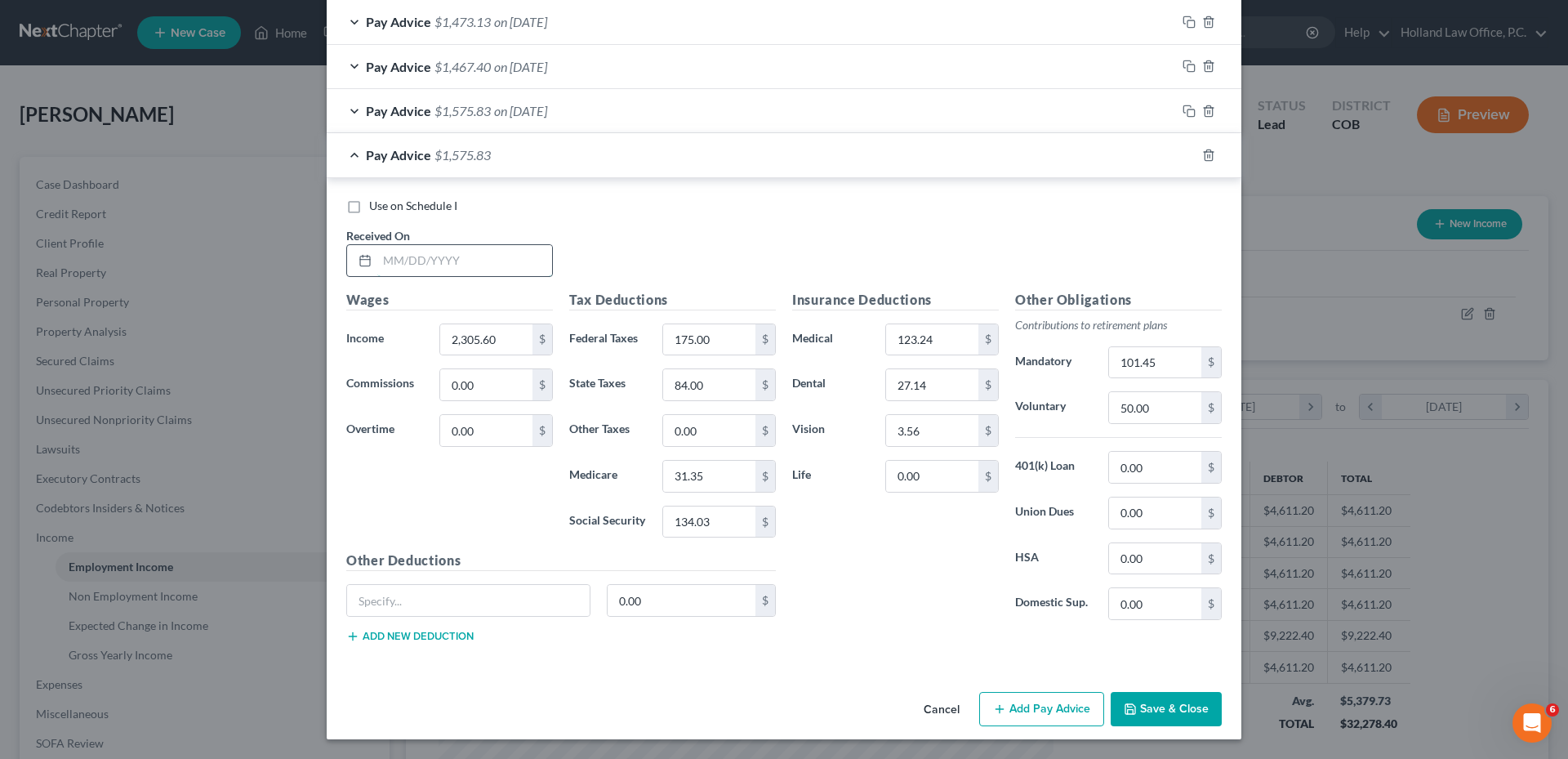
click at [439, 254] on input "text" at bounding box center [464, 260] width 175 height 31
type input "6/20/2025"
click at [583, 162] on div "Pay Advice $1,575.83 on 06/20/2025" at bounding box center [751, 154] width 850 height 43
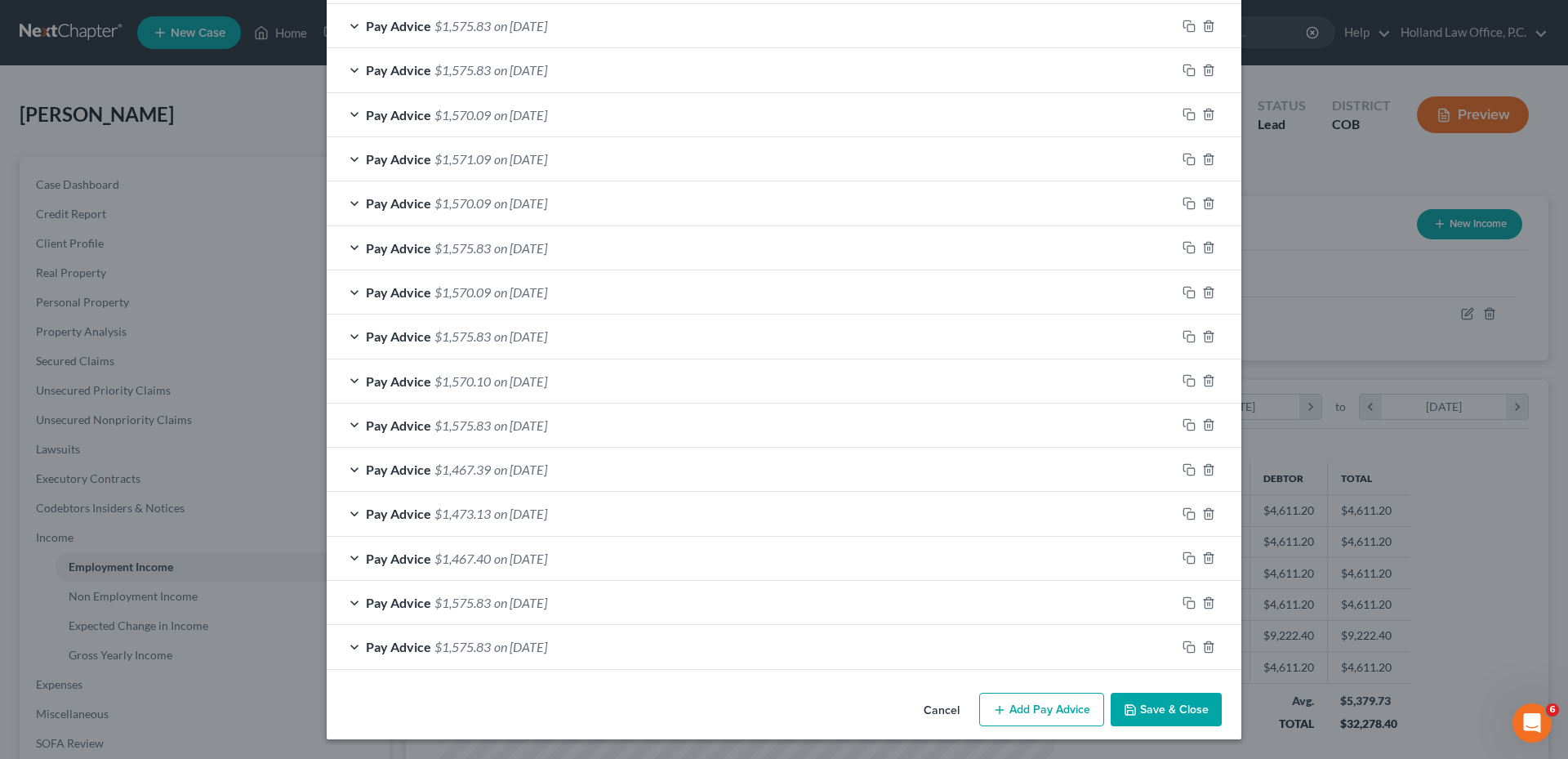
scroll to position [640, 0]
click at [557, 662] on div "Pay Advice $1,575.83 on 06/20/2025" at bounding box center [751, 646] width 850 height 43
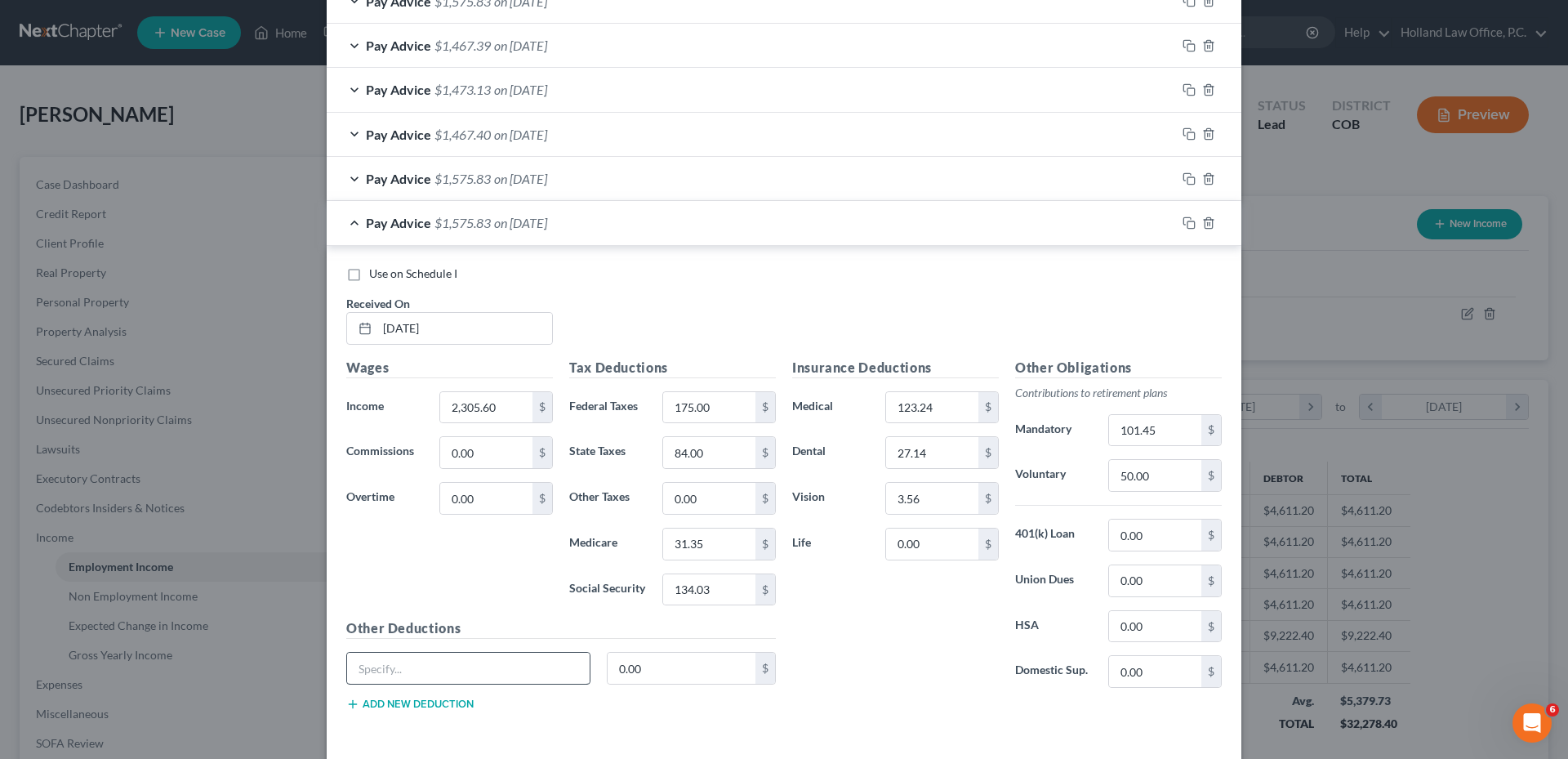
scroll to position [1132, 0]
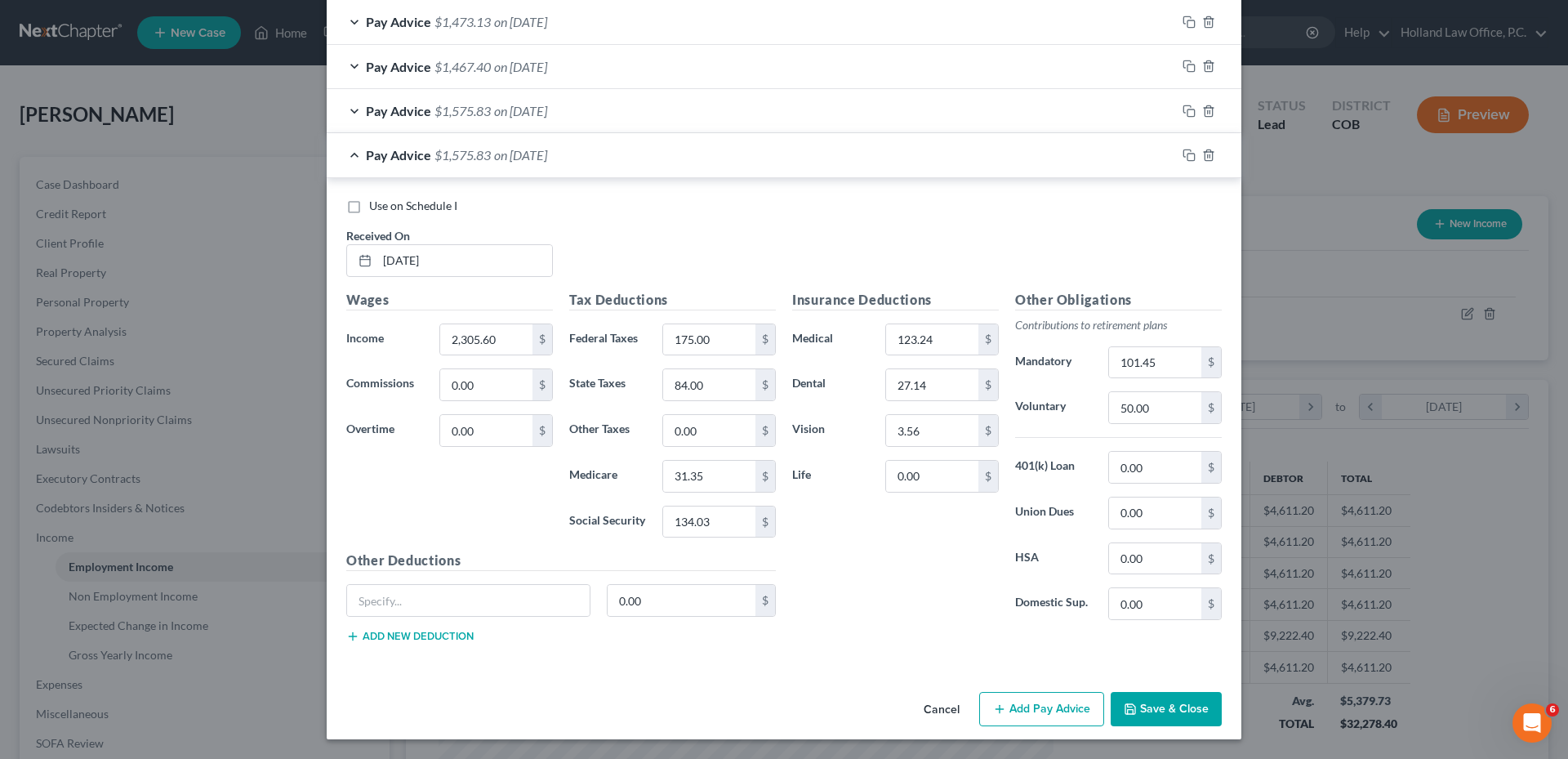
click at [511, 152] on span "on [DATE]" at bounding box center [519, 155] width 53 height 15
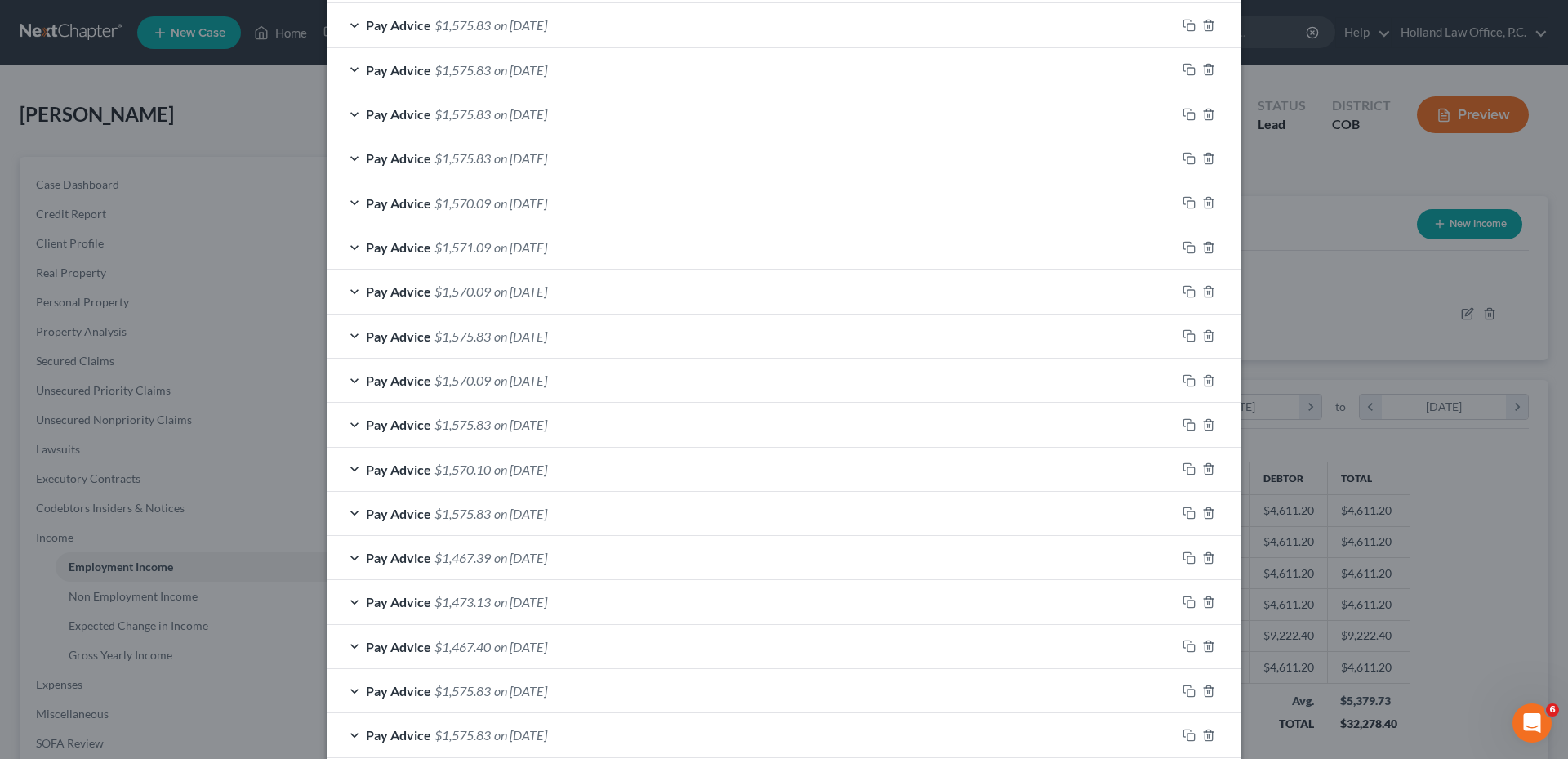
scroll to position [559, 0]
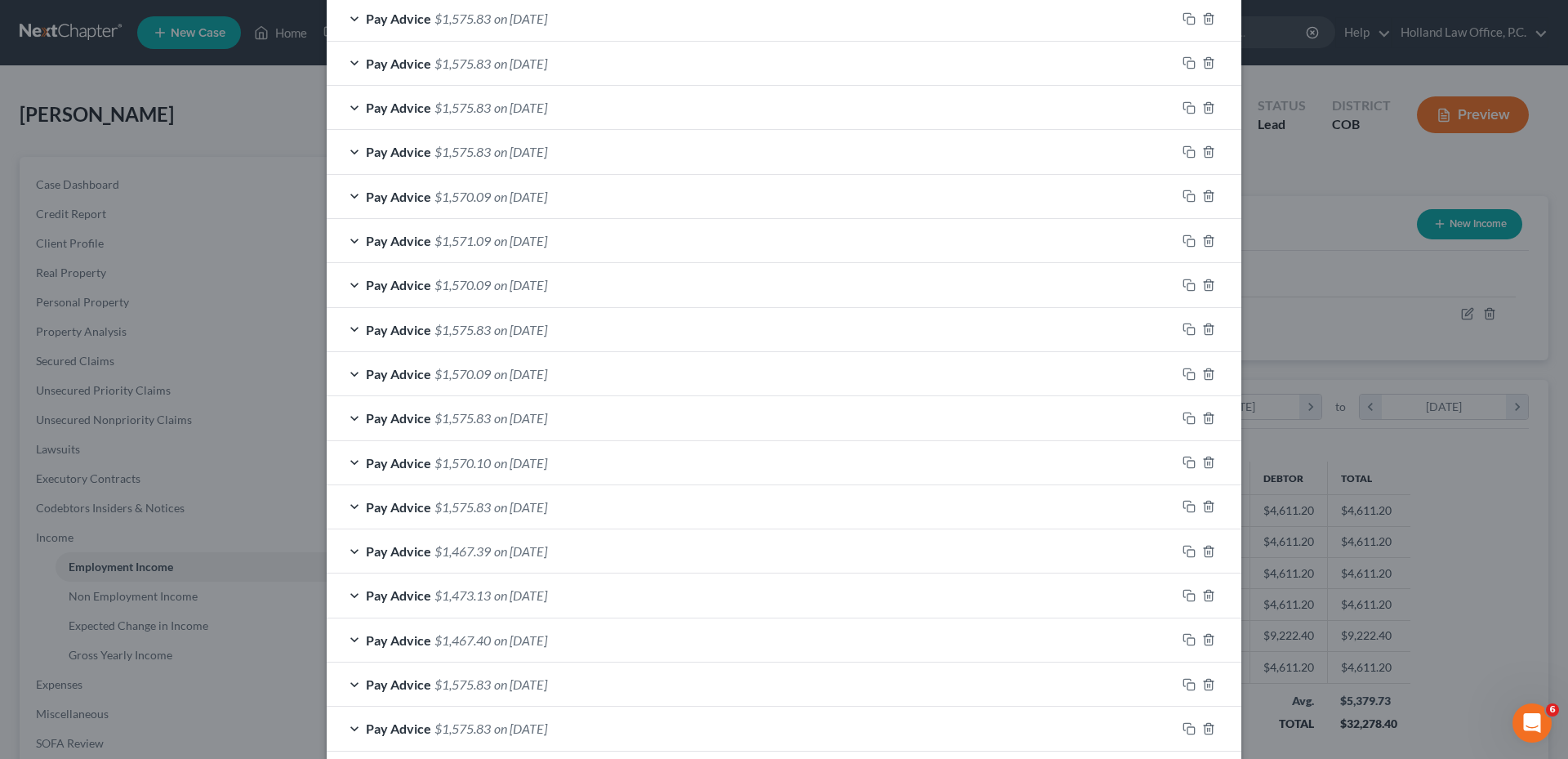
click at [535, 281] on span "on [DATE]" at bounding box center [519, 284] width 53 height 15
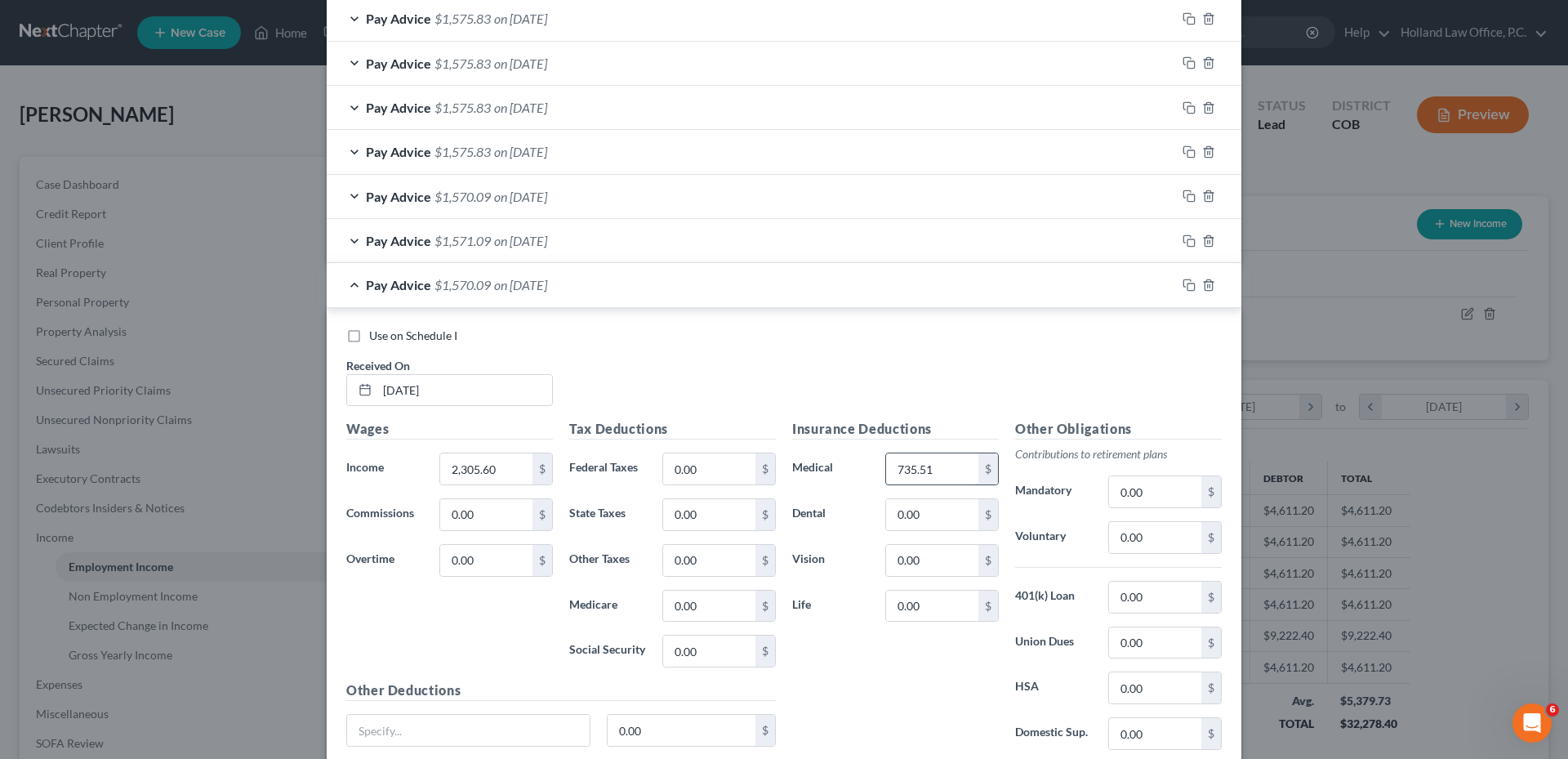
click at [919, 463] on input "735.51" at bounding box center [932, 469] width 92 height 31
click at [1205, 293] on div at bounding box center [1208, 284] width 65 height 26
click at [1202, 287] on icon "button" at bounding box center [1208, 285] width 13 height 13
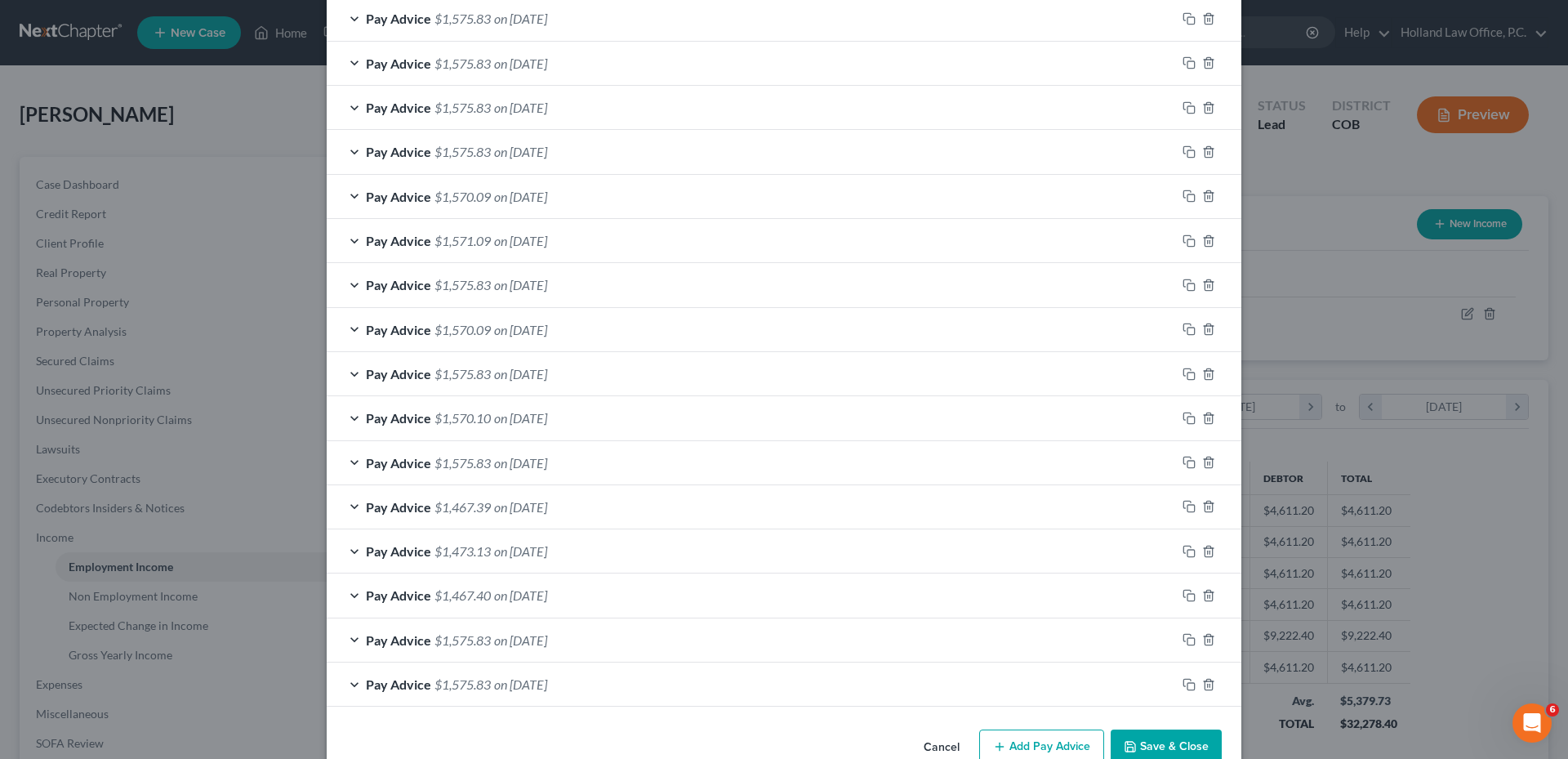
click at [693, 198] on div "Pay Advice $1,570.09 on 08/01/2025" at bounding box center [751, 196] width 850 height 43
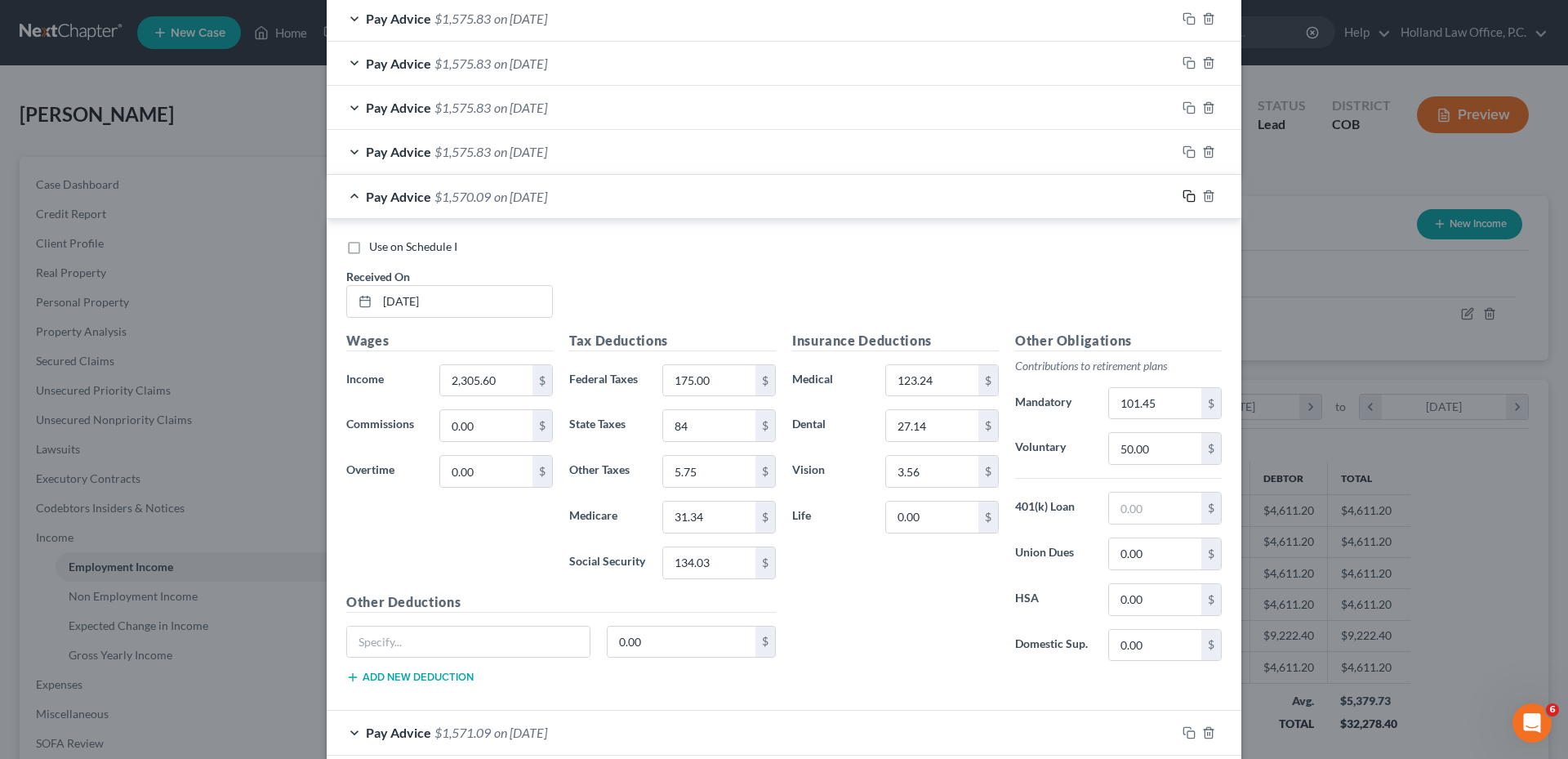
click at [1184, 199] on icon "button" at bounding box center [1189, 196] width 13 height 13
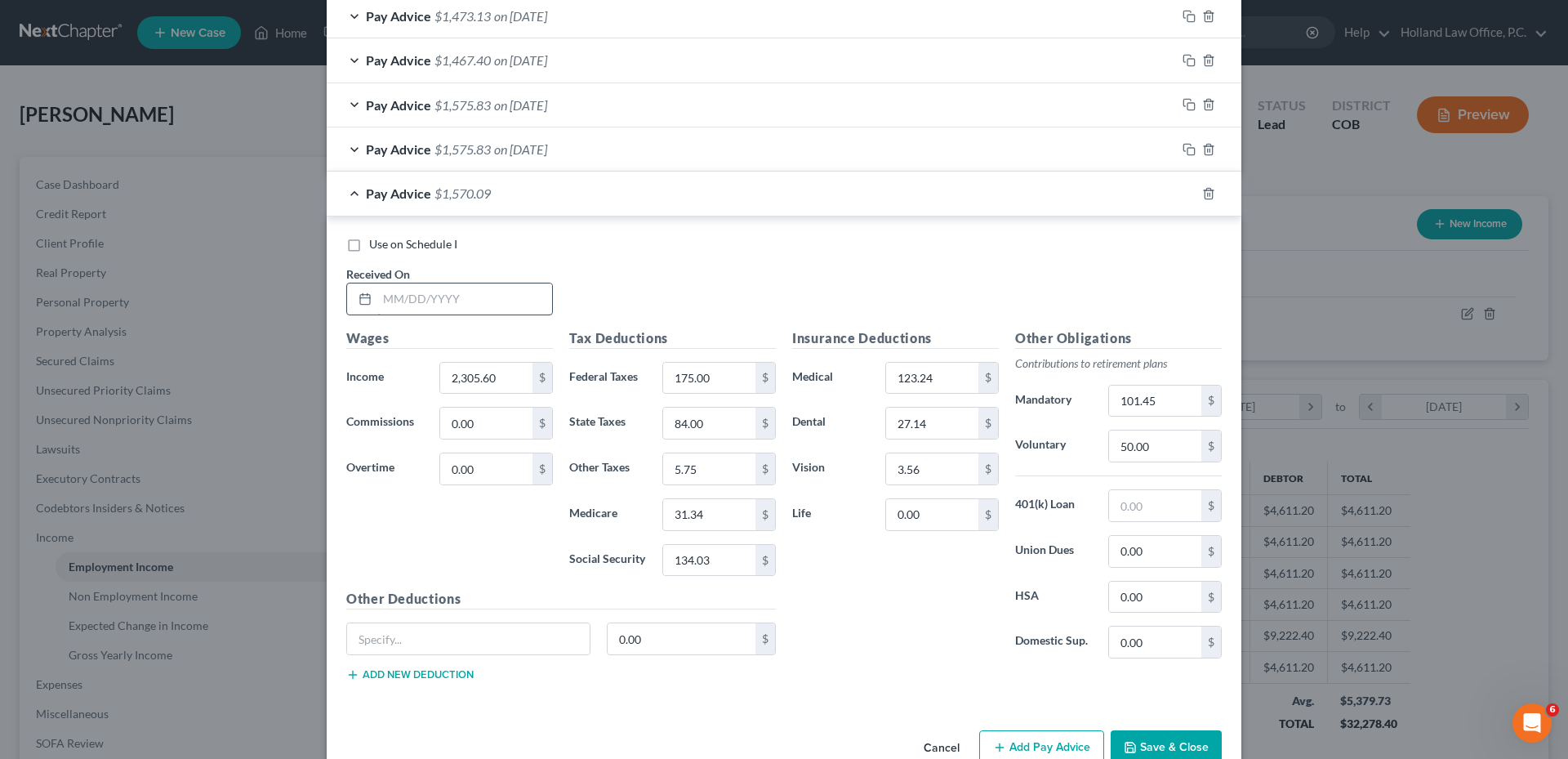
scroll to position [1132, 0]
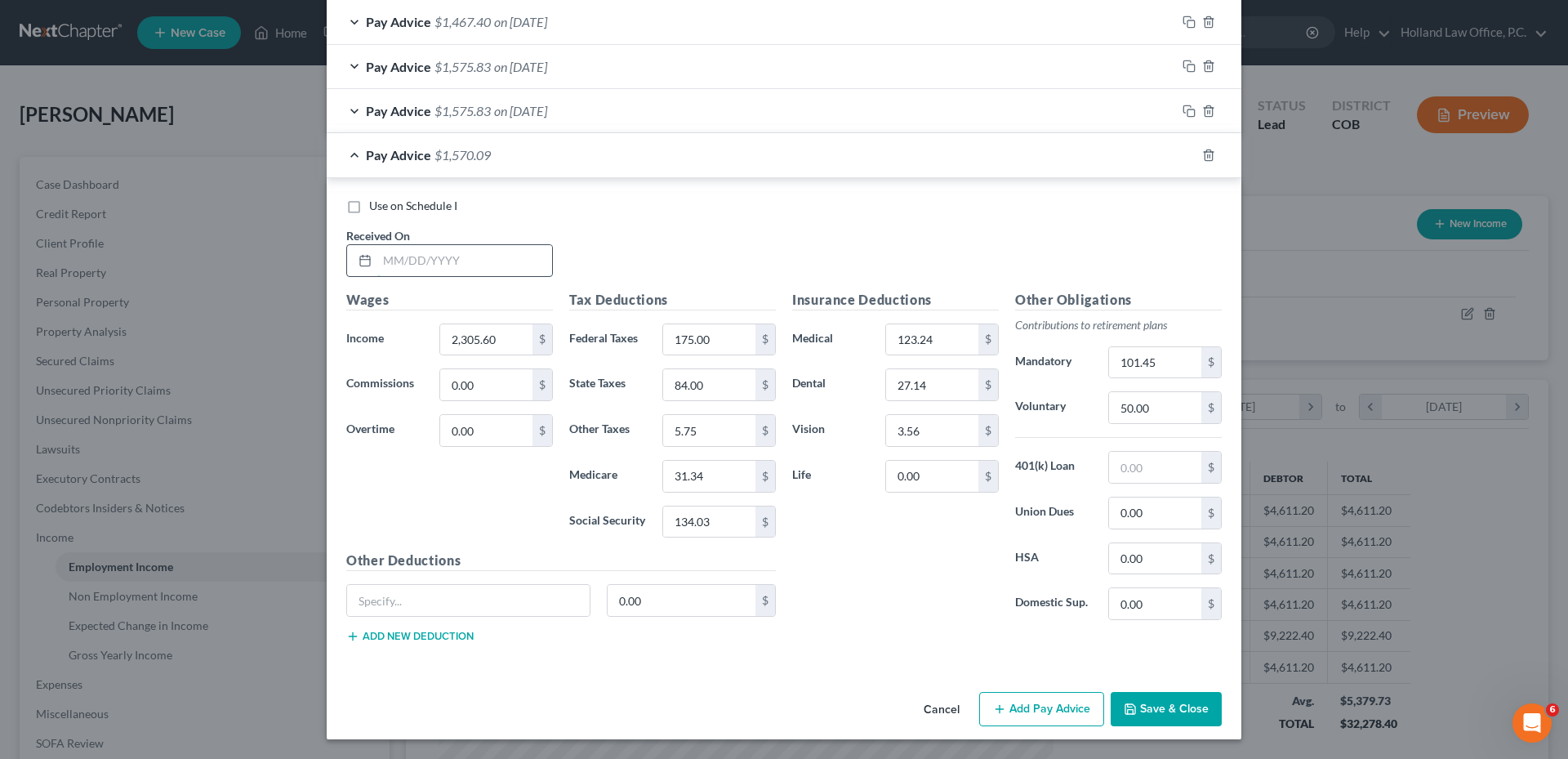
click at [427, 259] on input "text" at bounding box center [464, 260] width 175 height 31
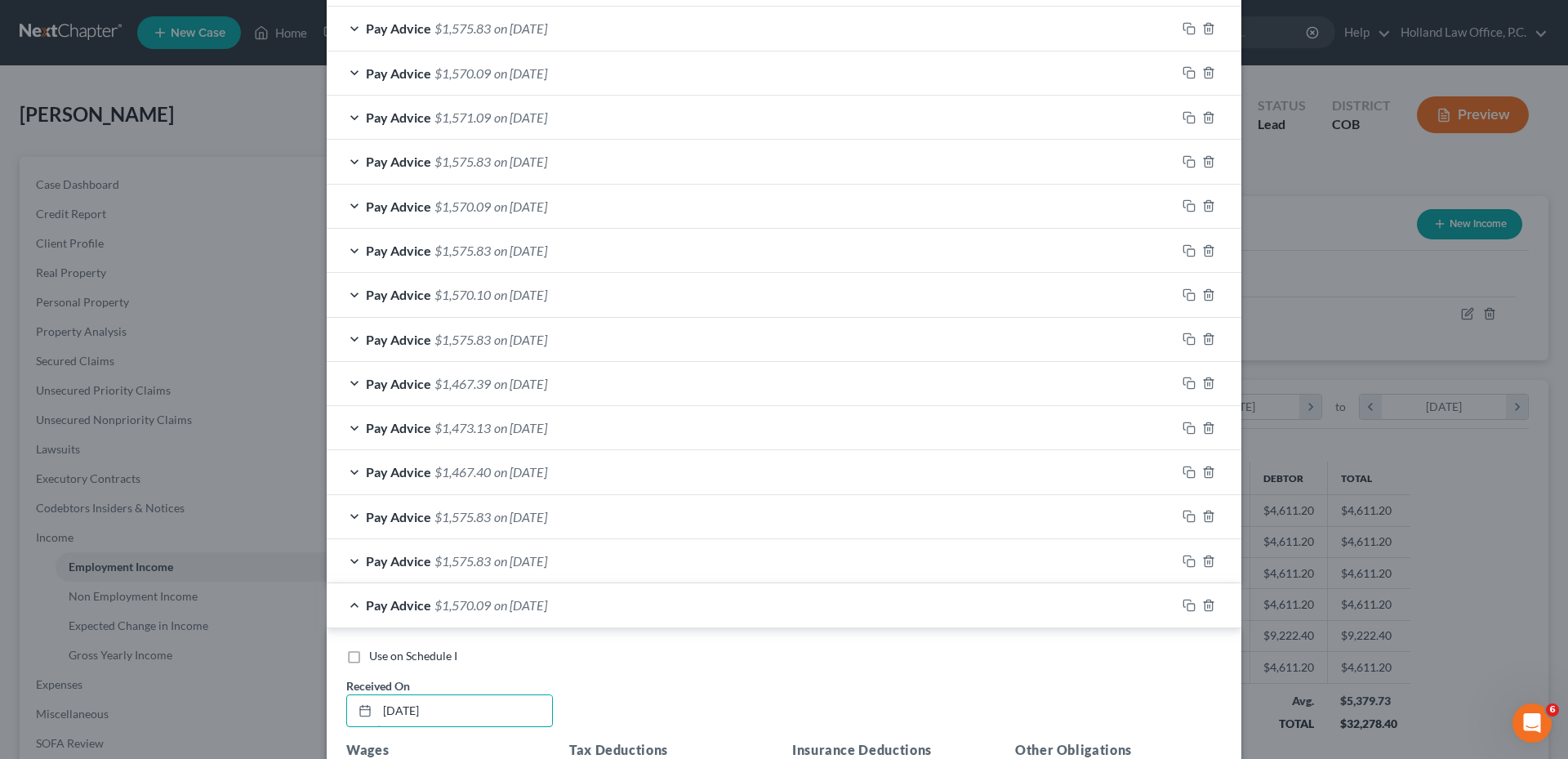
scroll to position [642, 0]
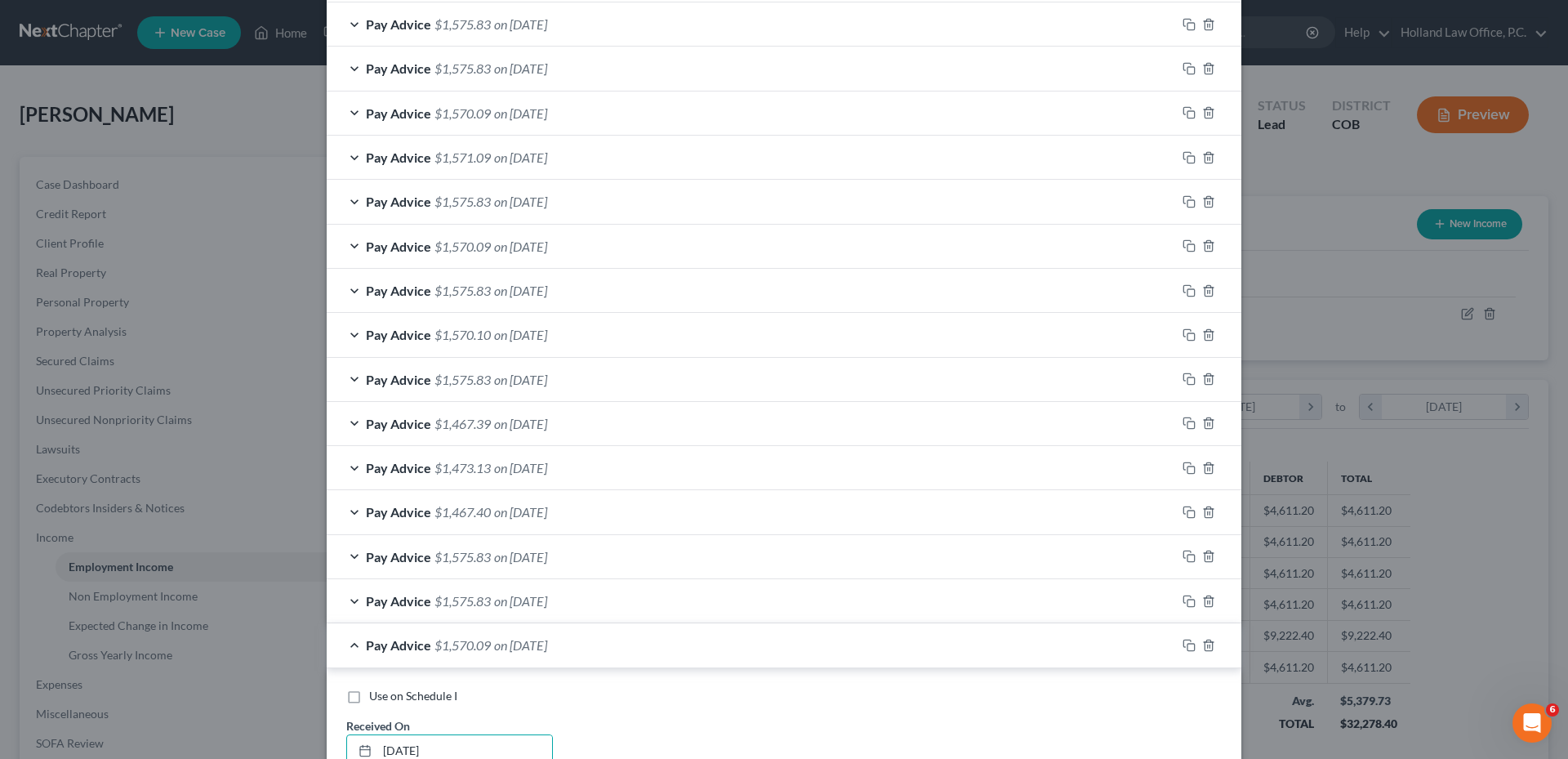
type input "6/06/2025"
click at [539, 200] on span "on [DATE]" at bounding box center [519, 201] width 53 height 15
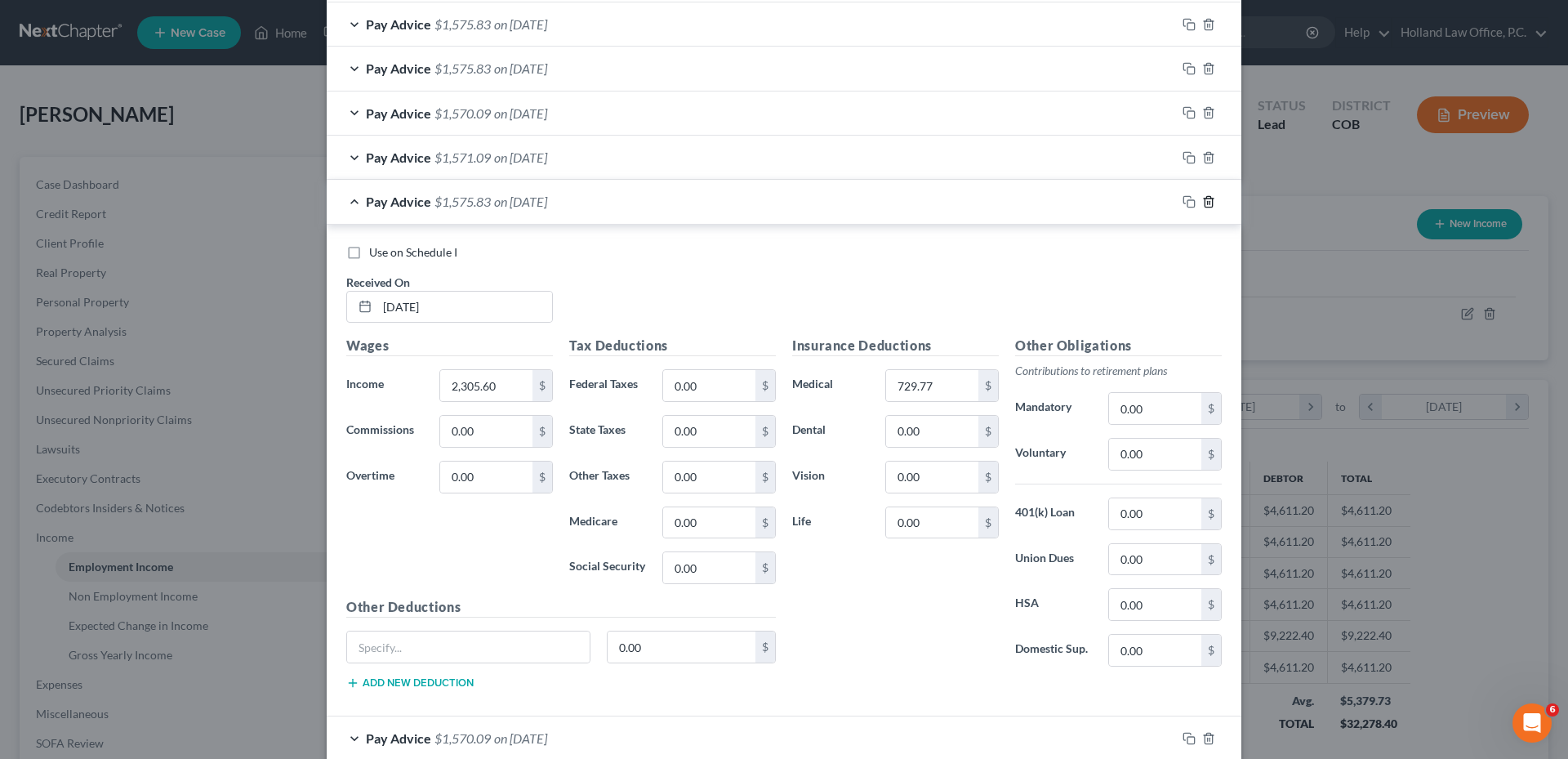
click at [1206, 205] on icon "button" at bounding box center [1208, 202] width 13 height 13
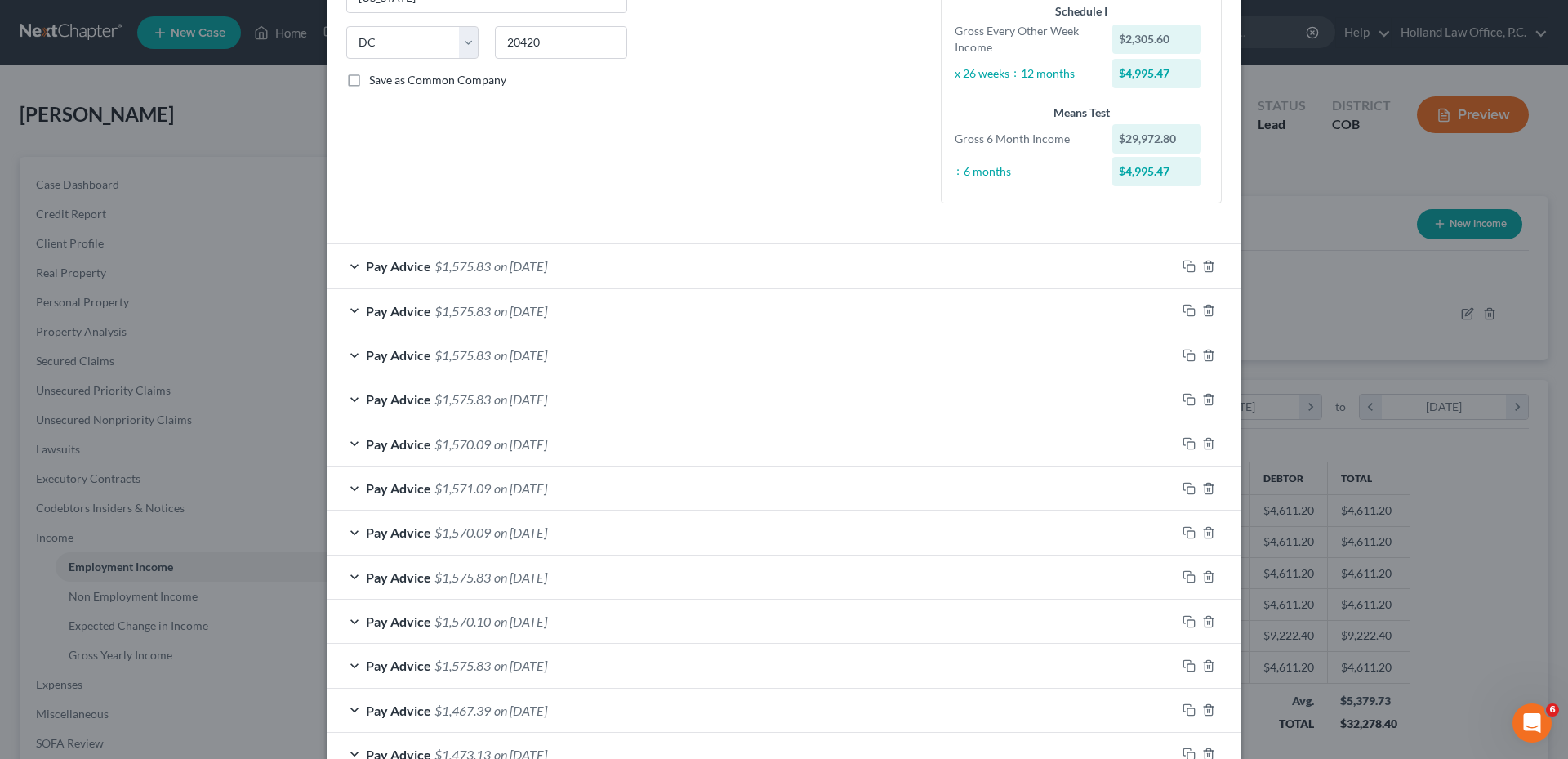
scroll to position [0, 0]
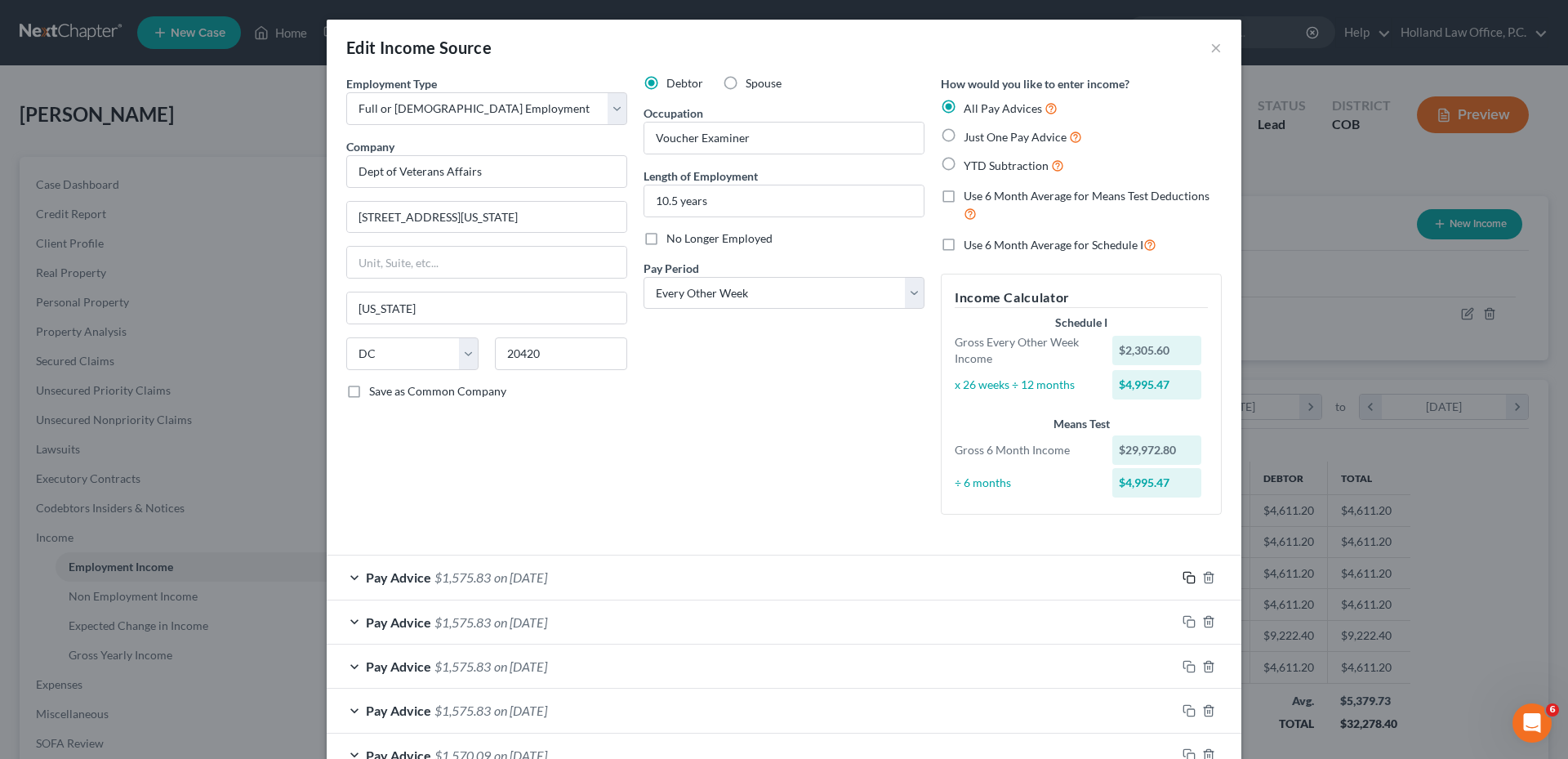
click at [1187, 576] on rect "button" at bounding box center [1191, 580] width 8 height 8
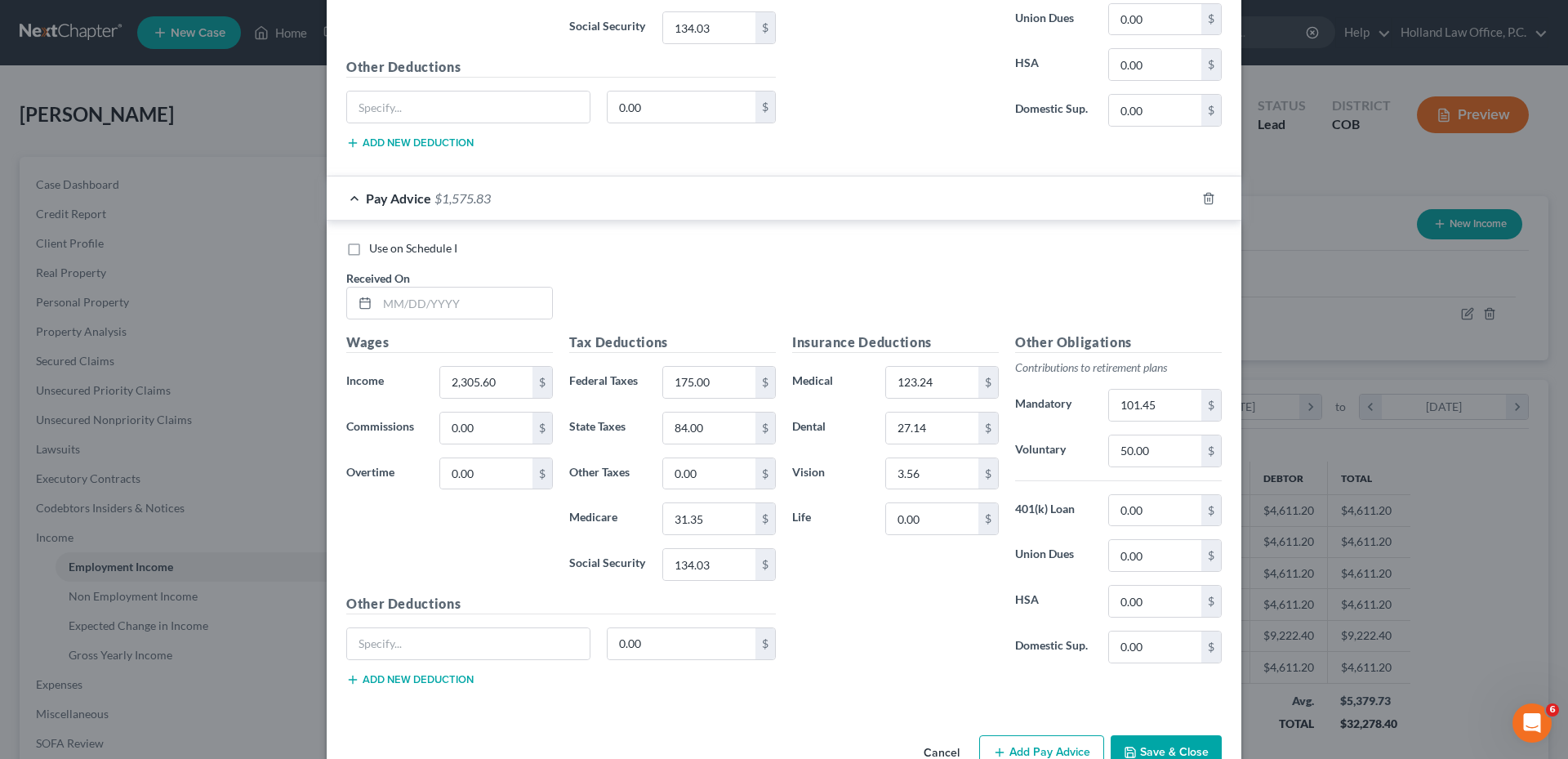
scroll to position [1624, 0]
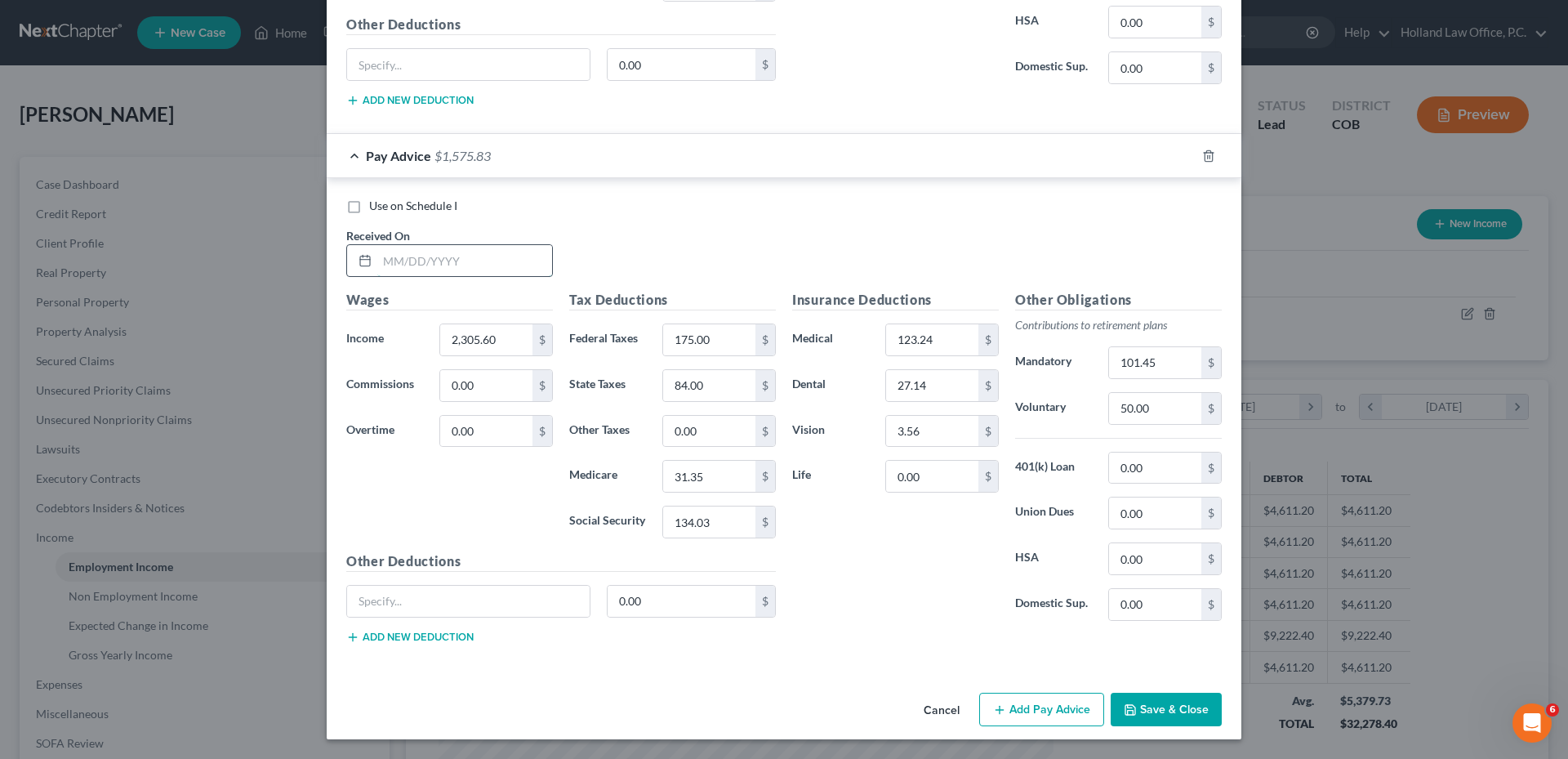
click at [432, 271] on input "text" at bounding box center [464, 260] width 175 height 31
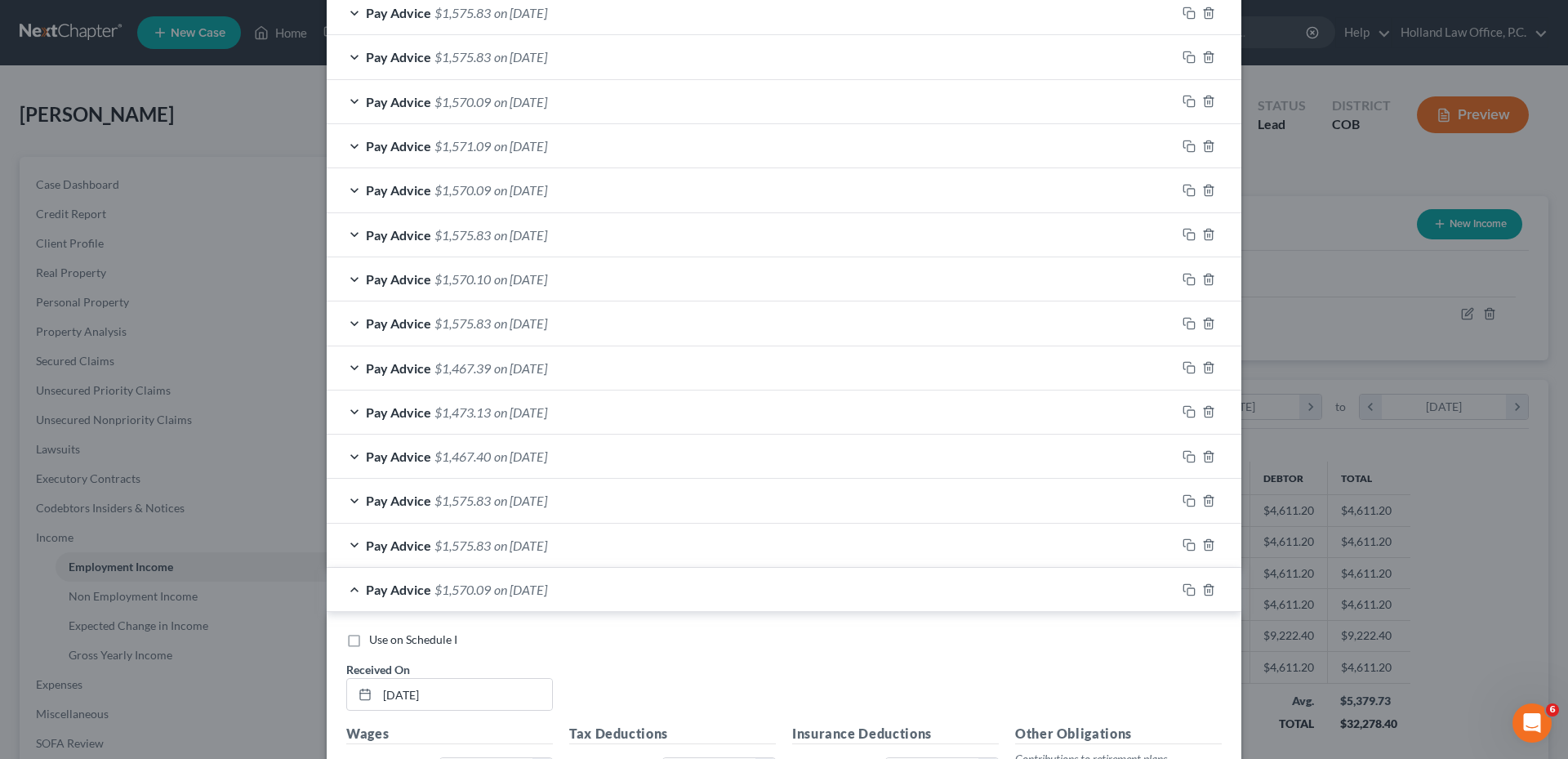
scroll to position [643, 0]
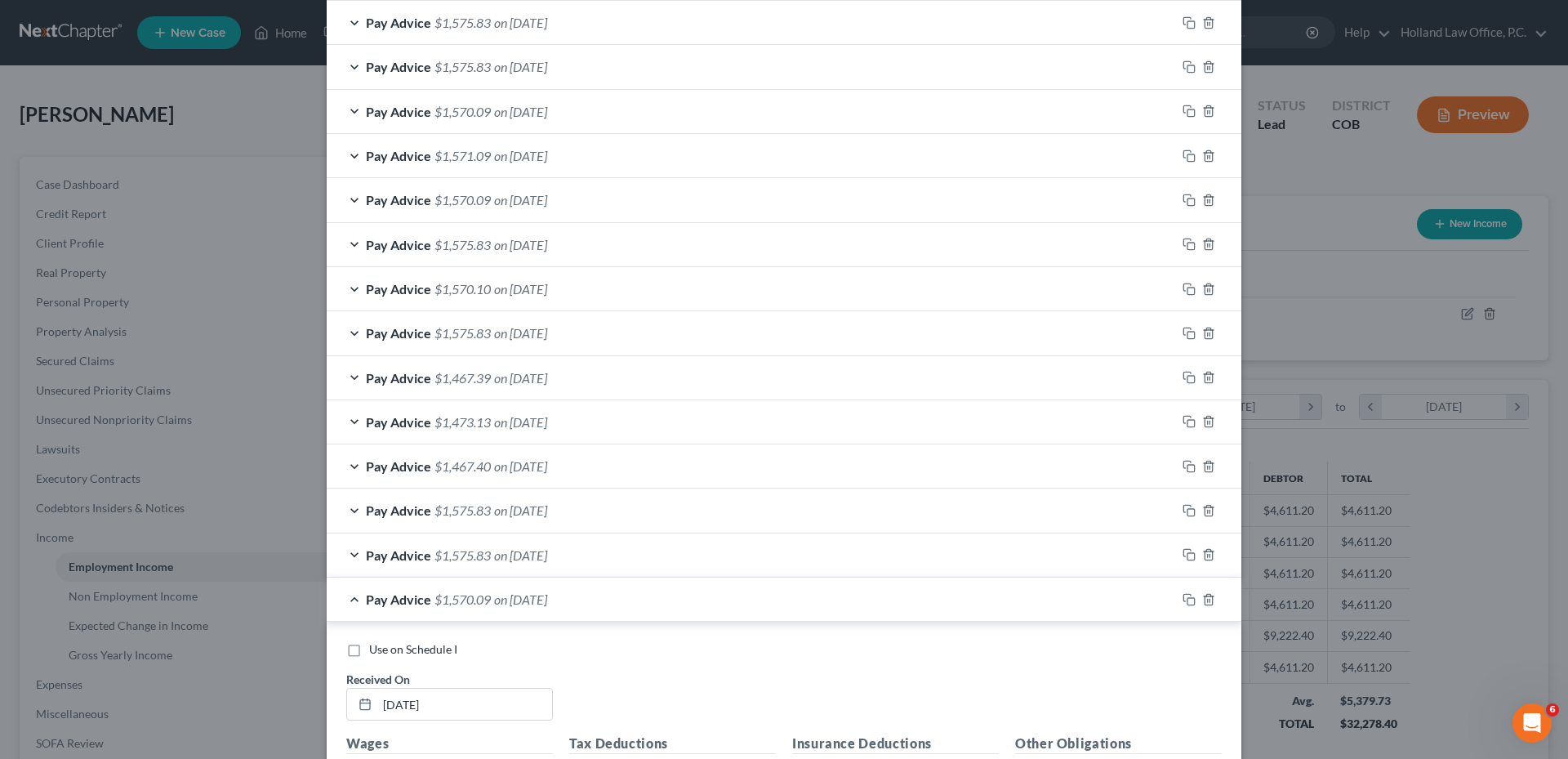
type input "5/23/2025"
click at [532, 204] on span "on [DATE]" at bounding box center [519, 200] width 53 height 15
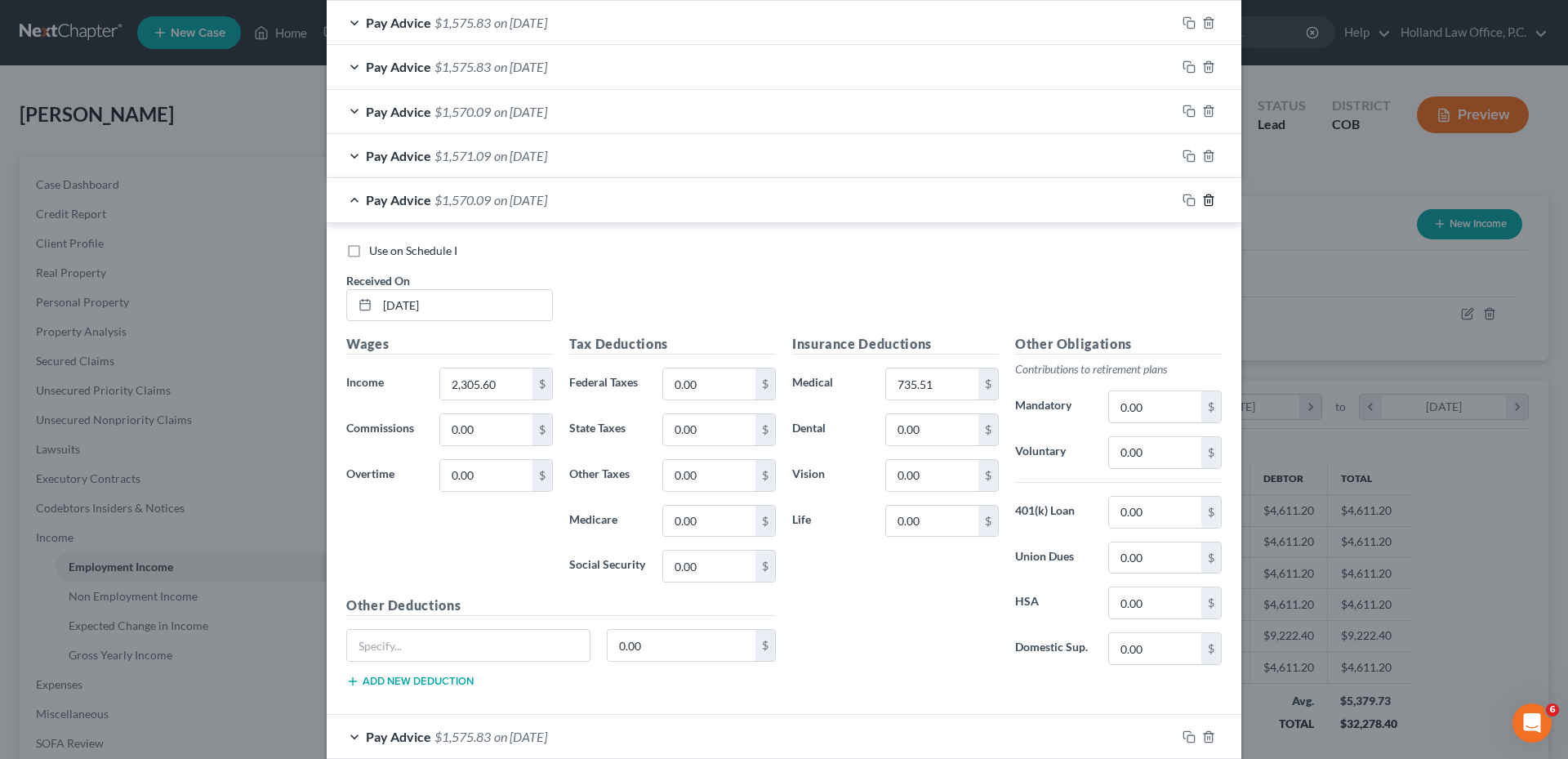
click at [1202, 201] on icon "button" at bounding box center [1208, 200] width 13 height 13
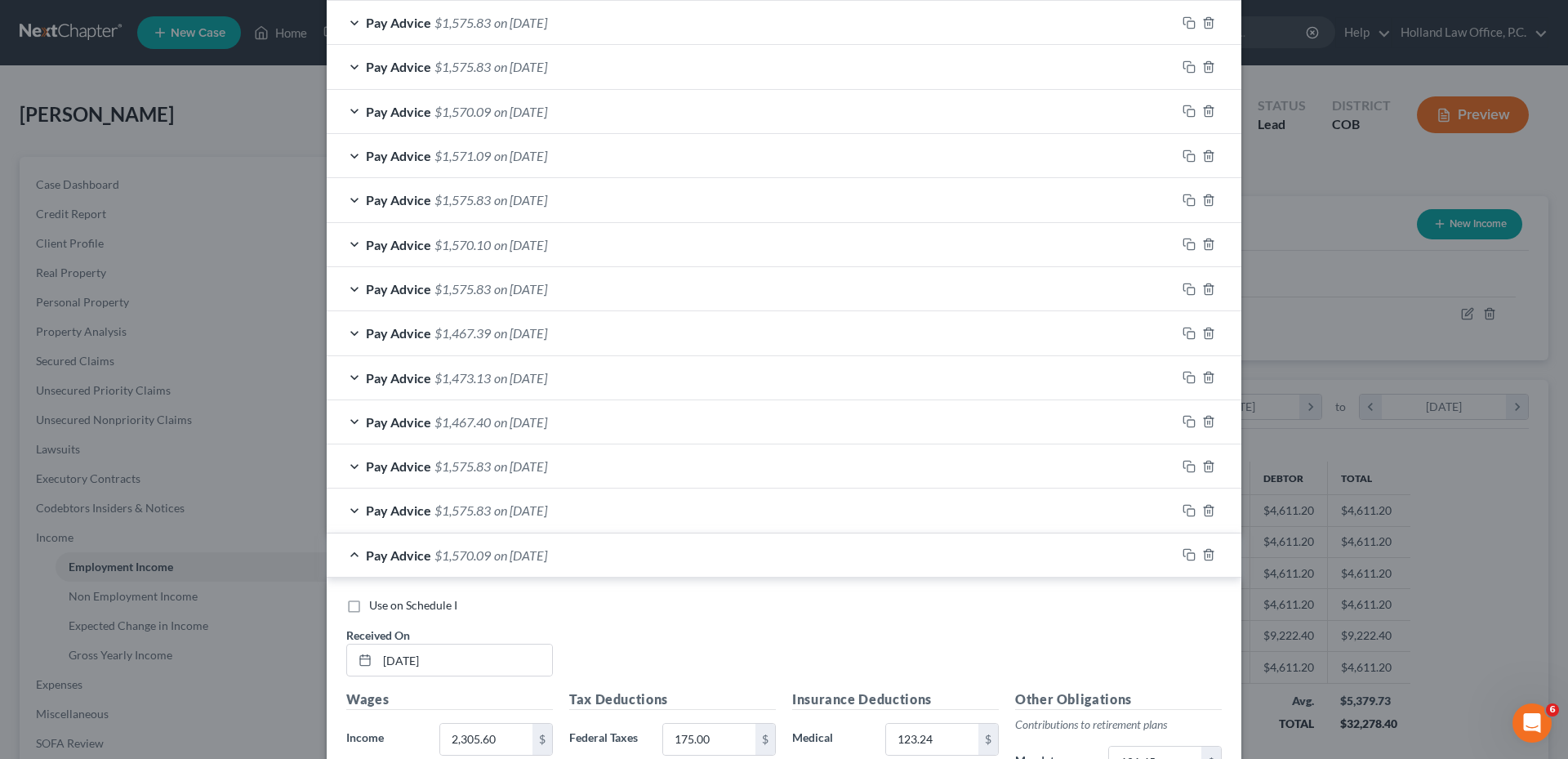
click at [758, 111] on div "Pay Advice $1,570.09 on 08/01/2025" at bounding box center [751, 111] width 850 height 43
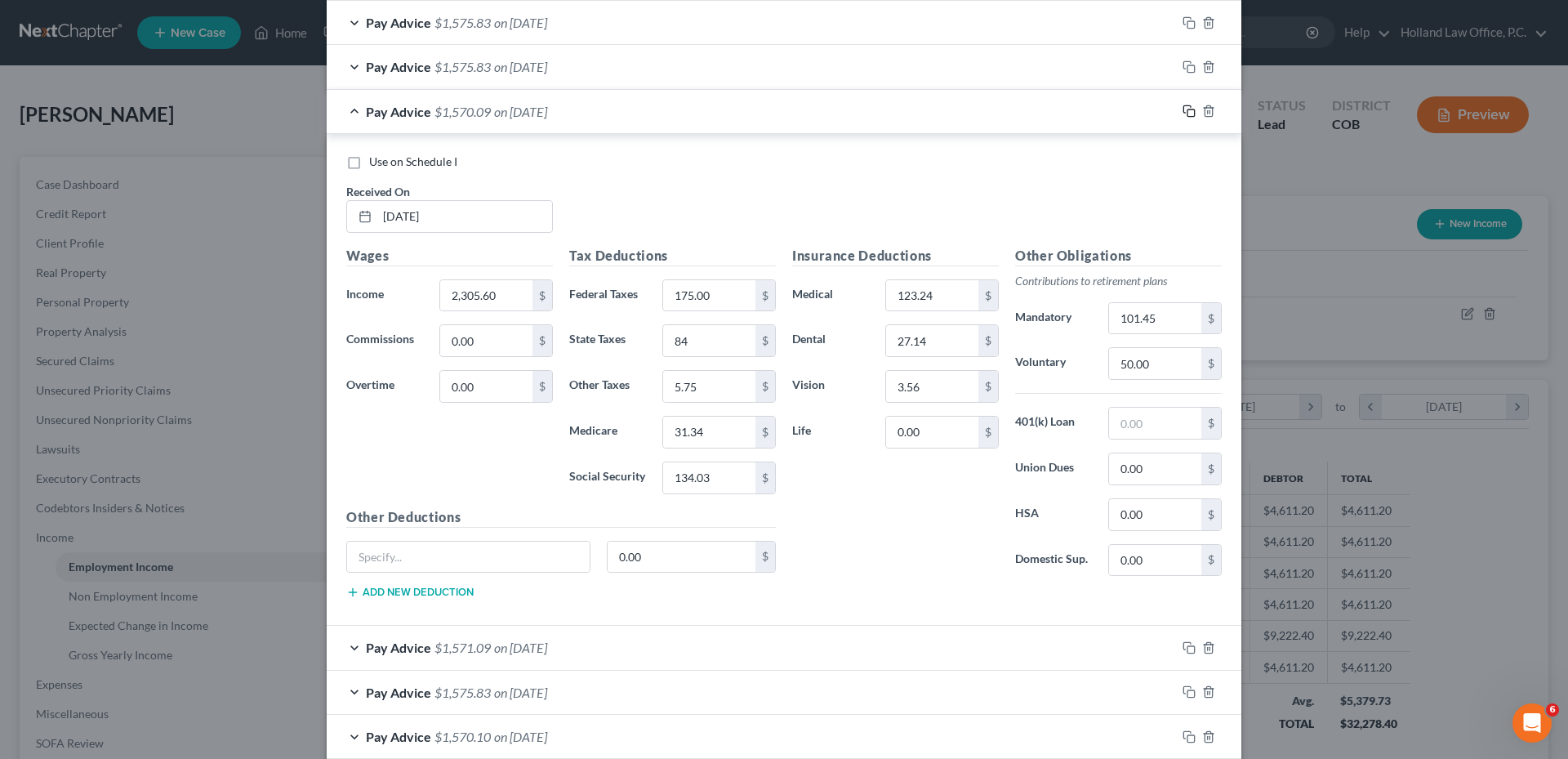
click at [1183, 113] on icon "button" at bounding box center [1187, 110] width 8 height 8
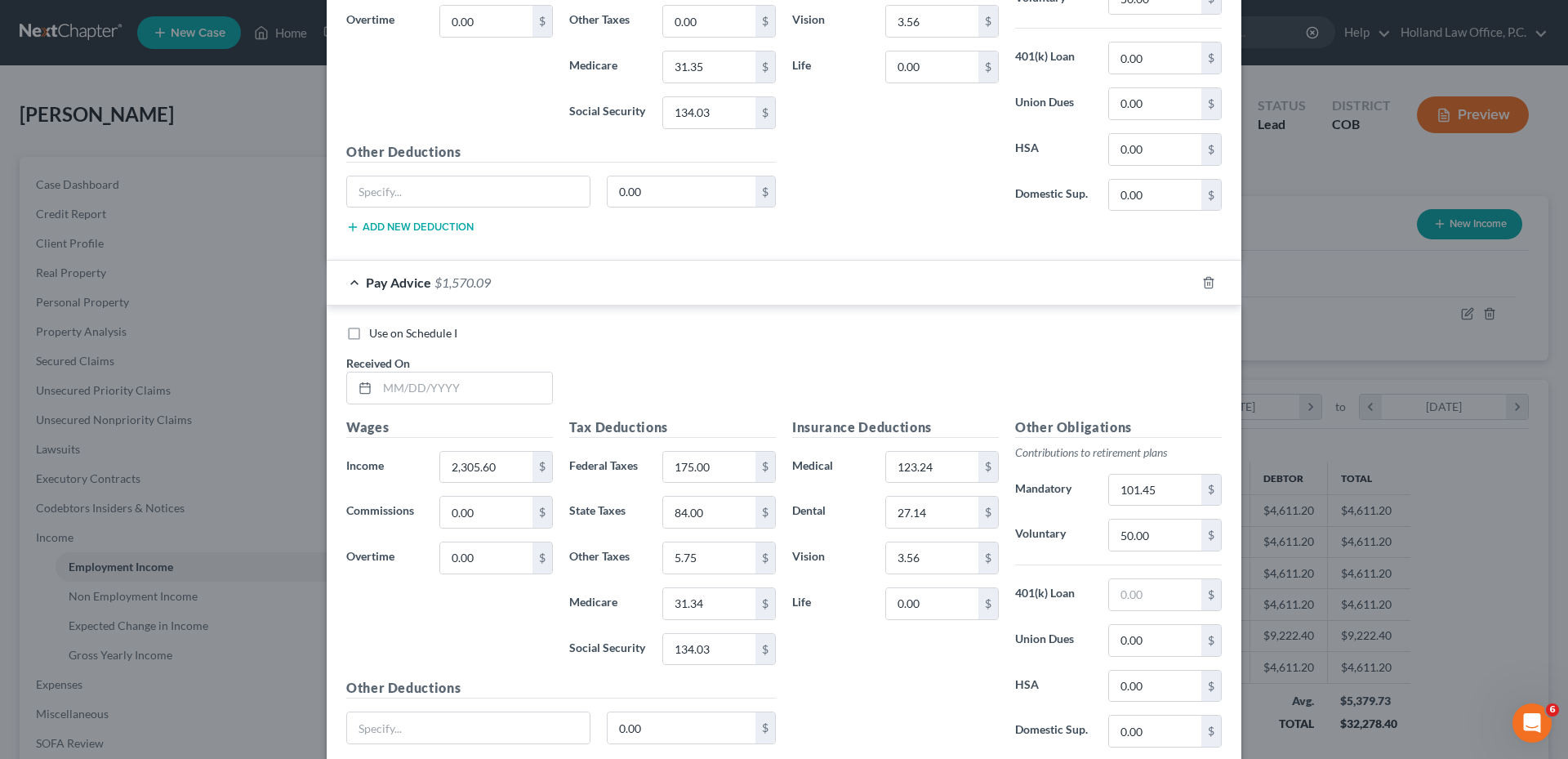
scroll to position [2116, 0]
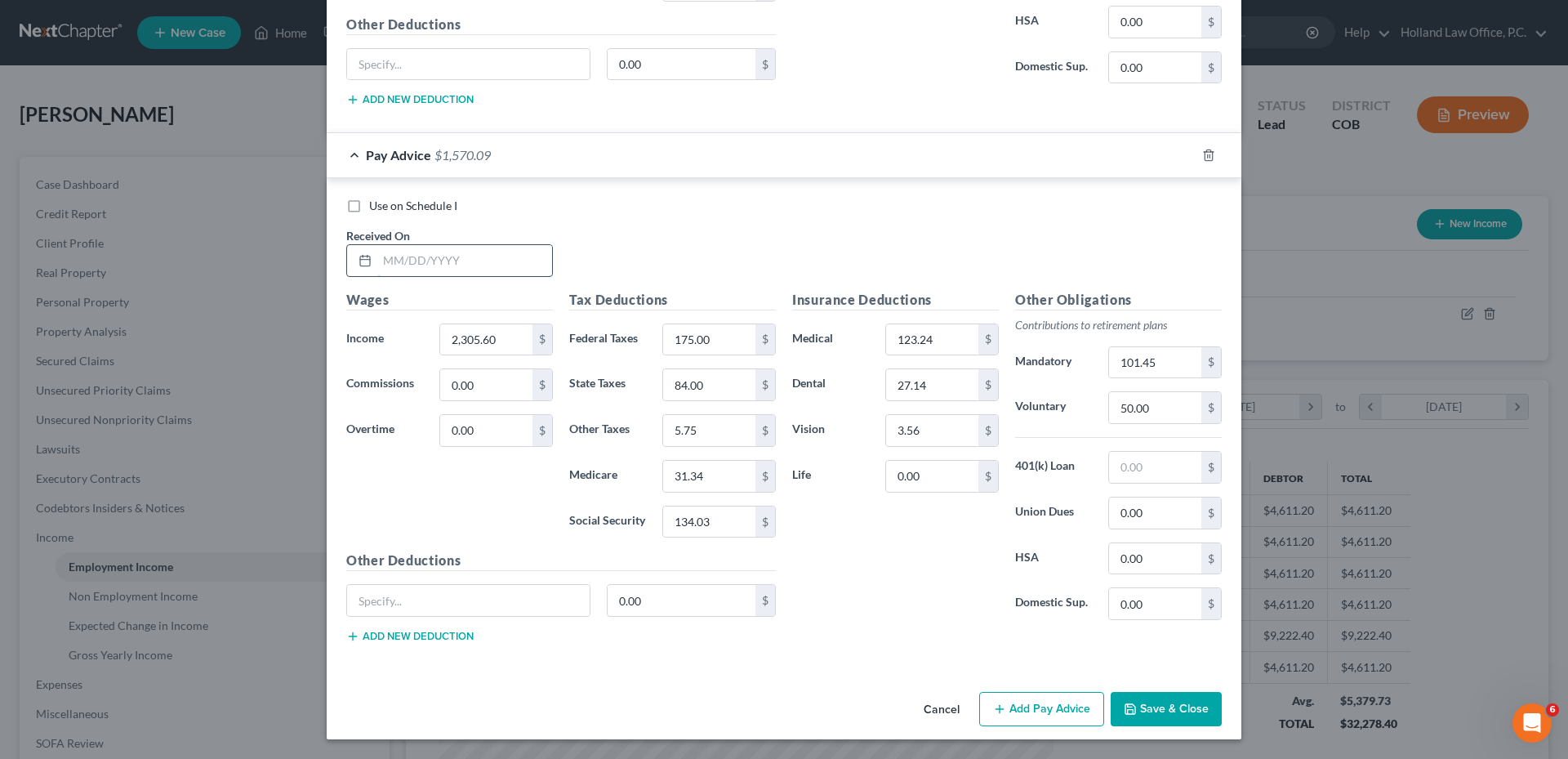
click at [439, 259] on input "text" at bounding box center [464, 260] width 175 height 31
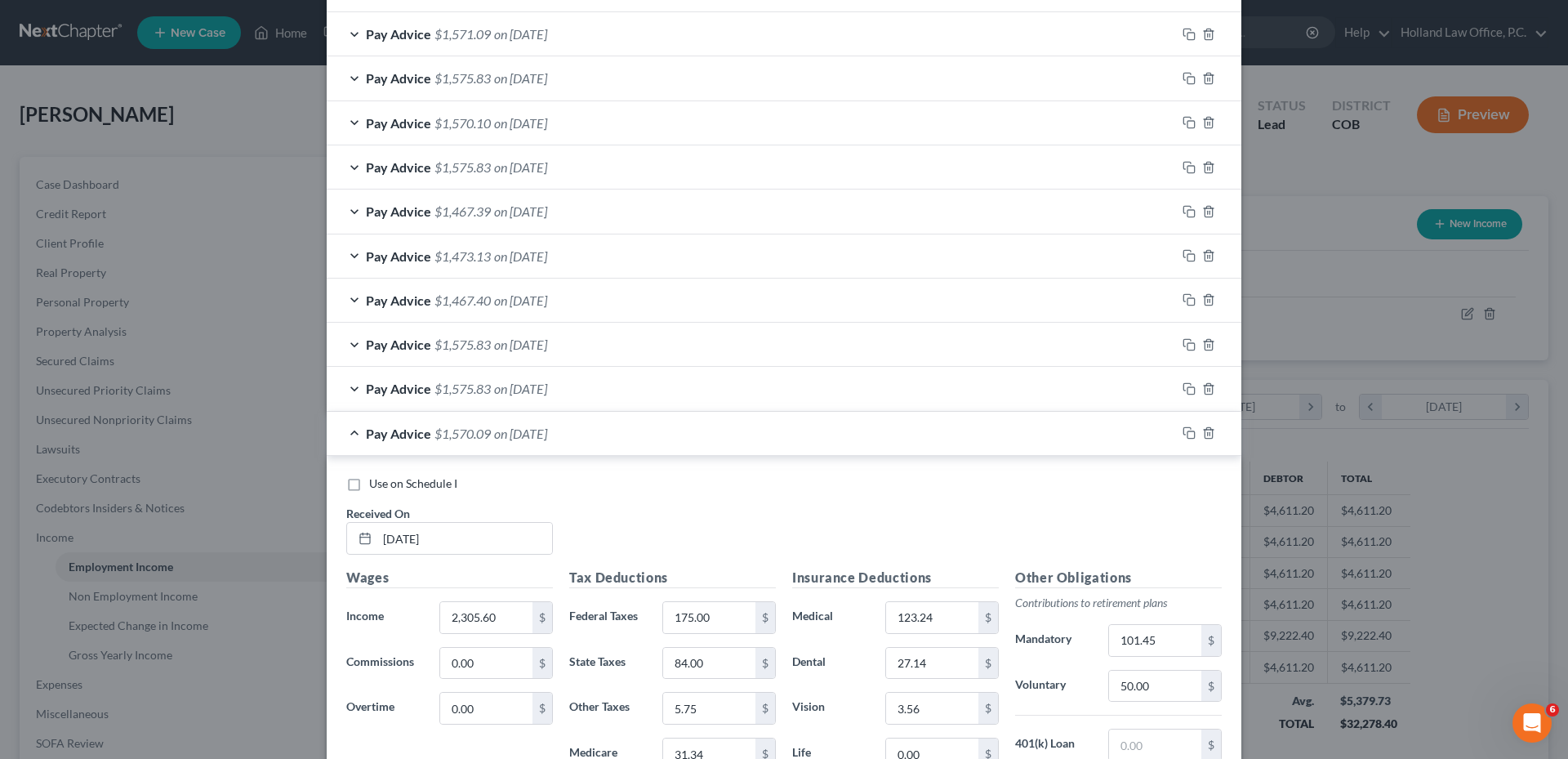
scroll to position [727, 0]
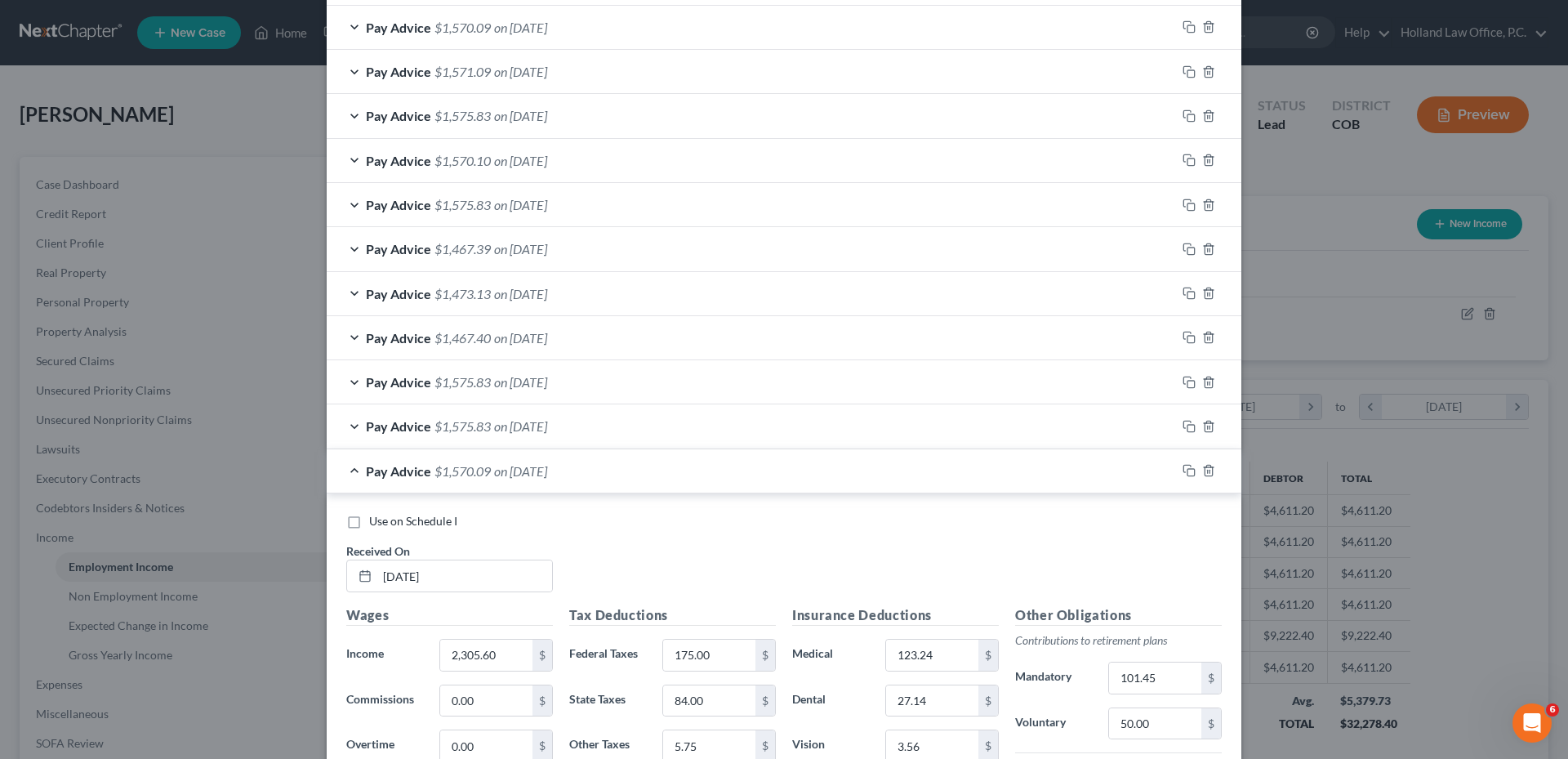
type input "5/09/2025"
click at [516, 109] on span "on [DATE]" at bounding box center [519, 116] width 53 height 15
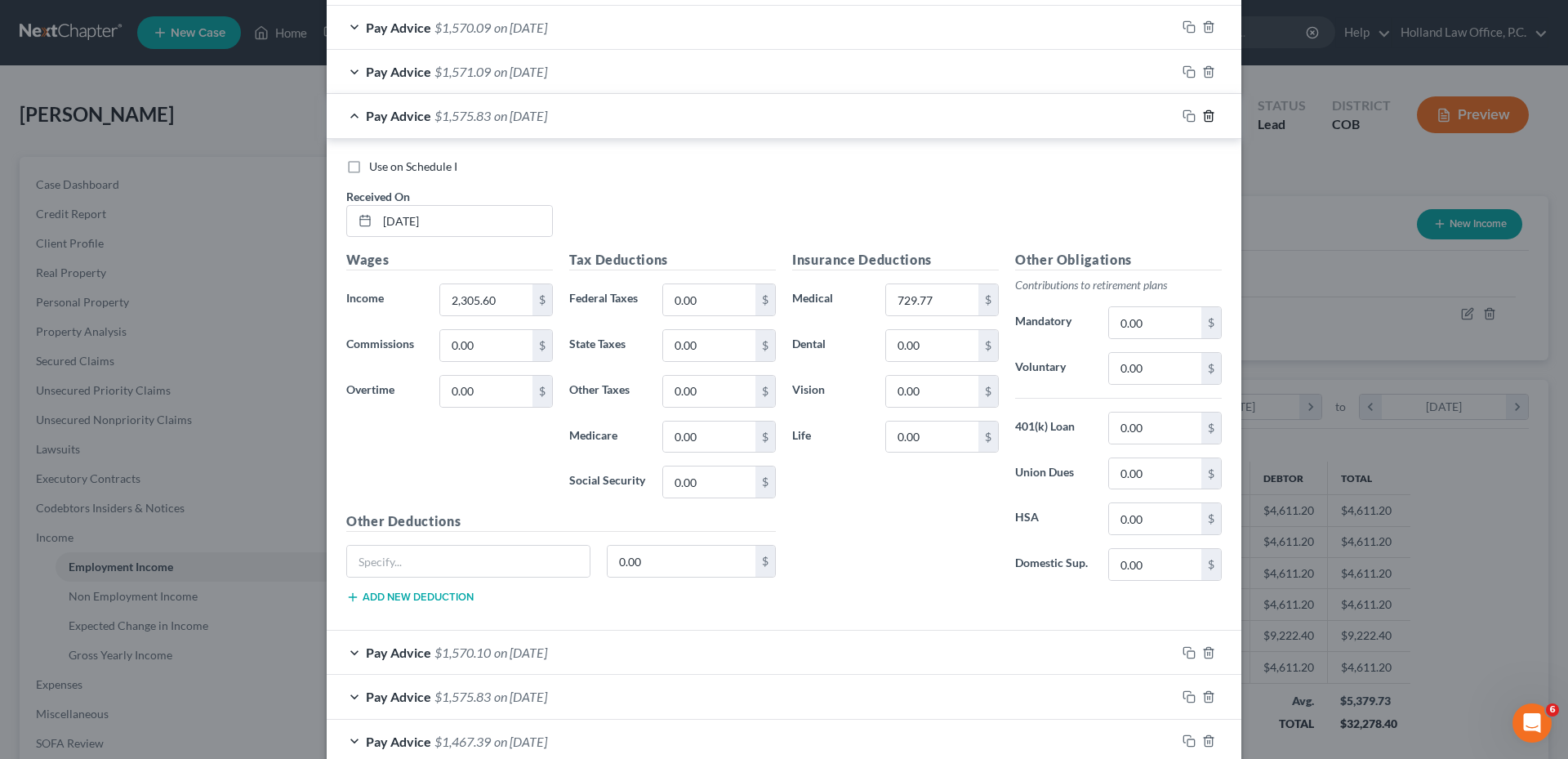
click at [1203, 114] on icon "button" at bounding box center [1208, 116] width 13 height 13
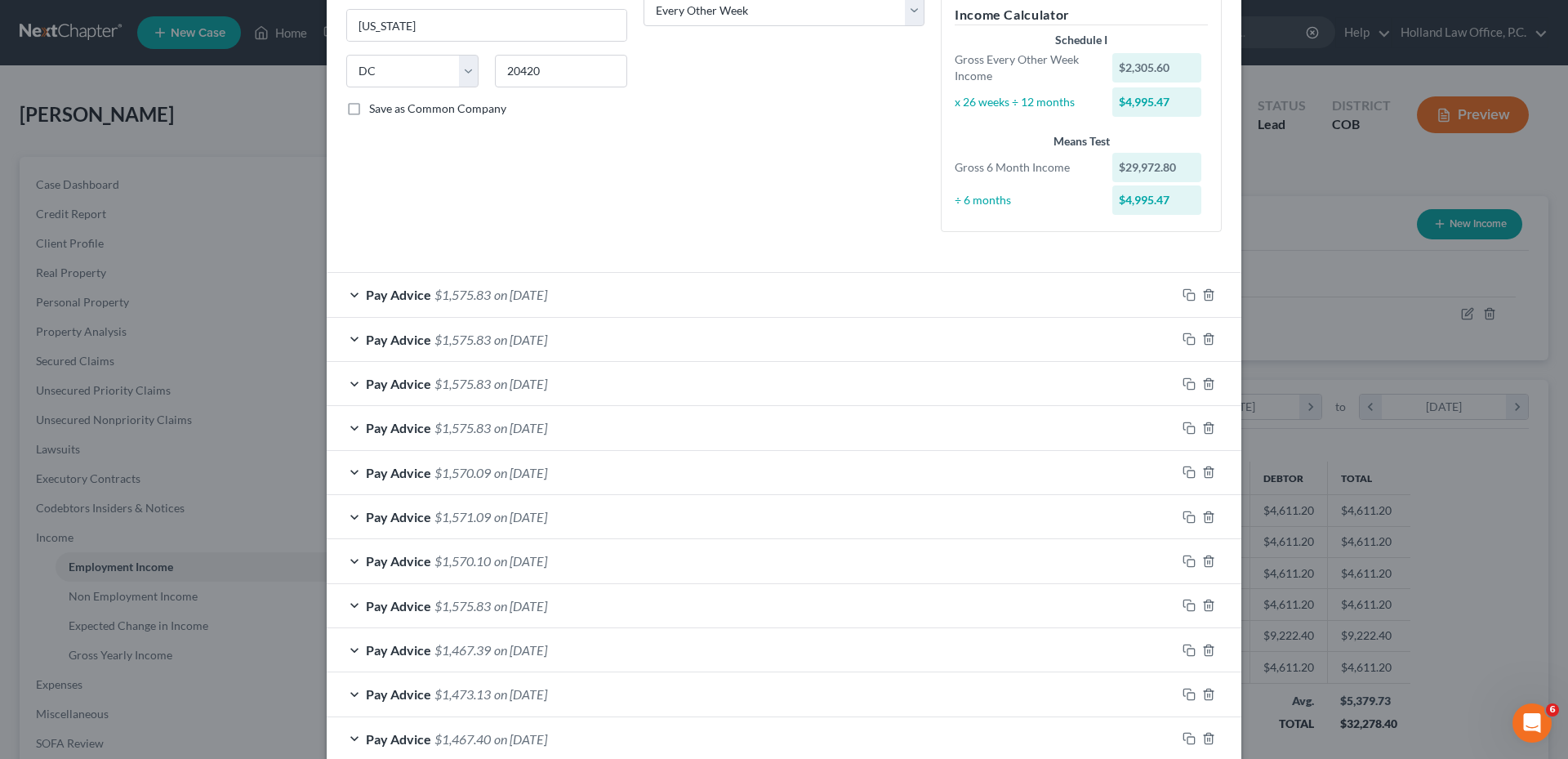
scroll to position [156, 0]
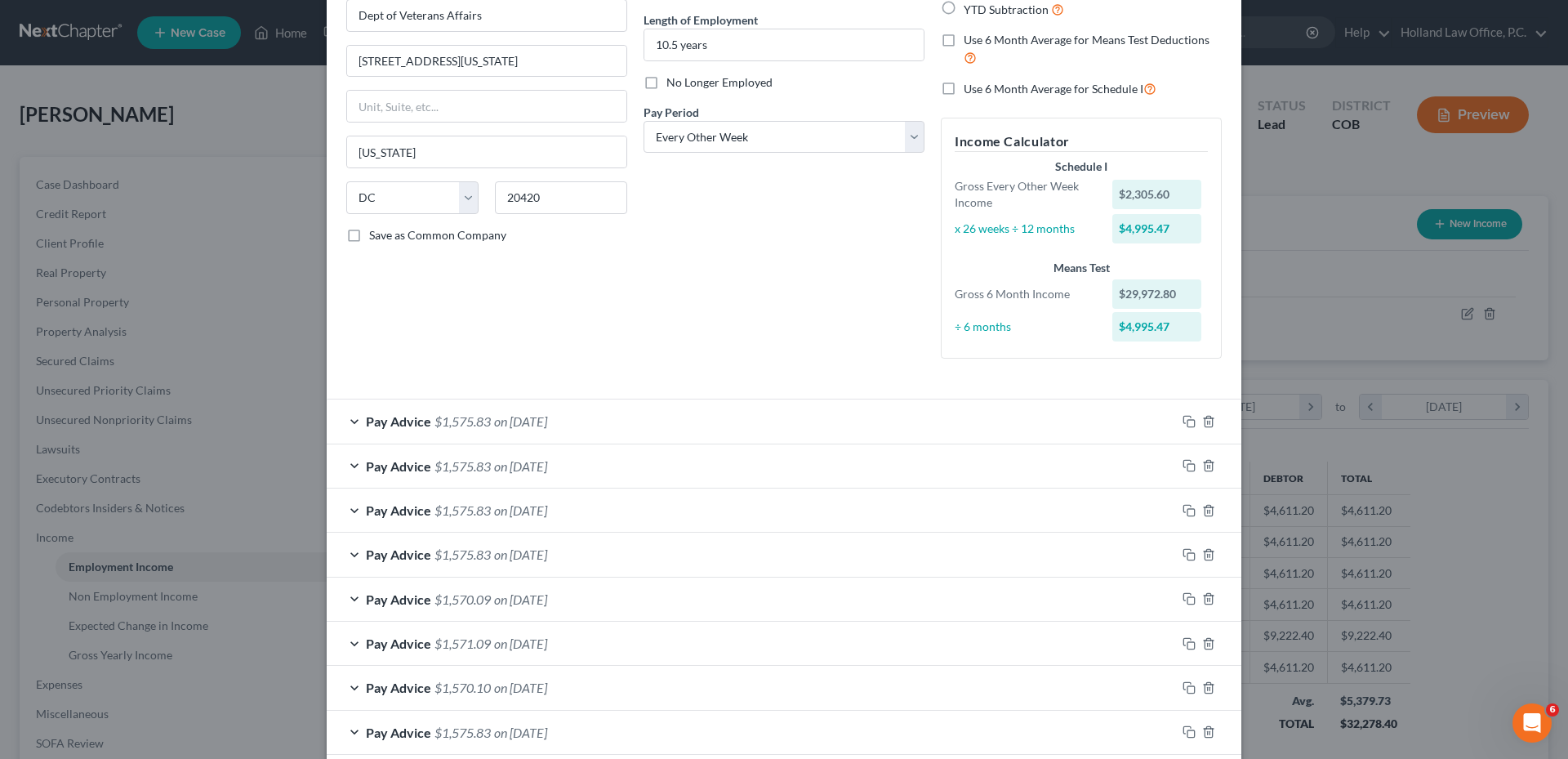
click at [627, 414] on div "Pay Advice $1,575.83 on 09/26/2025" at bounding box center [751, 420] width 850 height 43
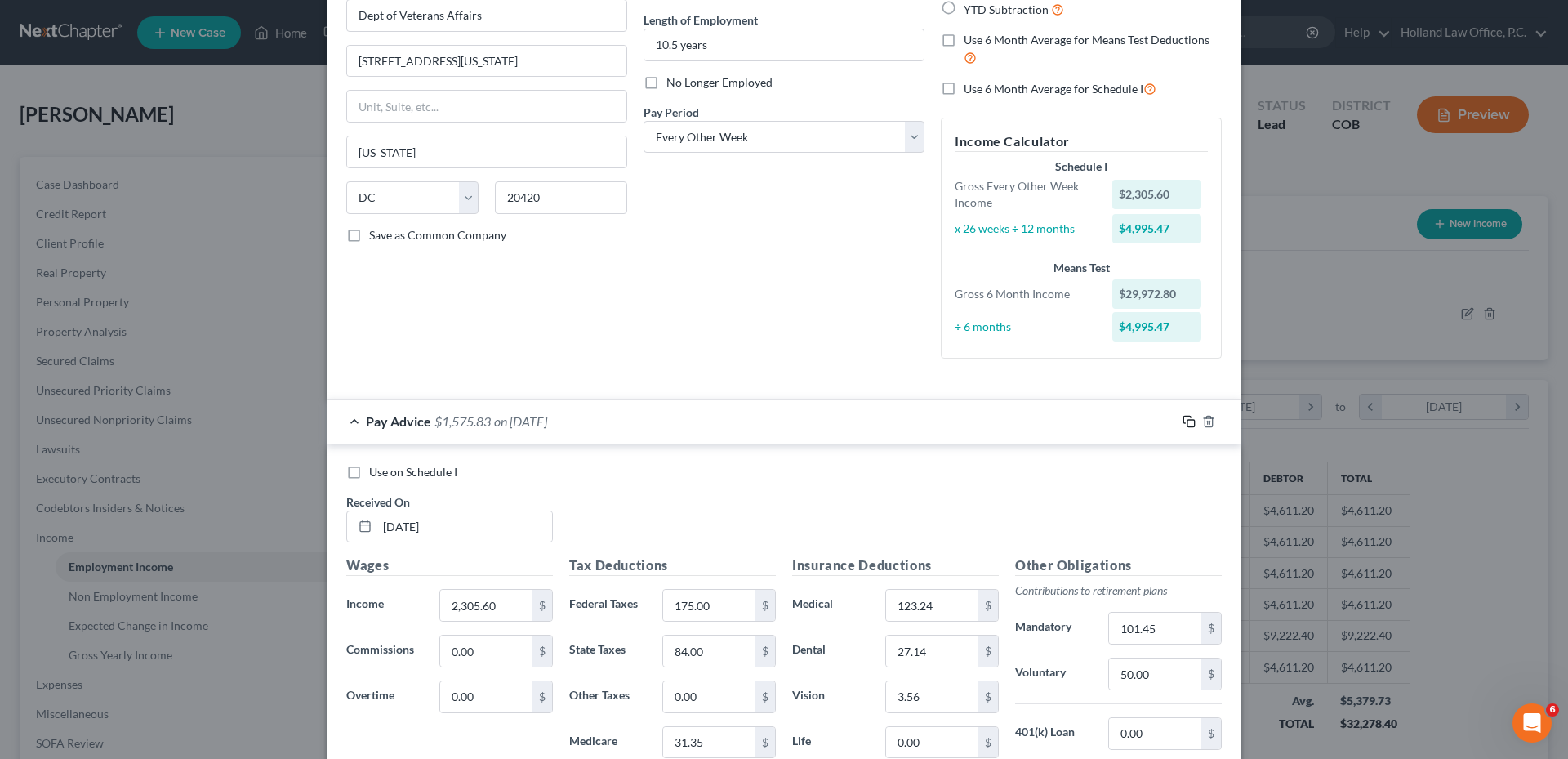
click at [1186, 422] on icon "button" at bounding box center [1189, 422] width 13 height 13
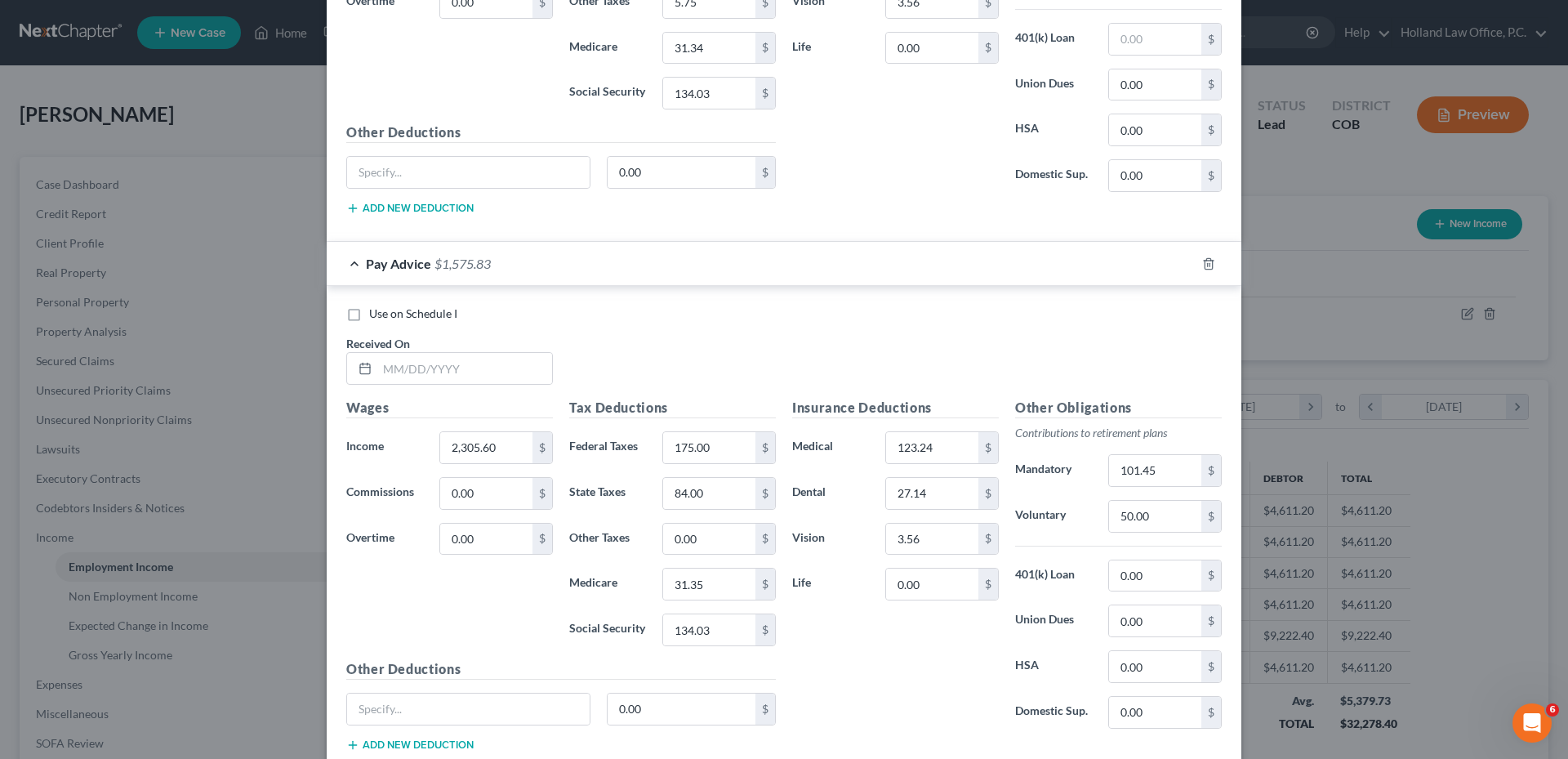
scroll to position [2608, 0]
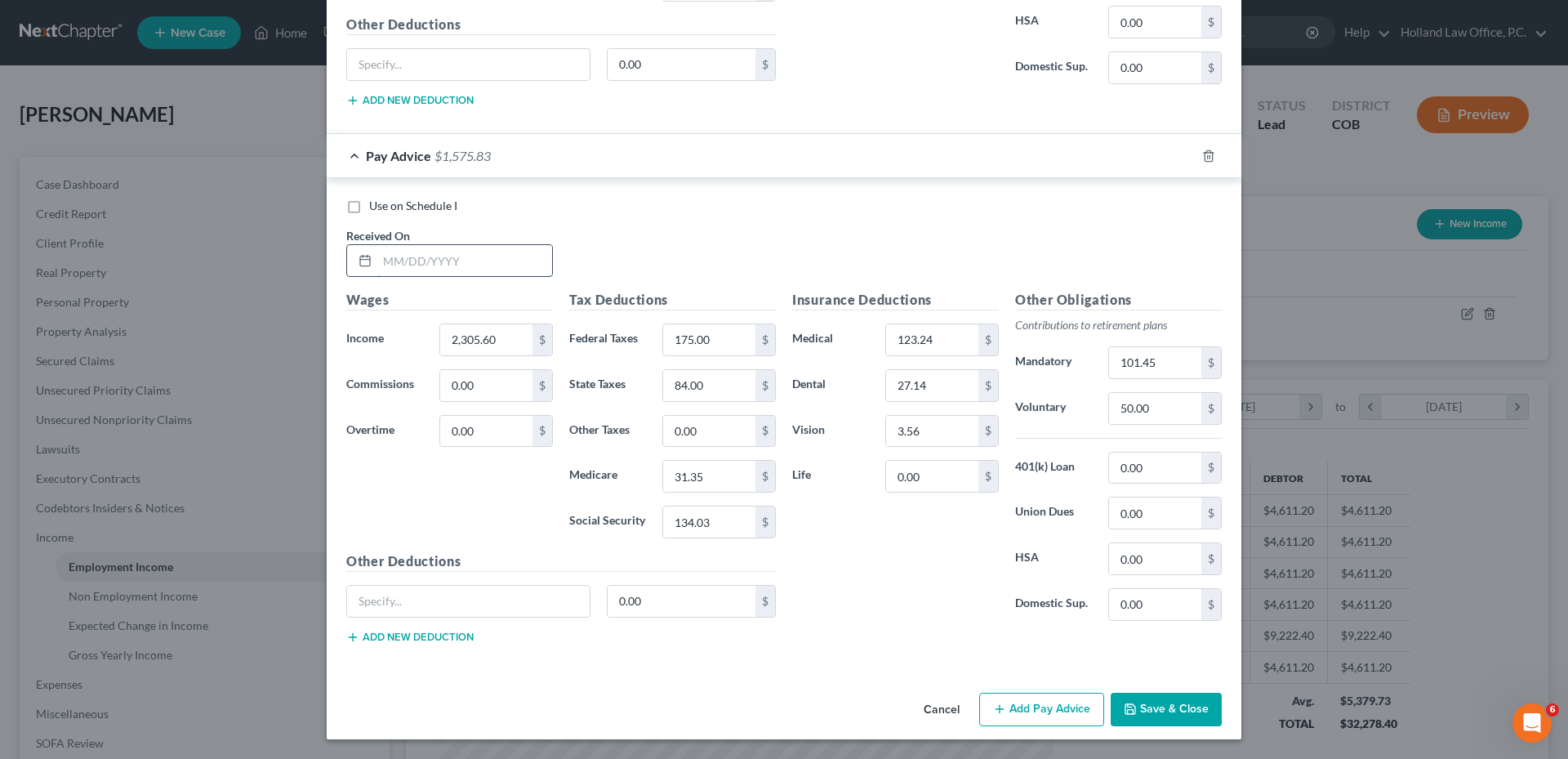
click at [423, 266] on input "text" at bounding box center [464, 260] width 175 height 31
type input "4/25/2025"
click at [638, 158] on div "Pay Advice $1,575.83 on 04/25/2025" at bounding box center [751, 155] width 850 height 43
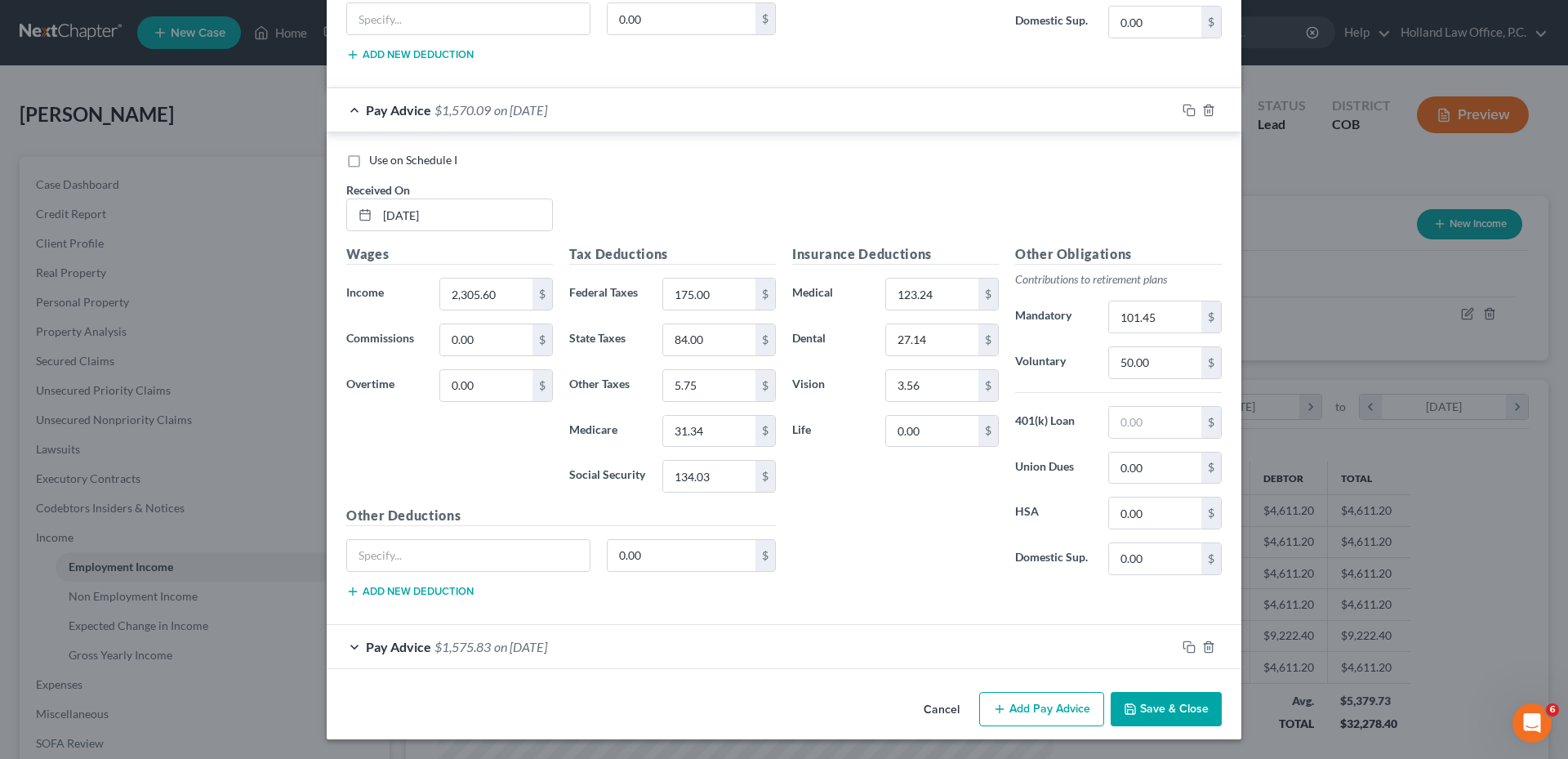
click at [528, 126] on div "Pay Advice $1,570.09 on 05/09/2025" at bounding box center [751, 109] width 850 height 43
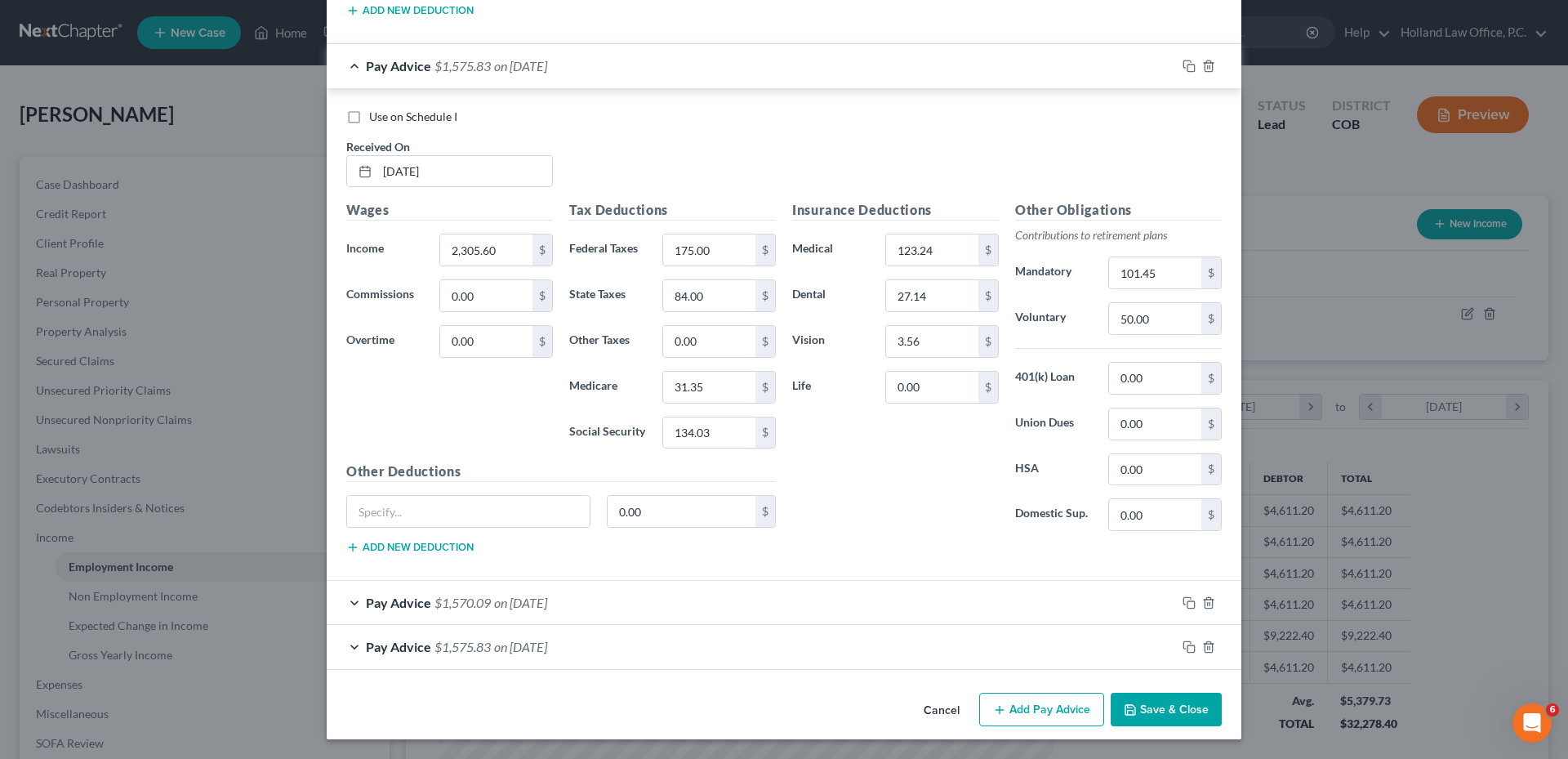
scroll to position [1624, 0]
click at [480, 78] on div "Pay Advice $1,575.83 on 05/23/2025" at bounding box center [751, 65] width 850 height 43
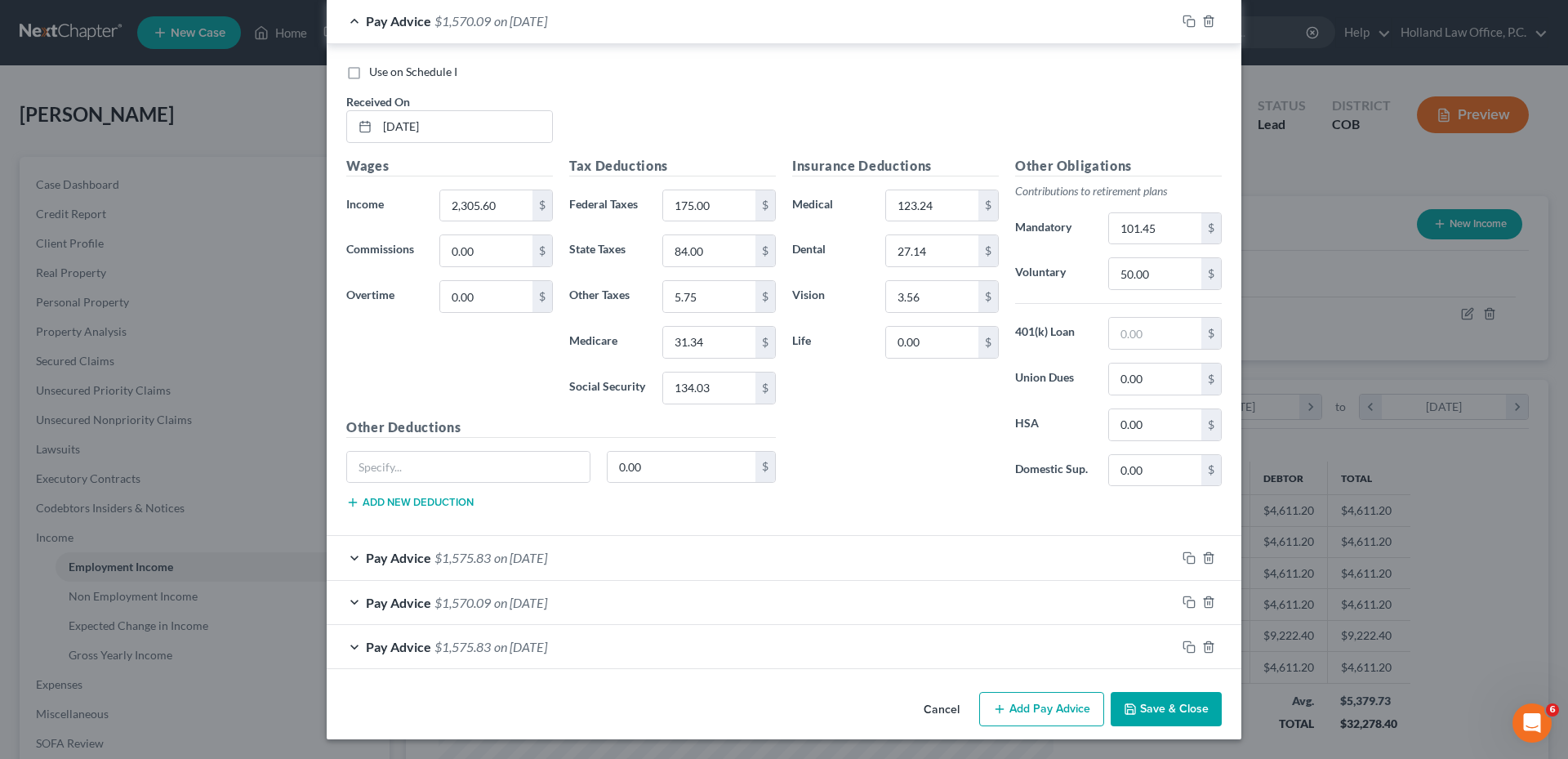
scroll to position [1133, 0]
click at [440, 18] on span "$1,570.09" at bounding box center [462, 21] width 56 height 15
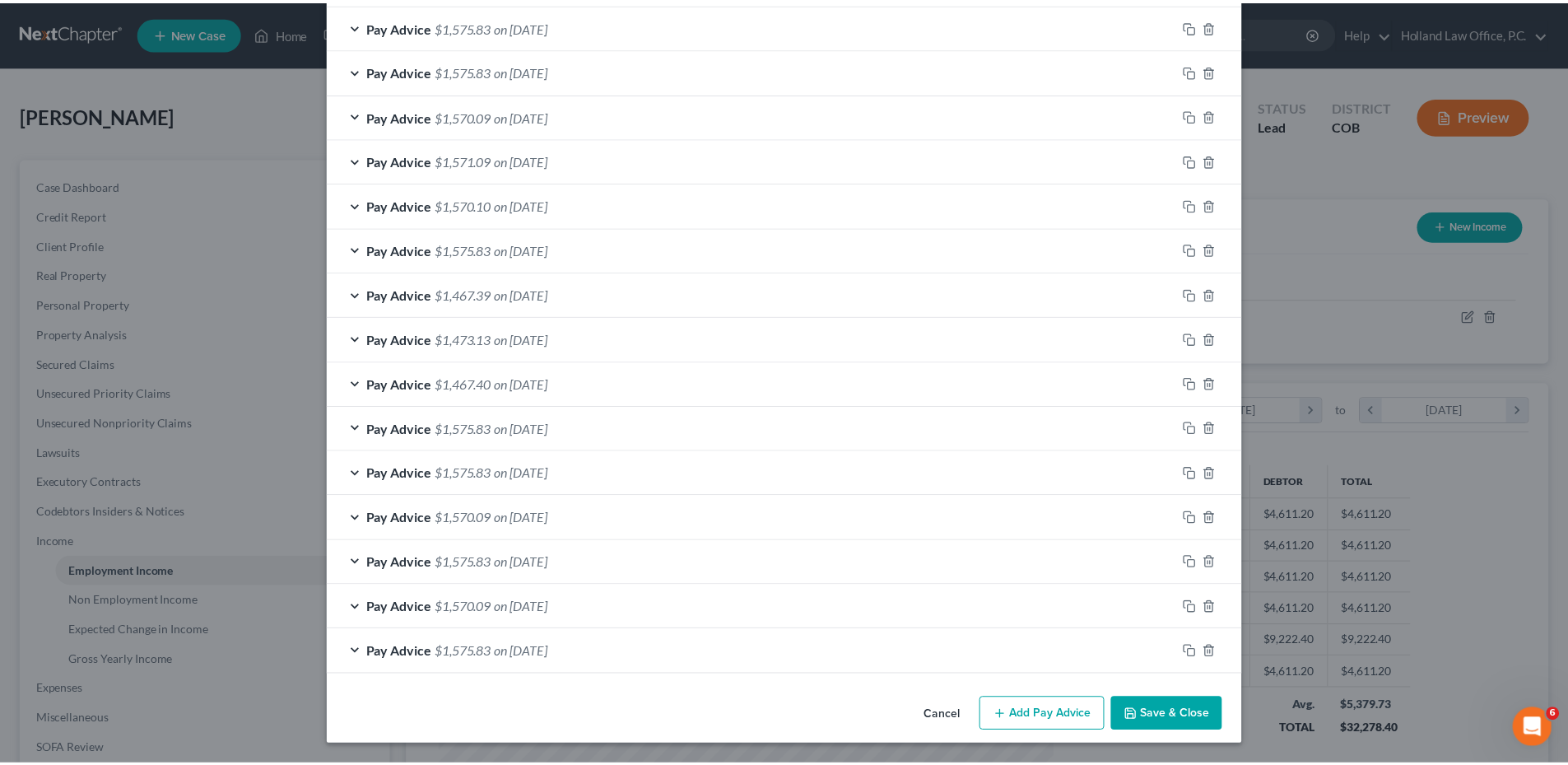
scroll to position [645, 0]
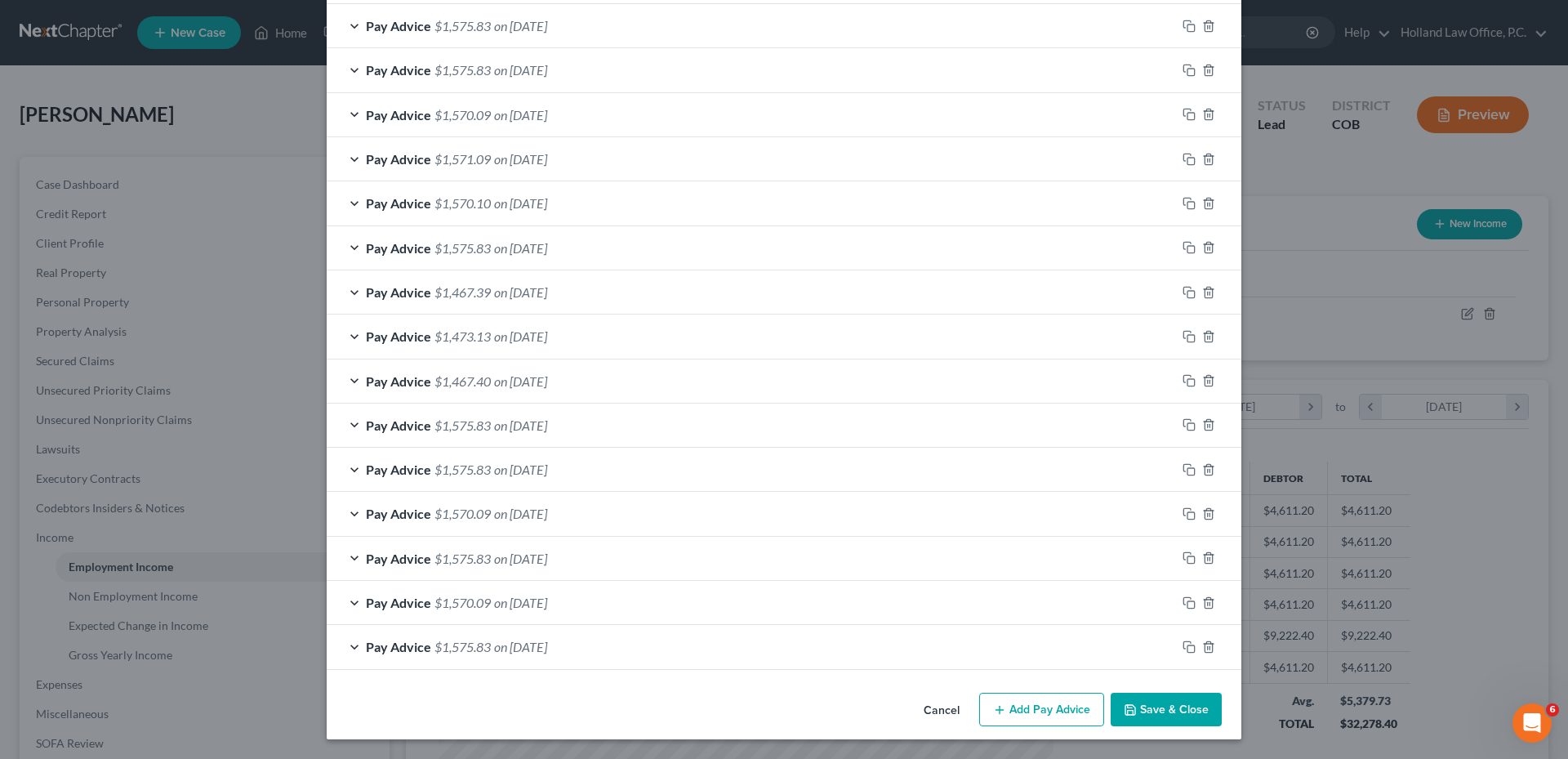
click at [1160, 706] on button "Save & Close" at bounding box center [1166, 710] width 111 height 34
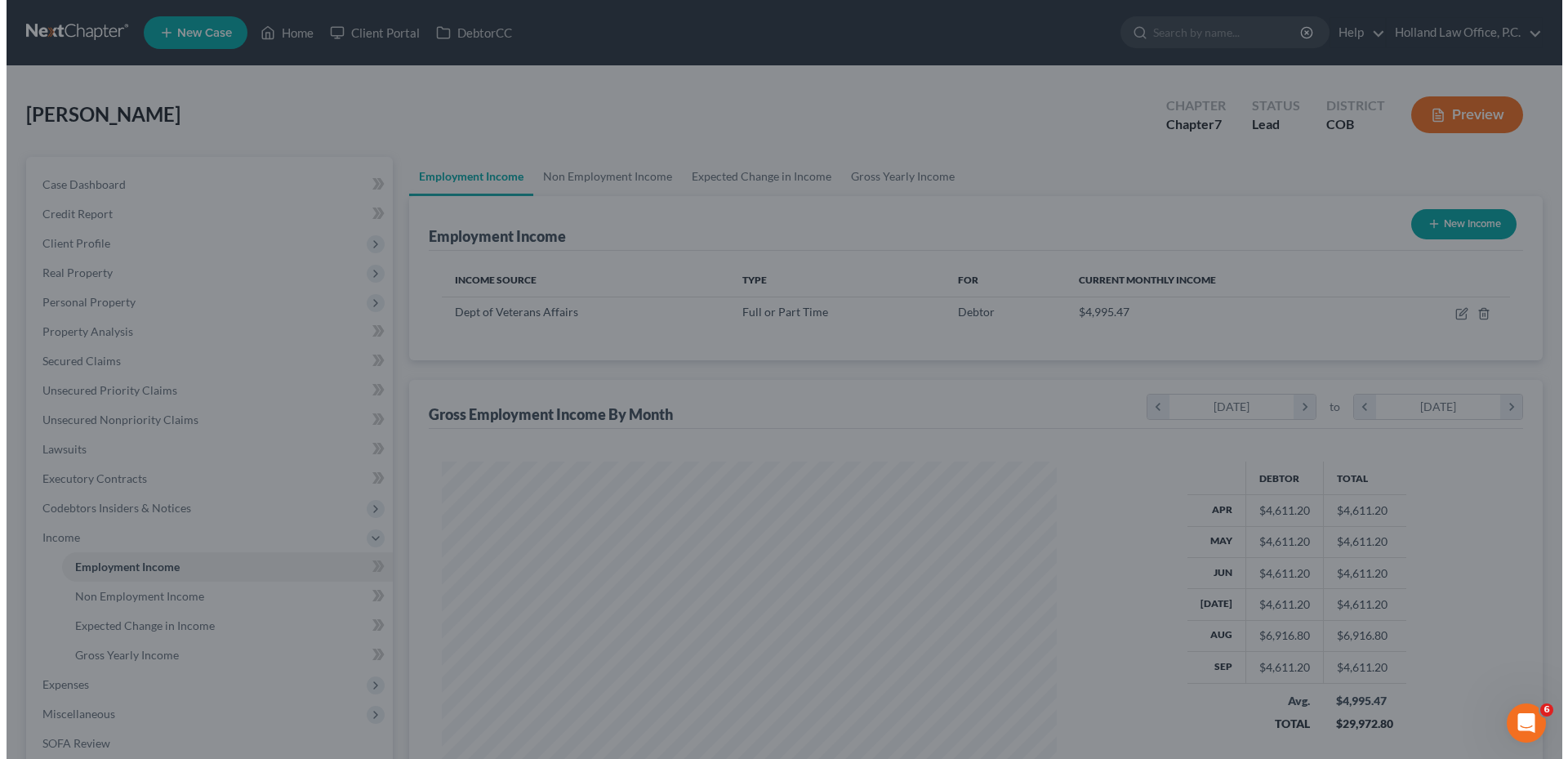
scroll to position [816523, 815807]
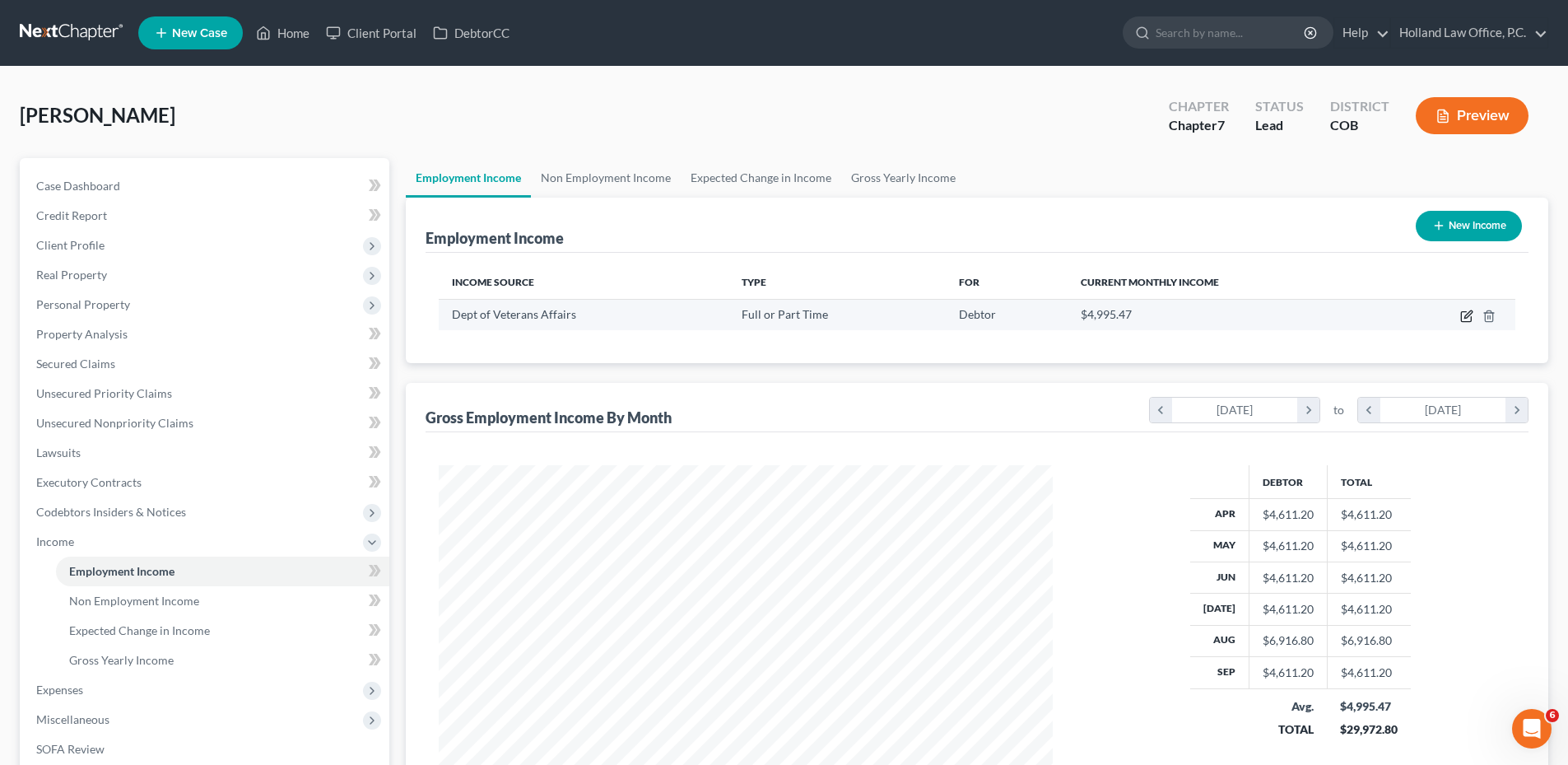
click at [1460, 316] on icon "button" at bounding box center [1467, 316] width 14 height 14
select select "0"
select select "8"
select select "2"
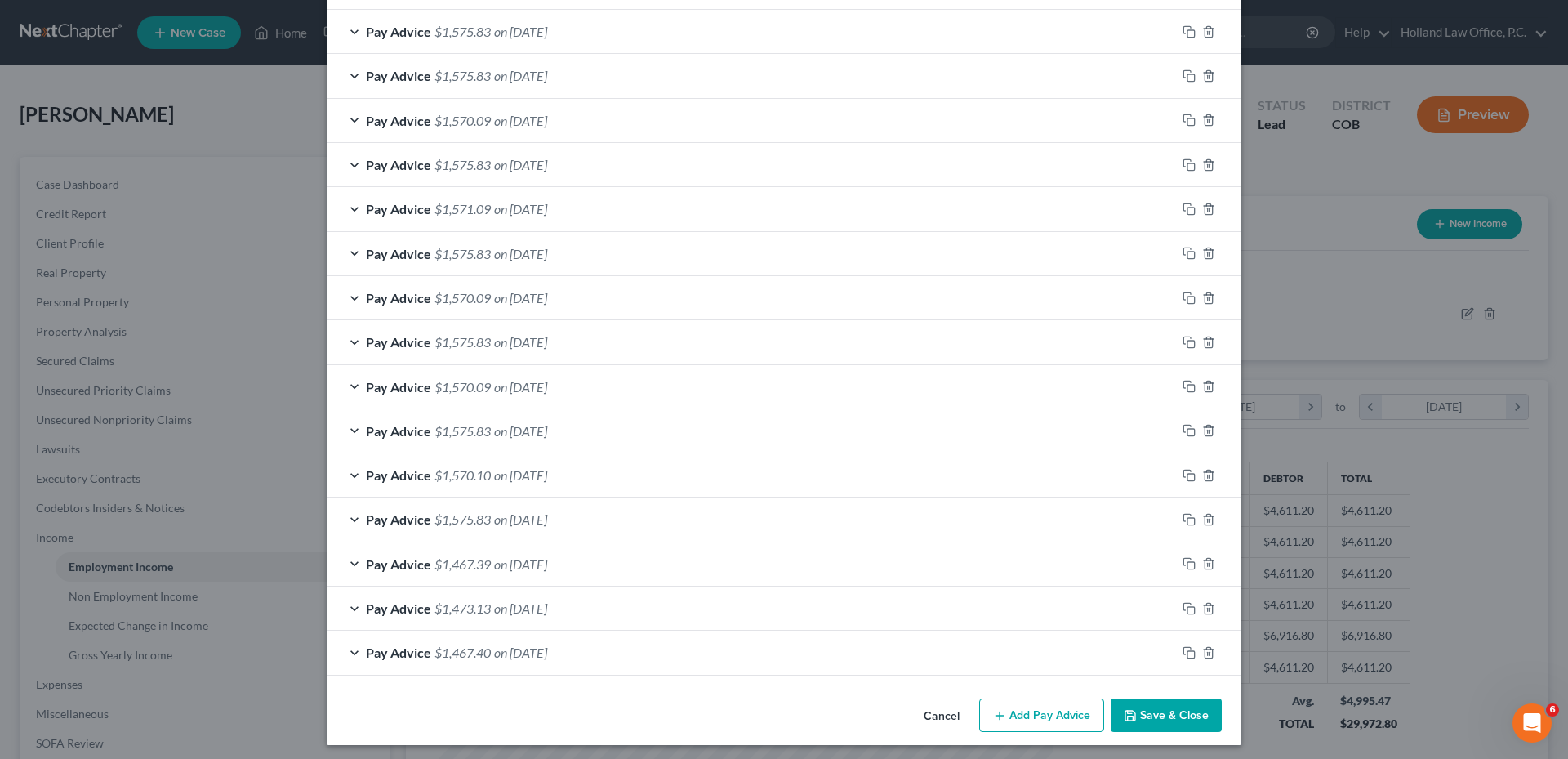
scroll to position [640, 0]
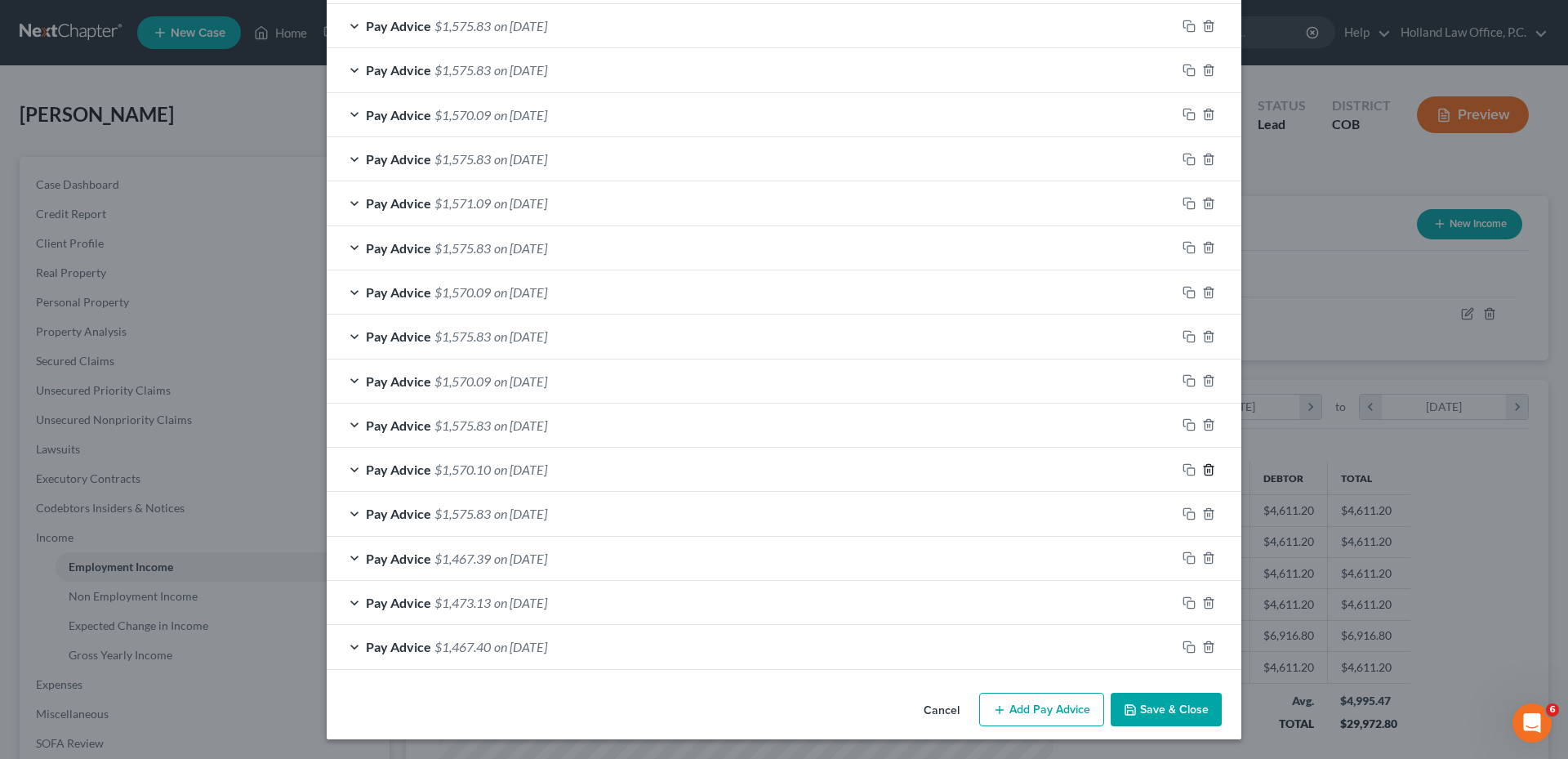
click at [1202, 468] on icon "button" at bounding box center [1208, 470] width 13 height 13
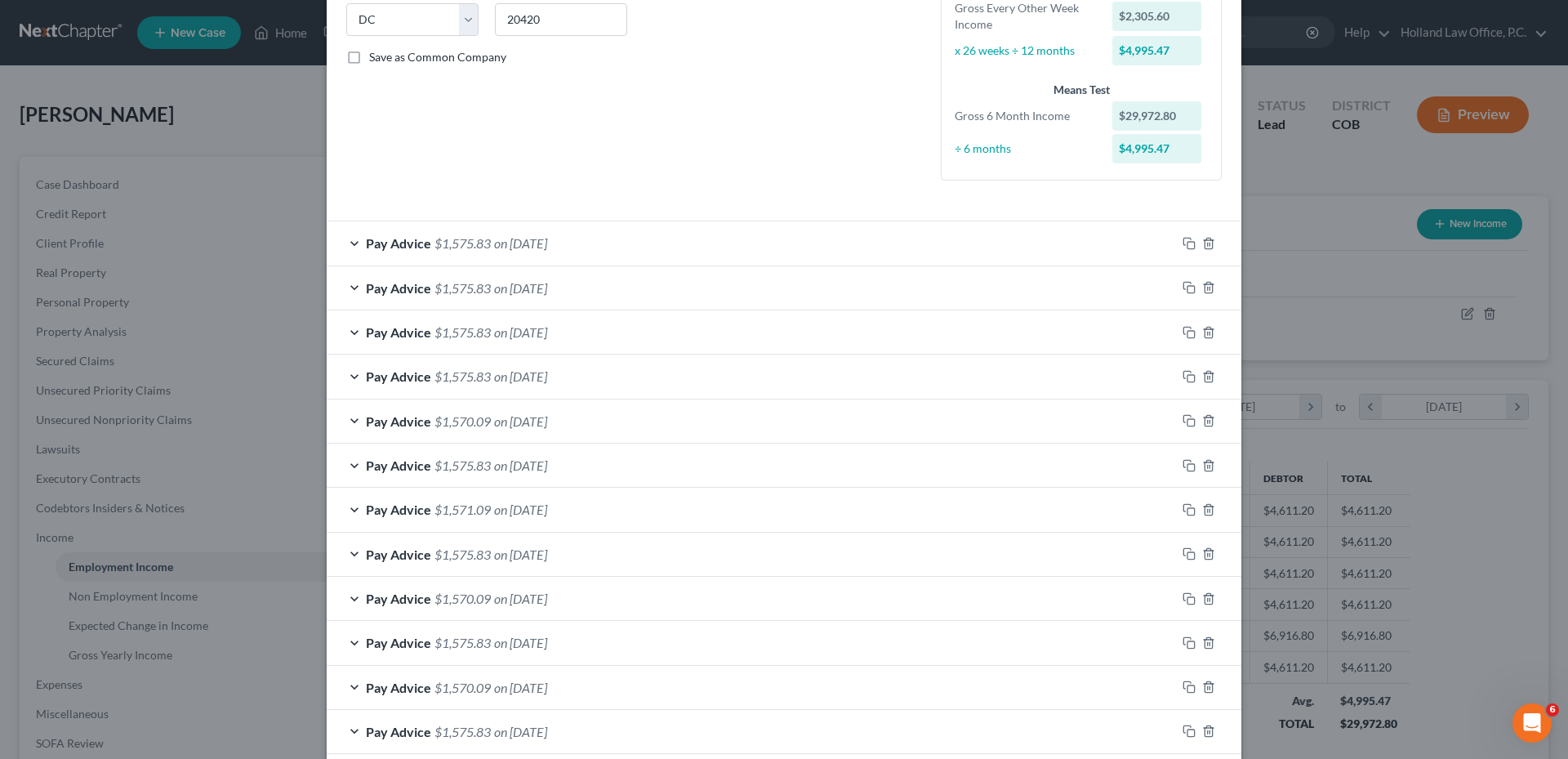
scroll to position [351, 0]
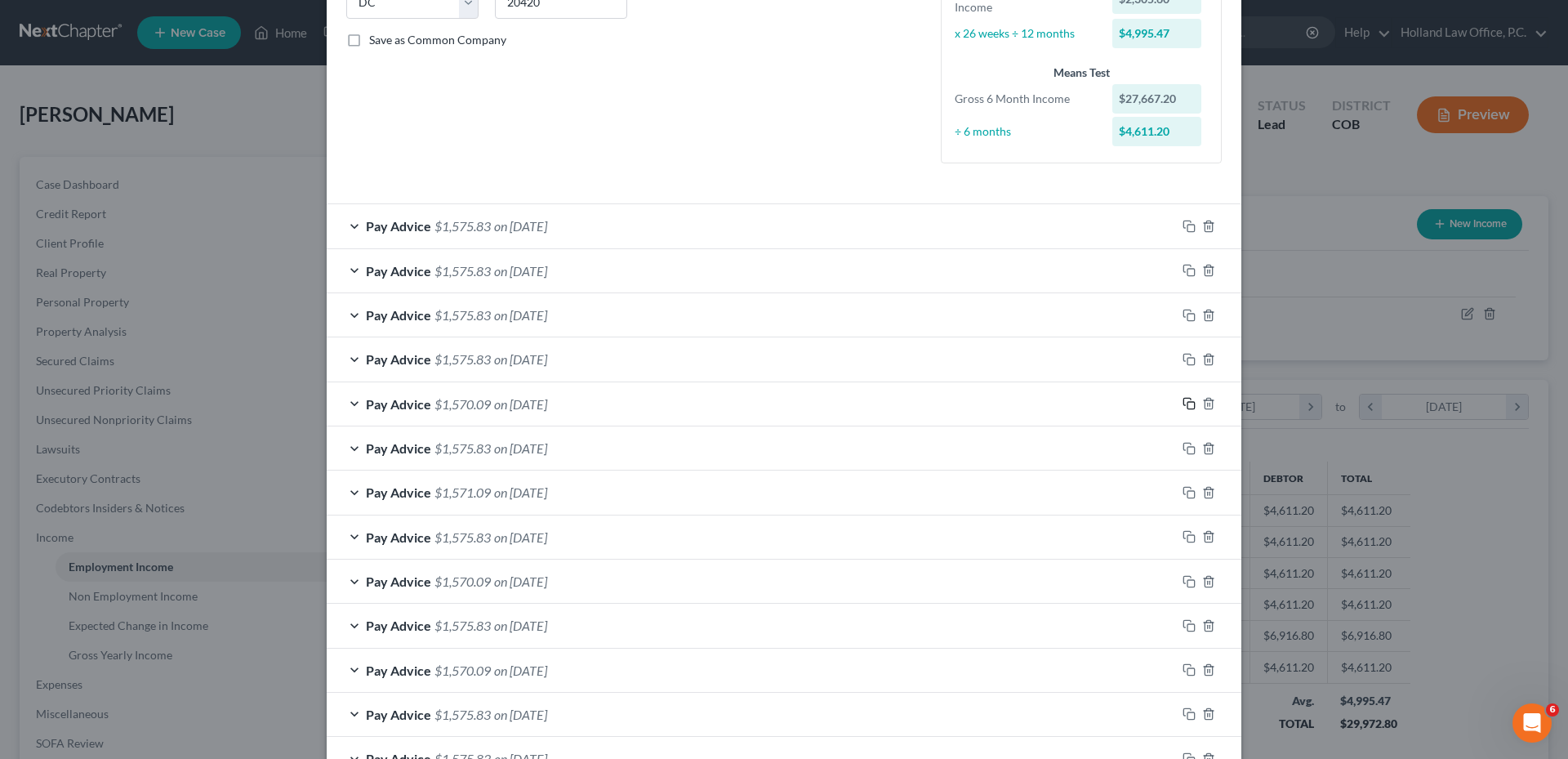
click at [1182, 403] on icon "button" at bounding box center [1189, 404] width 13 height 13
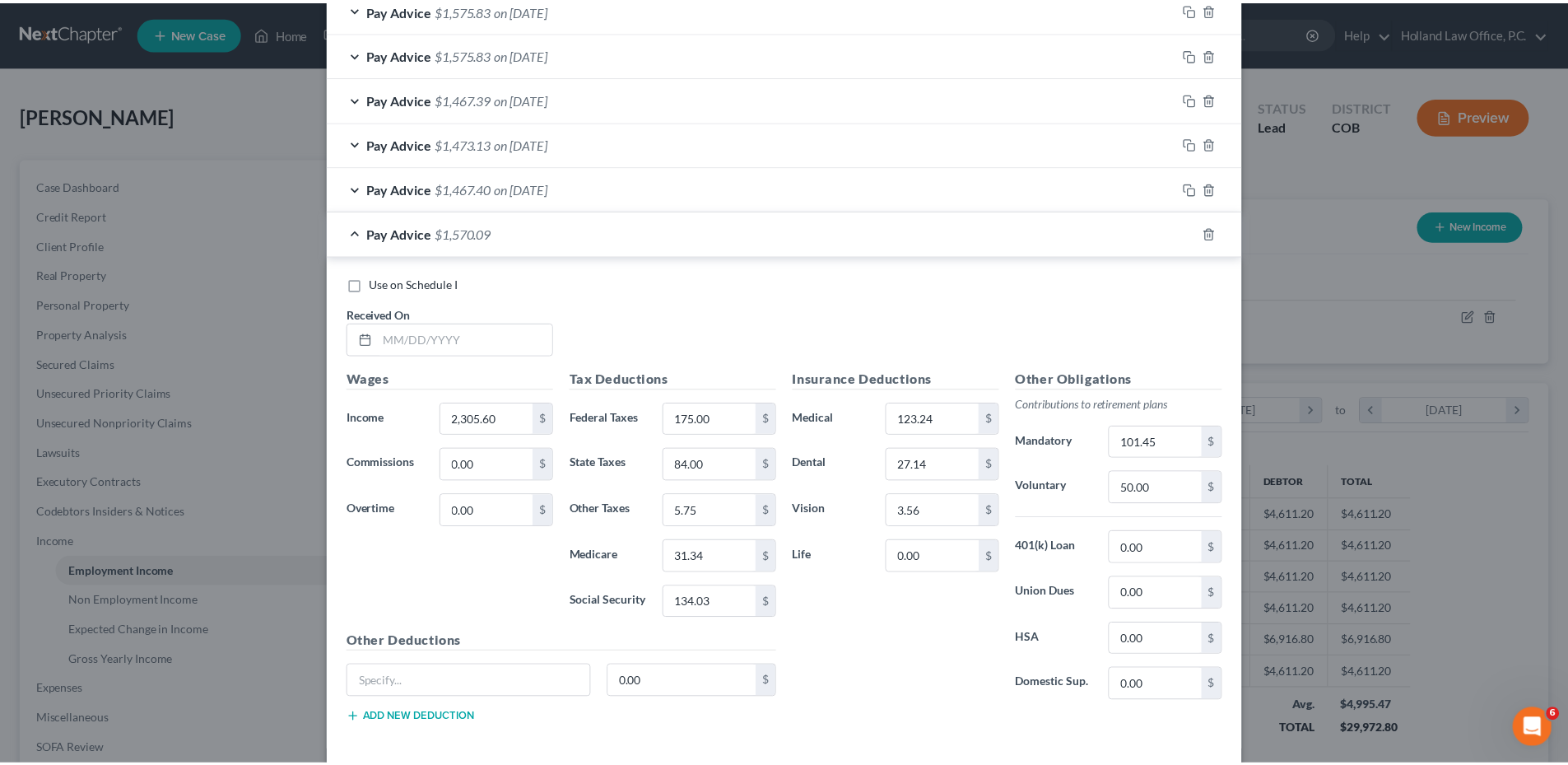
scroll to position [1141, 0]
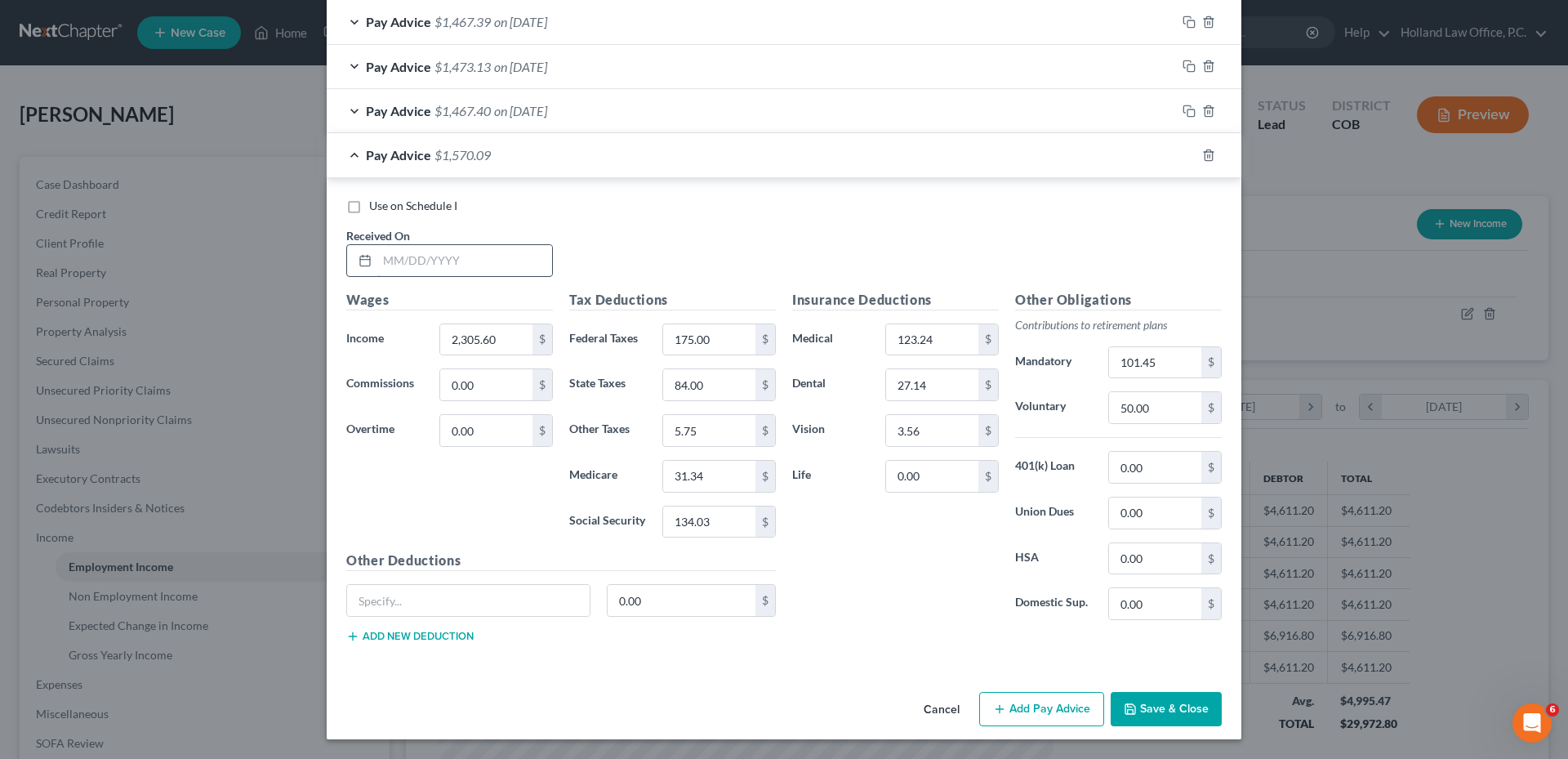
click at [396, 253] on input "text" at bounding box center [464, 260] width 175 height 31
type input "4/11/2025"
click at [1173, 716] on button "Save & Close" at bounding box center [1166, 709] width 111 height 34
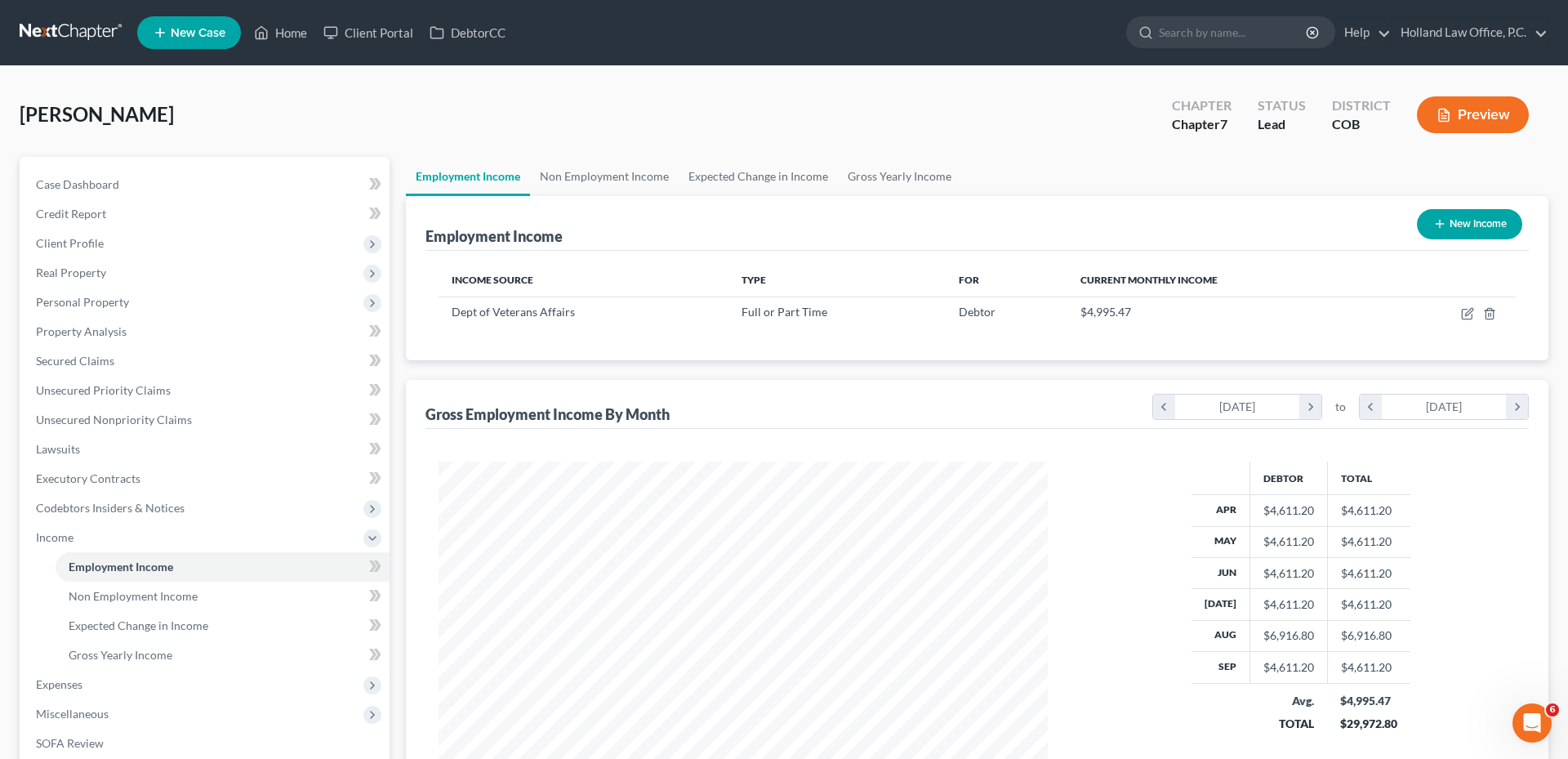
scroll to position [816523, 815807]
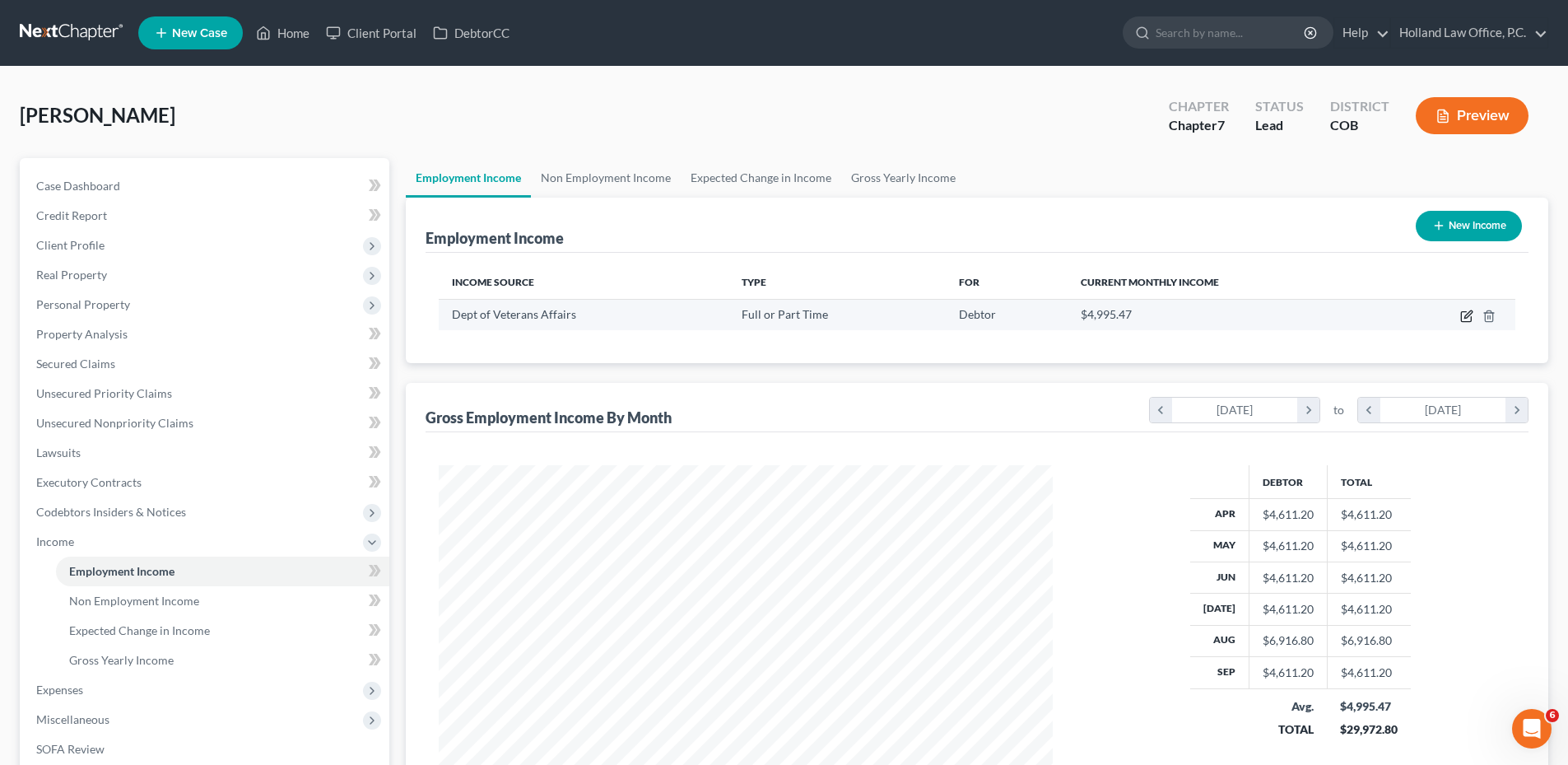
click at [1469, 316] on icon "button" at bounding box center [1468, 314] width 8 height 8
select select "0"
select select "8"
select select "2"
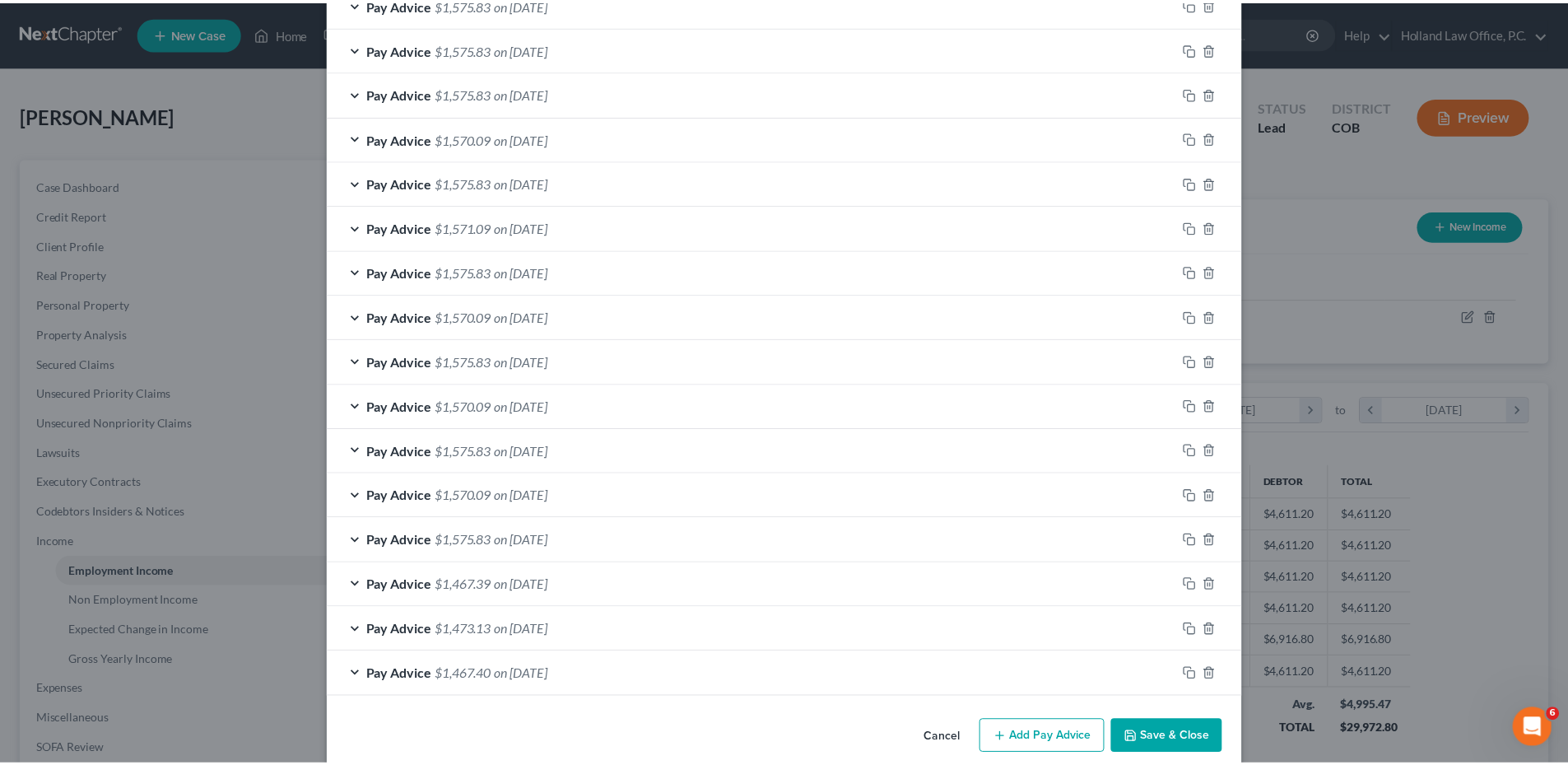
scroll to position [645, 0]
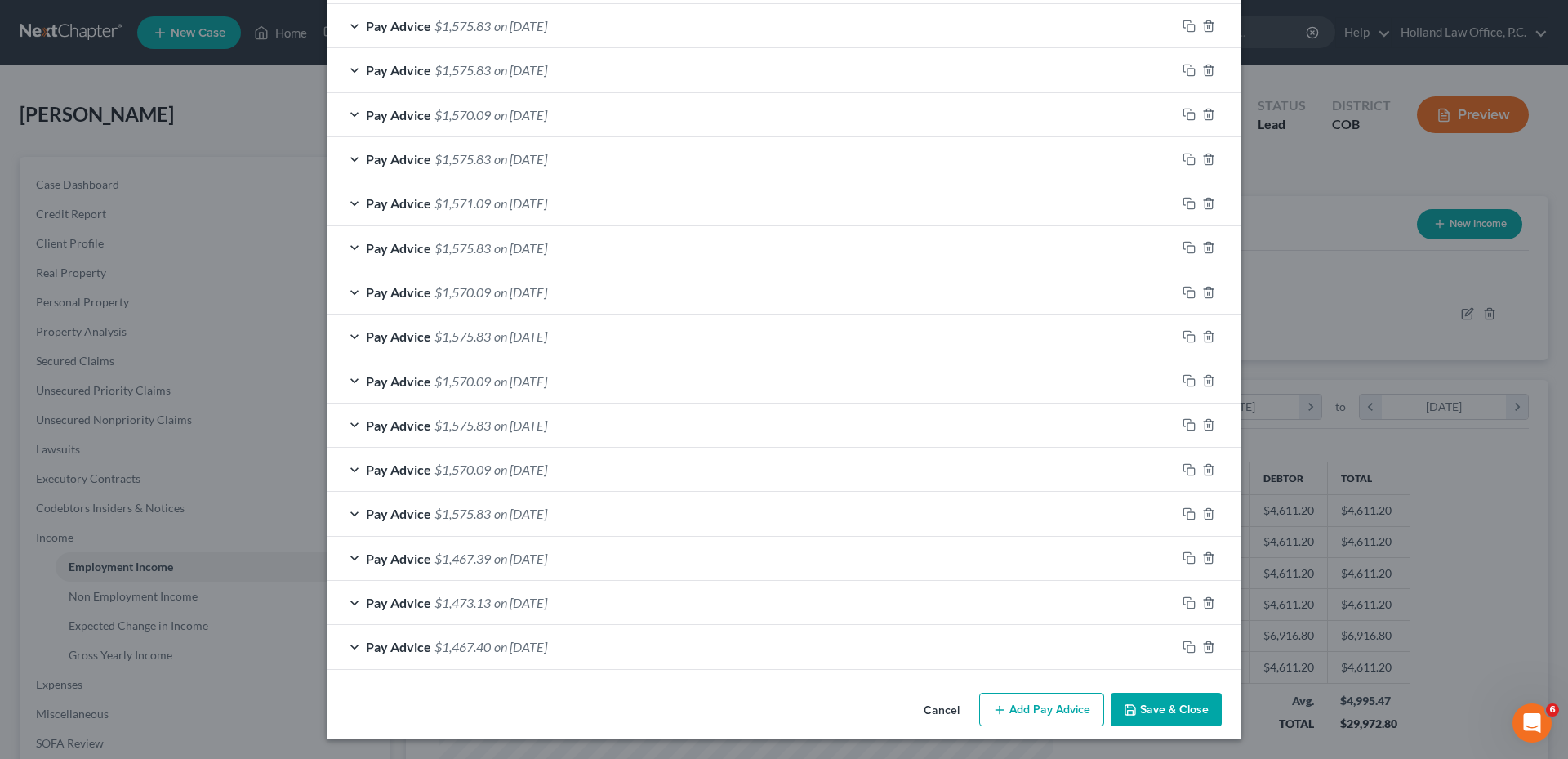
click at [1182, 713] on button "Save & Close" at bounding box center [1166, 710] width 111 height 34
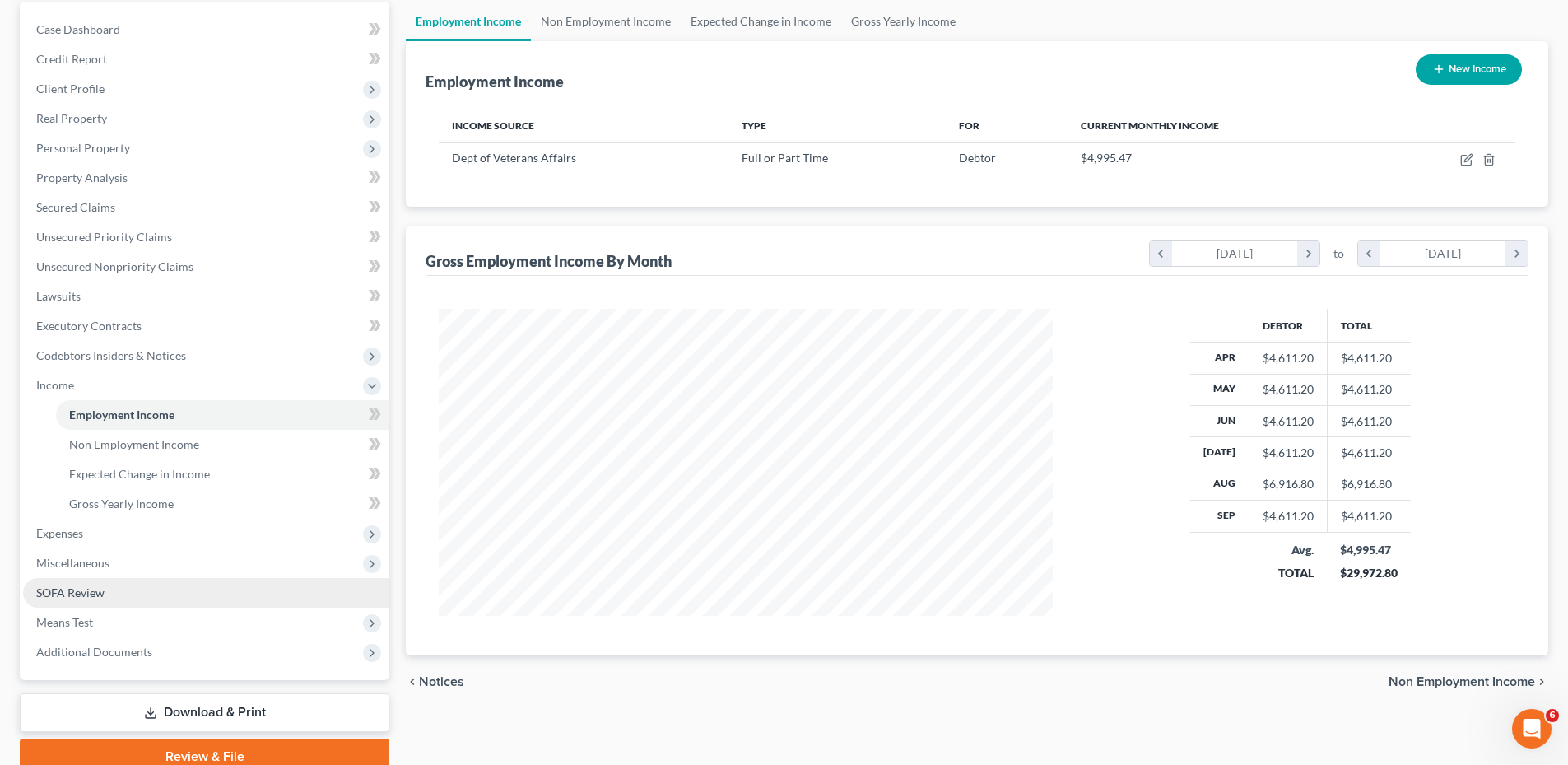
scroll to position [229, 0]
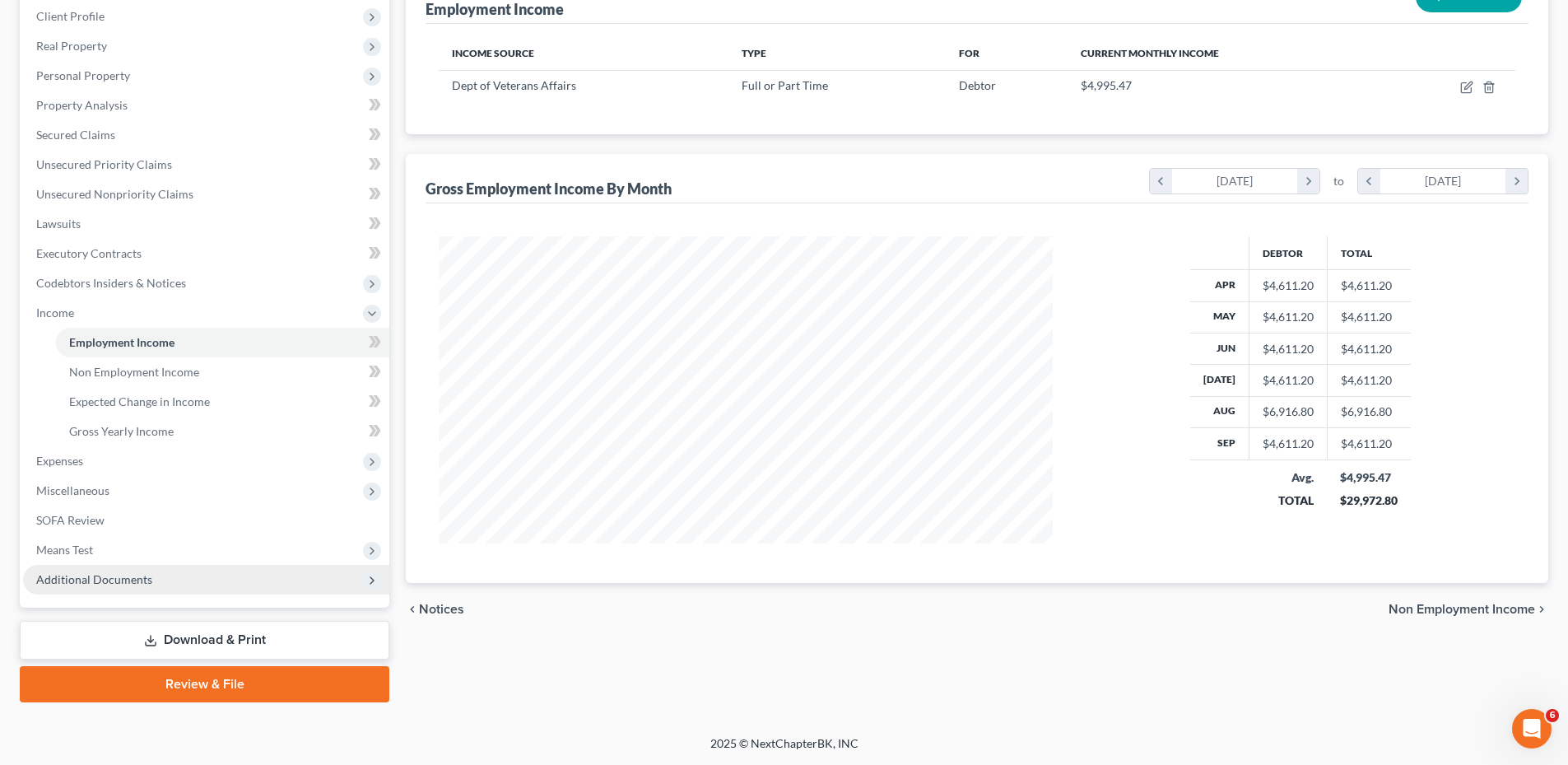
click at [89, 588] on span "Additional Documents" at bounding box center [206, 579] width 366 height 30
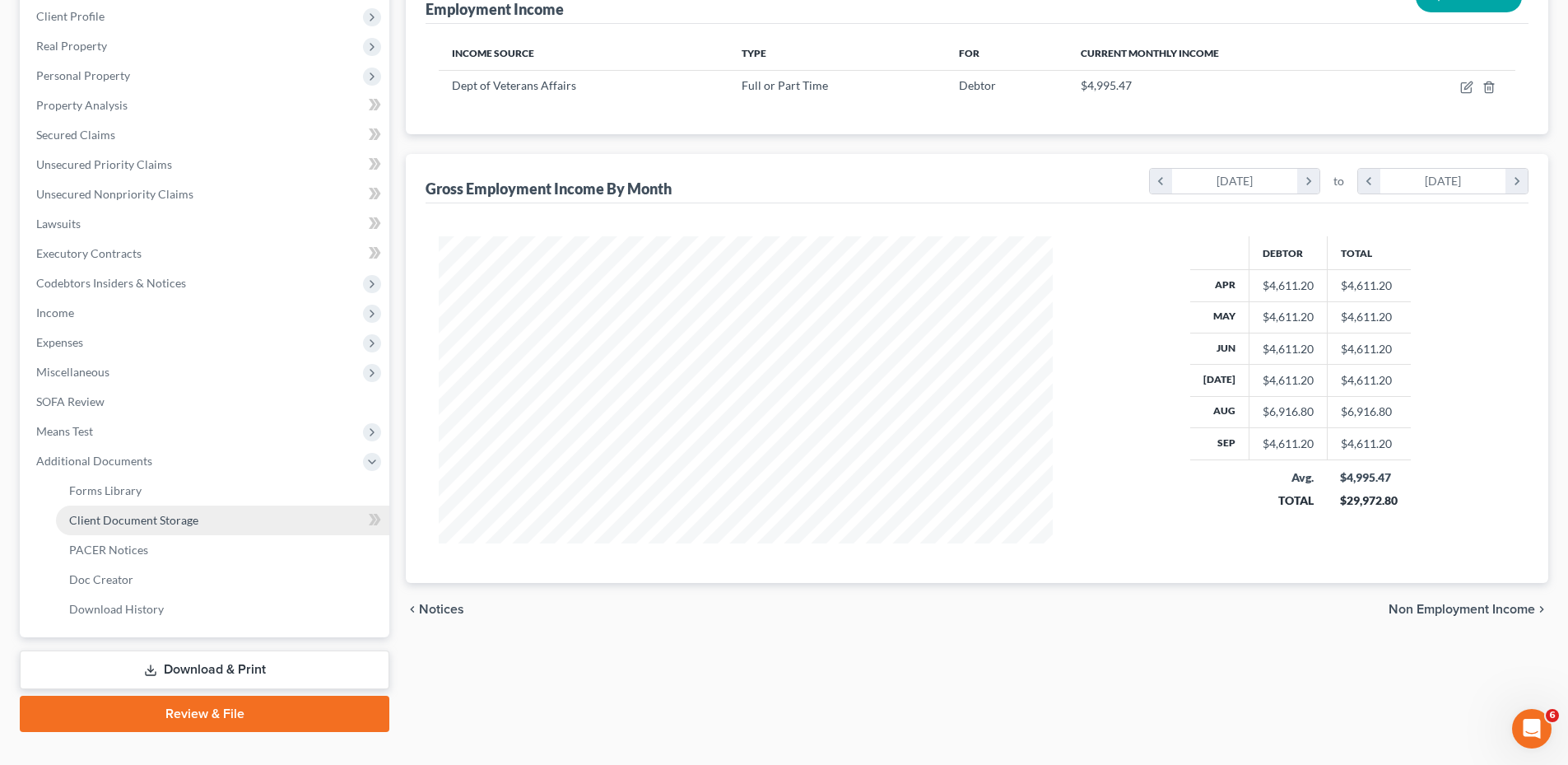
click at [149, 519] on span "Client Document Storage" at bounding box center [134, 520] width 129 height 14
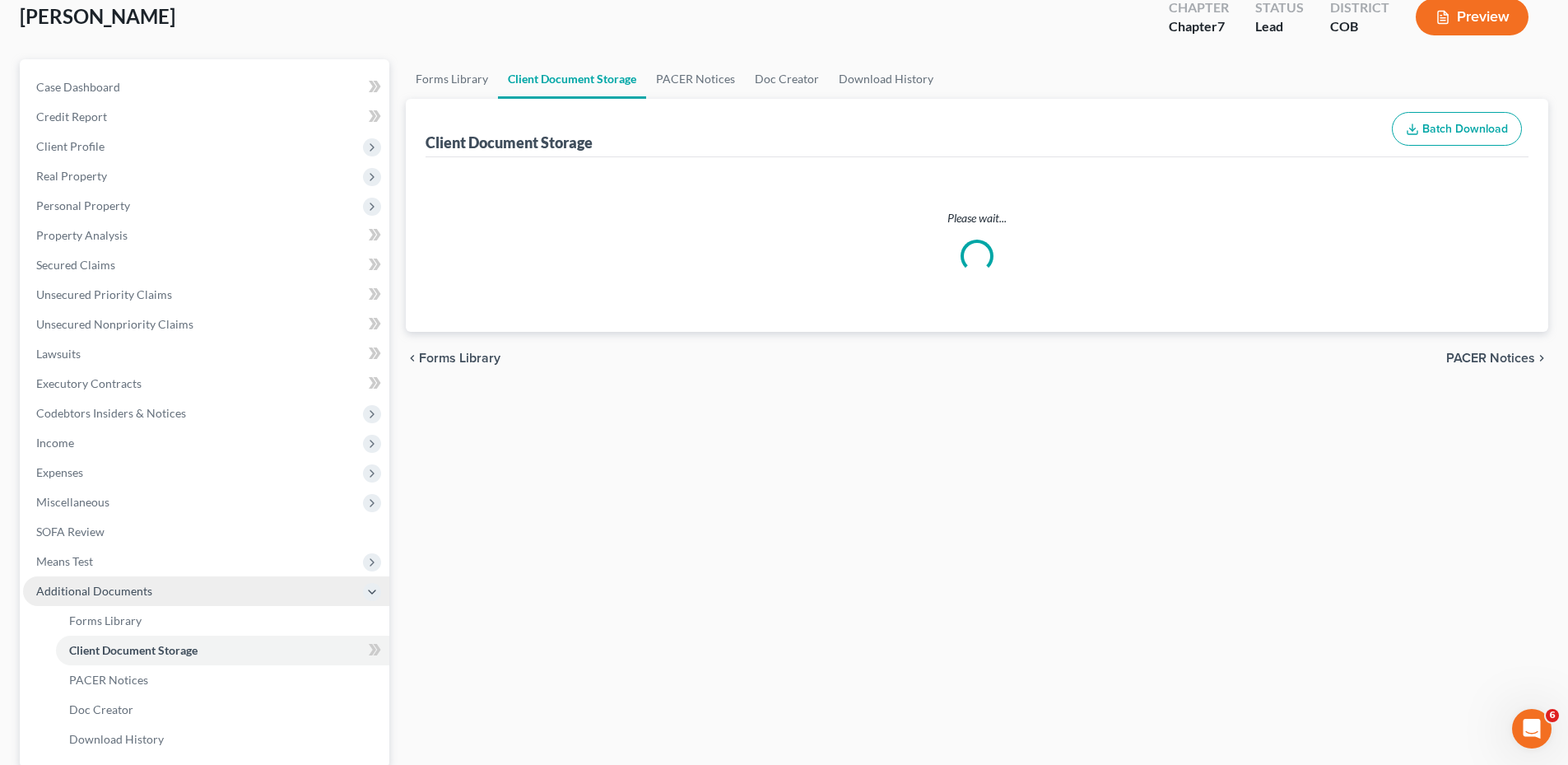
scroll to position [1, 0]
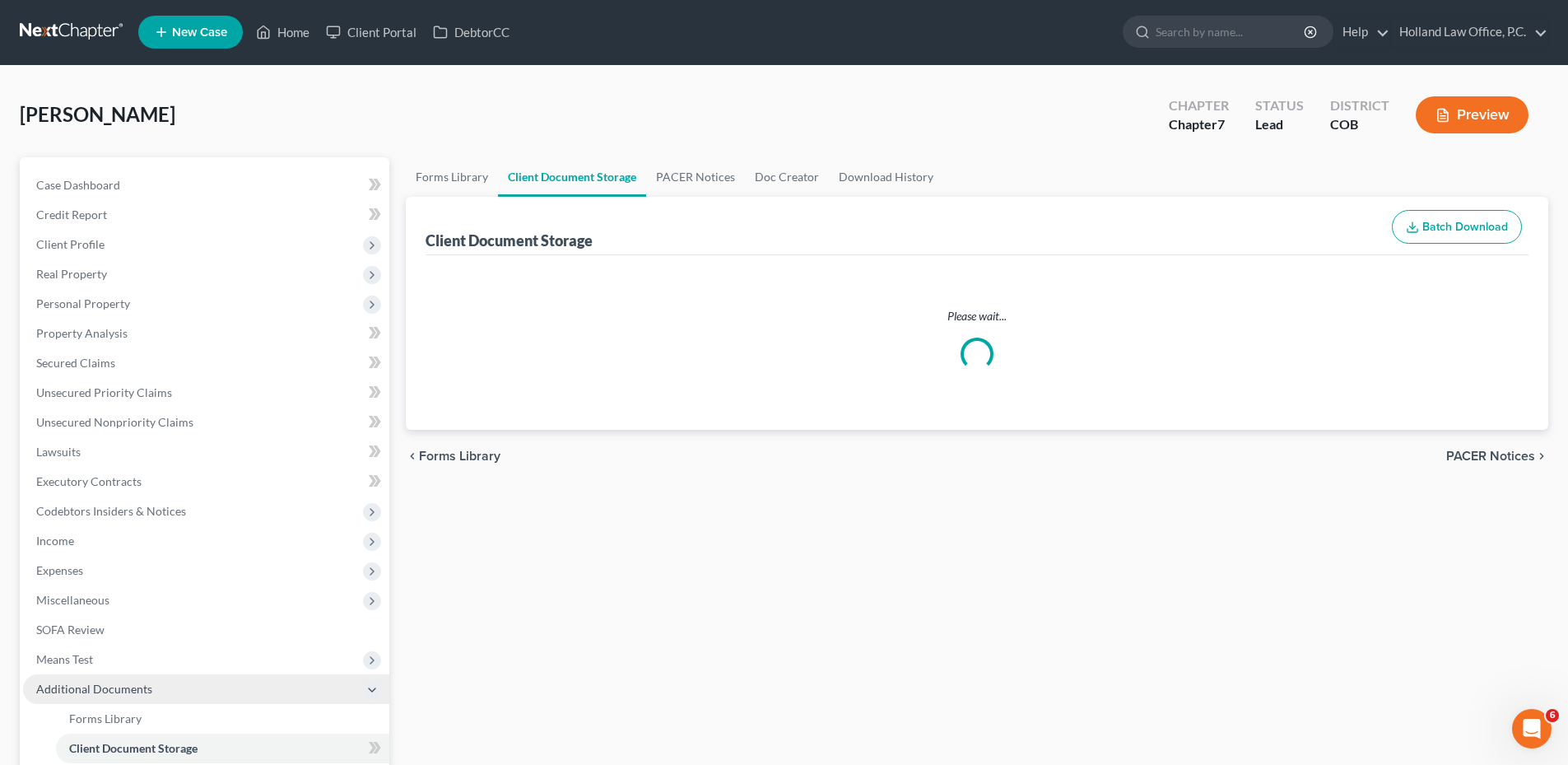
select select "5"
select select "28"
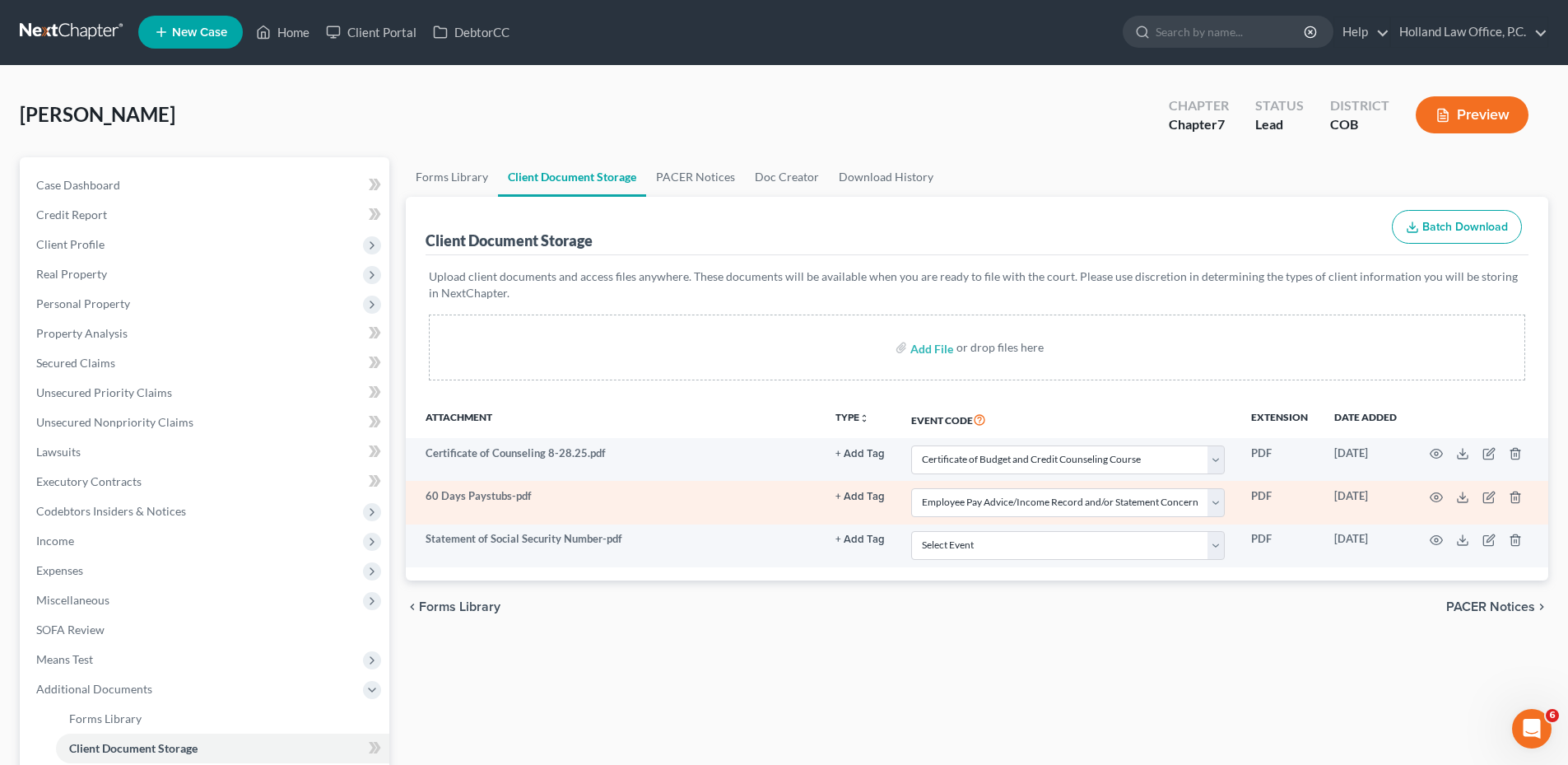
scroll to position [0, 0]
click at [1519, 496] on icon "button" at bounding box center [1515, 497] width 8 height 11
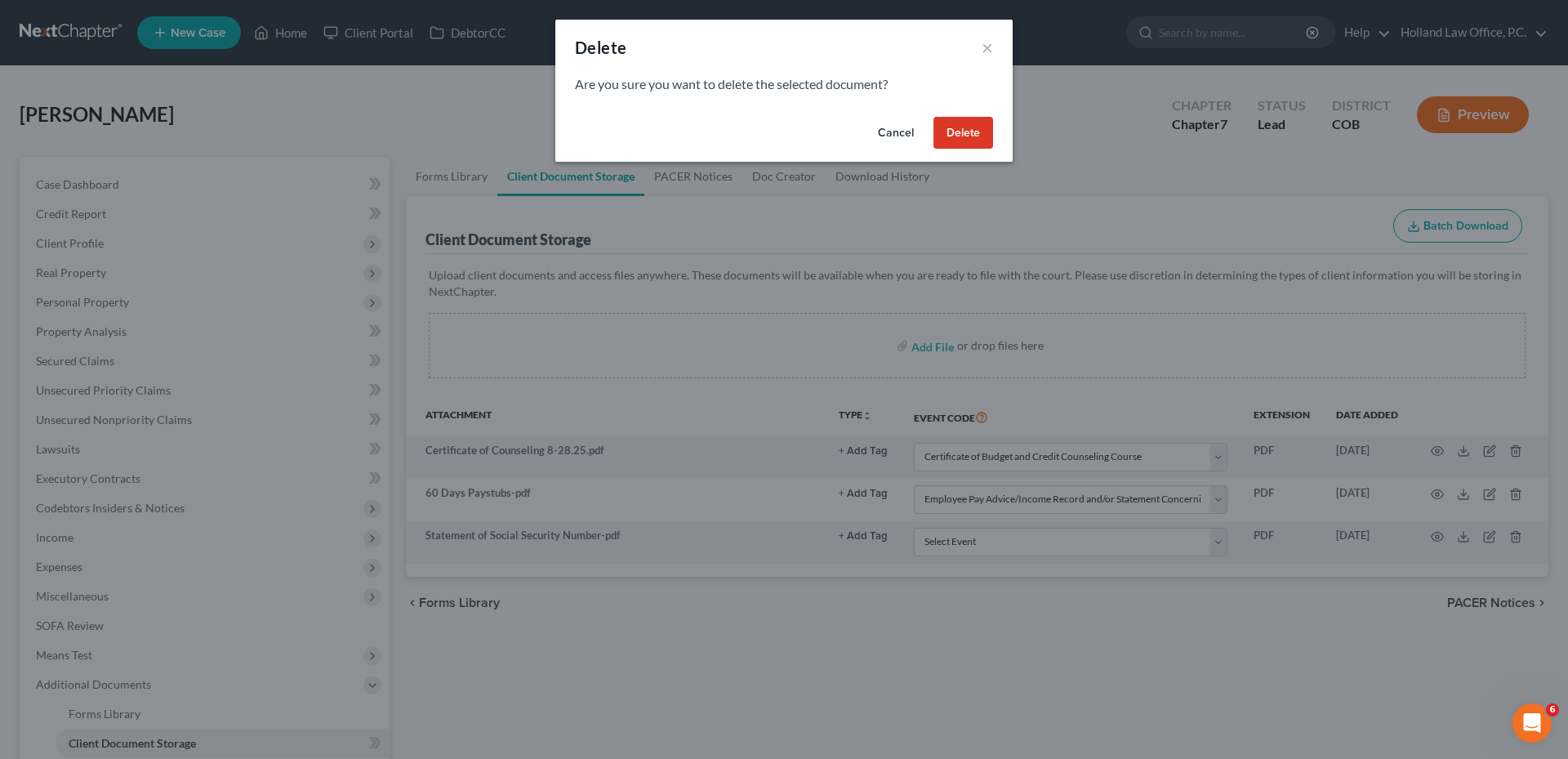
click at [980, 136] on button "Delete" at bounding box center [962, 133] width 59 height 33
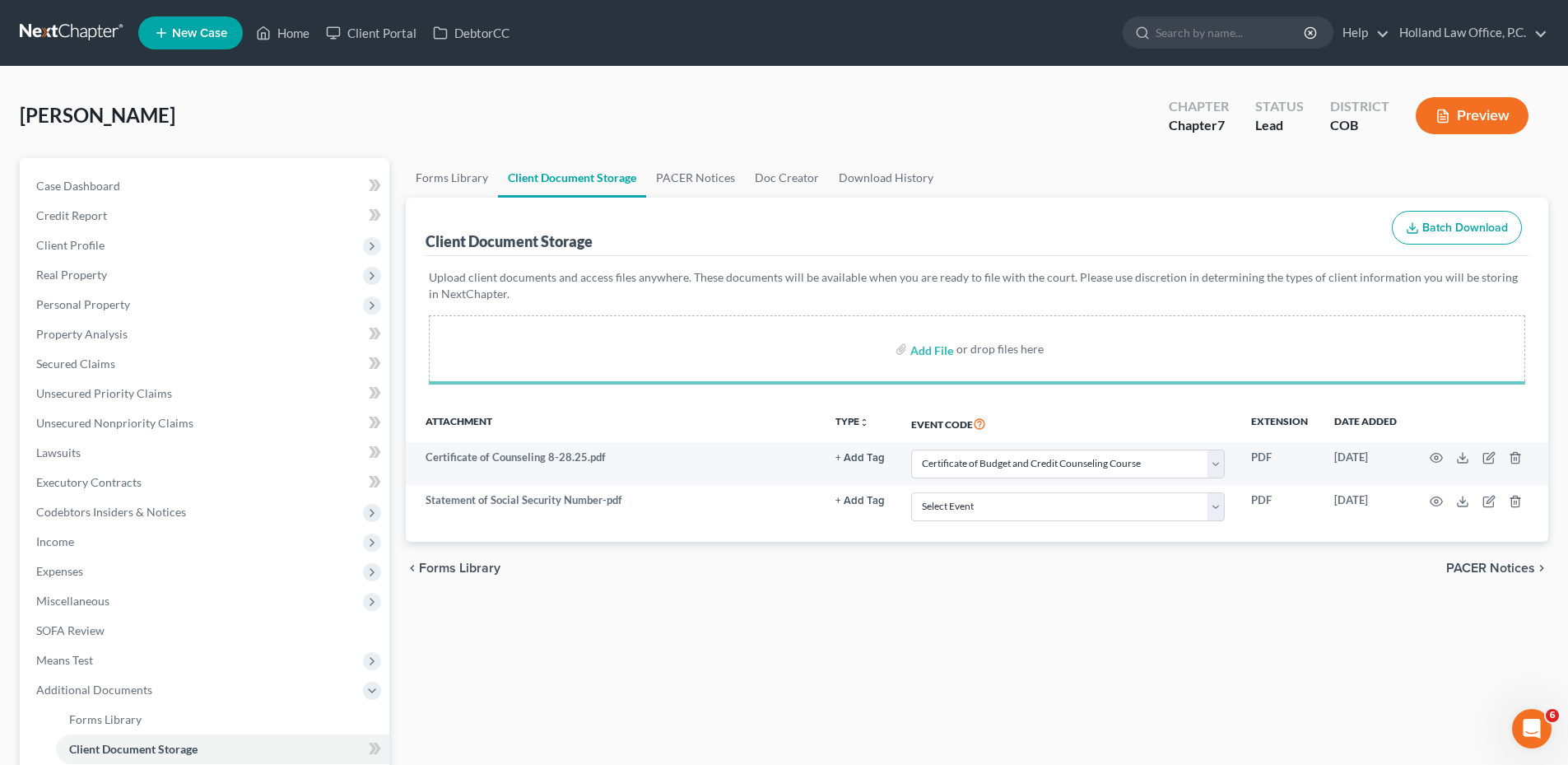
select select "5"
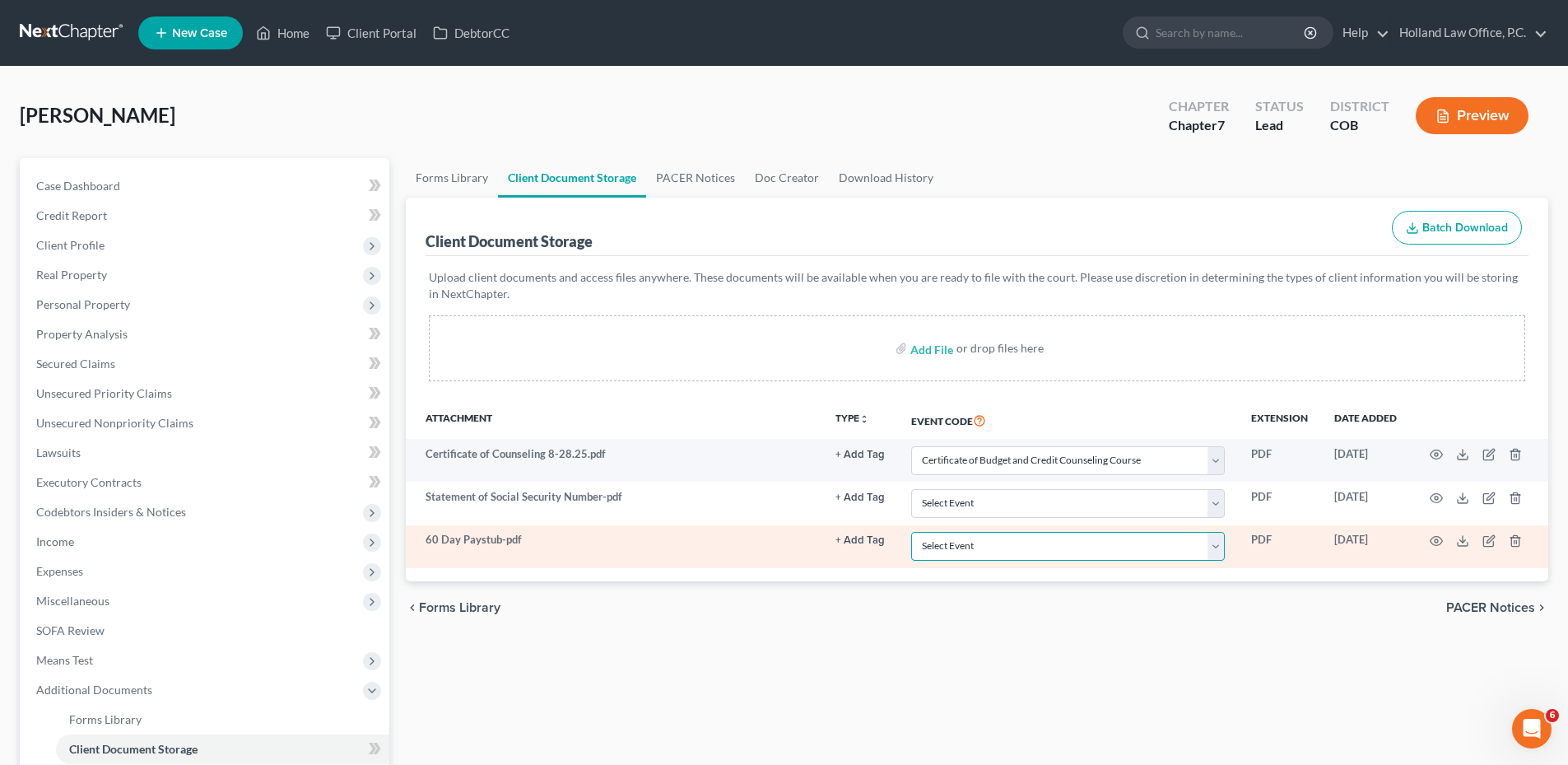
click at [1088, 542] on select "Select Event 1009-1.1 Notice of Amendments 20 Largest Unsecured Creditors Amend…" at bounding box center [1068, 546] width 313 height 29
select select "28"
click at [911, 532] on select "Select Event 1009-1.1 Notice of Amendments 20 Largest Unsecured Creditors Amend…" at bounding box center [1068, 546] width 313 height 29
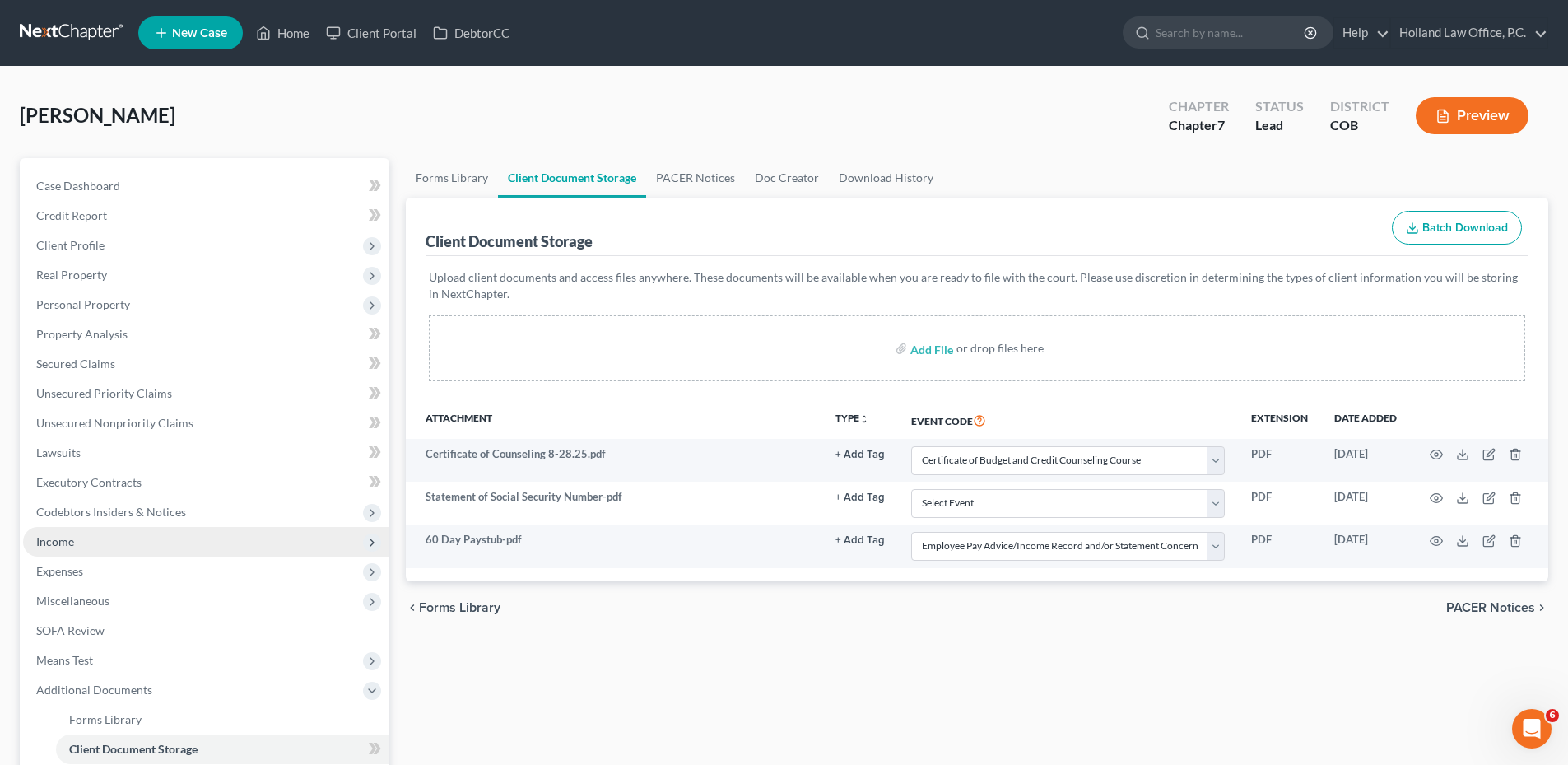
click at [81, 553] on span "Income" at bounding box center [206, 541] width 366 height 30
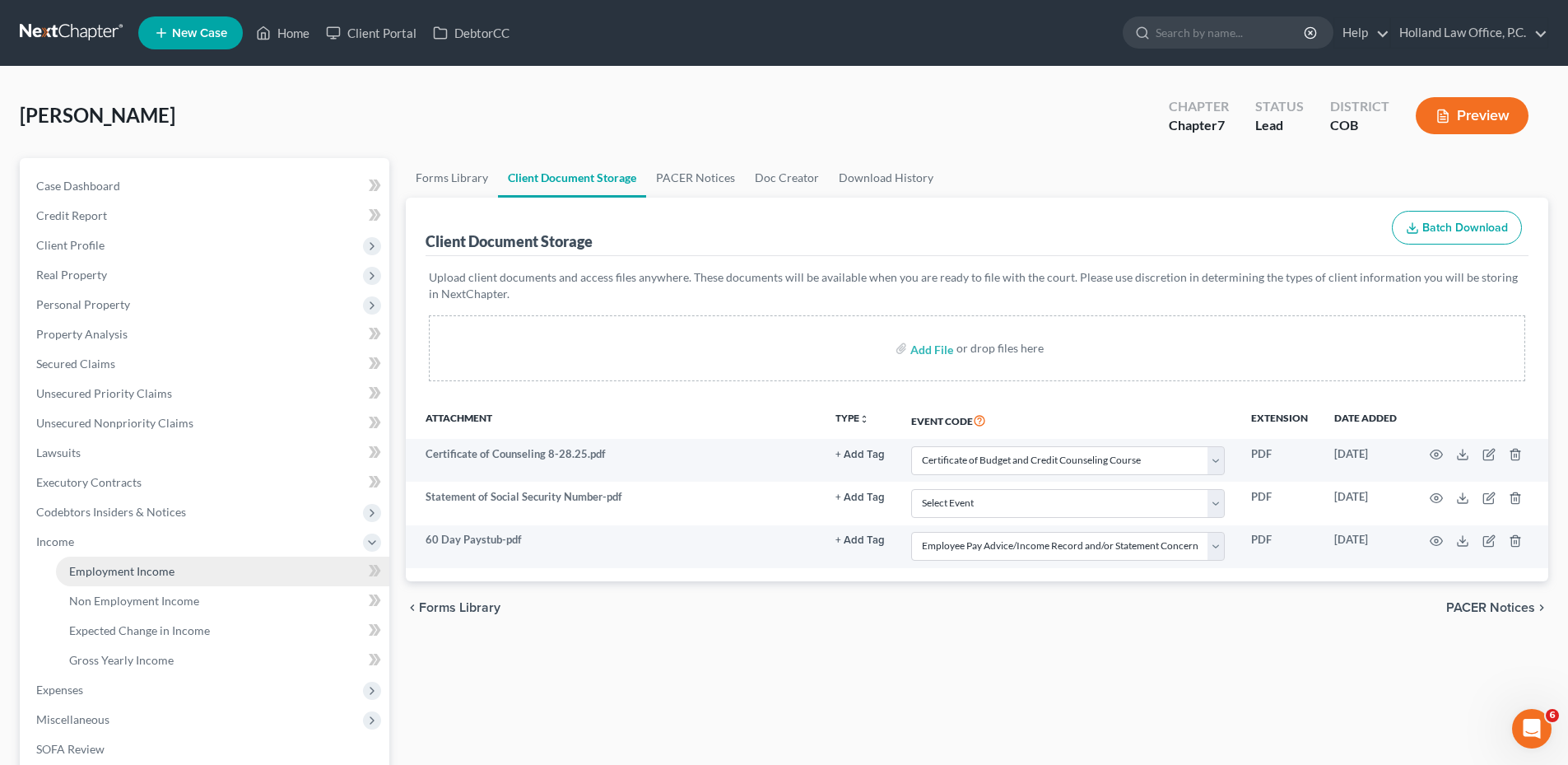
click at [194, 575] on link "Employment Income" at bounding box center [223, 571] width 334 height 30
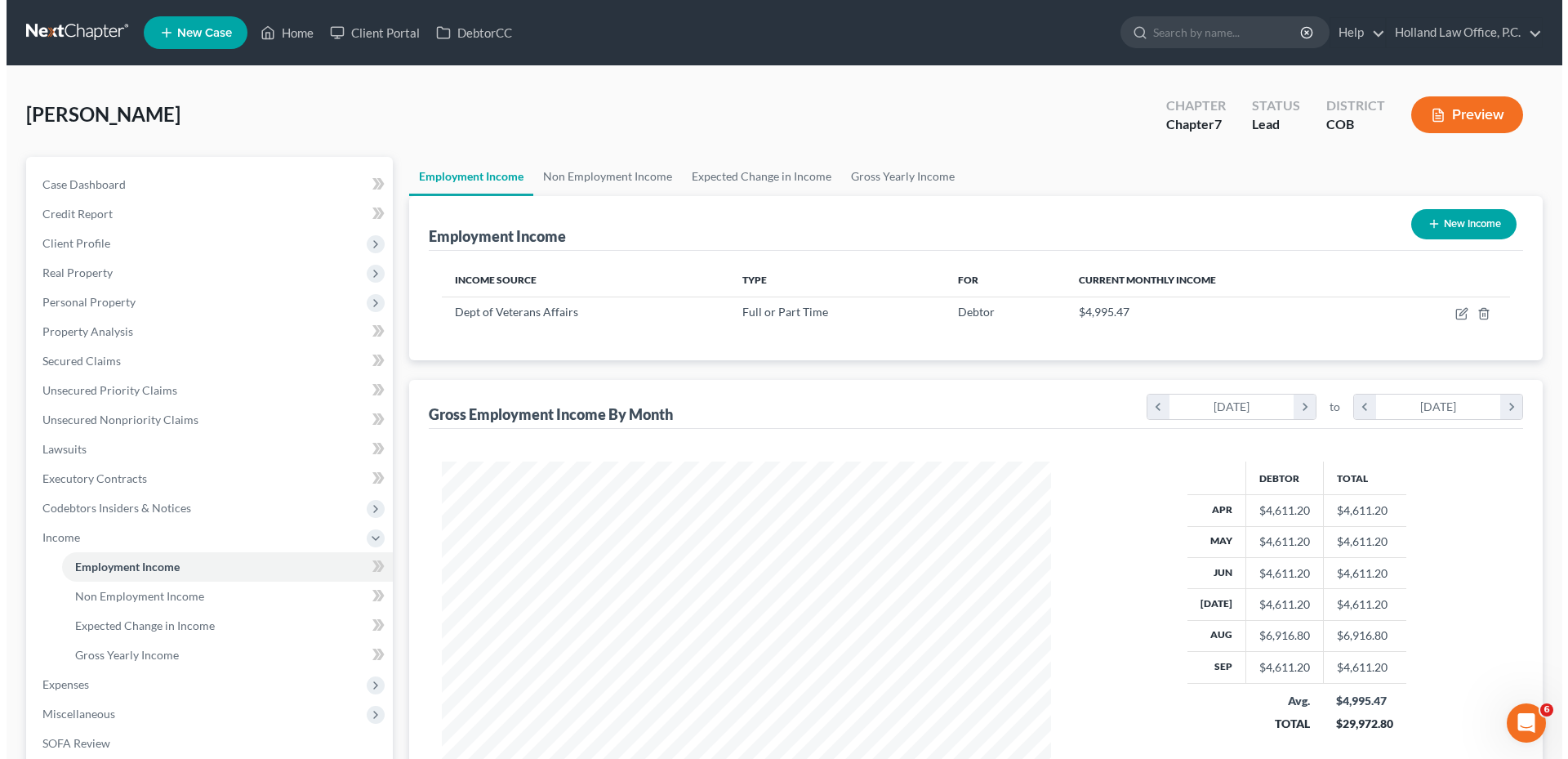
scroll to position [304, 642]
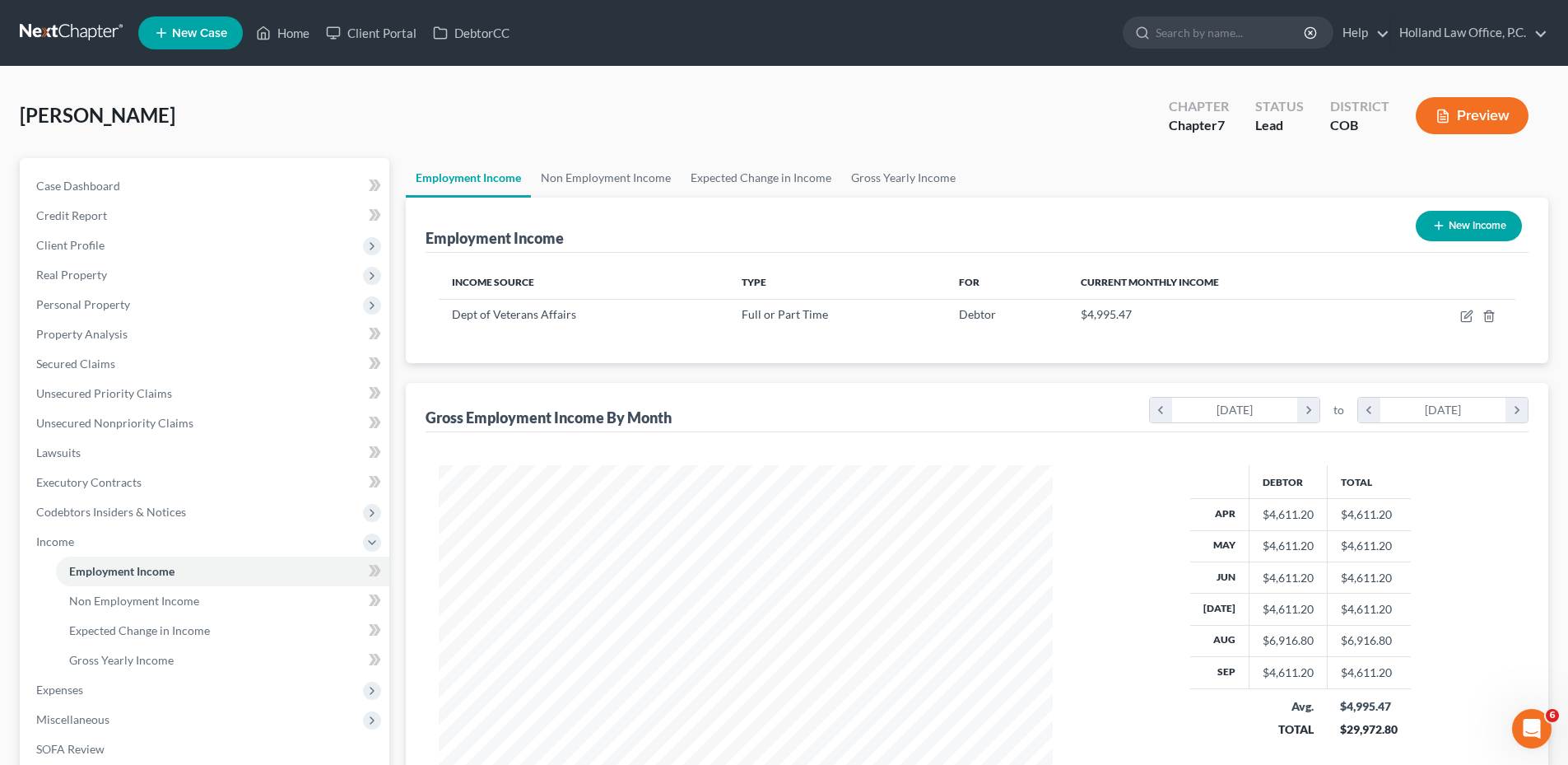
click at [1475, 115] on button "Preview" at bounding box center [1472, 116] width 113 height 37
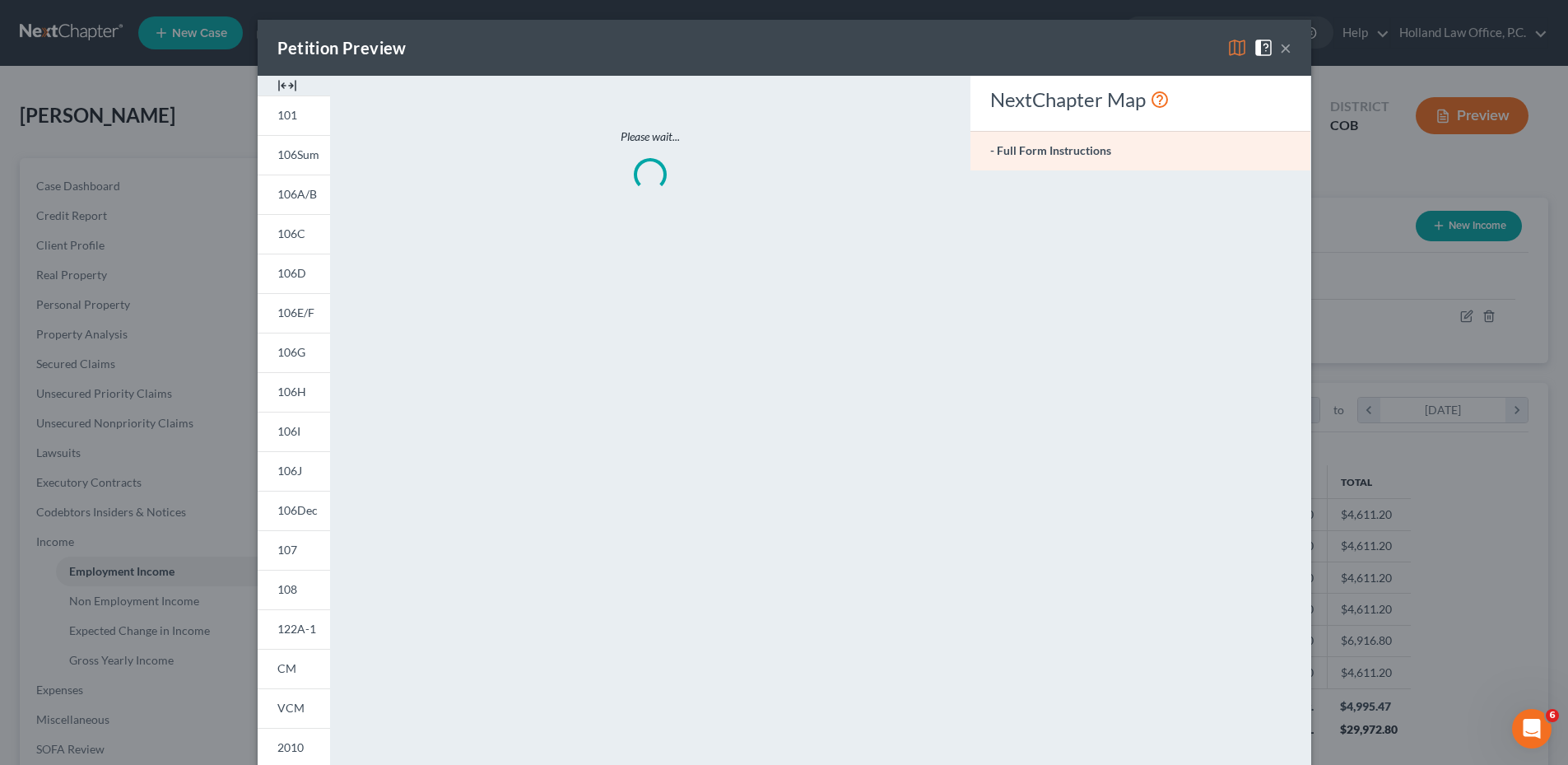
scroll to position [310, 653]
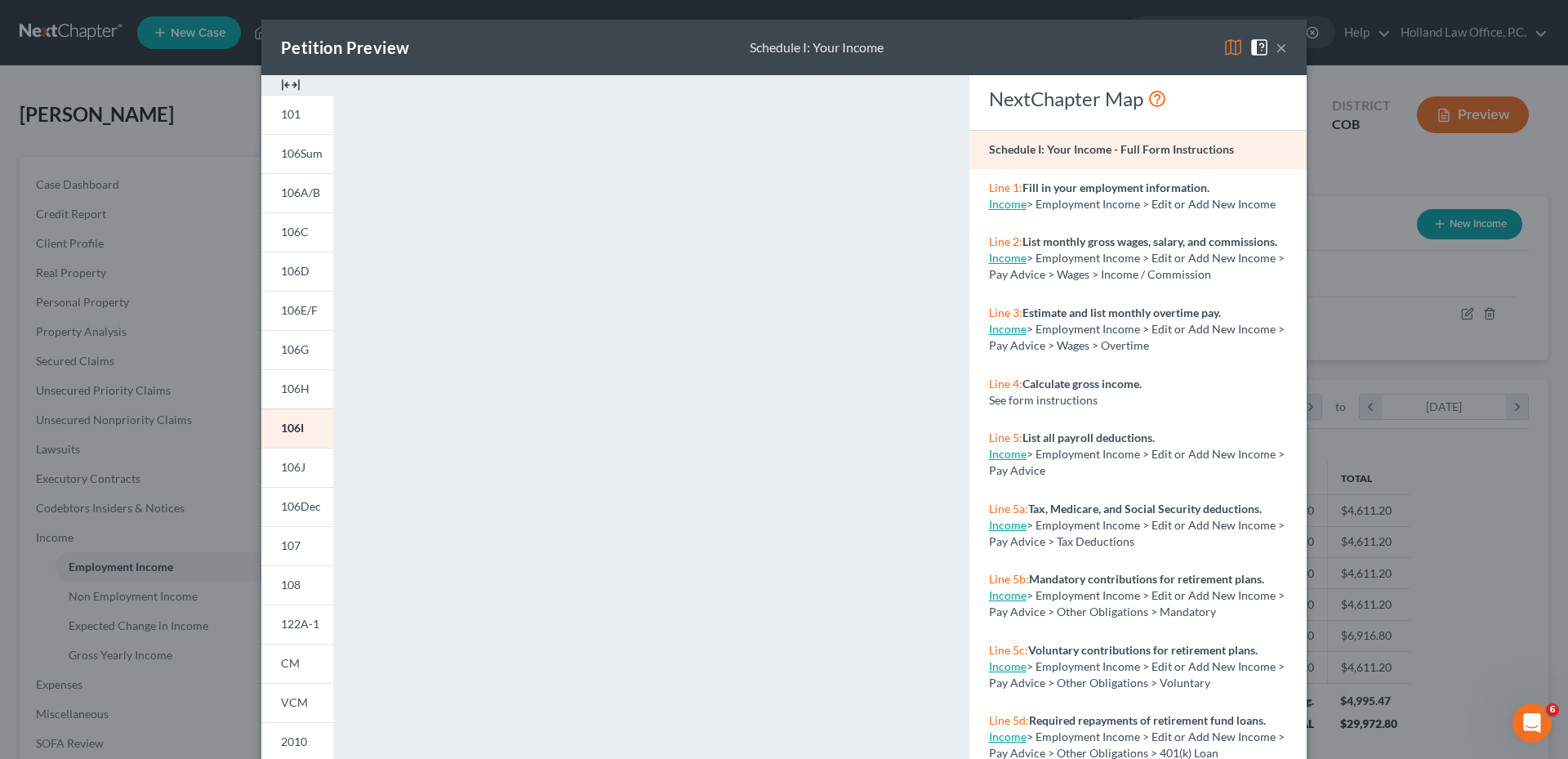
click at [1276, 49] on button "×" at bounding box center [1281, 47] width 11 height 19
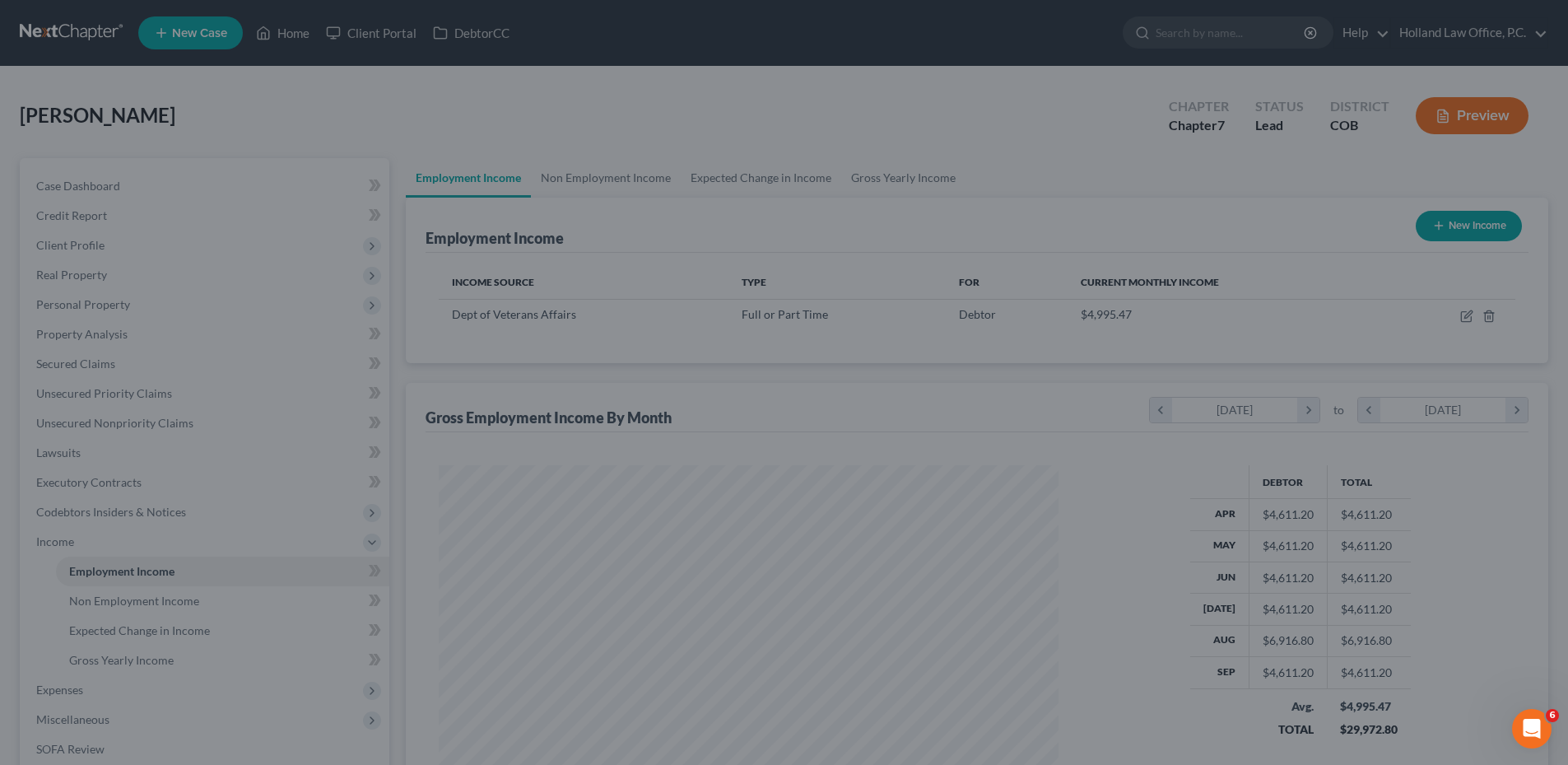
scroll to position [822978, 822329]
